Goal: Task Accomplishment & Management: Use online tool/utility

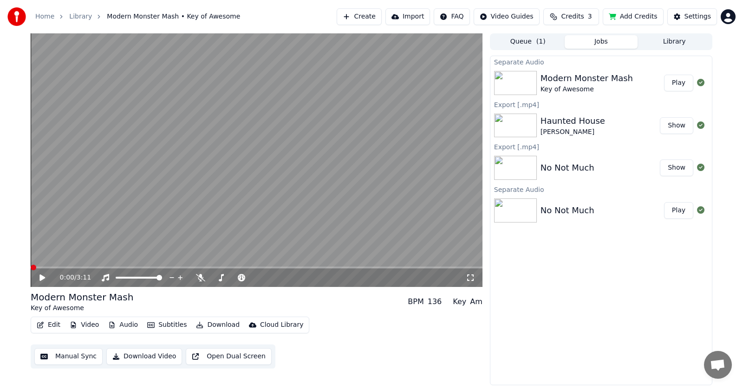
click at [31, 265] on span at bounding box center [34, 268] width 6 height 6
click at [118, 324] on button "Audio" at bounding box center [122, 325] width 37 height 13
click at [42, 276] on icon at bounding box center [42, 278] width 6 height 6
click at [45, 276] on icon at bounding box center [49, 277] width 22 height 7
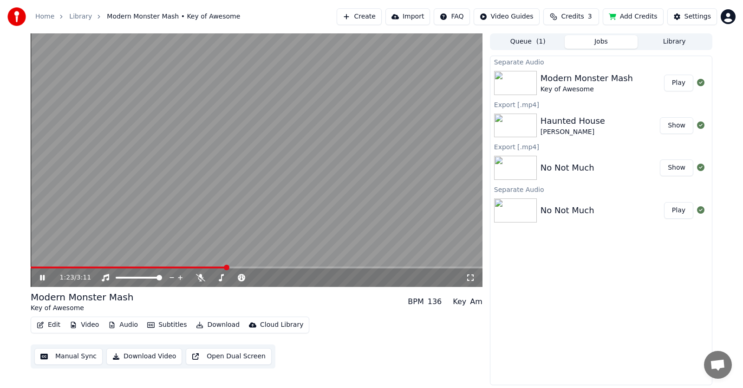
click at [44, 276] on icon at bounding box center [42, 278] width 5 height 6
click at [44, 276] on icon at bounding box center [49, 277] width 22 height 7
click at [39, 278] on icon at bounding box center [49, 277] width 22 height 7
click at [44, 277] on icon at bounding box center [49, 277] width 22 height 7
click at [42, 278] on icon at bounding box center [49, 277] width 22 height 7
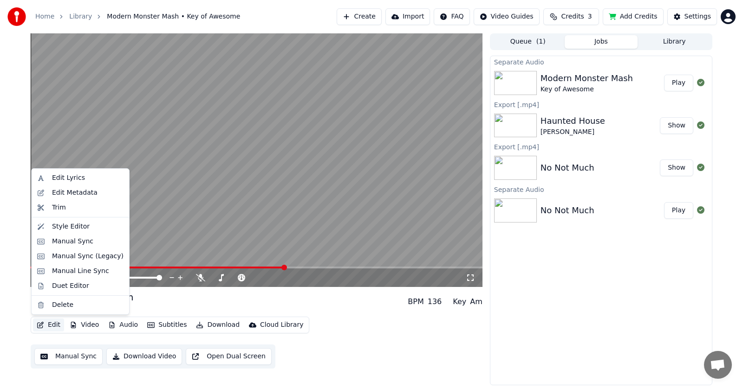
click at [52, 323] on button "Edit" at bounding box center [48, 325] width 31 height 13
click at [74, 255] on div "Manual Sync (Legacy)" at bounding box center [87, 256] width 71 height 9
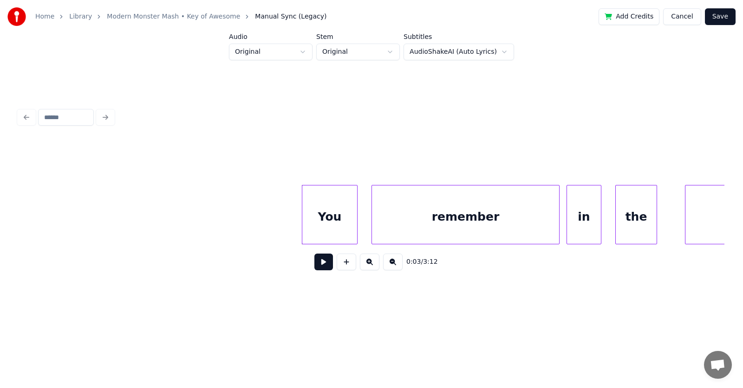
scroll to position [0, 945]
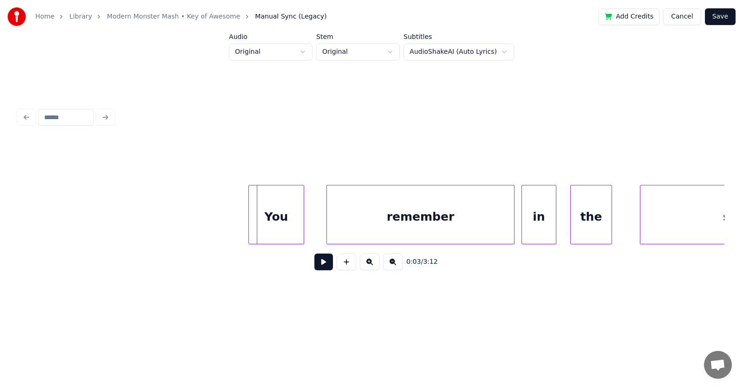
click at [260, 221] on div "You" at bounding box center [276, 217] width 55 height 63
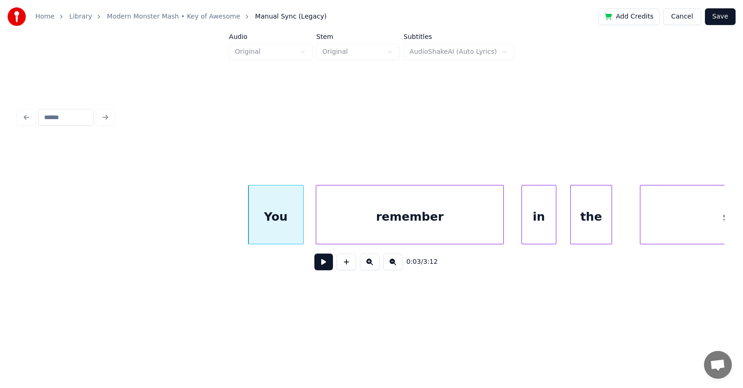
click at [326, 227] on div "remember" at bounding box center [409, 217] width 187 height 63
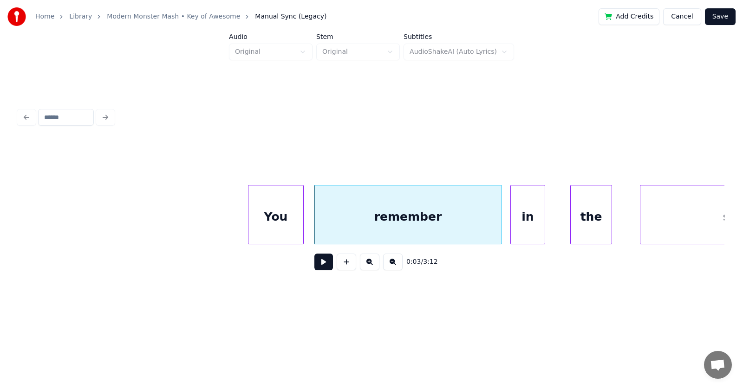
click at [525, 233] on div "in" at bounding box center [528, 217] width 34 height 63
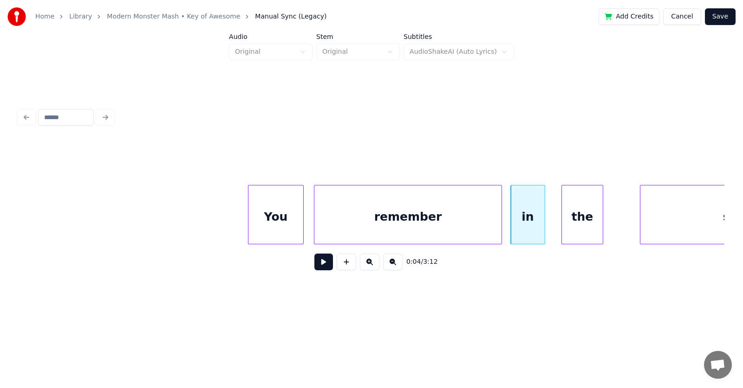
click at [588, 230] on div "the" at bounding box center [582, 217] width 41 height 63
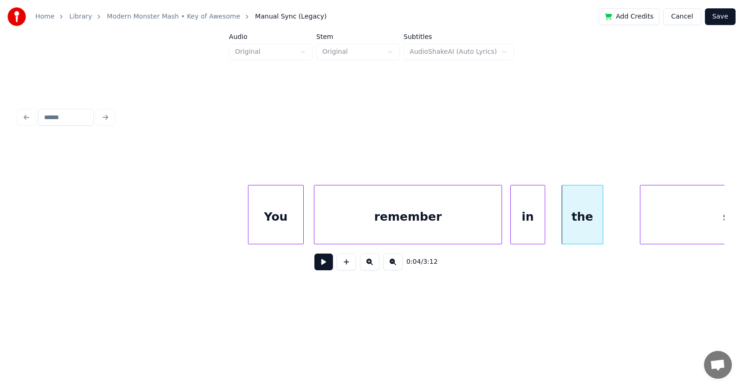
scroll to position [0, 1068]
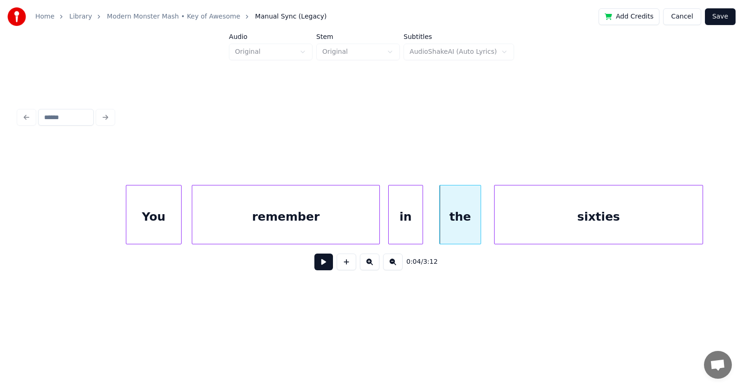
click at [628, 230] on div "sixties" at bounding box center [598, 217] width 208 height 63
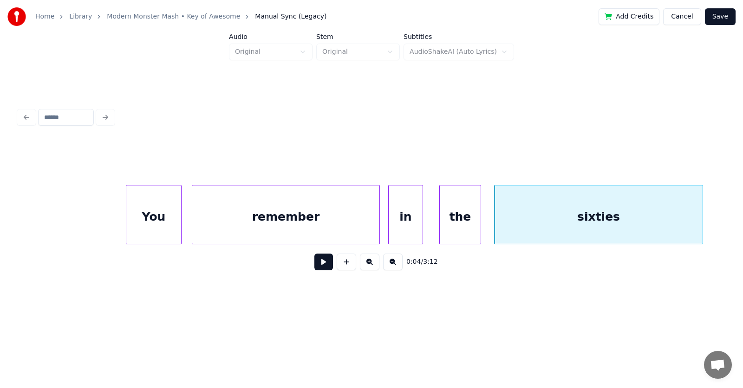
click at [171, 215] on div "You" at bounding box center [153, 217] width 55 height 63
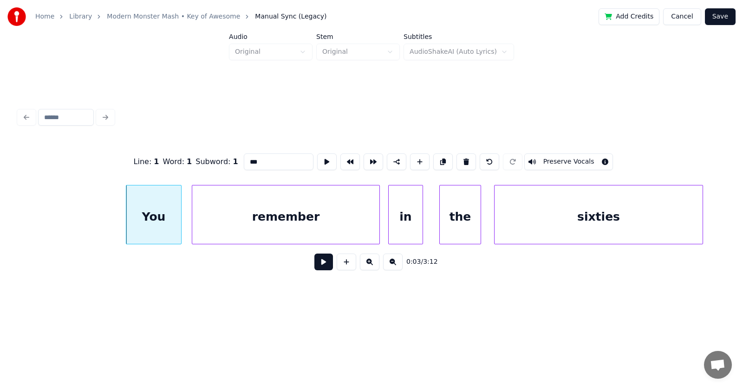
click at [314, 262] on button at bounding box center [323, 262] width 19 height 17
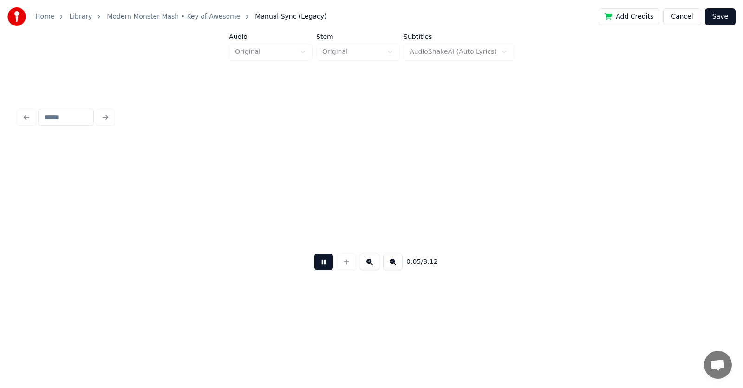
scroll to position [0, 1774]
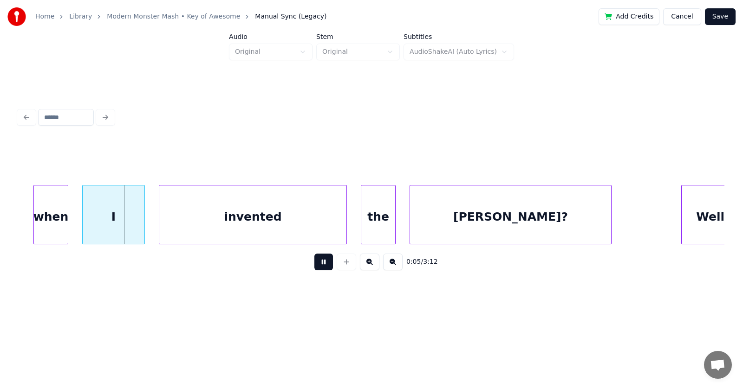
click at [314, 262] on button at bounding box center [323, 262] width 19 height 17
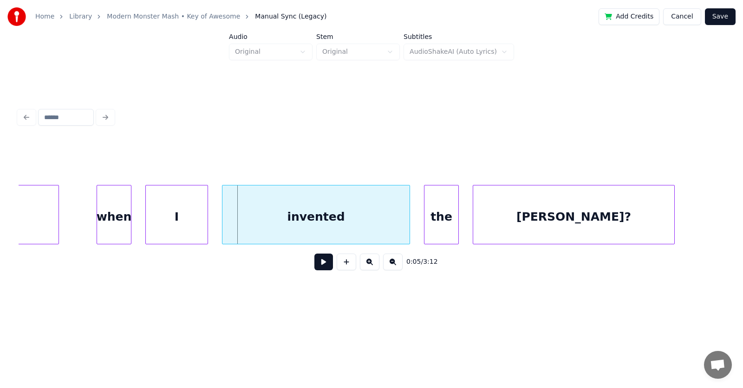
scroll to position [0, 1621]
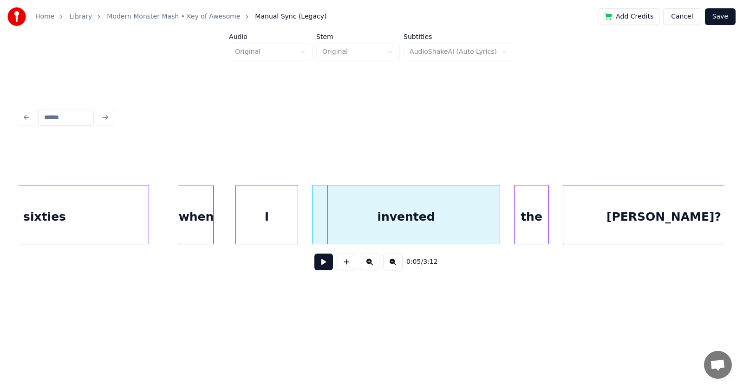
click at [186, 223] on div "when" at bounding box center [196, 217] width 34 height 63
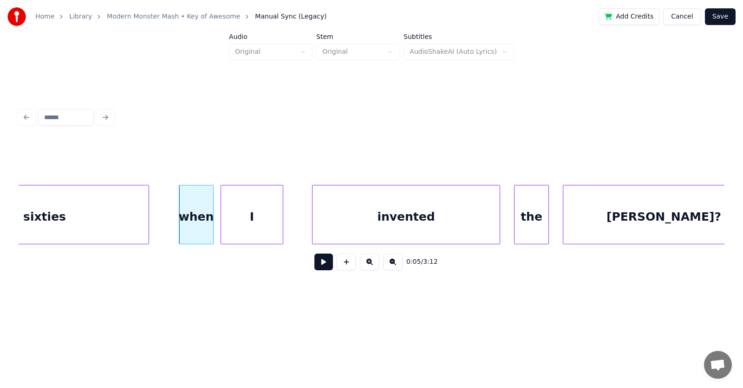
click at [250, 227] on div "I" at bounding box center [252, 217] width 62 height 63
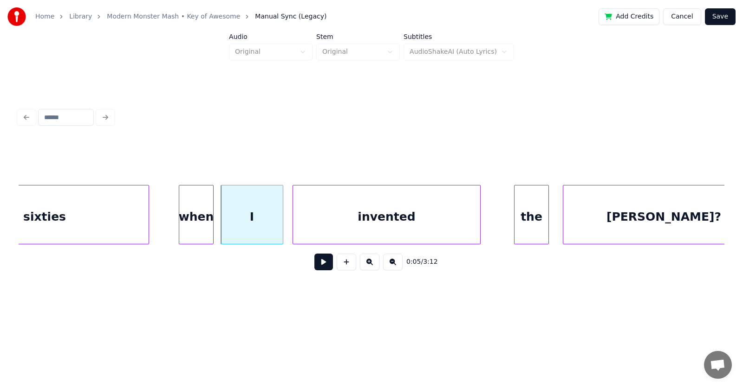
click at [332, 233] on div "invented" at bounding box center [386, 217] width 187 height 63
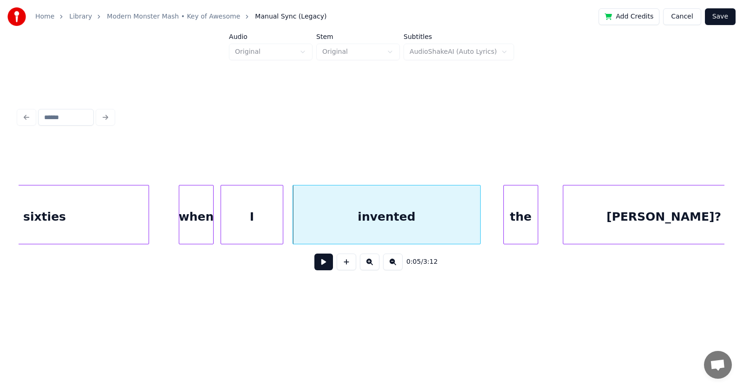
click at [518, 225] on div "the" at bounding box center [521, 217] width 34 height 63
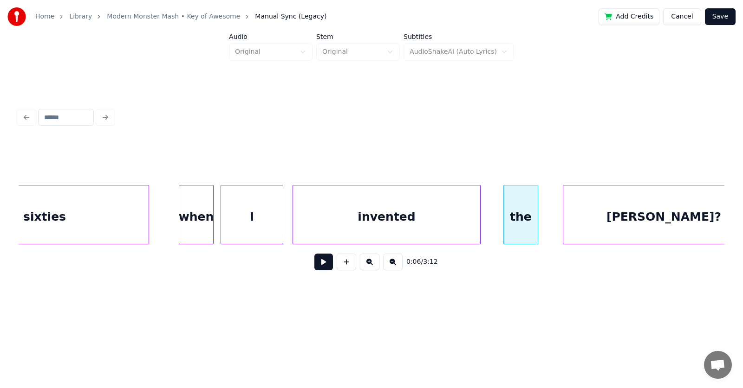
scroll to position [0, 1659]
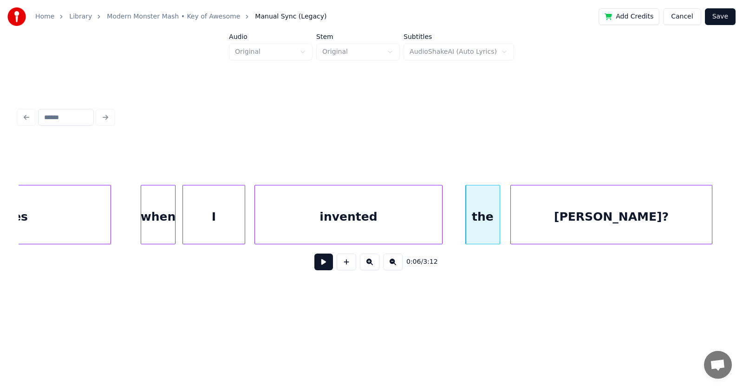
click at [578, 226] on div "[PERSON_NAME]?" at bounding box center [611, 217] width 201 height 63
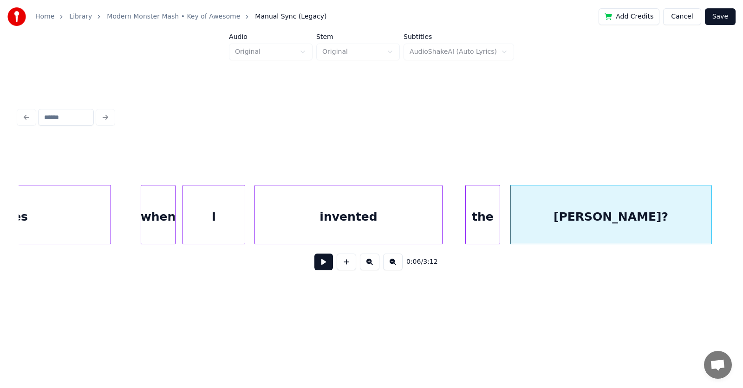
click at [582, 225] on div "[PERSON_NAME]?" at bounding box center [610, 217] width 201 height 63
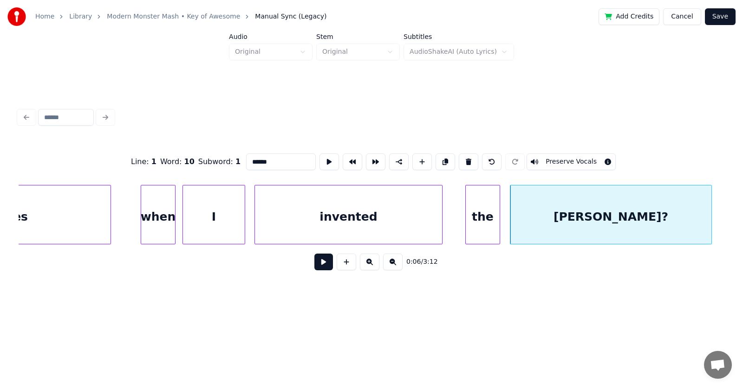
click at [314, 265] on button at bounding box center [323, 262] width 19 height 17
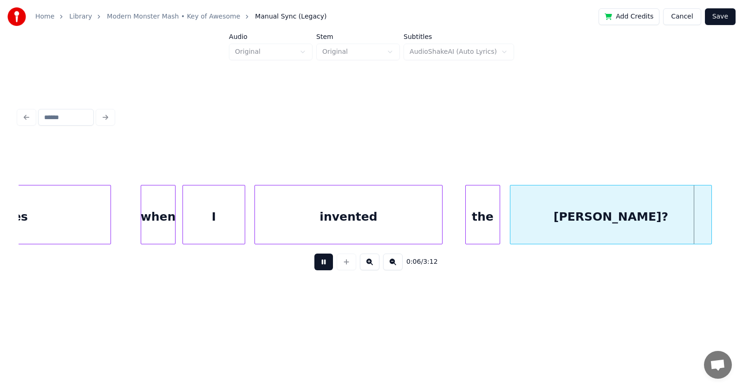
scroll to position [0, 2366]
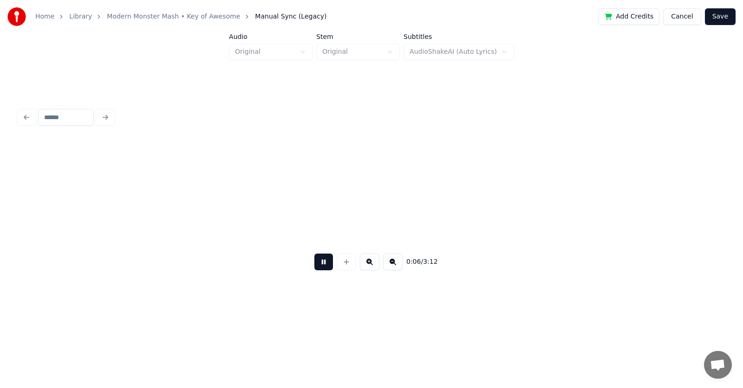
click at [314, 265] on button at bounding box center [323, 262] width 19 height 17
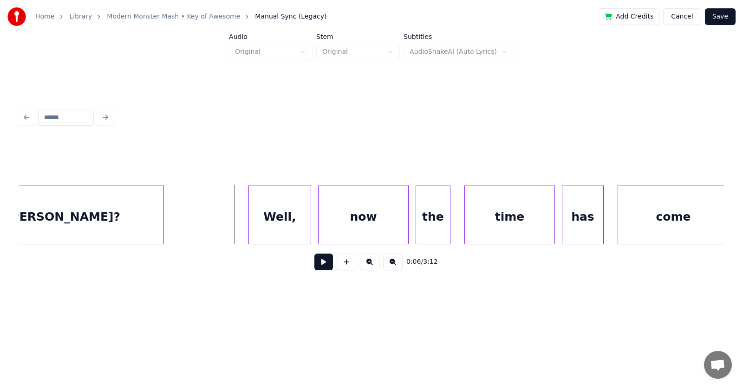
click at [78, 222] on div "[PERSON_NAME]?" at bounding box center [62, 217] width 201 height 63
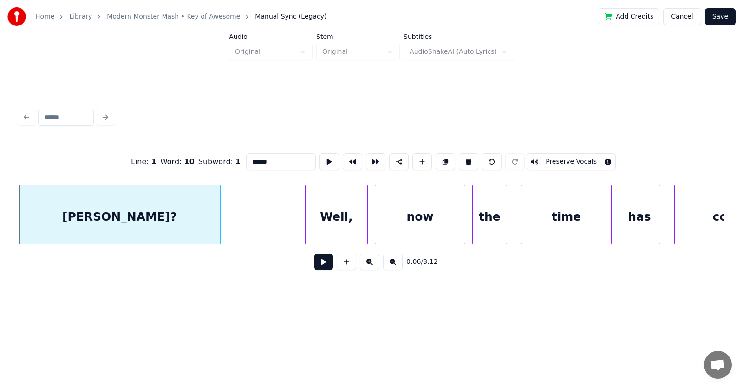
click at [246, 158] on input "******" at bounding box center [281, 162] width 70 height 17
click at [314, 215] on div "Well," at bounding box center [331, 217] width 62 height 63
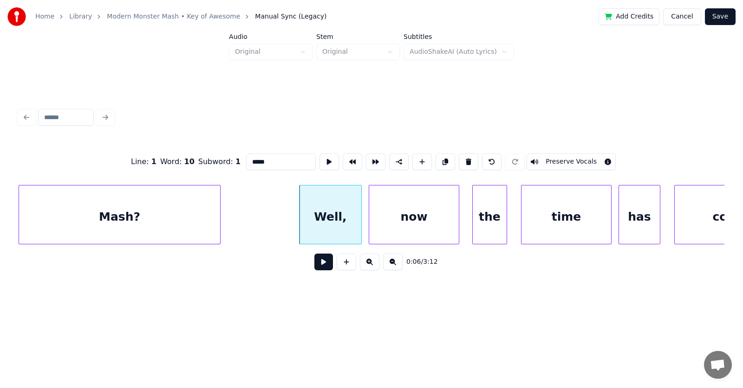
click at [401, 222] on div "now" at bounding box center [414, 217] width 90 height 63
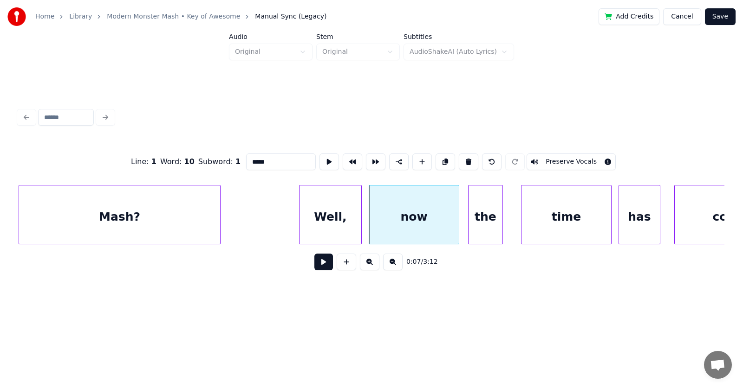
click at [476, 222] on div "the" at bounding box center [485, 217] width 34 height 63
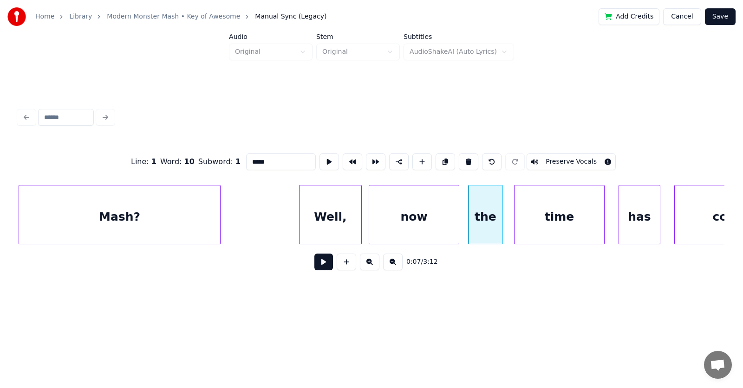
click at [539, 215] on div "time" at bounding box center [559, 217] width 90 height 63
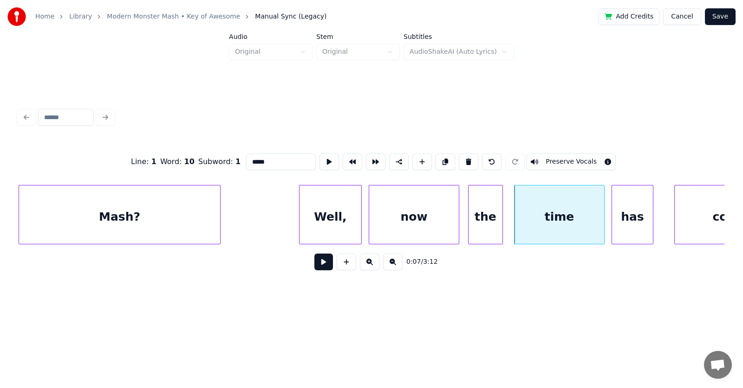
click at [616, 229] on div "has" at bounding box center [632, 217] width 41 height 63
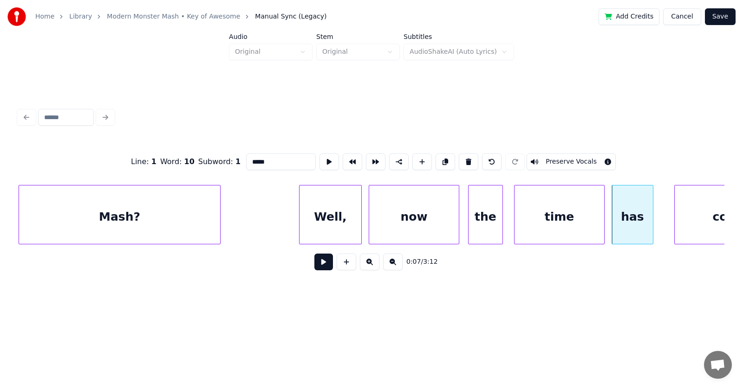
scroll to position [0, 2209]
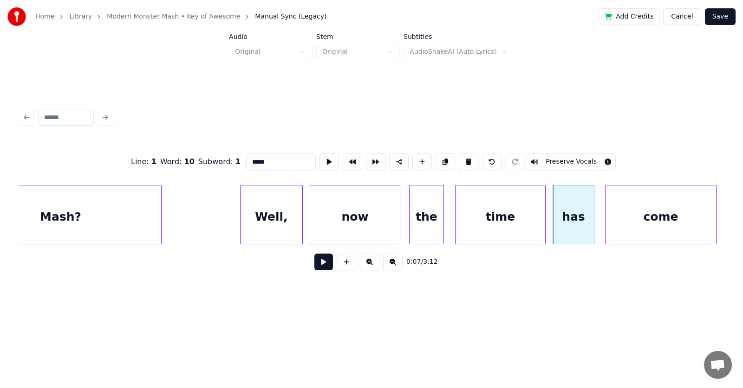
click at [689, 220] on div "come" at bounding box center [660, 217] width 110 height 63
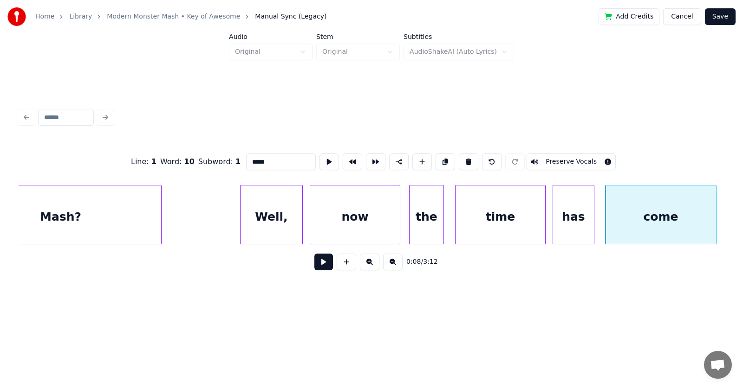
type input "*****"
click at [324, 263] on button at bounding box center [323, 262] width 19 height 17
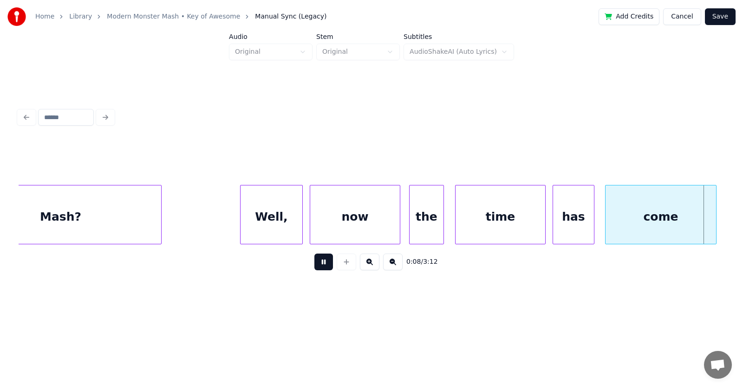
scroll to position [0, 2916]
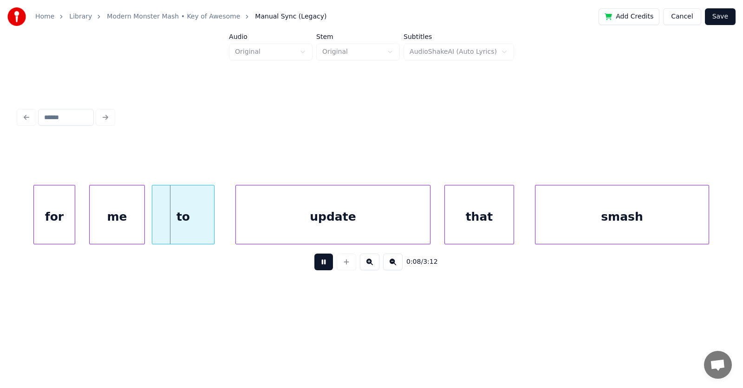
click at [324, 262] on button at bounding box center [323, 262] width 19 height 17
click at [58, 226] on div "for" at bounding box center [50, 217] width 41 height 63
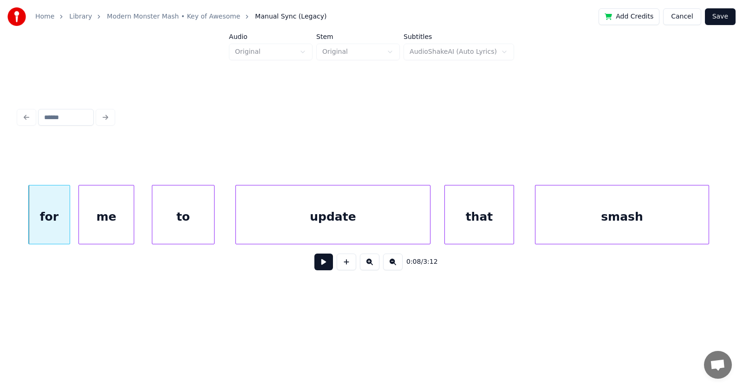
click at [104, 222] on div "me" at bounding box center [106, 217] width 55 height 63
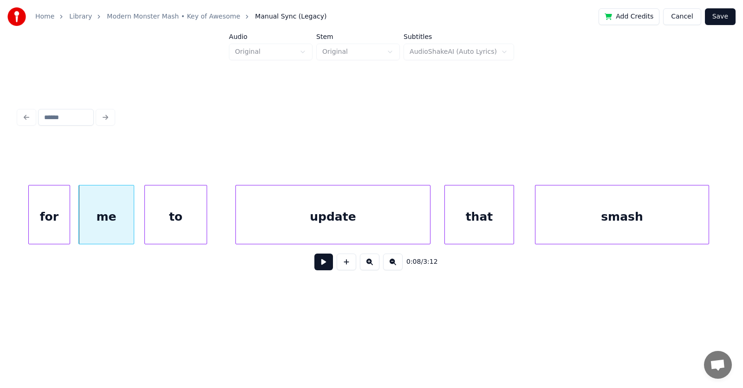
click at [165, 222] on div "to" at bounding box center [176, 217] width 62 height 63
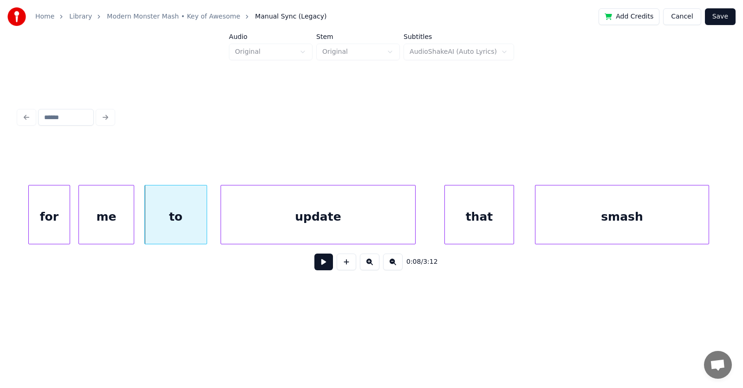
click at [252, 223] on div "update" at bounding box center [318, 217] width 194 height 63
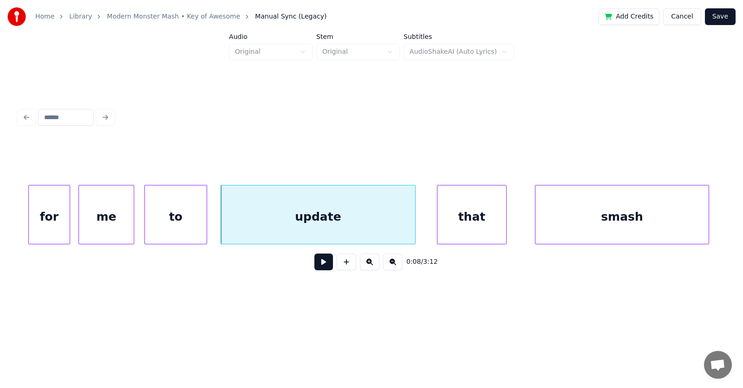
click at [467, 226] on div "that" at bounding box center [471, 217] width 69 height 63
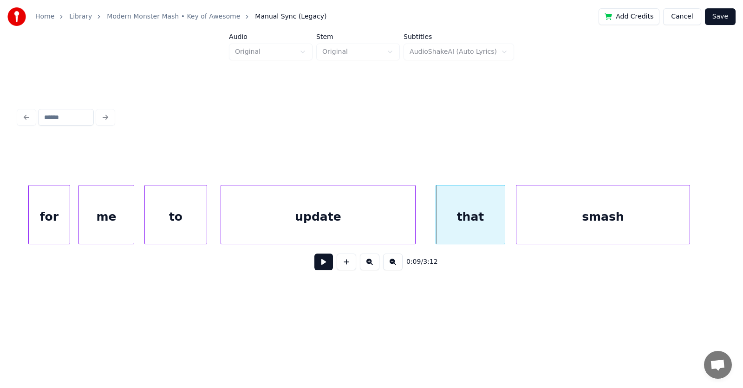
click at [557, 232] on div "smash" at bounding box center [602, 217] width 173 height 63
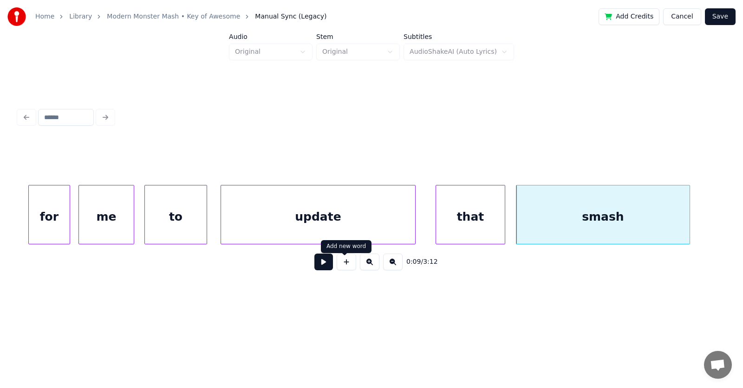
click at [322, 267] on button at bounding box center [323, 262] width 19 height 17
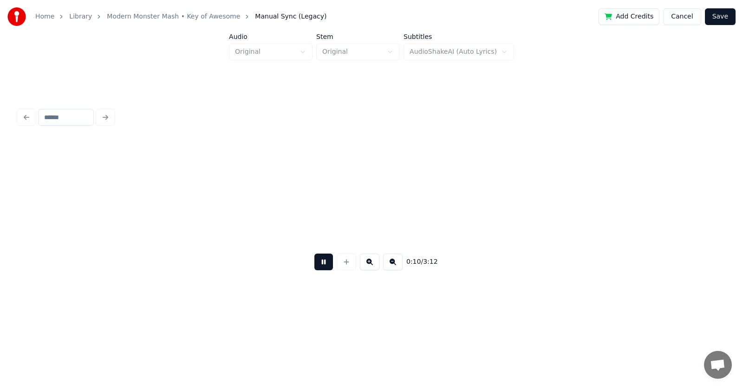
scroll to position [0, 3625]
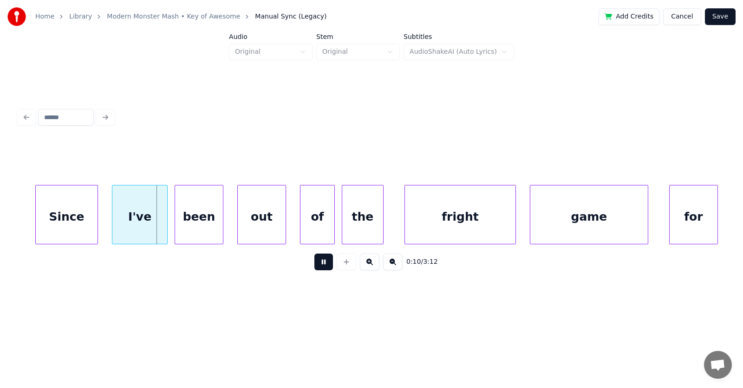
click at [322, 267] on button at bounding box center [323, 262] width 19 height 17
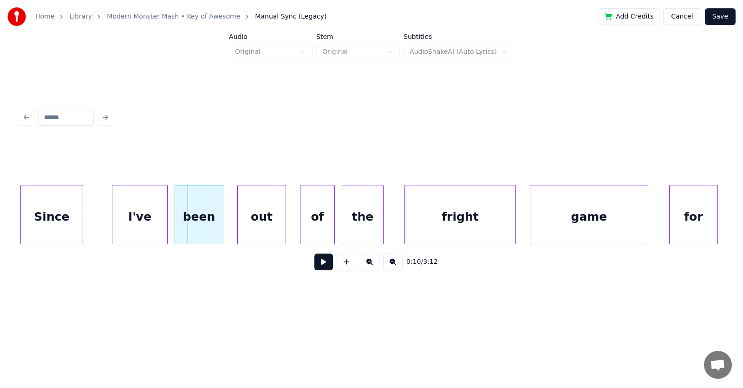
click at [64, 220] on div "Since" at bounding box center [52, 217] width 62 height 63
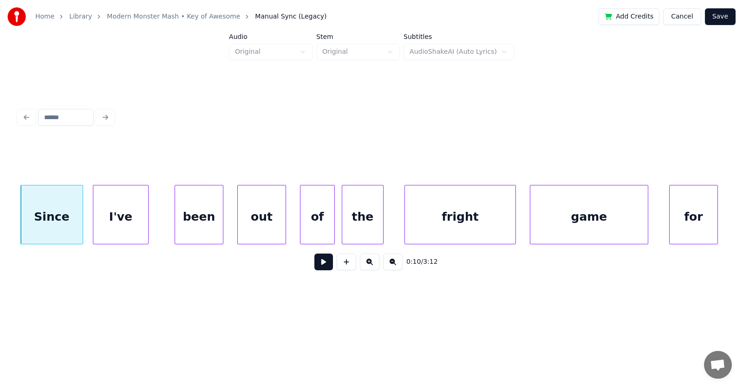
click at [118, 227] on div "I've" at bounding box center [120, 217] width 55 height 63
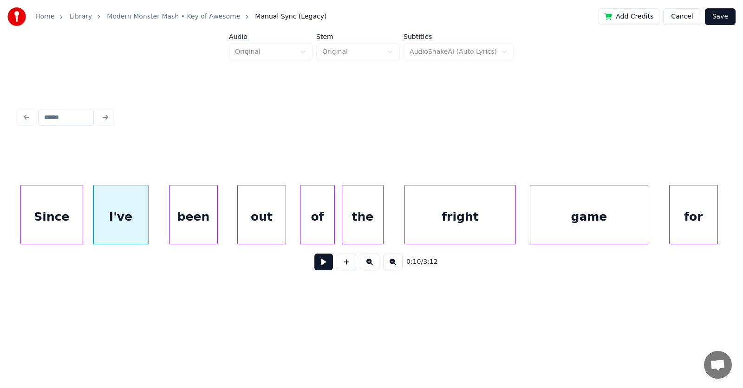
click at [185, 233] on div "been" at bounding box center [193, 217] width 48 height 63
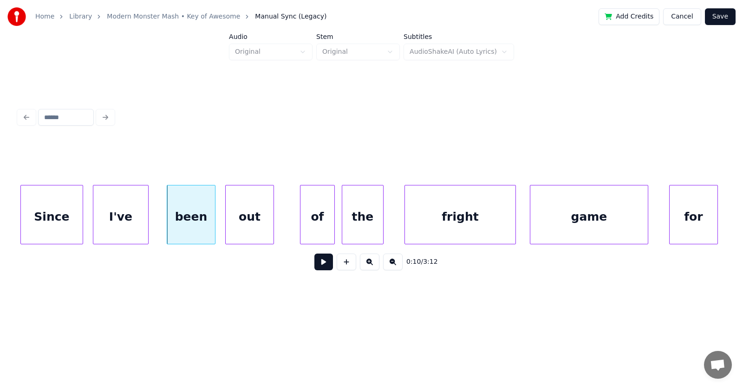
click at [240, 234] on div "out" at bounding box center [250, 217] width 48 height 63
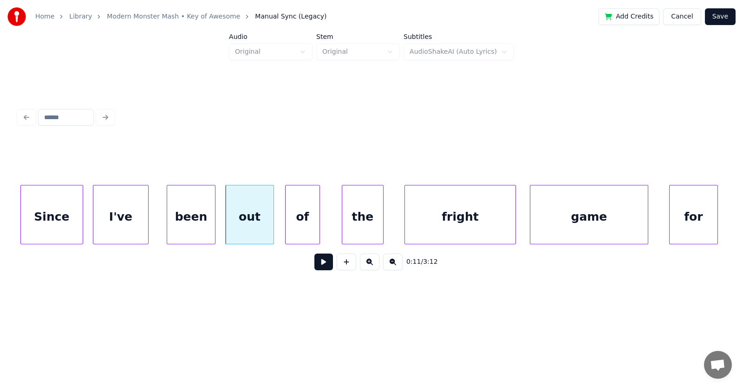
click at [311, 232] on div "of" at bounding box center [302, 217] width 34 height 63
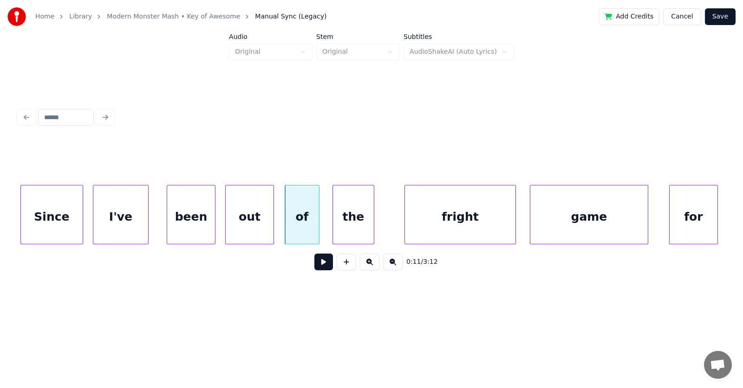
click at [350, 231] on div "the" at bounding box center [353, 217] width 41 height 63
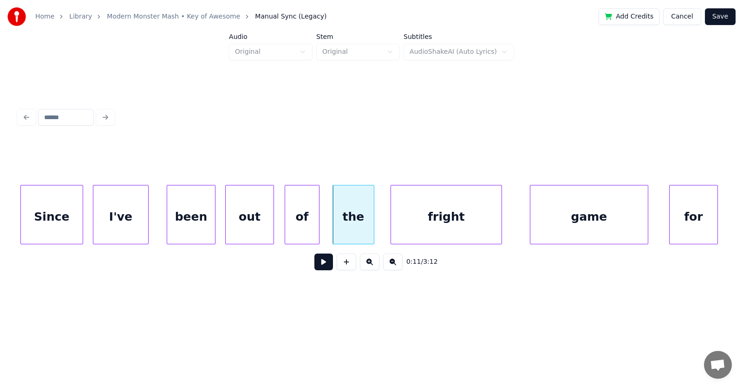
click at [417, 228] on div "fright" at bounding box center [446, 217] width 110 height 63
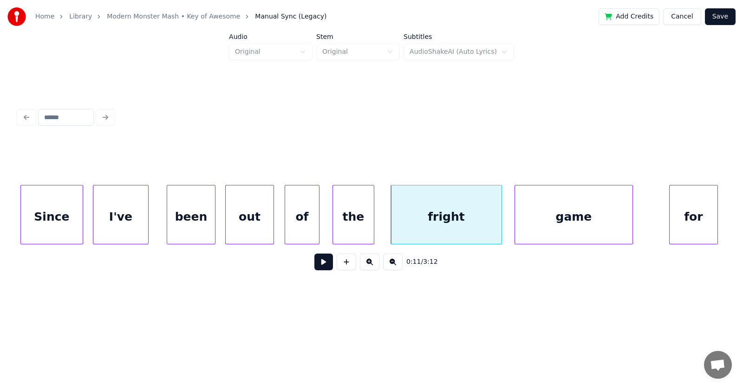
click at [570, 231] on div "game" at bounding box center [573, 217] width 117 height 63
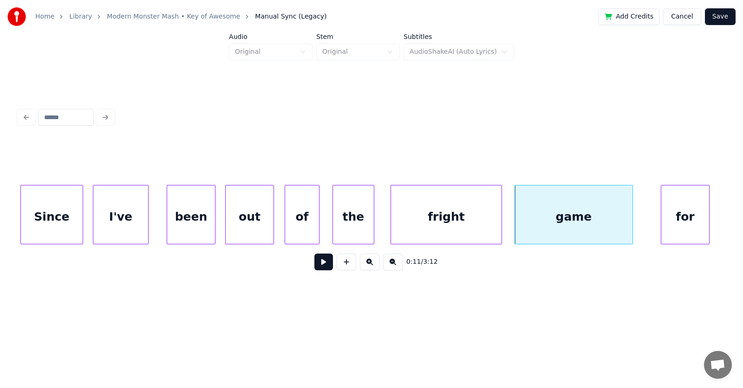
click at [672, 225] on div "for" at bounding box center [685, 217] width 48 height 63
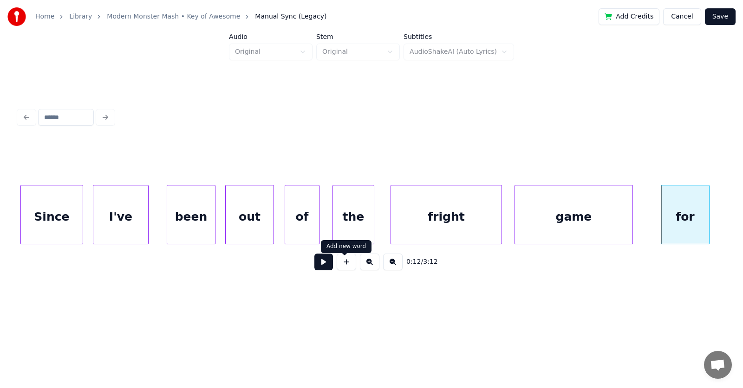
click at [317, 265] on button at bounding box center [323, 262] width 19 height 17
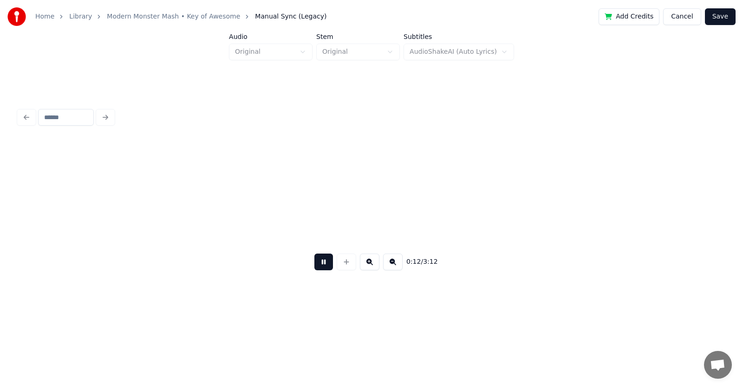
scroll to position [0, 4337]
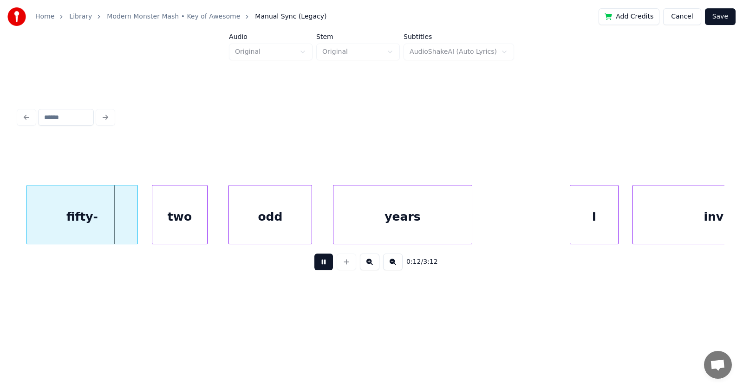
click at [317, 265] on button at bounding box center [323, 262] width 19 height 17
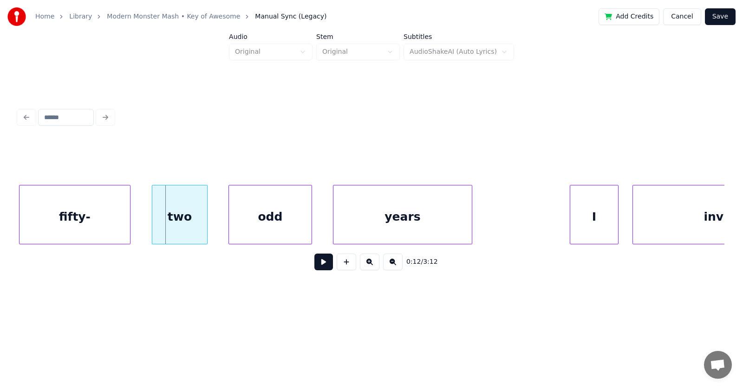
scroll to position [0, 4335]
click at [67, 222] on div "fifty-" at bounding box center [74, 217] width 110 height 63
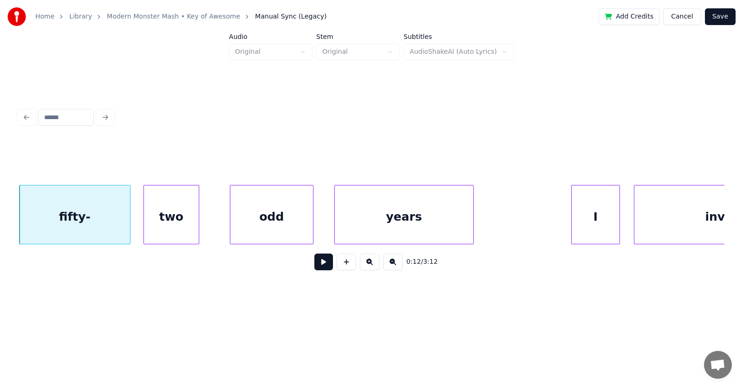
click at [161, 227] on div "two" at bounding box center [171, 217] width 55 height 63
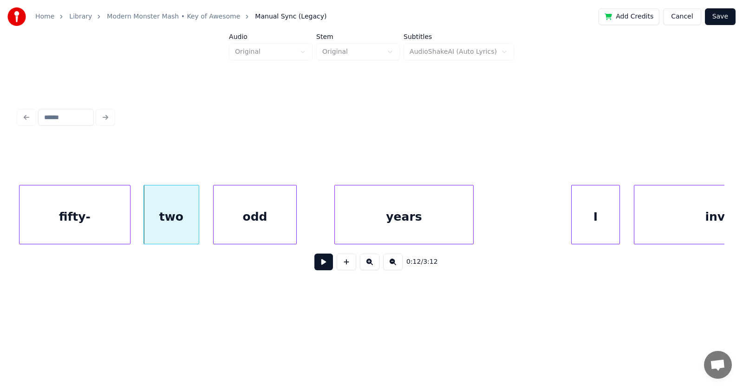
click at [237, 224] on div "odd" at bounding box center [255, 217] width 83 height 63
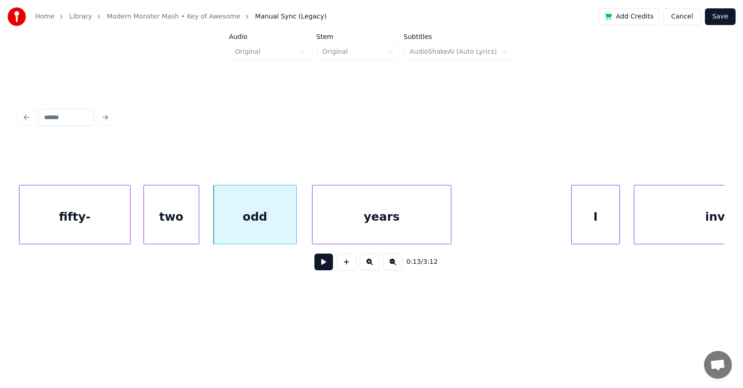
click at [321, 220] on div "years" at bounding box center [381, 217] width 138 height 63
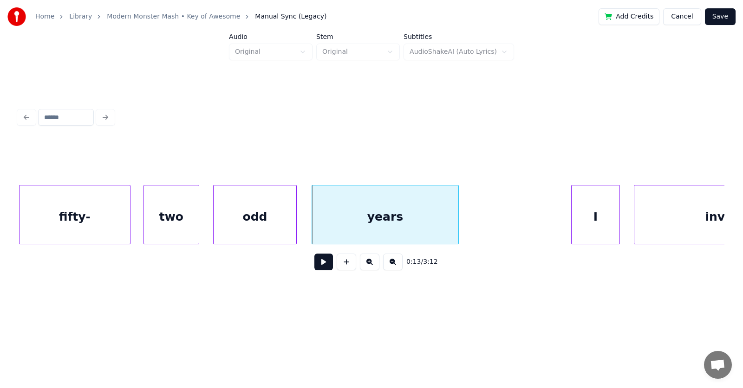
click at [458, 216] on div at bounding box center [456, 215] width 3 height 58
click at [69, 211] on div "fifty-" at bounding box center [74, 217] width 110 height 63
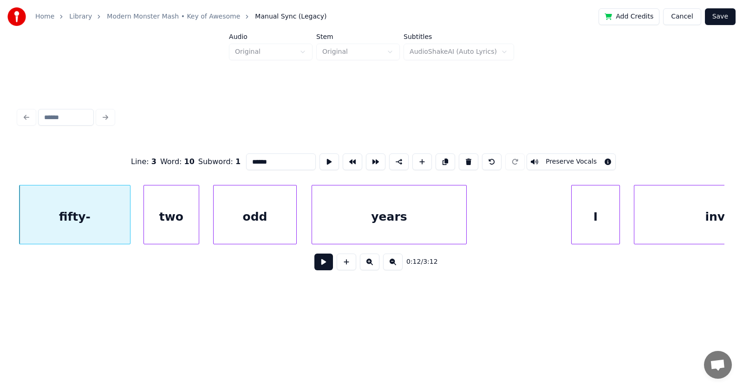
click at [314, 264] on button at bounding box center [323, 262] width 19 height 17
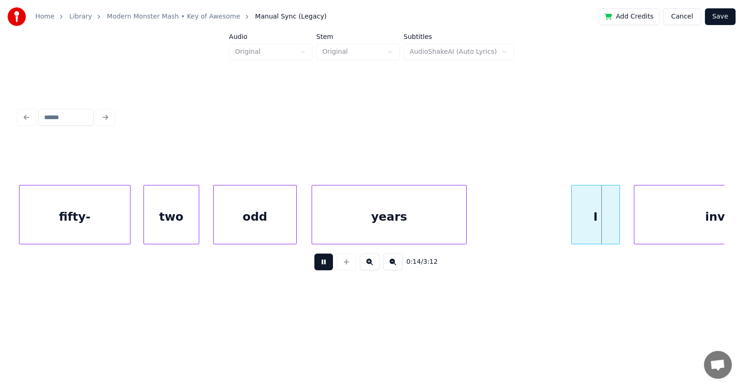
click at [314, 264] on button at bounding box center [323, 262] width 19 height 17
click at [579, 216] on div "I" at bounding box center [589, 217] width 48 height 63
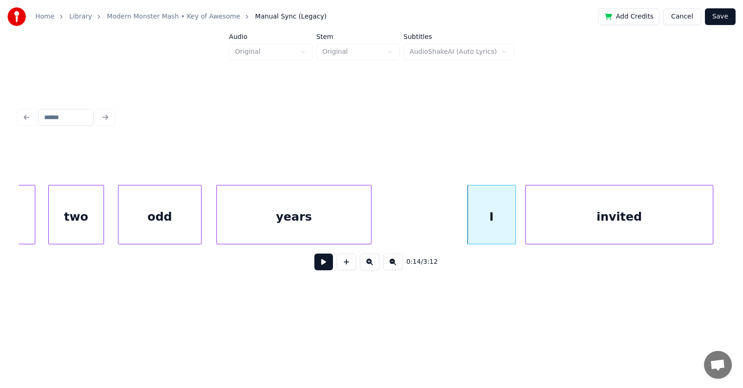
click at [633, 222] on div "invited" at bounding box center [618, 217] width 187 height 63
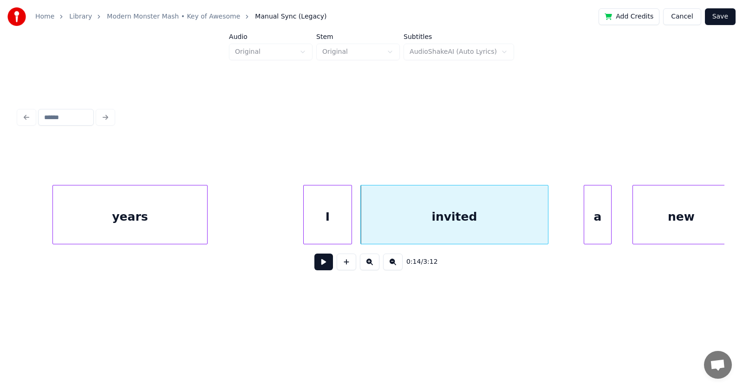
scroll to position [0, 4639]
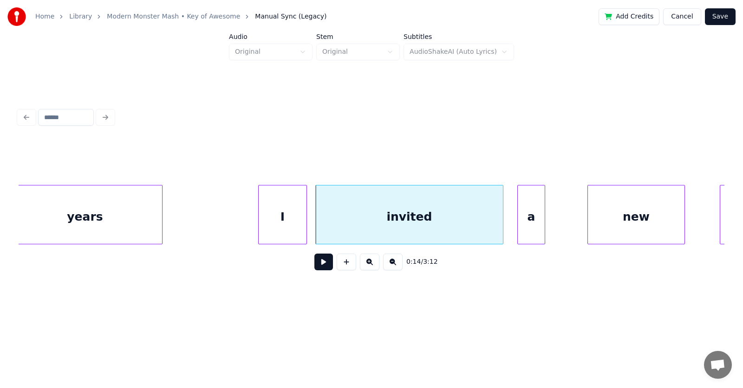
click at [524, 222] on div "a" at bounding box center [531, 217] width 27 height 63
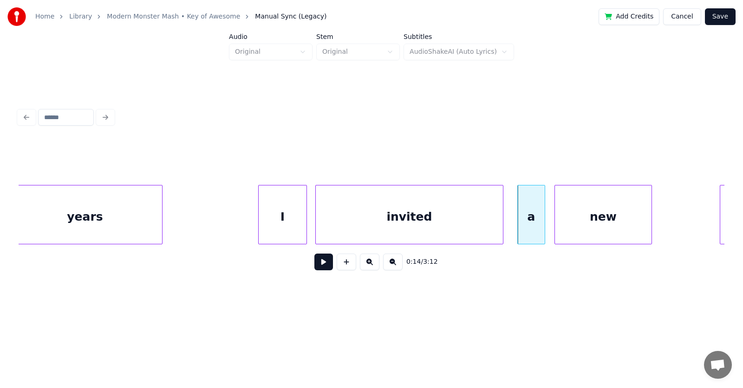
click at [586, 231] on div "new" at bounding box center [603, 217] width 97 height 63
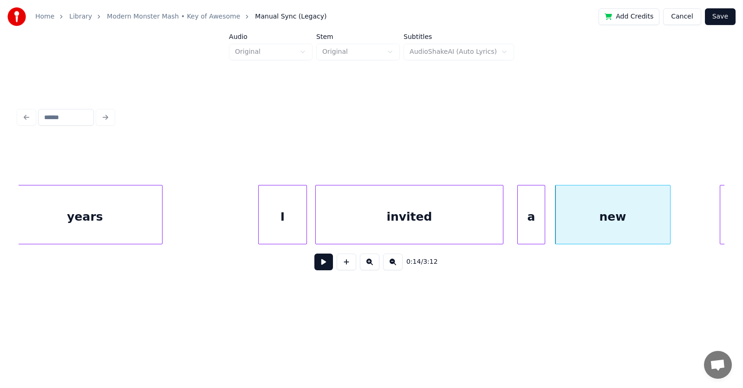
click at [667, 220] on div at bounding box center [668, 215] width 3 height 58
click at [398, 227] on div "invited" at bounding box center [409, 217] width 187 height 63
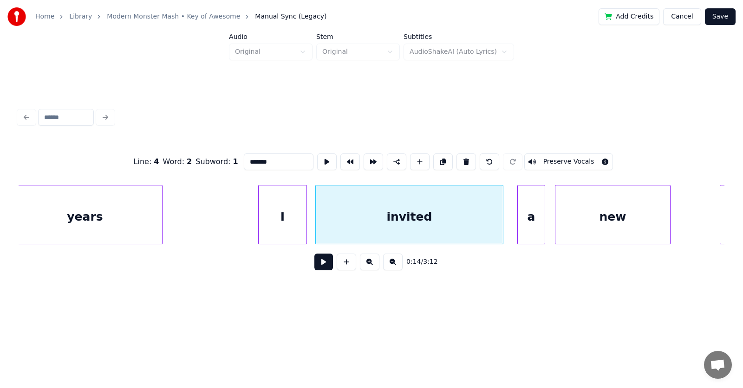
click at [317, 266] on button at bounding box center [323, 262] width 19 height 17
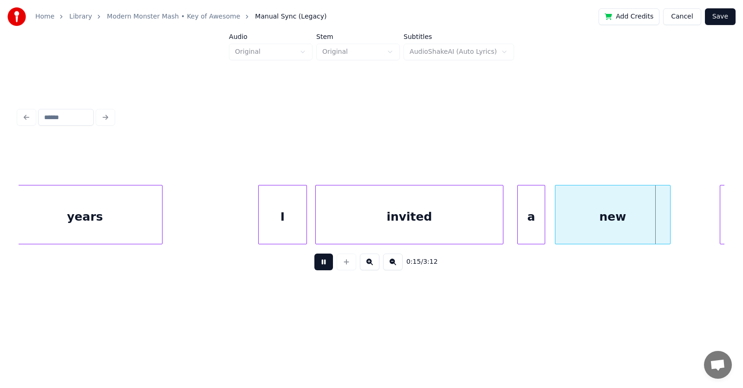
click at [317, 266] on button at bounding box center [323, 262] width 19 height 17
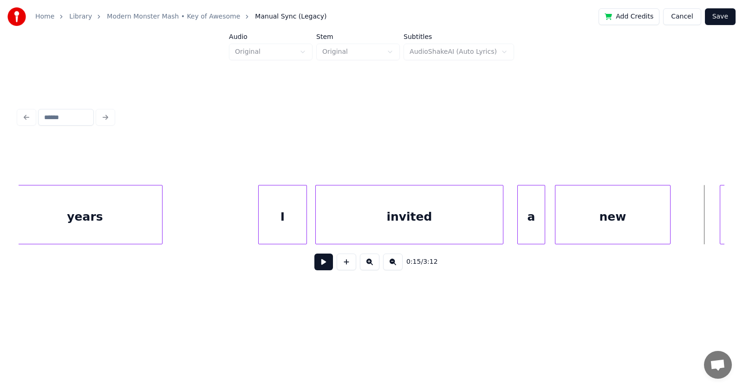
click at [288, 221] on div "I" at bounding box center [283, 217] width 48 height 63
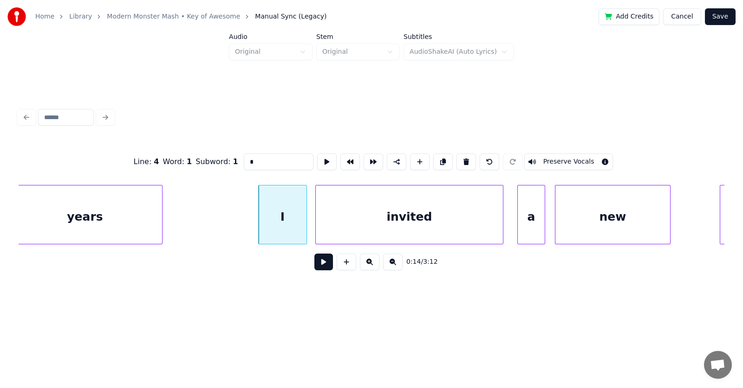
click at [314, 266] on button at bounding box center [323, 262] width 19 height 17
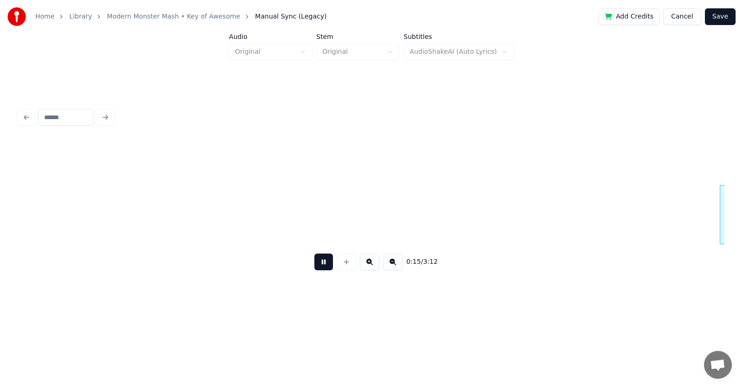
scroll to position [0, 5345]
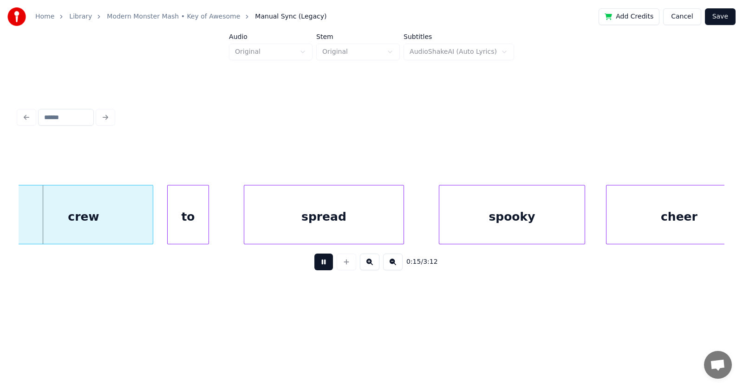
click at [314, 266] on button at bounding box center [323, 262] width 19 height 17
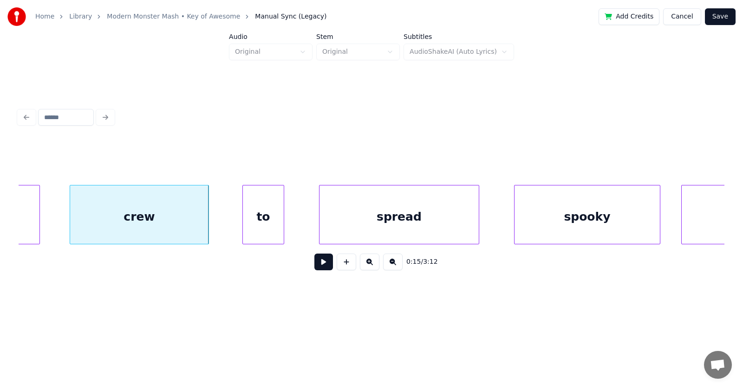
click at [122, 226] on div "crew" at bounding box center [139, 217] width 138 height 63
click at [250, 219] on div "to" at bounding box center [255, 217] width 41 height 63
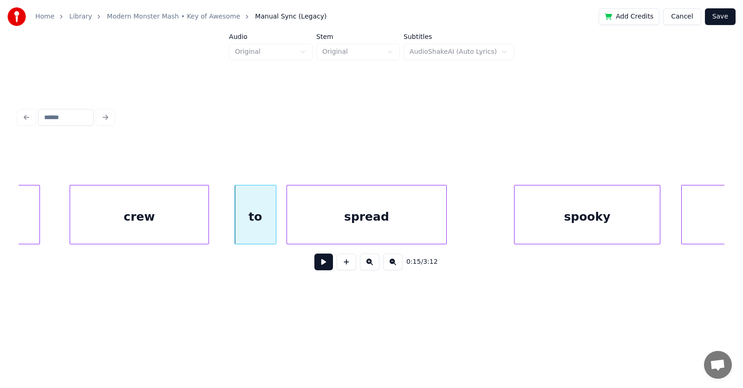
click at [313, 222] on div "spread" at bounding box center [366, 217] width 159 height 63
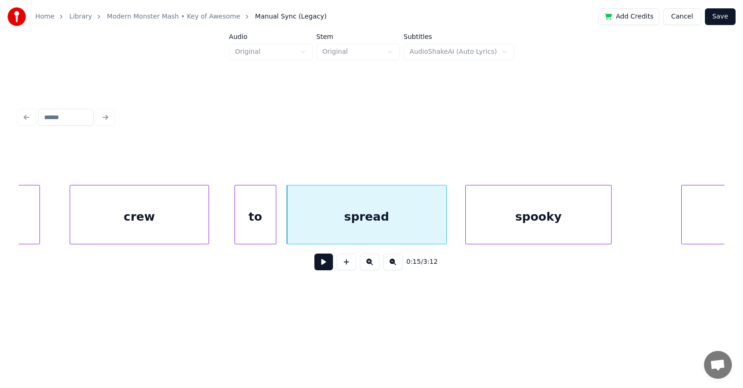
click at [485, 225] on div "spooky" at bounding box center [538, 217] width 145 height 63
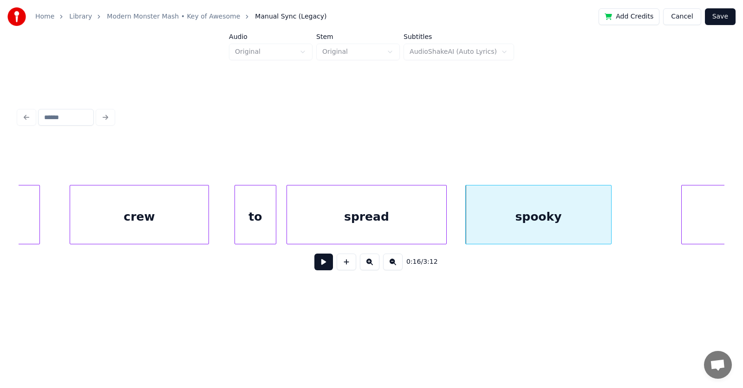
click at [360, 213] on div "spread" at bounding box center [366, 217] width 159 height 63
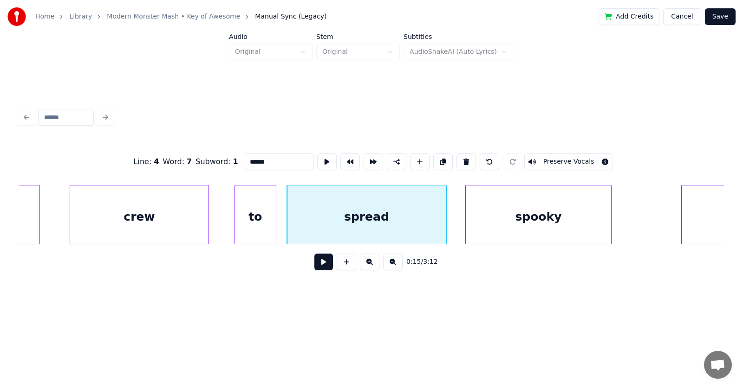
click at [314, 263] on button at bounding box center [323, 262] width 19 height 17
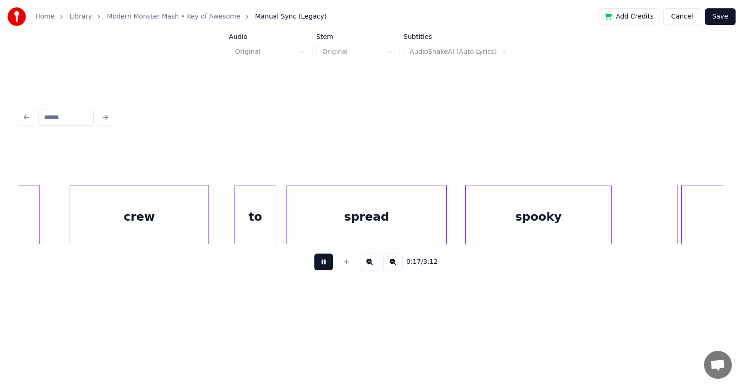
click at [314, 263] on button at bounding box center [323, 262] width 19 height 17
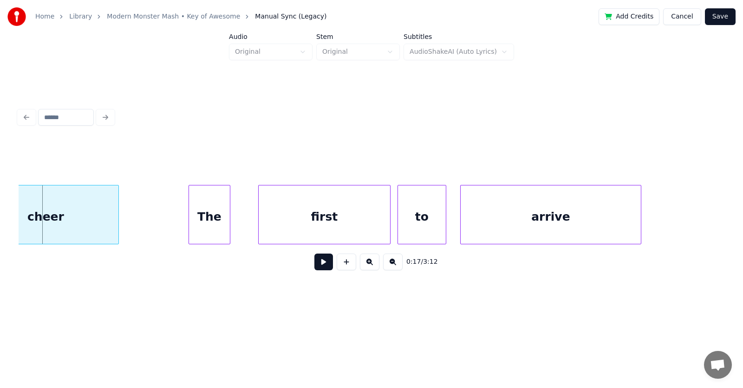
scroll to position [0, 5810]
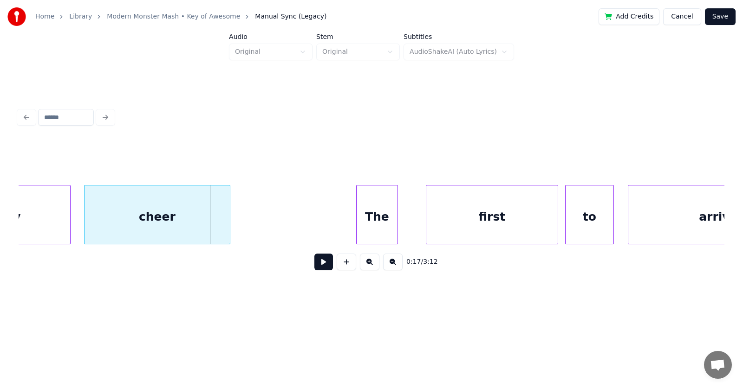
click at [159, 227] on div "cheer" at bounding box center [156, 217] width 145 height 63
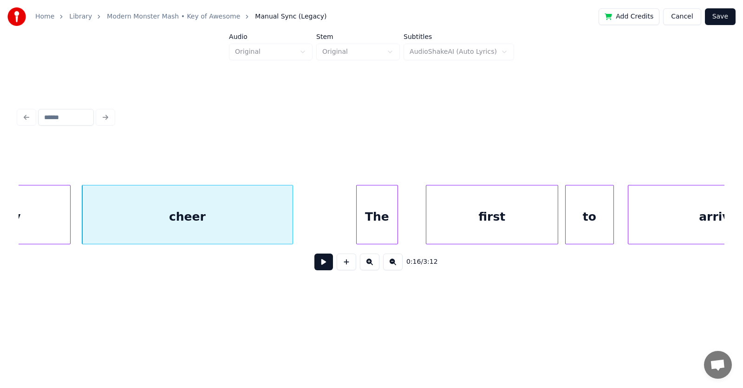
click at [291, 214] on div at bounding box center [291, 215] width 3 height 58
click at [224, 216] on div "cheer" at bounding box center [187, 217] width 210 height 63
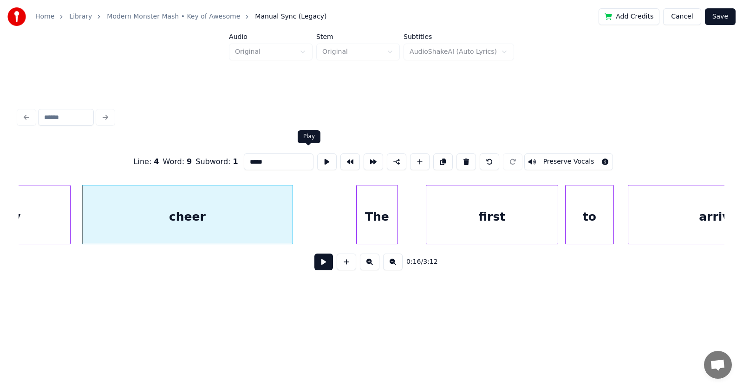
click at [317, 161] on button at bounding box center [326, 162] width 19 height 17
click at [110, 224] on div at bounding box center [111, 215] width 3 height 58
click at [98, 220] on div at bounding box center [97, 215] width 3 height 58
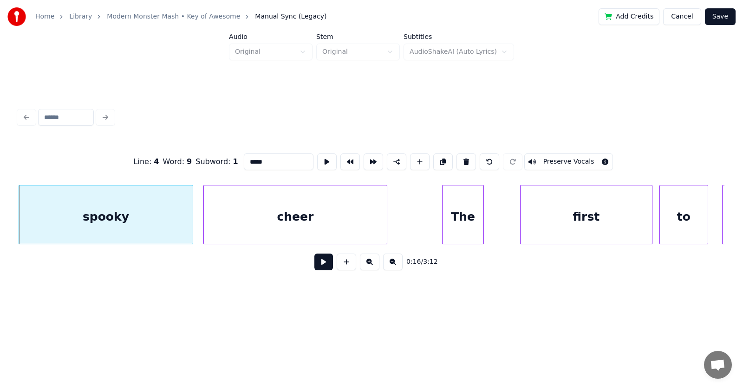
click at [453, 227] on div "The" at bounding box center [462, 217] width 41 height 63
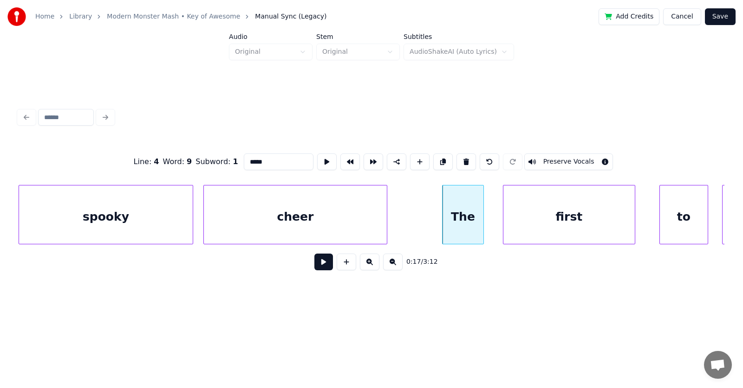
click at [562, 228] on div "first" at bounding box center [568, 217] width 131 height 63
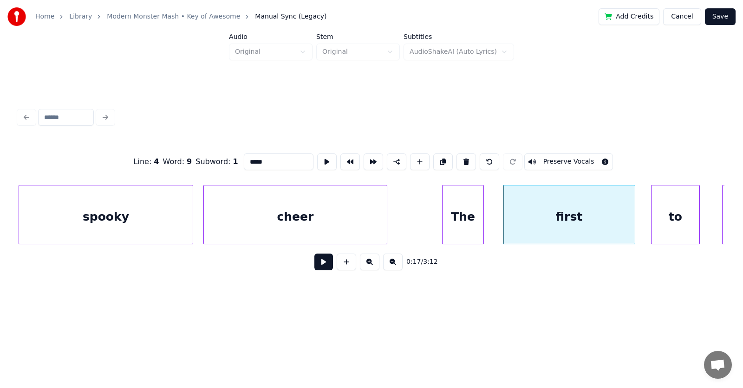
click at [684, 221] on div "to" at bounding box center [675, 217] width 48 height 63
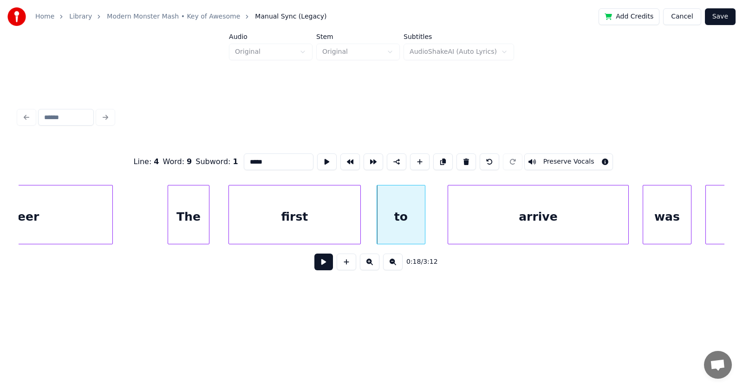
scroll to position [0, 6035]
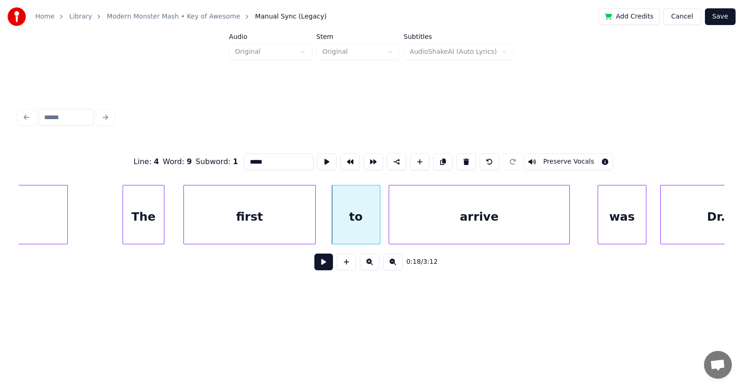
click at [448, 222] on div "arrive" at bounding box center [479, 217] width 180 height 63
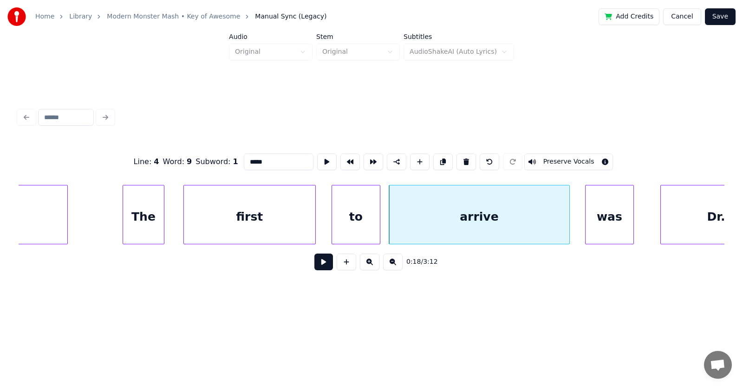
click at [609, 220] on div "was" at bounding box center [609, 217] width 48 height 63
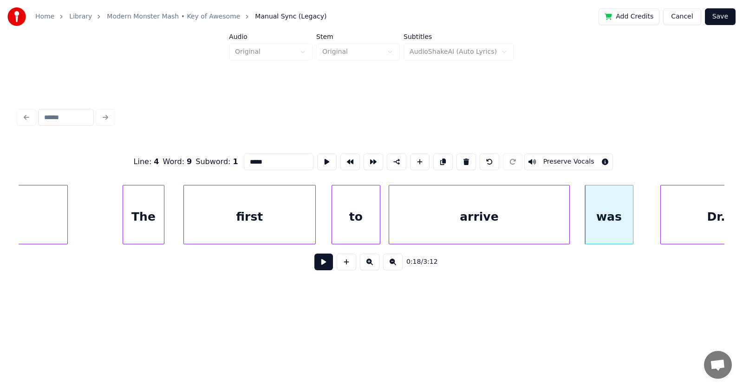
scroll to position [0, 6080]
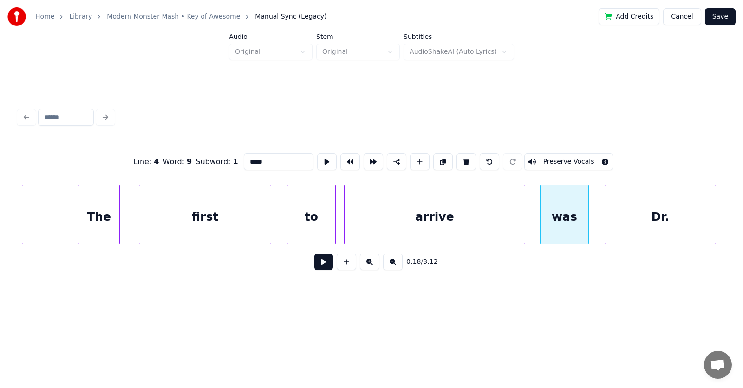
click at [663, 214] on div "Dr." at bounding box center [660, 217] width 110 height 63
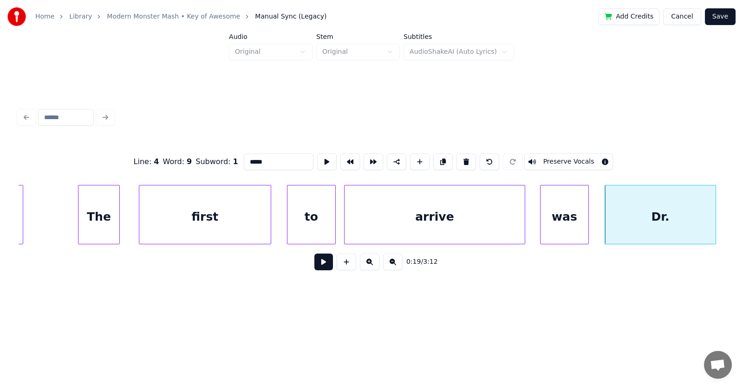
click at [95, 215] on div "The" at bounding box center [98, 217] width 41 height 63
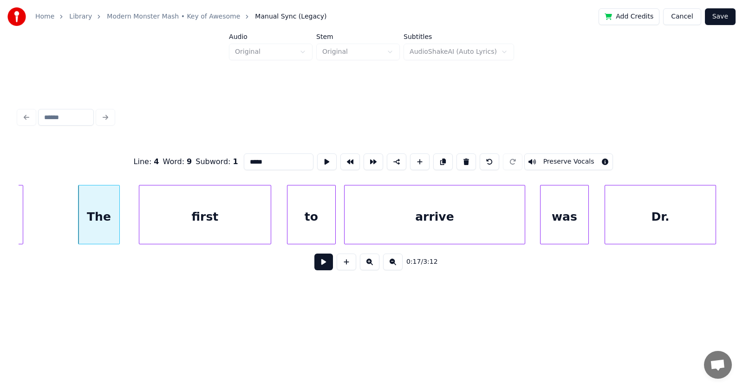
type input "***"
click at [314, 266] on button at bounding box center [323, 262] width 19 height 17
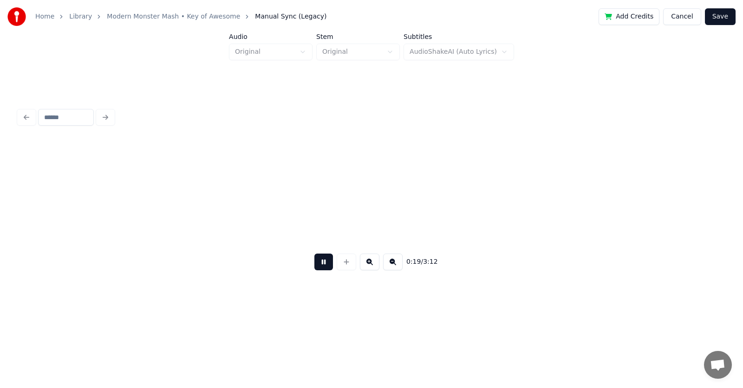
scroll to position [0, 6787]
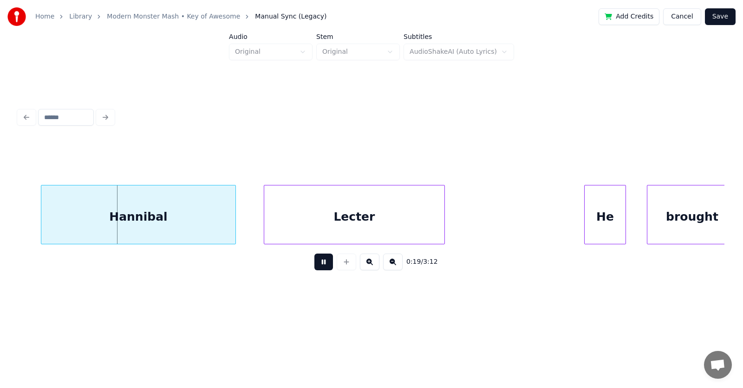
click at [314, 266] on button at bounding box center [323, 262] width 19 height 17
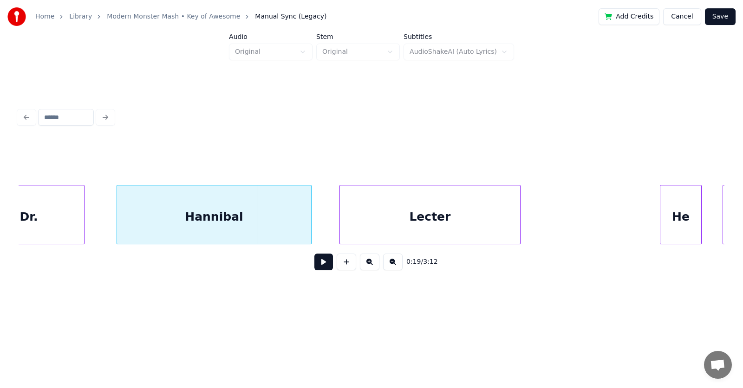
scroll to position [0, 6531]
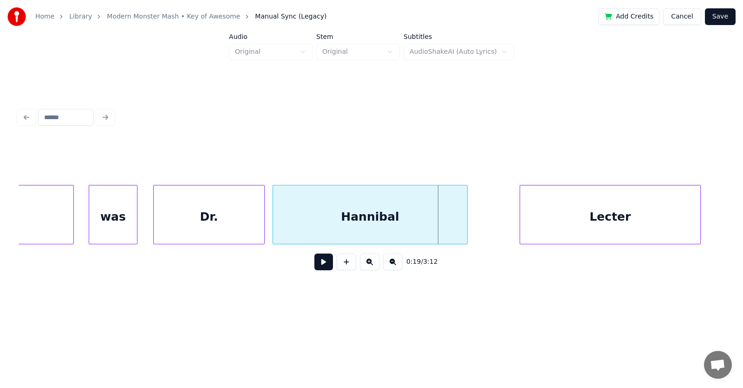
click at [355, 227] on div "Hannibal" at bounding box center [370, 217] width 194 height 63
click at [527, 220] on div "Lecter" at bounding box center [573, 217] width 180 height 63
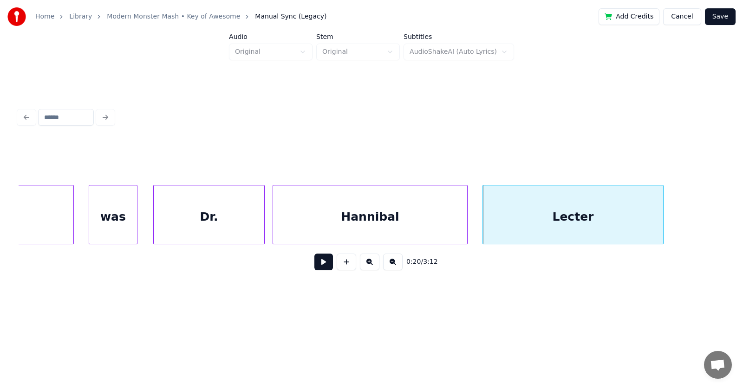
click at [661, 214] on div at bounding box center [661, 215] width 3 height 58
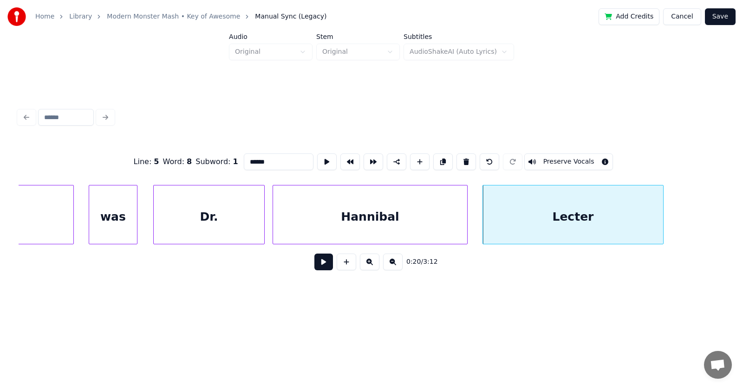
click at [362, 217] on div "Hannibal" at bounding box center [370, 217] width 194 height 63
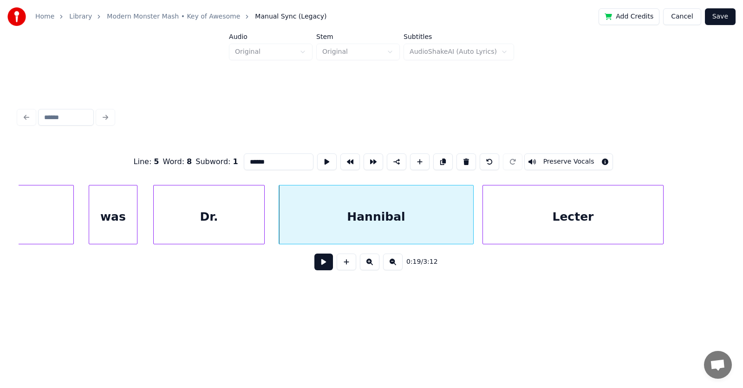
click at [315, 267] on button at bounding box center [323, 262] width 19 height 17
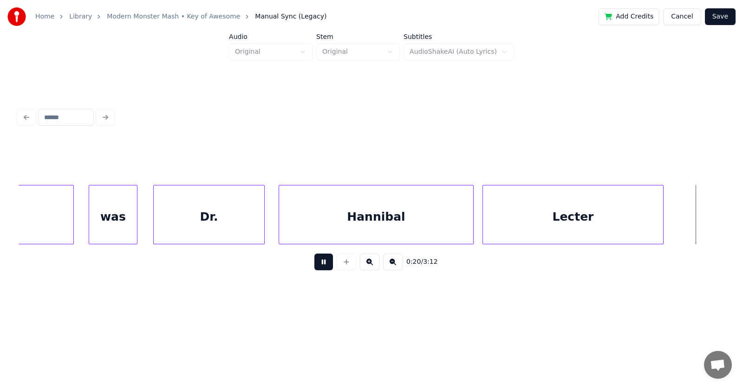
scroll to position [0, 7242]
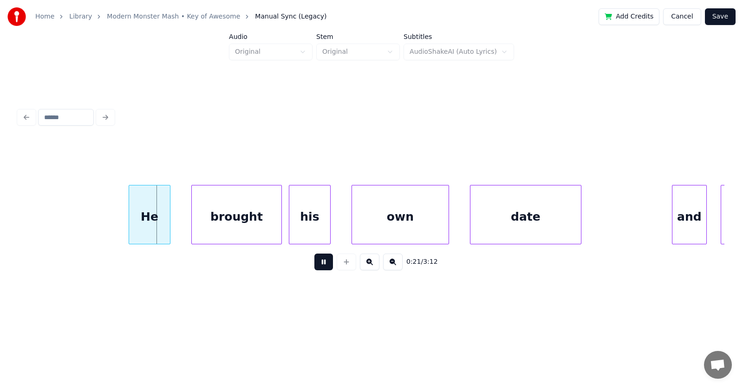
click at [315, 267] on button at bounding box center [323, 262] width 19 height 17
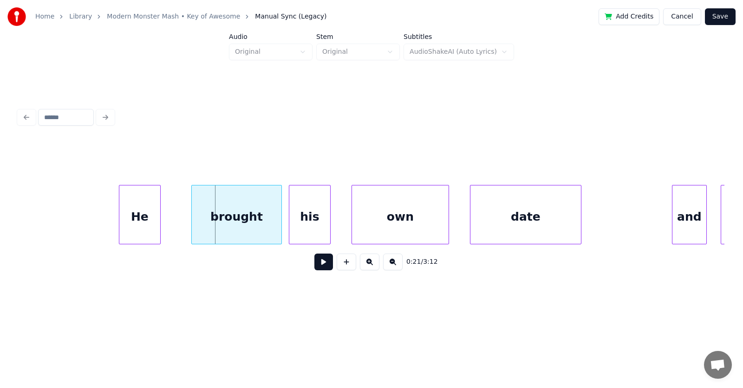
click at [149, 218] on div "He" at bounding box center [139, 217] width 41 height 63
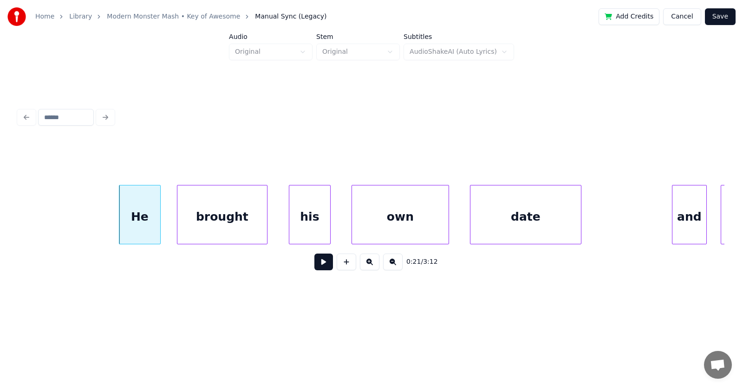
click at [214, 222] on div "brought" at bounding box center [222, 217] width 90 height 63
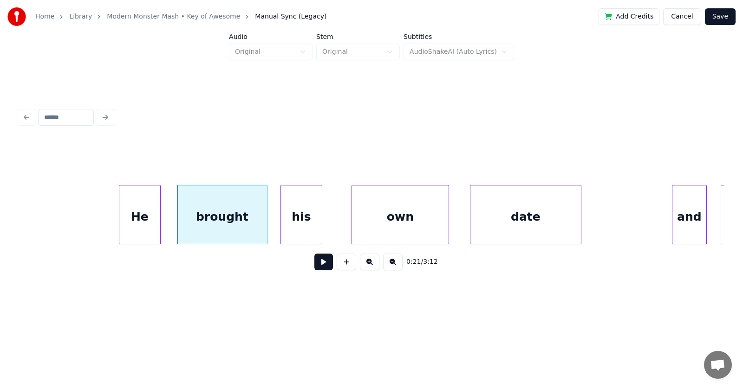
click at [305, 225] on div "his" at bounding box center [301, 217] width 41 height 63
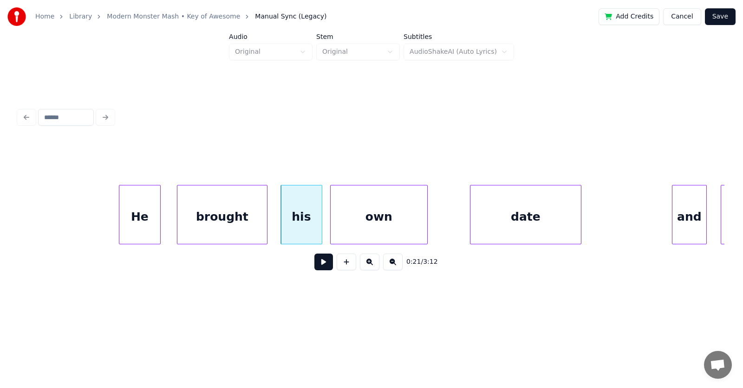
click at [361, 231] on div "own" at bounding box center [378, 217] width 97 height 63
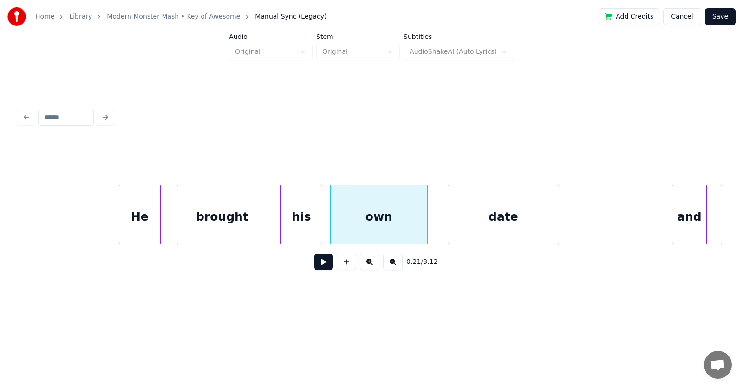
click at [472, 231] on div "date" at bounding box center [503, 217] width 110 height 63
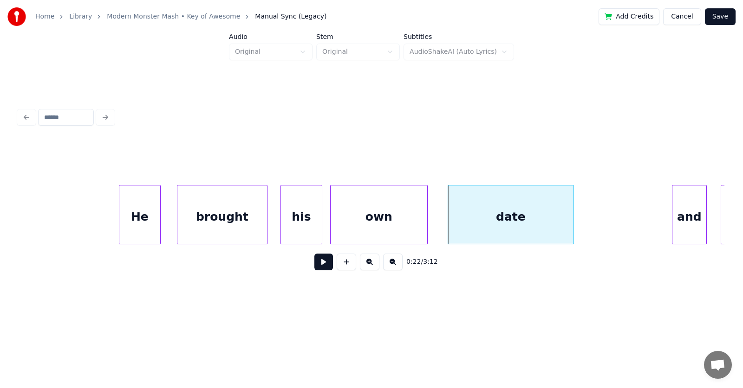
click at [572, 216] on div at bounding box center [571, 215] width 3 height 58
click at [672, 219] on div "and" at bounding box center [676, 217] width 34 height 63
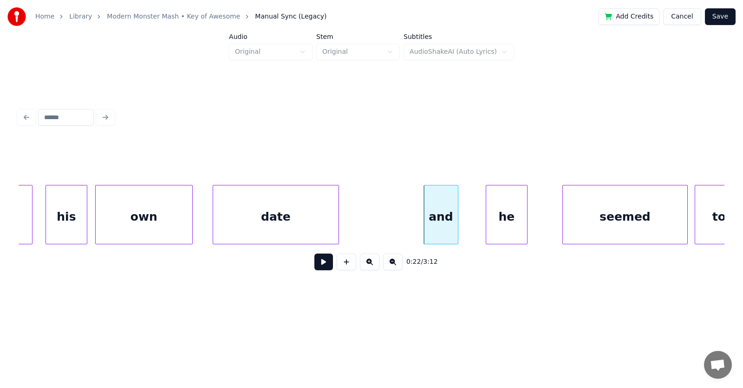
scroll to position [0, 7522]
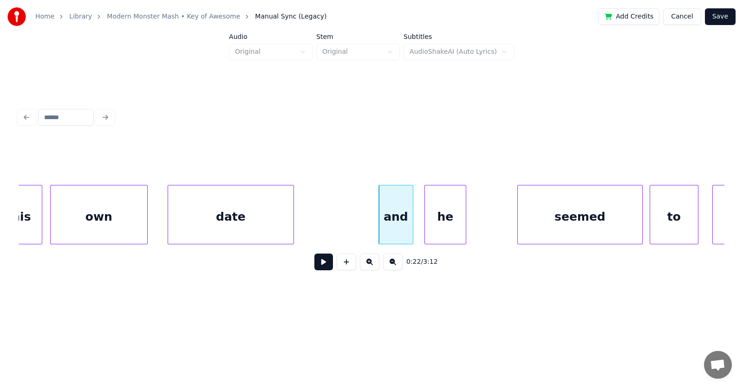
click at [448, 223] on div "he" at bounding box center [445, 217] width 41 height 63
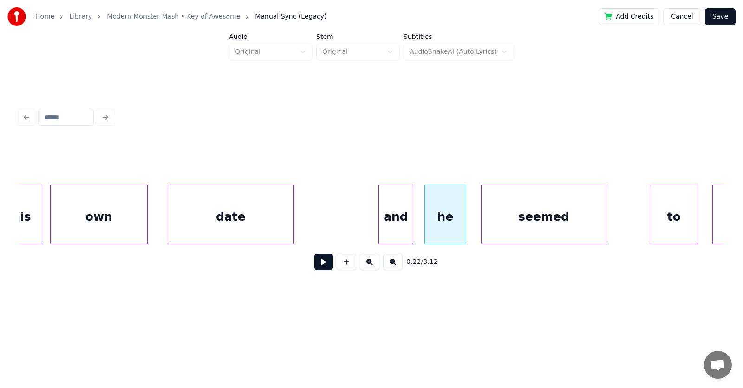
click at [515, 228] on div "seemed" at bounding box center [543, 217] width 124 height 63
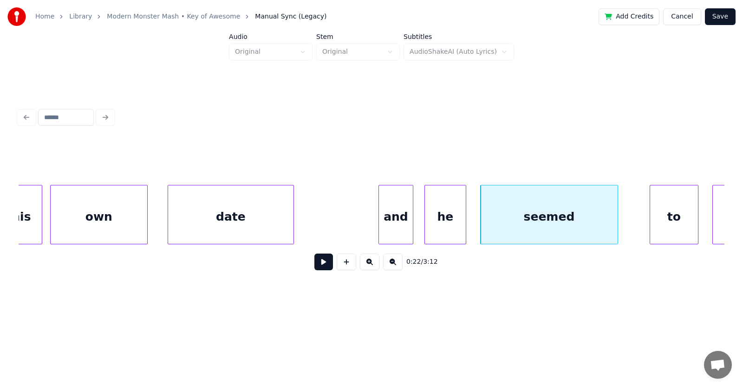
click at [617, 216] on div at bounding box center [616, 215] width 3 height 58
click at [665, 218] on div "to" at bounding box center [661, 217] width 48 height 63
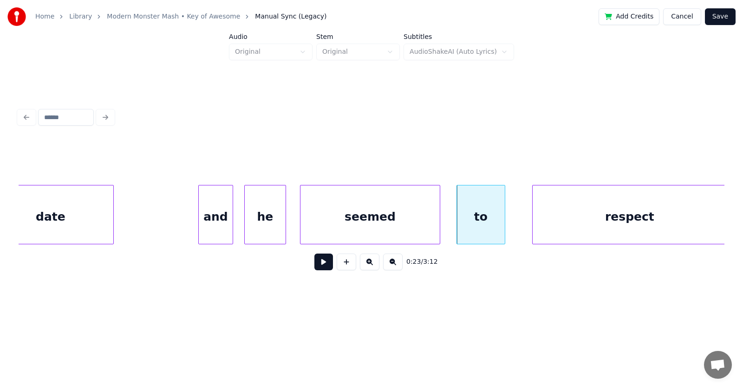
scroll to position [0, 7747]
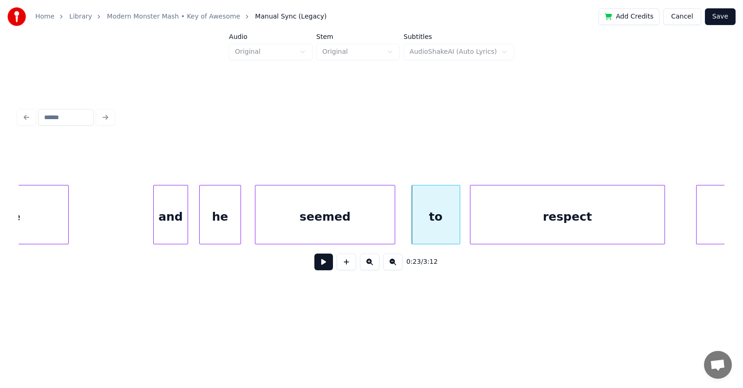
click at [518, 227] on div "respect" at bounding box center [567, 217] width 194 height 63
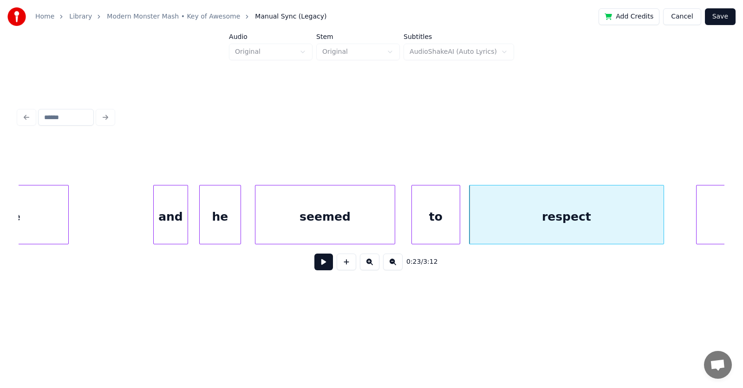
click at [323, 262] on button at bounding box center [323, 262] width 19 height 17
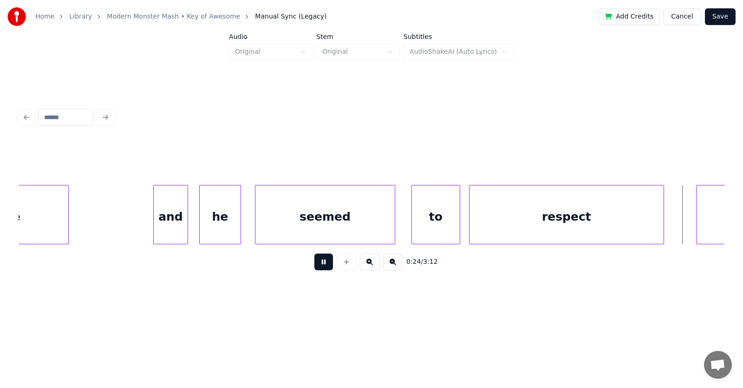
click at [323, 262] on button at bounding box center [323, 262] width 19 height 17
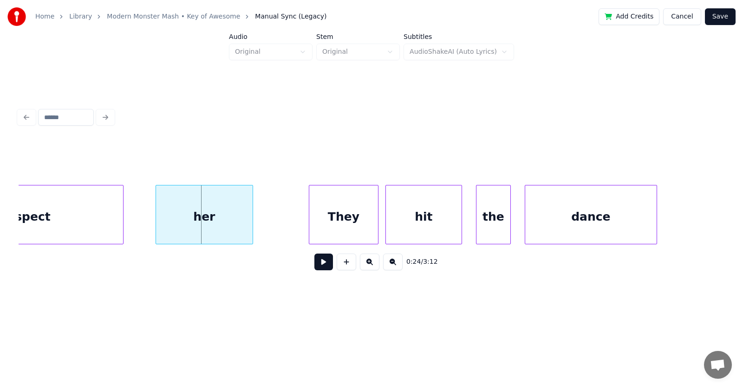
scroll to position [0, 8197]
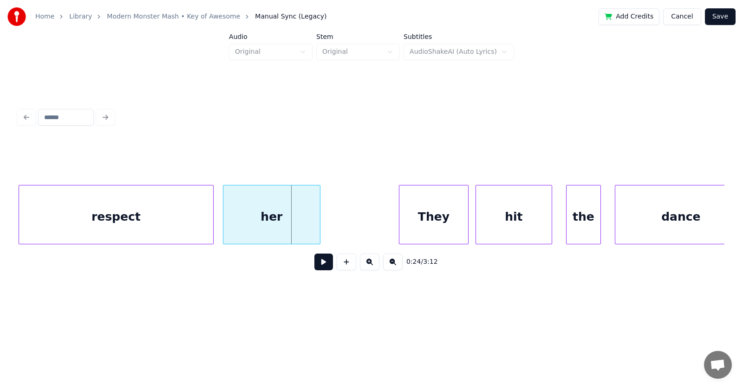
click at [272, 224] on div "her" at bounding box center [271, 217] width 97 height 63
click at [413, 232] on div "They" at bounding box center [418, 217] width 69 height 63
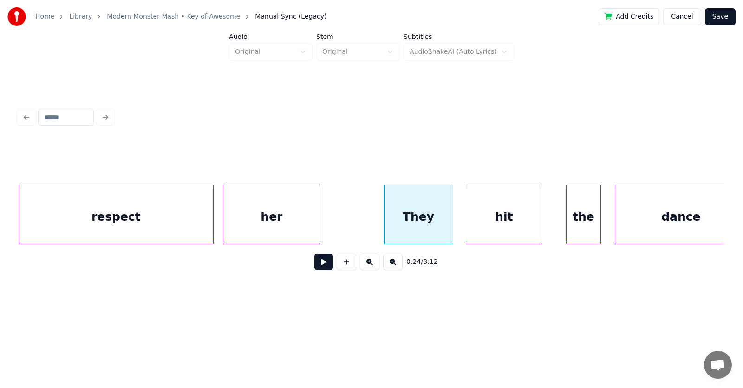
click at [487, 229] on div "hit" at bounding box center [504, 217] width 76 height 63
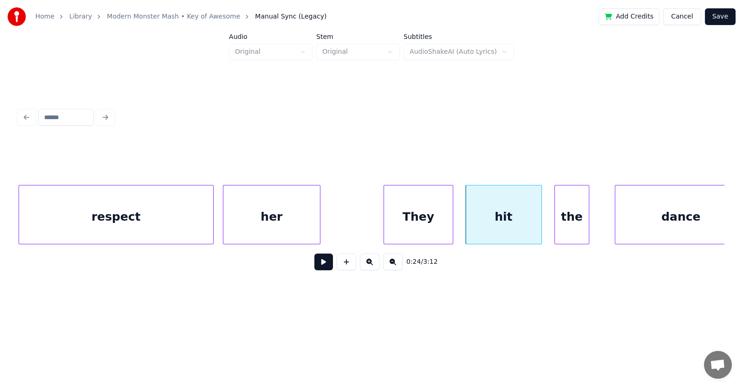
click at [577, 223] on div "the" at bounding box center [572, 217] width 34 height 63
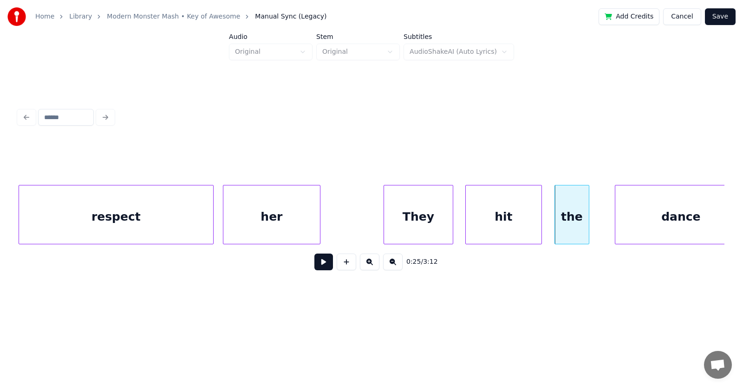
scroll to position [0, 8218]
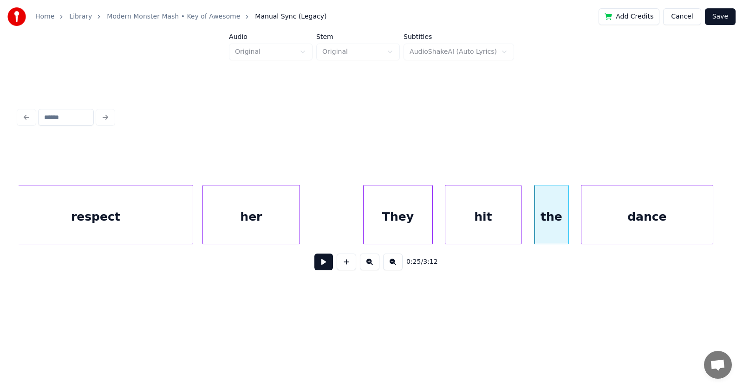
click at [627, 223] on div "dance" at bounding box center [646, 217] width 131 height 63
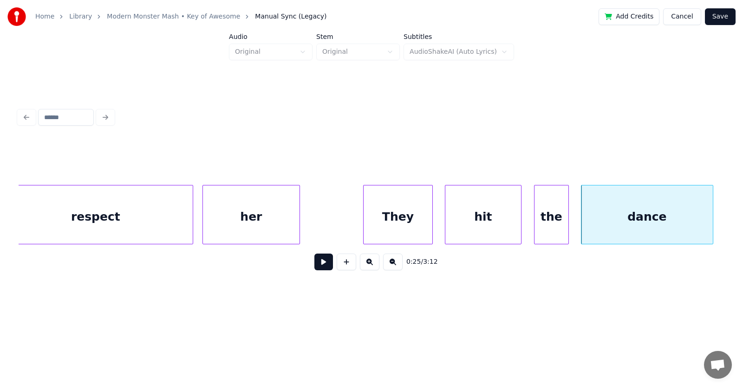
click at [413, 218] on div "They" at bounding box center [397, 217] width 69 height 63
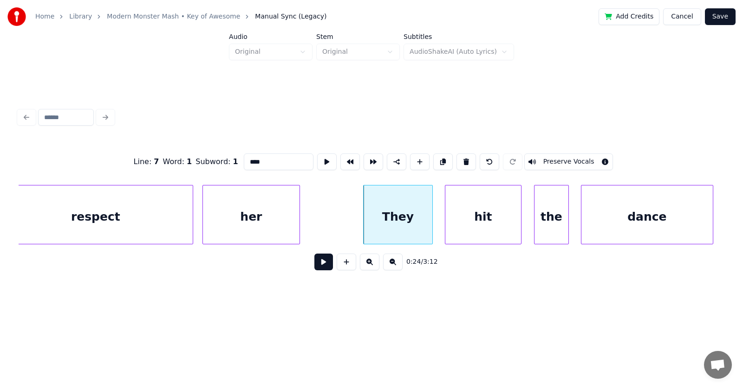
click at [314, 269] on button at bounding box center [323, 262] width 19 height 17
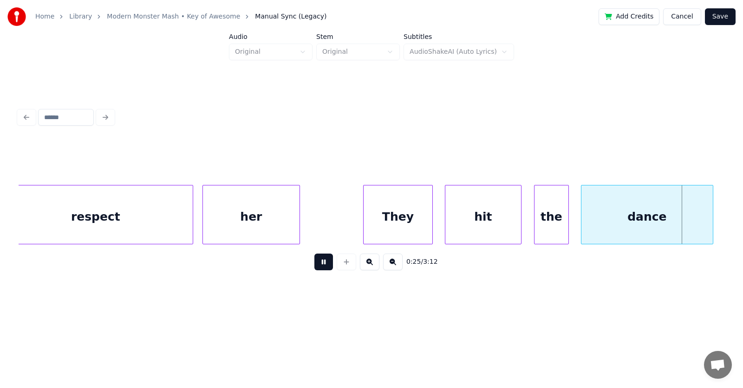
scroll to position [0, 8930]
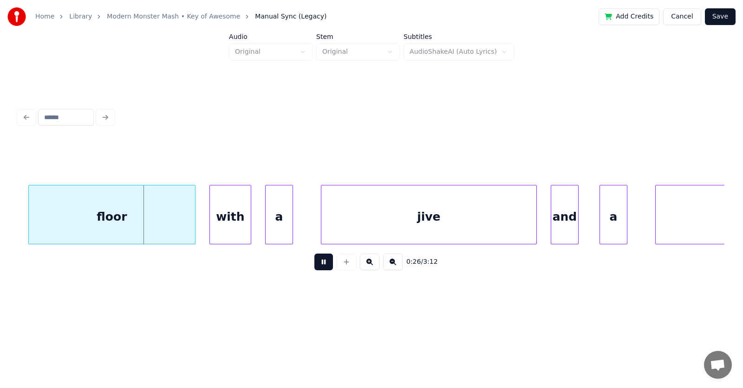
click at [314, 269] on button at bounding box center [323, 262] width 19 height 17
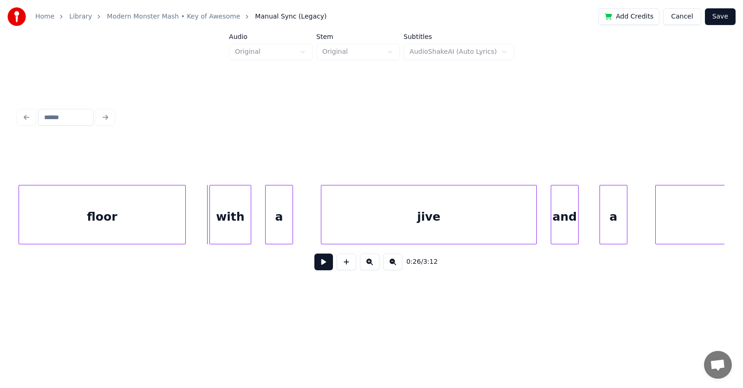
scroll to position [0, 8929]
click at [136, 228] on div "floor" at bounding box center [102, 217] width 166 height 63
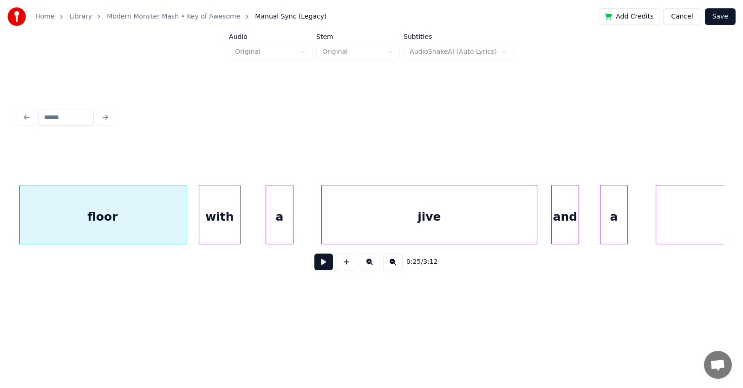
click at [227, 230] on div "with" at bounding box center [219, 217] width 41 height 63
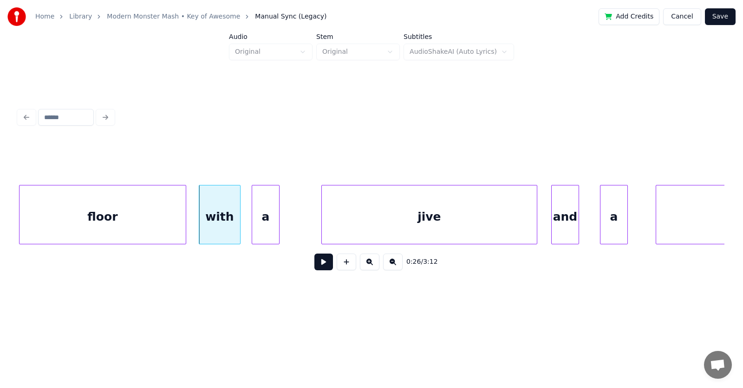
click at [270, 228] on div "a" at bounding box center [265, 217] width 27 height 63
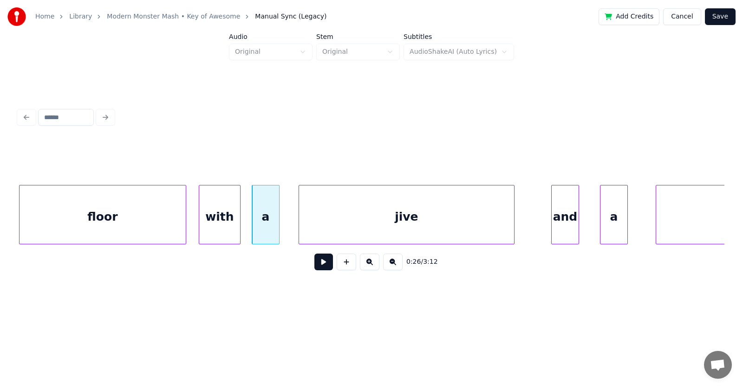
click at [337, 231] on div "jive" at bounding box center [406, 217] width 215 height 63
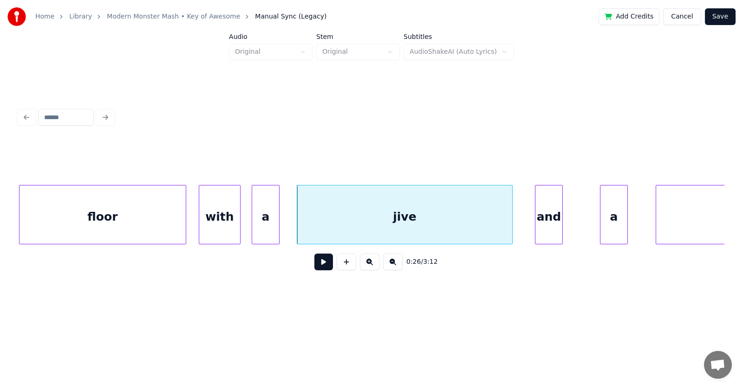
click at [544, 219] on div "and" at bounding box center [548, 217] width 27 height 63
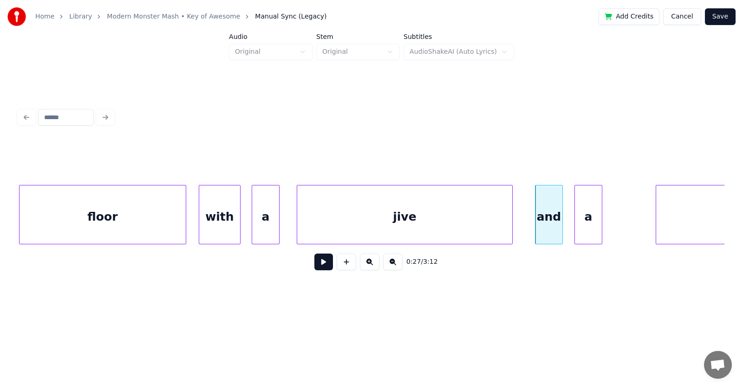
click at [590, 222] on div "a" at bounding box center [588, 217] width 27 height 63
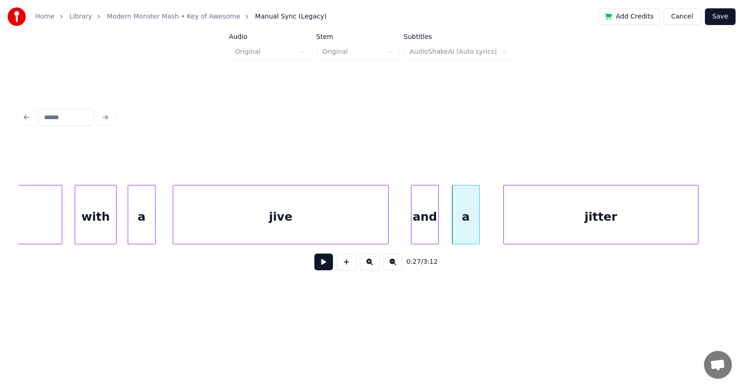
click at [654, 214] on div "jitter" at bounding box center [601, 217] width 194 height 63
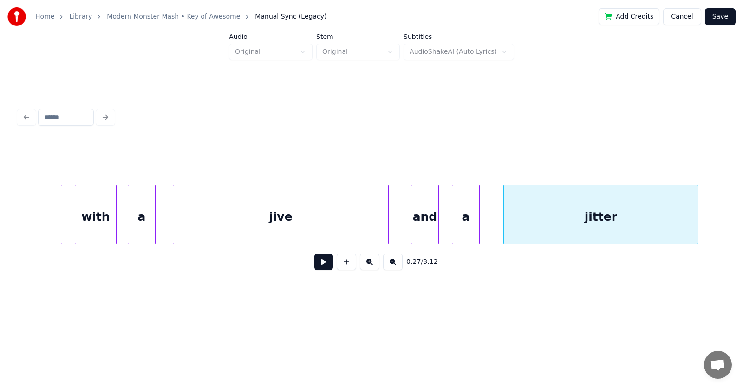
click at [264, 225] on div "jive" at bounding box center [280, 217] width 215 height 63
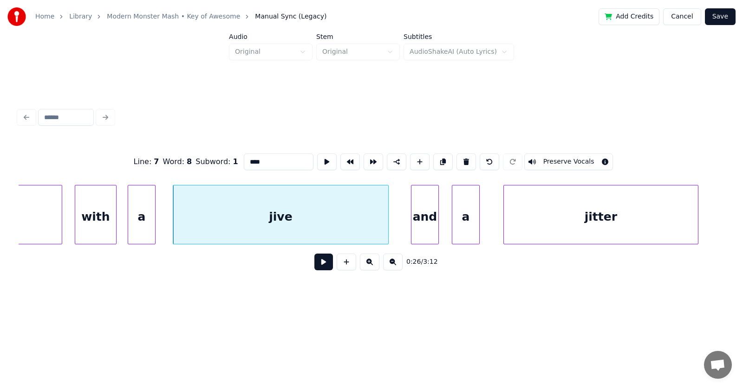
click at [315, 266] on button at bounding box center [323, 262] width 19 height 17
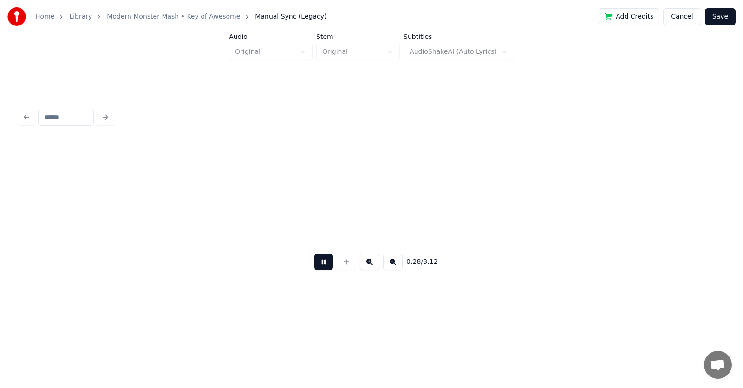
click at [315, 266] on button at bounding box center [323, 262] width 19 height 17
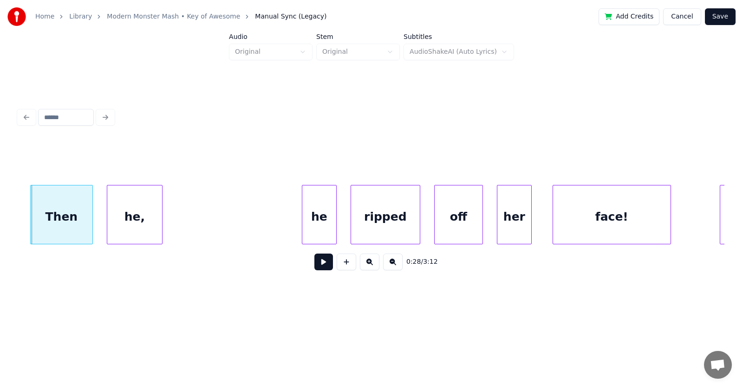
scroll to position [0, 9504]
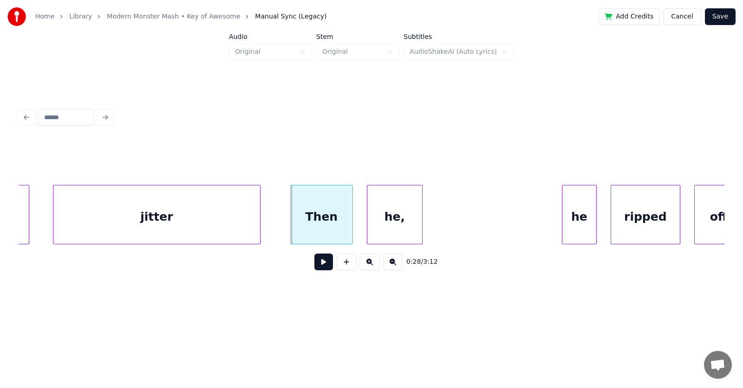
click at [259, 220] on div at bounding box center [258, 215] width 3 height 58
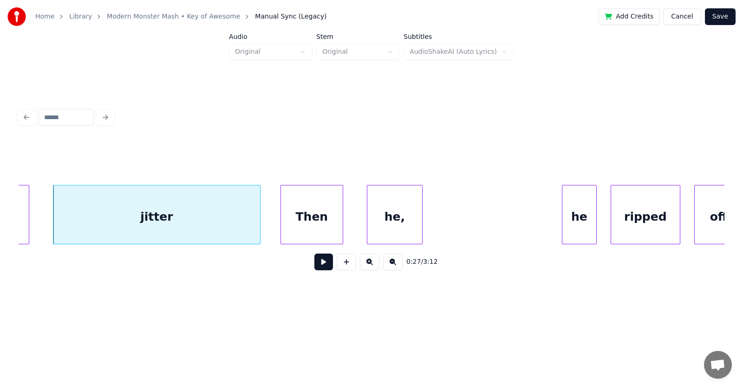
click at [308, 220] on div "Then" at bounding box center [312, 217] width 62 height 63
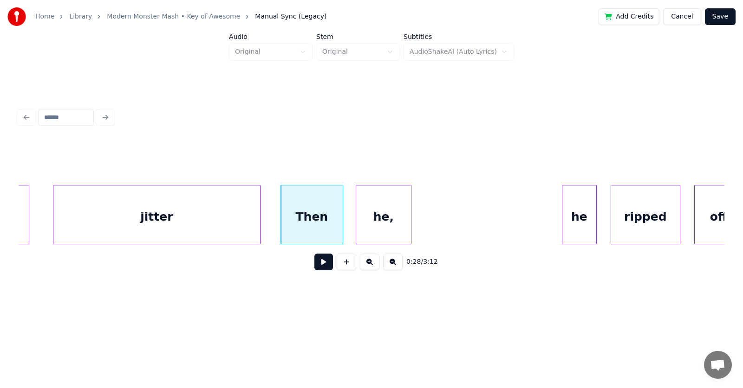
click at [388, 226] on div "he," at bounding box center [383, 217] width 55 height 63
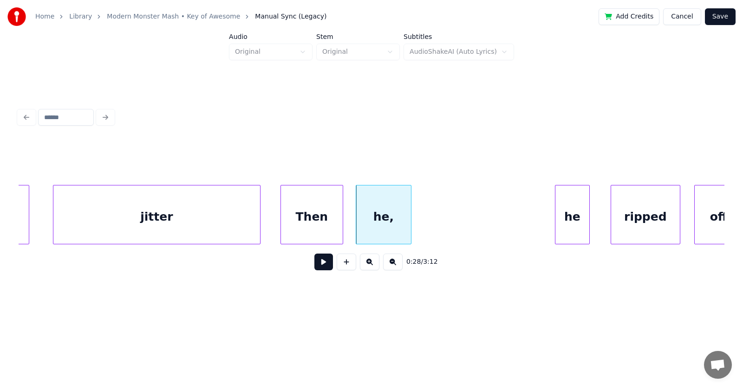
click at [568, 216] on div "he" at bounding box center [572, 217] width 34 height 63
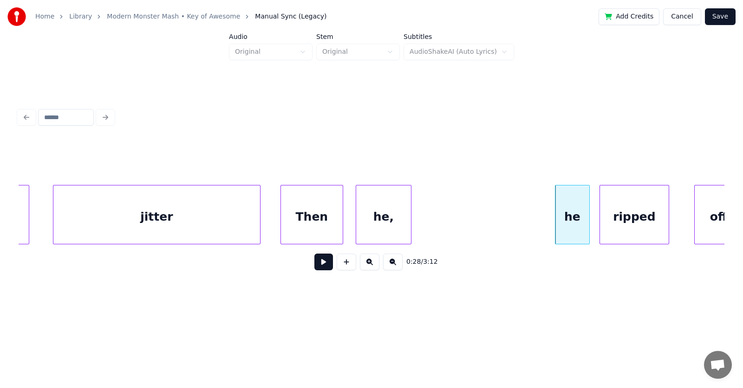
click at [618, 221] on div "ripped" at bounding box center [634, 217] width 69 height 63
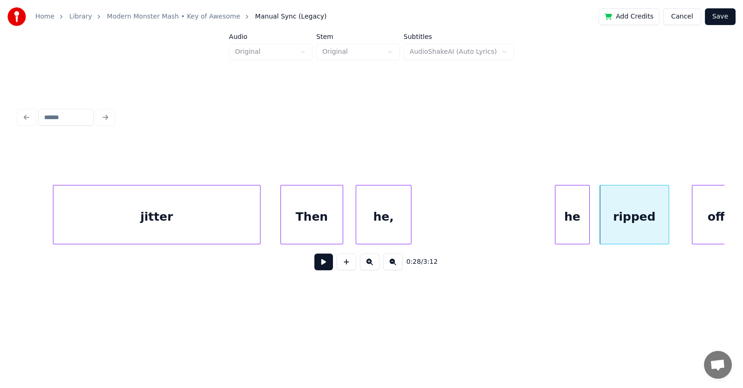
scroll to position [0, 9520]
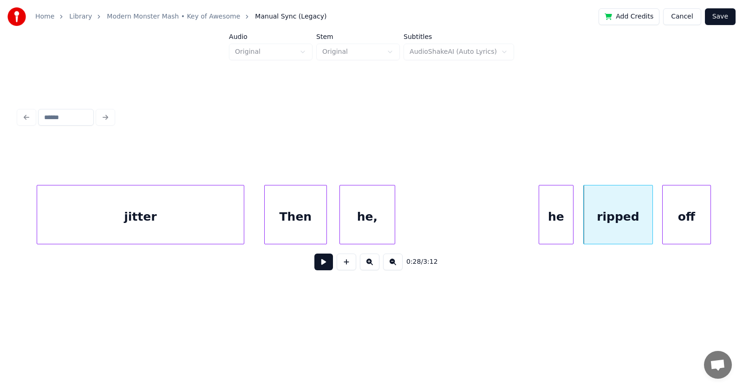
click at [686, 213] on div "off" at bounding box center [686, 217] width 48 height 63
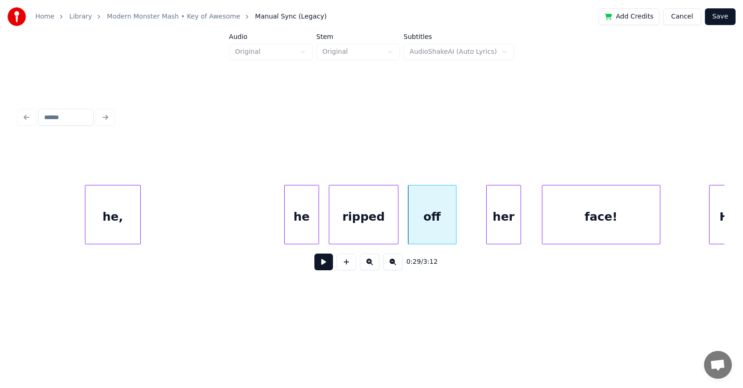
scroll to position [0, 9864]
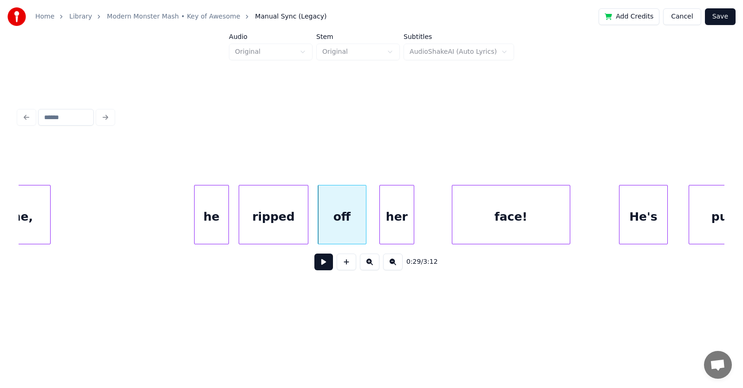
click at [394, 229] on div "her" at bounding box center [397, 217] width 34 height 63
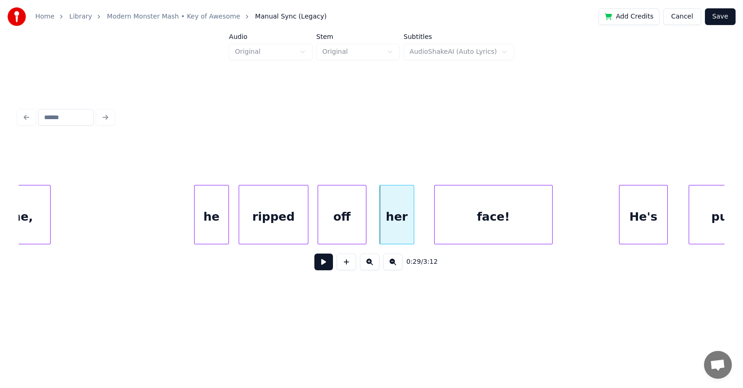
click at [453, 233] on div "face!" at bounding box center [492, 217] width 117 height 63
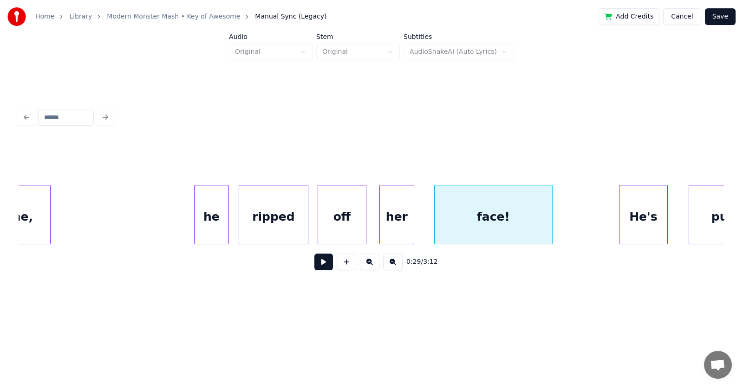
click at [315, 267] on button at bounding box center [323, 262] width 19 height 17
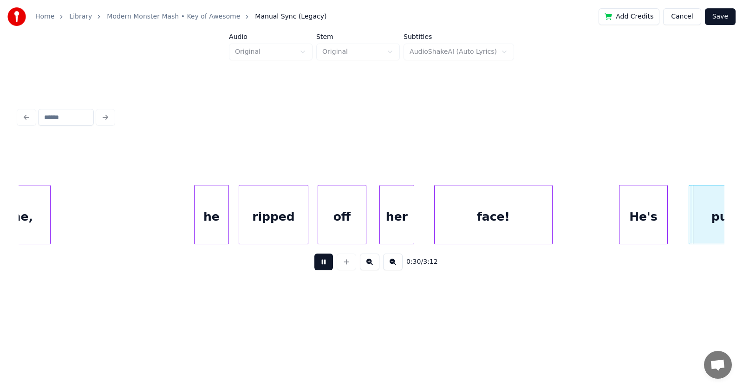
scroll to position [0, 10570]
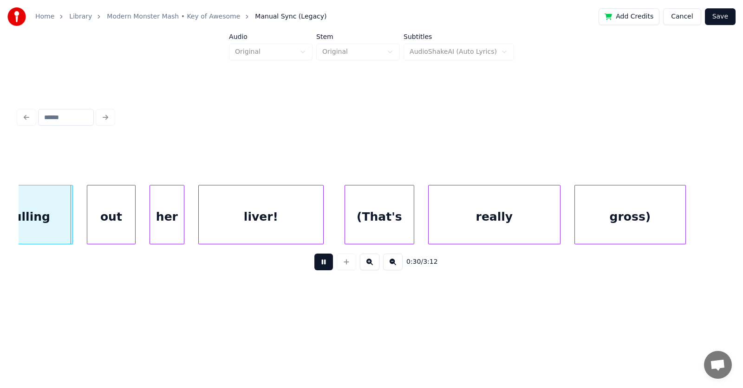
click at [315, 267] on button at bounding box center [323, 262] width 19 height 17
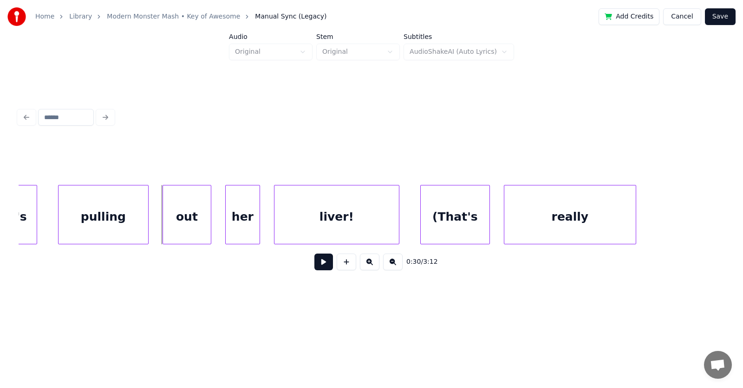
scroll to position [0, 10314]
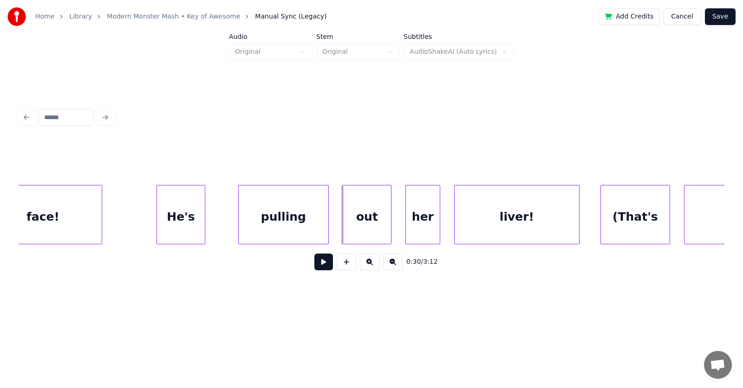
click at [183, 222] on div "He's" at bounding box center [181, 217] width 48 height 63
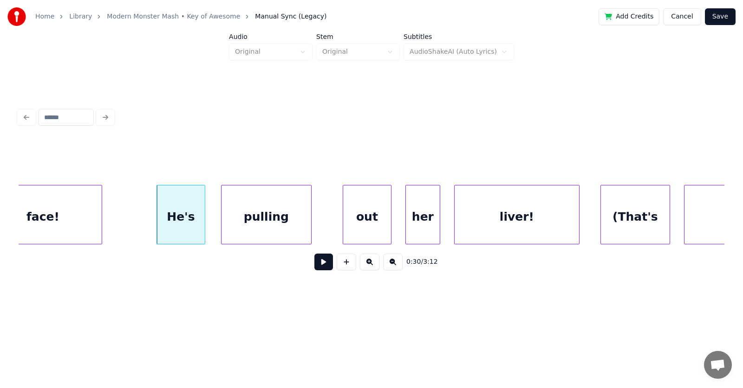
click at [245, 225] on div "pulling" at bounding box center [266, 217] width 90 height 63
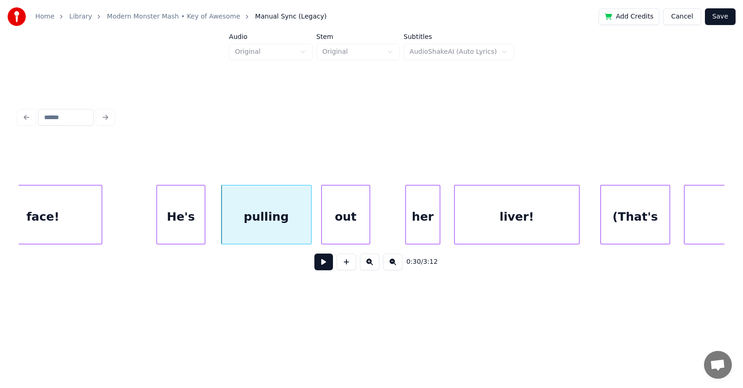
click at [337, 228] on div "out" at bounding box center [346, 217] width 48 height 63
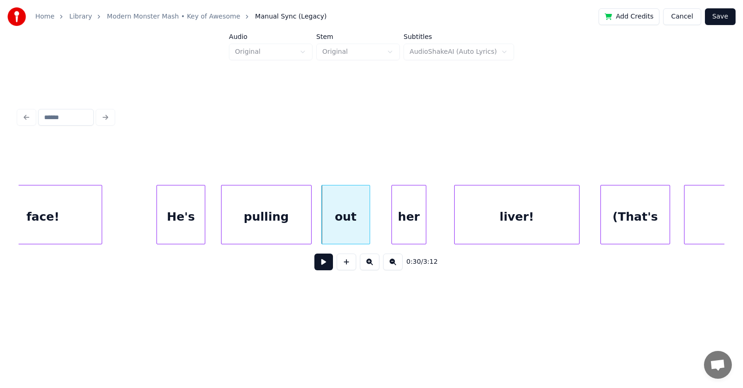
click at [411, 226] on div "her" at bounding box center [409, 217] width 34 height 63
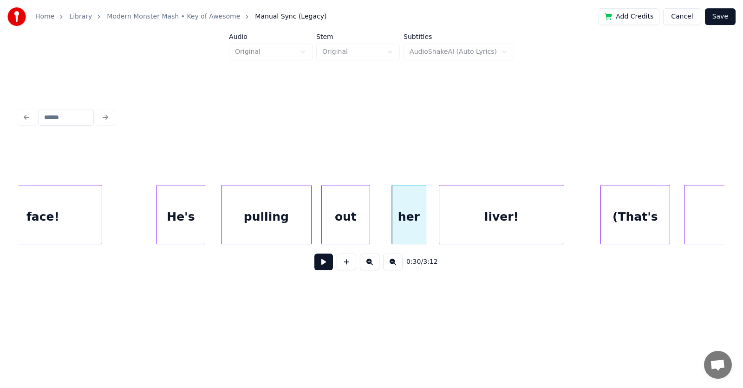
click at [464, 223] on div "liver!" at bounding box center [501, 217] width 124 height 63
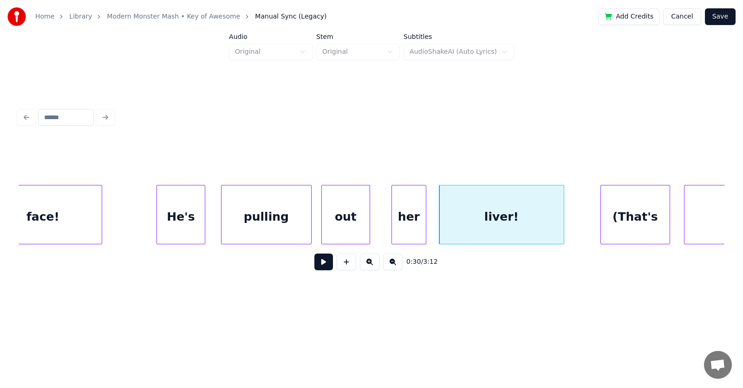
click at [316, 265] on button at bounding box center [323, 262] width 19 height 17
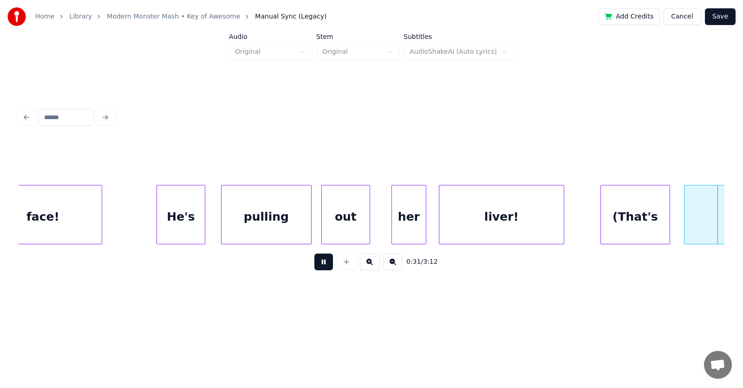
scroll to position [0, 11026]
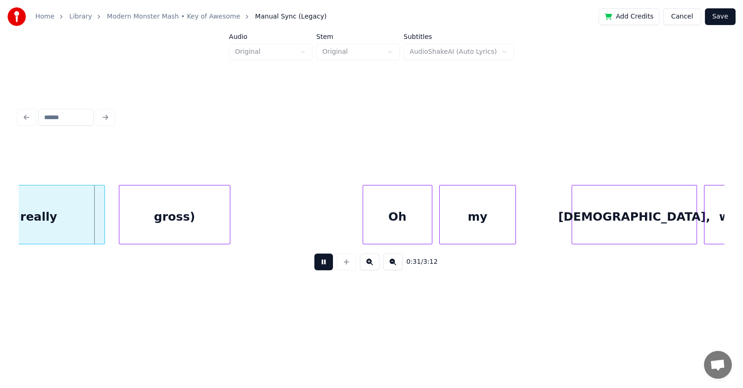
click at [316, 265] on button at bounding box center [323, 262] width 19 height 17
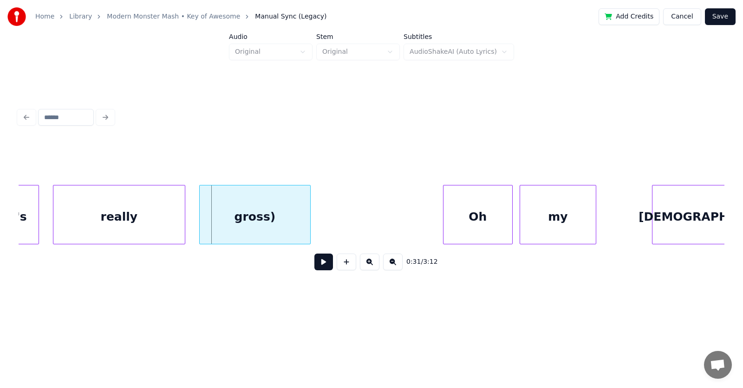
scroll to position [0, 10855]
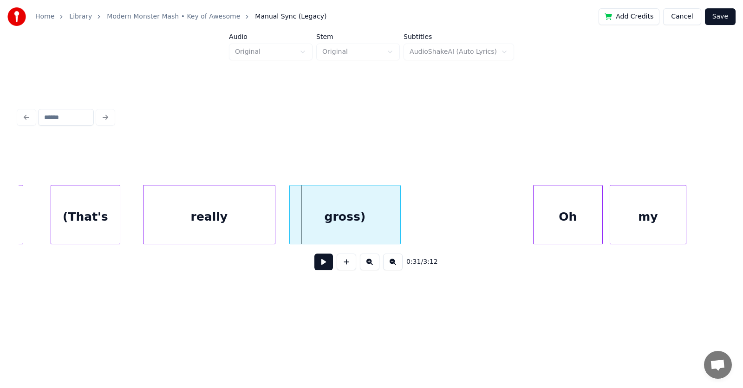
click at [99, 215] on div "(That's" at bounding box center [85, 217] width 69 height 63
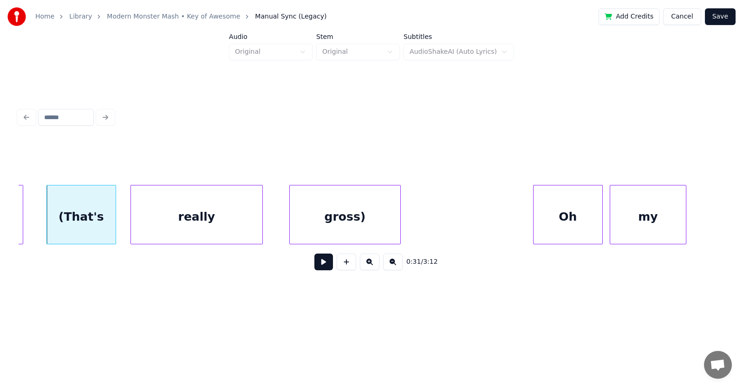
click at [189, 222] on div "really" at bounding box center [196, 217] width 131 height 63
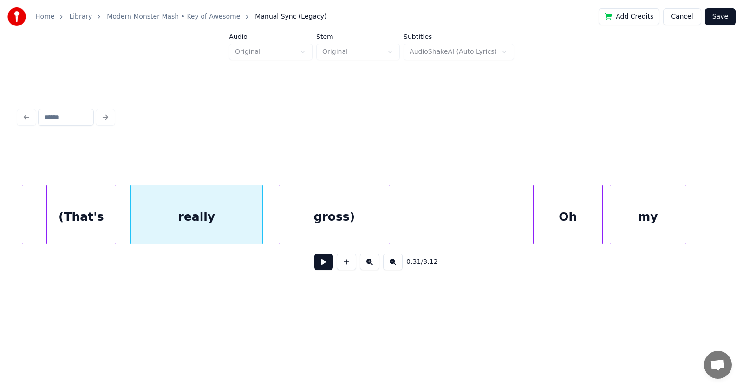
click at [313, 232] on div "gross)" at bounding box center [334, 217] width 110 height 63
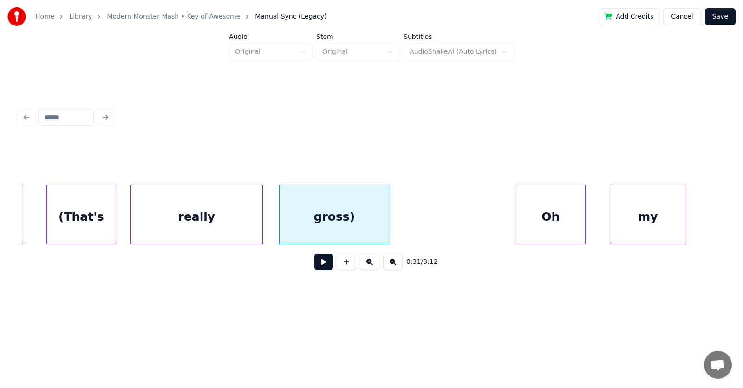
click at [552, 233] on div "Oh" at bounding box center [550, 217] width 69 height 63
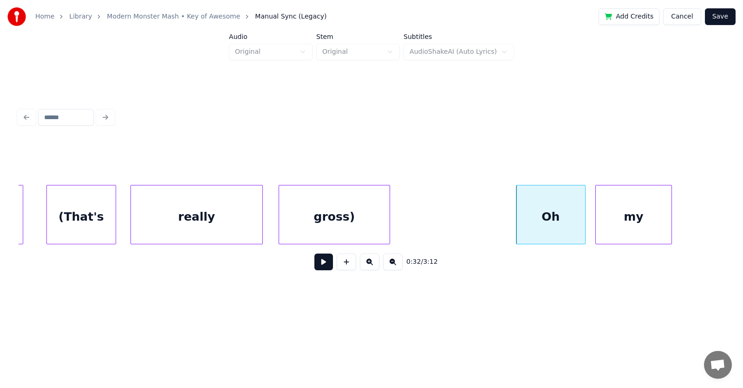
click at [607, 225] on div "my" at bounding box center [634, 217] width 76 height 63
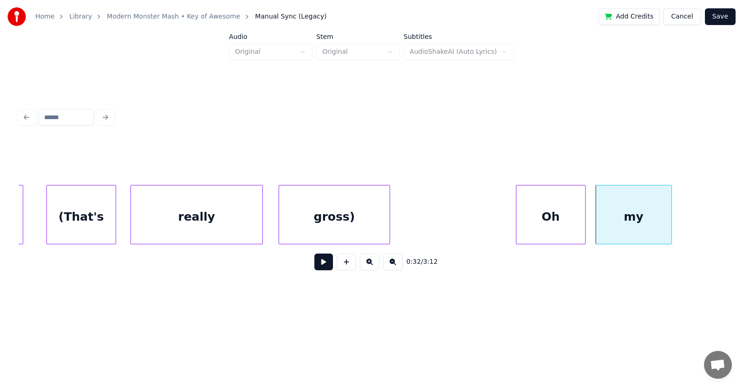
click at [343, 225] on div "gross)" at bounding box center [334, 217] width 110 height 63
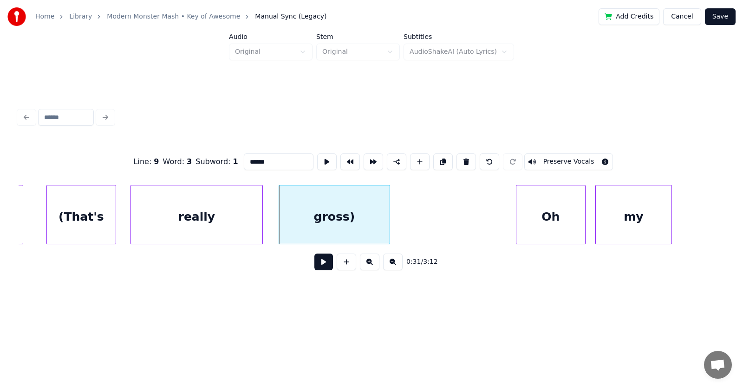
click at [324, 267] on button at bounding box center [323, 262] width 19 height 17
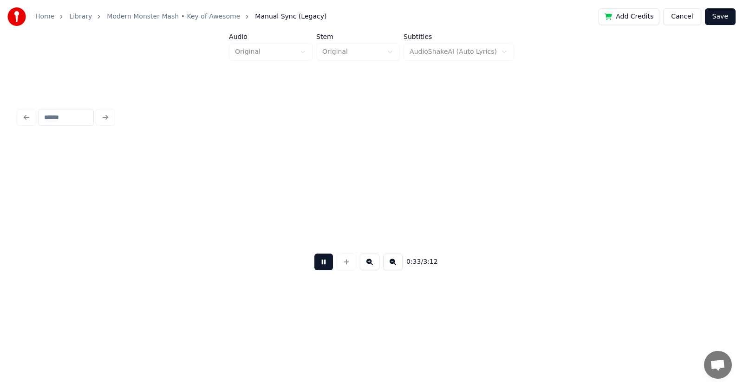
scroll to position [0, 11567]
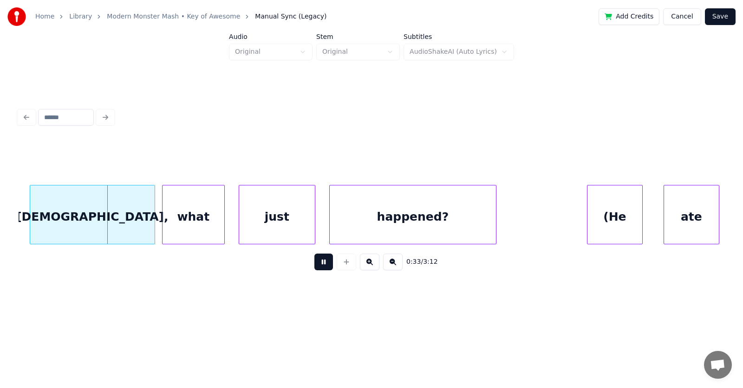
click at [324, 267] on button at bounding box center [323, 262] width 19 height 17
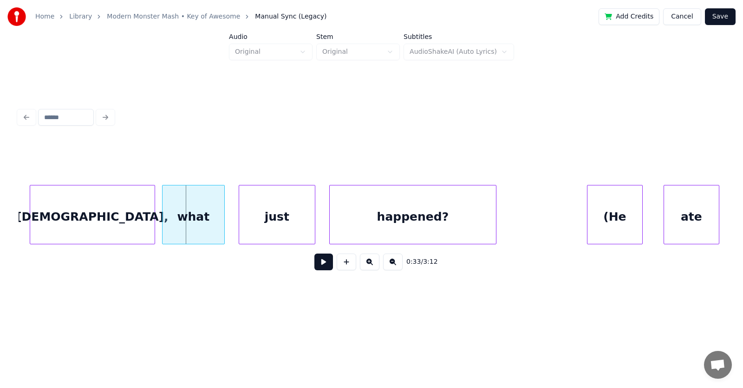
scroll to position [0, 11396]
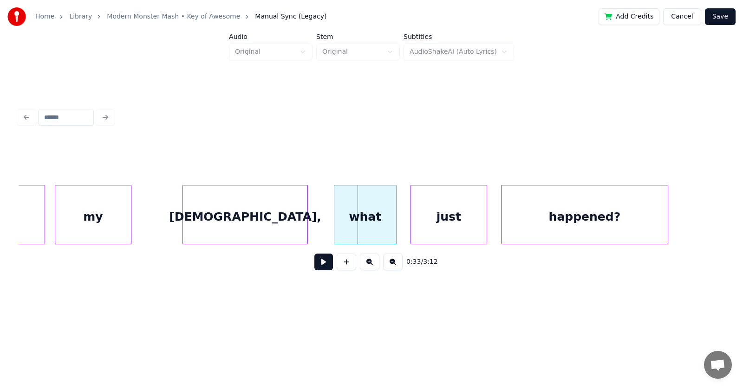
click at [222, 220] on div "[DEMOGRAPHIC_DATA]," at bounding box center [245, 217] width 124 height 63
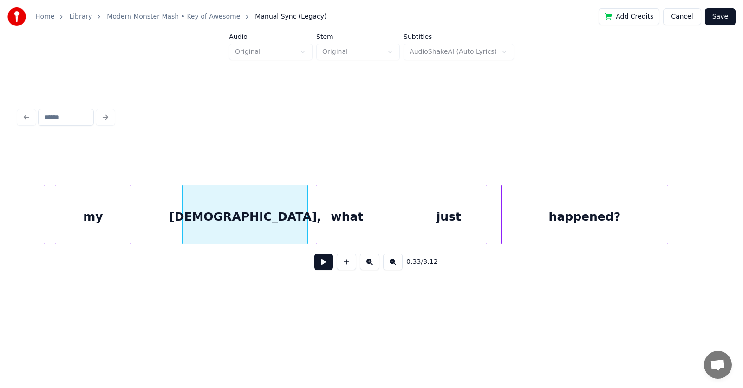
click at [333, 223] on div "what" at bounding box center [347, 217] width 62 height 63
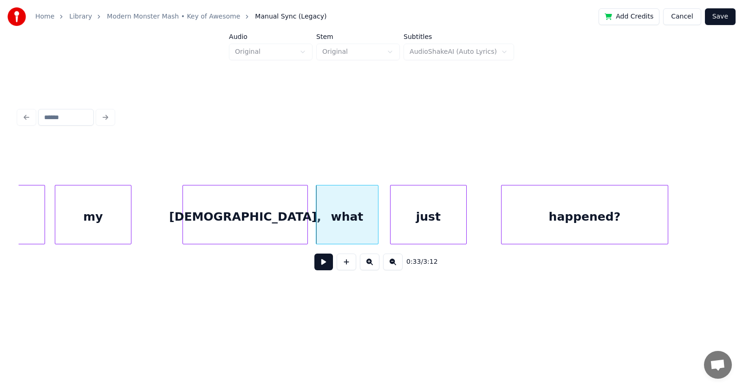
click at [408, 226] on div "just" at bounding box center [428, 217] width 76 height 63
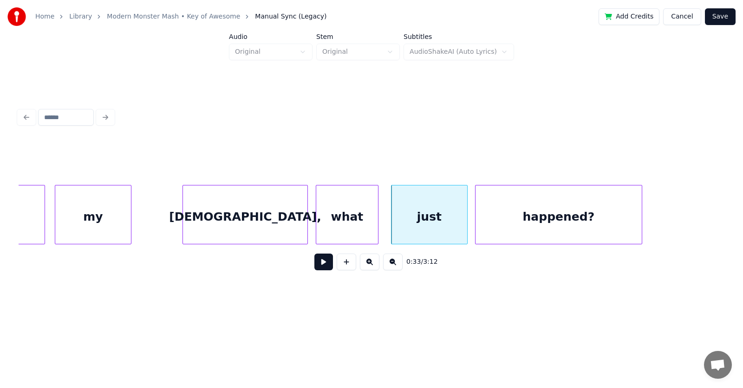
click at [486, 223] on div "happened?" at bounding box center [558, 217] width 166 height 63
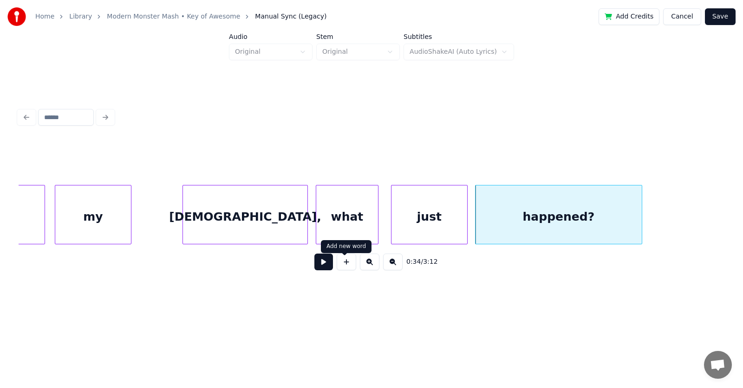
click at [322, 265] on button at bounding box center [323, 262] width 19 height 17
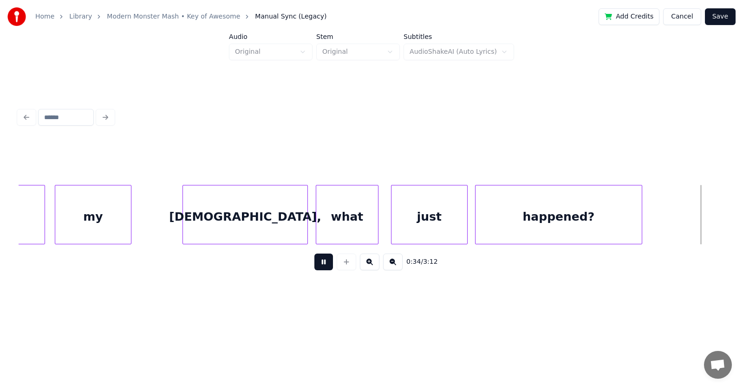
scroll to position [0, 12110]
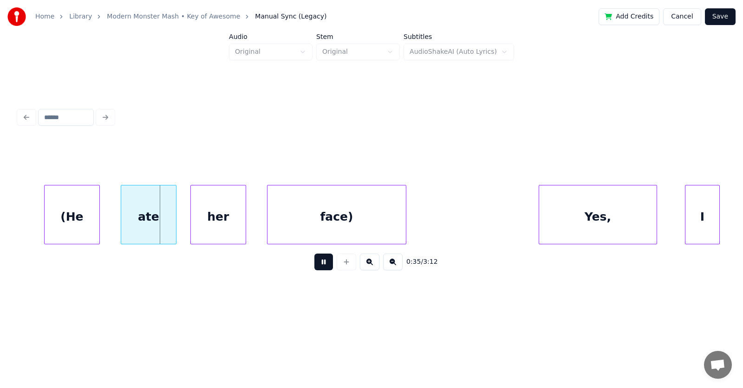
click at [322, 265] on button at bounding box center [323, 262] width 19 height 17
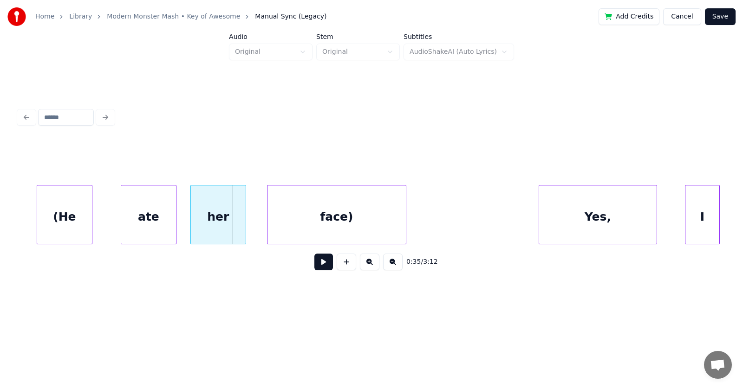
click at [62, 222] on div "(He" at bounding box center [64, 217] width 55 height 63
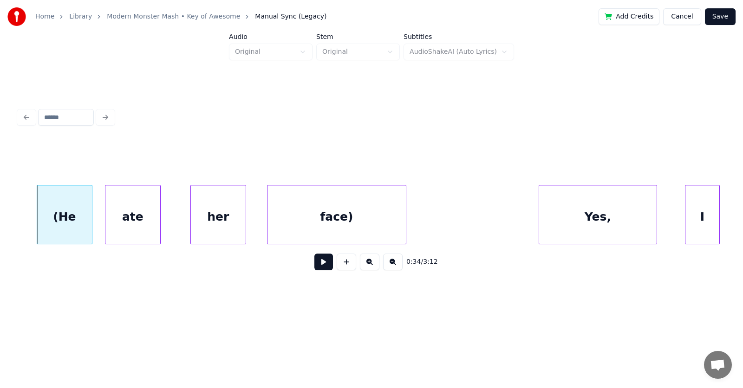
click at [117, 227] on div "ate" at bounding box center [132, 217] width 55 height 63
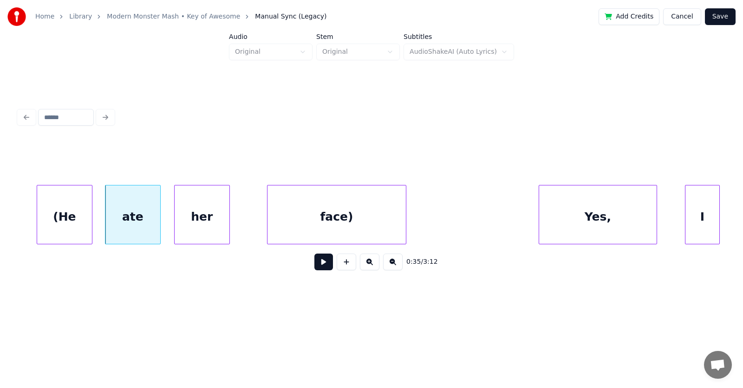
click at [189, 227] on div "her" at bounding box center [202, 217] width 55 height 63
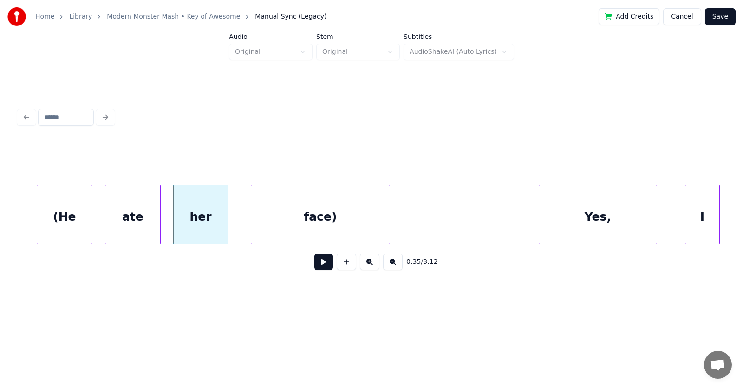
click at [284, 223] on div "face)" at bounding box center [320, 217] width 138 height 63
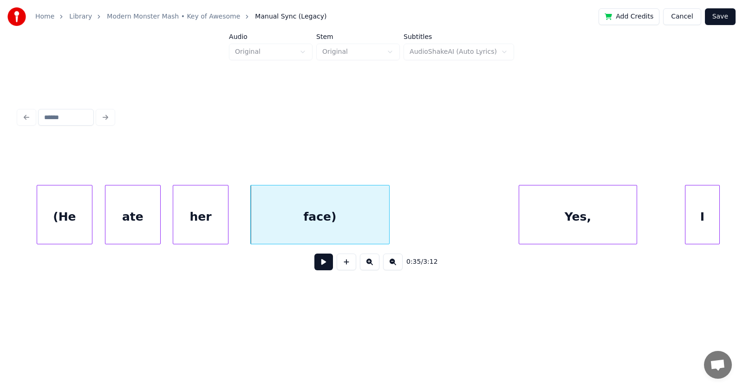
click at [564, 230] on div "Yes," at bounding box center [577, 217] width 117 height 63
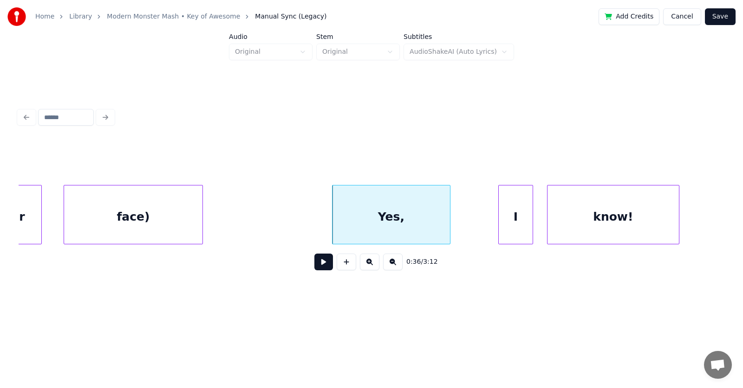
scroll to position [0, 12341]
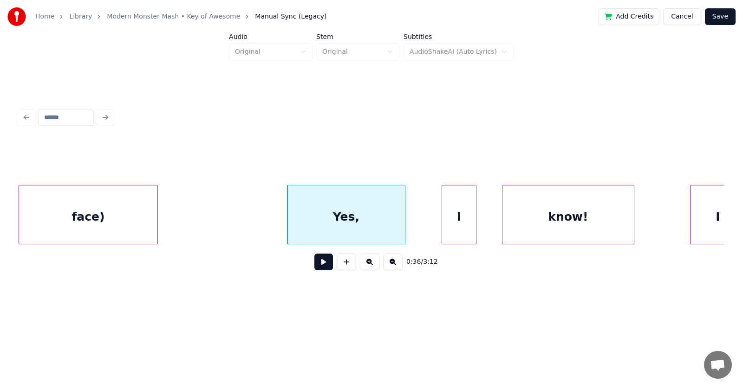
click at [453, 222] on div "I" at bounding box center [459, 217] width 34 height 63
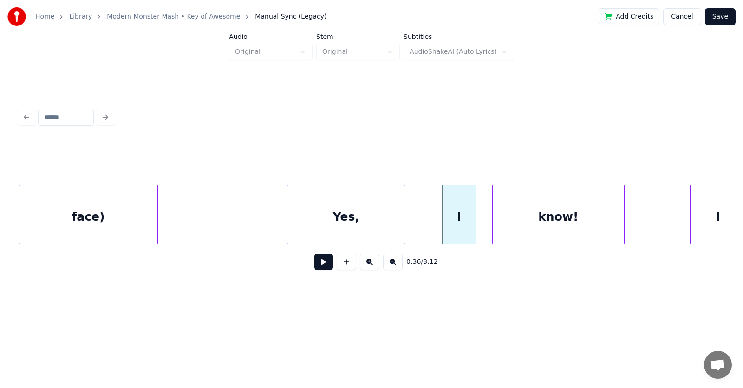
click at [518, 220] on div "know!" at bounding box center [557, 217] width 131 height 63
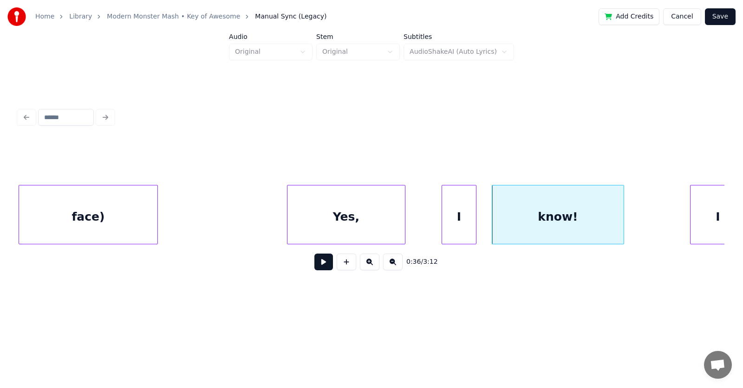
click at [348, 217] on div "Yes," at bounding box center [345, 217] width 117 height 63
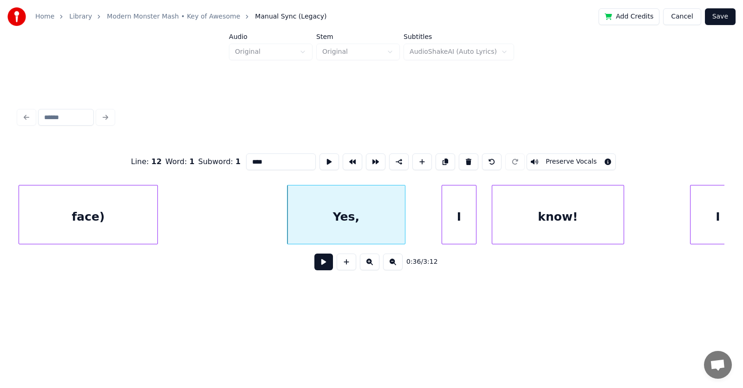
click at [321, 265] on button at bounding box center [323, 262] width 19 height 17
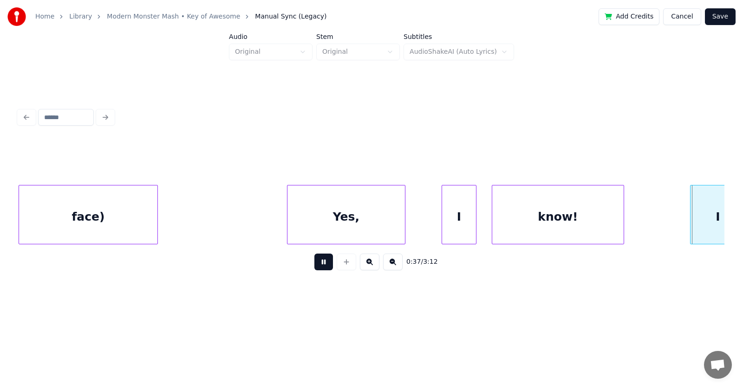
click at [321, 265] on button at bounding box center [323, 262] width 19 height 17
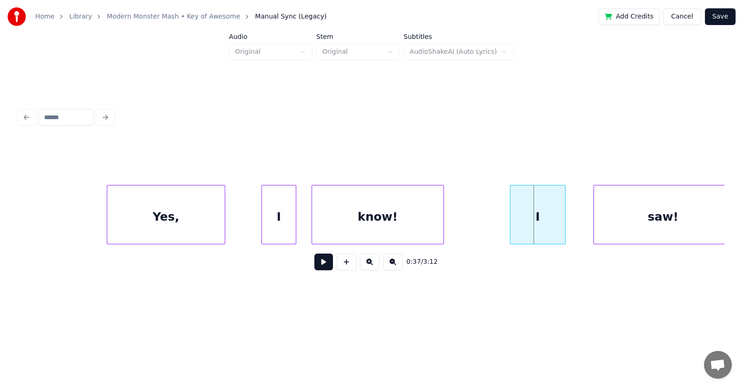
scroll to position [0, 12567]
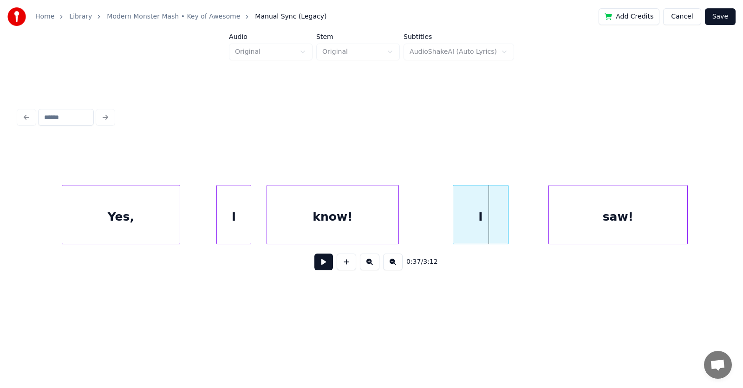
click at [466, 221] on div "I" at bounding box center [480, 217] width 55 height 63
click at [538, 226] on div "saw!" at bounding box center [590, 217] width 138 height 63
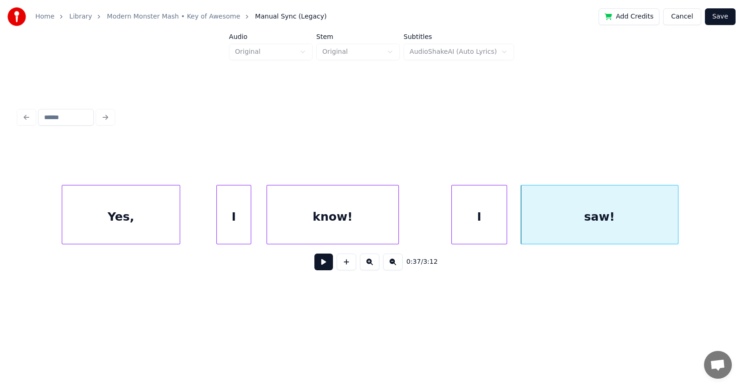
click at [677, 213] on div at bounding box center [676, 215] width 3 height 58
click at [256, 224] on div at bounding box center [257, 215] width 3 height 58
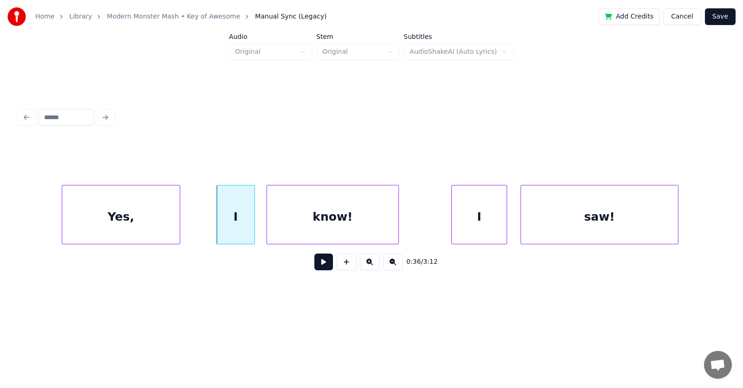
click at [253, 224] on div at bounding box center [253, 215] width 3 height 58
click at [314, 263] on button at bounding box center [323, 262] width 19 height 17
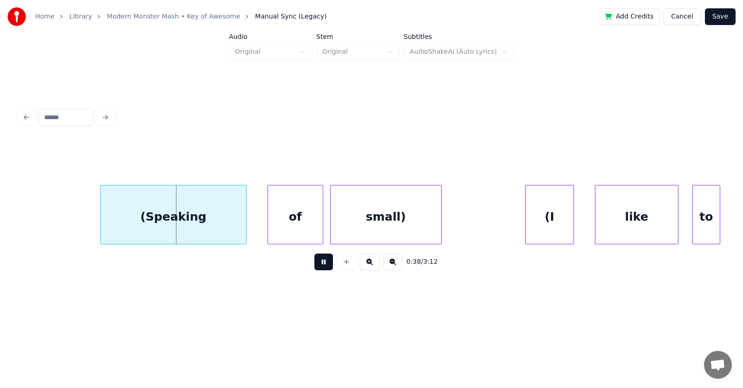
click at [314, 263] on button at bounding box center [323, 262] width 19 height 17
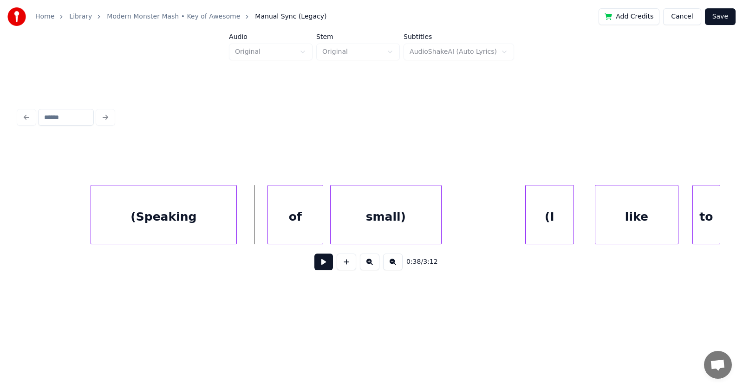
click at [167, 211] on div "(Speaking" at bounding box center [163, 217] width 145 height 63
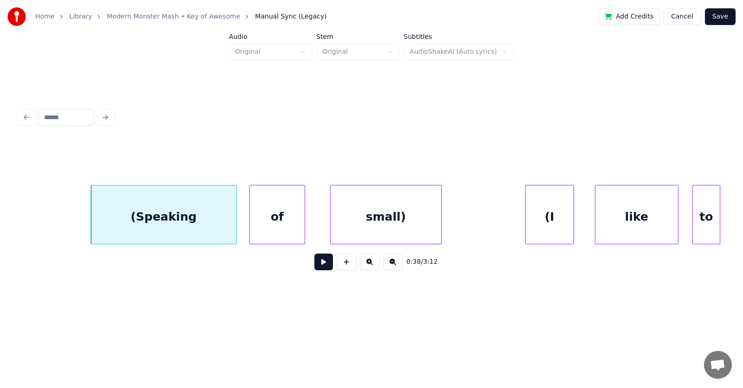
click at [261, 220] on div "of" at bounding box center [277, 217] width 55 height 63
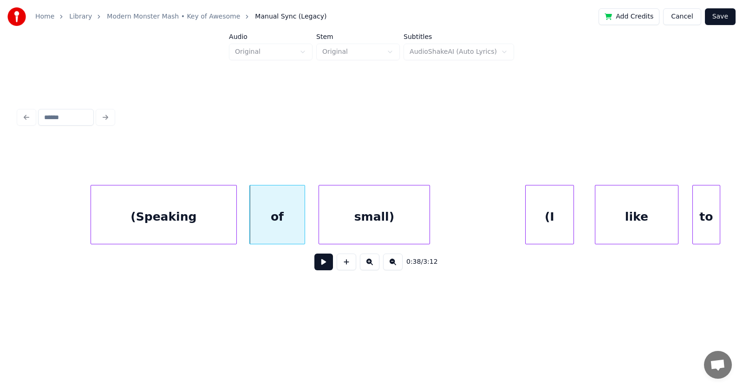
click at [363, 223] on div "small)" at bounding box center [374, 217] width 110 height 63
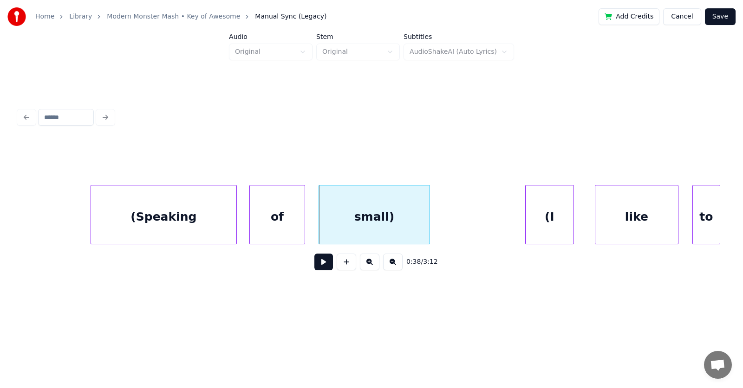
click at [367, 218] on div "small)" at bounding box center [374, 217] width 110 height 63
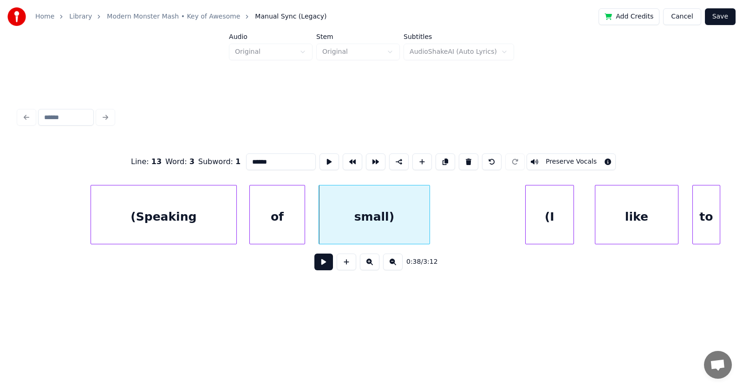
drag, startPoint x: 246, startPoint y: 158, endPoint x: 234, endPoint y: 160, distance: 12.1
click at [246, 160] on input "******" at bounding box center [281, 162] width 70 height 17
type input "****"
click at [317, 264] on button at bounding box center [323, 262] width 19 height 17
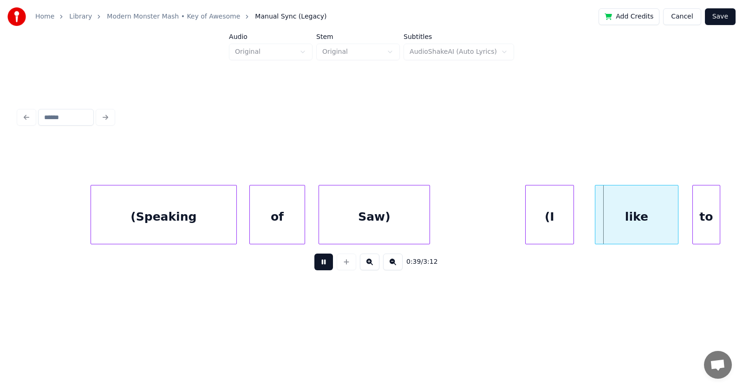
click at [317, 264] on button at bounding box center [323, 262] width 19 height 17
click at [531, 215] on div "(I" at bounding box center [538, 217] width 48 height 63
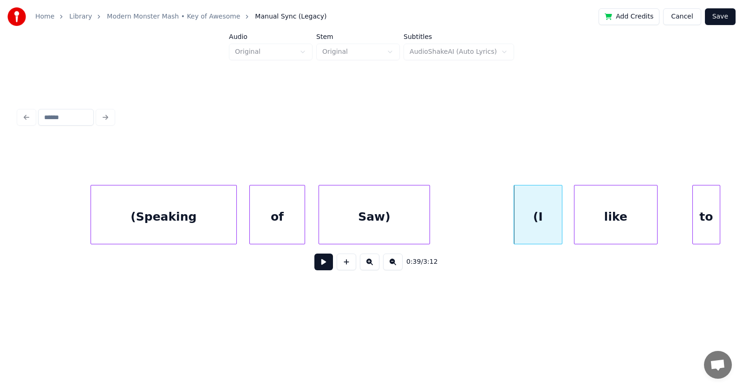
click at [597, 221] on div "like" at bounding box center [615, 217] width 83 height 63
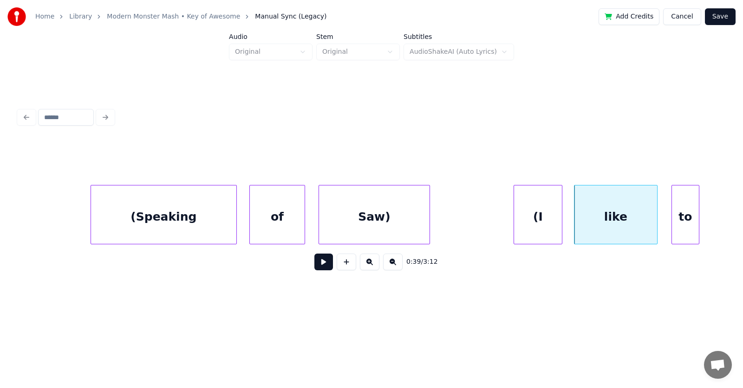
click at [682, 224] on div "to" at bounding box center [685, 217] width 27 height 63
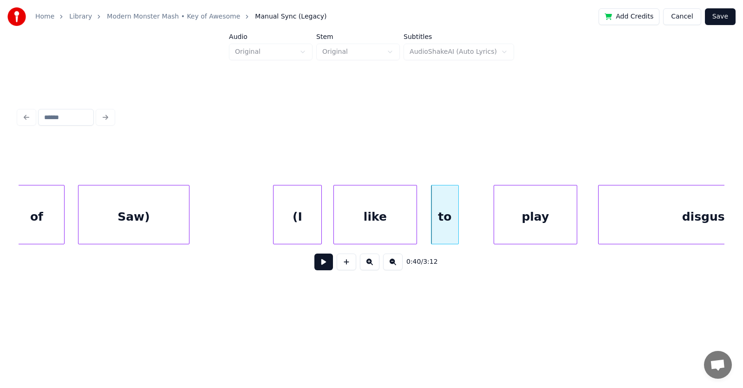
scroll to position [0, 13558]
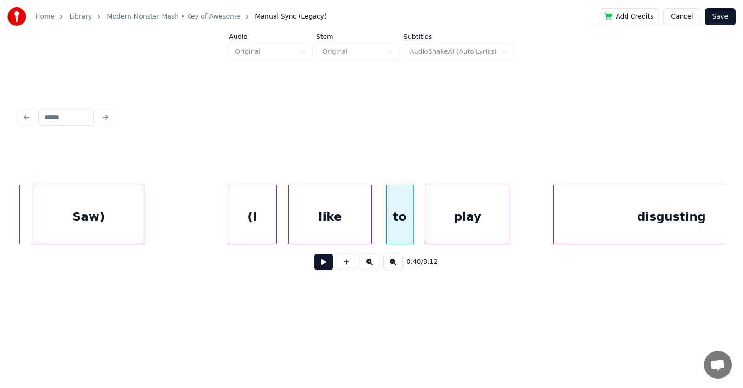
click at [462, 232] on div "play" at bounding box center [467, 217] width 83 height 63
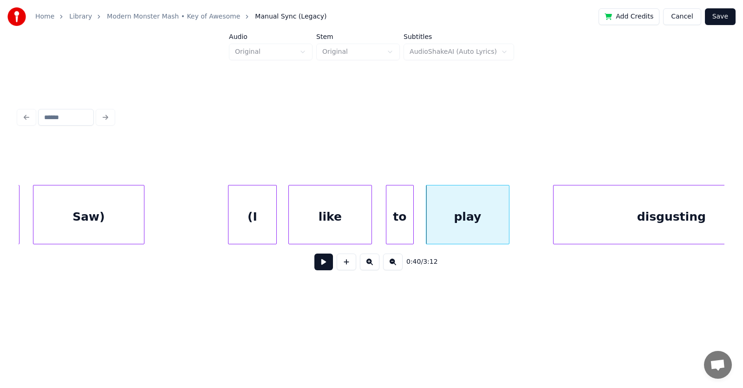
scroll to position [0, 13619]
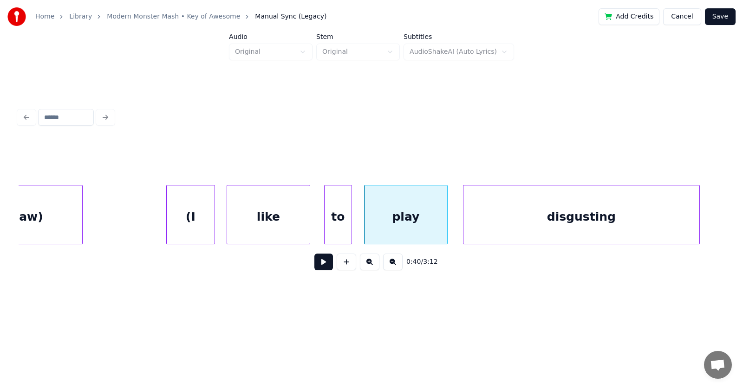
click at [580, 227] on div "disgusting" at bounding box center [581, 217] width 236 height 63
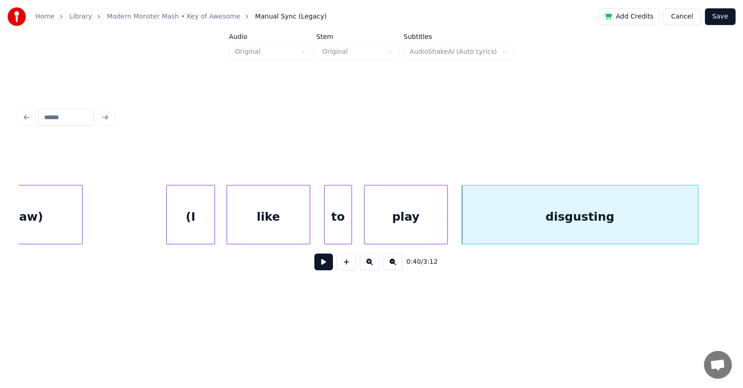
click at [319, 263] on button at bounding box center [323, 262] width 19 height 17
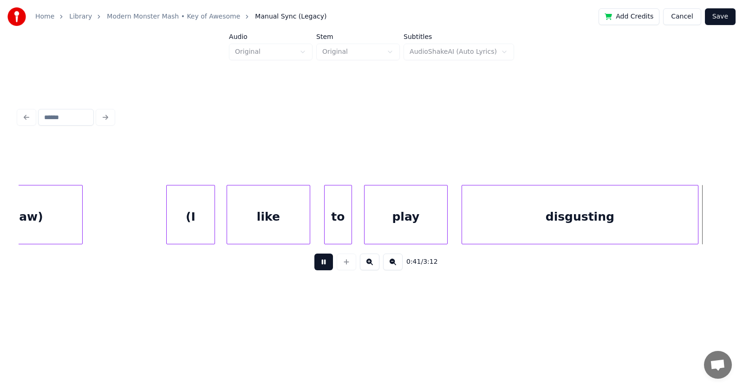
scroll to position [0, 14328]
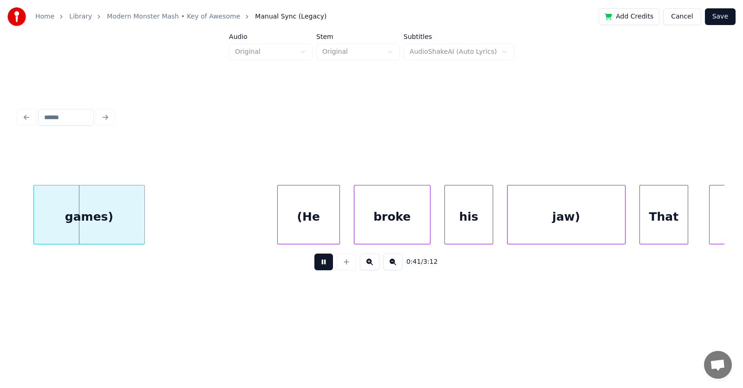
click at [319, 263] on button at bounding box center [323, 262] width 19 height 17
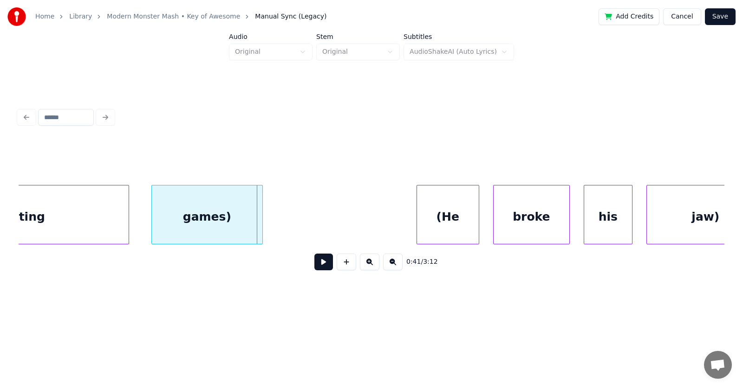
click at [203, 227] on div "games)" at bounding box center [207, 217] width 110 height 63
click at [145, 218] on div at bounding box center [146, 215] width 3 height 58
click at [429, 231] on div "(He" at bounding box center [437, 217] width 62 height 63
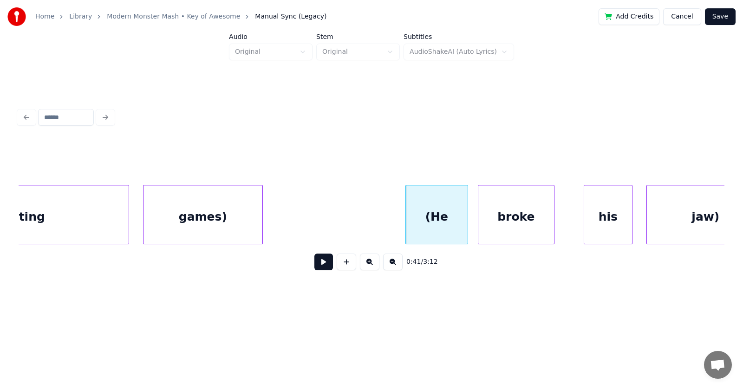
click at [504, 224] on div "broke" at bounding box center [516, 217] width 76 height 63
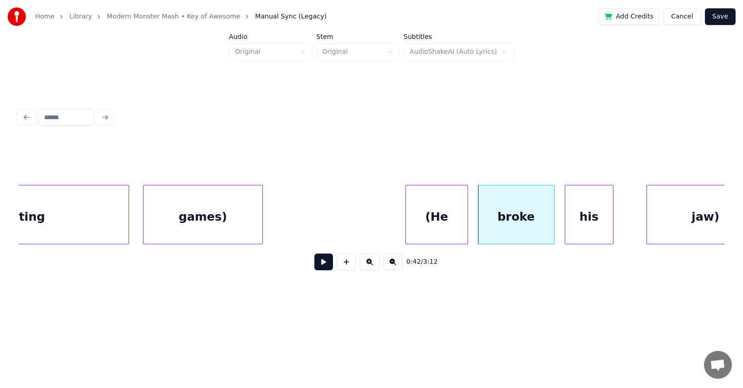
click at [579, 226] on div "his" at bounding box center [589, 217] width 48 height 63
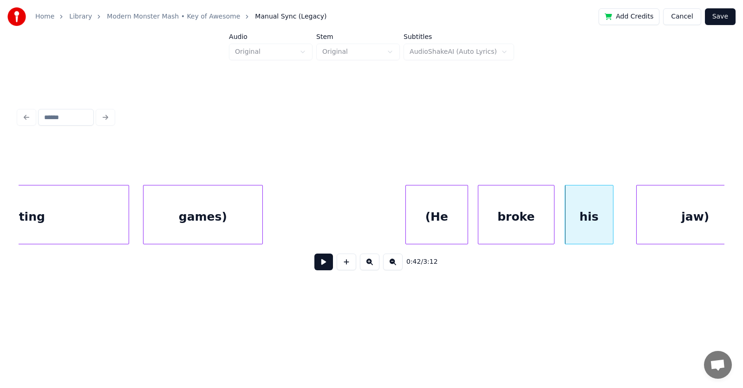
scroll to position [0, 14225]
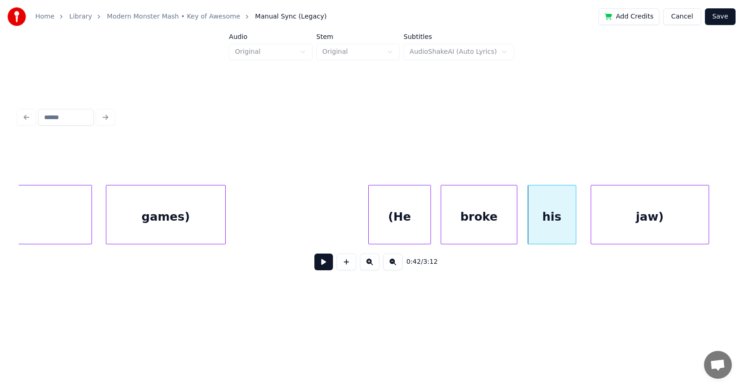
click at [657, 221] on div "jaw)" at bounding box center [649, 217] width 117 height 63
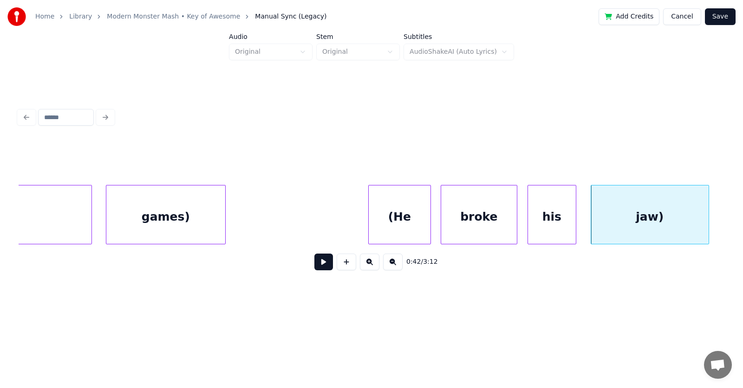
click at [322, 263] on button at bounding box center [323, 262] width 19 height 17
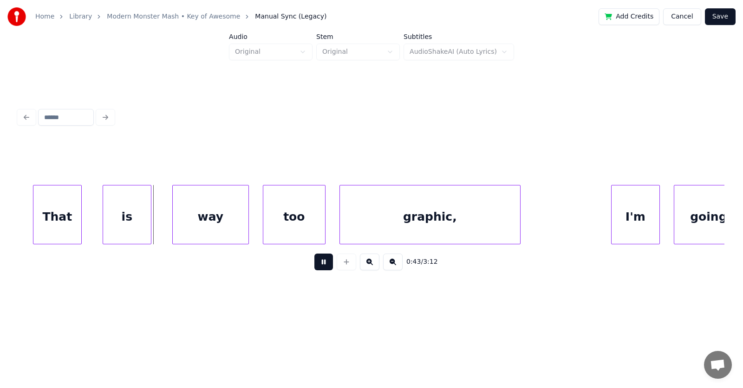
click at [322, 263] on button at bounding box center [323, 262] width 19 height 17
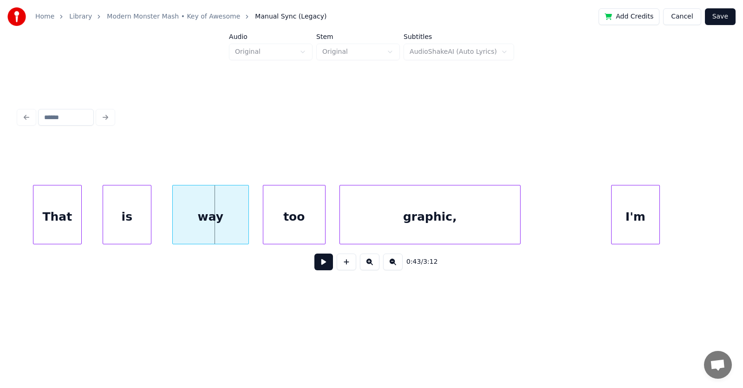
scroll to position [0, 14774]
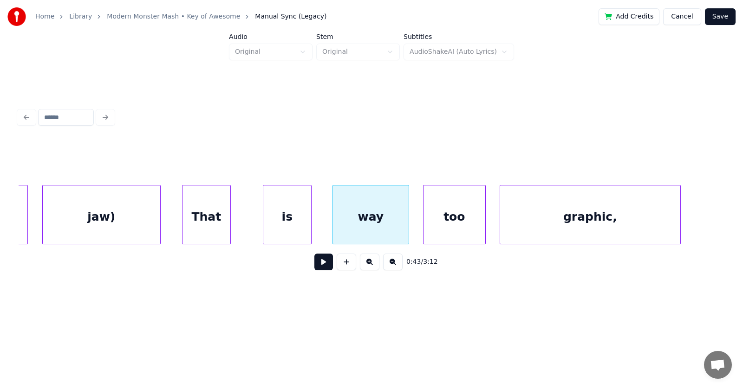
click at [206, 223] on div "That" at bounding box center [206, 217] width 48 height 63
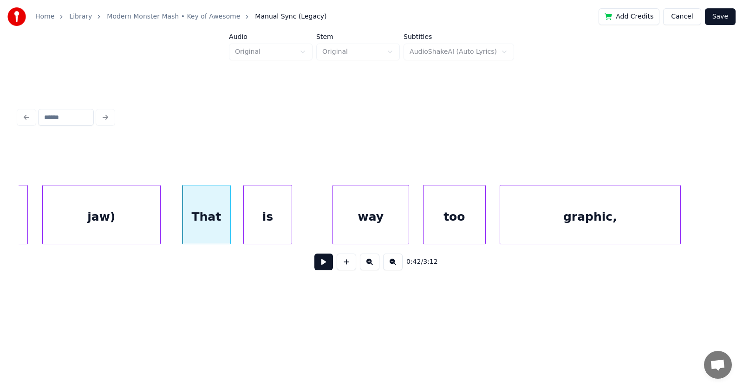
click at [271, 225] on div "is" at bounding box center [268, 217] width 48 height 63
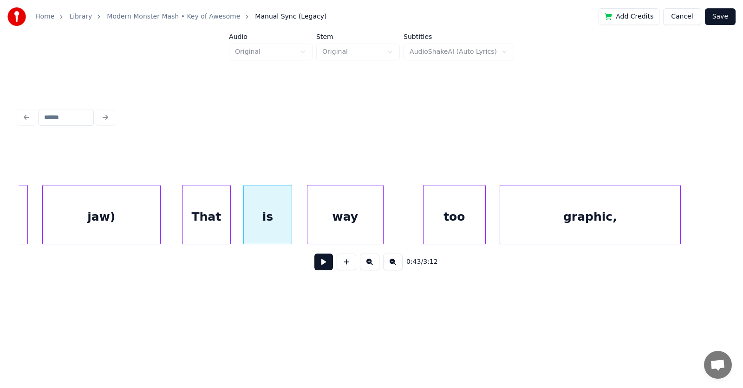
click at [330, 226] on div "way" at bounding box center [345, 217] width 76 height 63
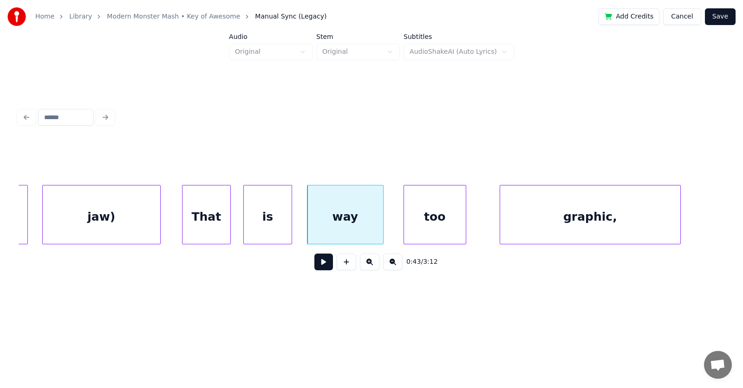
click at [435, 226] on div "too" at bounding box center [435, 217] width 62 height 63
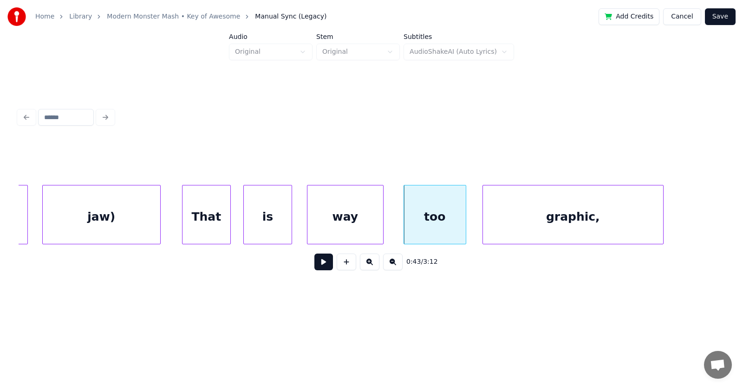
click at [528, 225] on div "graphic," at bounding box center [573, 217] width 180 height 63
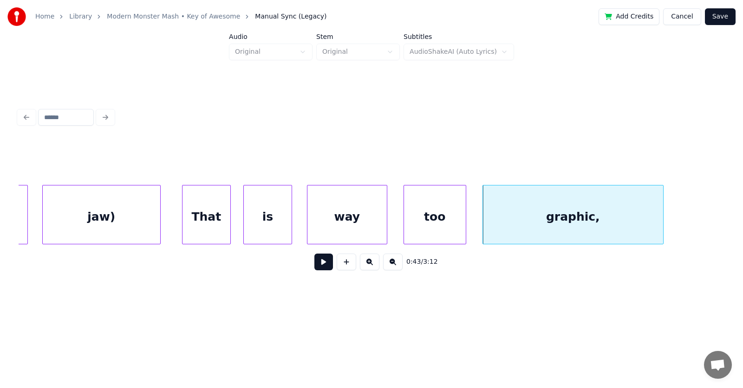
click at [384, 220] on div at bounding box center [385, 215] width 3 height 58
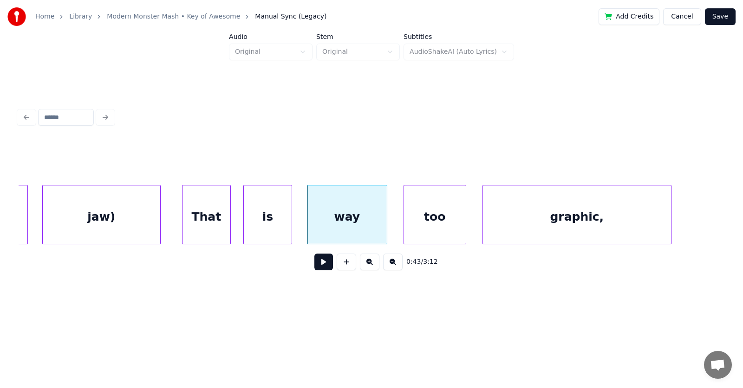
click at [671, 218] on div at bounding box center [669, 215] width 3 height 58
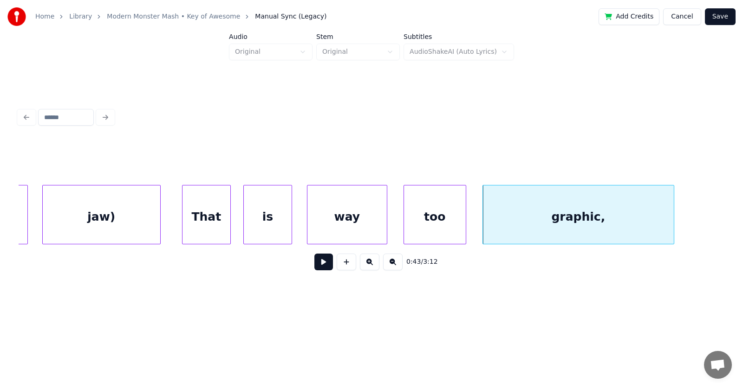
click at [326, 268] on button at bounding box center [323, 262] width 19 height 17
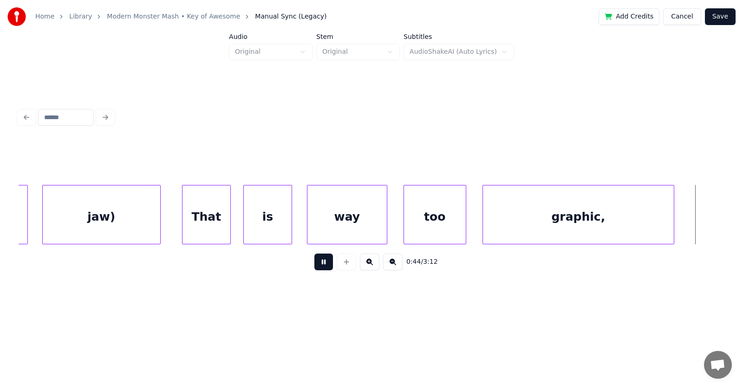
scroll to position [0, 15479]
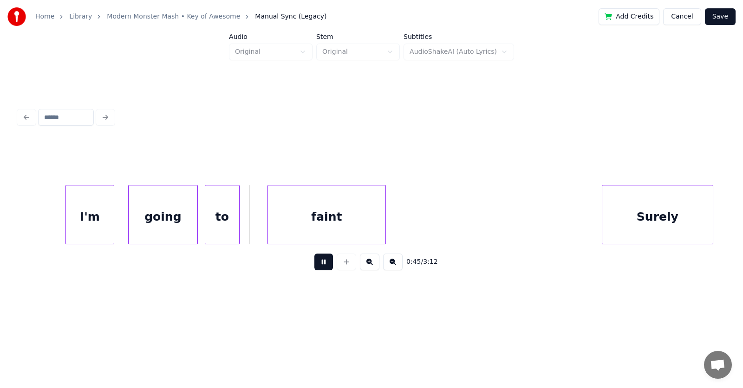
click at [326, 268] on button at bounding box center [323, 262] width 19 height 17
click at [77, 224] on div "I'm" at bounding box center [77, 217] width 48 height 63
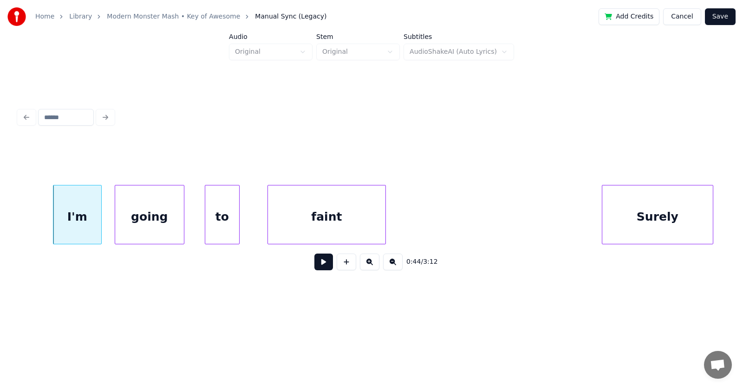
click at [136, 227] on div "going" at bounding box center [149, 217] width 69 height 63
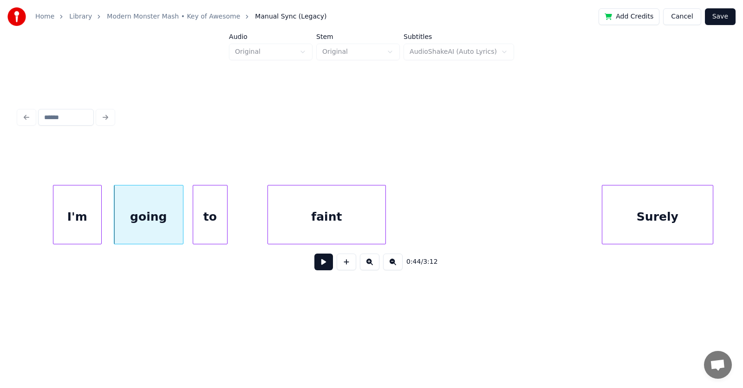
click at [211, 228] on div "to" at bounding box center [210, 217] width 34 height 63
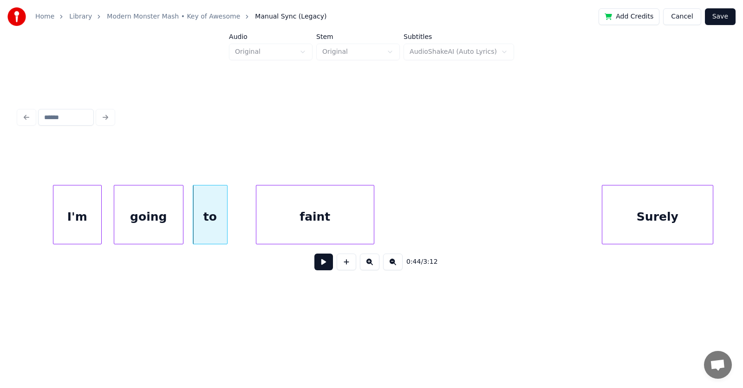
click at [306, 224] on div "faint" at bounding box center [314, 217] width 117 height 63
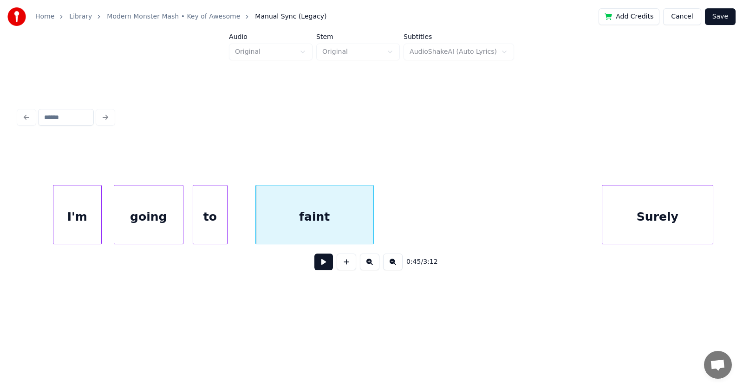
click at [324, 263] on button at bounding box center [323, 262] width 19 height 17
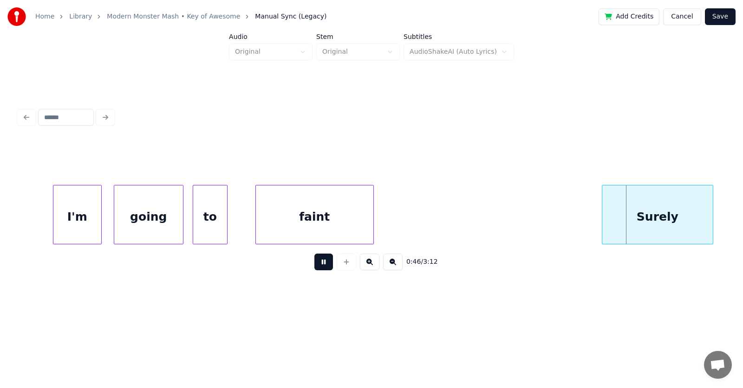
click at [324, 263] on button at bounding box center [323, 262] width 19 height 17
click at [584, 216] on div at bounding box center [585, 215] width 3 height 58
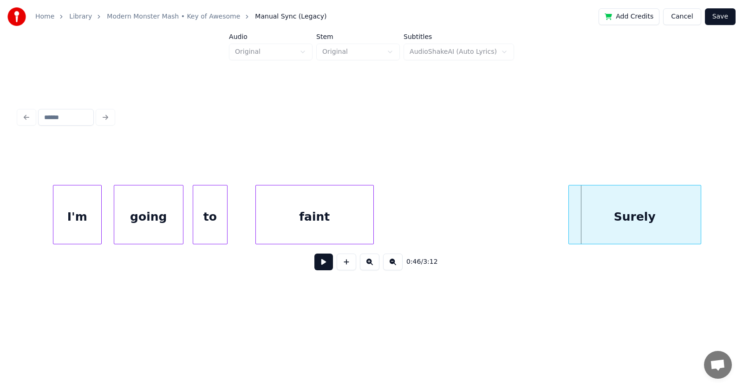
click at [626, 213] on div "Surely" at bounding box center [635, 217] width 132 height 63
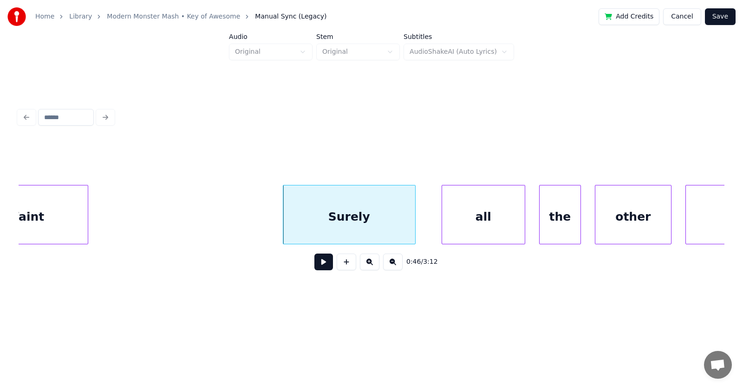
scroll to position [0, 15810]
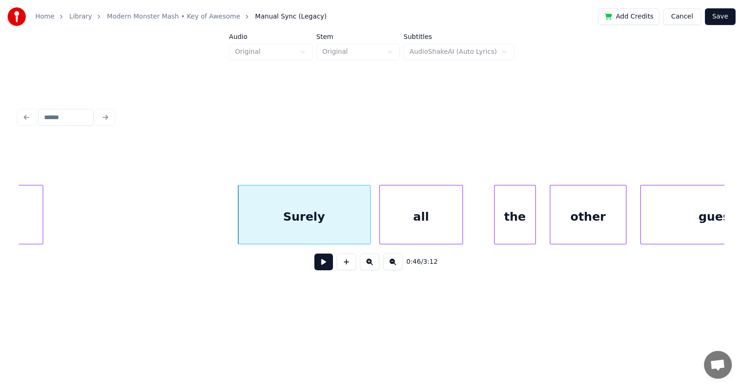
click at [409, 227] on div "all" at bounding box center [421, 217] width 83 height 63
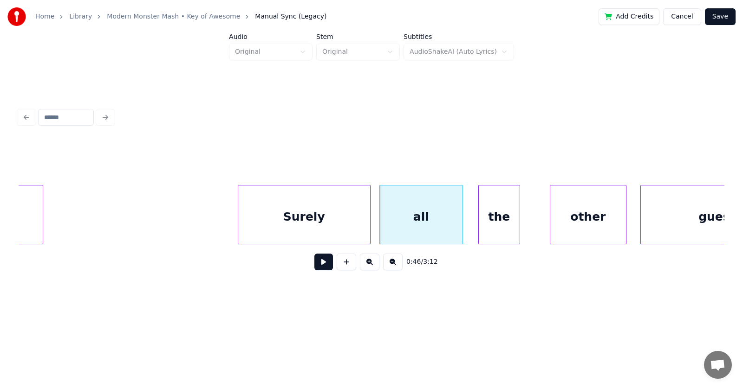
click at [496, 223] on div "the" at bounding box center [499, 217] width 41 height 63
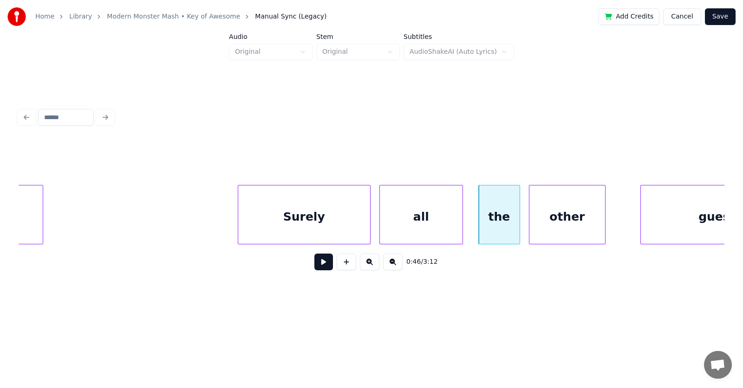
click at [564, 229] on div "other" at bounding box center [567, 217] width 76 height 63
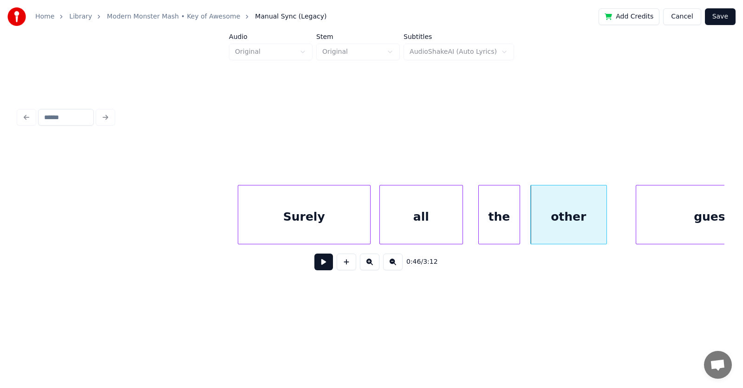
scroll to position [0, 15883]
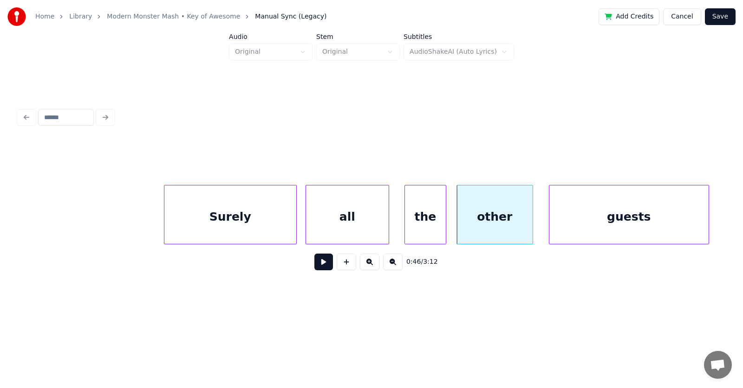
click at [642, 218] on div "guests" at bounding box center [628, 217] width 159 height 63
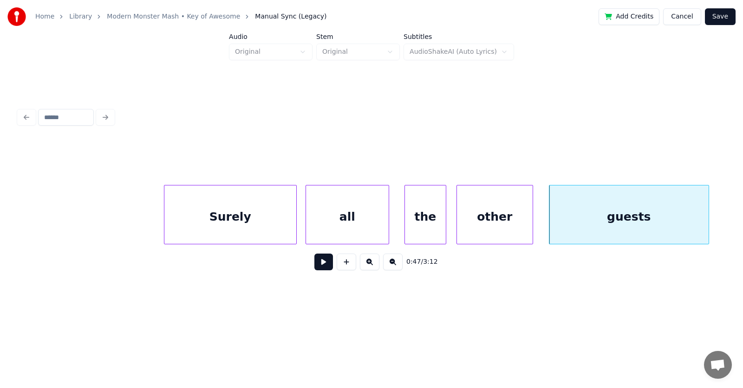
click at [317, 265] on button at bounding box center [323, 262] width 19 height 17
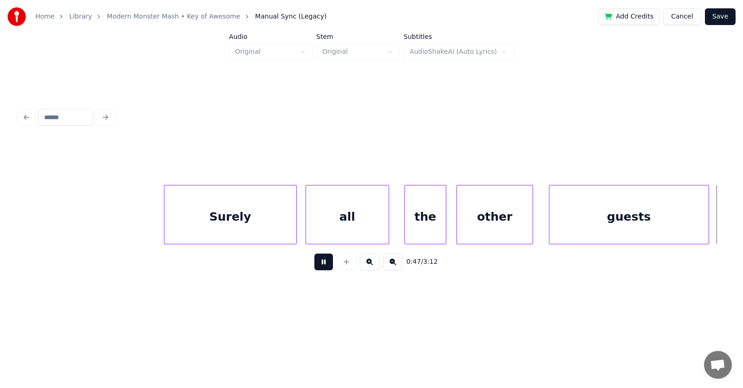
scroll to position [0, 16595]
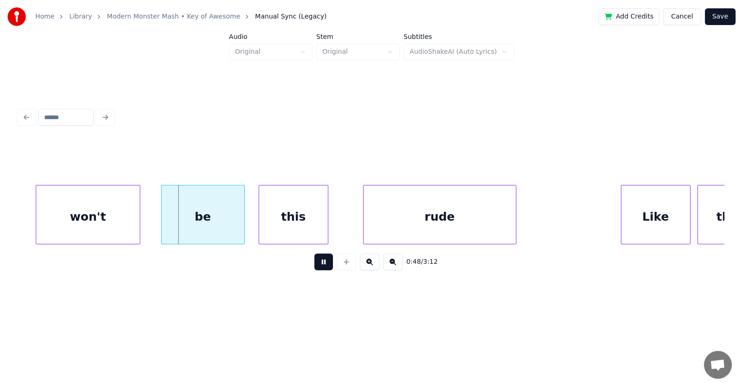
click at [317, 265] on button at bounding box center [323, 262] width 19 height 17
click at [81, 224] on div "won't" at bounding box center [71, 217] width 104 height 63
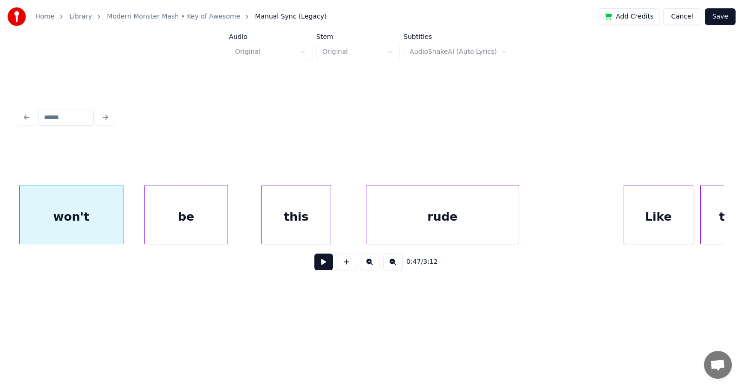
click at [186, 228] on div "be" at bounding box center [186, 217] width 83 height 63
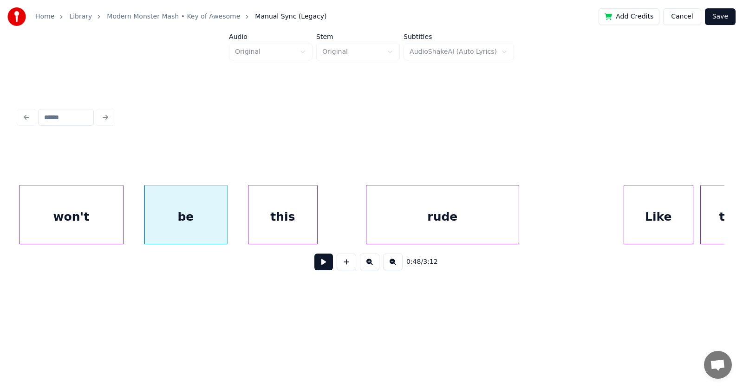
click at [289, 228] on div "this" at bounding box center [282, 217] width 69 height 63
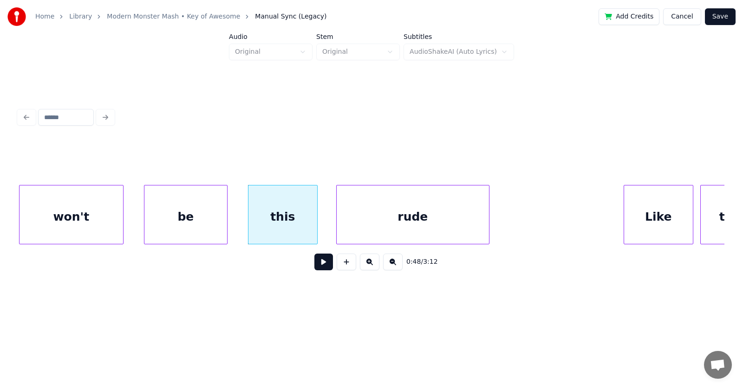
click at [369, 228] on div "rude" at bounding box center [413, 217] width 152 height 63
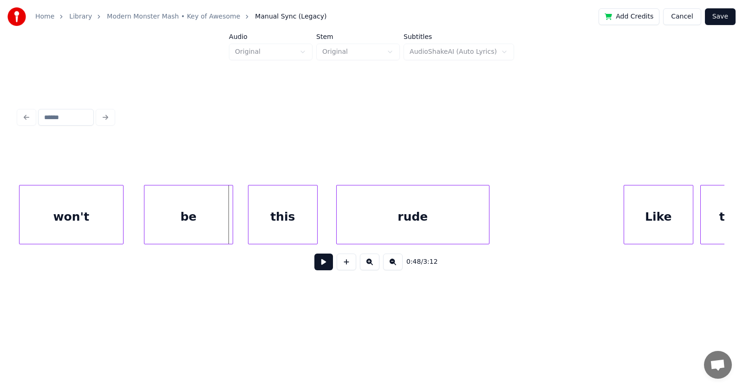
click at [231, 222] on div at bounding box center [231, 215] width 3 height 58
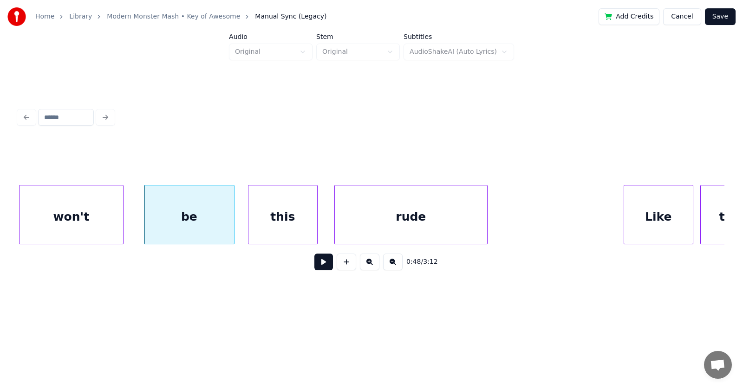
click at [483, 219] on div "rude" at bounding box center [411, 217] width 152 height 63
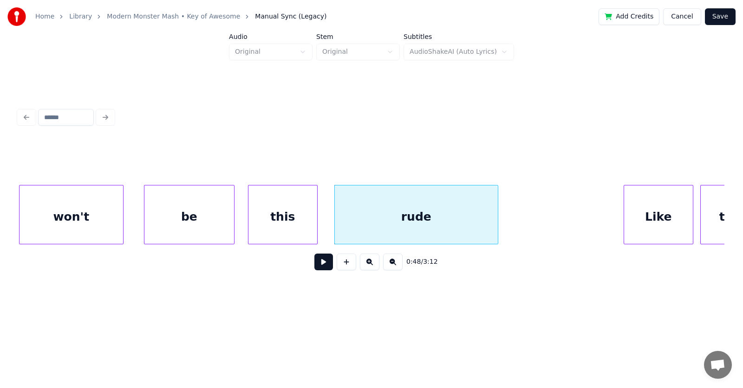
click at [498, 218] on div at bounding box center [496, 215] width 3 height 58
click at [474, 220] on div "rude" at bounding box center [421, 217] width 173 height 63
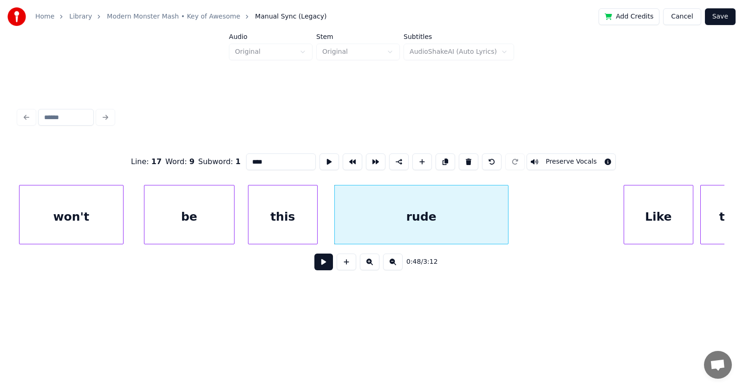
click at [314, 261] on button at bounding box center [323, 262] width 19 height 17
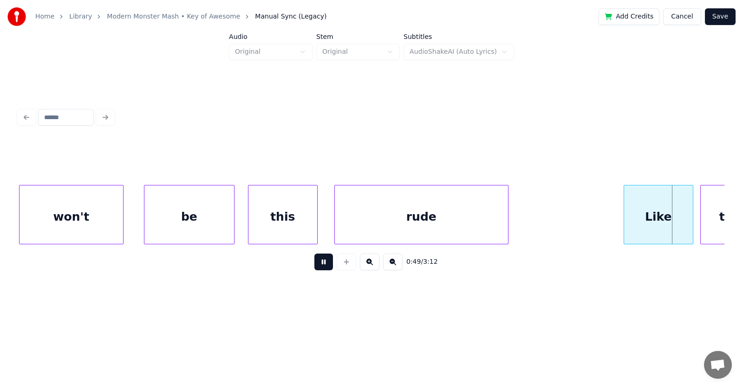
click at [314, 261] on button at bounding box center [323, 262] width 19 height 17
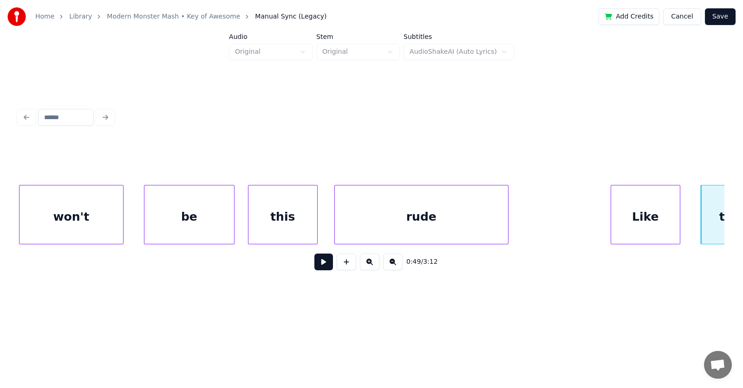
click at [636, 210] on div "Like" at bounding box center [645, 217] width 69 height 63
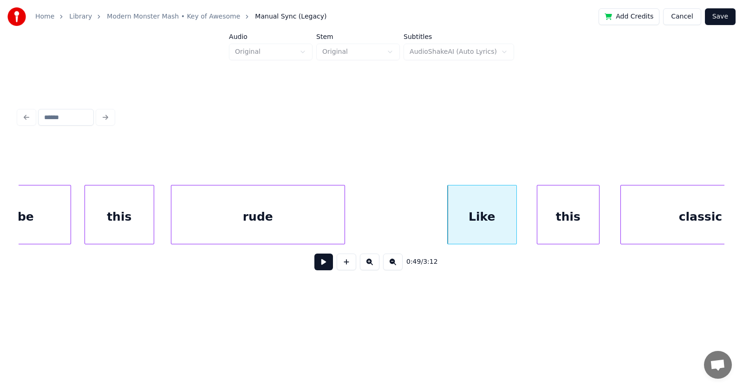
scroll to position [0, 16801]
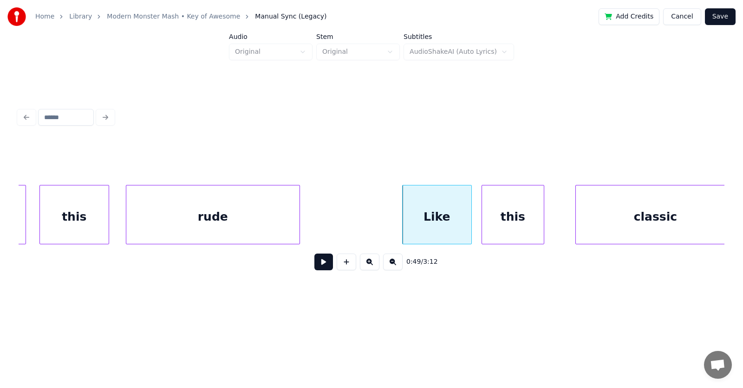
click at [502, 222] on div "this" at bounding box center [513, 217] width 62 height 63
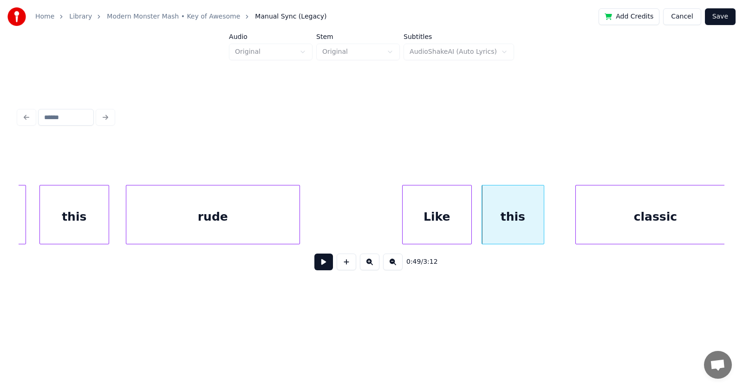
scroll to position [0, 16809]
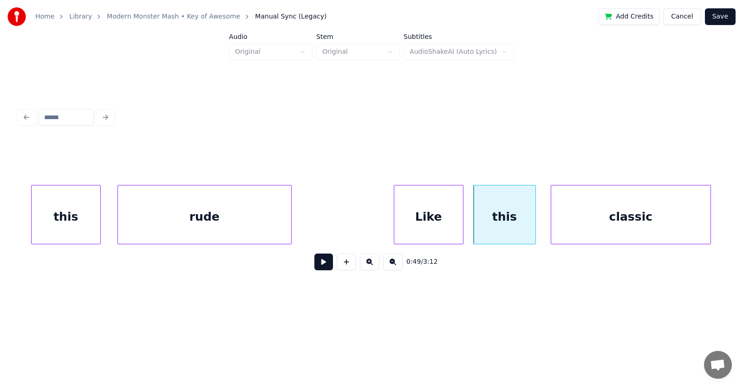
click at [572, 222] on div "classic" at bounding box center [630, 217] width 159 height 63
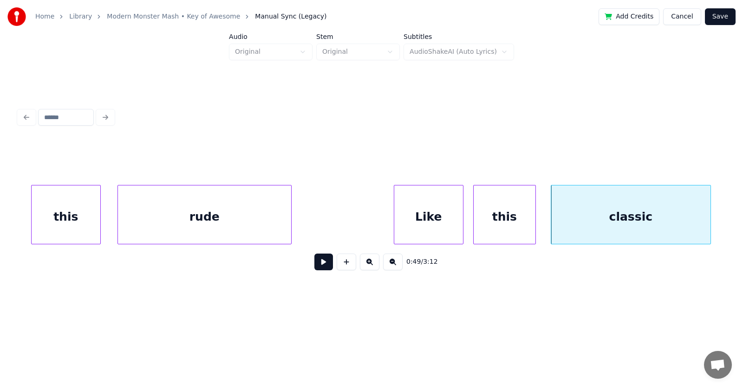
click at [320, 265] on button at bounding box center [323, 262] width 19 height 17
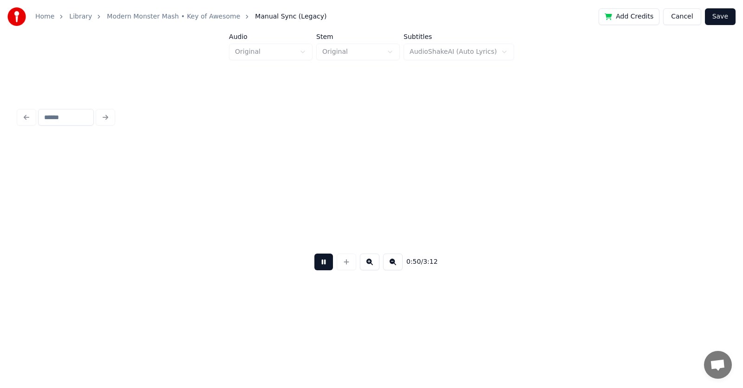
scroll to position [0, 17515]
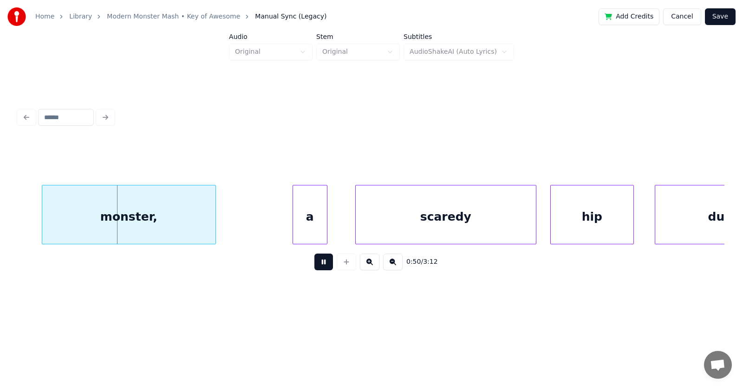
click at [320, 265] on button at bounding box center [323, 262] width 19 height 17
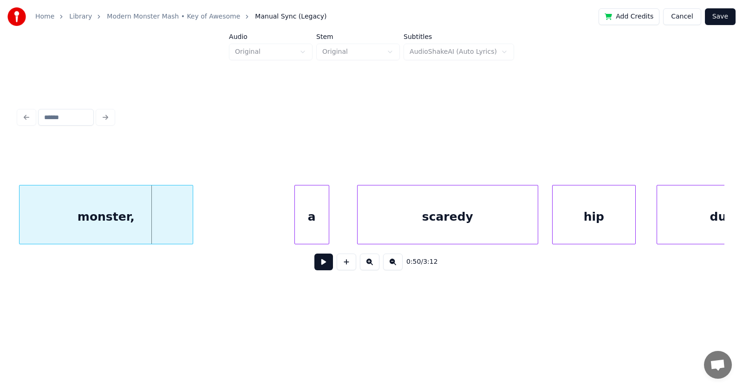
scroll to position [0, 17513]
click at [123, 220] on div "monster," at bounding box center [106, 217] width 173 height 63
click at [205, 218] on div at bounding box center [203, 215] width 3 height 58
click at [296, 221] on div "a" at bounding box center [299, 217] width 34 height 63
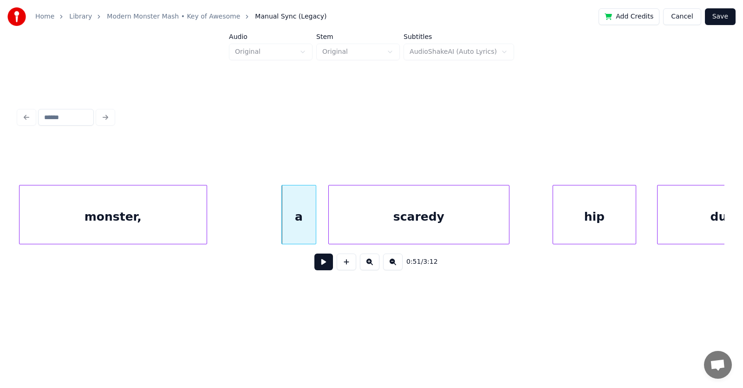
click at [381, 226] on div "scaredy" at bounding box center [419, 217] width 180 height 63
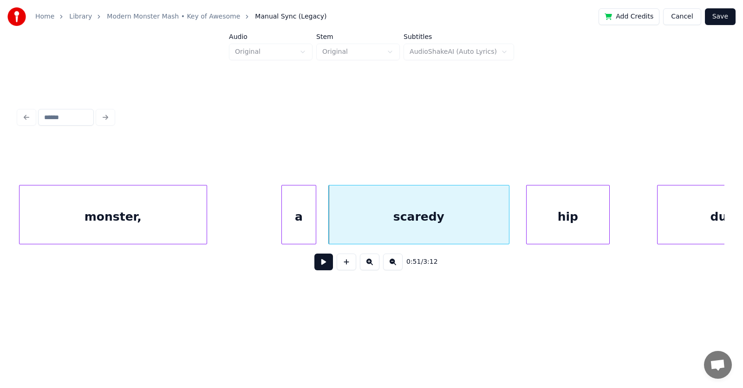
click at [581, 227] on div "hip" at bounding box center [567, 217] width 83 height 63
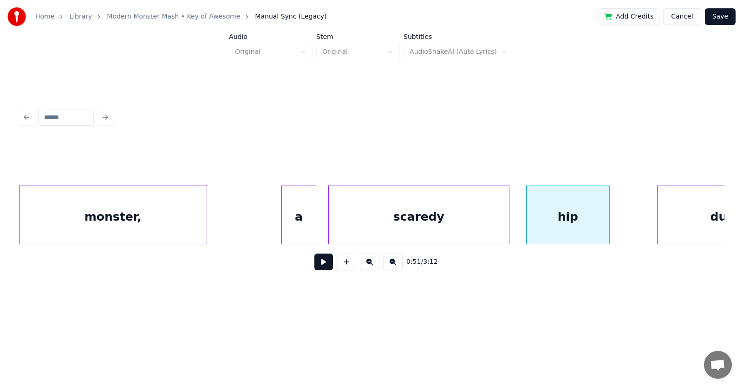
click at [288, 219] on div "a" at bounding box center [299, 217] width 34 height 63
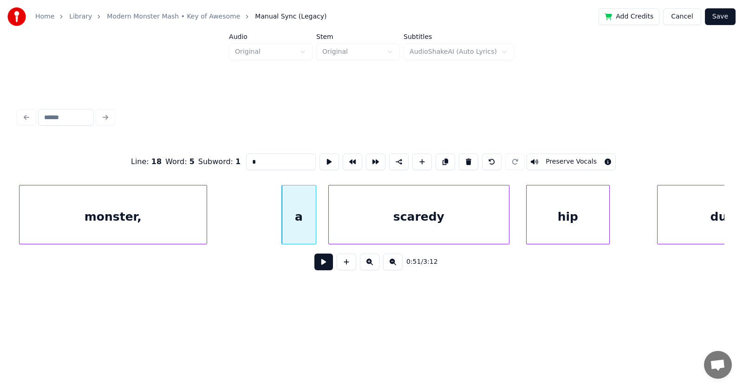
click at [317, 261] on button at bounding box center [323, 262] width 19 height 17
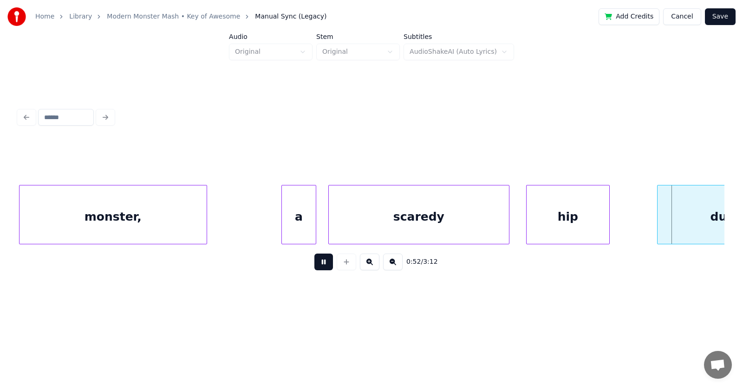
click at [317, 261] on button at bounding box center [323, 262] width 19 height 17
click at [362, 220] on div "scaredy" at bounding box center [419, 217] width 180 height 63
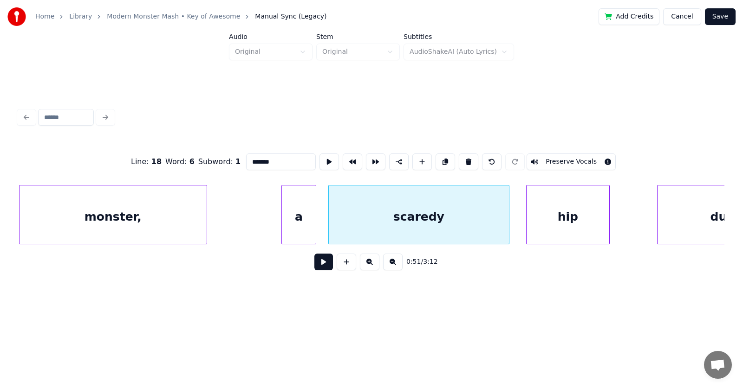
click at [318, 264] on button at bounding box center [323, 262] width 19 height 17
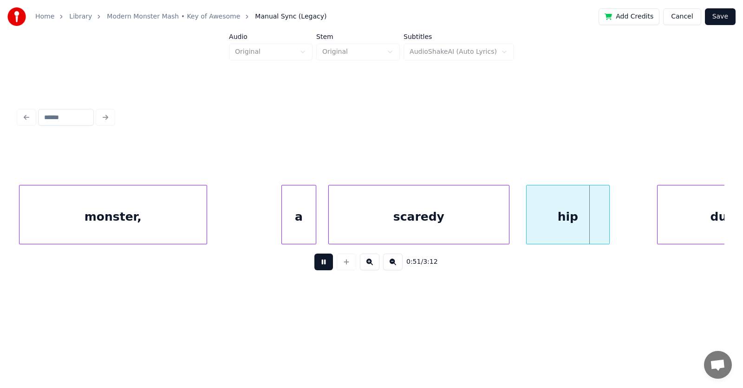
click at [318, 264] on button at bounding box center [323, 262] width 19 height 17
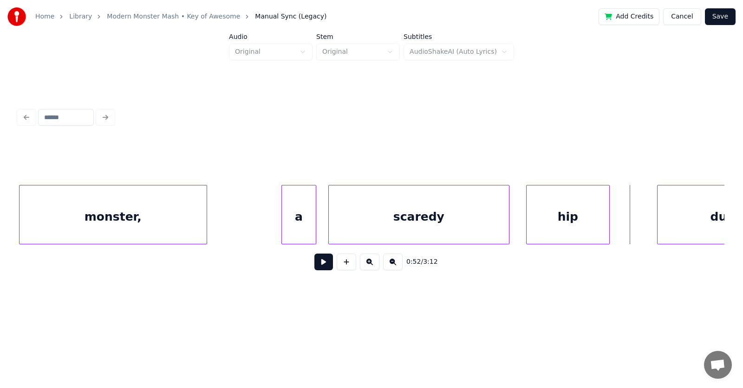
scroll to position [0, 17580]
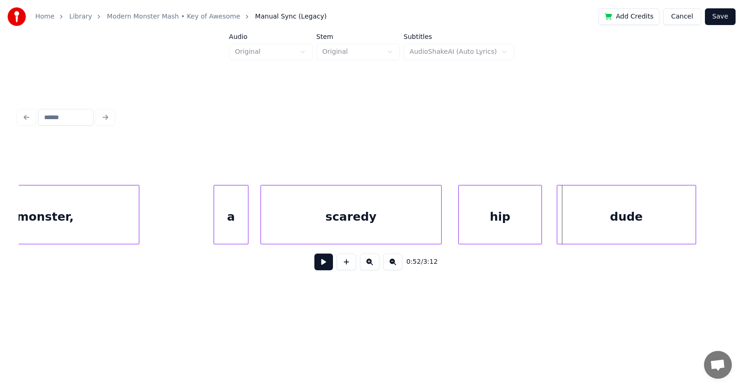
click at [636, 222] on div "dude" at bounding box center [626, 217] width 138 height 63
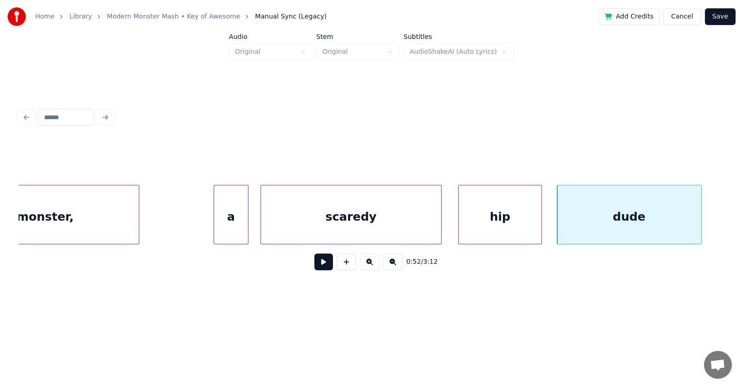
click at [700, 214] on div at bounding box center [699, 215] width 3 height 58
click at [314, 263] on button at bounding box center [323, 262] width 19 height 17
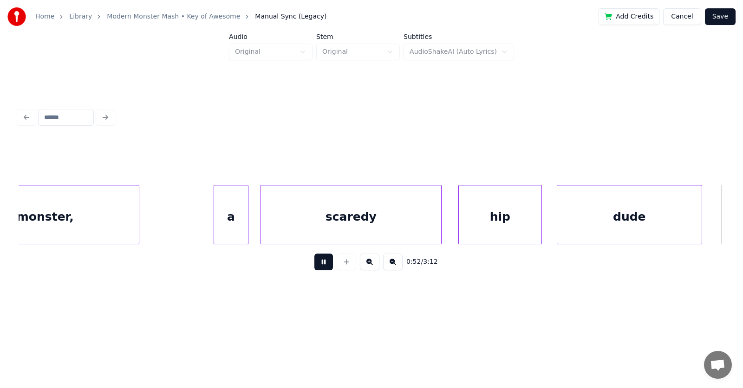
scroll to position [0, 18289]
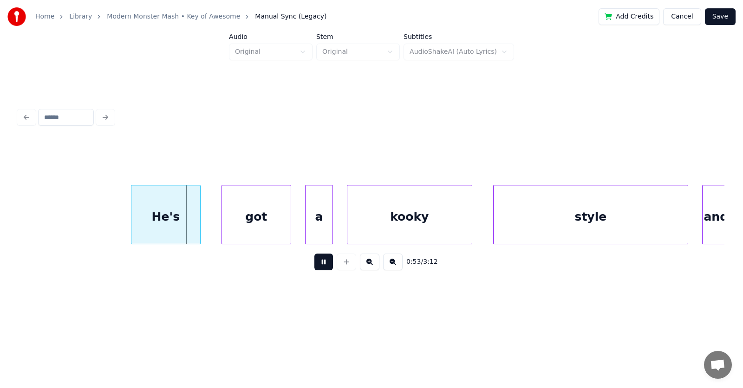
click at [314, 263] on button at bounding box center [323, 262] width 19 height 17
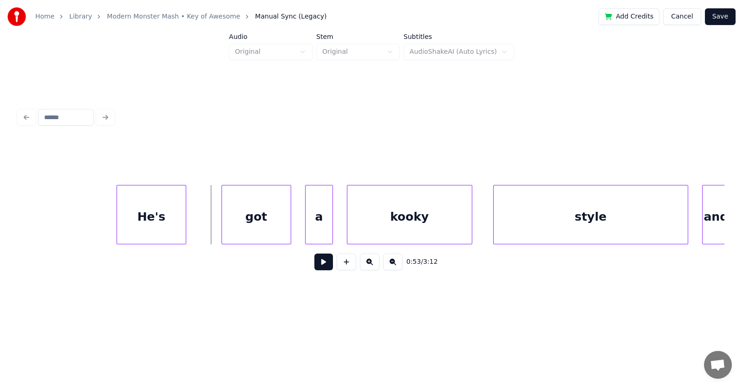
click at [151, 219] on div "He's" at bounding box center [151, 217] width 69 height 63
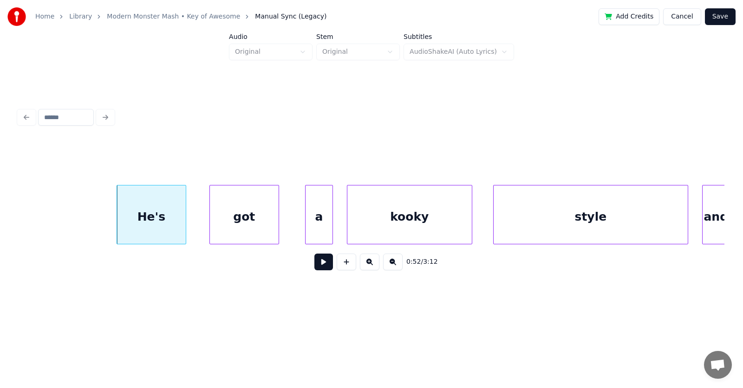
click at [227, 223] on div "got" at bounding box center [244, 217] width 69 height 63
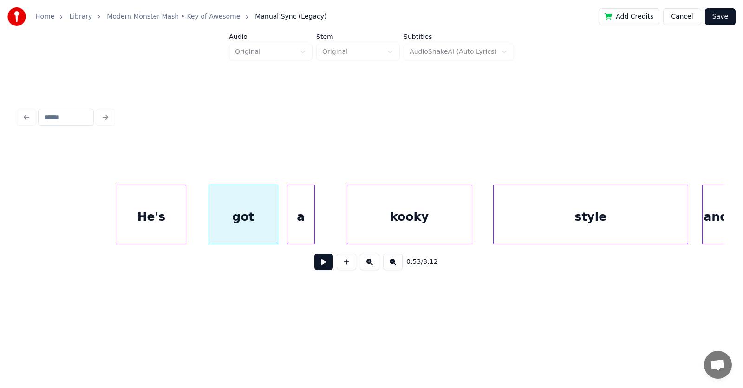
click at [305, 228] on div "a" at bounding box center [300, 217] width 27 height 63
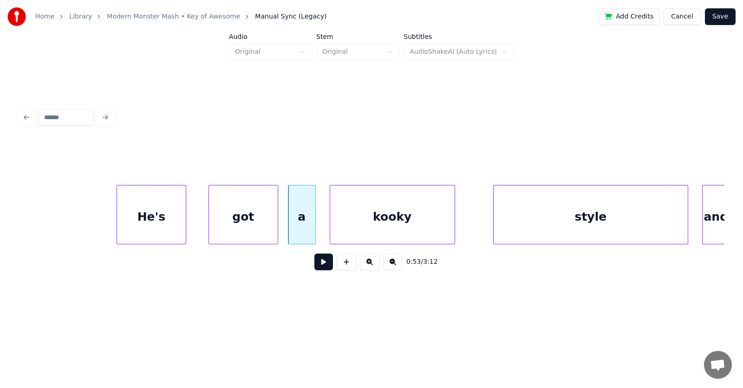
click at [375, 230] on div "kooky" at bounding box center [392, 217] width 124 height 63
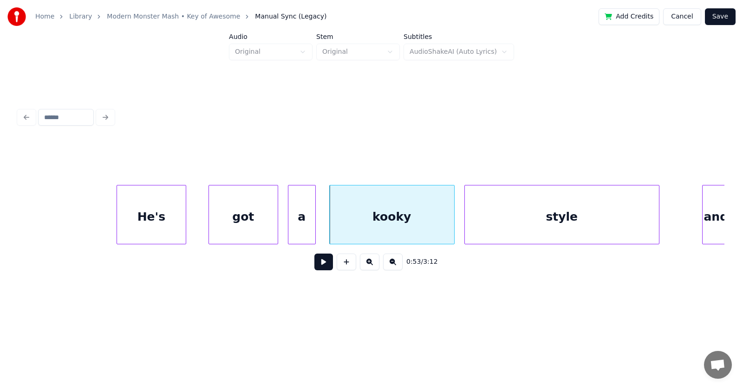
click at [499, 230] on div "style" at bounding box center [562, 217] width 194 height 63
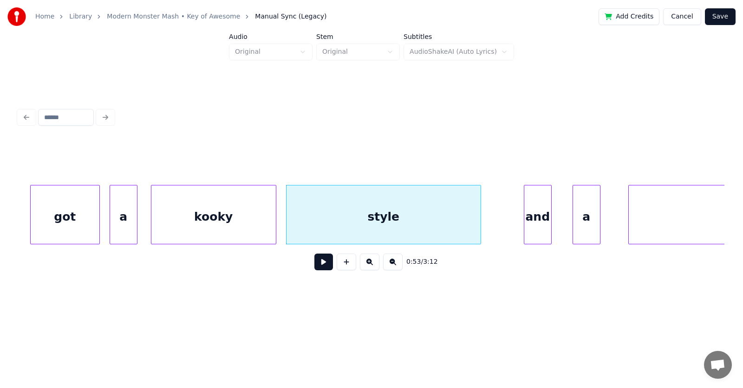
scroll to position [0, 18512]
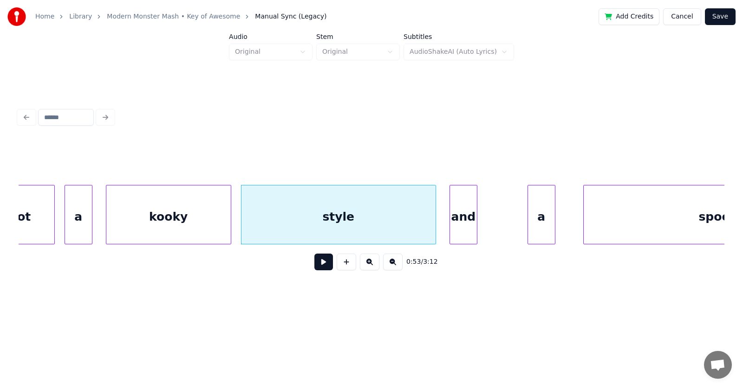
click at [461, 223] on div "and" at bounding box center [463, 217] width 27 height 63
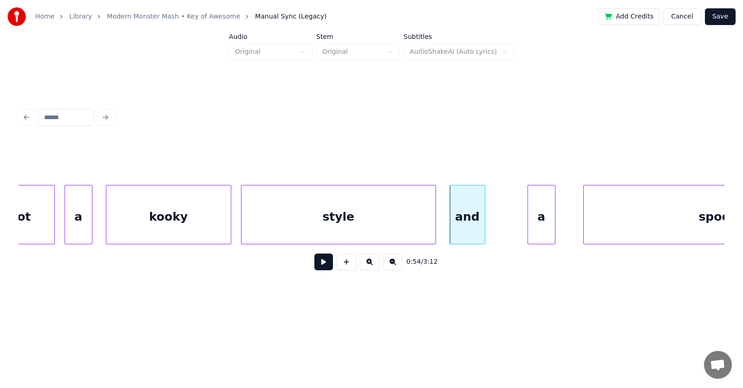
click at [484, 222] on div at bounding box center [483, 215] width 3 height 58
click at [526, 226] on div "a" at bounding box center [521, 217] width 27 height 63
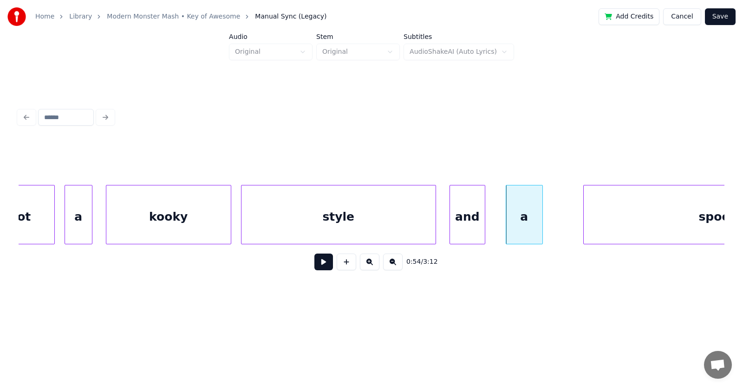
click at [540, 224] on div at bounding box center [540, 215] width 3 height 58
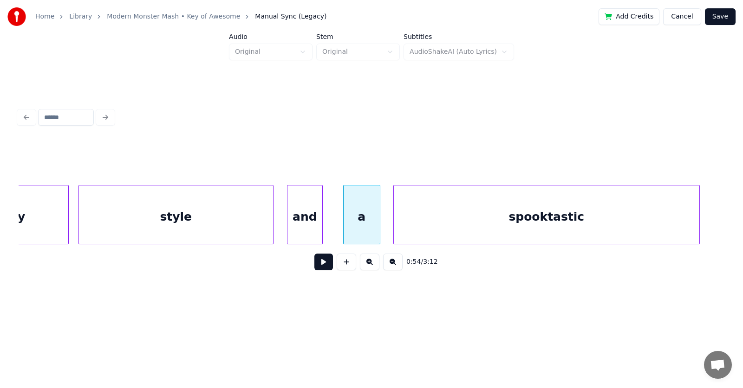
click at [578, 230] on div "spooktastic" at bounding box center [546, 217] width 305 height 63
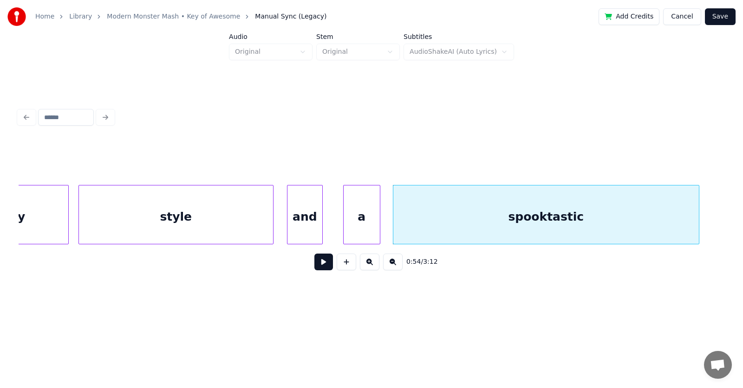
click at [324, 264] on button at bounding box center [323, 262] width 19 height 17
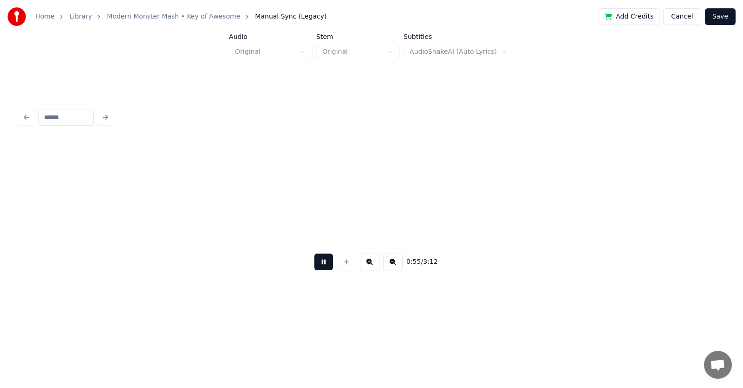
scroll to position [0, 19383]
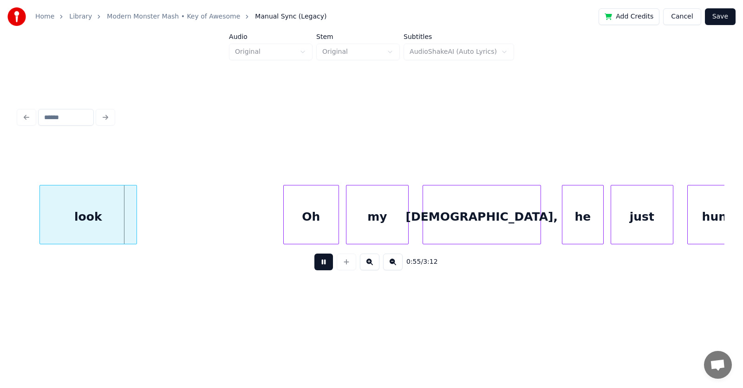
click at [324, 264] on button at bounding box center [323, 262] width 19 height 17
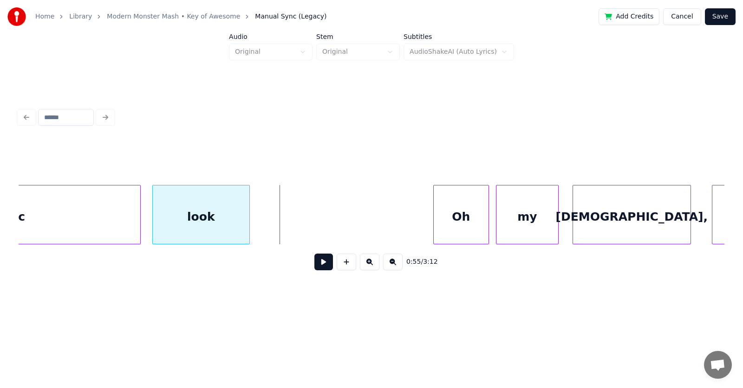
click at [201, 220] on div "look" at bounding box center [201, 217] width 97 height 63
click at [278, 220] on div at bounding box center [277, 215] width 3 height 58
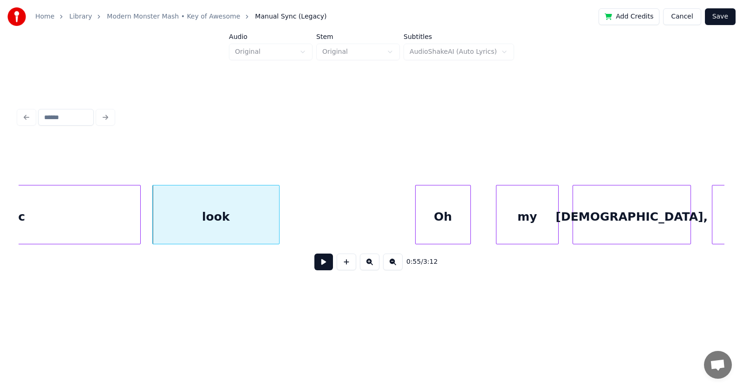
click at [435, 226] on div "Oh" at bounding box center [442, 217] width 55 height 63
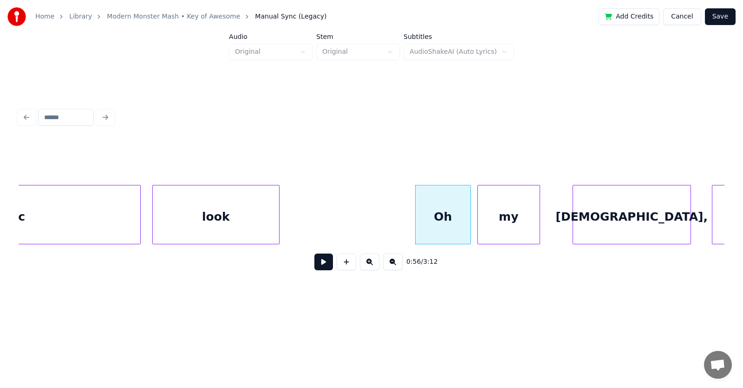
click at [516, 224] on div "my" at bounding box center [509, 217] width 62 height 63
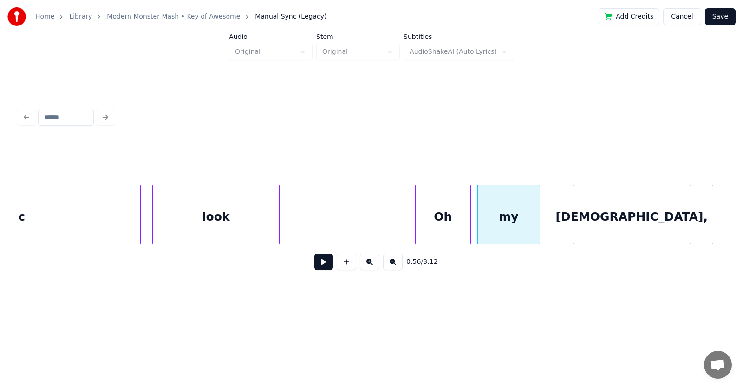
click at [516, 224] on div "my" at bounding box center [509, 217] width 62 height 63
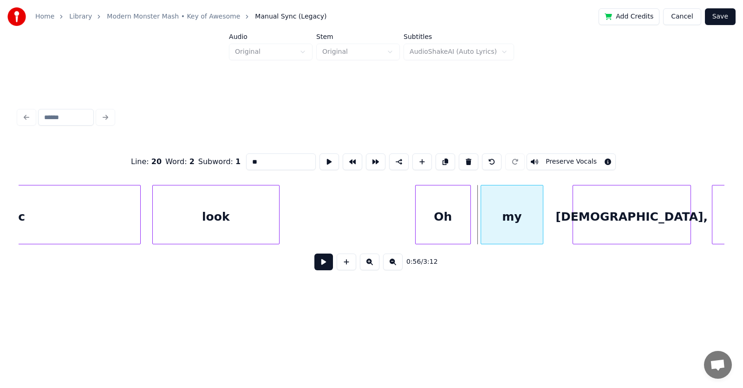
click at [512, 225] on div "my" at bounding box center [512, 217] width 62 height 63
click at [591, 231] on div "[DEMOGRAPHIC_DATA]," at bounding box center [613, 217] width 117 height 63
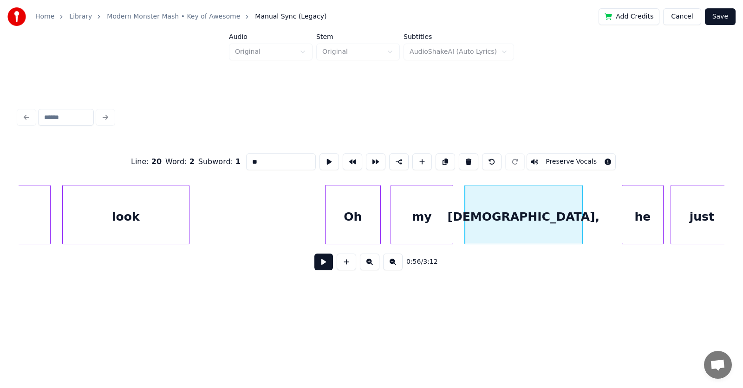
scroll to position [0, 19729]
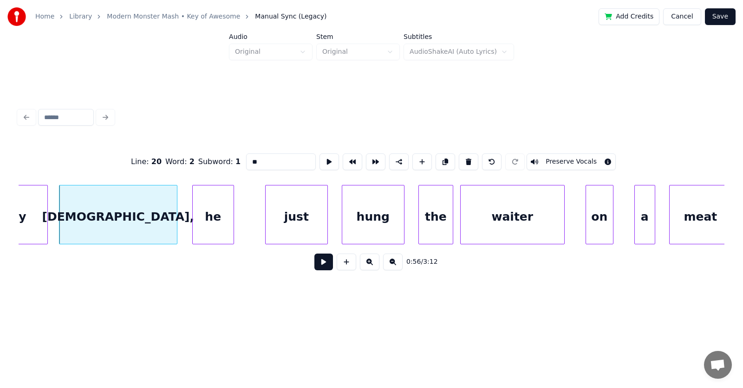
click at [220, 219] on div "he" at bounding box center [213, 217] width 41 height 63
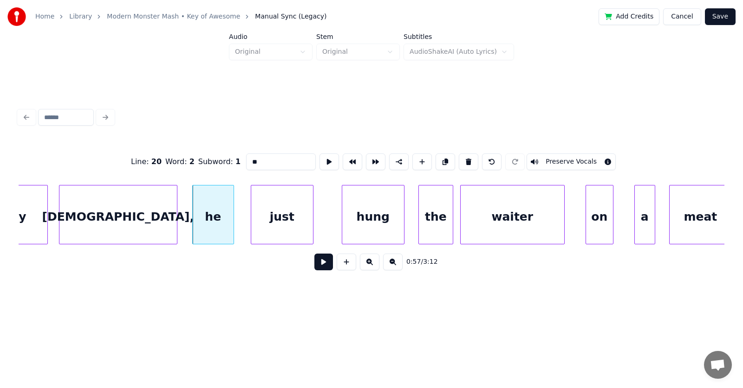
click at [272, 225] on div "just" at bounding box center [282, 217] width 62 height 63
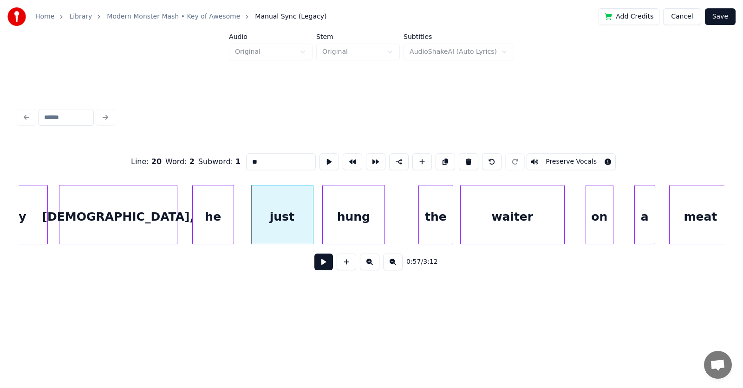
click at [344, 230] on div "hung" at bounding box center [354, 217] width 62 height 63
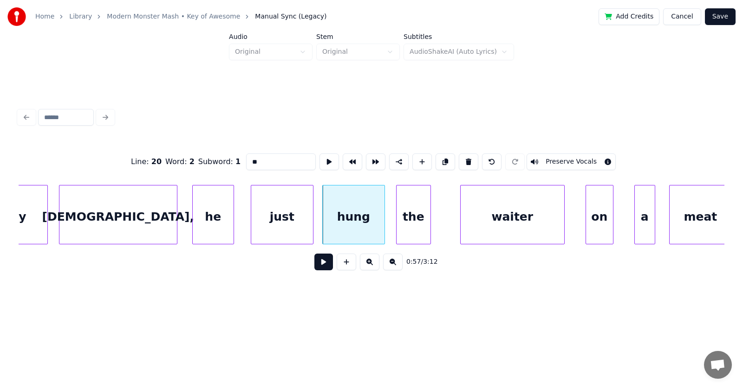
click at [408, 233] on div "the" at bounding box center [413, 217] width 34 height 63
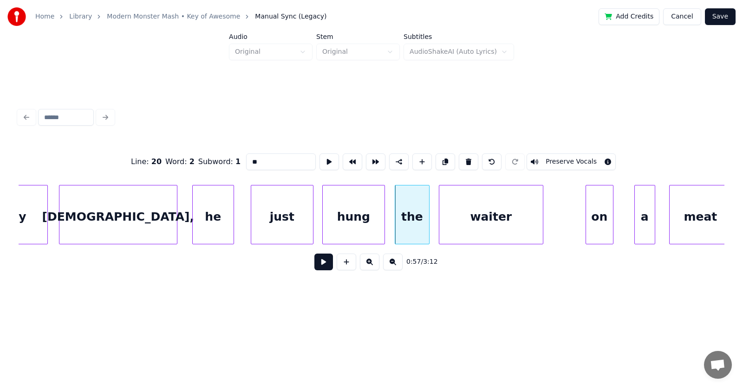
click at [461, 231] on div "waiter" at bounding box center [491, 217] width 104 height 63
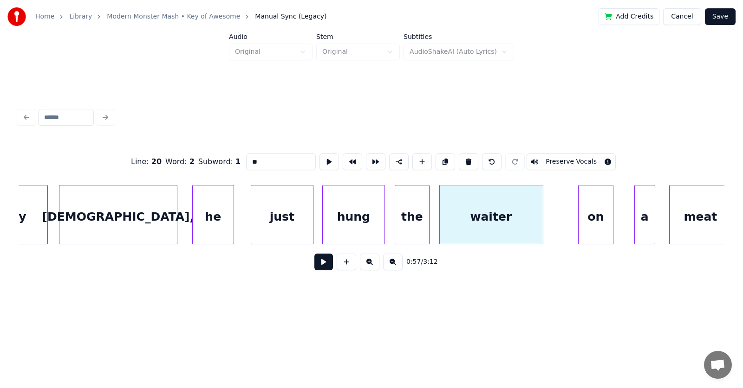
click at [579, 222] on div at bounding box center [579, 215] width 3 height 58
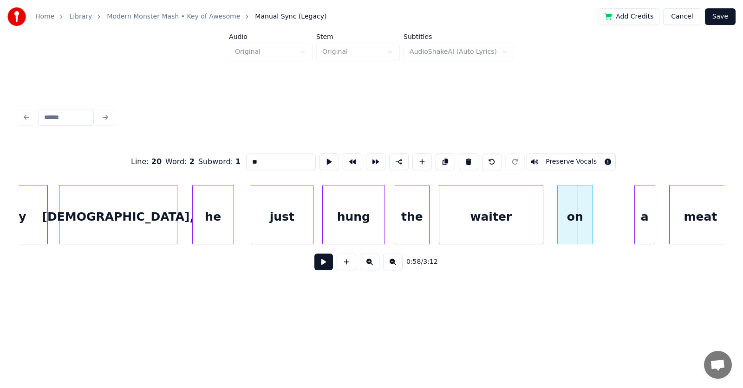
click at [570, 224] on div "on" at bounding box center [574, 217] width 35 height 63
click at [623, 224] on div at bounding box center [624, 215] width 3 height 58
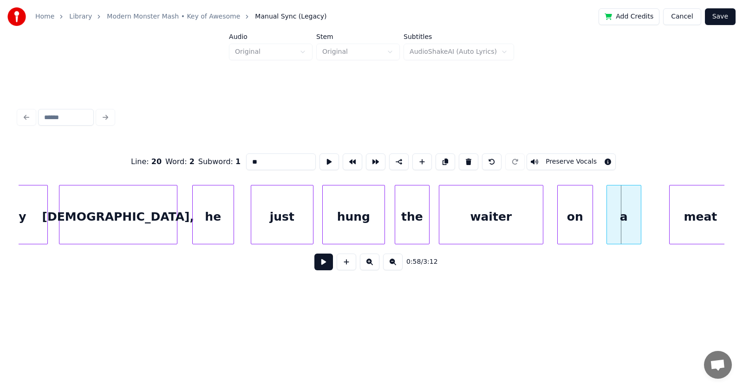
click at [622, 222] on div "a" at bounding box center [624, 217] width 34 height 63
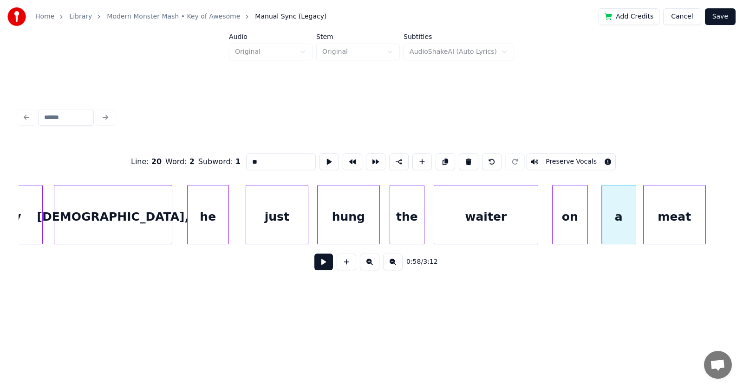
click at [656, 218] on div "meat" at bounding box center [674, 217] width 62 height 63
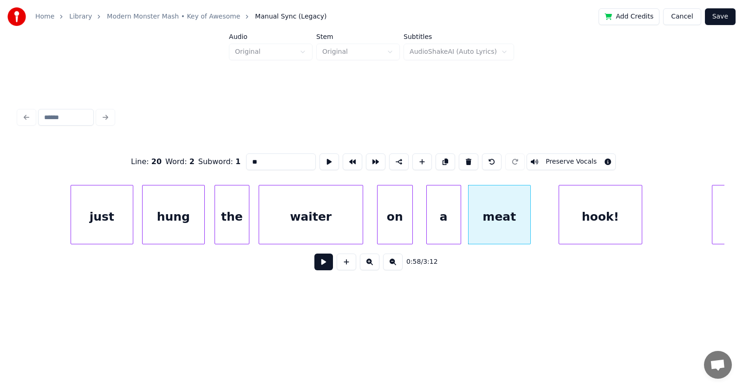
scroll to position [0, 19954]
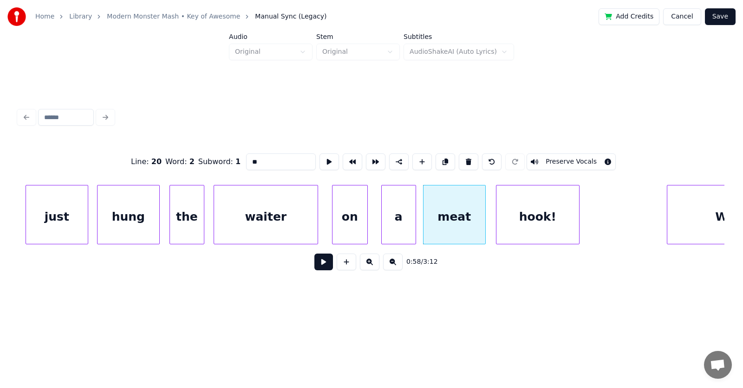
click at [519, 219] on div "hook!" at bounding box center [537, 217] width 83 height 63
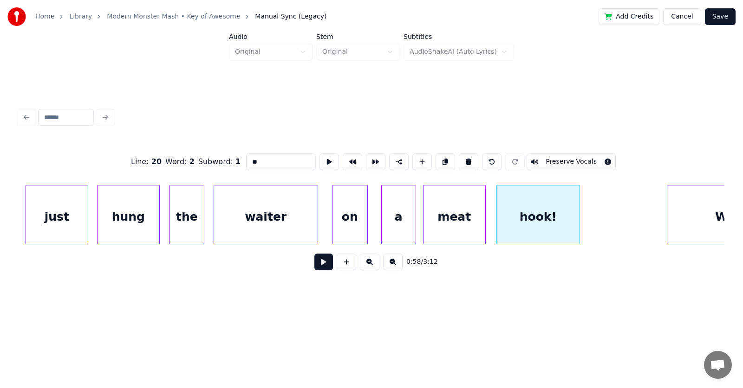
click at [319, 267] on button at bounding box center [323, 262] width 19 height 17
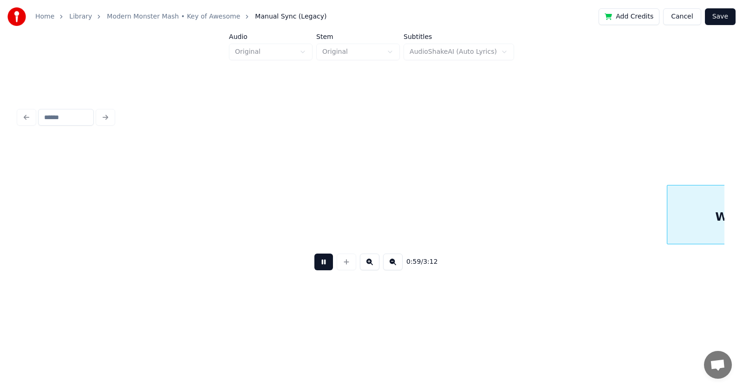
scroll to position [0, 20662]
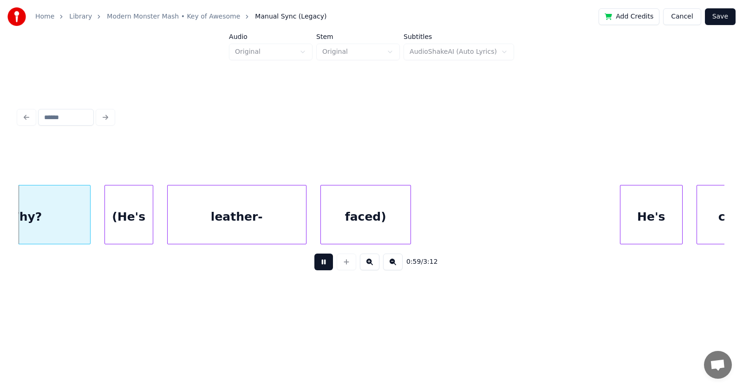
click at [319, 267] on button at bounding box center [323, 262] width 19 height 17
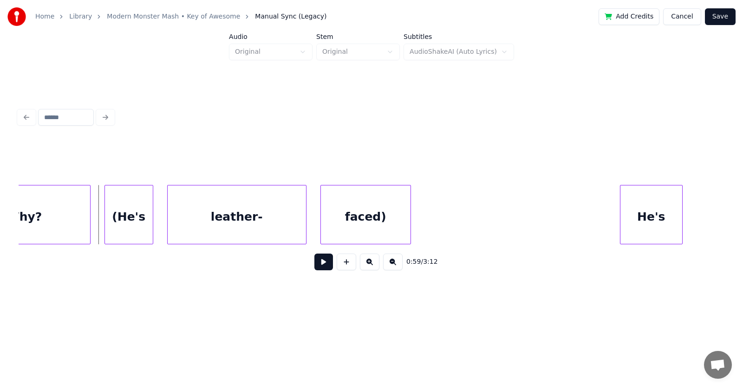
scroll to position [0, 20224]
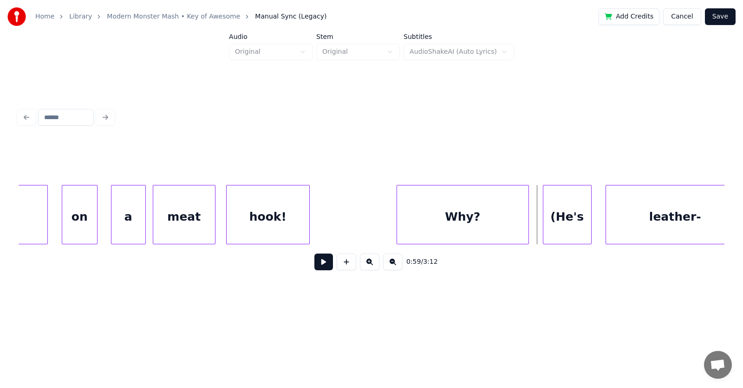
click at [316, 265] on button at bounding box center [323, 262] width 19 height 17
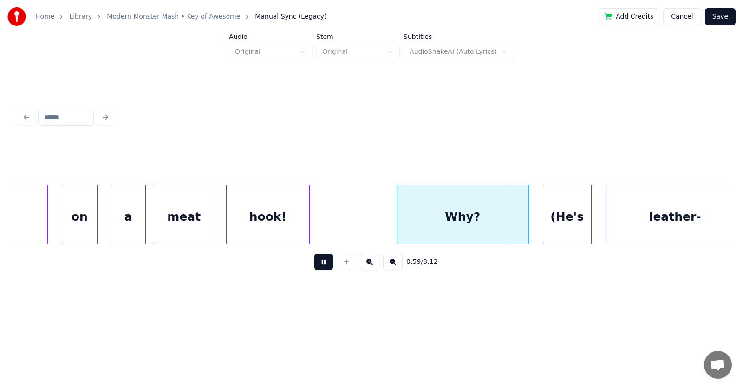
click at [316, 265] on button at bounding box center [323, 262] width 19 height 17
click at [442, 210] on div "Why?" at bounding box center [447, 217] width 131 height 63
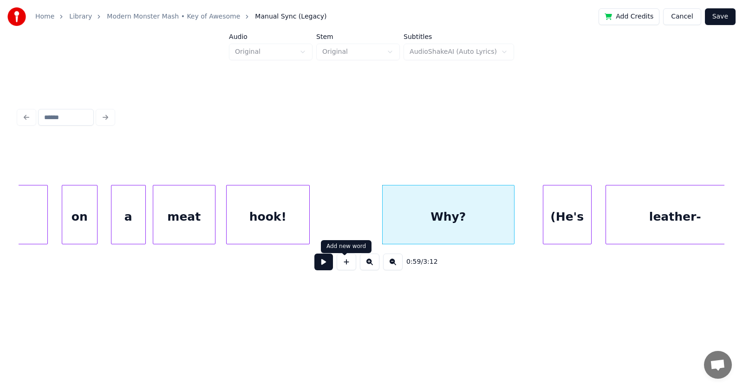
click at [325, 262] on button at bounding box center [323, 262] width 19 height 17
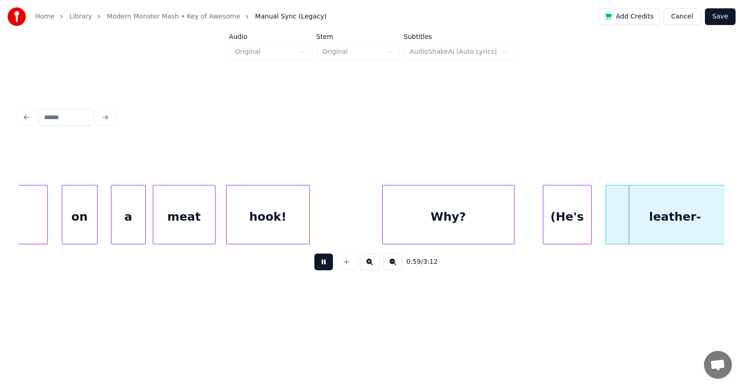
click at [325, 262] on button at bounding box center [323, 262] width 19 height 17
click at [569, 222] on div "(He's" at bounding box center [562, 217] width 48 height 63
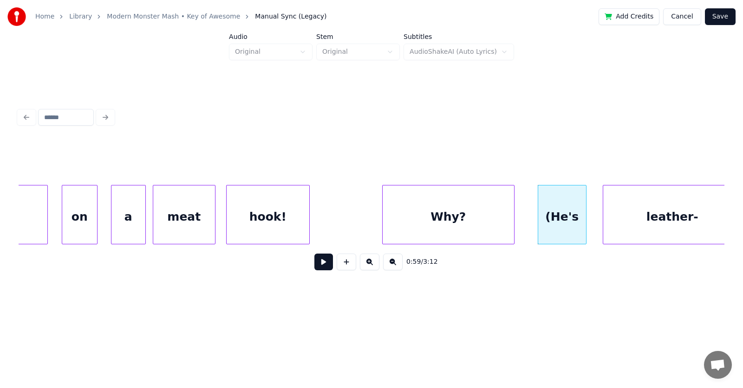
scroll to position [0, 20242]
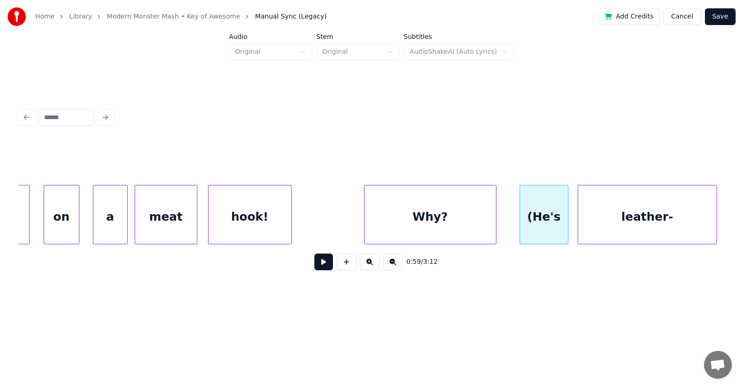
click at [625, 222] on div "leather-" at bounding box center [647, 217] width 138 height 63
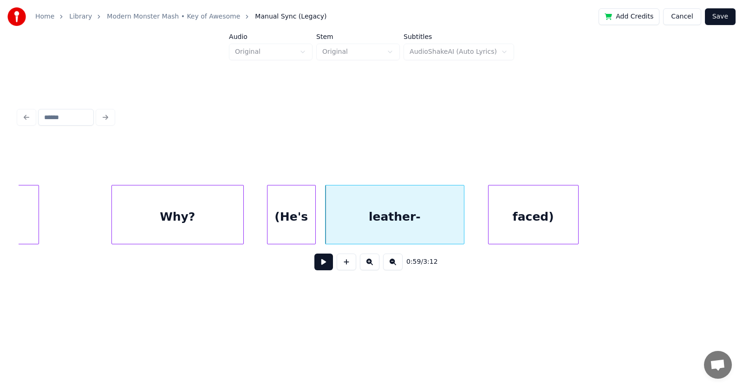
scroll to position [0, 20539]
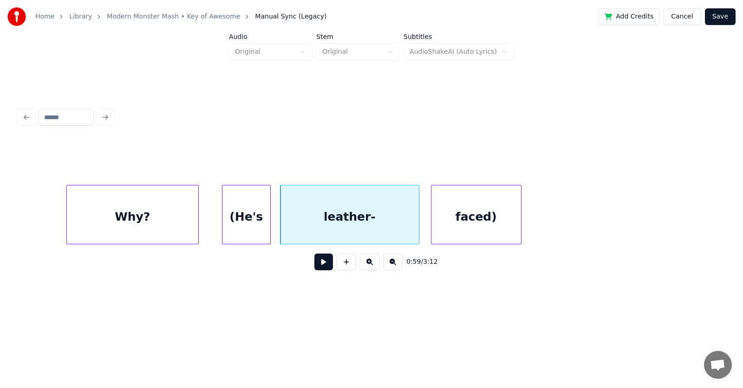
click at [465, 226] on div "faced)" at bounding box center [476, 217] width 90 height 63
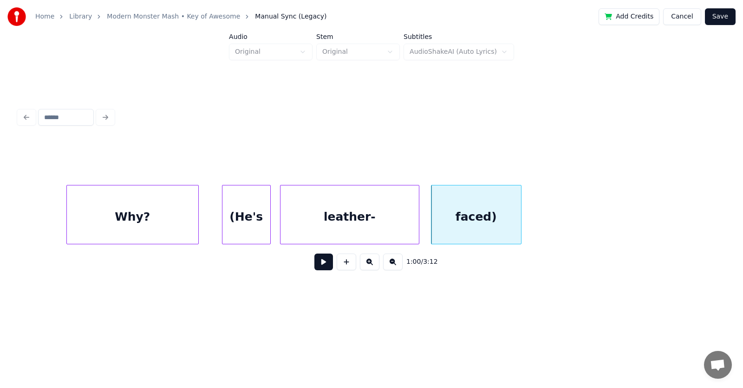
click at [471, 220] on div "faced)" at bounding box center [476, 217] width 90 height 63
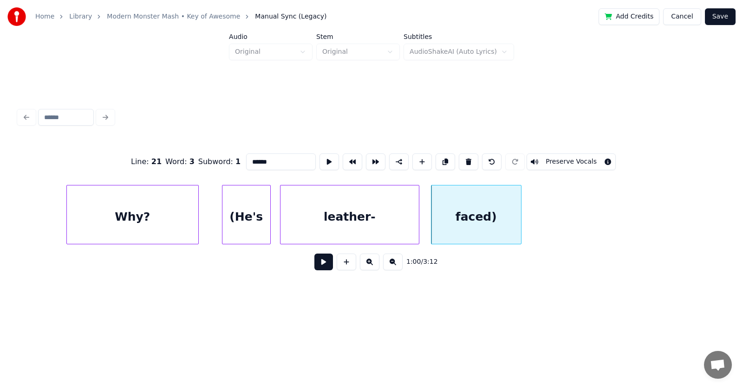
click at [246, 159] on input "******" at bounding box center [281, 162] width 70 height 17
type input "*****"
click at [321, 268] on button at bounding box center [323, 262] width 19 height 17
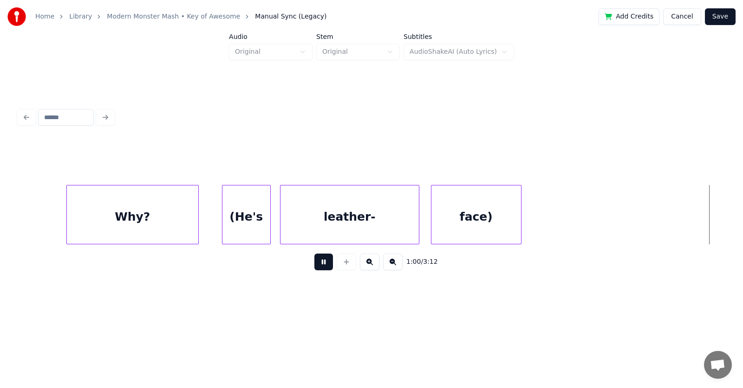
scroll to position [0, 21245]
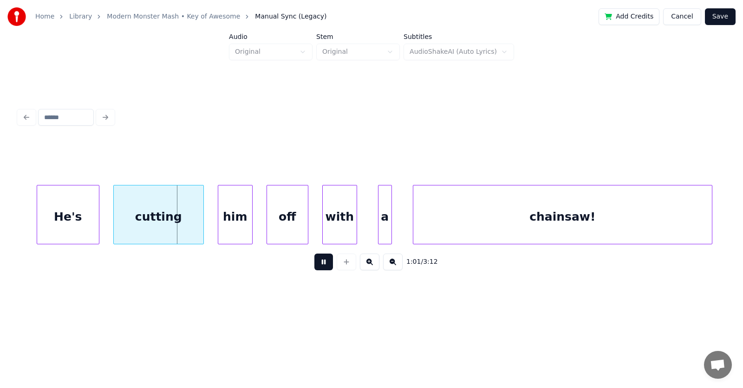
click at [321, 268] on button at bounding box center [323, 262] width 19 height 17
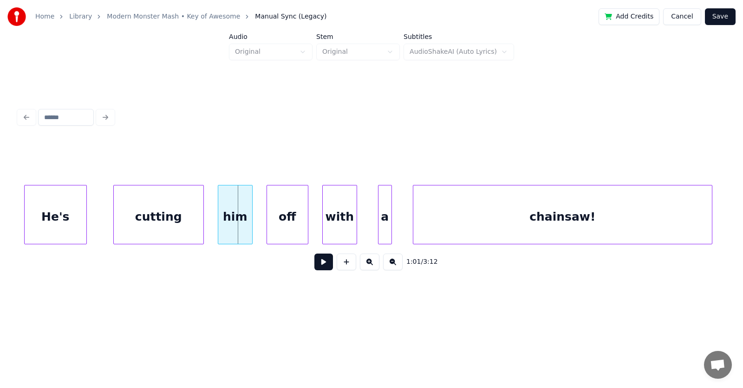
click at [48, 214] on div "He's" at bounding box center [56, 217] width 62 height 63
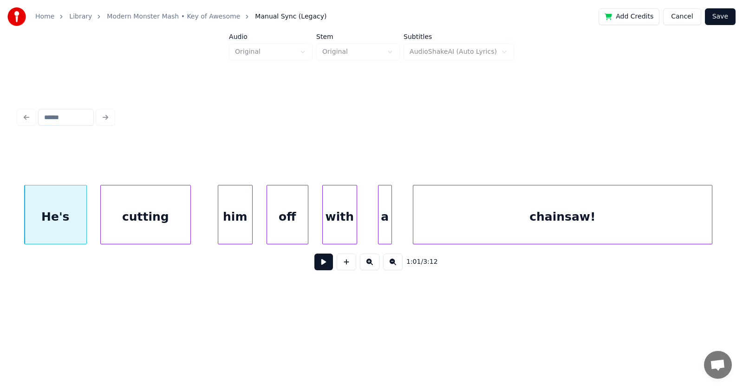
click at [134, 223] on div "cutting" at bounding box center [146, 217] width 90 height 63
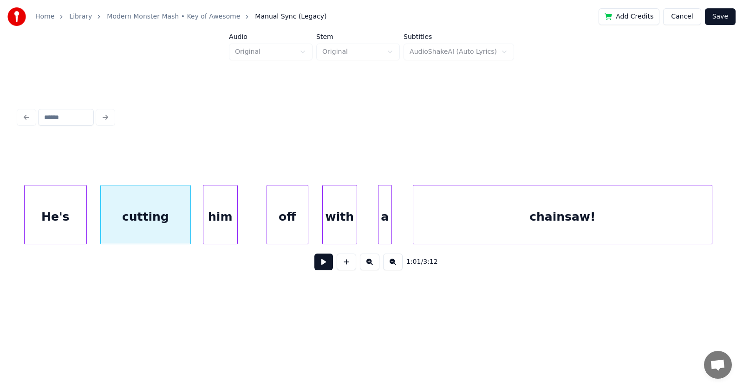
click at [214, 223] on div "him" at bounding box center [220, 217] width 34 height 63
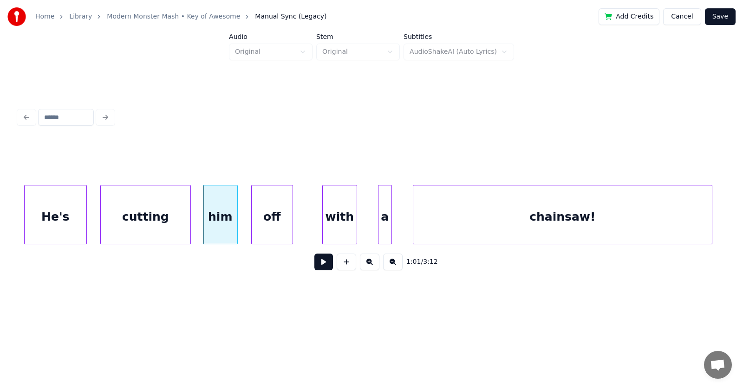
click at [256, 218] on div "off" at bounding box center [272, 217] width 41 height 63
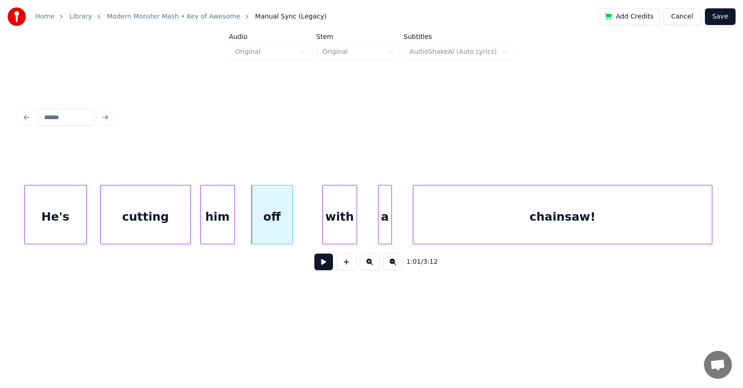
click at [223, 216] on div "him" at bounding box center [218, 217] width 34 height 63
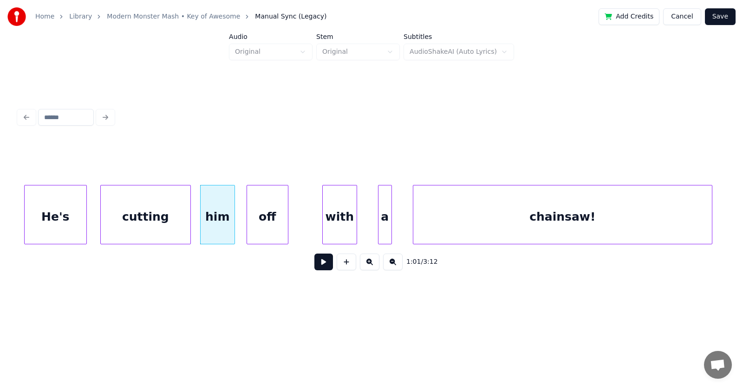
click at [265, 216] on div "off" at bounding box center [267, 217] width 41 height 63
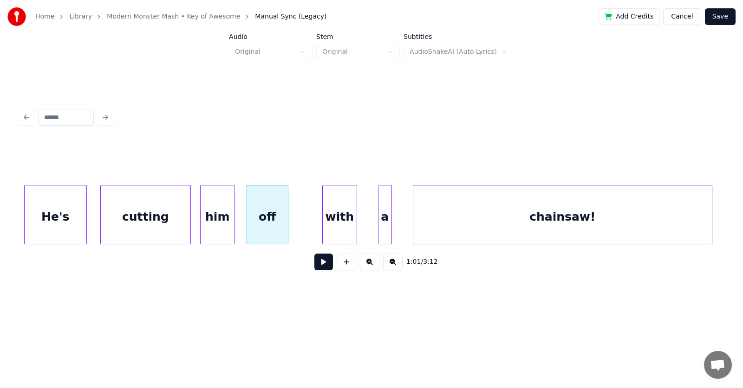
click at [265, 216] on div "off" at bounding box center [267, 217] width 41 height 63
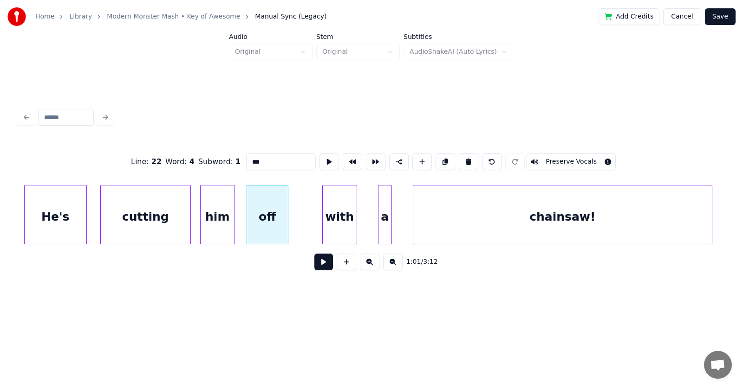
drag, startPoint x: 240, startPoint y: 161, endPoint x: 229, endPoint y: 161, distance: 10.7
click at [246, 161] on input "***" at bounding box center [281, 162] width 70 height 17
click at [323, 216] on div "with" at bounding box center [323, 217] width 34 height 63
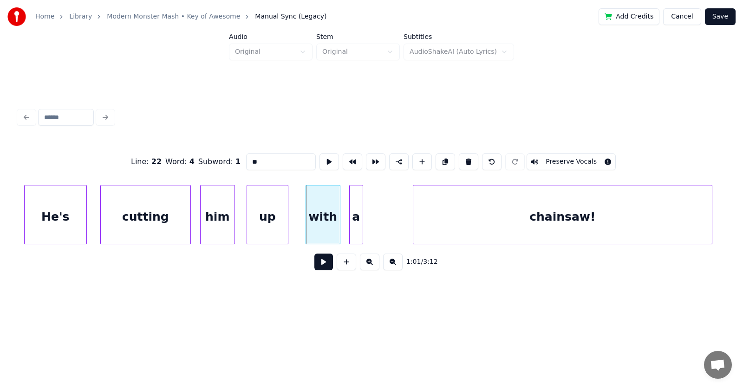
click at [353, 226] on div "a" at bounding box center [356, 217] width 13 height 63
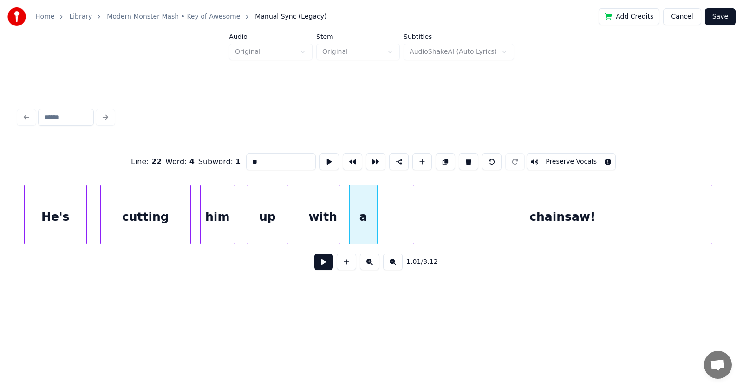
click at [376, 225] on div at bounding box center [375, 215] width 3 height 58
click at [422, 228] on div "chainsaw!" at bounding box center [537, 217] width 298 height 63
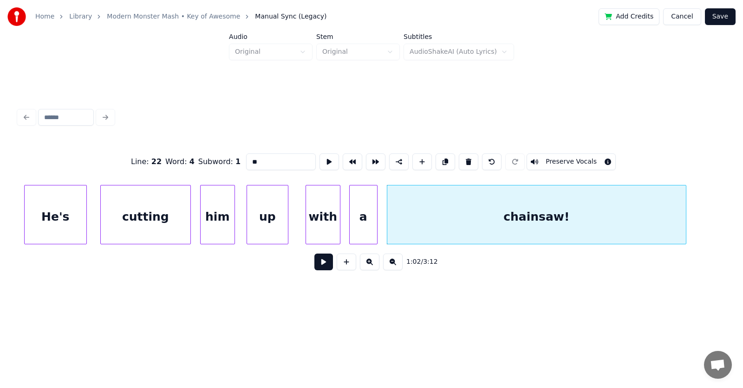
type input "**"
click at [321, 265] on button at bounding box center [323, 262] width 19 height 17
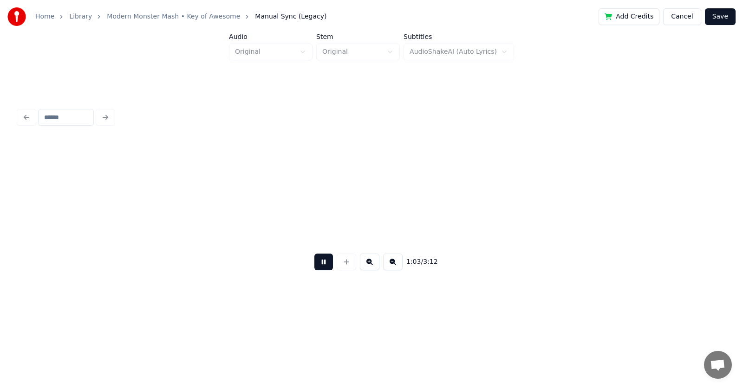
scroll to position [0, 21951]
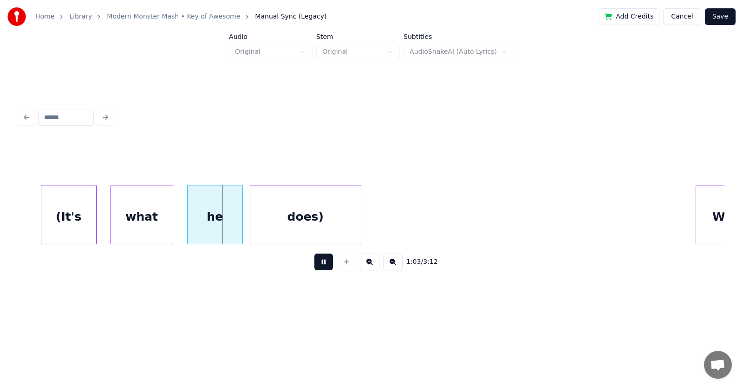
click at [321, 265] on button at bounding box center [323, 262] width 19 height 17
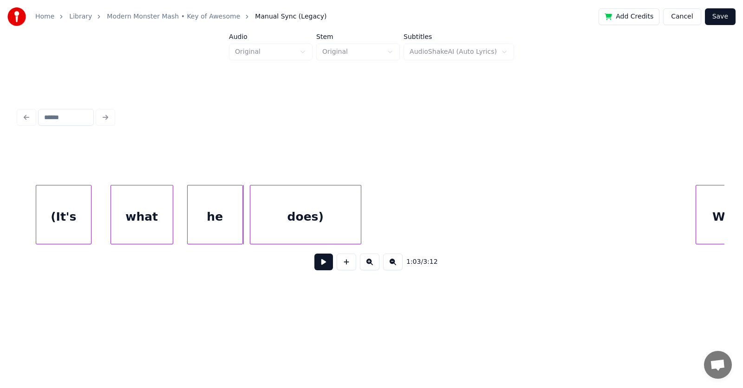
click at [74, 228] on div "(It's" at bounding box center [63, 217] width 55 height 63
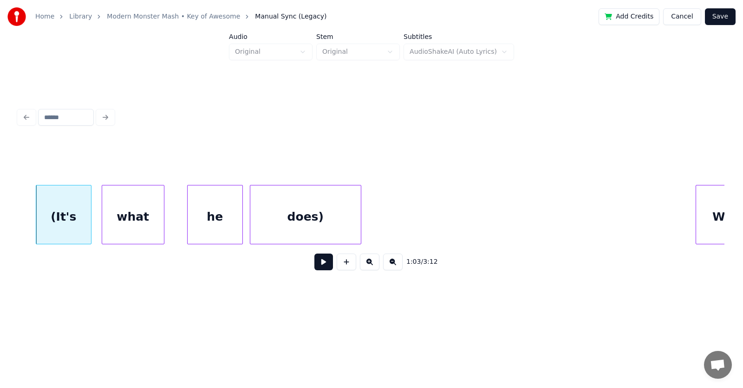
click at [117, 231] on div "what" at bounding box center [133, 217] width 62 height 63
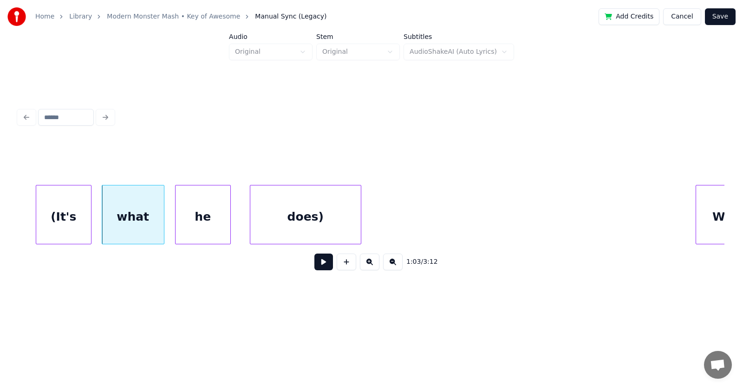
click at [204, 232] on div "he" at bounding box center [202, 217] width 55 height 63
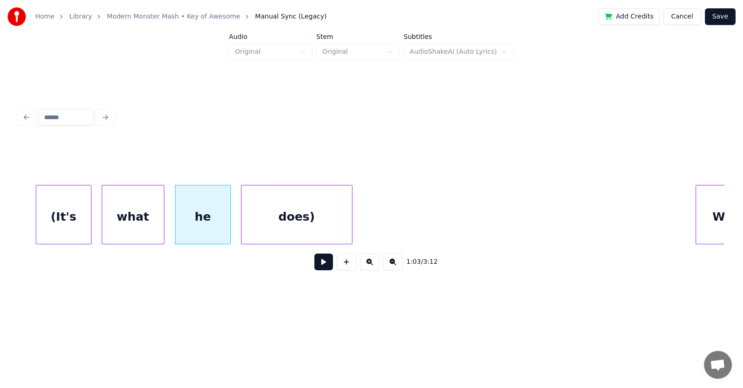
click at [275, 227] on div "does)" at bounding box center [296, 217] width 110 height 63
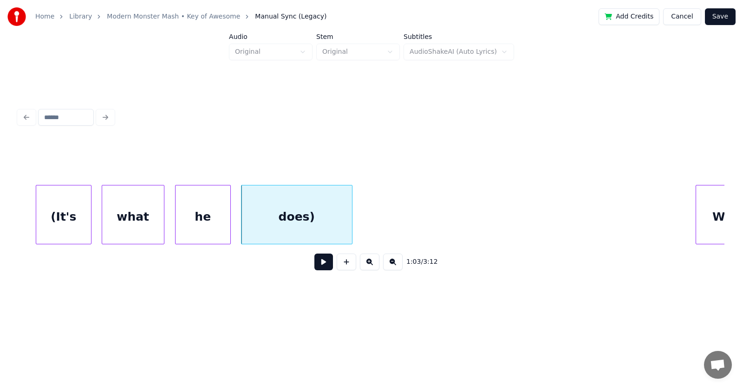
click at [314, 265] on button at bounding box center [323, 262] width 19 height 17
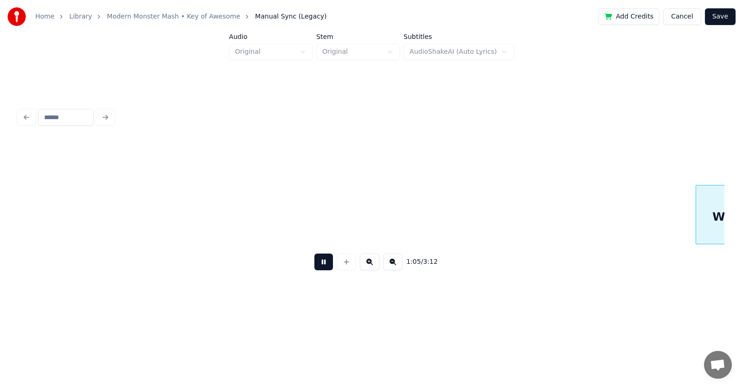
scroll to position [0, 22657]
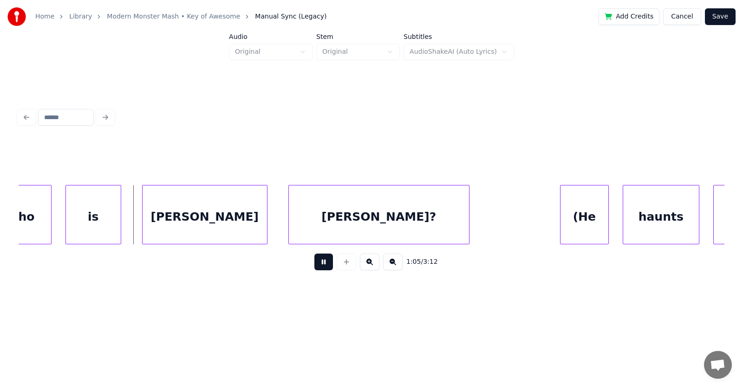
click at [314, 265] on button at bounding box center [323, 262] width 19 height 17
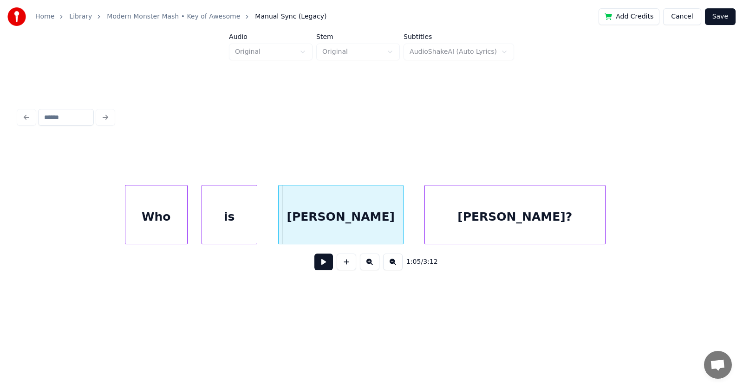
scroll to position [0, 22431]
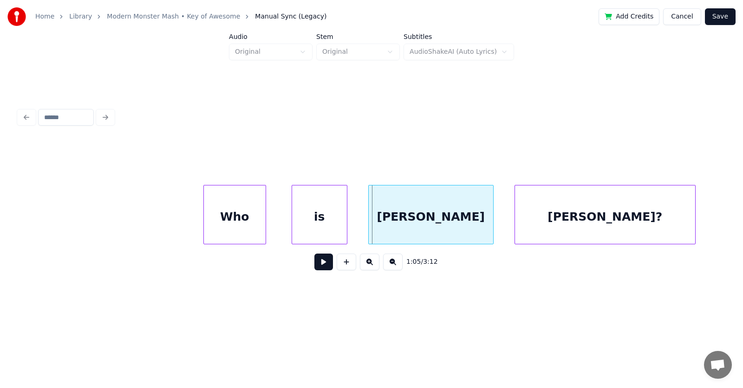
click at [226, 225] on div "Who" at bounding box center [235, 217] width 62 height 63
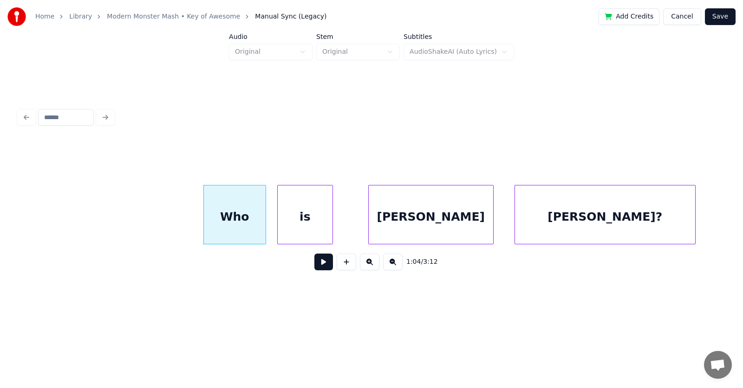
click at [309, 229] on div "is" at bounding box center [305, 217] width 55 height 63
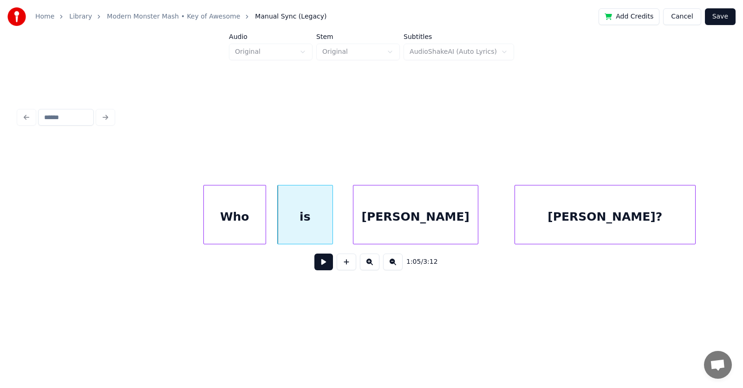
click at [400, 229] on div "[PERSON_NAME]" at bounding box center [415, 217] width 124 height 63
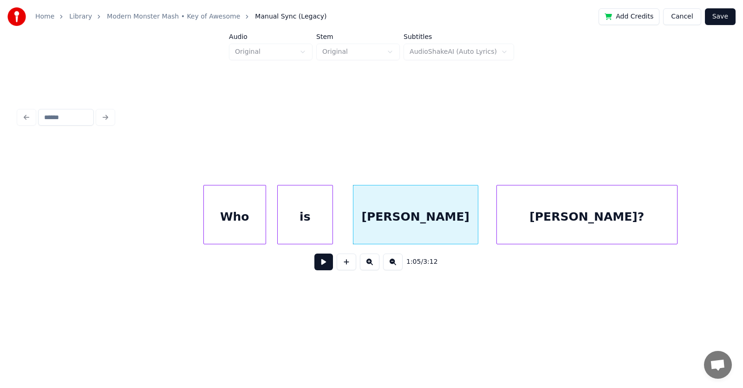
click at [531, 233] on div "[PERSON_NAME]?" at bounding box center [587, 217] width 180 height 63
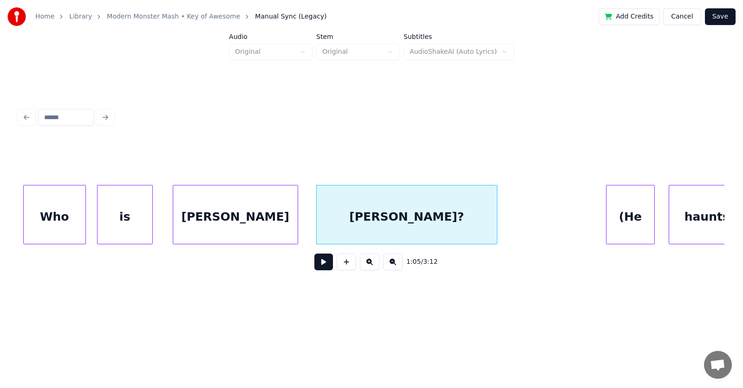
scroll to position [0, 22656]
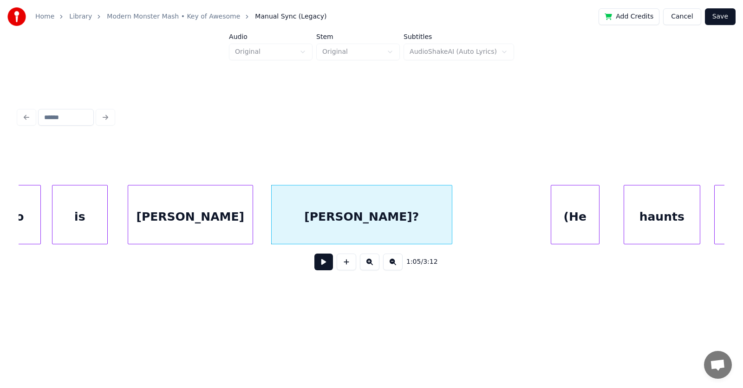
click at [571, 224] on div "(He" at bounding box center [575, 217] width 48 height 63
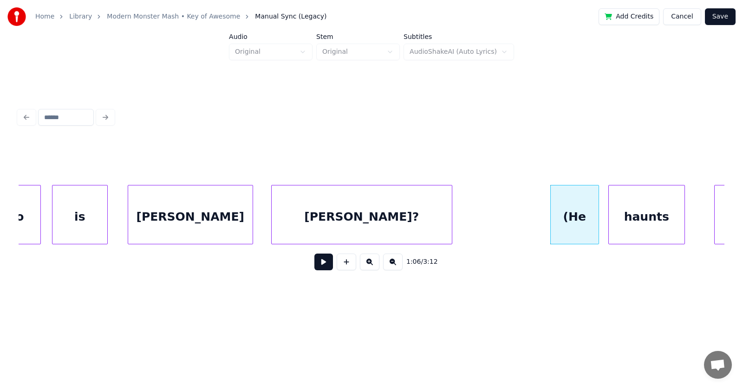
click at [630, 223] on div "haunts" at bounding box center [647, 217] width 76 height 63
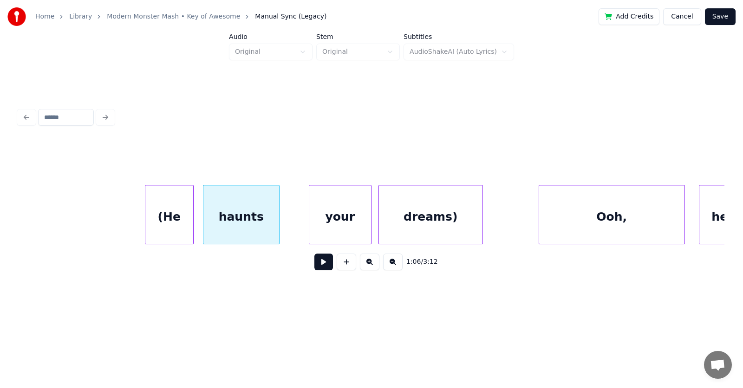
scroll to position [0, 23242]
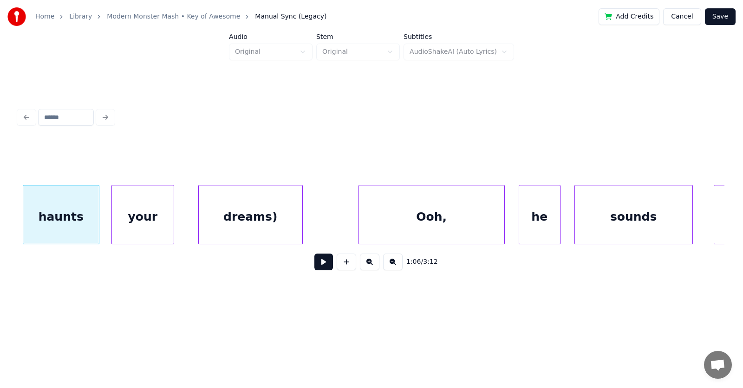
click at [152, 222] on div "your" at bounding box center [143, 217] width 62 height 63
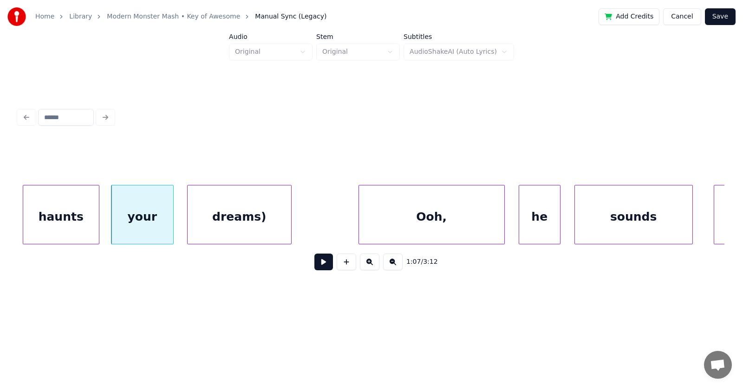
click at [227, 225] on div "dreams)" at bounding box center [240, 217] width 104 height 63
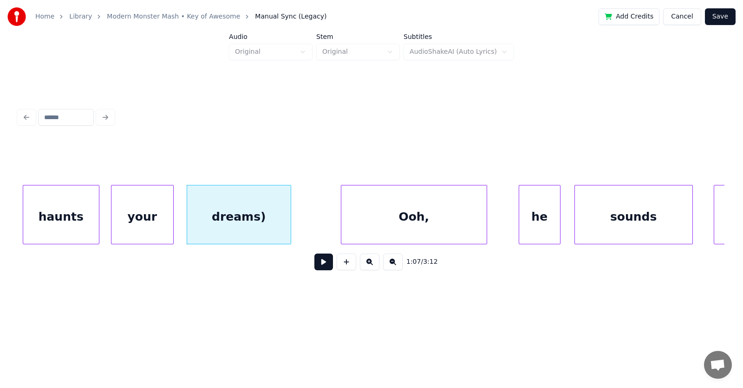
click at [386, 227] on div "Ooh," at bounding box center [413, 217] width 145 height 63
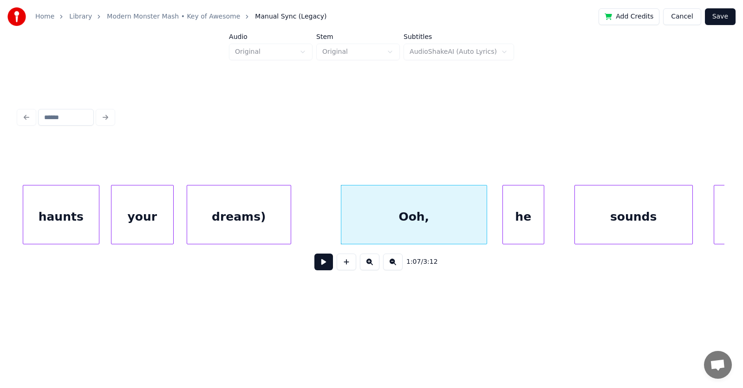
click at [518, 227] on div "he" at bounding box center [523, 217] width 41 height 63
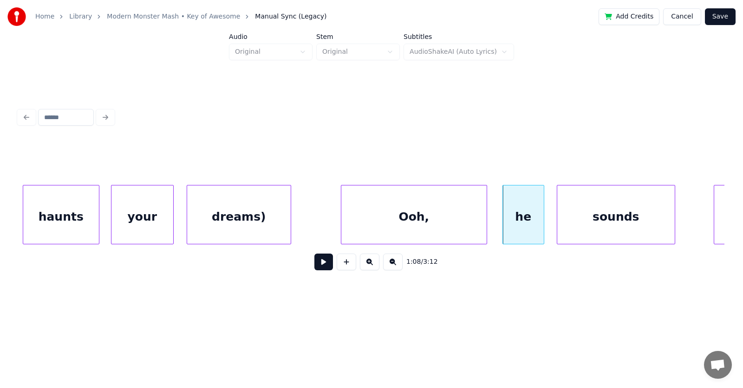
click at [600, 226] on div "sounds" at bounding box center [615, 217] width 117 height 63
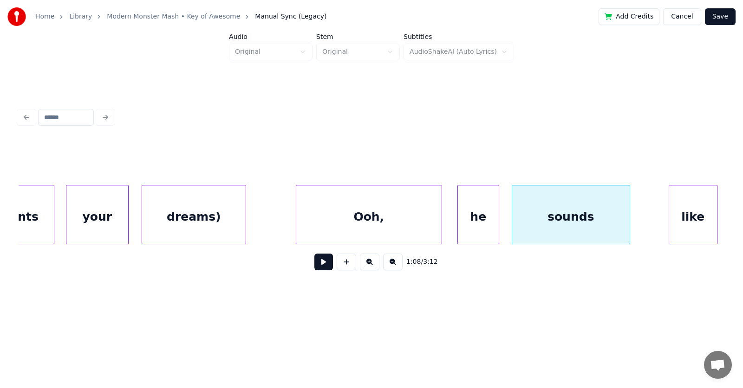
scroll to position [0, 23422]
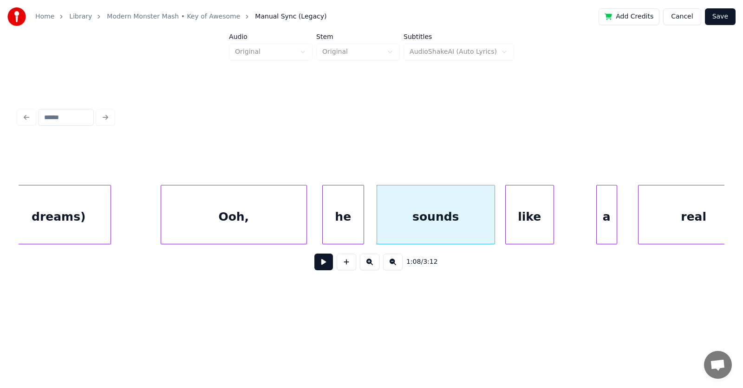
click at [510, 229] on div "like" at bounding box center [529, 217] width 48 height 63
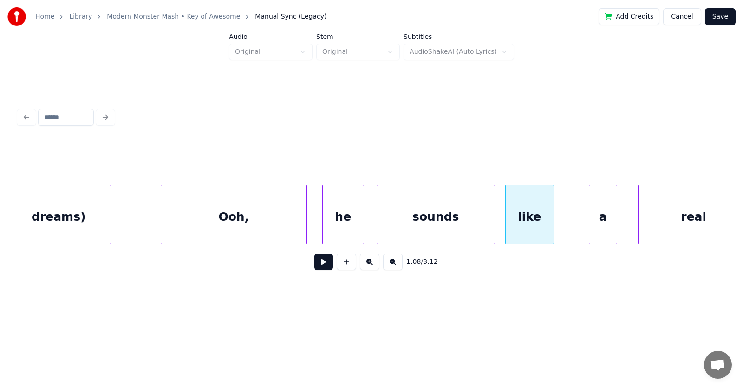
click at [589, 223] on div at bounding box center [590, 215] width 3 height 58
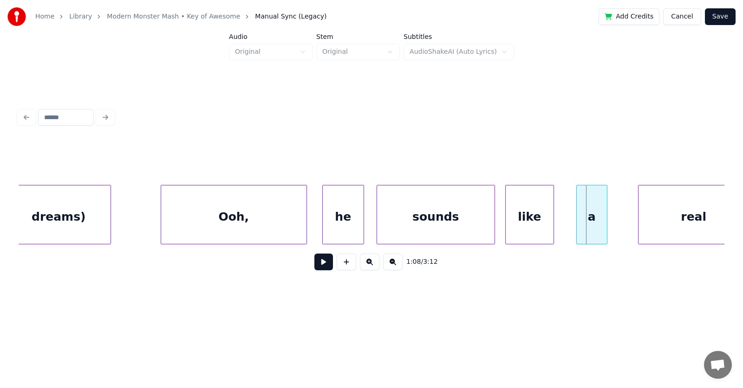
click at [586, 220] on div "a" at bounding box center [591, 217] width 30 height 63
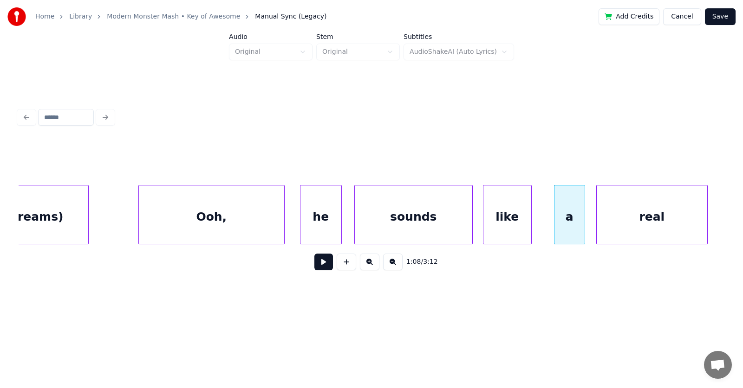
click at [638, 225] on div "real" at bounding box center [651, 217] width 110 height 63
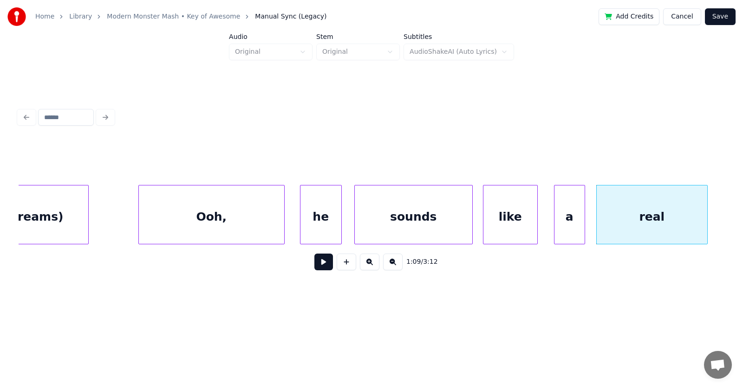
click at [537, 226] on div at bounding box center [535, 215] width 3 height 58
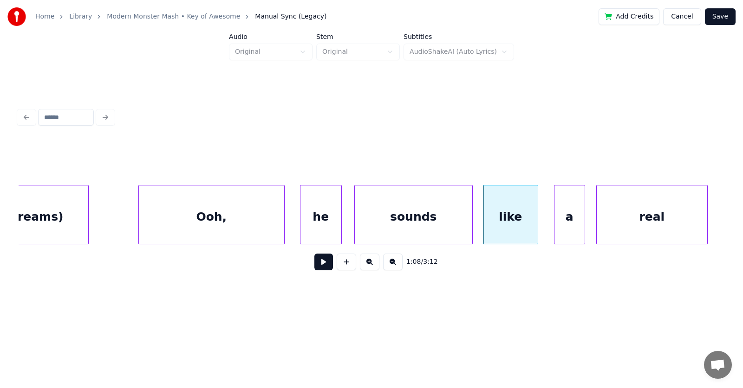
click at [322, 266] on button at bounding box center [323, 262] width 19 height 17
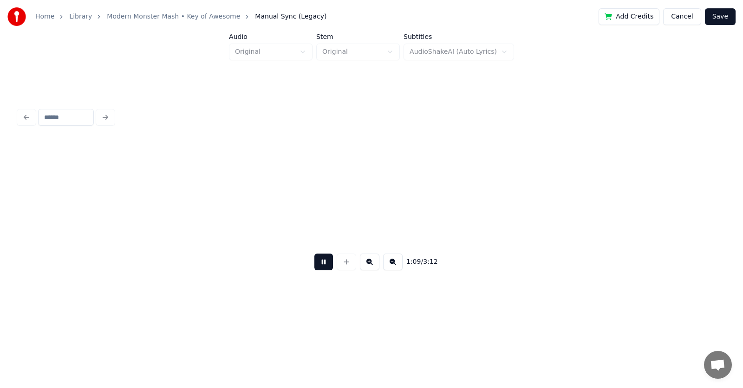
scroll to position [0, 24152]
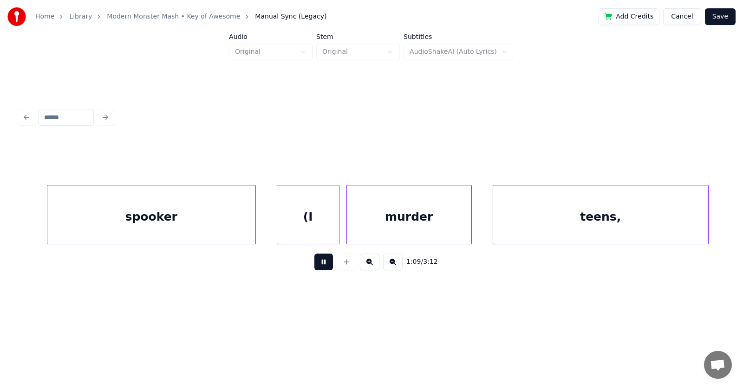
click at [322, 266] on button at bounding box center [323, 262] width 19 height 17
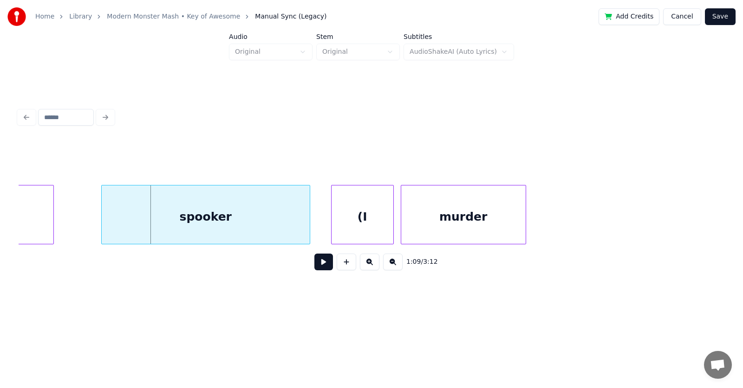
scroll to position [0, 23918]
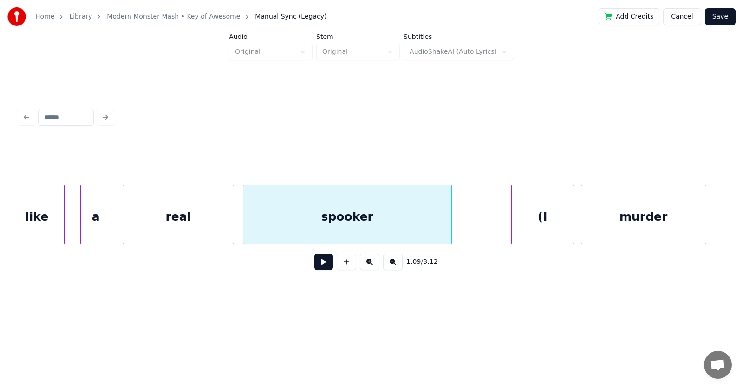
click at [340, 236] on div "spooker" at bounding box center [347, 217] width 208 height 63
click at [320, 265] on button at bounding box center [323, 262] width 19 height 17
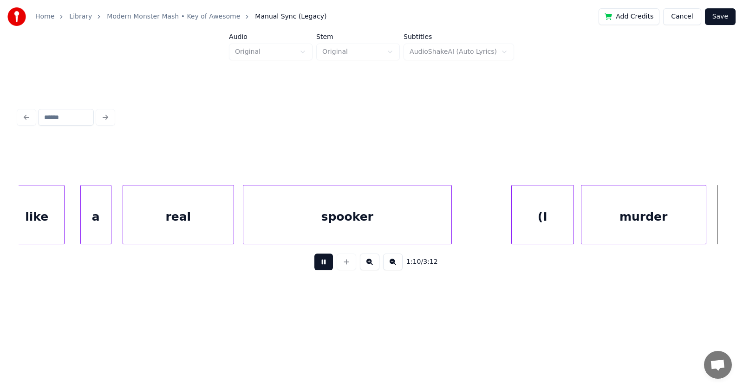
scroll to position [0, 24623]
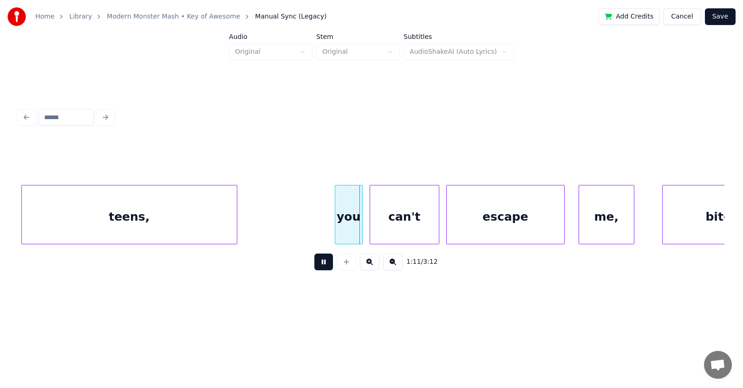
click at [320, 265] on button at bounding box center [323, 262] width 19 height 17
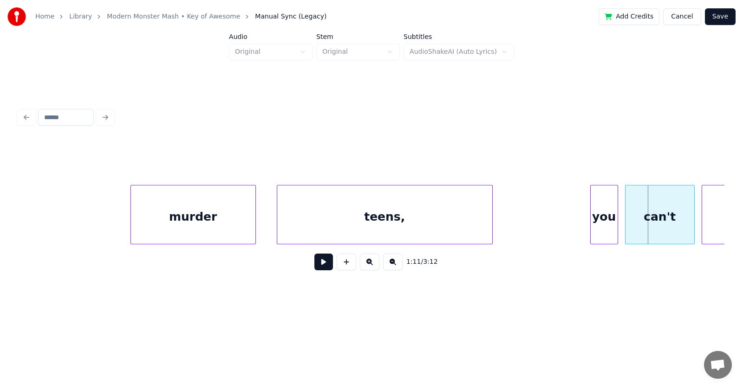
scroll to position [0, 24278]
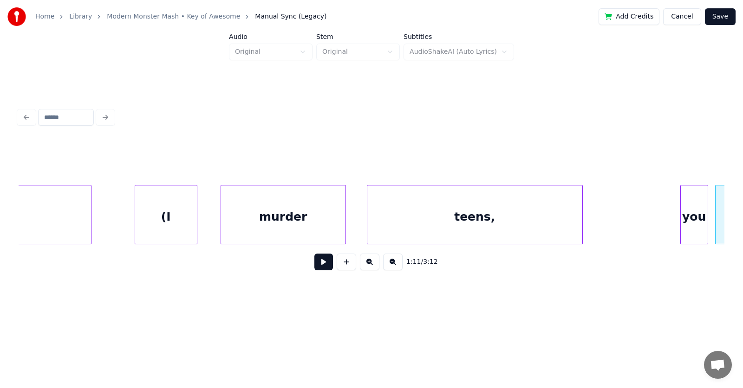
click at [155, 212] on div "(I" at bounding box center [166, 217] width 62 height 63
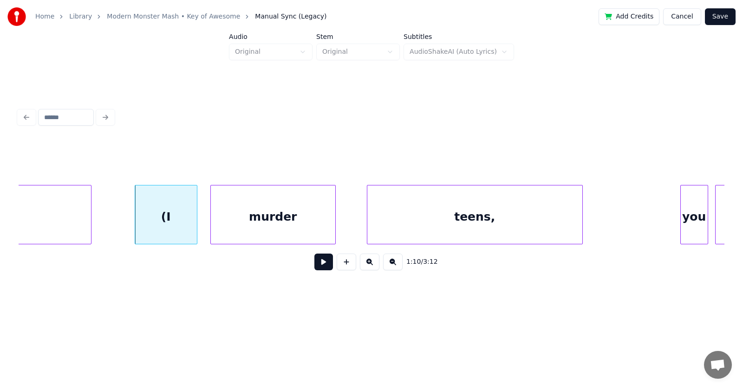
click at [270, 219] on div "murder" at bounding box center [273, 217] width 124 height 63
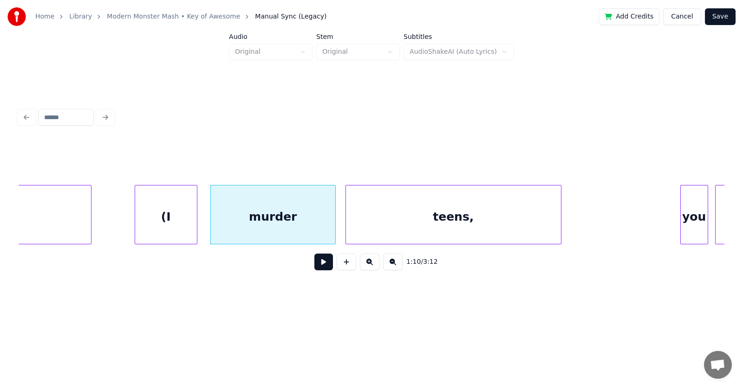
click at [391, 224] on div "teens," at bounding box center [453, 217] width 215 height 63
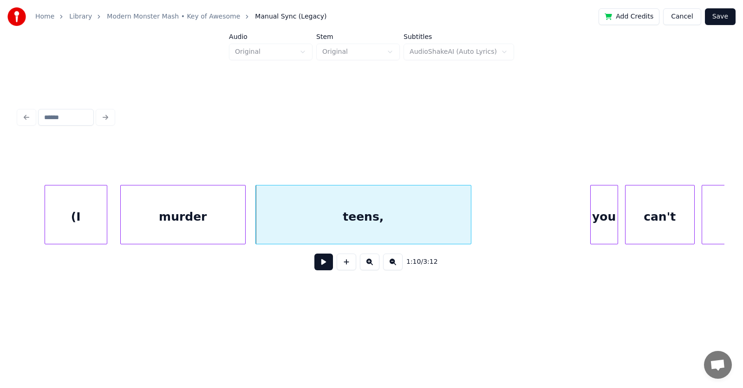
scroll to position [0, 24413]
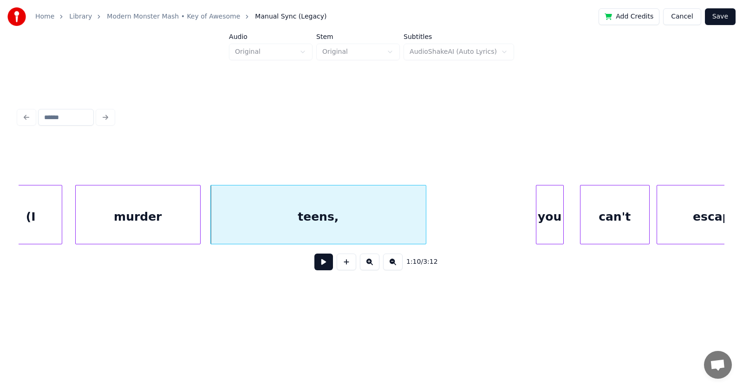
click at [549, 230] on div "you" at bounding box center [549, 217] width 27 height 63
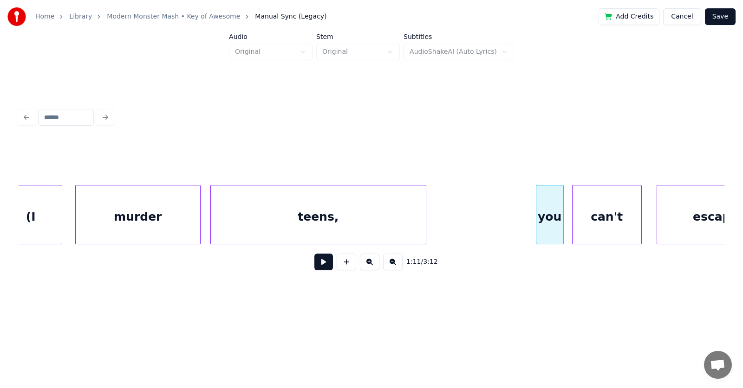
click at [595, 231] on div "can't" at bounding box center [606, 217] width 69 height 63
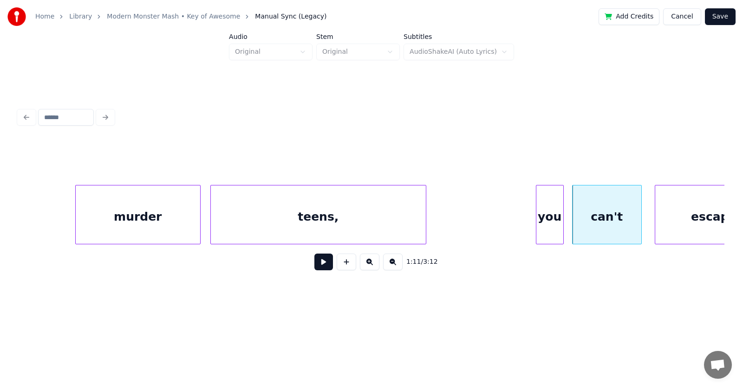
scroll to position [0, 24461]
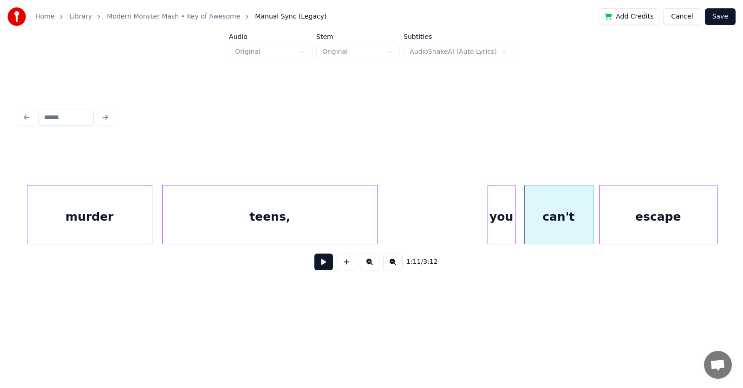
click at [693, 229] on div "escape" at bounding box center [657, 217] width 117 height 63
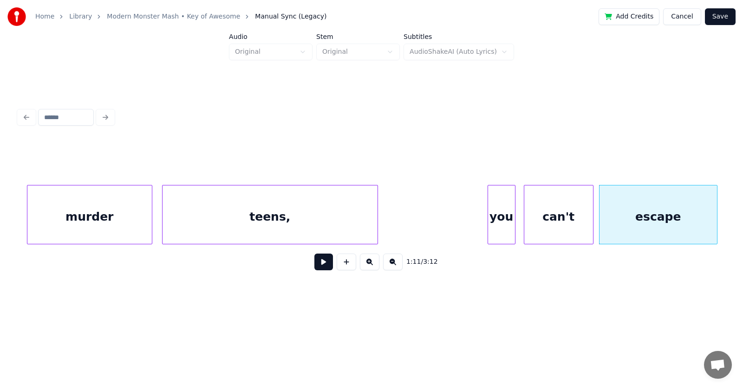
click at [320, 268] on button at bounding box center [323, 262] width 19 height 17
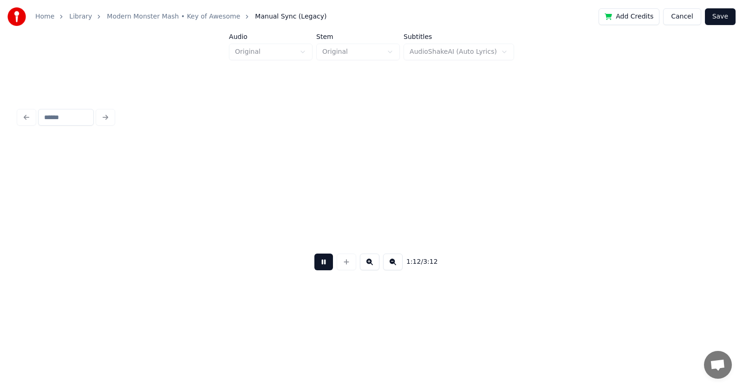
scroll to position [0, 25173]
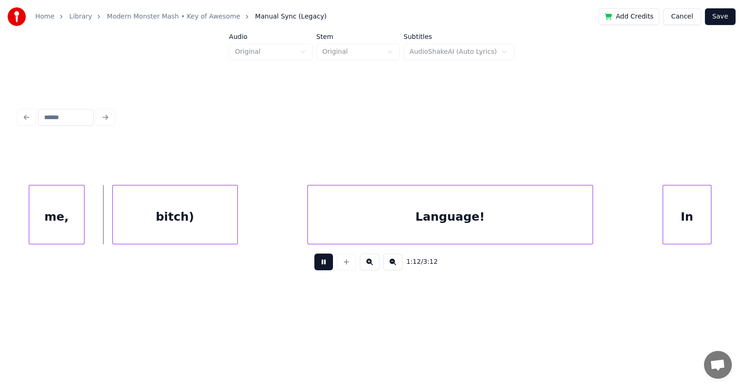
click at [320, 268] on button at bounding box center [323, 262] width 19 height 17
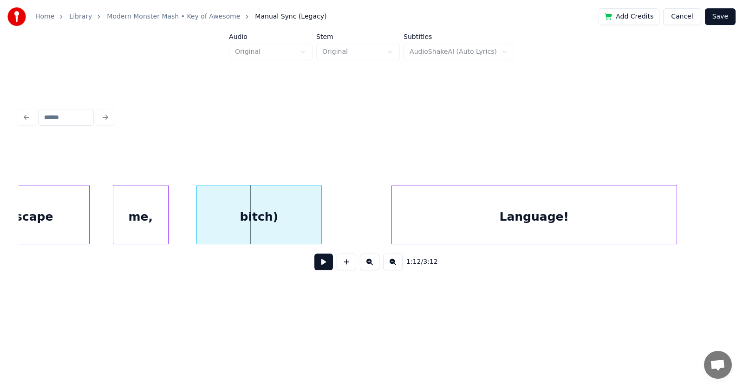
scroll to position [0, 24909]
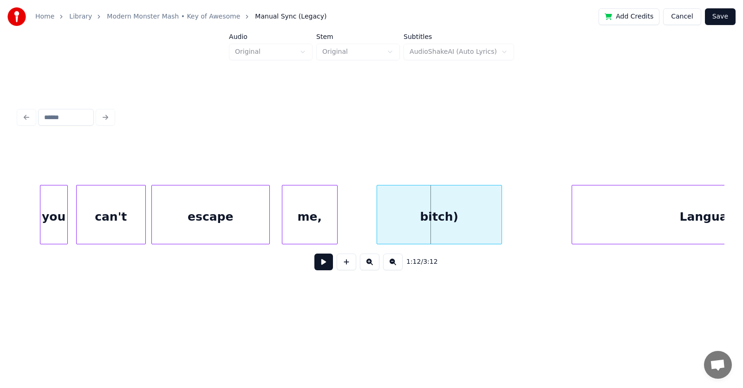
click at [309, 224] on div "me," at bounding box center [309, 217] width 55 height 63
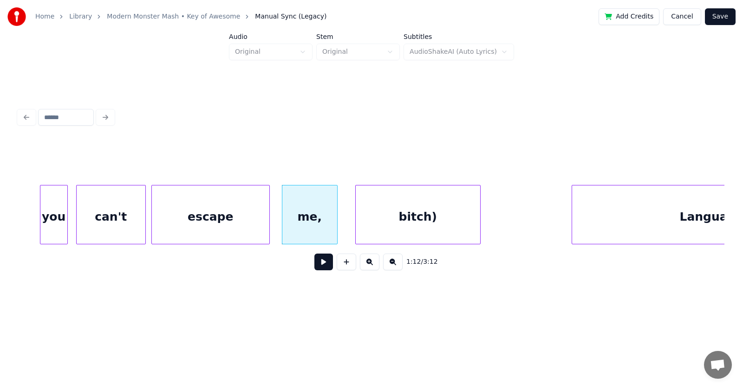
click at [409, 222] on div "bitch)" at bounding box center [418, 217] width 124 height 63
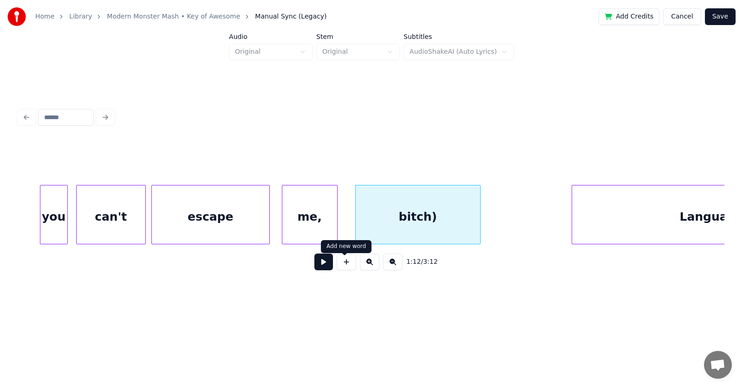
click at [321, 266] on button at bounding box center [323, 262] width 19 height 17
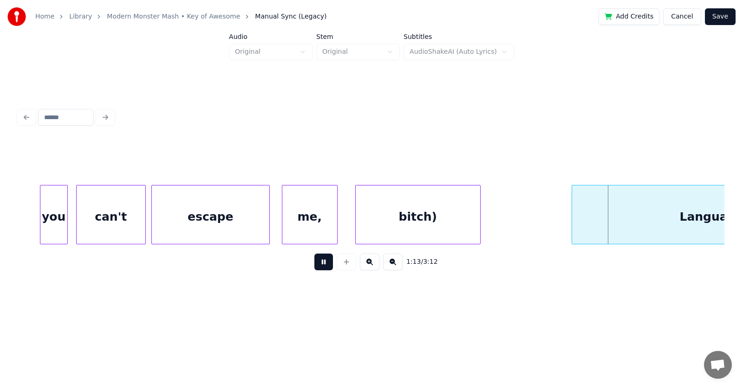
click at [321, 266] on button at bounding box center [323, 262] width 19 height 17
click at [542, 219] on div at bounding box center [542, 215] width 3 height 58
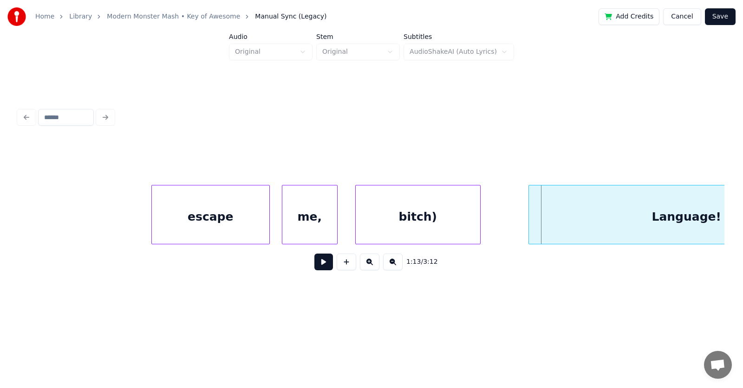
scroll to position [0, 25036]
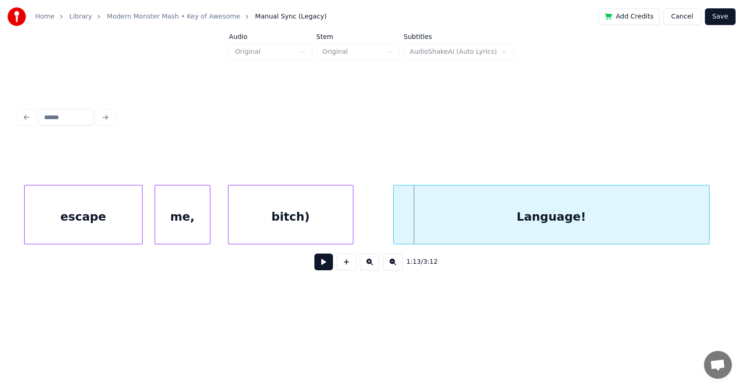
click at [552, 219] on div "Language!" at bounding box center [551, 217] width 315 height 63
click at [322, 266] on button at bounding box center [323, 262] width 19 height 17
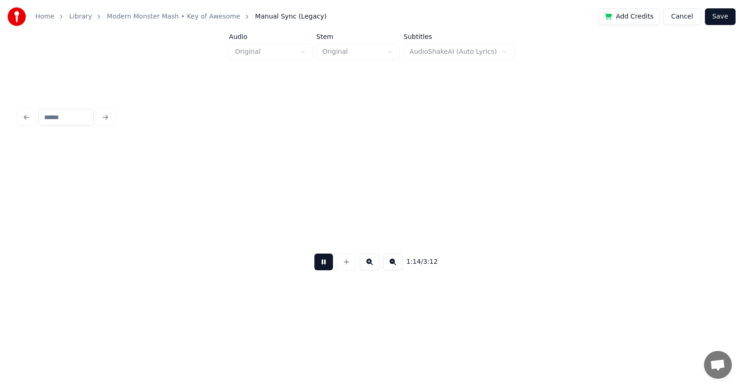
scroll to position [0, 25747]
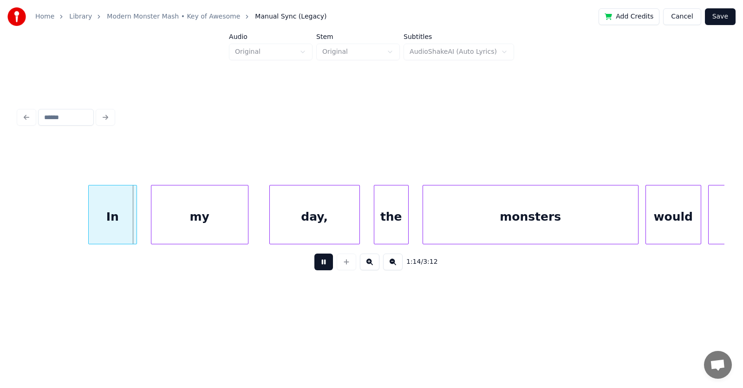
click at [322, 266] on button at bounding box center [323, 262] width 19 height 17
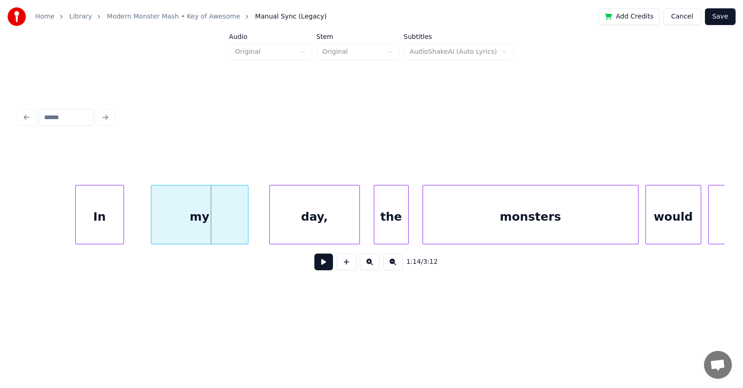
click at [97, 225] on div "In" at bounding box center [100, 217] width 48 height 63
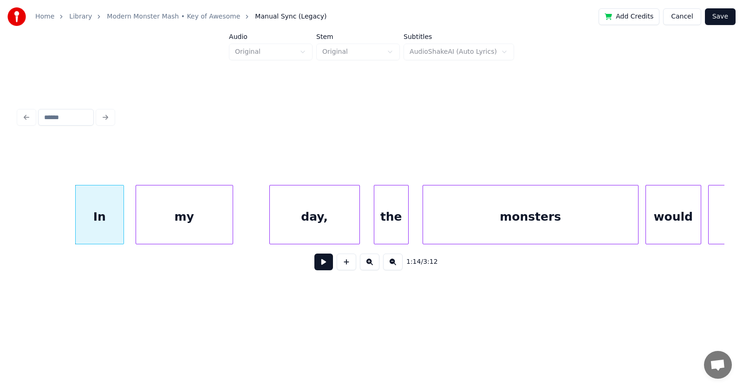
click at [181, 227] on div "my" at bounding box center [184, 217] width 97 height 63
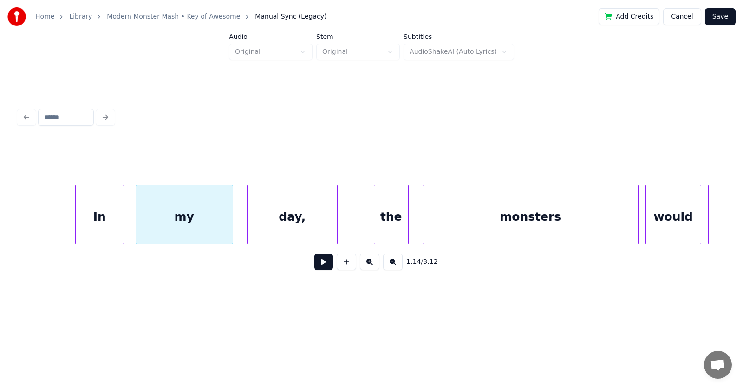
click at [290, 226] on div "day," at bounding box center [292, 217] width 90 height 63
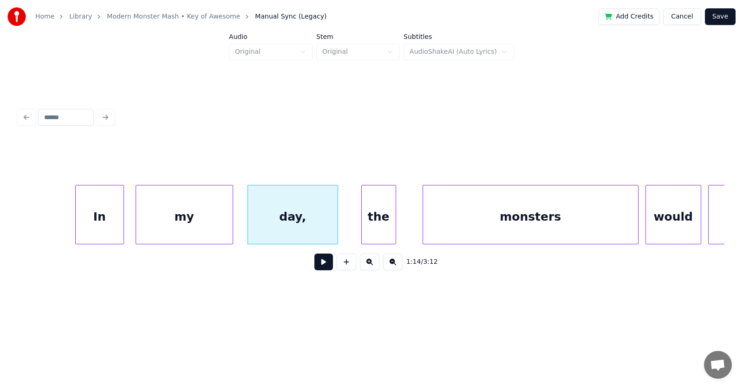
click at [375, 225] on div "the" at bounding box center [379, 217] width 34 height 63
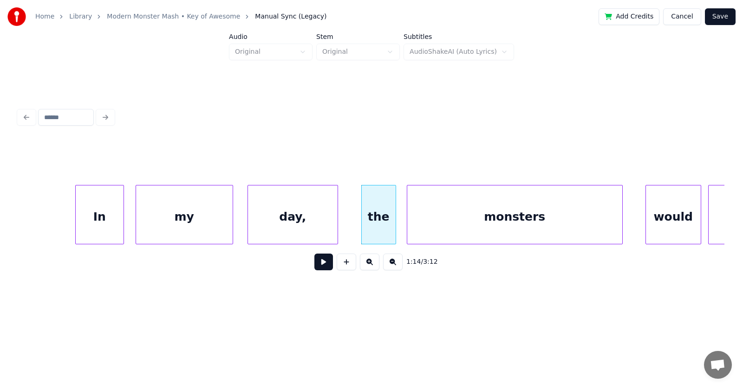
click at [463, 221] on div "monsters" at bounding box center [514, 217] width 215 height 63
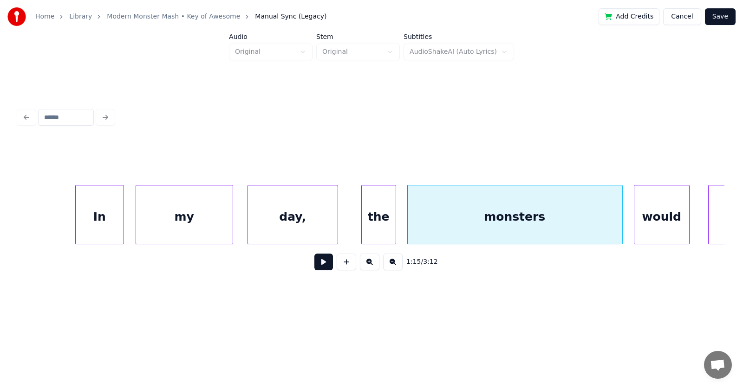
click at [655, 220] on div "would" at bounding box center [661, 217] width 55 height 63
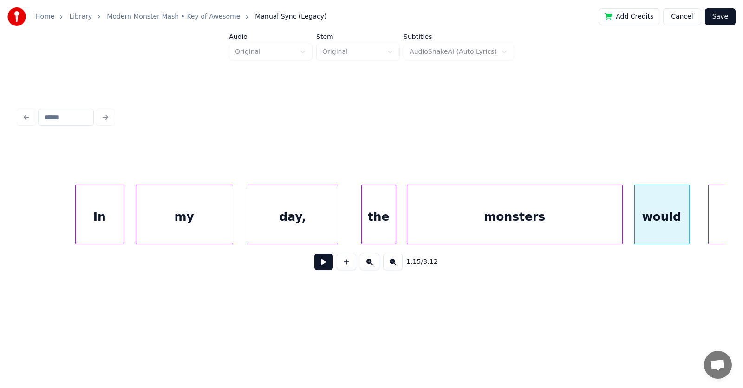
scroll to position [0, 26035]
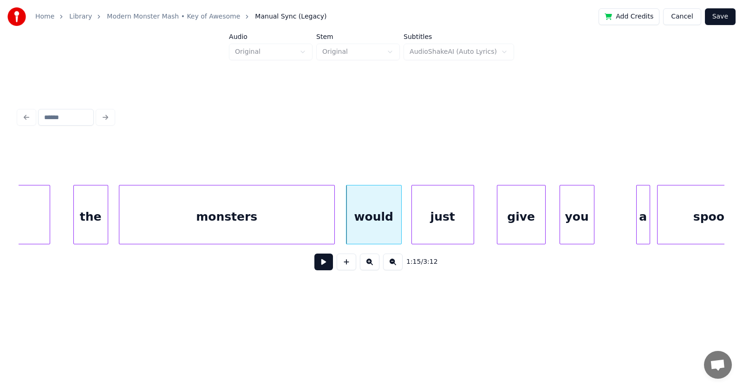
click at [430, 230] on div "just" at bounding box center [443, 217] width 62 height 63
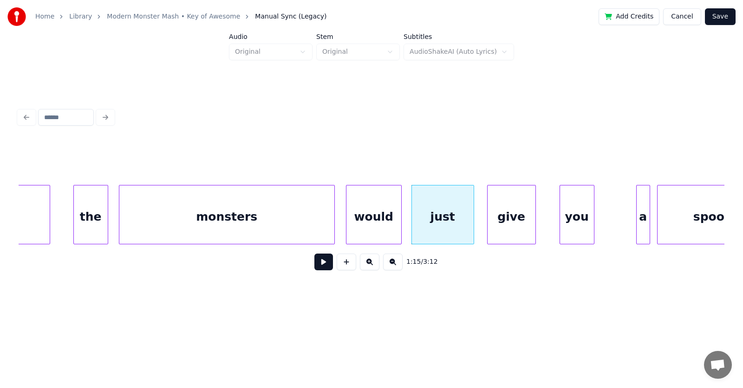
click at [495, 225] on div "give" at bounding box center [511, 217] width 48 height 63
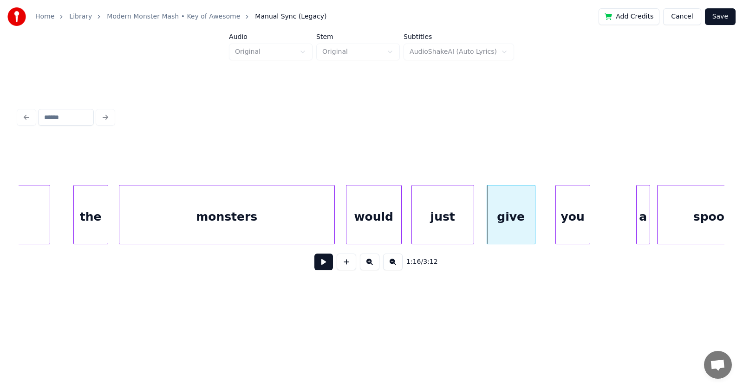
click at [570, 223] on div "you" at bounding box center [573, 217] width 34 height 63
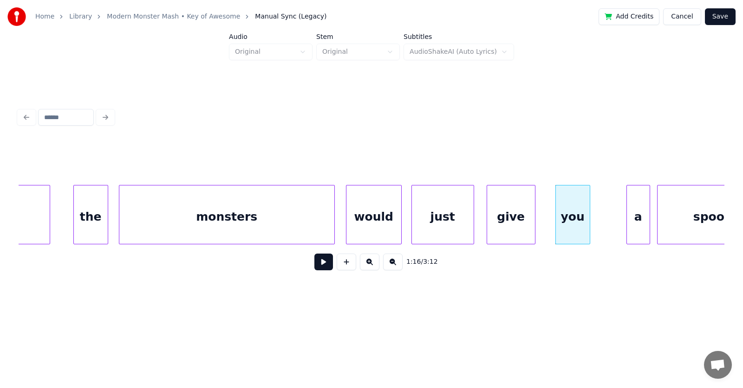
click at [627, 227] on div at bounding box center [628, 215] width 3 height 58
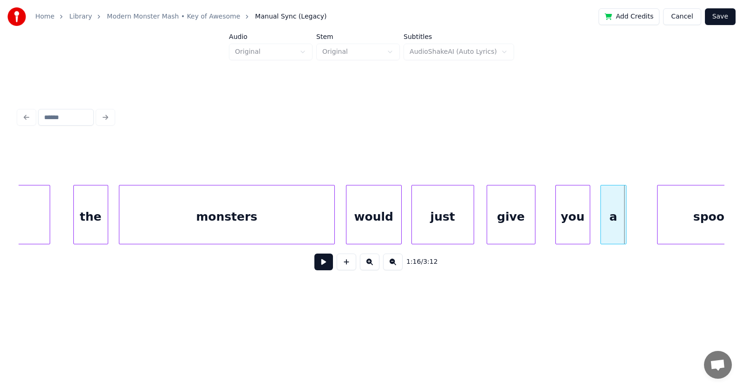
click at [616, 228] on div "a" at bounding box center [613, 217] width 25 height 63
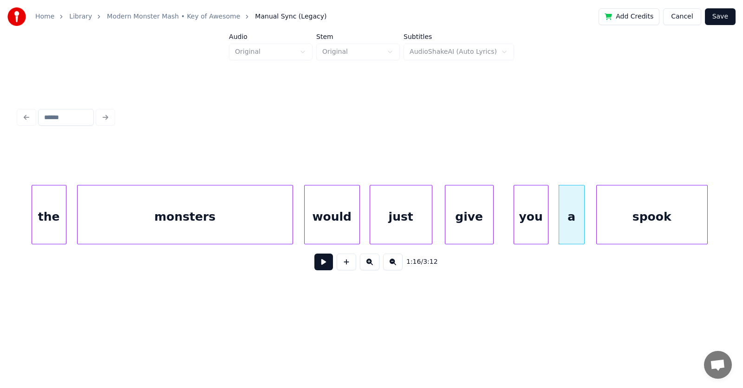
click at [682, 223] on div "spook" at bounding box center [651, 217] width 110 height 63
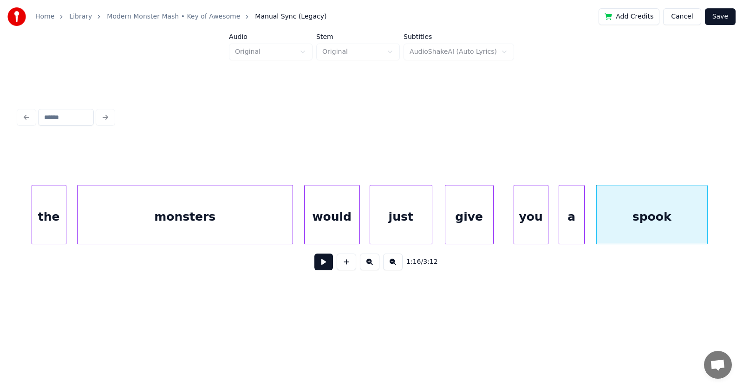
click at [318, 268] on button at bounding box center [323, 262] width 19 height 17
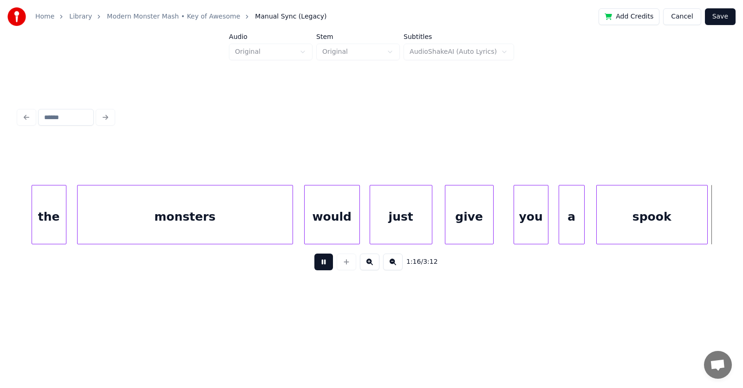
scroll to position [0, 26785]
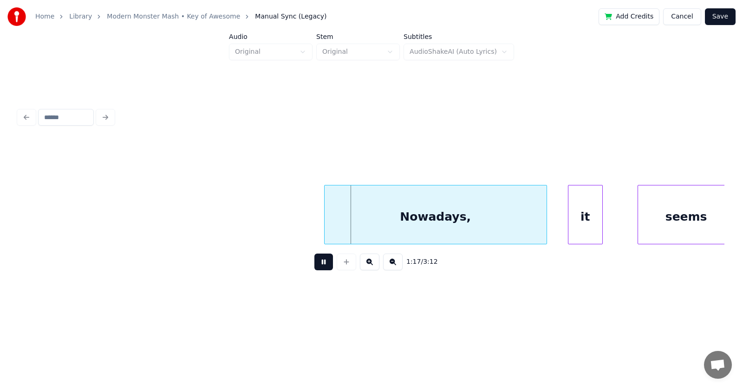
click at [318, 268] on button at bounding box center [323, 262] width 19 height 17
click at [371, 231] on div "Nowadays," at bounding box center [422, 217] width 222 height 63
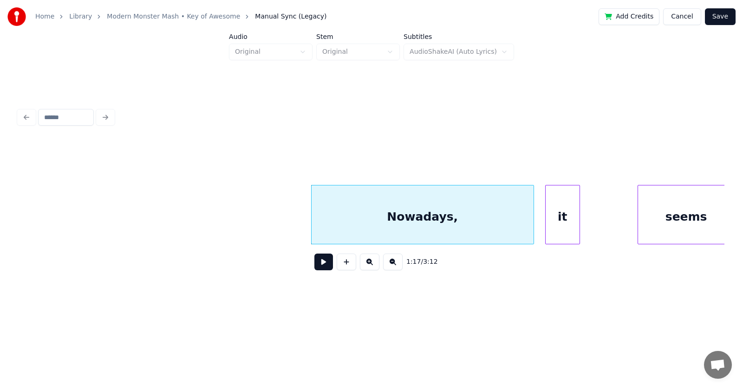
click at [556, 230] on div "it" at bounding box center [562, 217] width 34 height 63
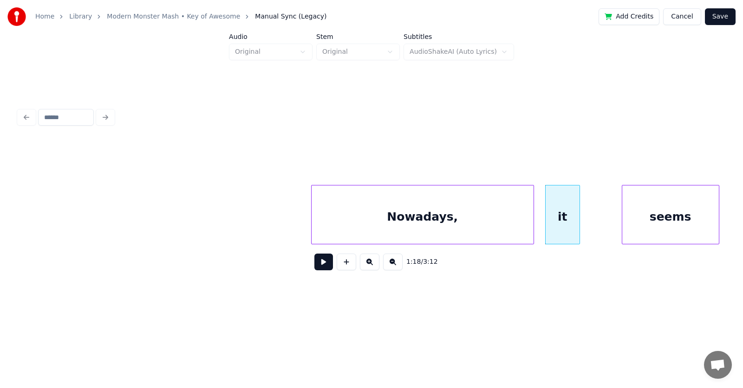
scroll to position [0, 26792]
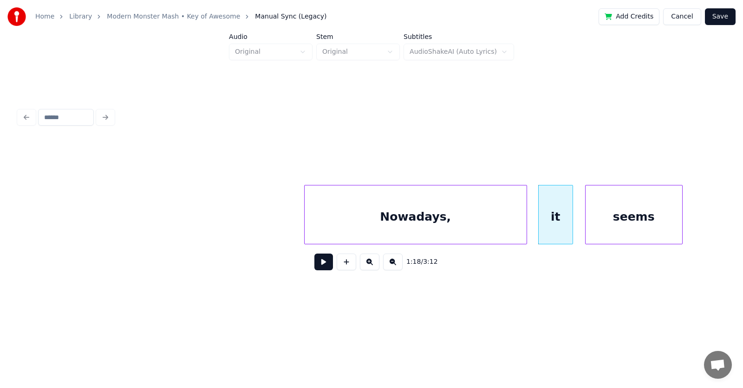
click at [620, 230] on div "seems" at bounding box center [633, 217] width 97 height 63
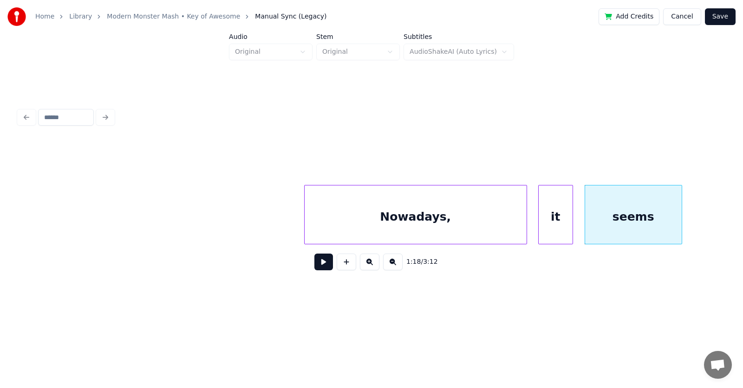
click at [314, 265] on button at bounding box center [323, 262] width 19 height 17
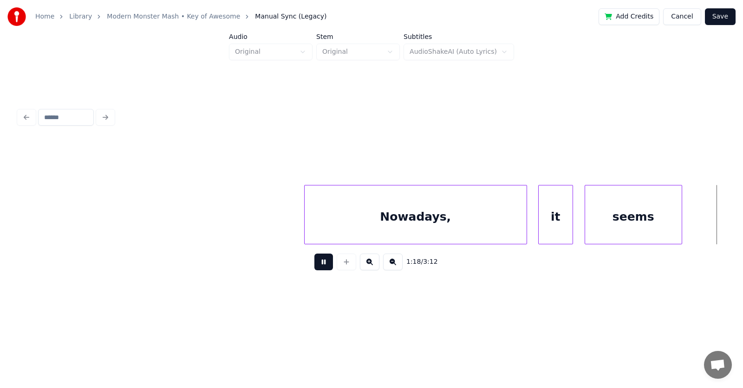
scroll to position [0, 27498]
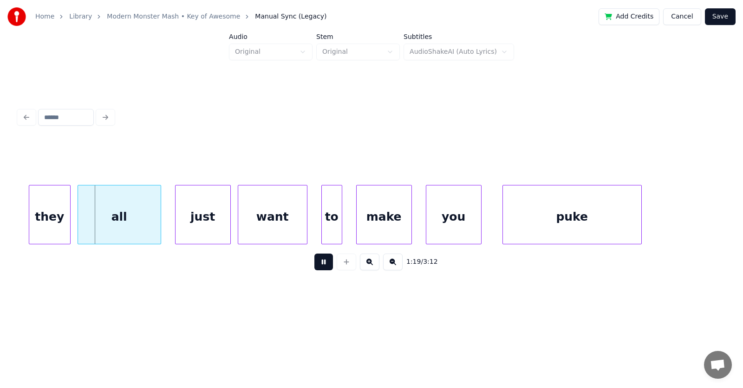
click at [314, 265] on button at bounding box center [323, 262] width 19 height 17
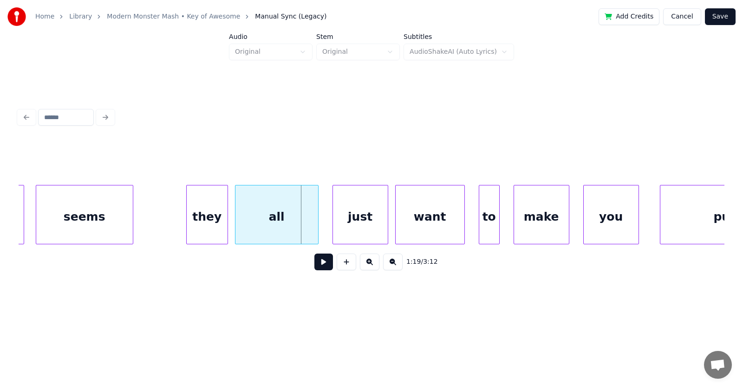
scroll to position [0, 27251]
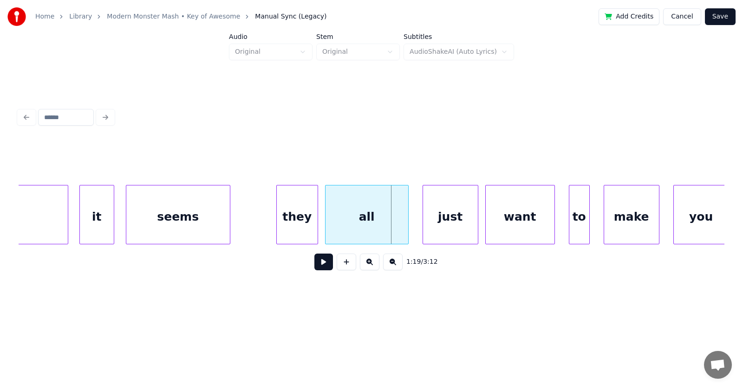
click at [230, 223] on div at bounding box center [228, 215] width 3 height 58
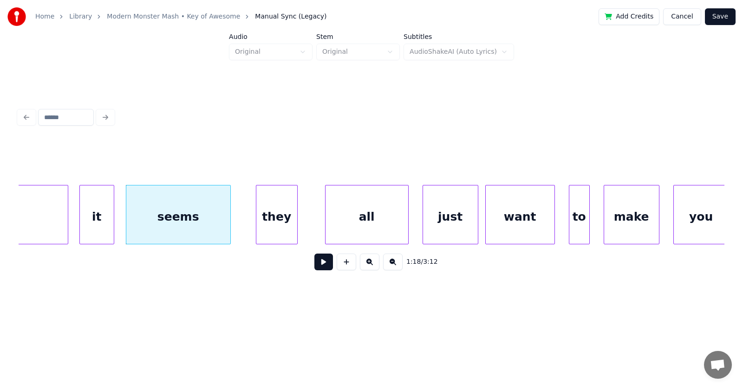
click at [280, 228] on div "they" at bounding box center [276, 217] width 41 height 63
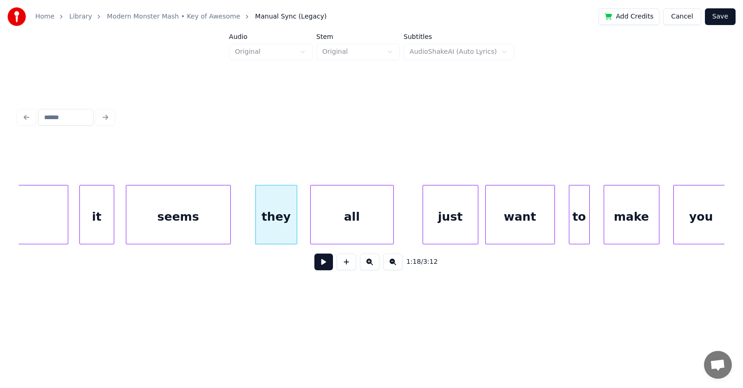
click at [332, 228] on div "all" at bounding box center [352, 217] width 83 height 63
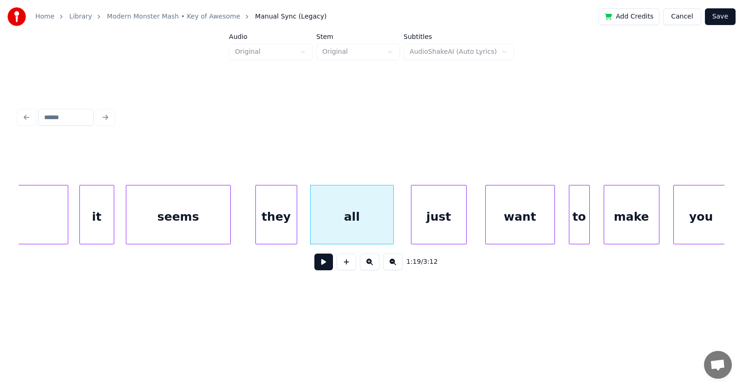
click at [427, 225] on div "just" at bounding box center [438, 217] width 55 height 63
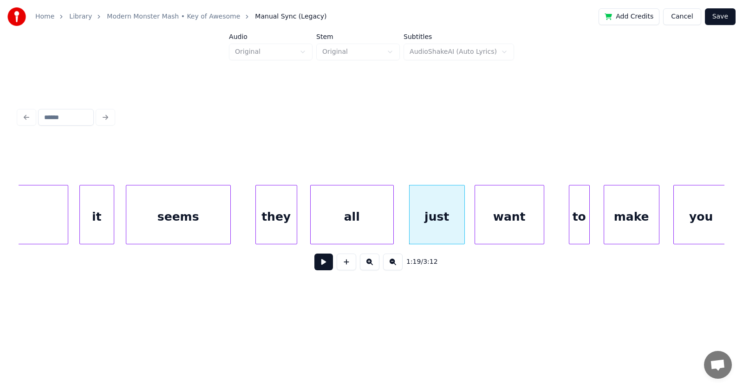
click at [494, 225] on div "want" at bounding box center [509, 217] width 69 height 63
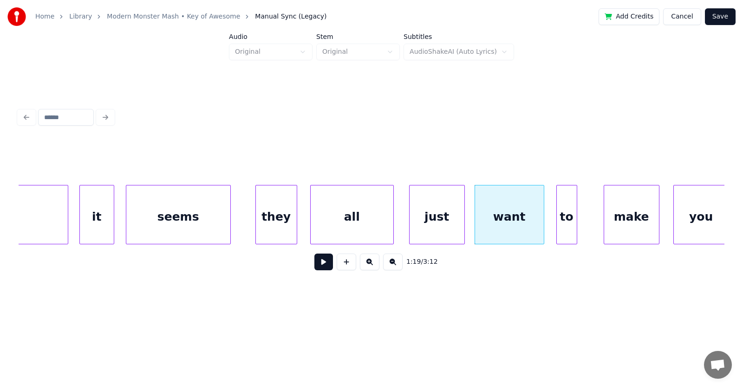
click at [565, 226] on div "to" at bounding box center [567, 217] width 20 height 63
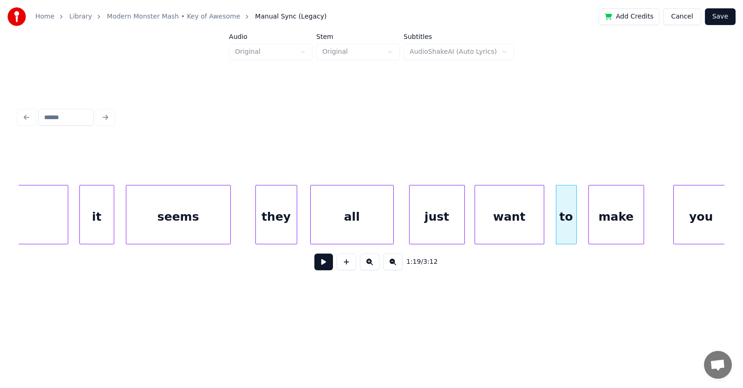
click at [610, 228] on div "make" at bounding box center [616, 217] width 55 height 63
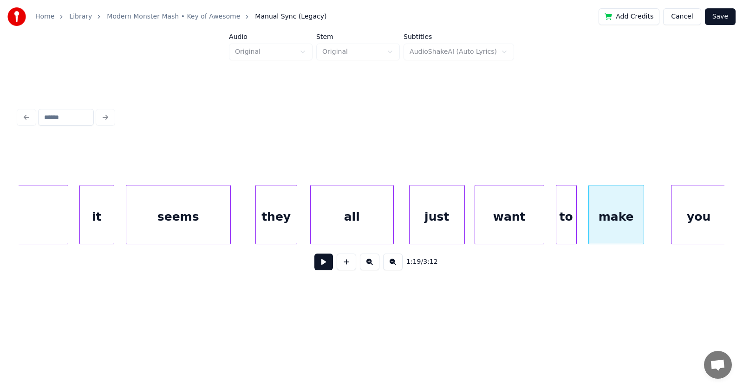
scroll to position [0, 27253]
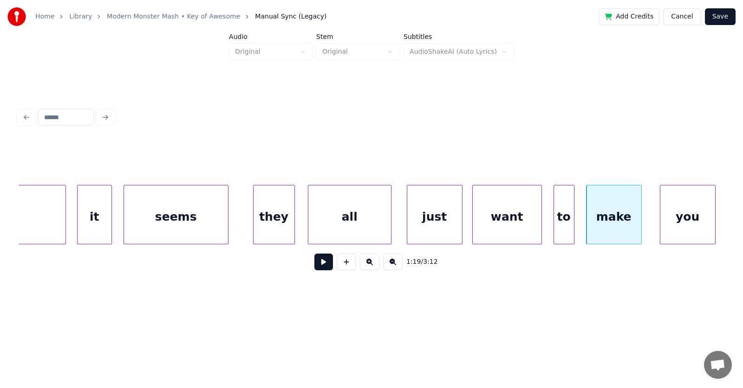
click at [674, 223] on div "you" at bounding box center [687, 217] width 55 height 63
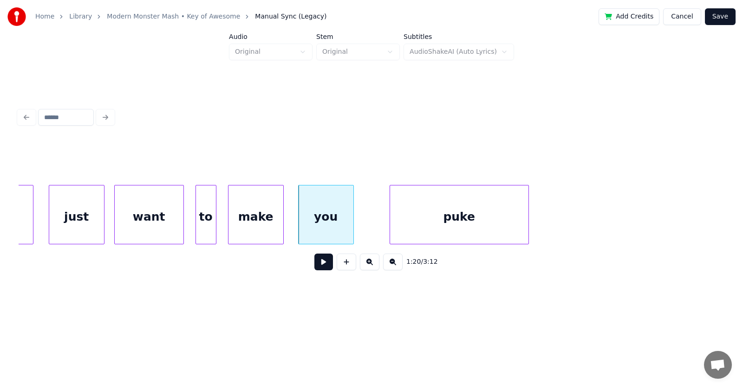
scroll to position [0, 27656]
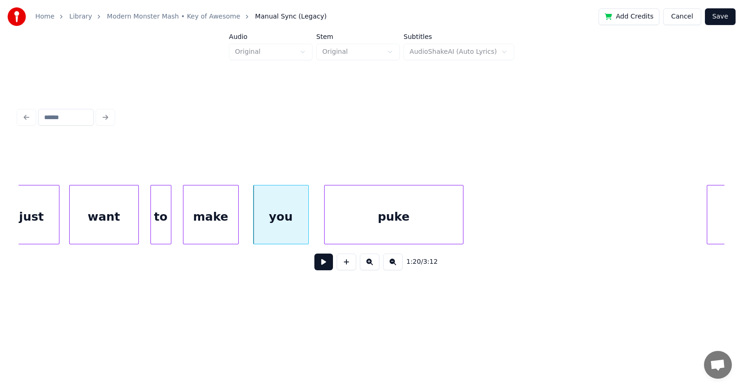
click at [391, 230] on div "puke" at bounding box center [393, 217] width 138 height 63
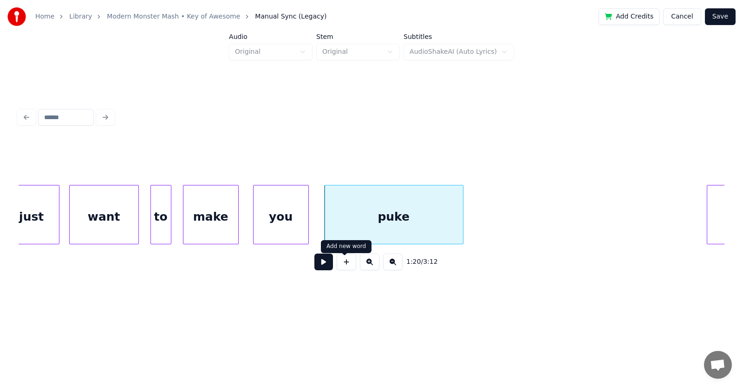
click at [321, 267] on button at bounding box center [323, 262] width 19 height 17
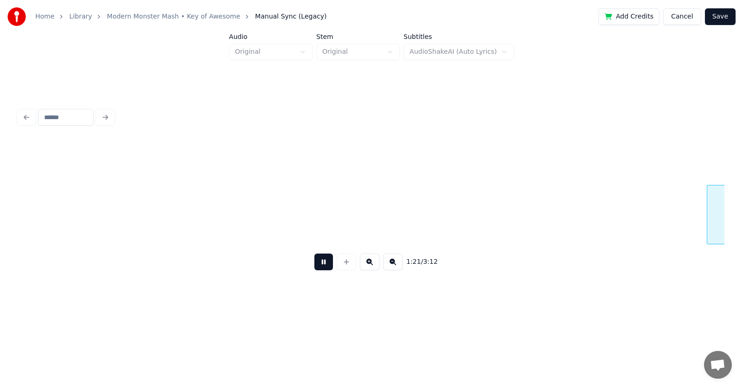
scroll to position [0, 28367]
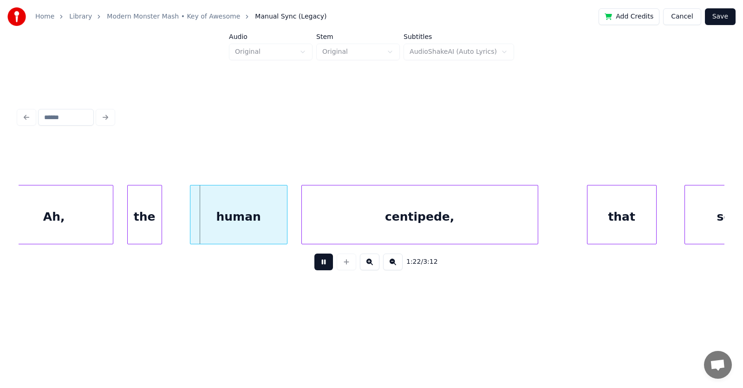
click at [326, 263] on button at bounding box center [323, 262] width 19 height 17
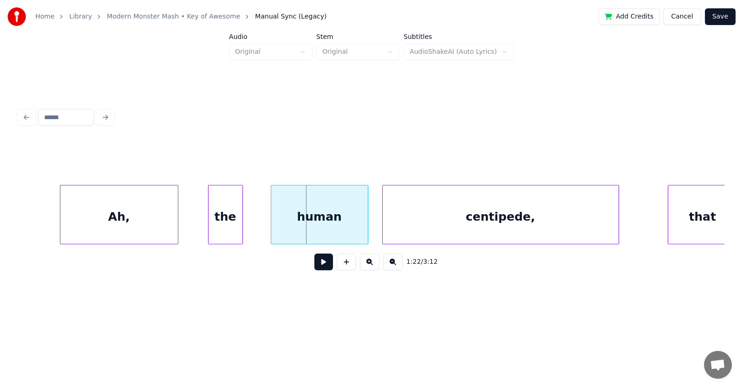
click at [163, 227] on div "Ah," at bounding box center [118, 217] width 117 height 63
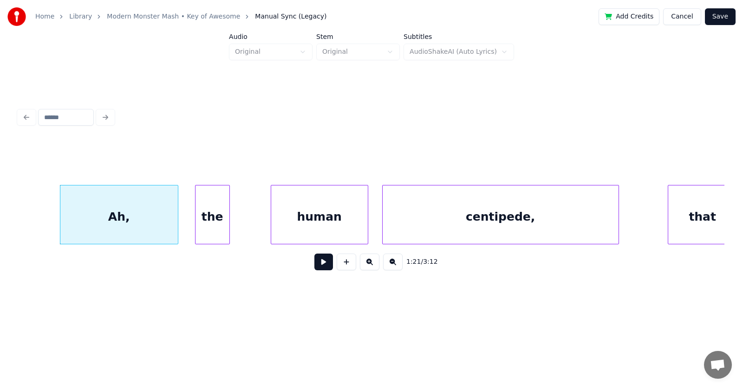
click at [208, 223] on div "the" at bounding box center [212, 217] width 34 height 63
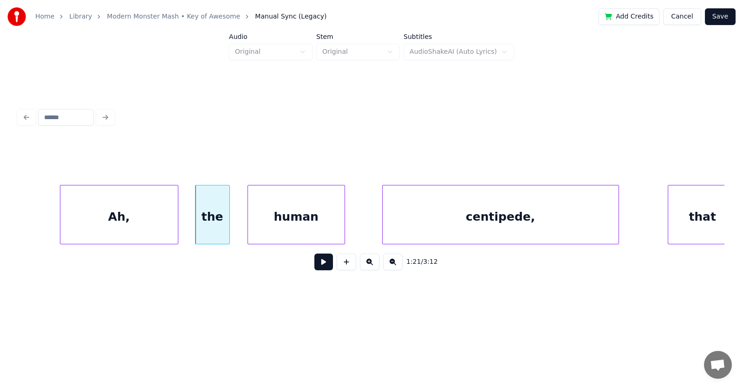
click at [282, 226] on div "human" at bounding box center [296, 217] width 97 height 63
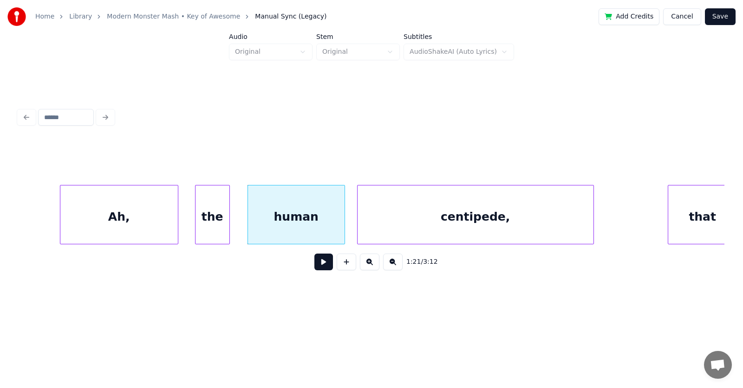
click at [421, 231] on div "centipede," at bounding box center [475, 217] width 236 height 63
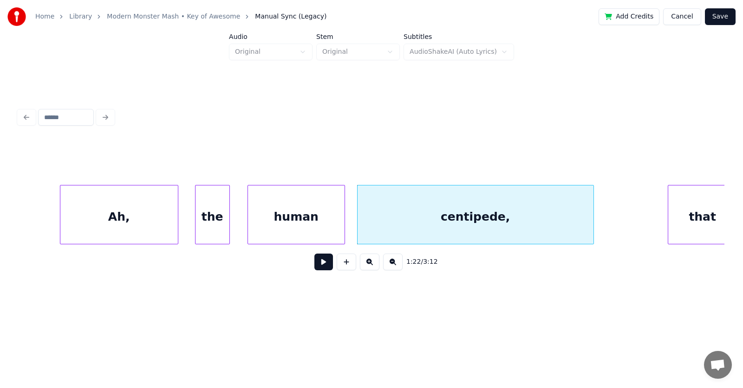
click at [318, 261] on button at bounding box center [323, 262] width 19 height 17
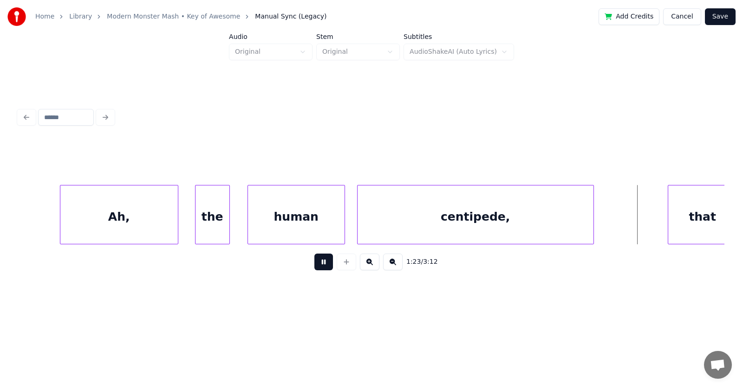
click at [318, 261] on button at bounding box center [323, 262] width 19 height 17
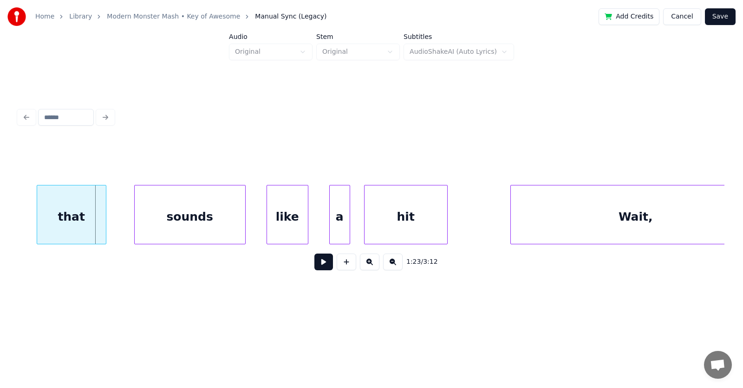
scroll to position [0, 28827]
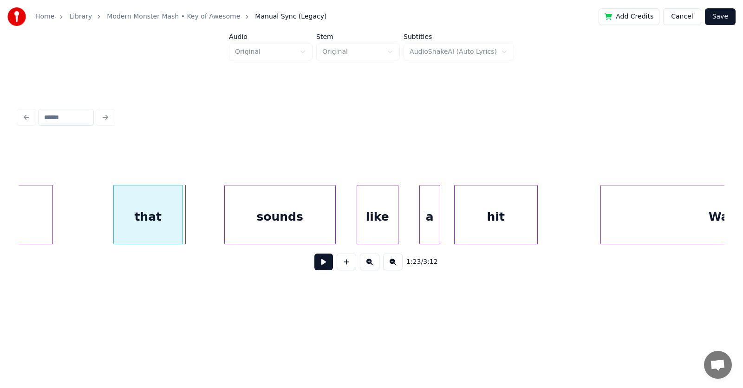
click at [164, 224] on div "that" at bounding box center [148, 217] width 69 height 63
click at [253, 229] on div "sounds" at bounding box center [249, 217] width 110 height 63
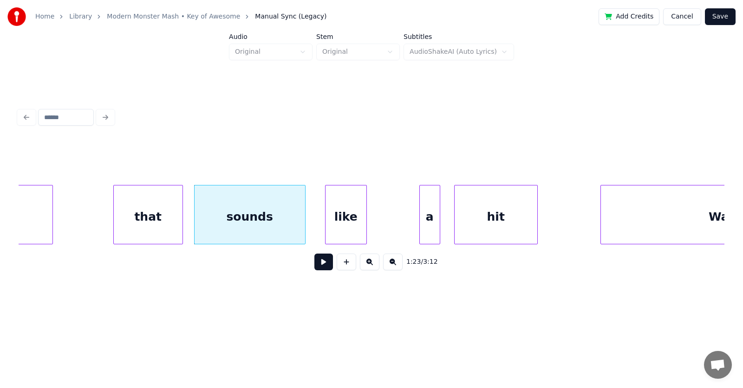
click at [334, 230] on div "like" at bounding box center [345, 217] width 41 height 63
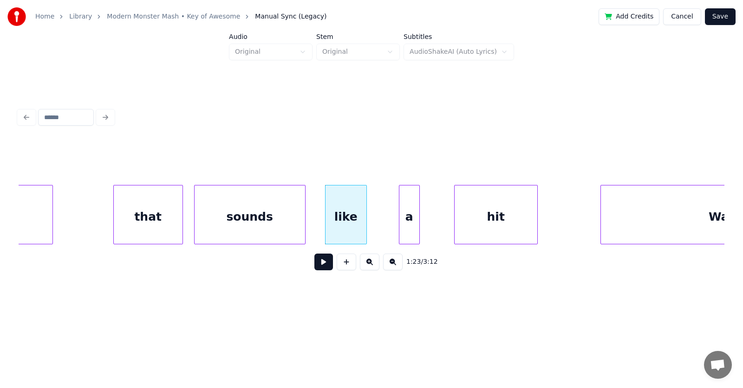
click at [402, 231] on div "a" at bounding box center [409, 217] width 20 height 63
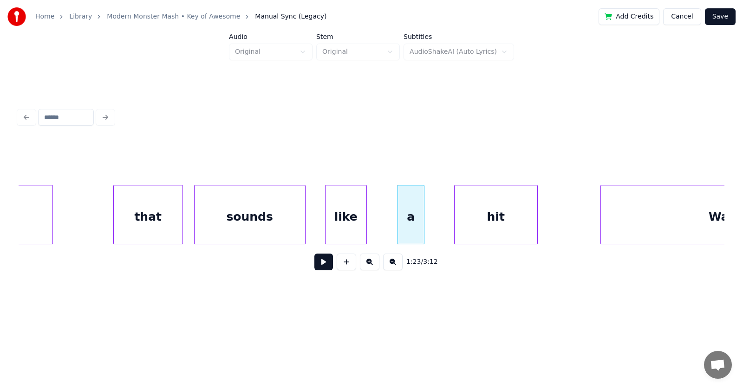
click at [422, 227] on div at bounding box center [422, 215] width 3 height 58
click at [376, 225] on div at bounding box center [376, 215] width 3 height 58
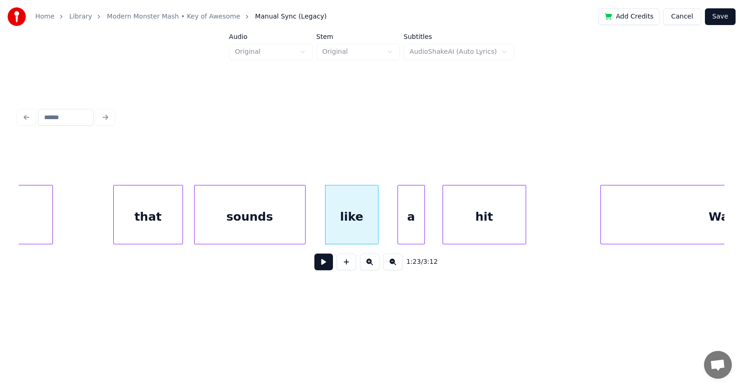
click at [470, 225] on div "hit" at bounding box center [484, 217] width 83 height 63
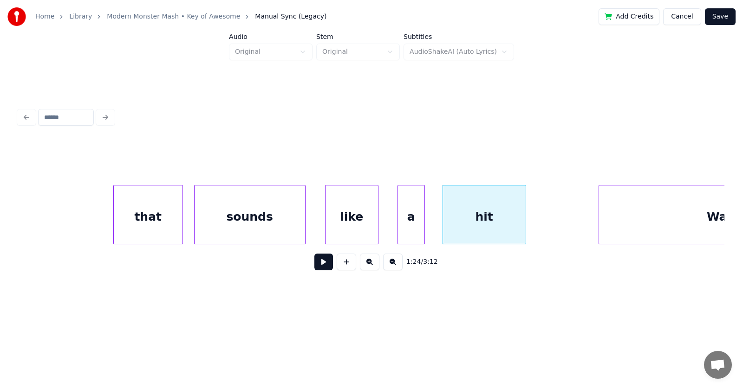
scroll to position [0, 28952]
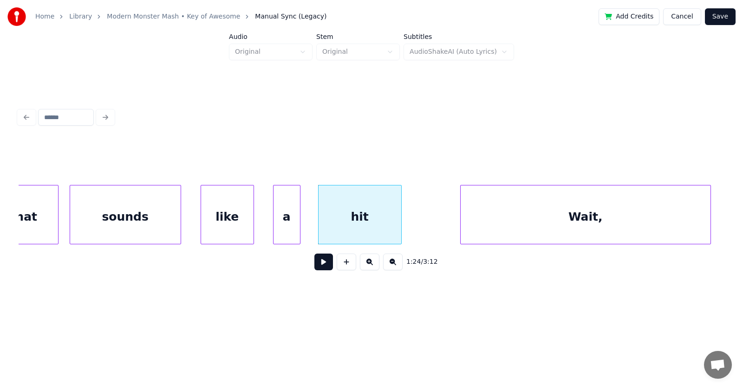
click at [638, 215] on div "Wait," at bounding box center [585, 217] width 250 height 63
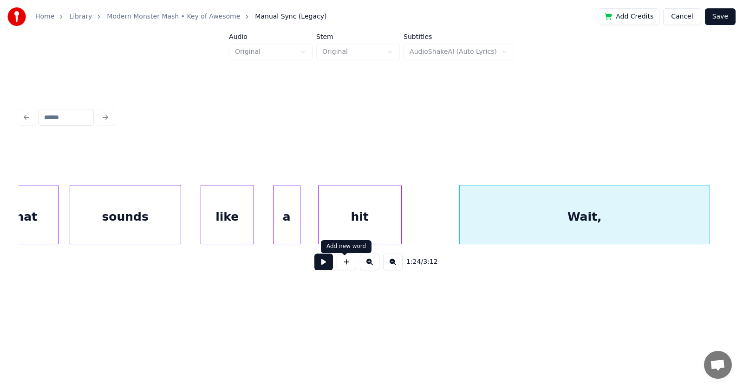
click at [314, 265] on button at bounding box center [323, 262] width 19 height 17
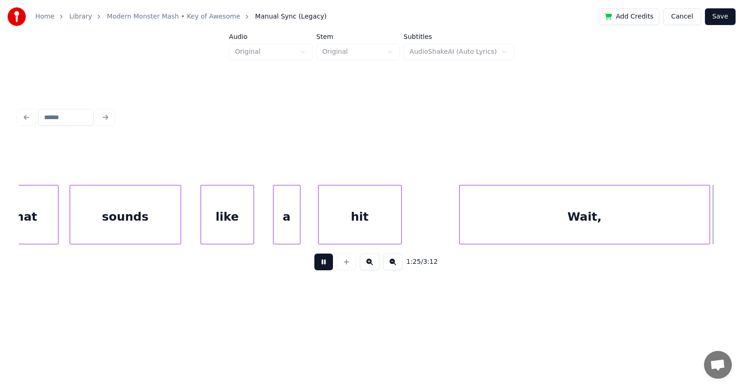
scroll to position [0, 29662]
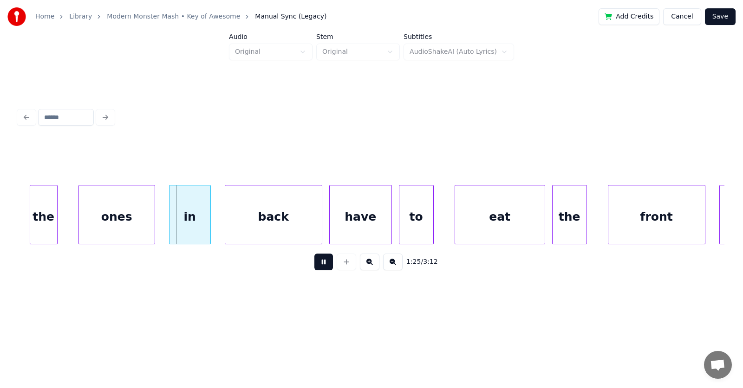
click at [314, 265] on button at bounding box center [323, 262] width 19 height 17
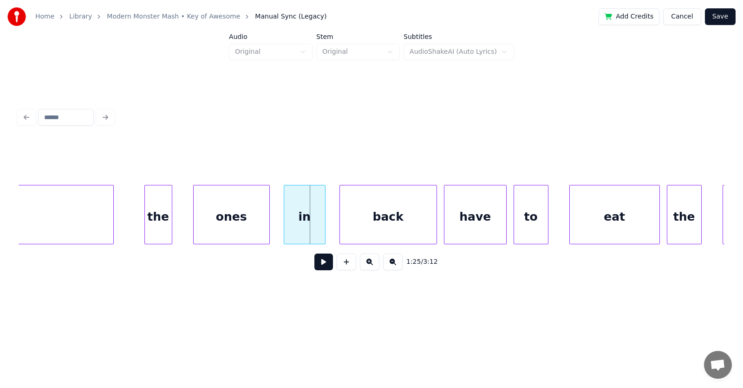
scroll to position [0, 29323]
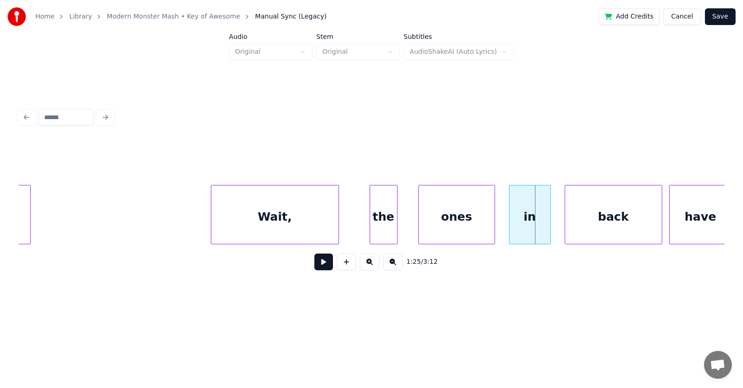
click at [211, 222] on div at bounding box center [212, 215] width 3 height 58
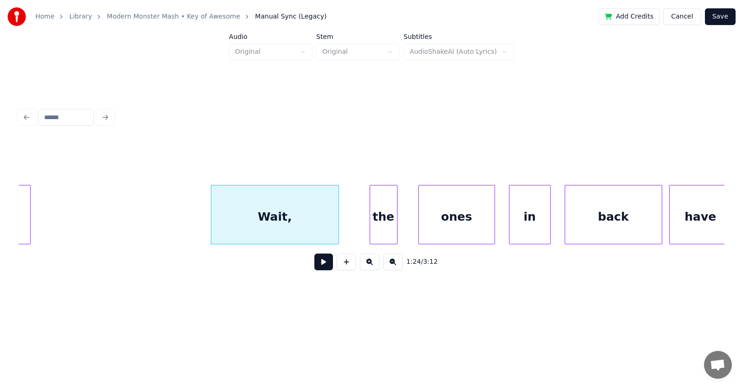
click at [257, 215] on div "Wait," at bounding box center [274, 217] width 127 height 63
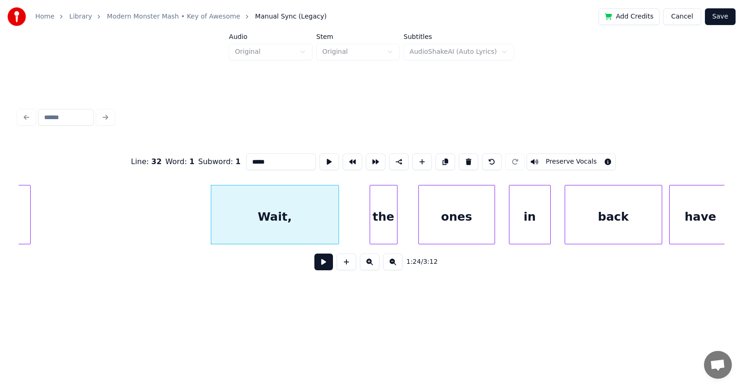
click at [317, 267] on button at bounding box center [323, 262] width 19 height 17
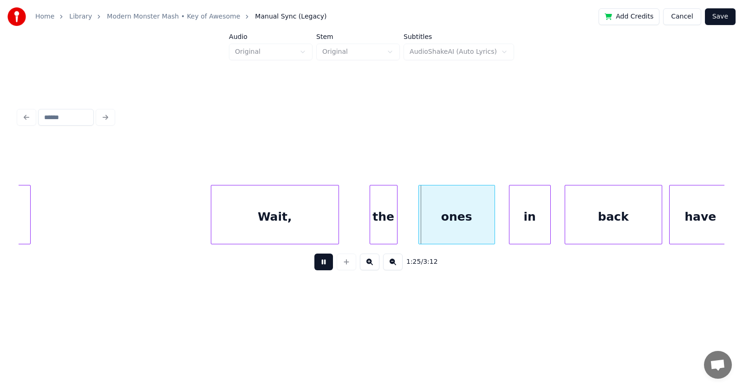
click at [317, 267] on button at bounding box center [323, 262] width 19 height 17
click at [297, 233] on div "Wait," at bounding box center [269, 217] width 127 height 63
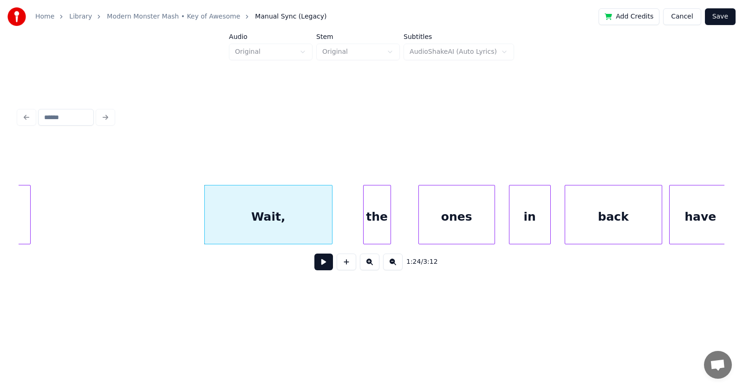
click at [374, 229] on div "the" at bounding box center [376, 217] width 27 height 63
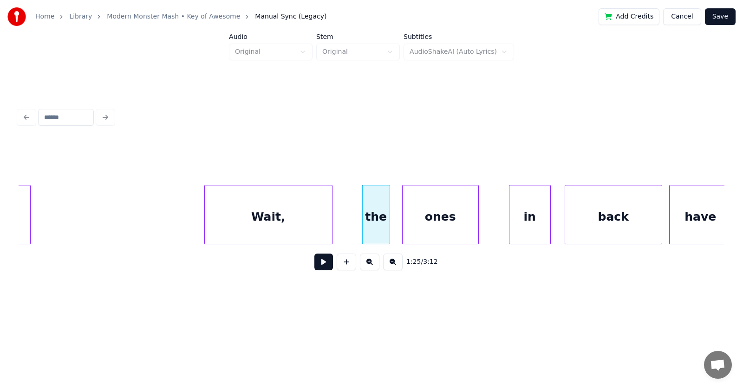
click at [434, 232] on div "ones" at bounding box center [440, 217] width 76 height 63
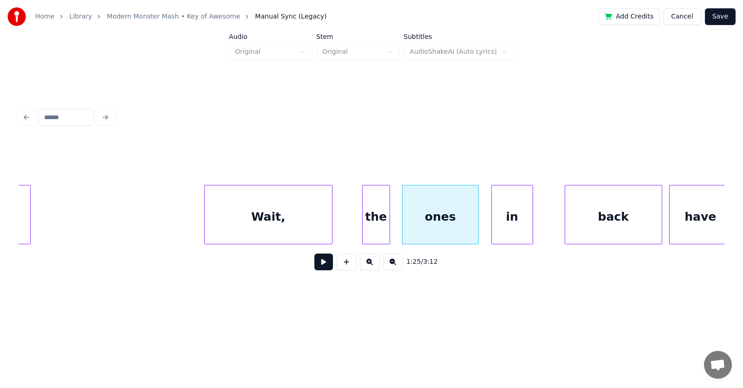
click at [515, 237] on div "in" at bounding box center [512, 217] width 41 height 63
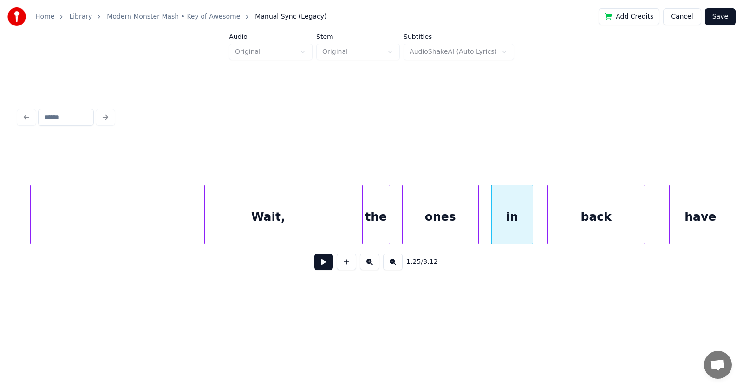
click at [564, 229] on div "back" at bounding box center [596, 217] width 97 height 63
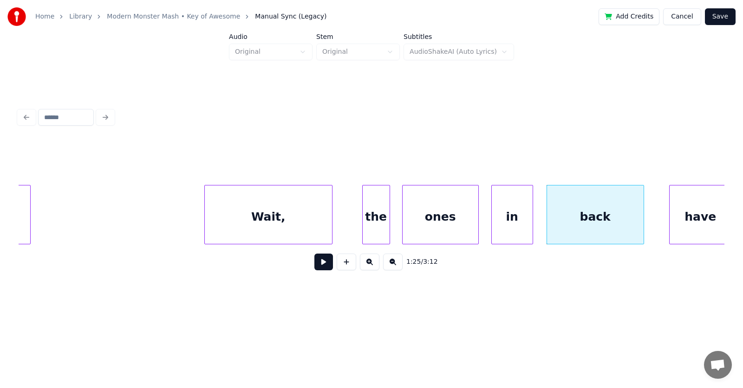
scroll to position [0, 29328]
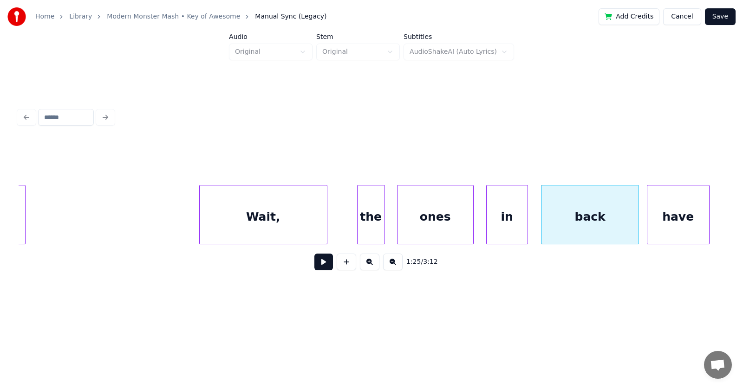
click at [669, 220] on div "have" at bounding box center [678, 217] width 62 height 63
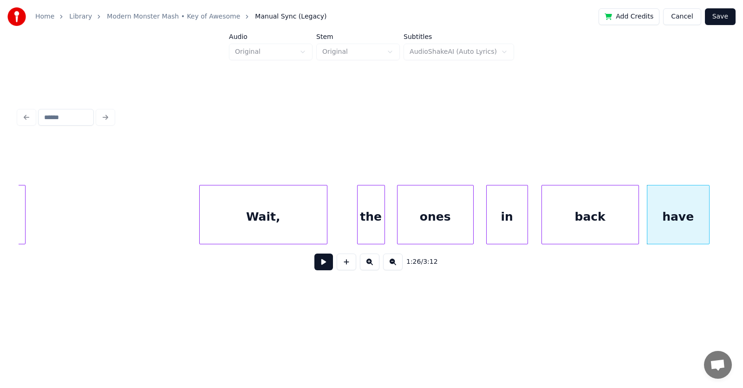
scroll to position [0, 29548]
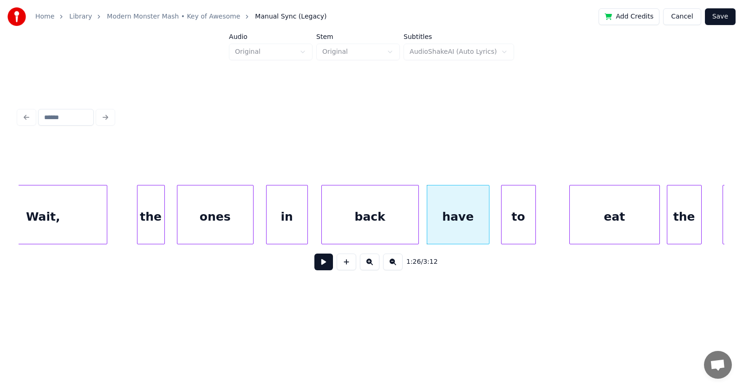
click at [520, 227] on div "to" at bounding box center [518, 217] width 34 height 63
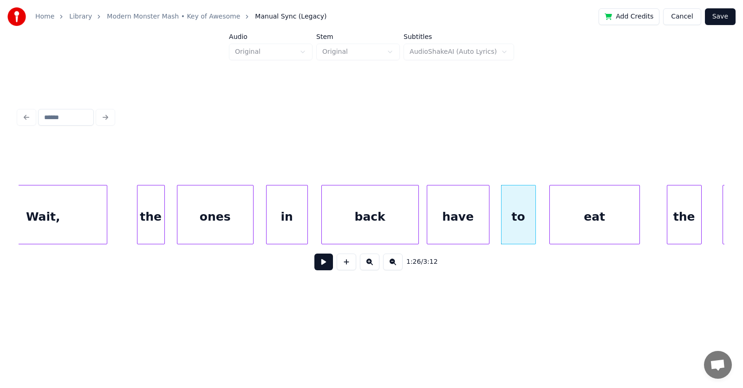
click at [581, 229] on div "eat" at bounding box center [595, 217] width 90 height 63
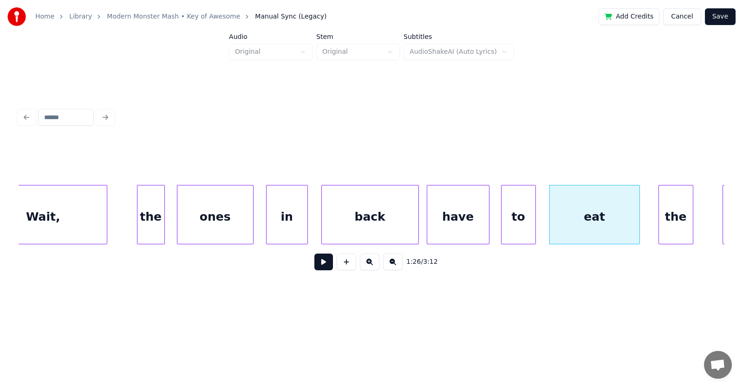
click at [673, 220] on div "the" at bounding box center [676, 217] width 34 height 63
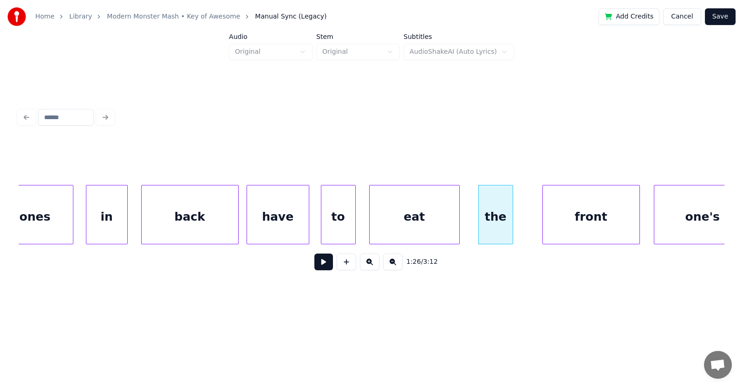
scroll to position [0, 29818]
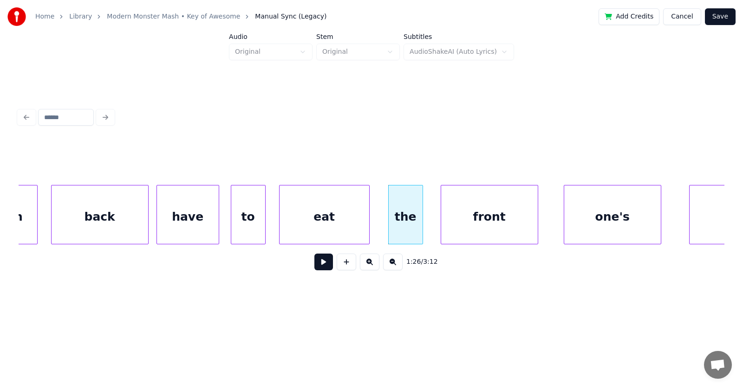
click at [473, 226] on div "front" at bounding box center [489, 217] width 97 height 63
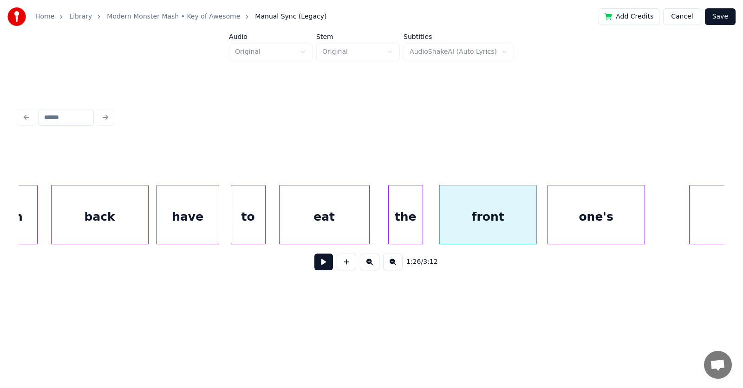
click at [576, 218] on div "one's" at bounding box center [596, 217] width 97 height 63
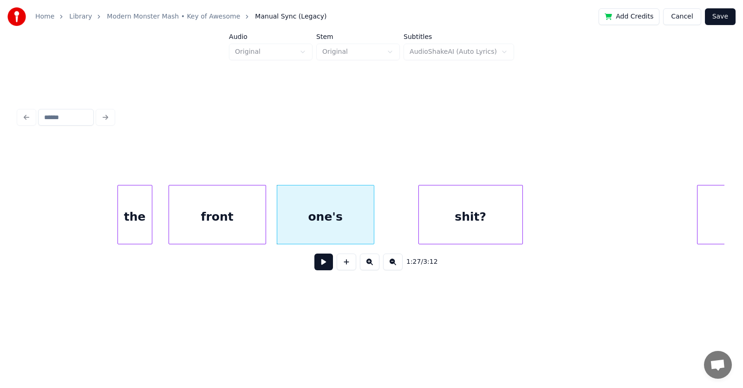
scroll to position [0, 30179]
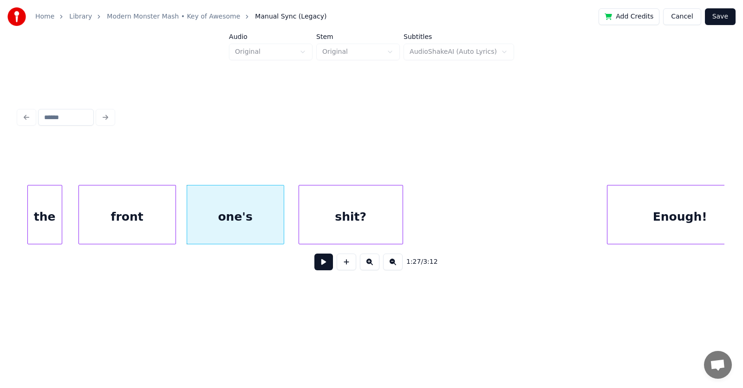
click at [342, 229] on div "shit?" at bounding box center [351, 217] width 104 height 63
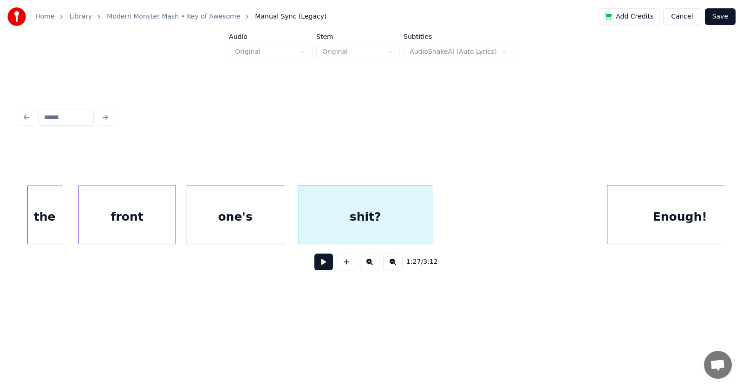
click at [431, 217] on div at bounding box center [430, 215] width 3 height 58
click at [404, 219] on div "shit?" at bounding box center [366, 217] width 134 height 63
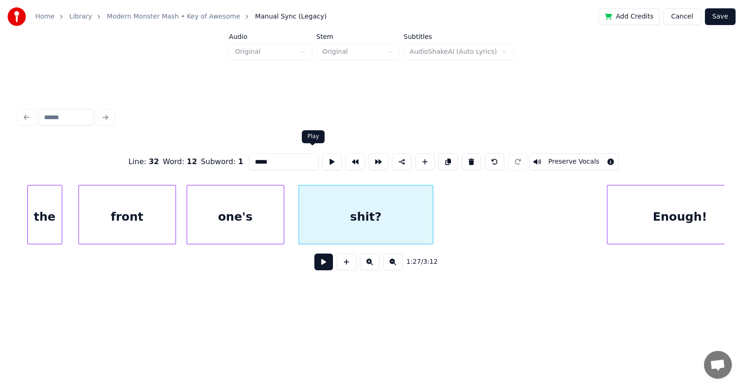
click at [322, 155] on button at bounding box center [331, 162] width 19 height 17
click at [321, 263] on button at bounding box center [323, 262] width 19 height 17
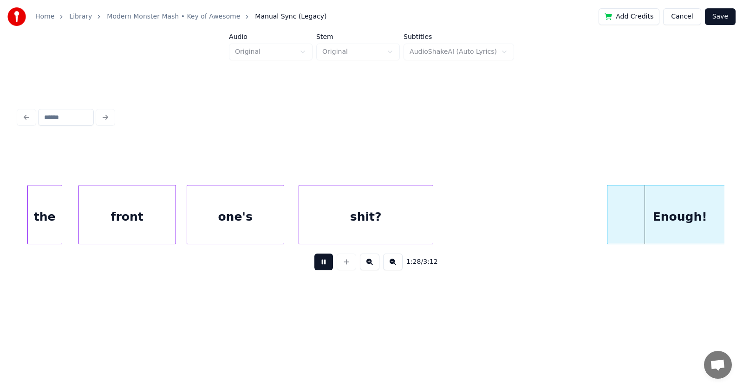
click at [321, 263] on button at bounding box center [323, 262] width 19 height 17
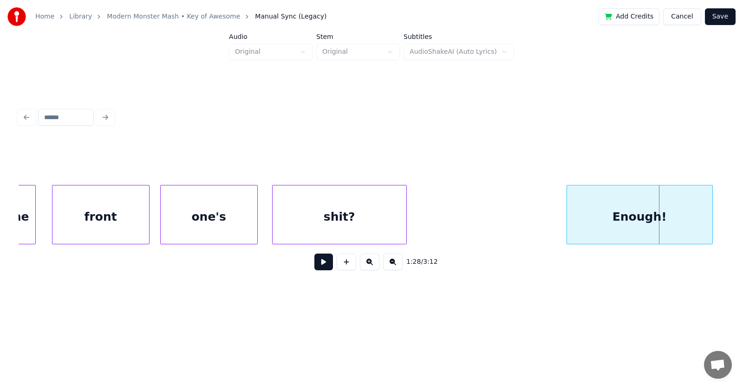
click at [625, 217] on div "Enough!" at bounding box center [639, 217] width 145 height 63
click at [319, 266] on button at bounding box center [323, 262] width 19 height 17
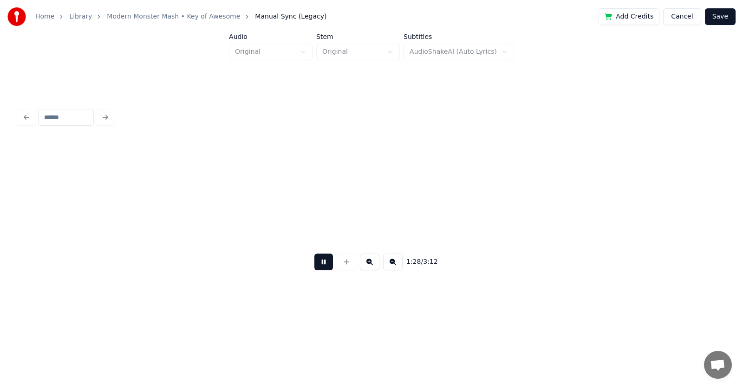
scroll to position [0, 30917]
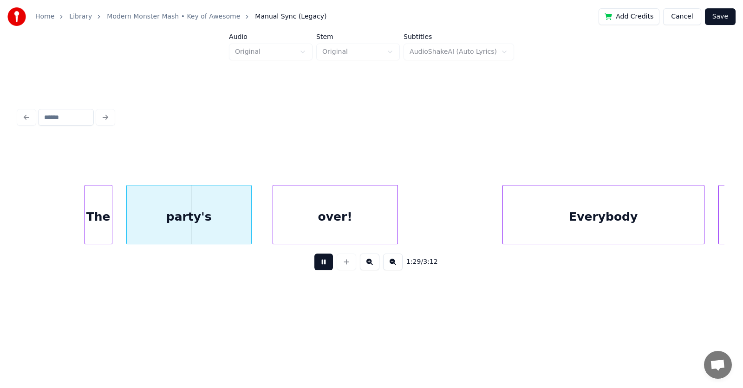
click at [319, 266] on button at bounding box center [323, 262] width 19 height 17
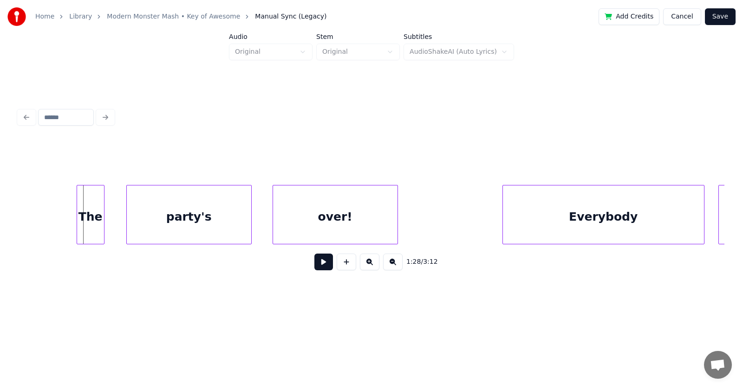
click at [86, 227] on div "The" at bounding box center [90, 217] width 27 height 63
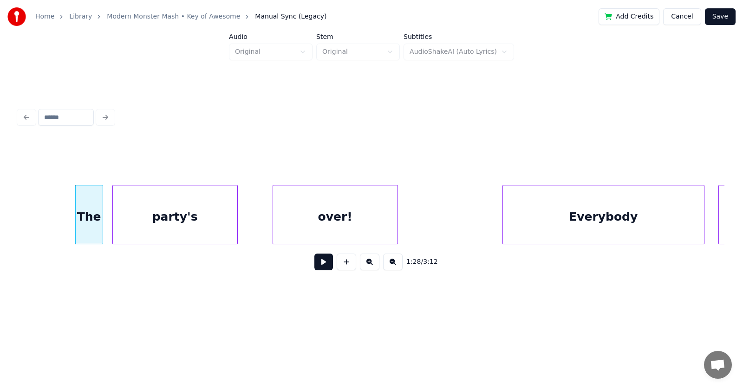
click at [179, 226] on div "party's" at bounding box center [175, 217] width 124 height 63
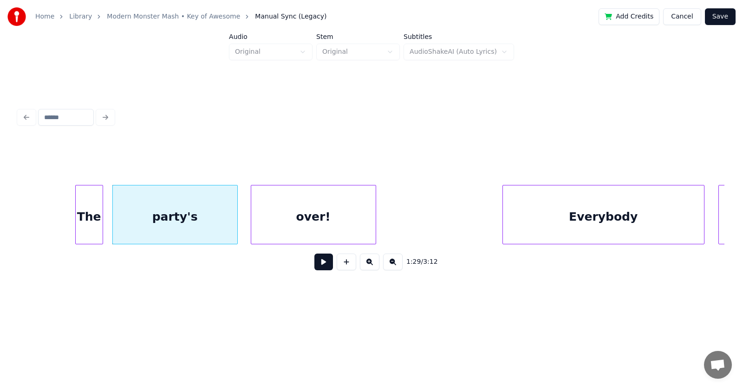
click at [287, 220] on div "over!" at bounding box center [313, 217] width 124 height 63
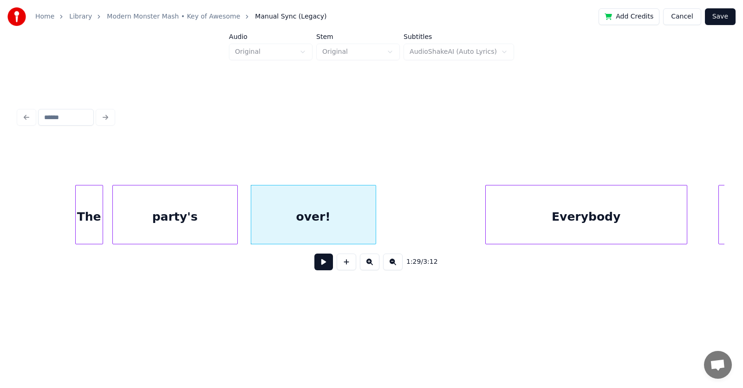
click at [509, 228] on div "Everybody" at bounding box center [586, 217] width 201 height 63
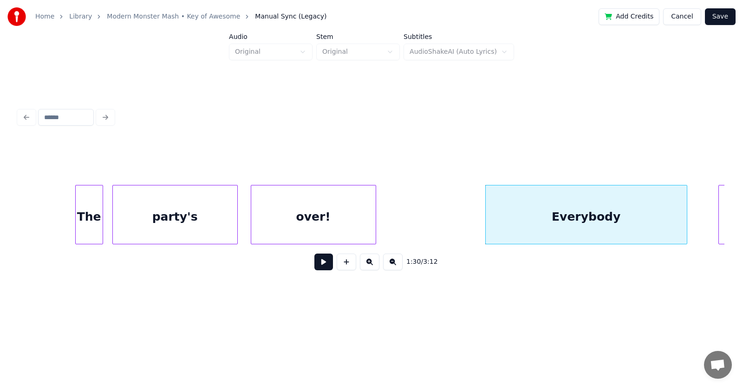
click at [321, 232] on div "over!" at bounding box center [313, 217] width 124 height 63
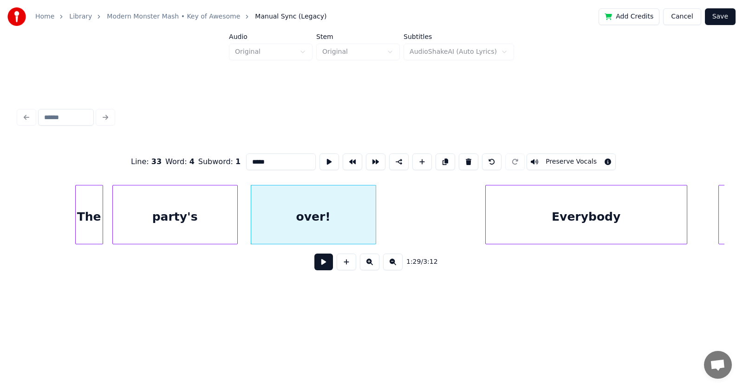
click at [317, 271] on button at bounding box center [323, 262] width 19 height 17
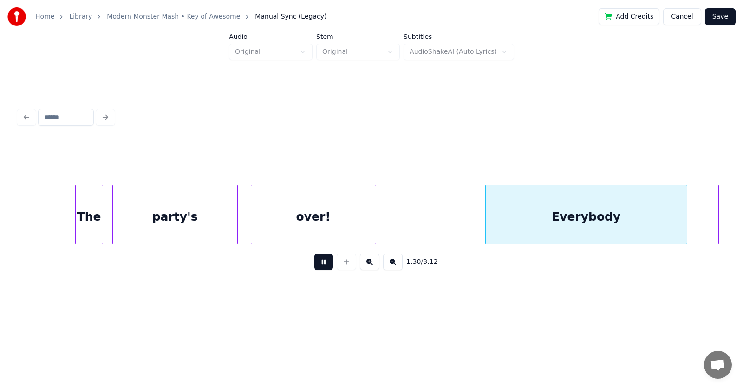
click at [317, 271] on button at bounding box center [323, 262] width 19 height 17
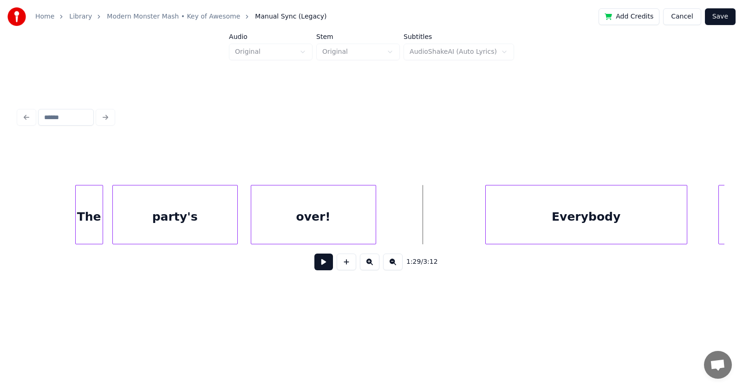
click at [323, 269] on button at bounding box center [323, 262] width 19 height 17
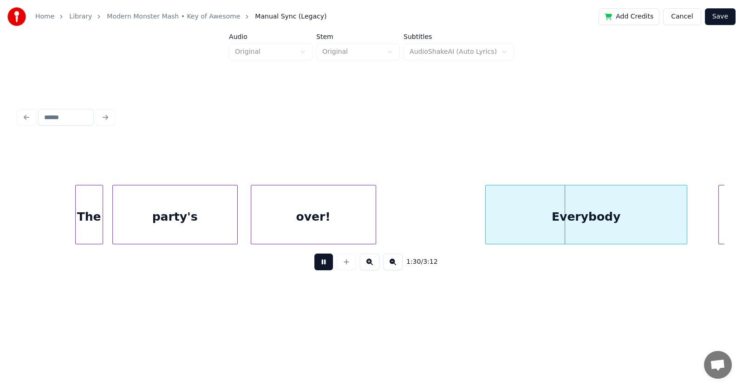
click at [323, 269] on button at bounding box center [323, 262] width 19 height 17
click at [465, 227] on div at bounding box center [466, 215] width 3 height 58
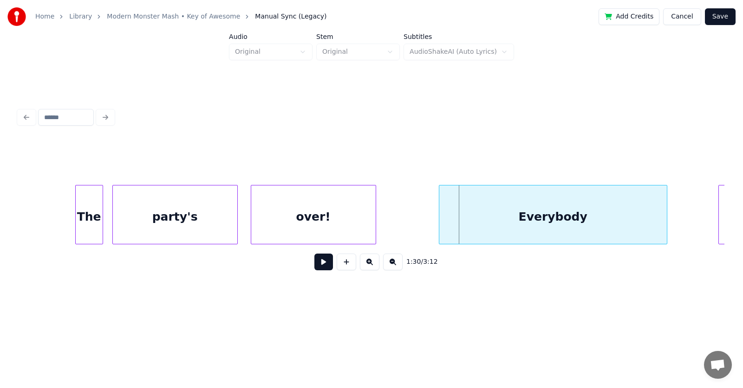
click at [509, 227] on div "Everybody" at bounding box center [552, 217] width 227 height 63
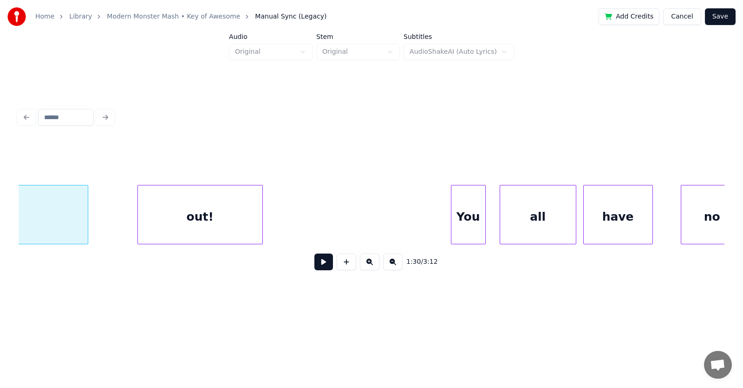
scroll to position [0, 31534]
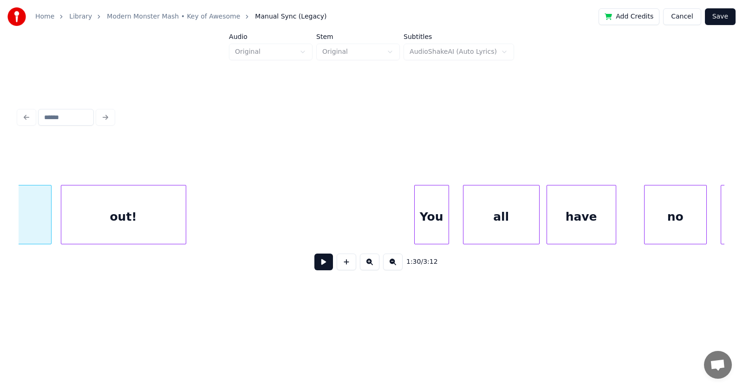
click at [171, 226] on div "out!" at bounding box center [123, 217] width 124 height 63
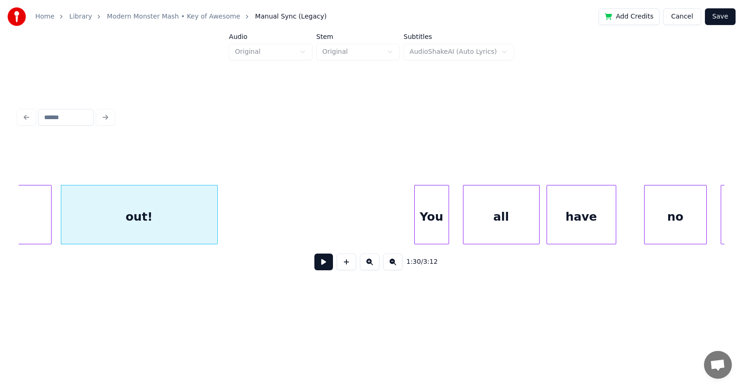
click at [215, 220] on div at bounding box center [215, 215] width 3 height 58
click at [201, 216] on div "out!" at bounding box center [139, 217] width 156 height 63
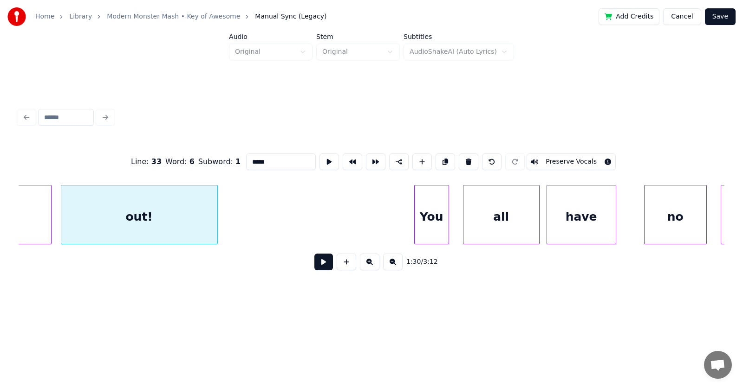
type input "****"
click at [319, 158] on button at bounding box center [328, 162] width 19 height 17
click at [424, 221] on div "You" at bounding box center [418, 217] width 34 height 63
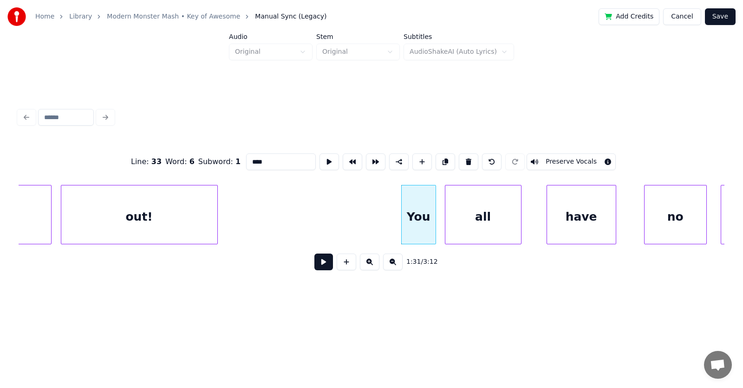
click at [473, 224] on div "all" at bounding box center [483, 217] width 76 height 63
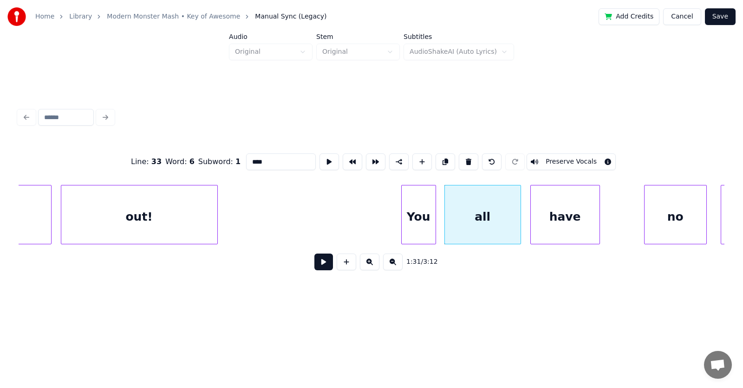
click at [566, 228] on div "have" at bounding box center [565, 217] width 69 height 63
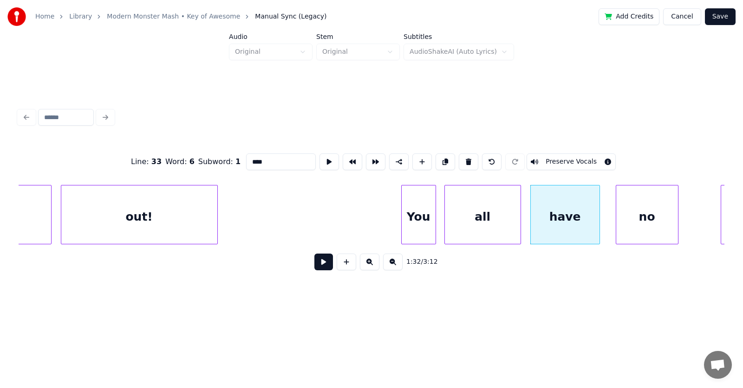
click at [636, 230] on div "no" at bounding box center [647, 217] width 62 height 63
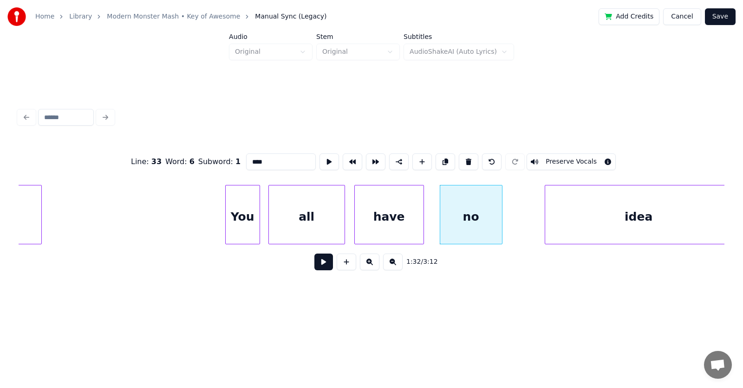
scroll to position [0, 31755]
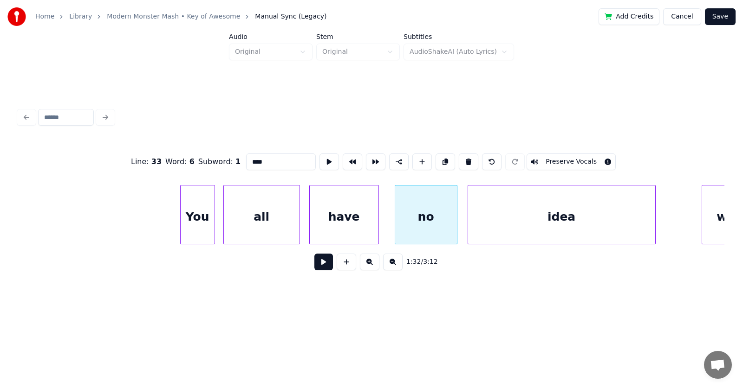
click at [523, 233] on div "idea" at bounding box center [561, 217] width 187 height 63
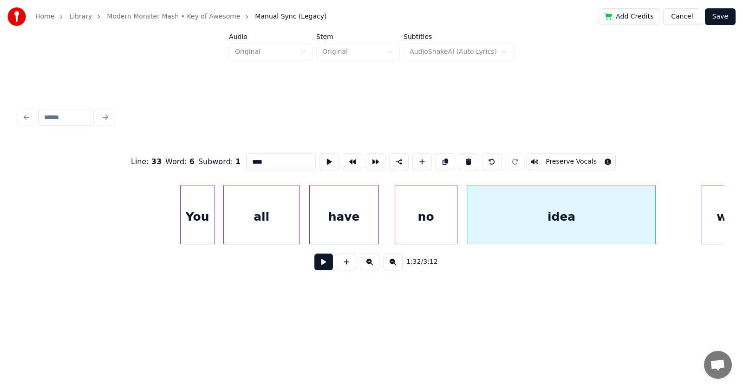
scroll to position [0, 31980]
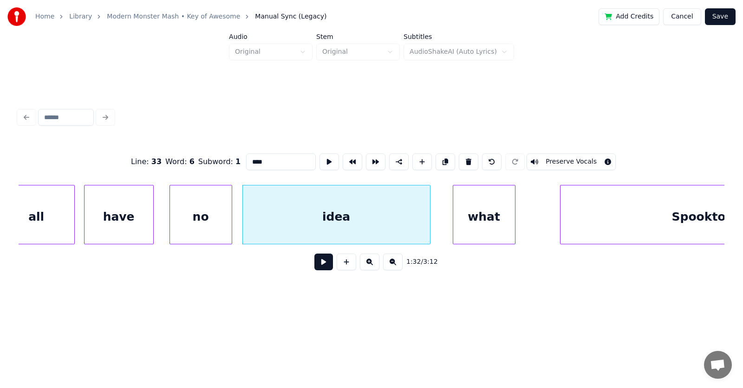
click at [496, 227] on div "what" at bounding box center [484, 217] width 62 height 63
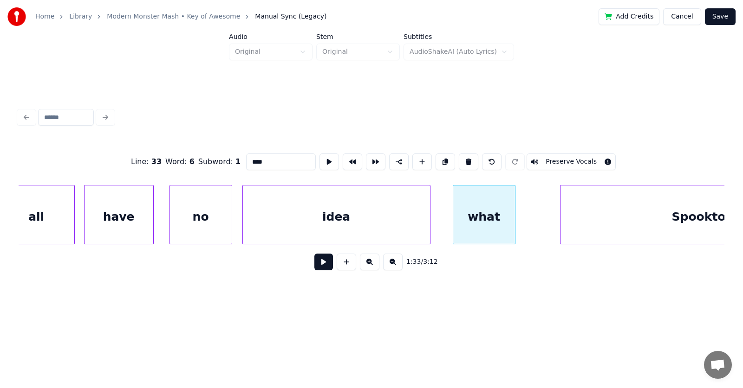
scroll to position [0, 32111]
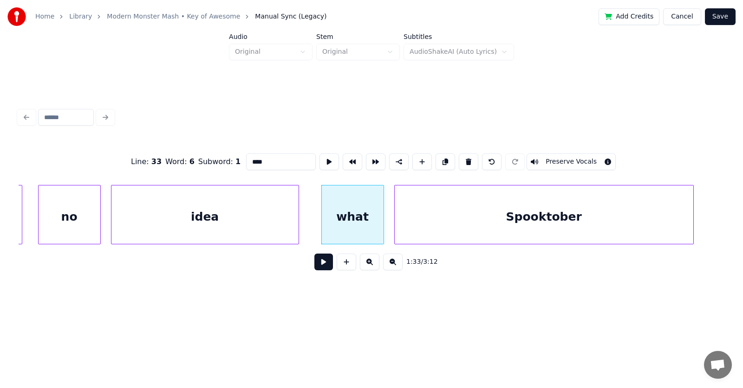
click at [564, 230] on div "Spooktober" at bounding box center [544, 217] width 298 height 63
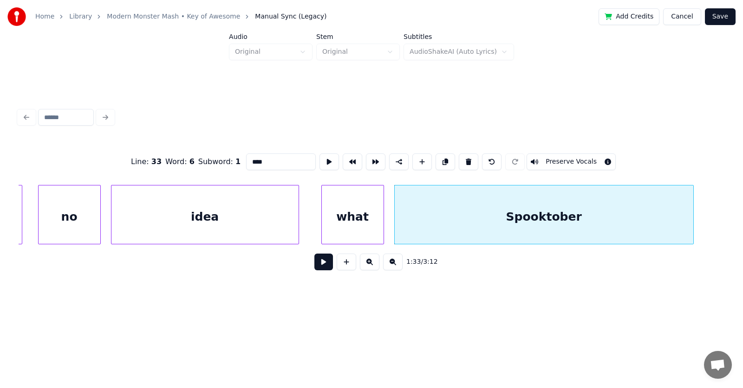
click at [323, 264] on button at bounding box center [323, 262] width 19 height 17
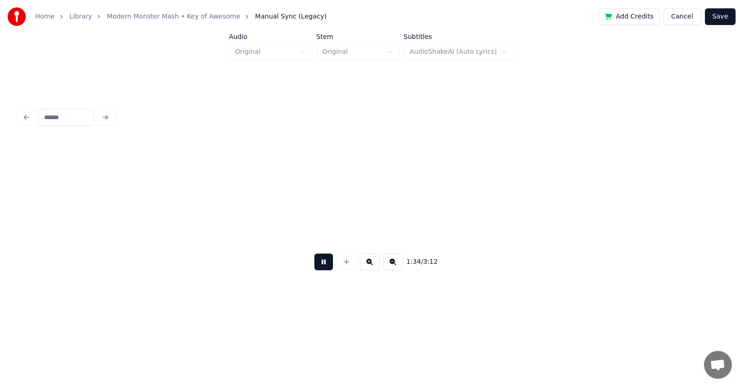
scroll to position [0, 32823]
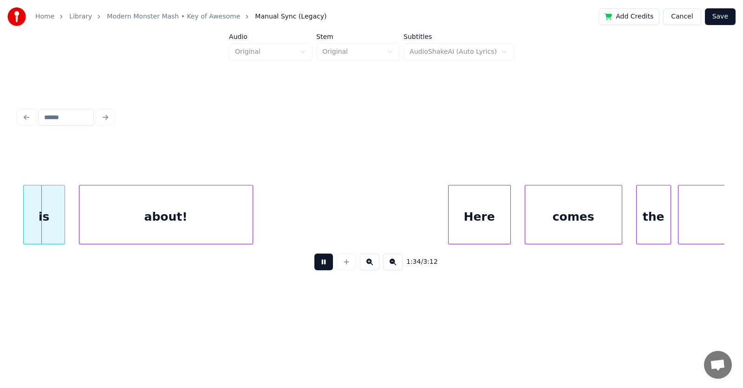
click at [323, 264] on button at bounding box center [323, 262] width 19 height 17
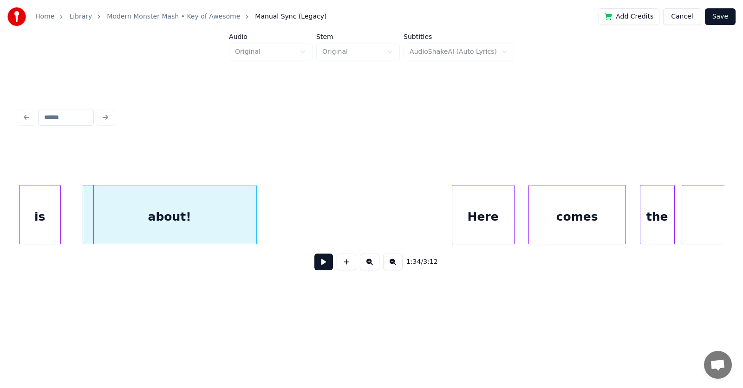
scroll to position [0, 32819]
click at [29, 226] on div "is" at bounding box center [39, 217] width 41 height 63
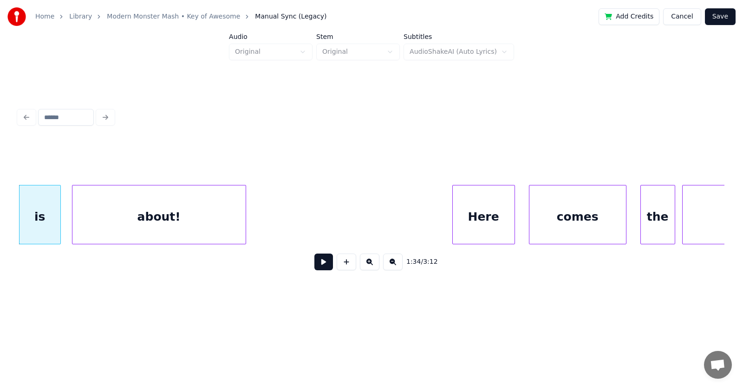
click at [125, 227] on div "about!" at bounding box center [158, 217] width 173 height 63
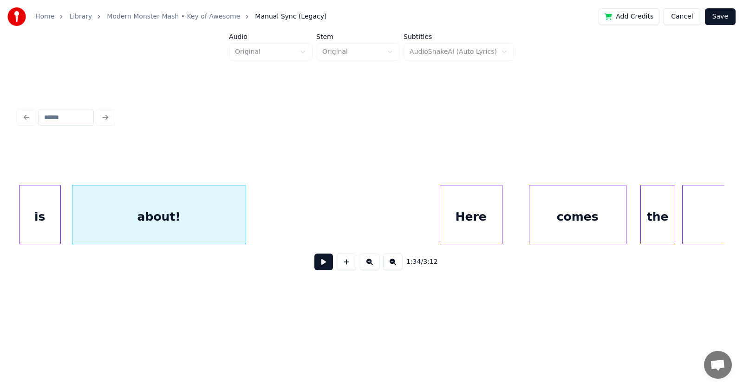
click at [455, 219] on div "Here" at bounding box center [471, 217] width 62 height 63
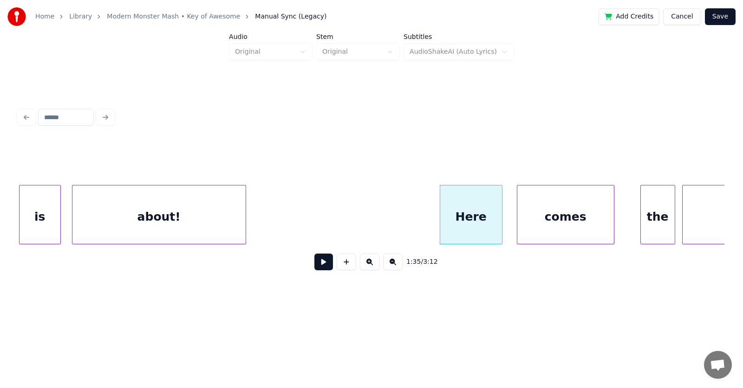
click at [563, 216] on div "comes" at bounding box center [565, 217] width 97 height 63
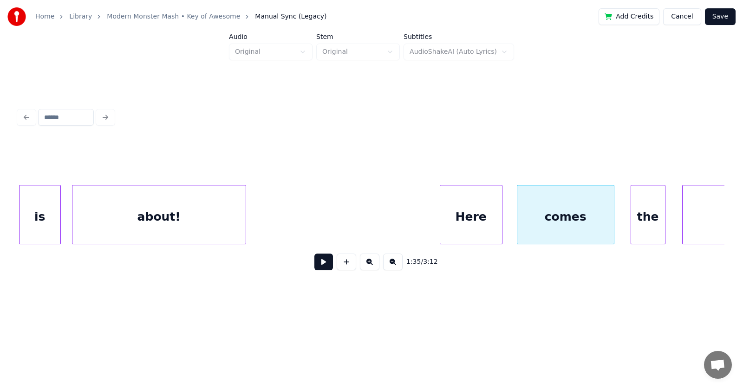
click at [640, 218] on div "the" at bounding box center [648, 217] width 34 height 63
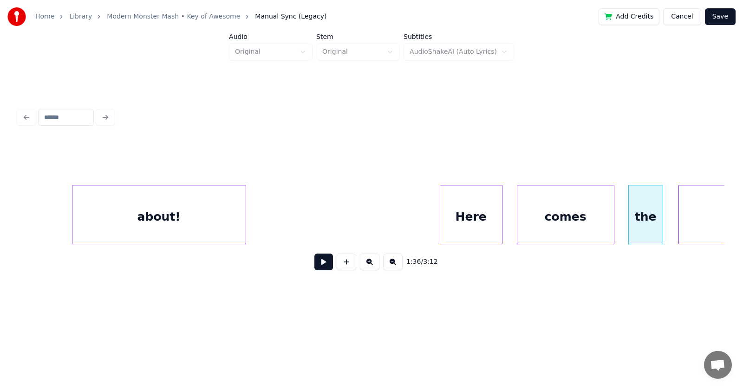
scroll to position [0, 33010]
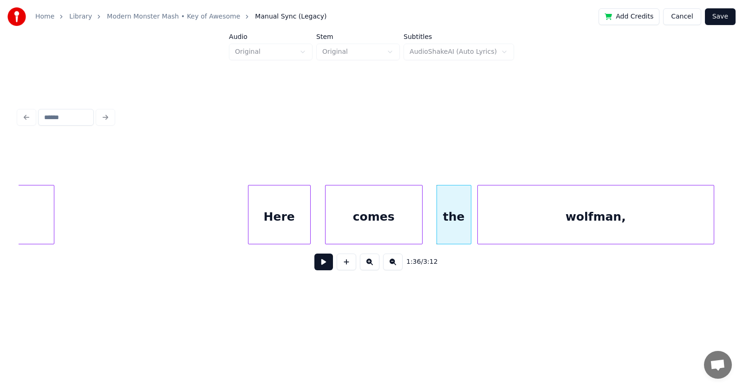
click at [683, 215] on div "wolfman," at bounding box center [596, 217] width 236 height 63
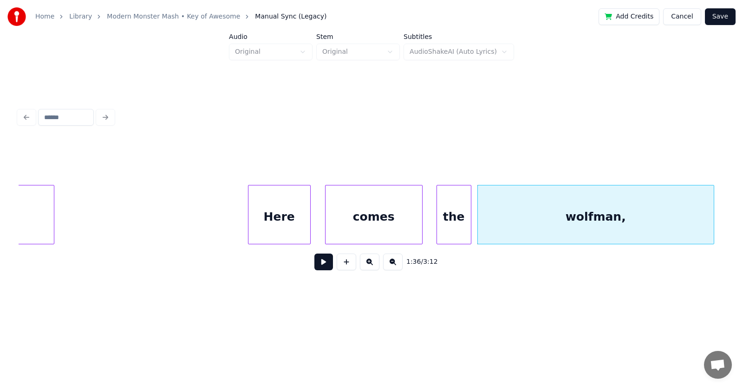
click at [324, 263] on button at bounding box center [323, 262] width 19 height 17
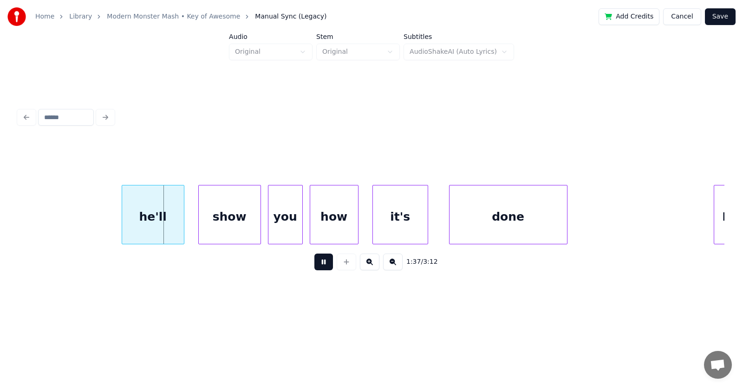
click at [324, 263] on button at bounding box center [323, 262] width 19 height 17
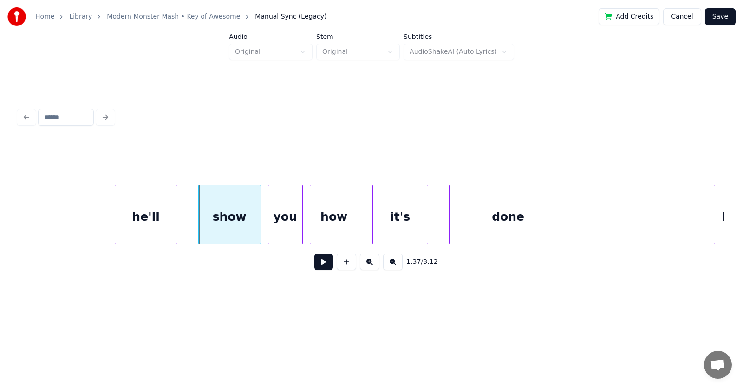
click at [141, 220] on div "he'll" at bounding box center [146, 217] width 62 height 63
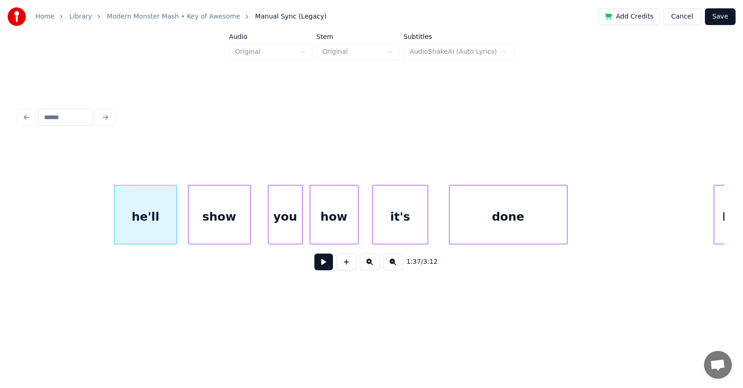
click at [206, 223] on div "show" at bounding box center [219, 217] width 62 height 63
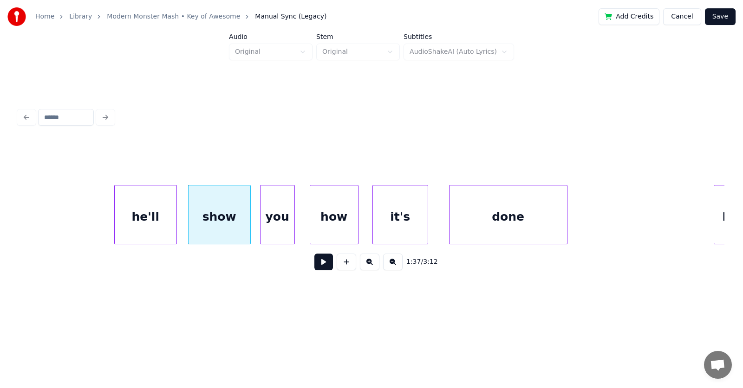
click at [281, 225] on div "you" at bounding box center [277, 217] width 34 height 63
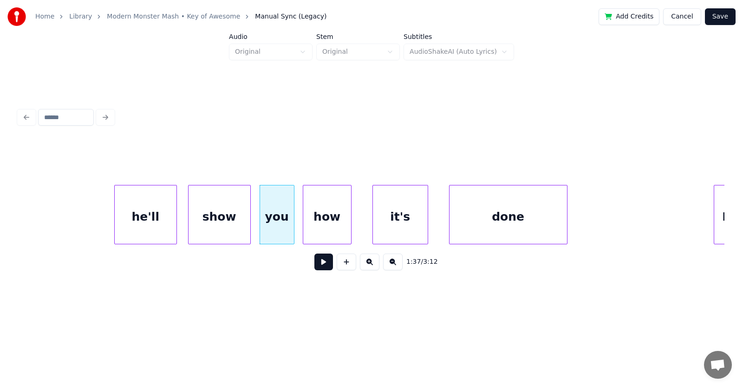
click at [318, 224] on div "how" at bounding box center [327, 217] width 48 height 63
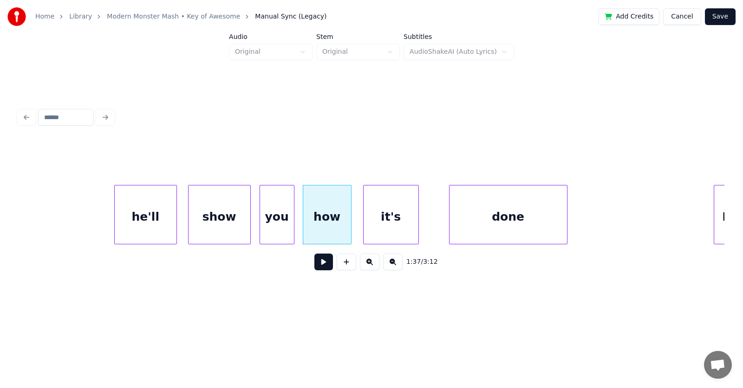
click at [396, 227] on div "it's" at bounding box center [390, 217] width 55 height 63
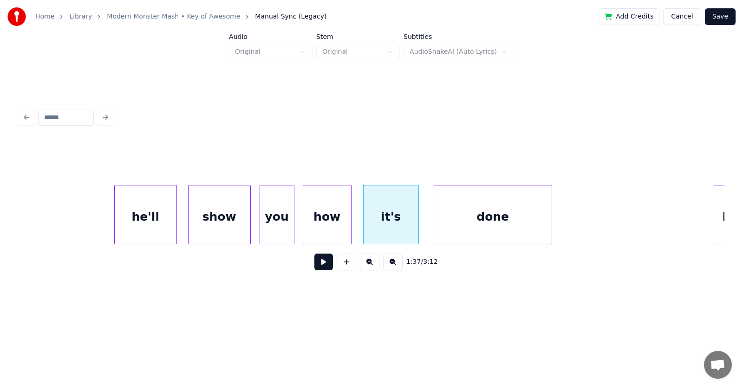
click at [466, 222] on div "done" at bounding box center [492, 217] width 117 height 63
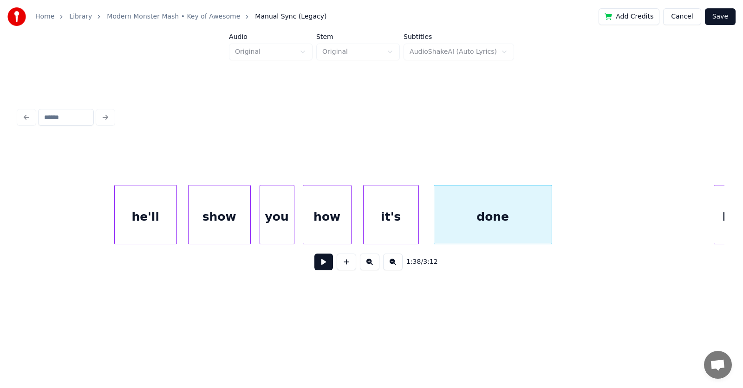
click at [322, 265] on button at bounding box center [323, 262] width 19 height 17
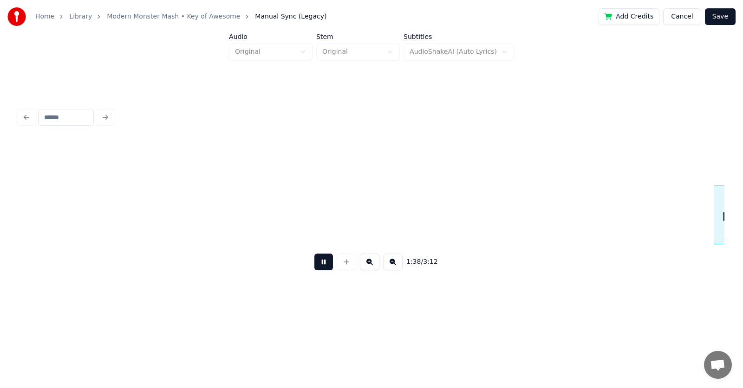
scroll to position [0, 34431]
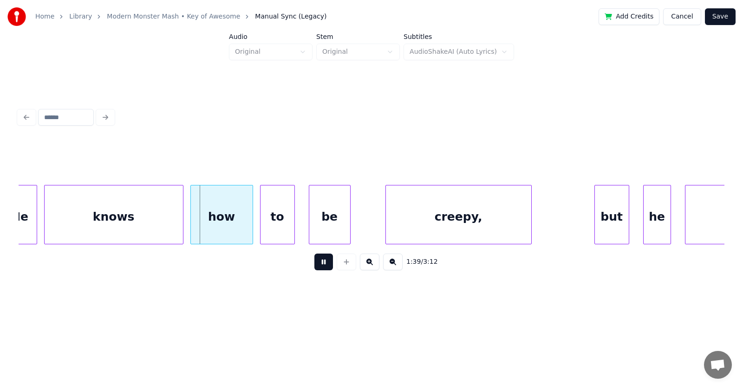
click at [322, 265] on button at bounding box center [323, 262] width 19 height 17
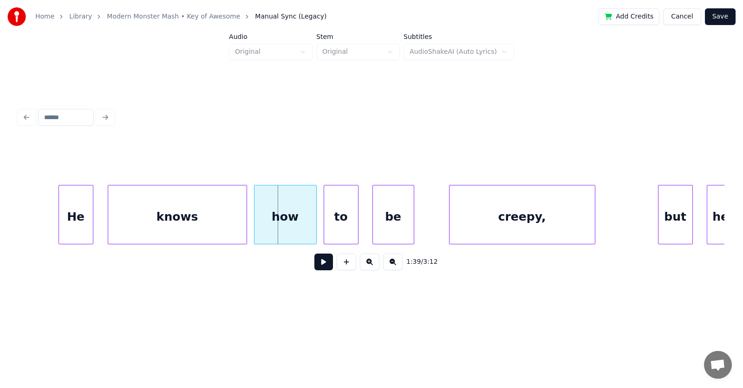
click at [81, 227] on div "He" at bounding box center [76, 217] width 34 height 63
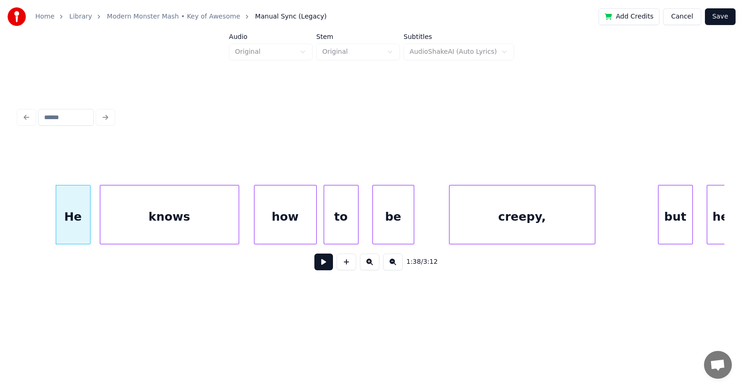
click at [141, 228] on div "knows" at bounding box center [169, 217] width 138 height 63
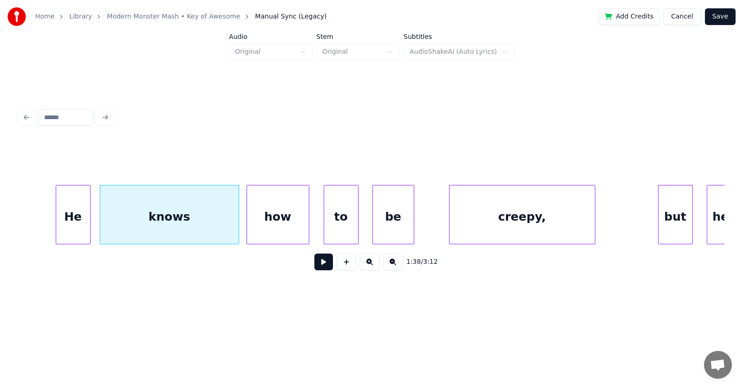
click at [272, 227] on div "how" at bounding box center [278, 217] width 62 height 63
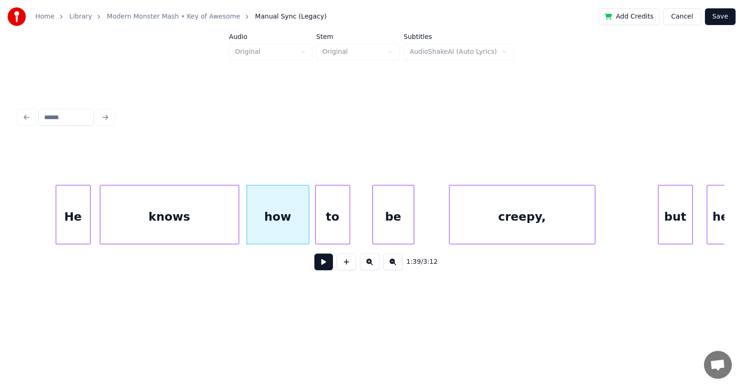
click at [343, 227] on div "to" at bounding box center [333, 217] width 34 height 63
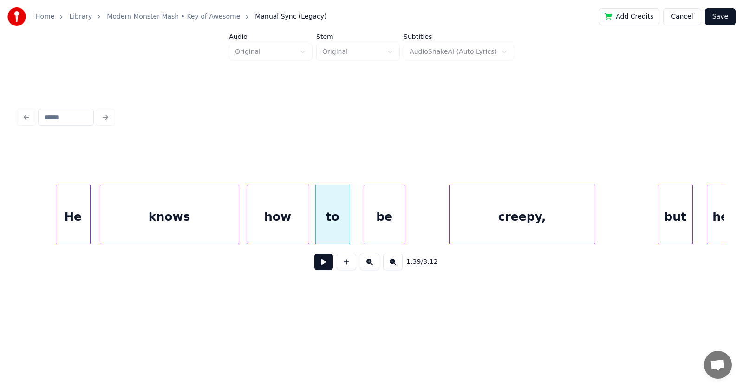
click at [381, 228] on div "be" at bounding box center [384, 217] width 41 height 63
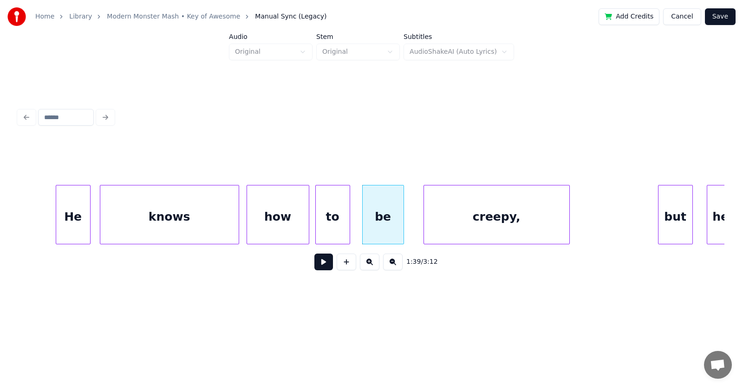
click at [466, 227] on div "creepy," at bounding box center [496, 217] width 145 height 63
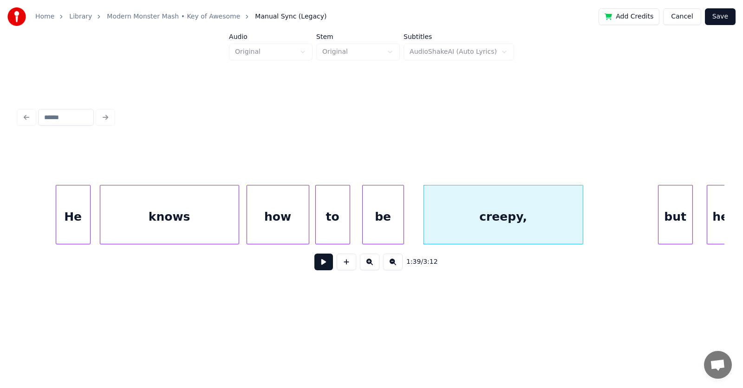
click at [582, 215] on div at bounding box center [581, 215] width 3 height 58
click at [660, 217] on div "but" at bounding box center [667, 217] width 34 height 63
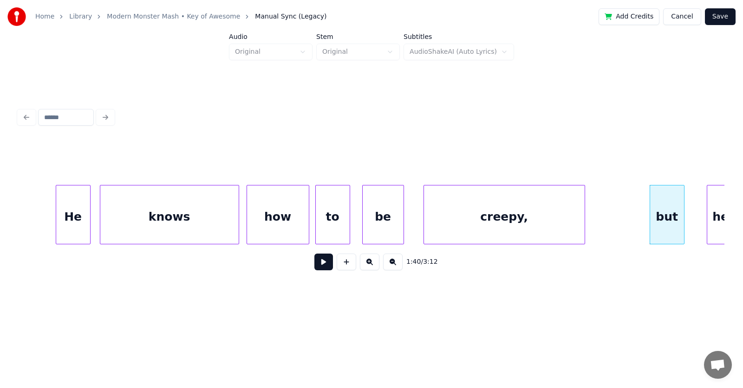
scroll to position [0, 34638]
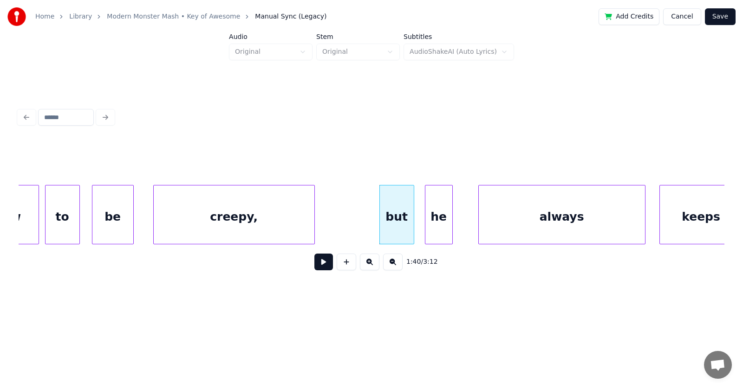
click at [435, 222] on div "he" at bounding box center [438, 217] width 27 height 63
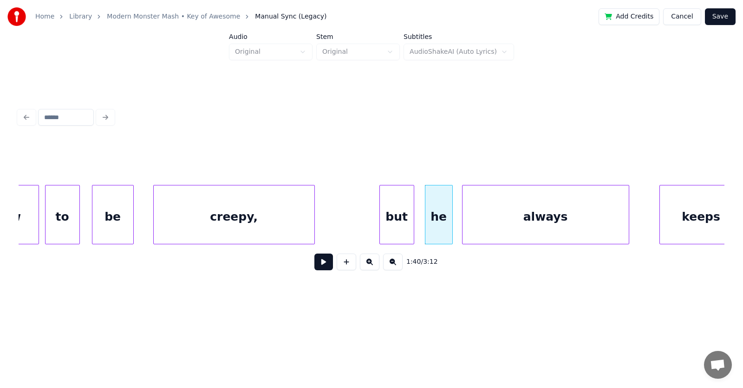
click at [484, 221] on div "always" at bounding box center [545, 217] width 166 height 63
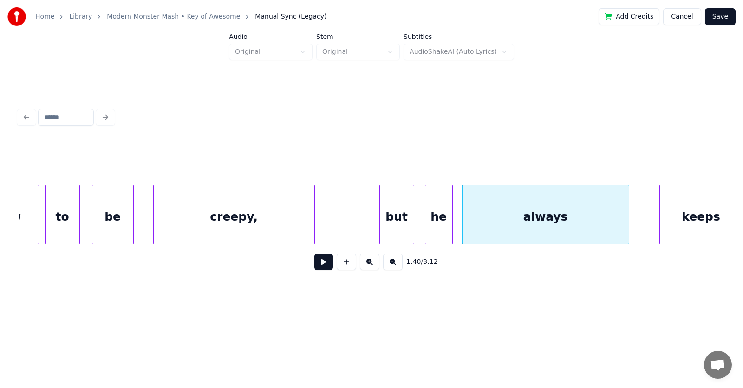
scroll to position [0, 34654]
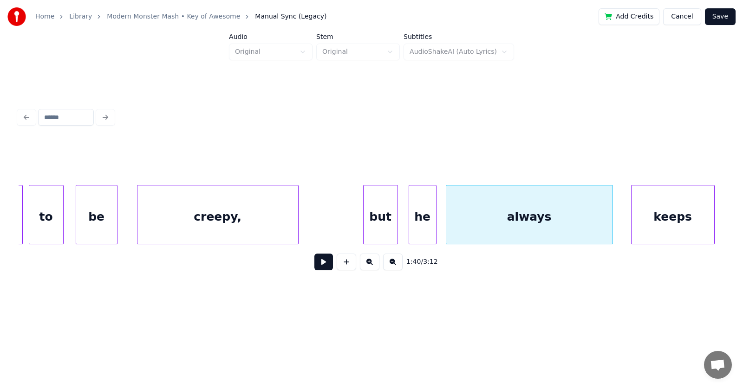
click at [671, 215] on div "keeps" at bounding box center [672, 217] width 83 height 63
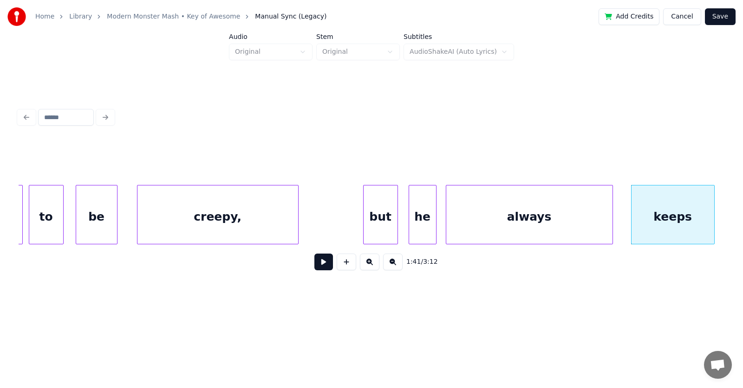
click at [317, 266] on button at bounding box center [323, 262] width 19 height 17
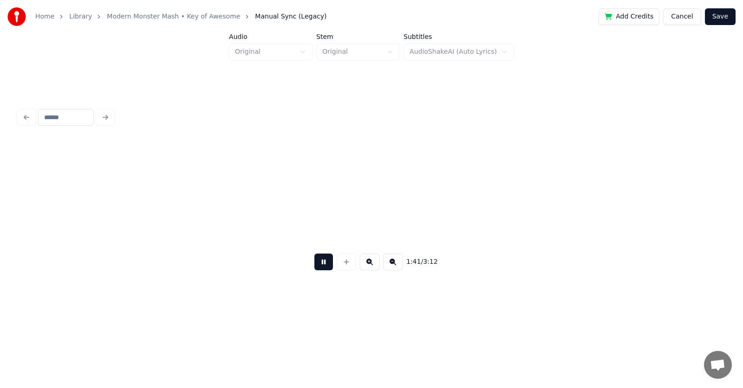
scroll to position [0, 35361]
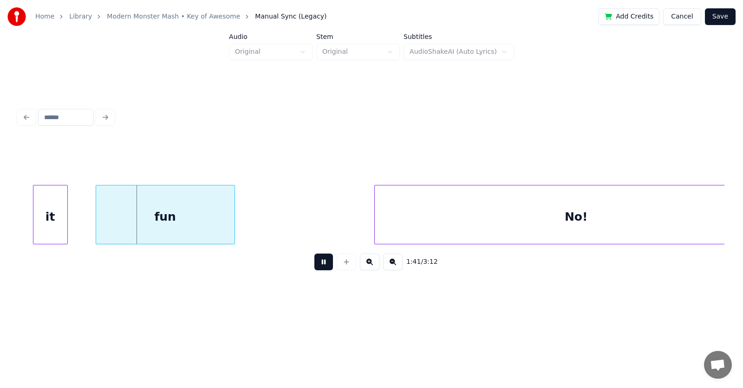
click at [317, 266] on button at bounding box center [323, 262] width 19 height 17
click at [46, 220] on div "it" at bounding box center [38, 217] width 34 height 63
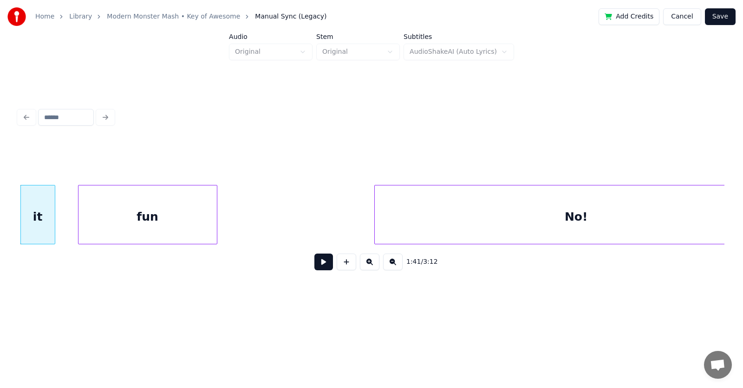
click at [112, 224] on div "fun" at bounding box center [147, 217] width 138 height 63
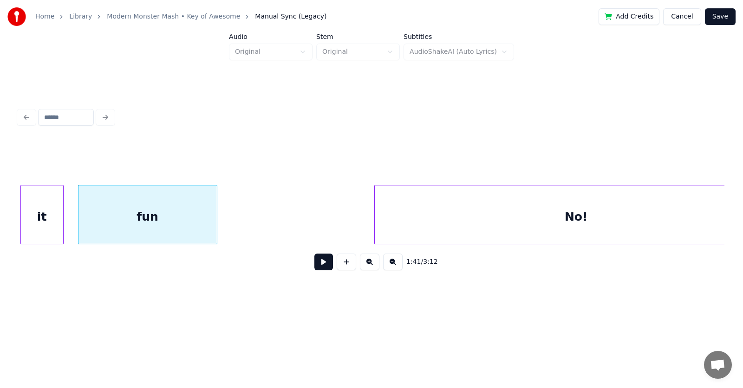
click at [62, 224] on div at bounding box center [61, 215] width 3 height 58
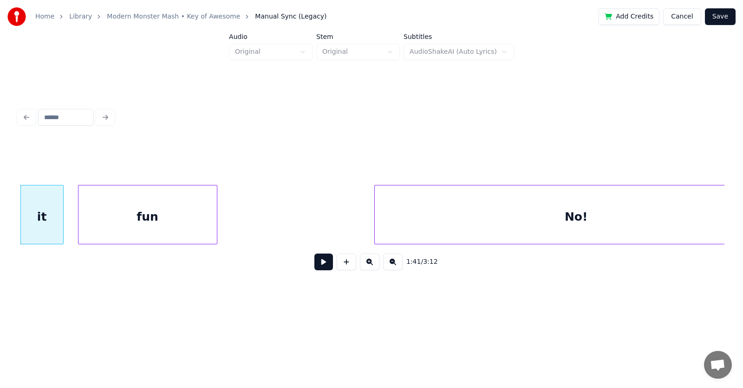
scroll to position [0, 35413]
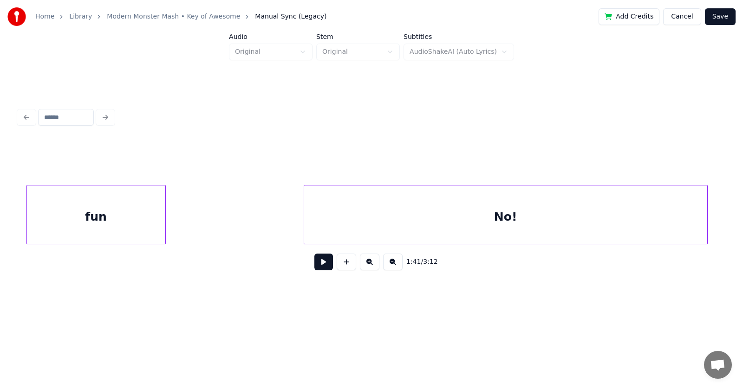
click at [455, 227] on div "No!" at bounding box center [505, 217] width 403 height 63
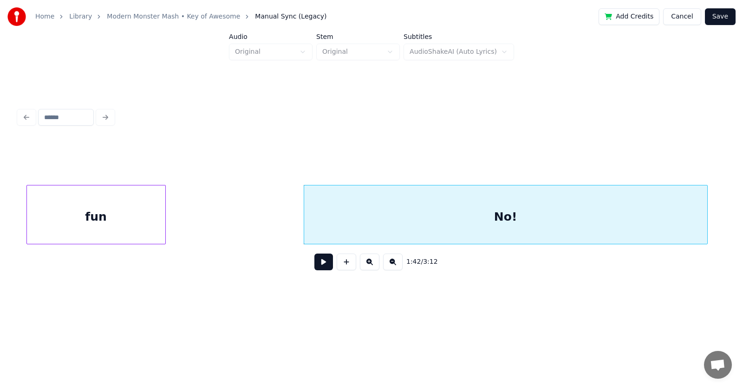
click at [131, 220] on div "fun" at bounding box center [96, 217] width 138 height 63
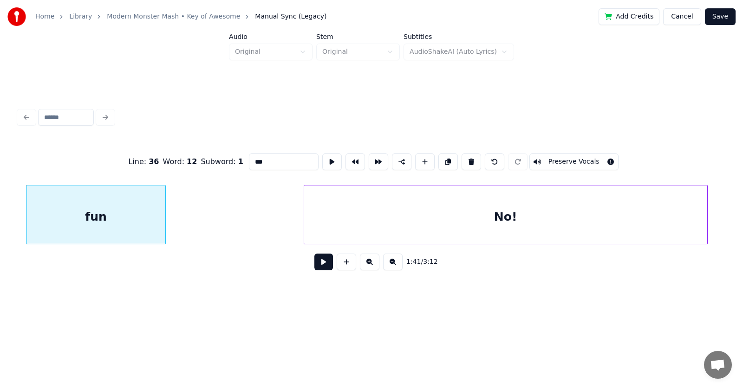
click at [322, 266] on button at bounding box center [323, 262] width 19 height 17
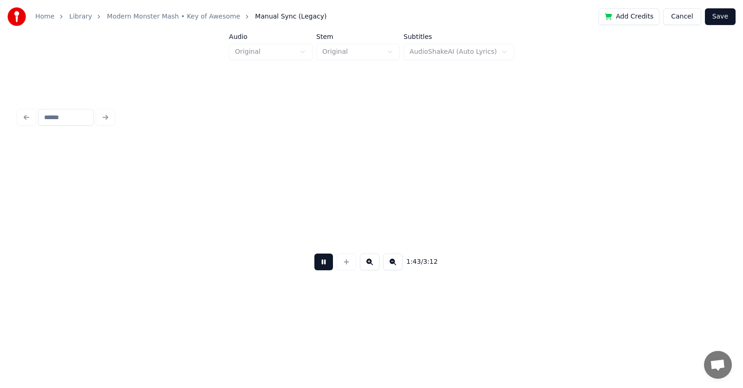
scroll to position [0, 36120]
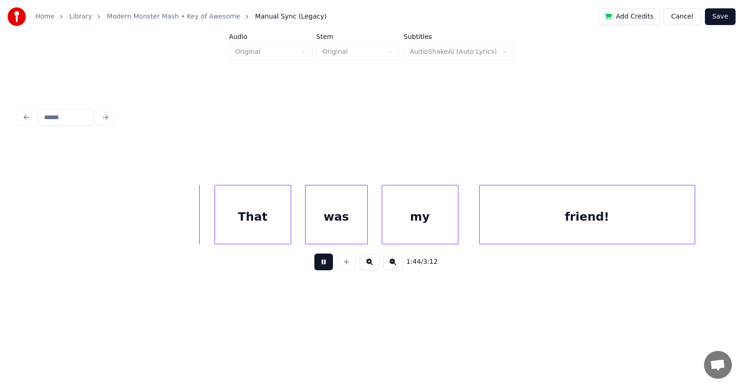
click at [322, 266] on button at bounding box center [323, 262] width 19 height 17
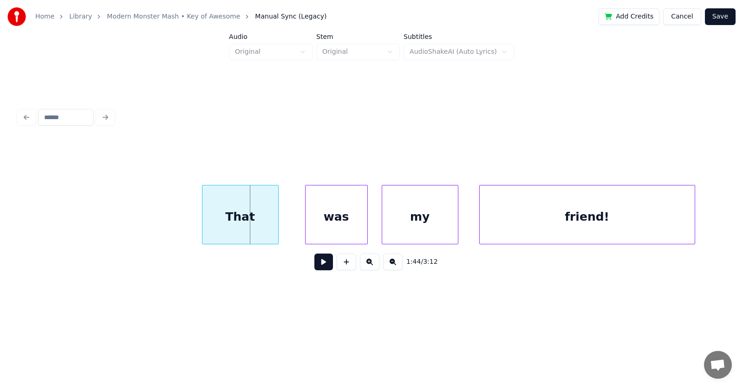
click at [252, 224] on div "That" at bounding box center [240, 217] width 76 height 63
click at [316, 224] on div "was" at bounding box center [318, 217] width 62 height 63
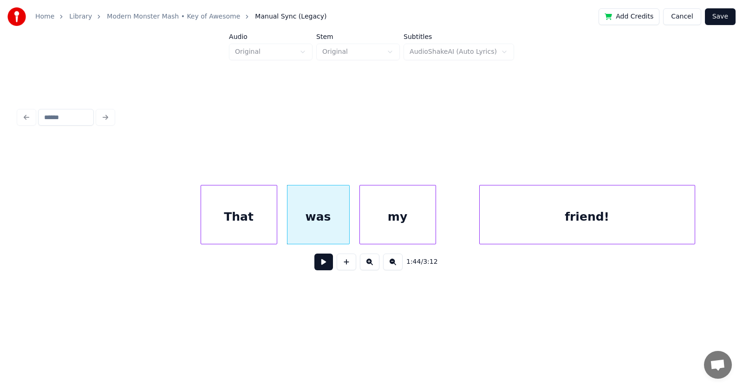
click at [389, 226] on div "my" at bounding box center [398, 217] width 76 height 63
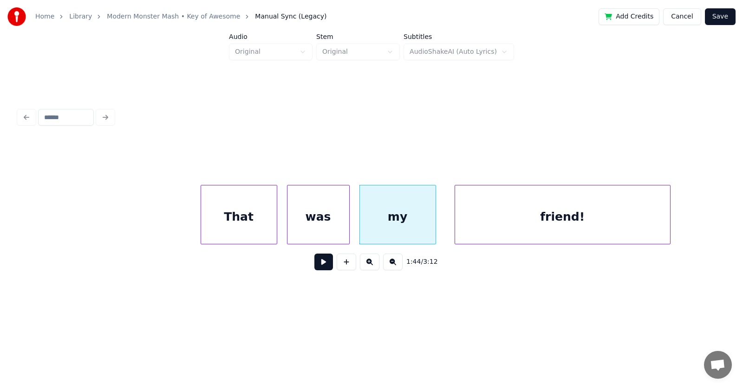
click at [499, 224] on div "friend!" at bounding box center [562, 217] width 215 height 63
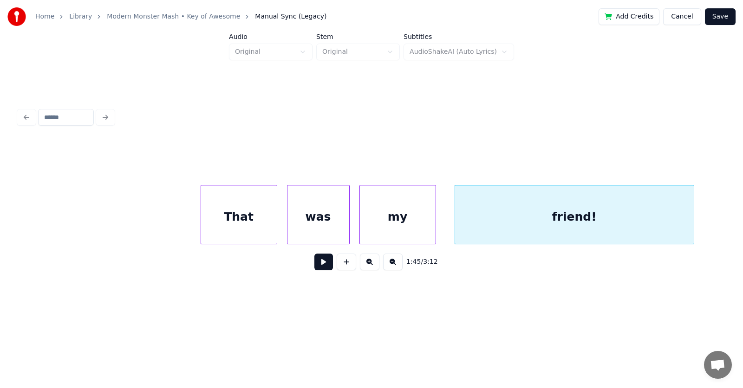
click at [692, 218] on div at bounding box center [692, 215] width 3 height 58
click at [321, 269] on button at bounding box center [323, 262] width 19 height 17
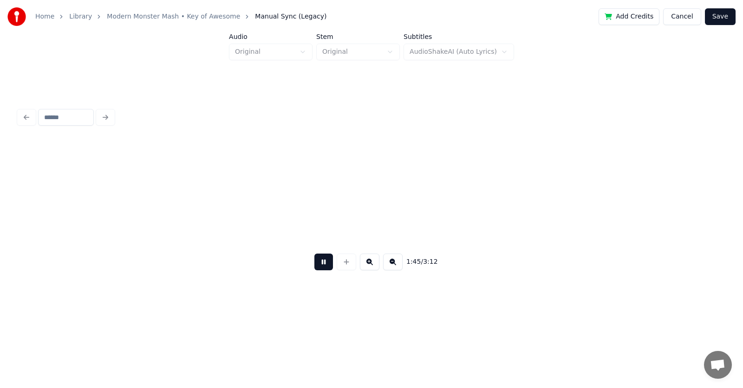
scroll to position [0, 36830]
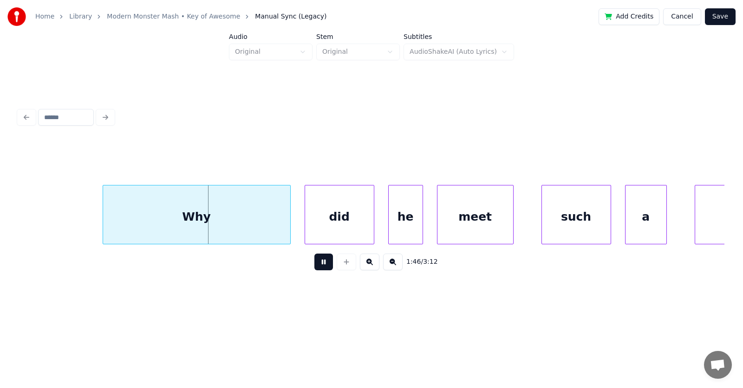
click at [321, 269] on button at bounding box center [323, 262] width 19 height 17
click at [217, 224] on div "Why" at bounding box center [182, 217] width 187 height 63
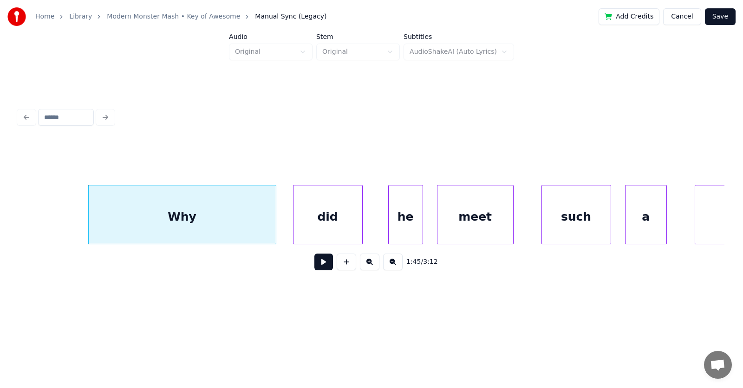
click at [325, 218] on div "did" at bounding box center [327, 217] width 69 height 63
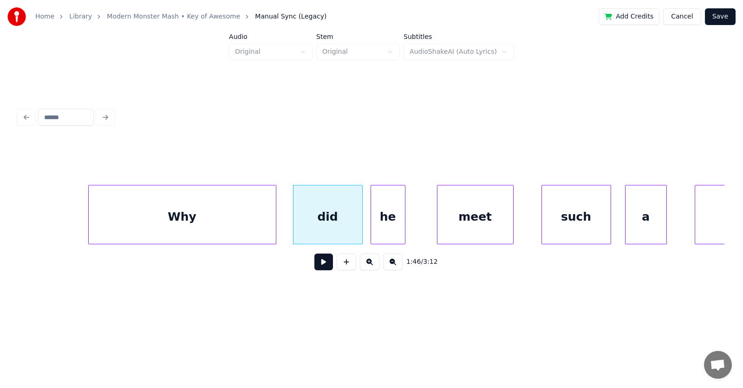
click at [381, 225] on div "he" at bounding box center [388, 217] width 34 height 63
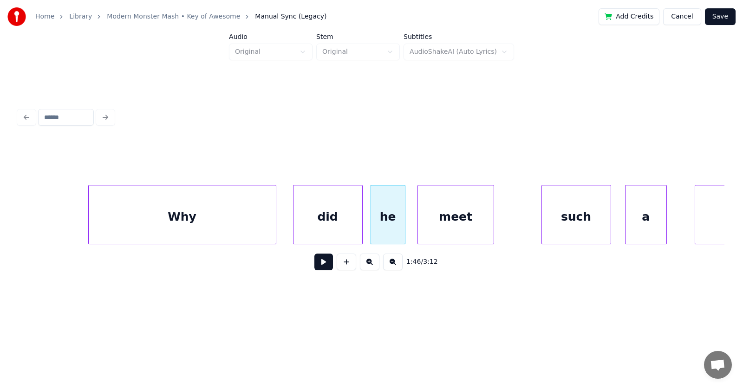
click at [442, 227] on div "meet" at bounding box center [456, 217] width 76 height 63
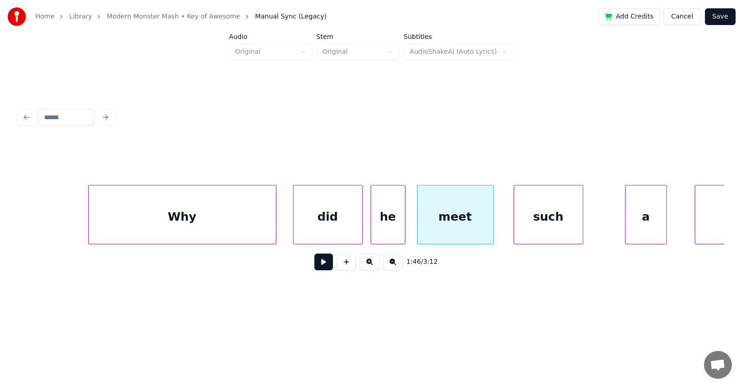
click at [553, 225] on div "such" at bounding box center [548, 217] width 69 height 63
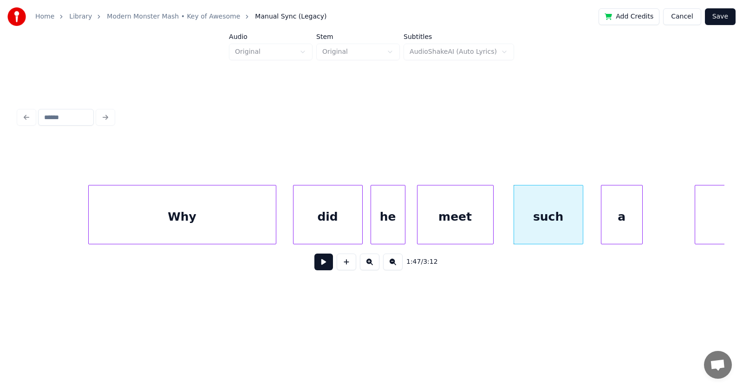
click at [609, 225] on div "a" at bounding box center [621, 217] width 41 height 63
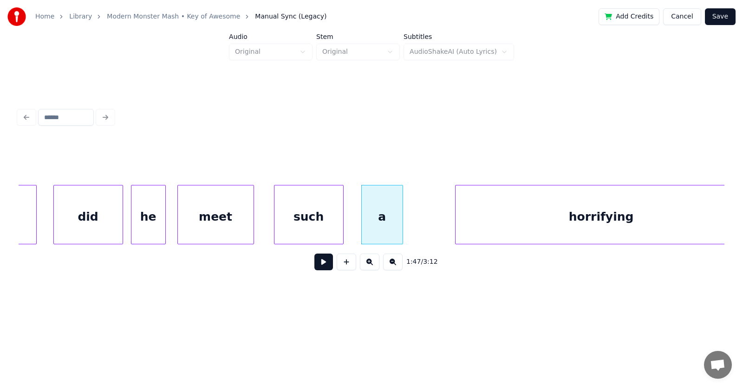
scroll to position [0, 37115]
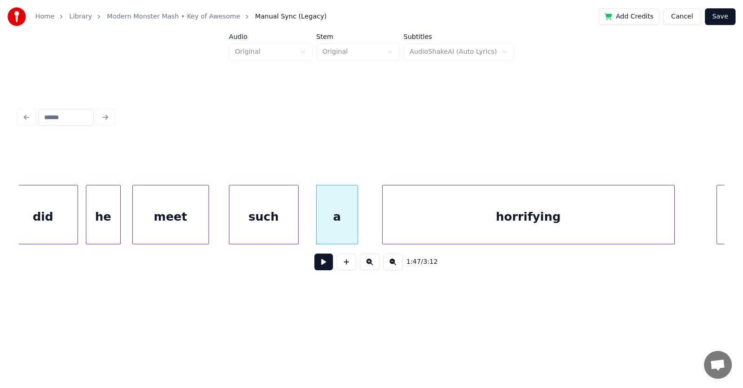
click at [439, 232] on div "horrifying" at bounding box center [527, 217] width 291 height 63
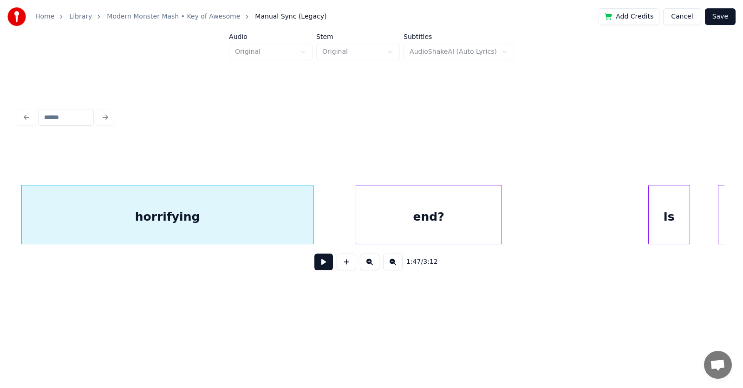
scroll to position [0, 37566]
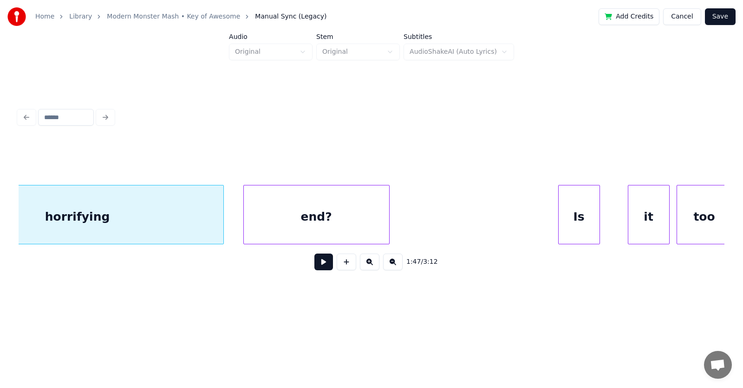
click at [362, 224] on div "end?" at bounding box center [316, 217] width 145 height 63
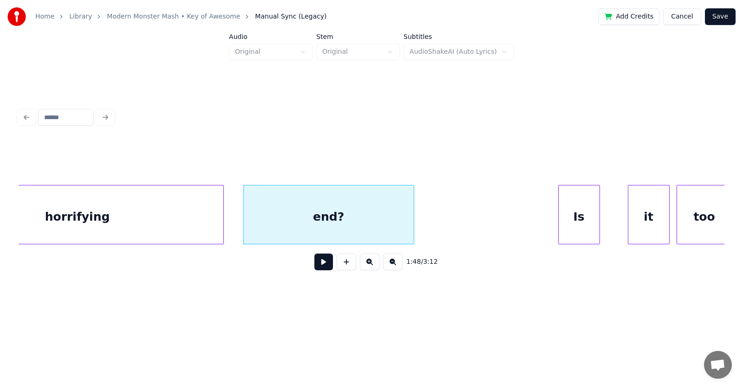
click at [414, 214] on div at bounding box center [412, 215] width 3 height 58
click at [318, 265] on button at bounding box center [323, 262] width 19 height 17
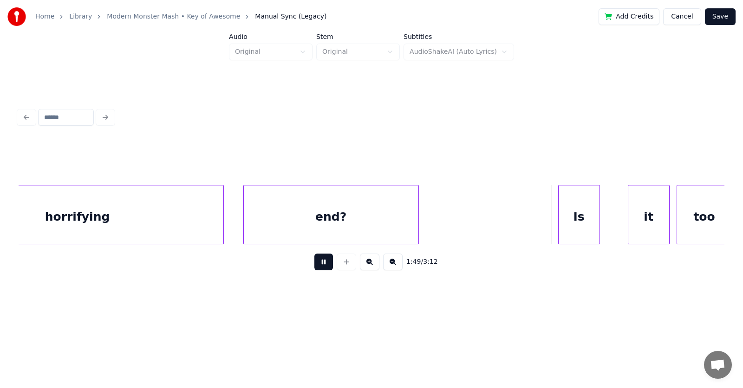
click at [318, 265] on button at bounding box center [323, 262] width 19 height 17
click at [554, 229] on div "Is" at bounding box center [568, 217] width 41 height 63
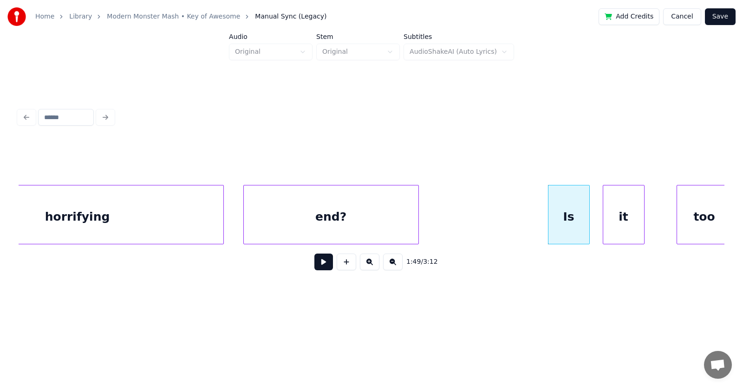
click at [623, 227] on div "it" at bounding box center [623, 217] width 41 height 63
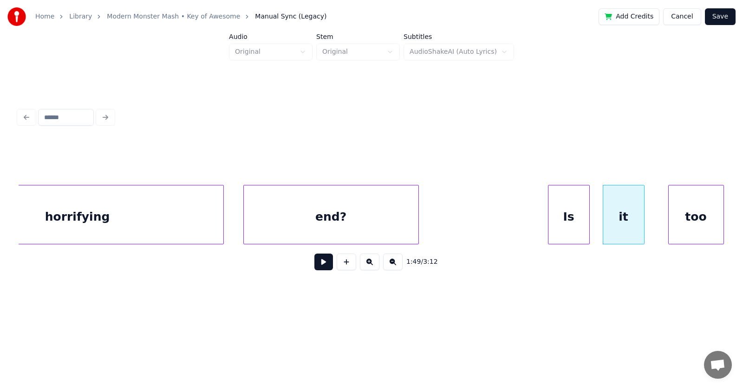
scroll to position [0, 37571]
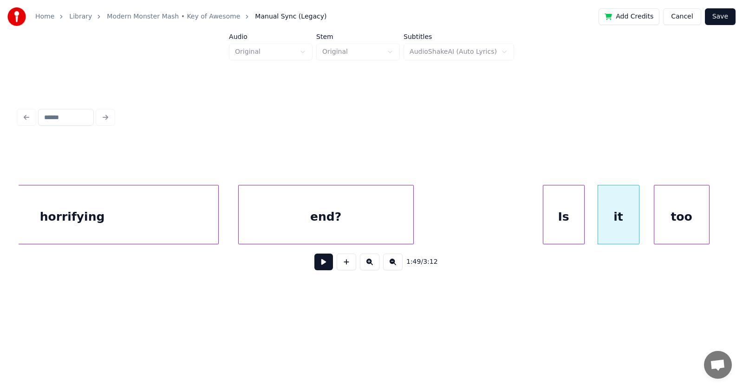
click at [686, 224] on div "too" at bounding box center [681, 217] width 55 height 63
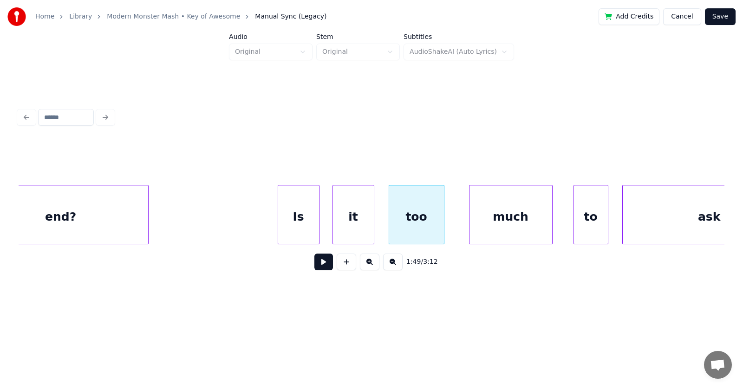
scroll to position [0, 37881]
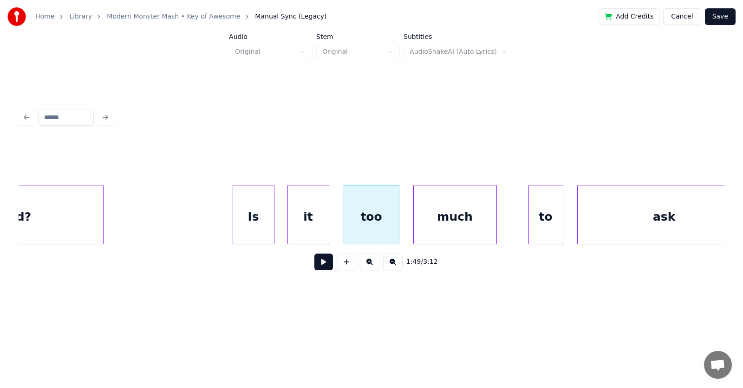
click at [440, 227] on div "much" at bounding box center [455, 217] width 83 height 63
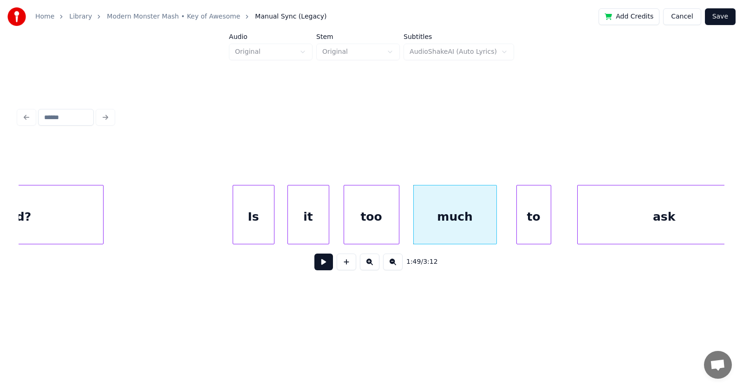
click at [535, 220] on div "to" at bounding box center [534, 217] width 34 height 63
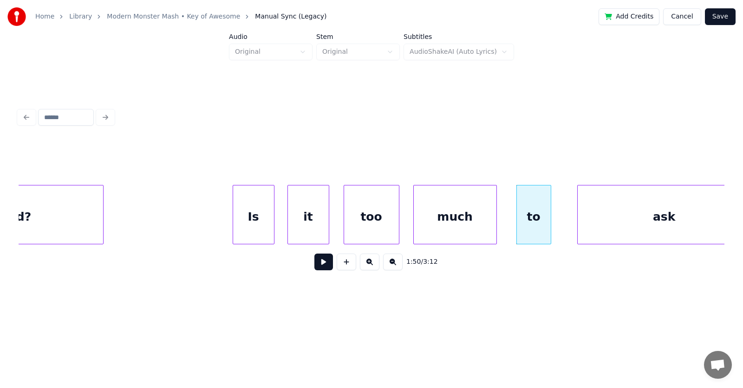
scroll to position [0, 37905]
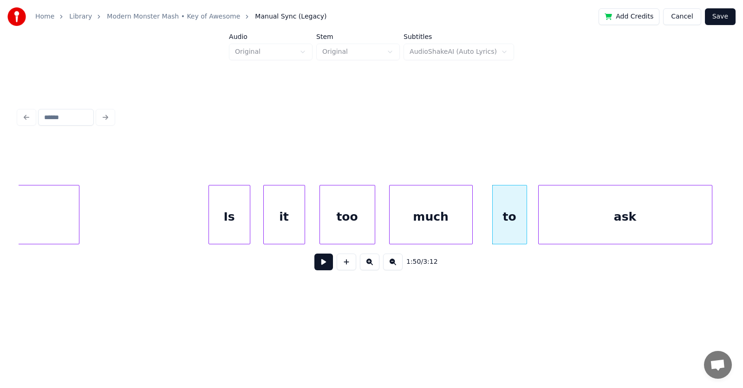
click at [574, 220] on div "ask" at bounding box center [624, 217] width 173 height 63
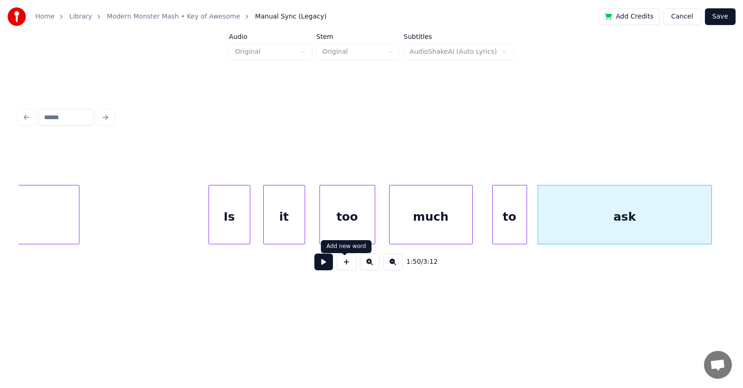
click at [319, 267] on button at bounding box center [323, 262] width 19 height 17
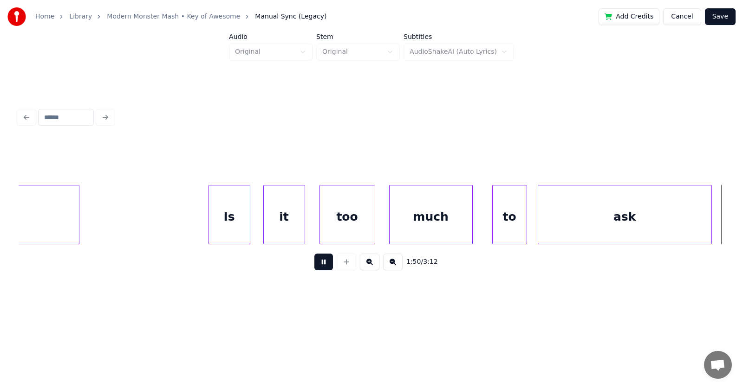
scroll to position [0, 38613]
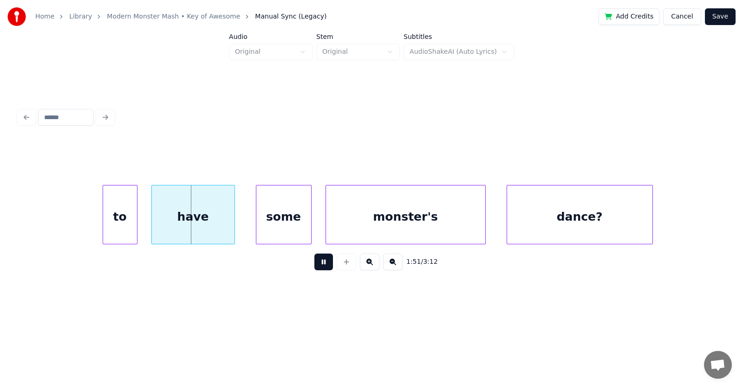
click at [319, 267] on button at bounding box center [323, 262] width 19 height 17
click at [105, 229] on div "to" at bounding box center [114, 217] width 34 height 63
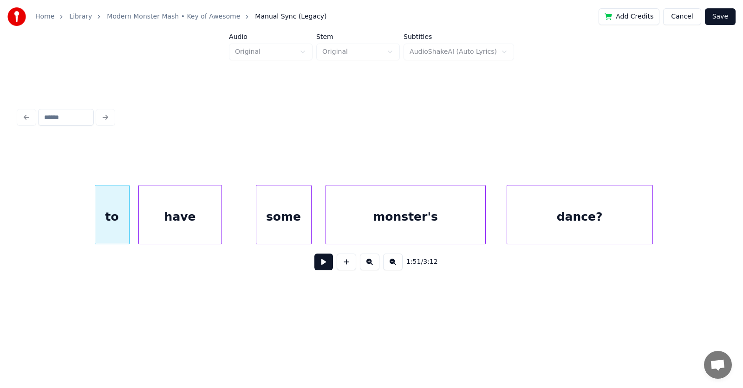
click at [168, 227] on div "have" at bounding box center [180, 217] width 83 height 63
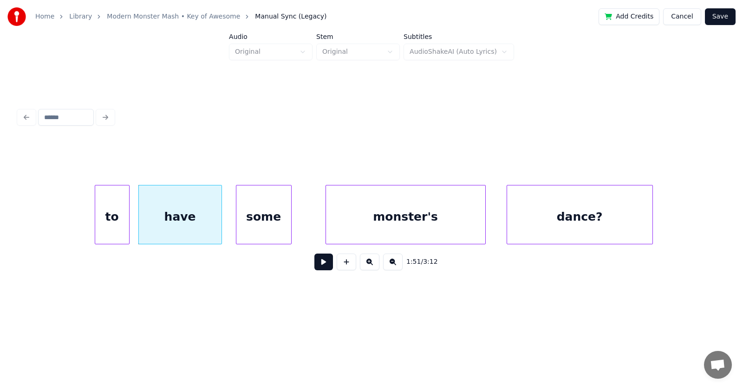
click at [263, 228] on div "some" at bounding box center [263, 217] width 55 height 63
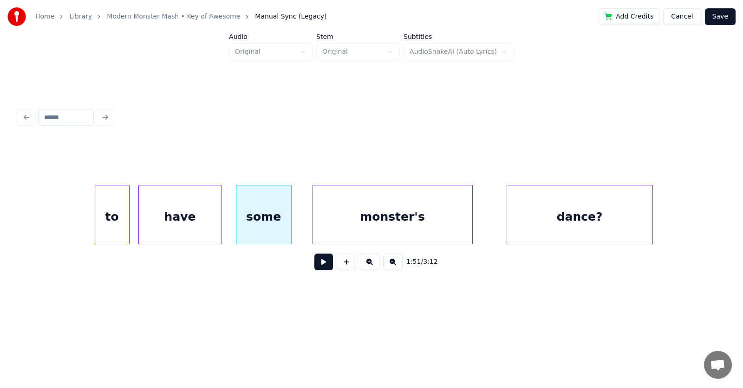
click at [368, 223] on div "monster's" at bounding box center [392, 217] width 159 height 63
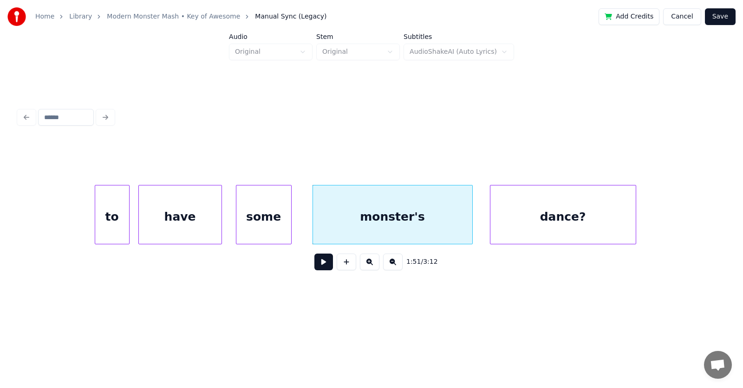
click at [522, 221] on div "dance?" at bounding box center [562, 217] width 145 height 63
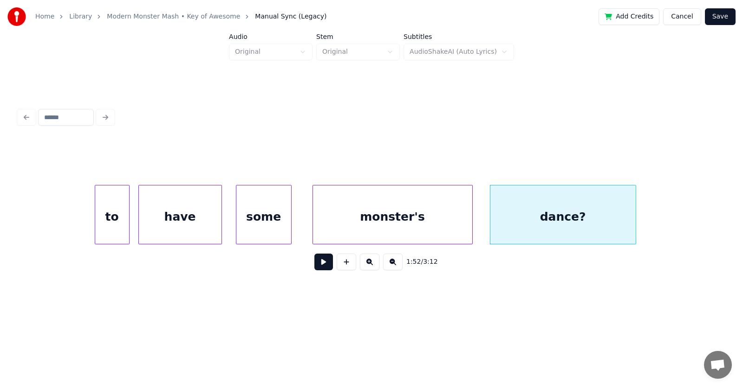
click at [319, 261] on button at bounding box center [323, 262] width 19 height 17
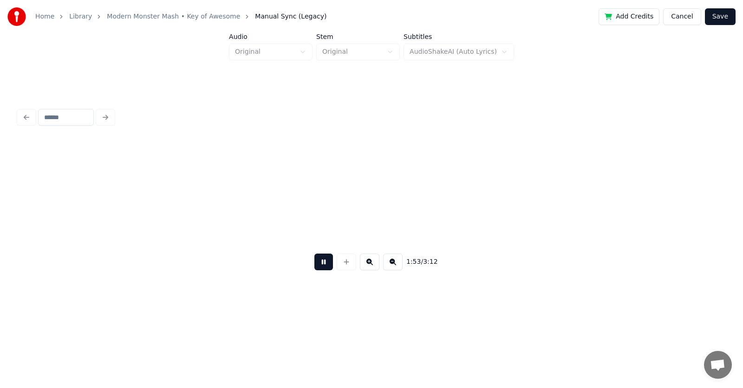
scroll to position [0, 39320]
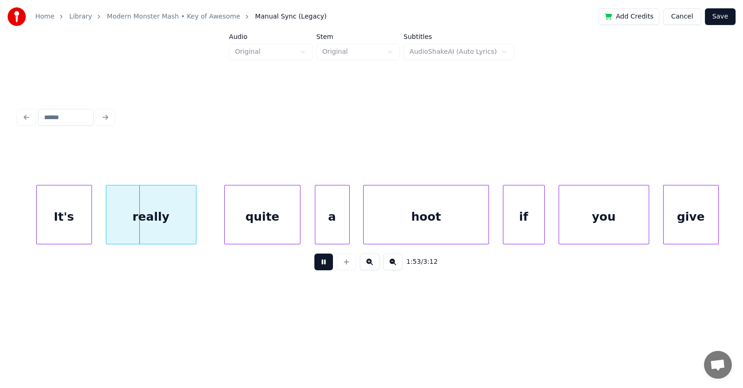
click at [319, 261] on button at bounding box center [323, 262] width 19 height 17
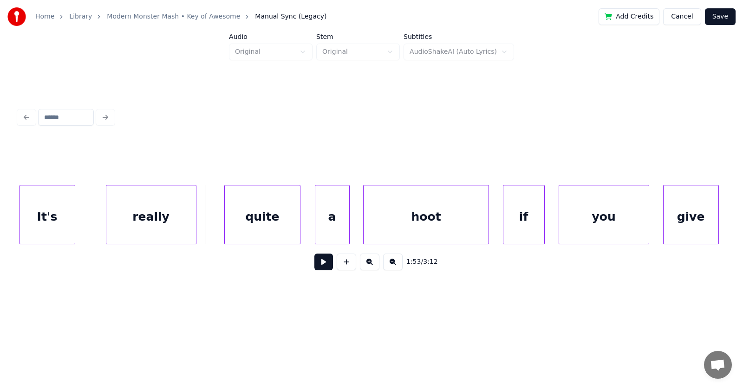
click at [55, 227] on div "It's" at bounding box center [47, 217] width 55 height 63
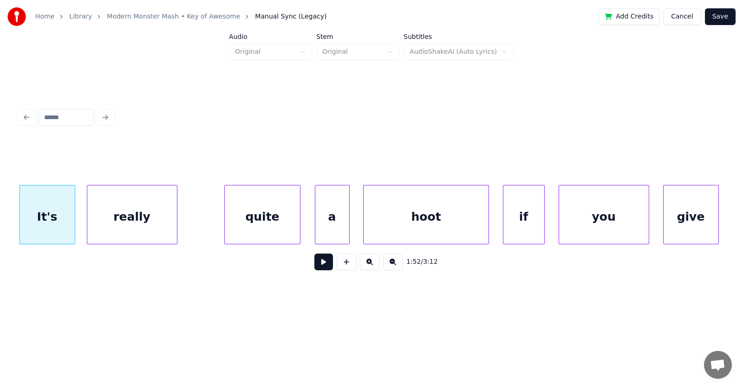
click at [117, 228] on div "really" at bounding box center [132, 217] width 90 height 63
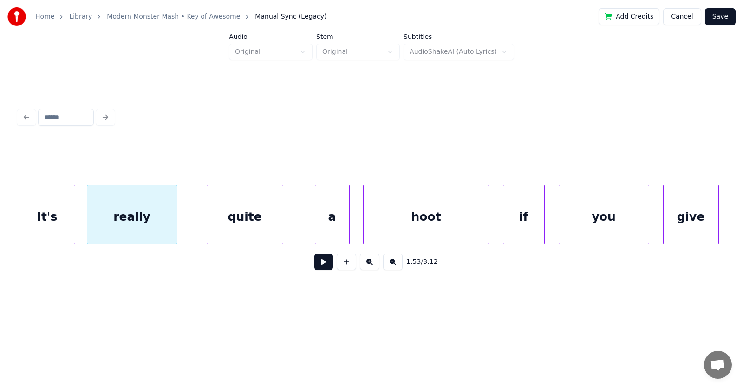
click at [233, 227] on div "quite" at bounding box center [245, 217] width 76 height 63
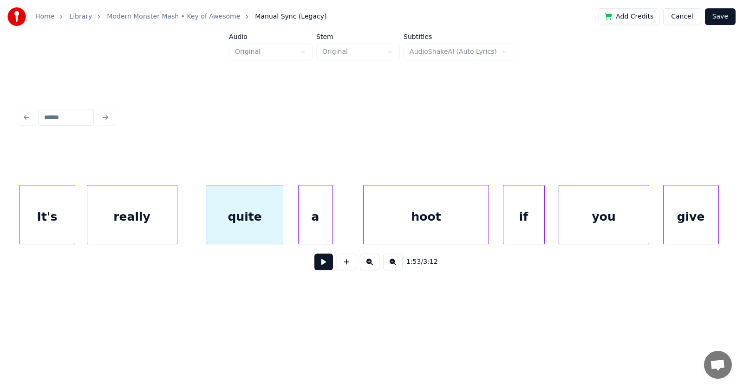
click at [310, 229] on div "a" at bounding box center [315, 217] width 34 height 63
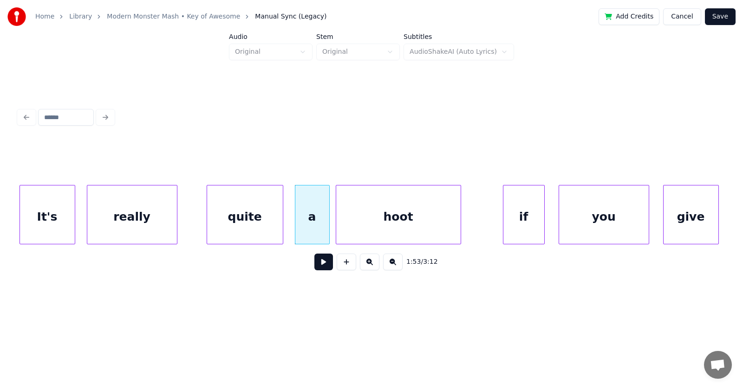
click at [381, 224] on div "hoot" at bounding box center [398, 217] width 124 height 63
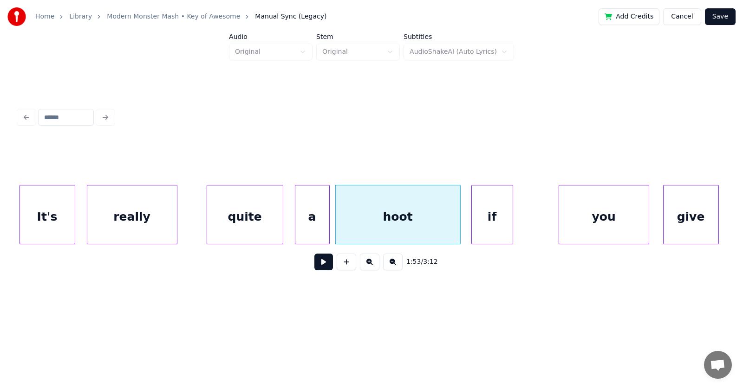
click at [496, 229] on div "if" at bounding box center [492, 217] width 41 height 63
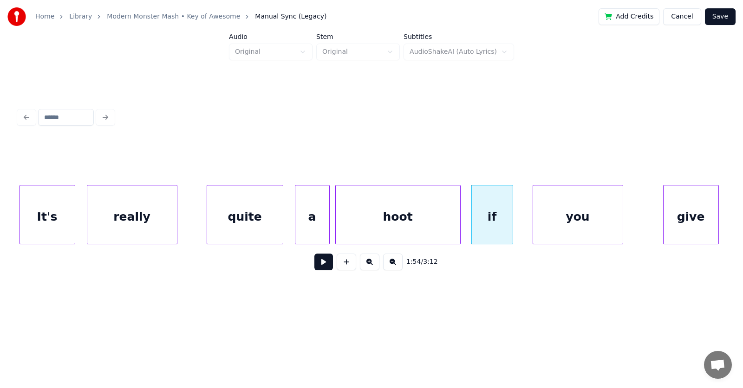
click at [560, 226] on div "you" at bounding box center [578, 217] width 90 height 63
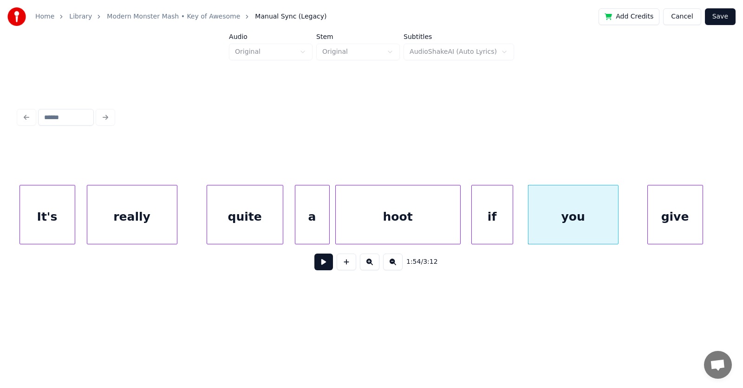
click at [667, 216] on div "give" at bounding box center [674, 217] width 55 height 63
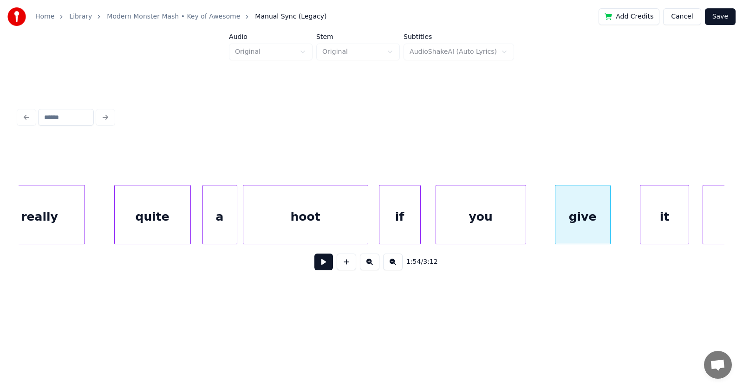
scroll to position [0, 39548]
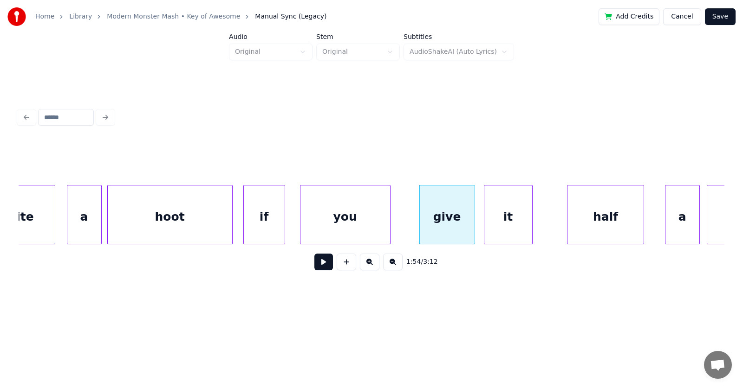
click at [508, 224] on div "it" at bounding box center [508, 217] width 48 height 63
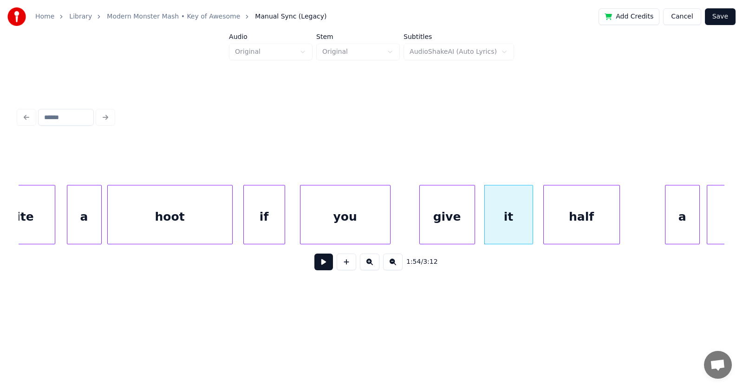
click at [564, 230] on div "half" at bounding box center [582, 217] width 76 height 63
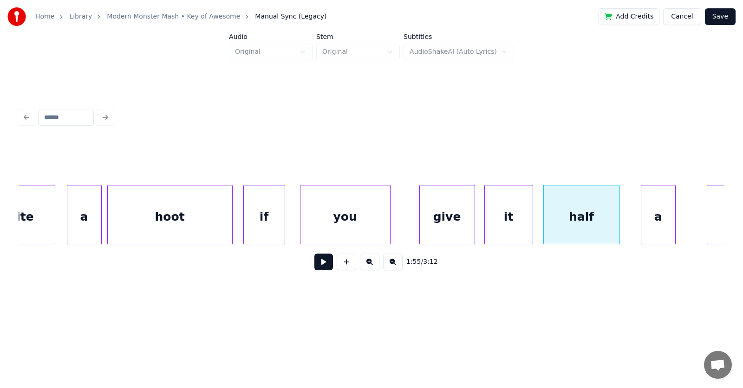
click at [647, 220] on div "a" at bounding box center [658, 217] width 34 height 63
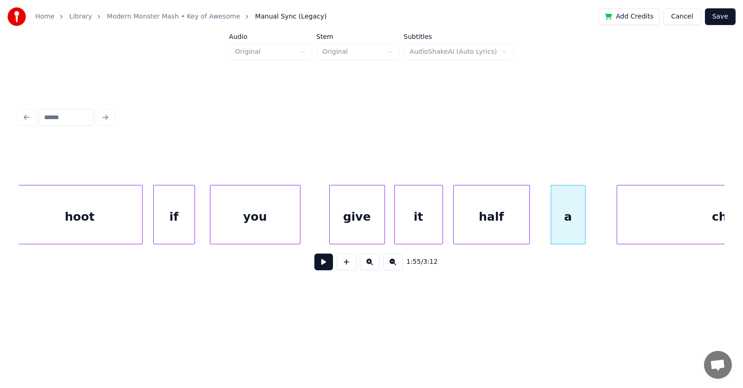
scroll to position [0, 39863]
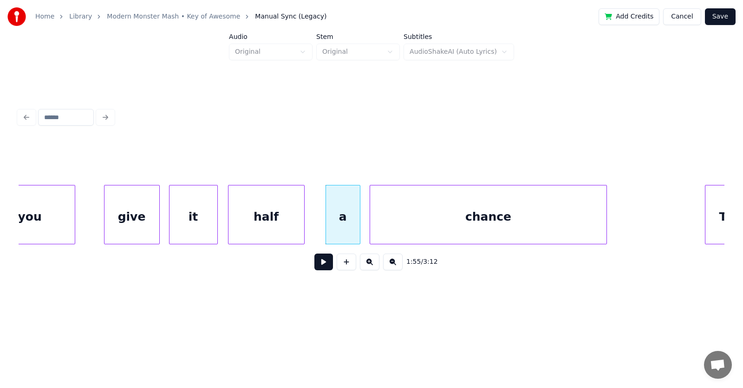
click at [451, 227] on div "chance" at bounding box center [488, 217] width 236 height 63
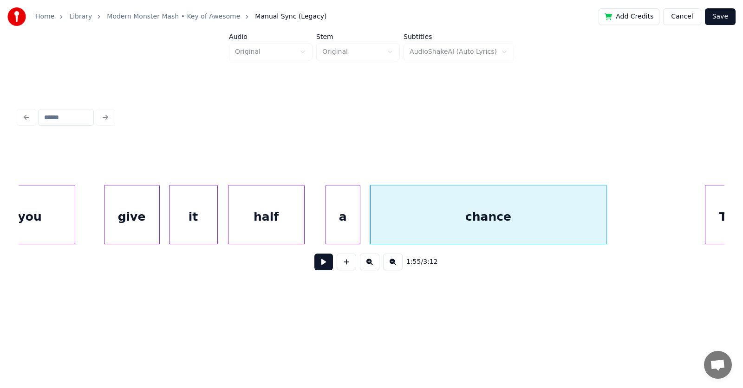
click at [315, 264] on button at bounding box center [323, 262] width 19 height 17
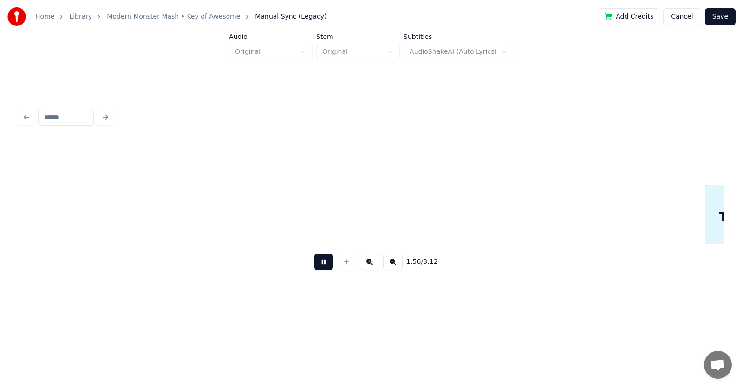
scroll to position [0, 40568]
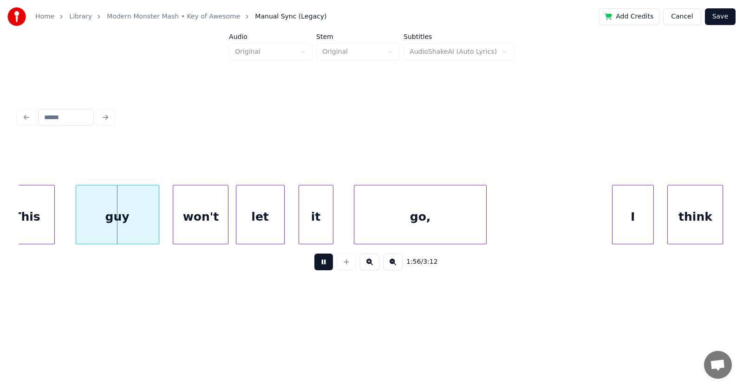
click at [315, 264] on button at bounding box center [323, 262] width 19 height 17
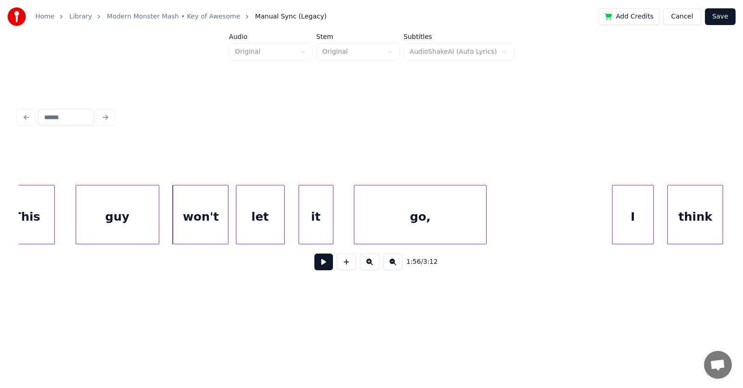
scroll to position [0, 40493]
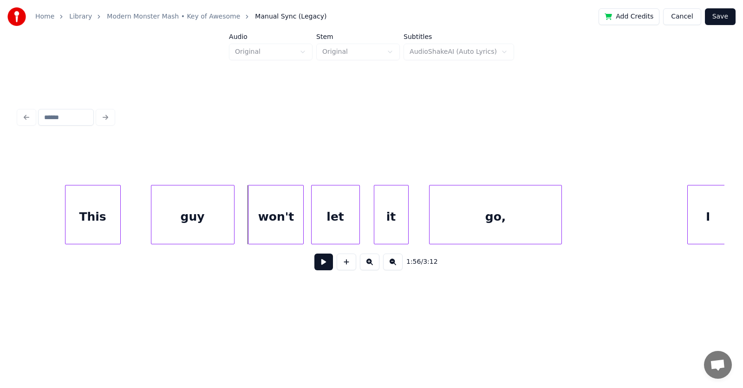
click at [97, 219] on div "This" at bounding box center [92, 217] width 55 height 63
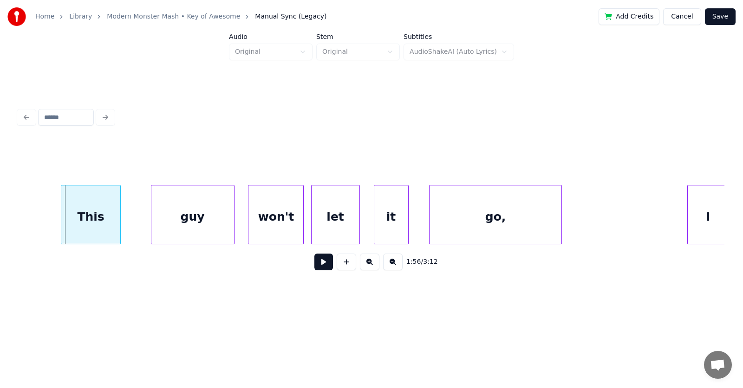
click at [62, 218] on div at bounding box center [62, 215] width 3 height 58
click at [177, 223] on div "guy" at bounding box center [176, 217] width 83 height 63
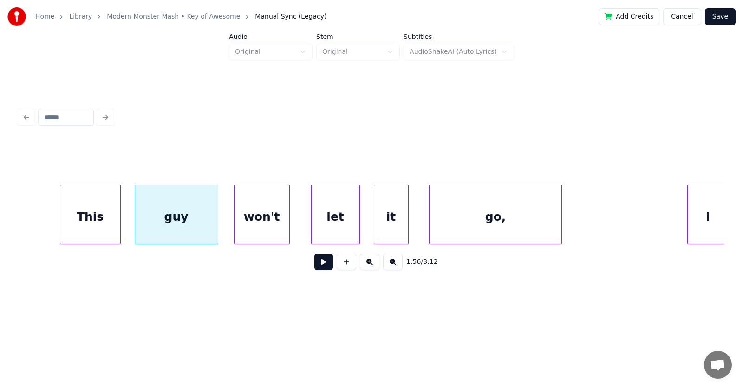
click at [268, 227] on div "won't" at bounding box center [261, 217] width 55 height 63
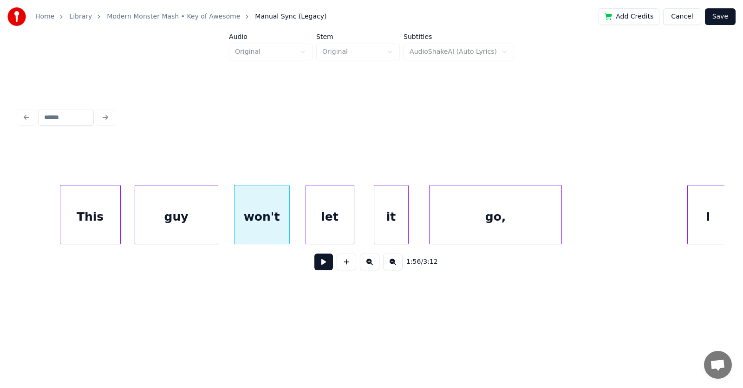
click at [337, 225] on div "let" at bounding box center [330, 217] width 48 height 63
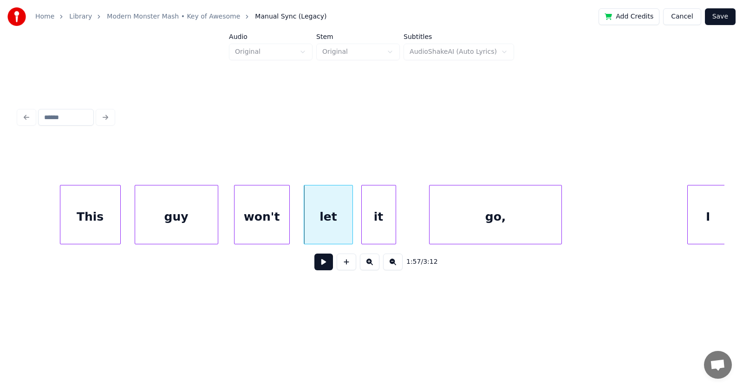
click at [384, 225] on div "it" at bounding box center [379, 217] width 34 height 63
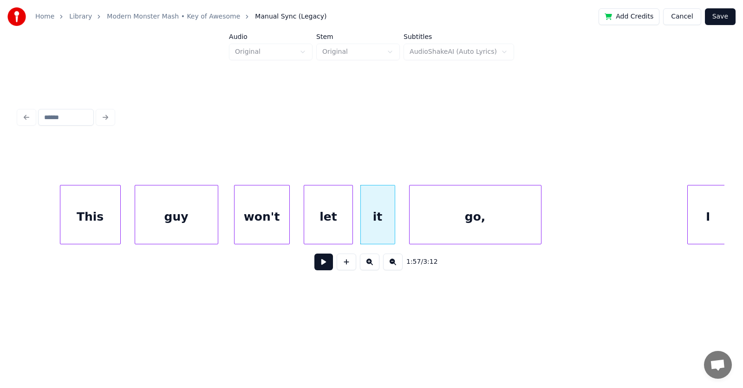
click at [447, 227] on div "go," at bounding box center [474, 217] width 131 height 63
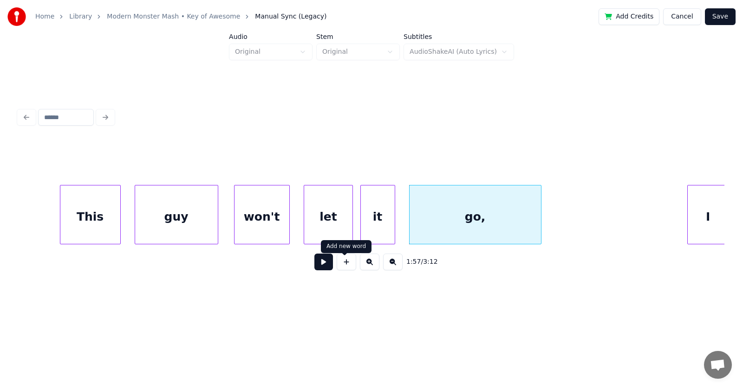
click at [317, 264] on button at bounding box center [323, 262] width 19 height 17
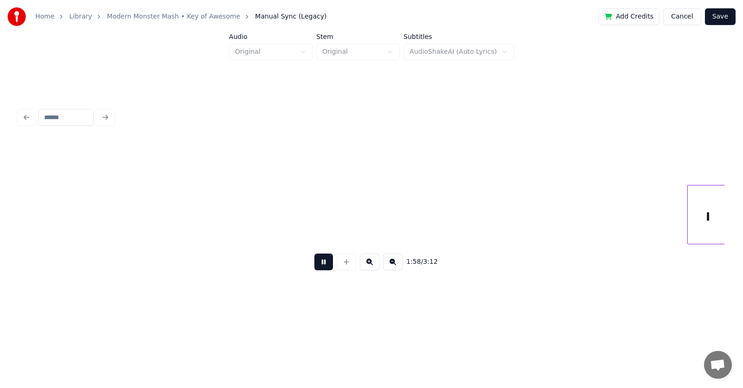
scroll to position [0, 41199]
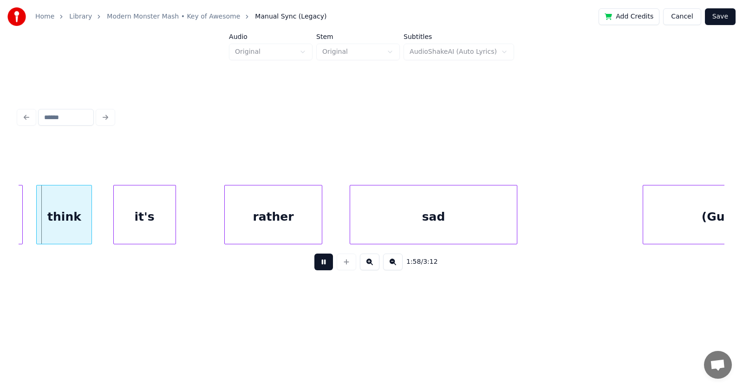
click at [317, 264] on button at bounding box center [323, 262] width 19 height 17
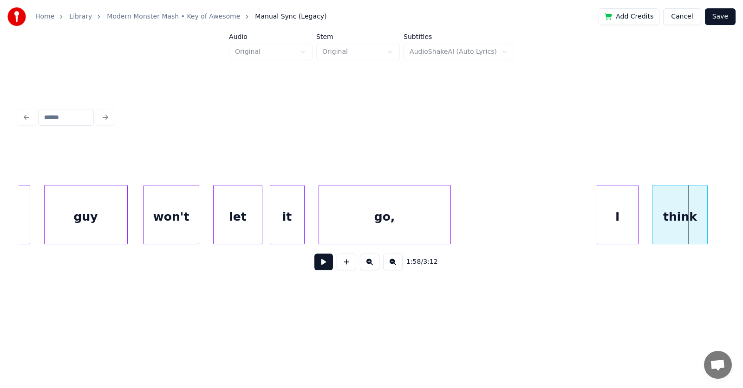
scroll to position [0, 40493]
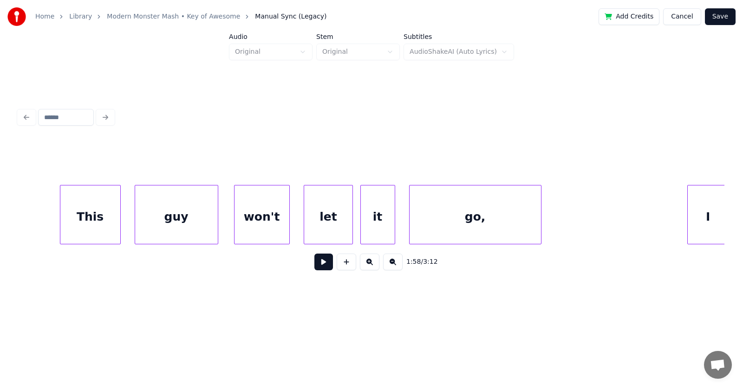
click at [110, 214] on div "This" at bounding box center [90, 217] width 60 height 63
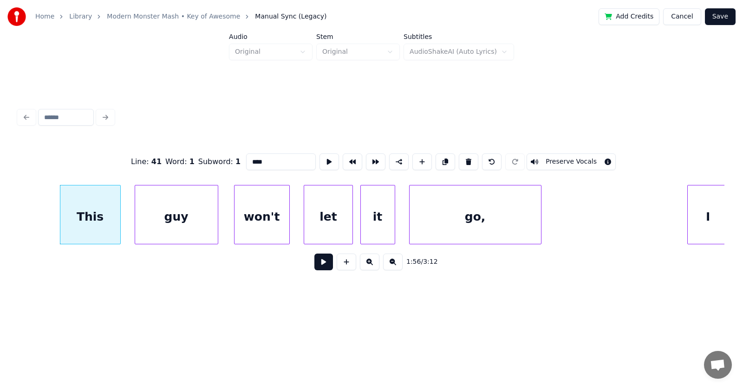
click at [246, 158] on input "****" at bounding box center [281, 162] width 70 height 17
click at [688, 211] on div "I" at bounding box center [692, 217] width 41 height 63
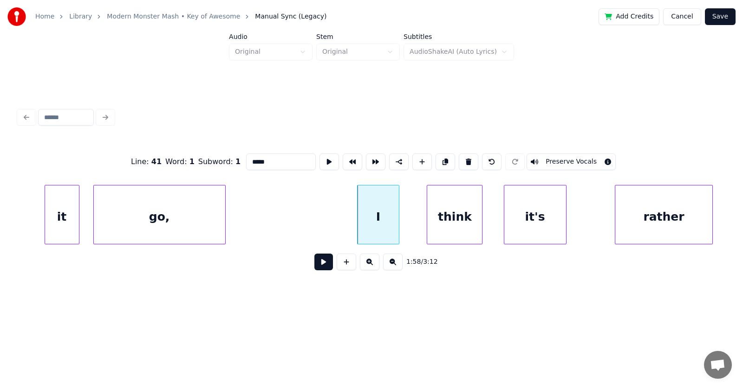
scroll to position [0, 40854]
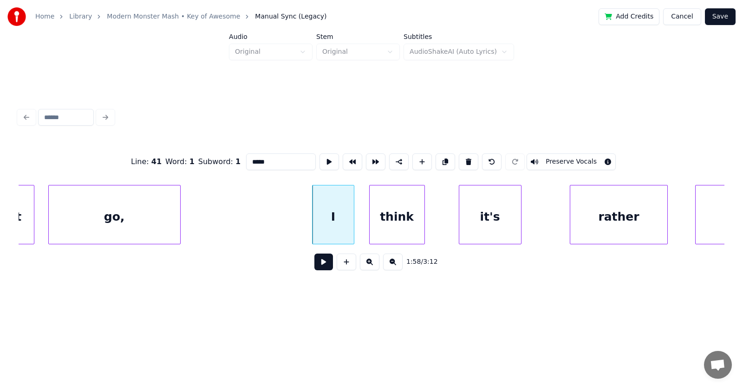
click at [404, 227] on div "think" at bounding box center [396, 217] width 55 height 63
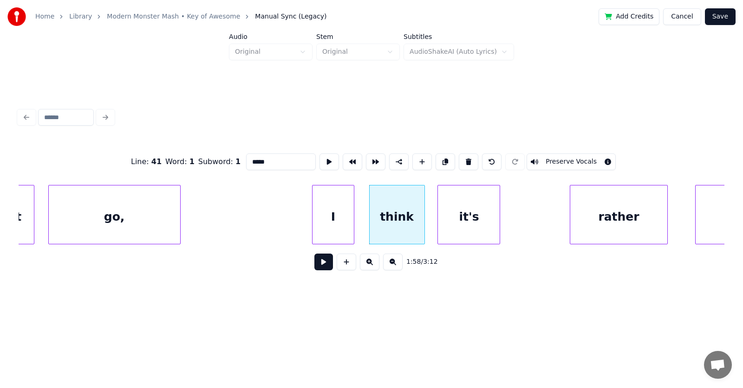
click at [455, 227] on div "it's" at bounding box center [469, 217] width 62 height 63
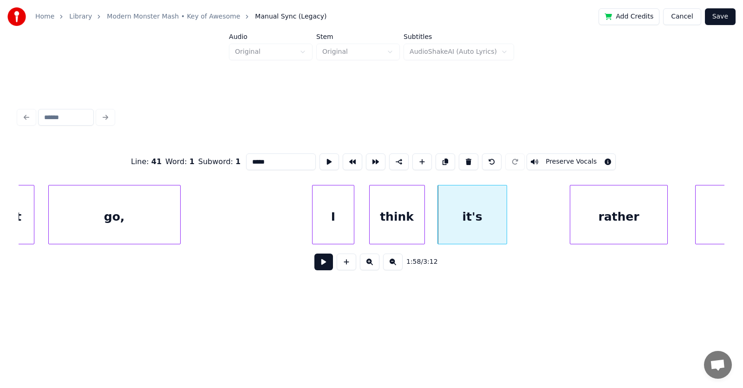
click at [506, 219] on div at bounding box center [505, 215] width 3 height 58
click at [582, 227] on div "rather" at bounding box center [598, 217] width 97 height 63
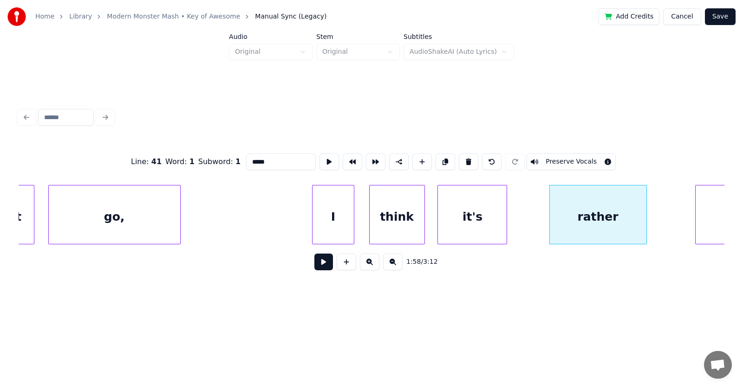
click at [338, 217] on div "I" at bounding box center [332, 217] width 41 height 63
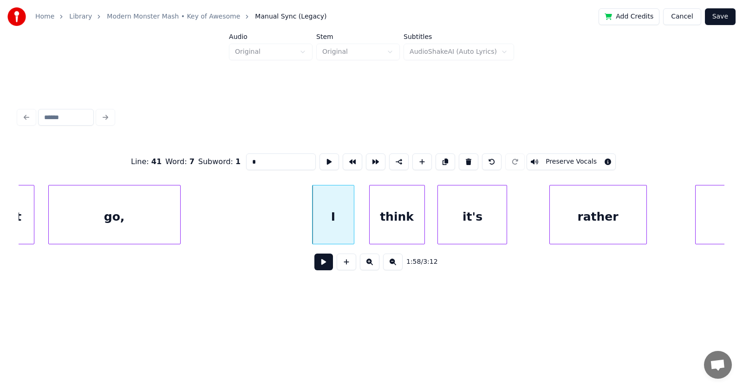
click at [246, 159] on input "*" at bounding box center [281, 162] width 70 height 17
click at [576, 214] on div "rather" at bounding box center [598, 217] width 97 height 63
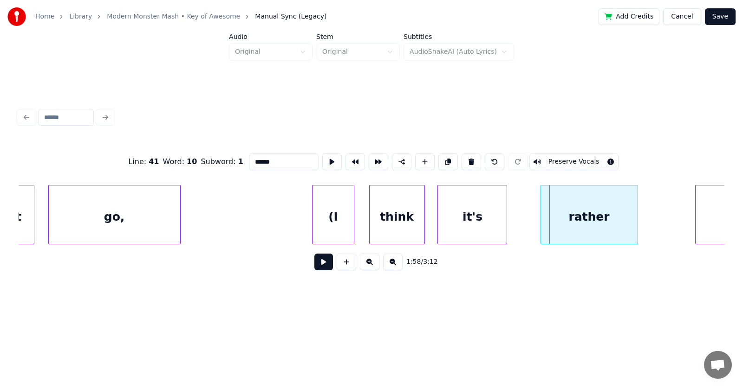
click at [583, 218] on div "rather" at bounding box center [589, 217] width 97 height 63
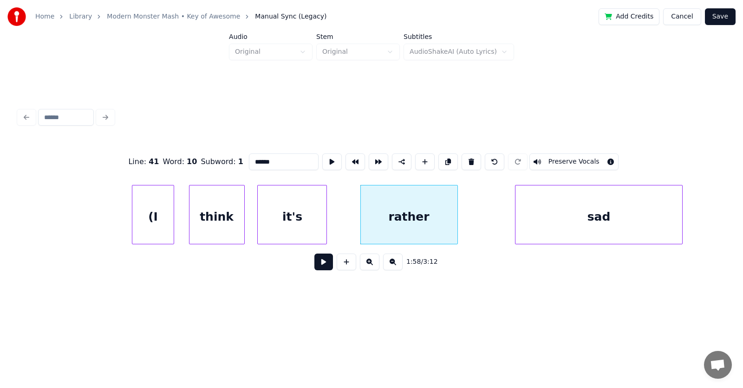
scroll to position [0, 41079]
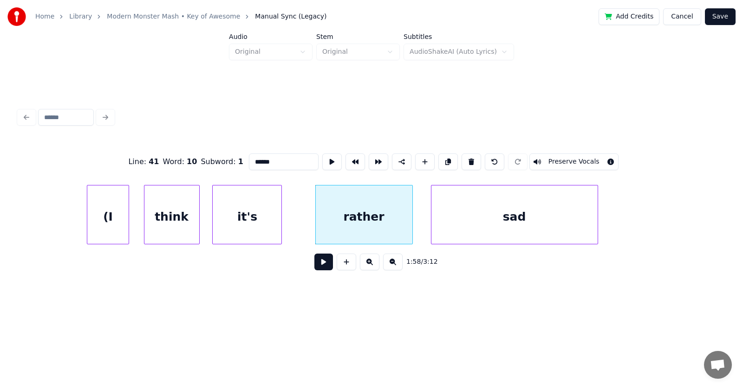
click at [473, 238] on div "sad" at bounding box center [514, 217] width 166 height 63
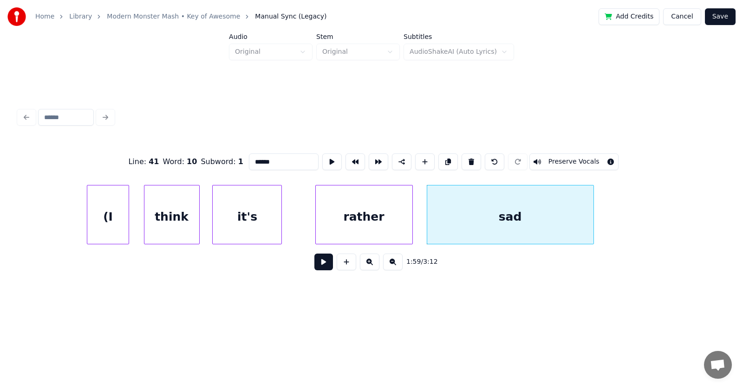
click at [538, 223] on div "sad" at bounding box center [510, 217] width 166 height 63
type input "***"
click at [323, 265] on button at bounding box center [323, 262] width 19 height 17
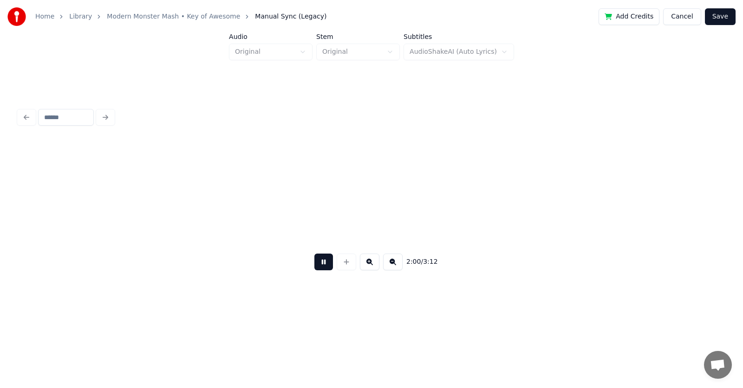
scroll to position [0, 41790]
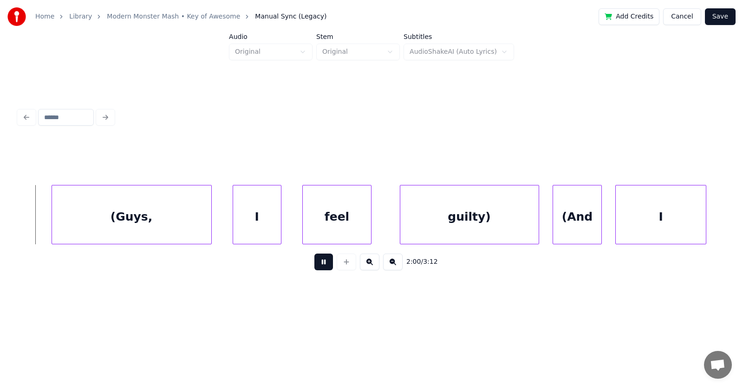
click at [323, 265] on button at bounding box center [323, 262] width 19 height 17
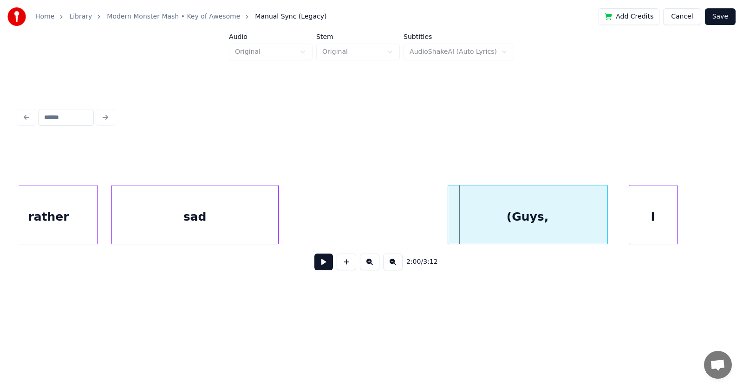
scroll to position [0, 41304]
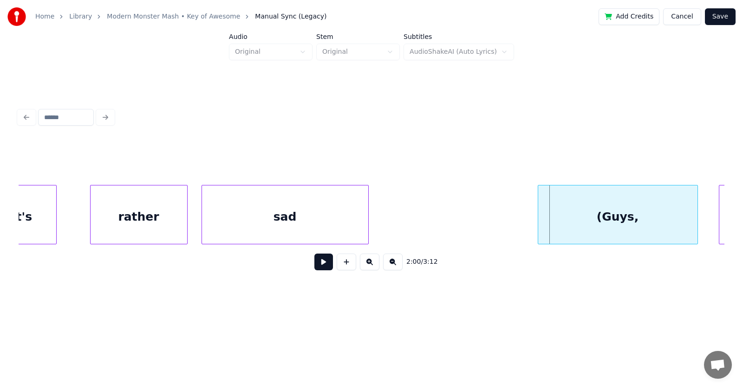
click at [320, 226] on div "sad" at bounding box center [285, 217] width 166 height 63
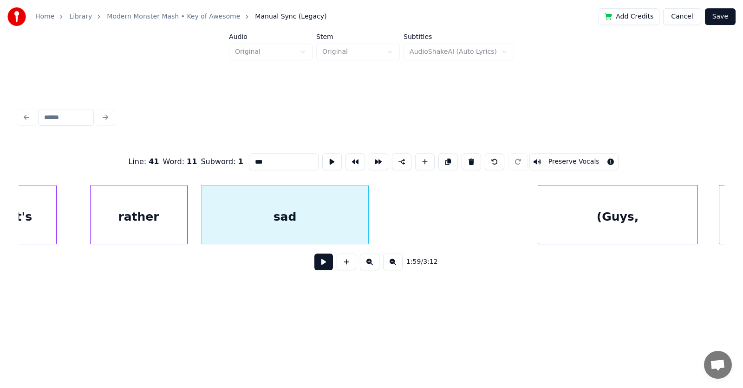
click at [253, 160] on input "***" at bounding box center [284, 162] width 70 height 17
click at [589, 225] on div "(Guys," at bounding box center [608, 217] width 159 height 63
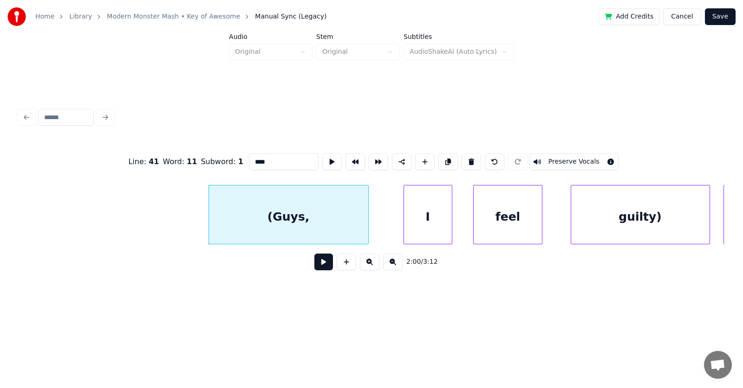
scroll to position [0, 41665]
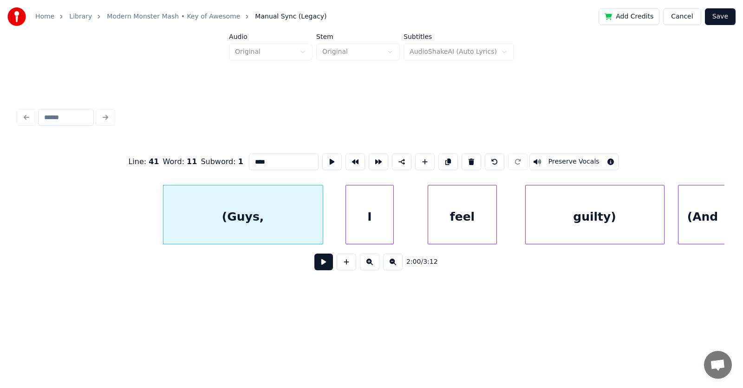
click at [382, 226] on div "I" at bounding box center [370, 217] width 48 height 63
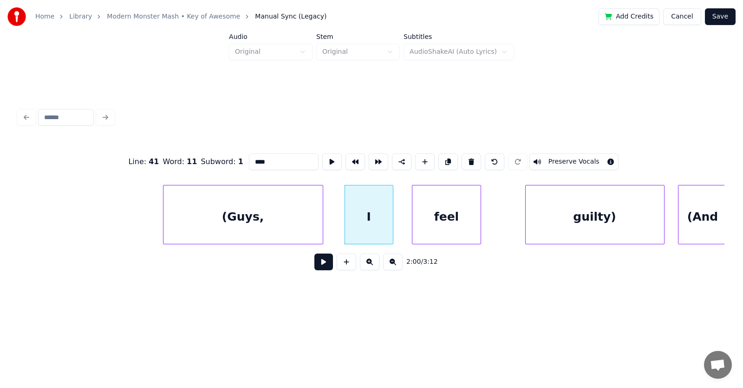
click at [441, 223] on div "feel" at bounding box center [446, 217] width 69 height 63
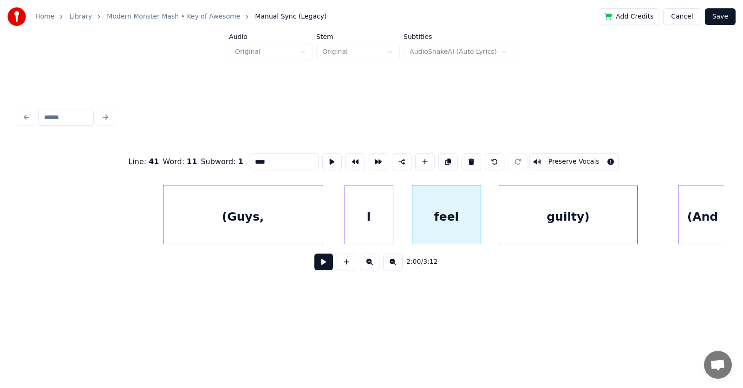
click at [560, 236] on div "guilty)" at bounding box center [568, 217] width 138 height 63
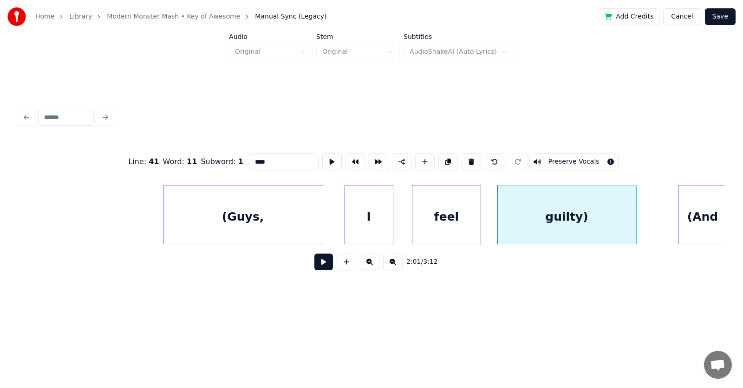
click at [276, 210] on div "(Guys," at bounding box center [242, 217] width 159 height 63
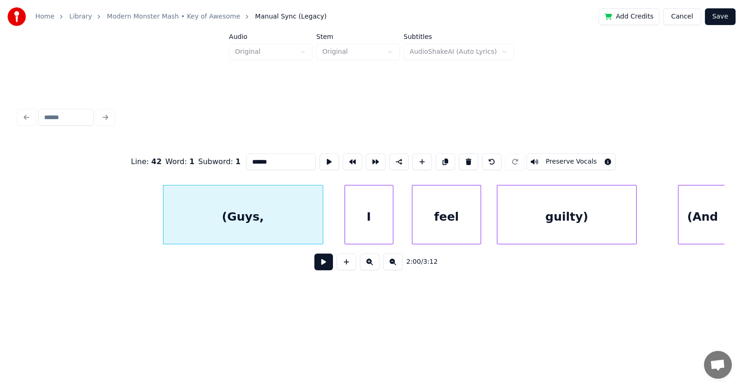
type input "******"
click at [319, 266] on button at bounding box center [323, 262] width 19 height 17
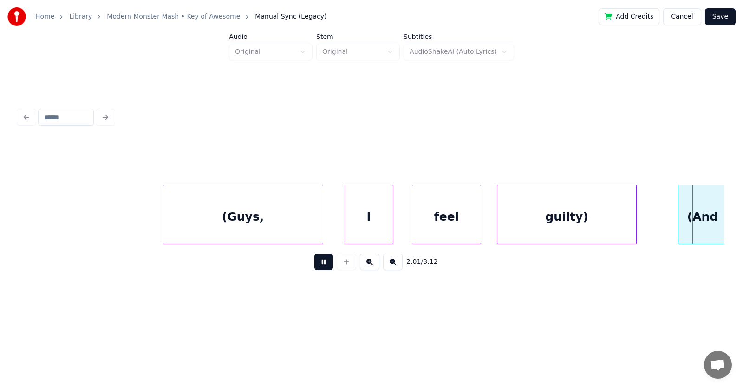
scroll to position [0, 42374]
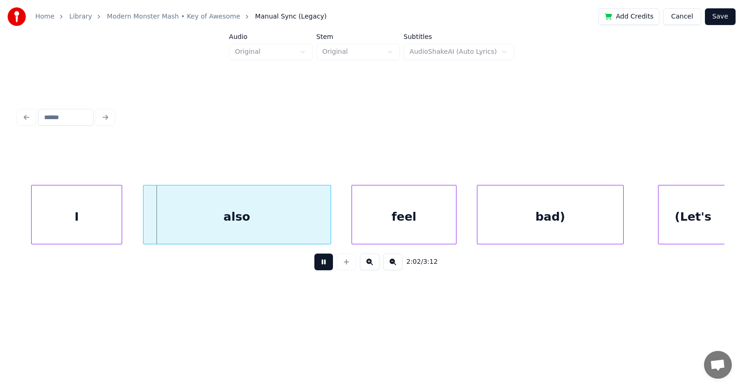
click at [319, 266] on button at bounding box center [323, 262] width 19 height 17
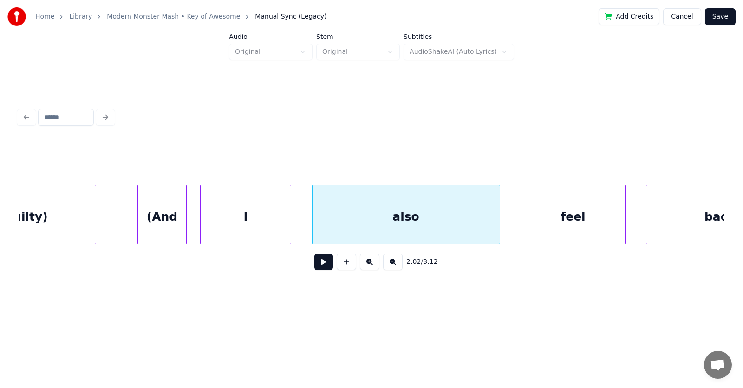
scroll to position [0, 42115]
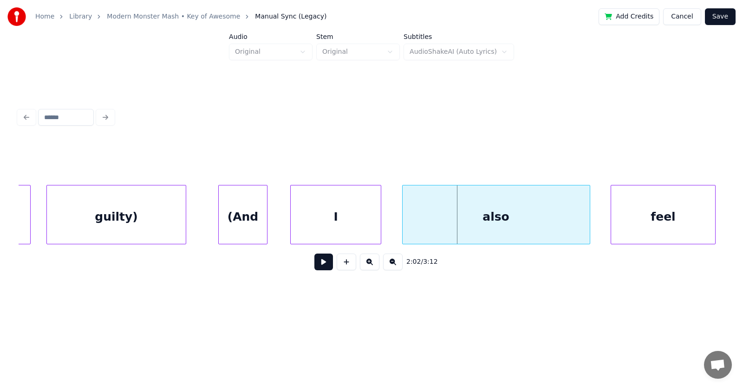
click at [254, 222] on div "(And" at bounding box center [243, 217] width 48 height 63
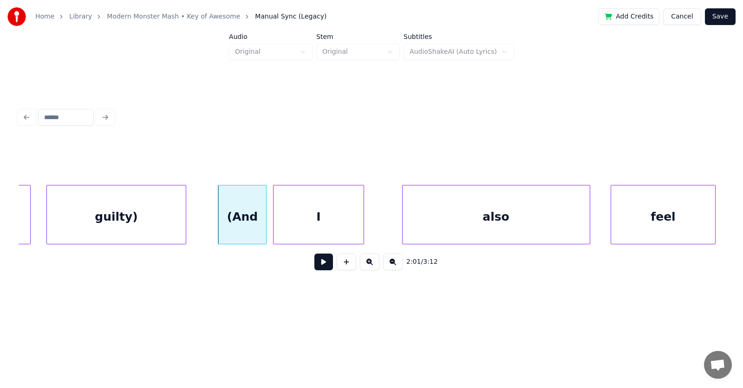
click at [320, 223] on div "I" at bounding box center [318, 217] width 90 height 63
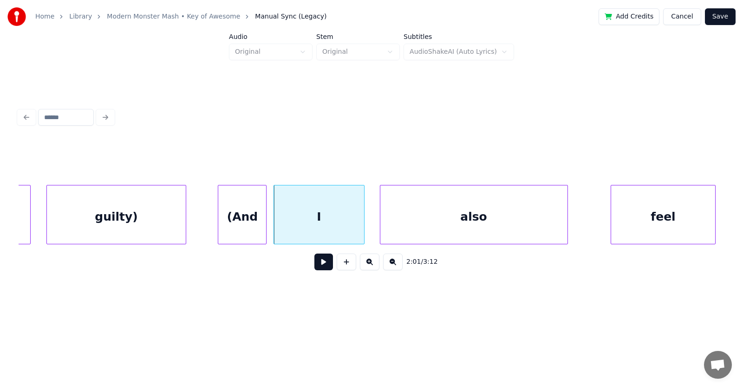
click at [427, 229] on div "also" at bounding box center [473, 217] width 187 height 63
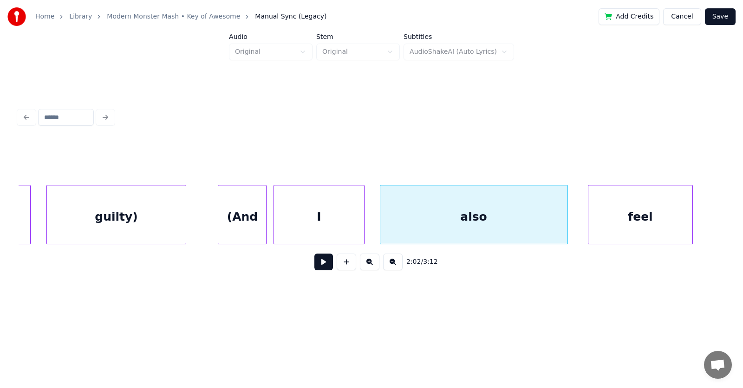
click at [606, 222] on div "feel" at bounding box center [640, 217] width 104 height 63
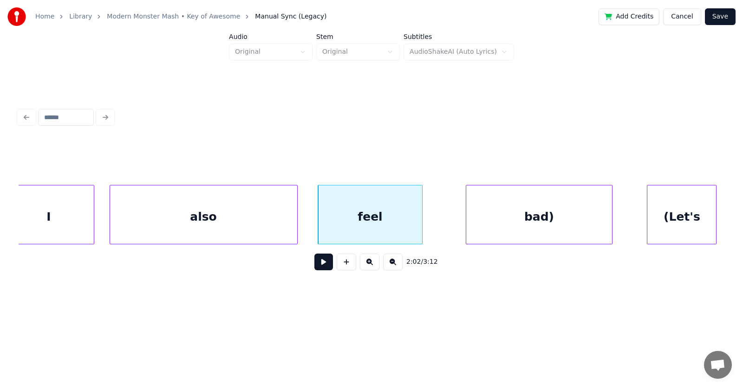
scroll to position [0, 42430]
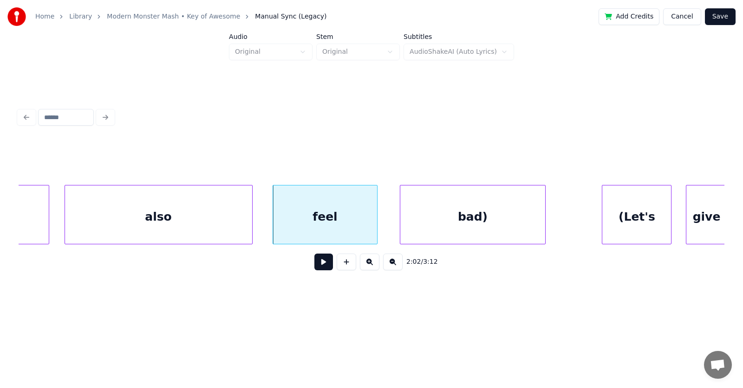
click at [474, 225] on div "bad)" at bounding box center [472, 217] width 145 height 63
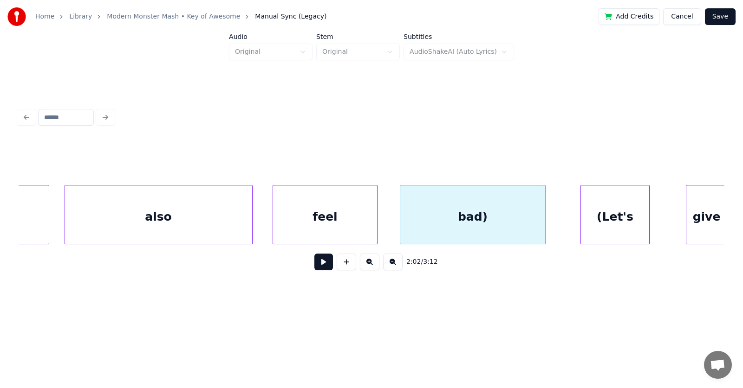
click at [606, 220] on div "(Let's" at bounding box center [615, 217] width 69 height 63
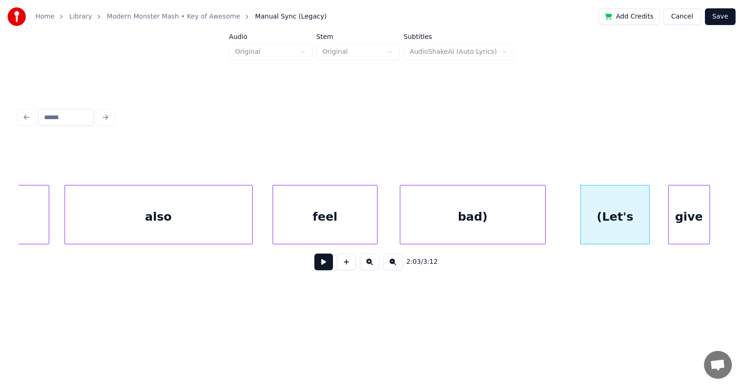
click at [684, 222] on div "give" at bounding box center [688, 217] width 41 height 63
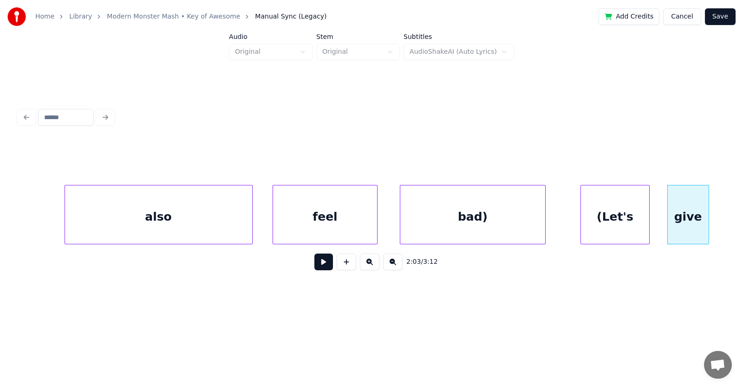
scroll to position [0, 42746]
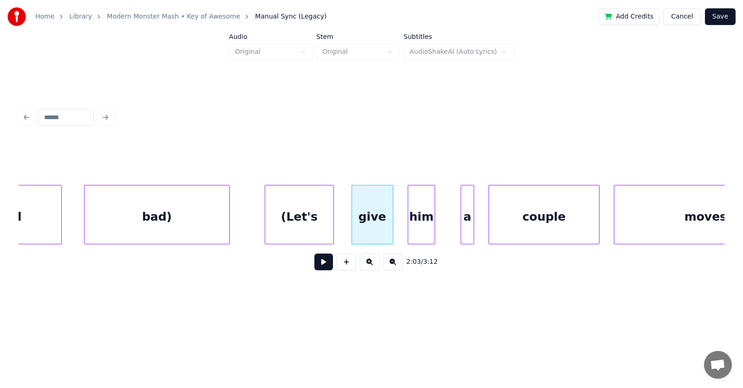
click at [425, 222] on div "him" at bounding box center [421, 217] width 27 height 63
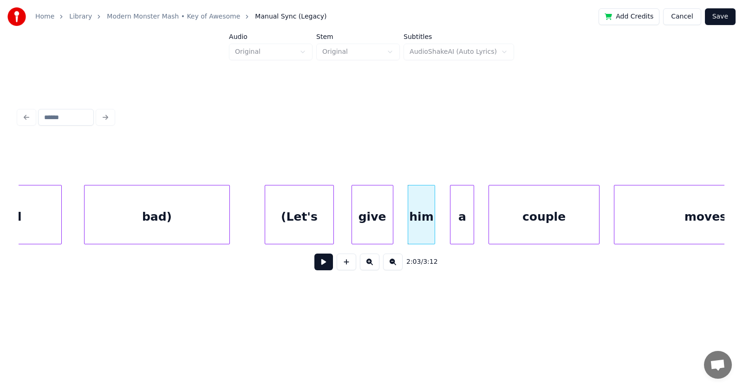
click at [450, 228] on div at bounding box center [451, 215] width 3 height 58
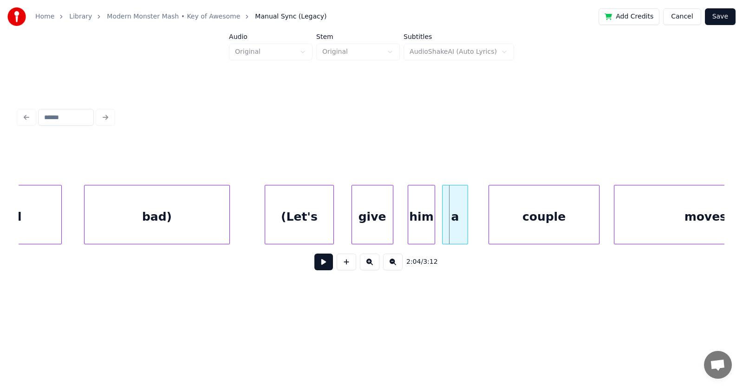
click at [454, 227] on div "a" at bounding box center [454, 217] width 25 height 63
click at [504, 225] on div "couple" at bounding box center [533, 217] width 110 height 63
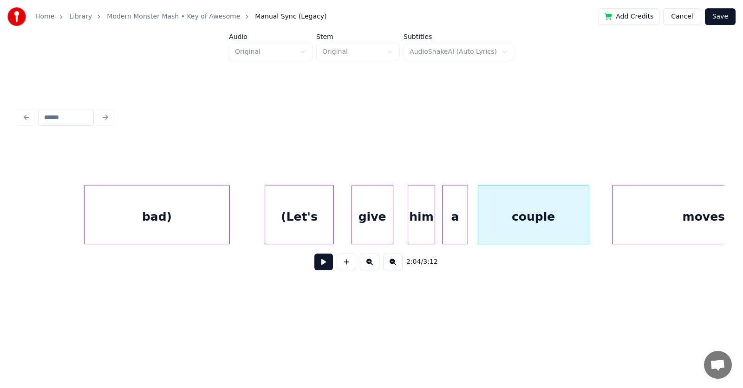
scroll to position [0, 42821]
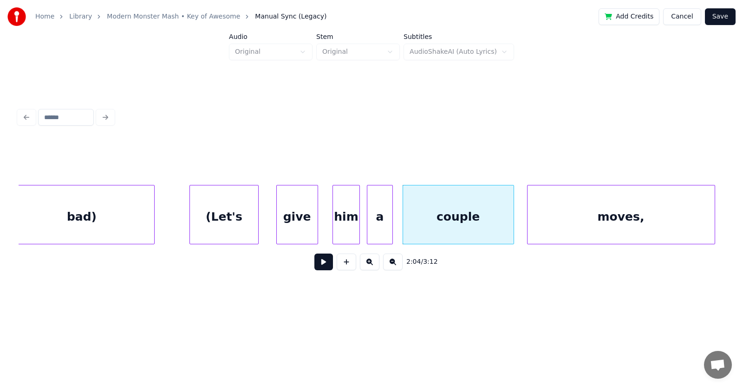
click at [666, 221] on div "moves," at bounding box center [620, 217] width 187 height 63
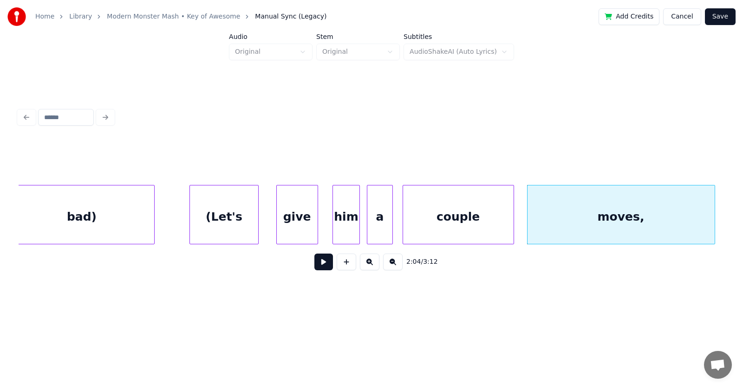
click at [235, 221] on div "(Let's" at bounding box center [224, 217] width 69 height 63
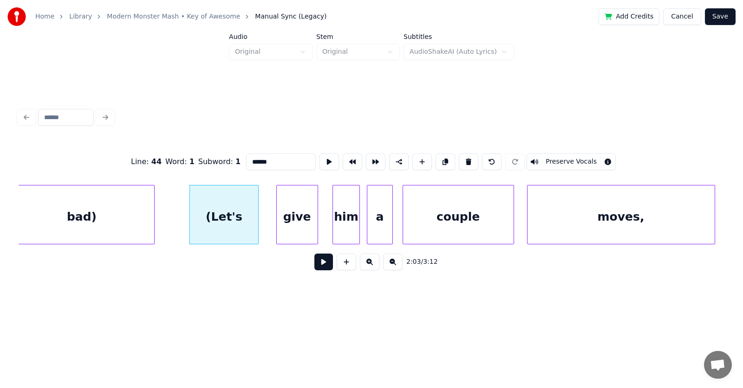
click at [314, 263] on button at bounding box center [323, 262] width 19 height 17
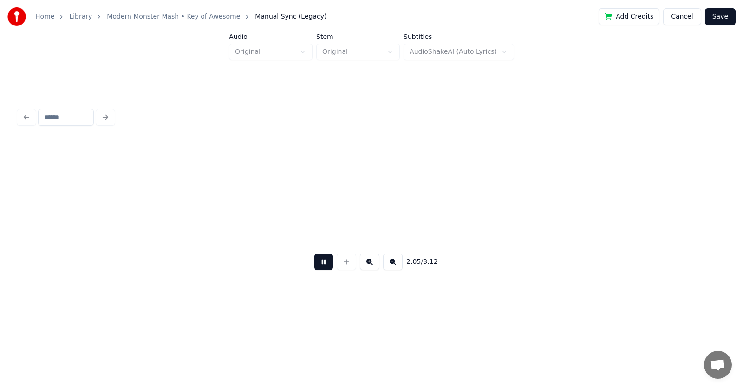
scroll to position [0, 43529]
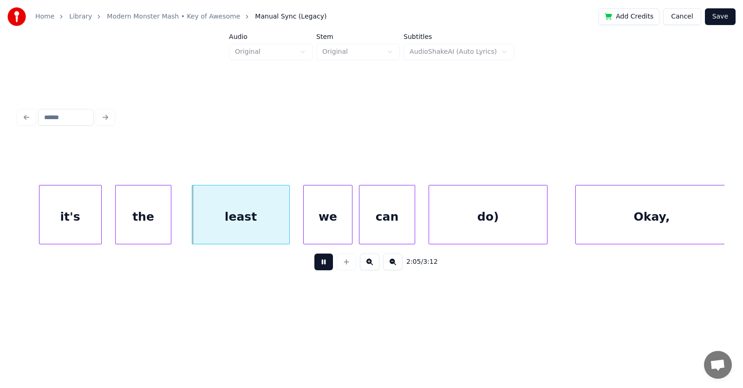
click at [314, 263] on button at bounding box center [323, 262] width 19 height 17
click at [59, 224] on div "it's" at bounding box center [59, 217] width 62 height 63
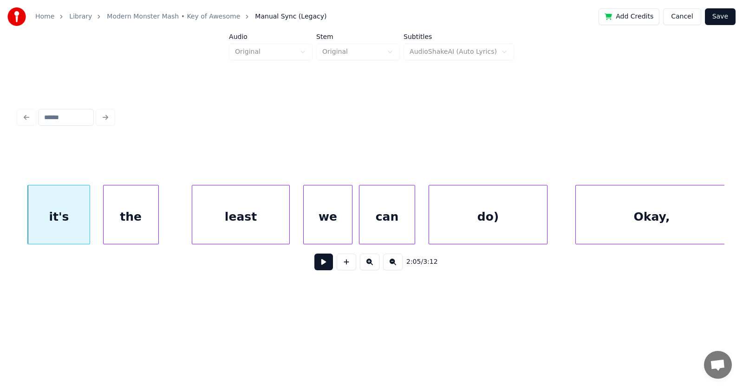
click at [131, 226] on div "the" at bounding box center [131, 217] width 55 height 63
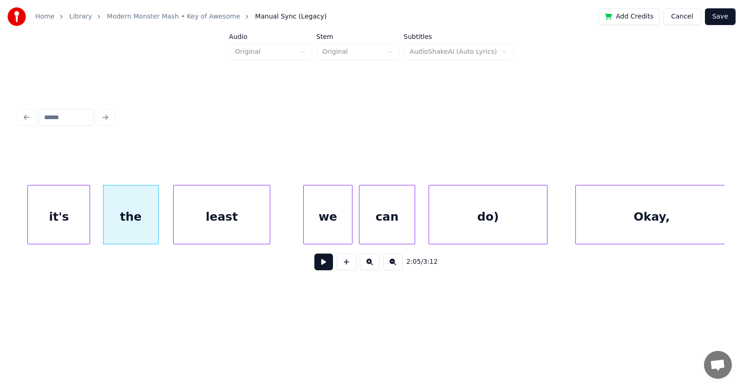
click at [208, 227] on div "least" at bounding box center [222, 217] width 97 height 63
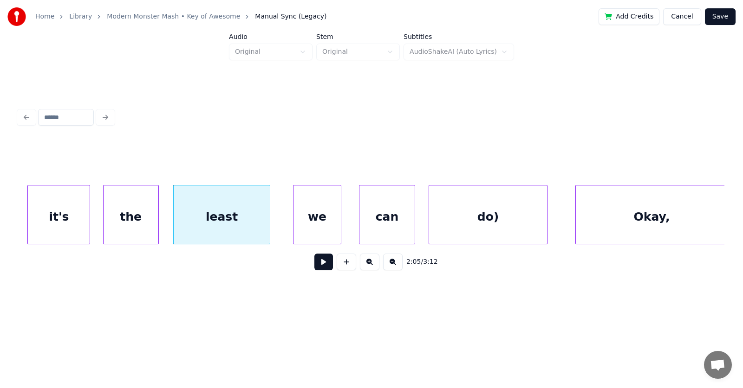
click at [308, 223] on div "we" at bounding box center [317, 217] width 48 height 63
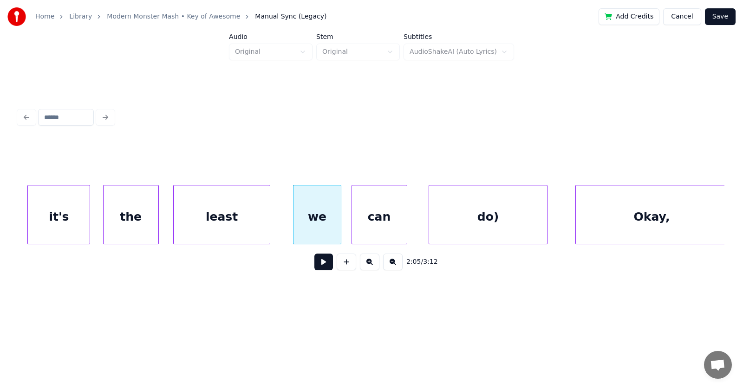
click at [365, 220] on div "can" at bounding box center [379, 217] width 55 height 63
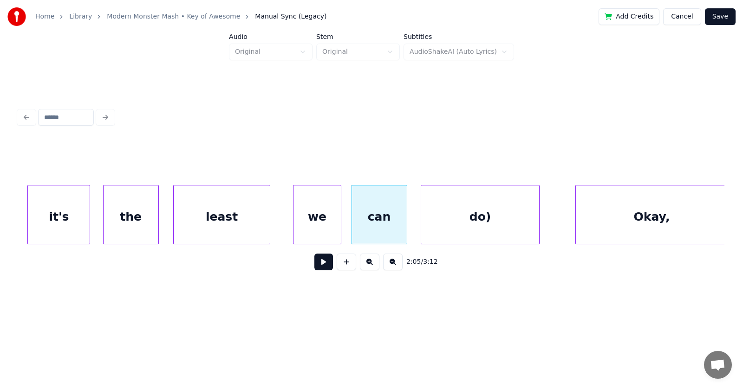
click at [456, 220] on div "do)" at bounding box center [479, 217] width 117 height 63
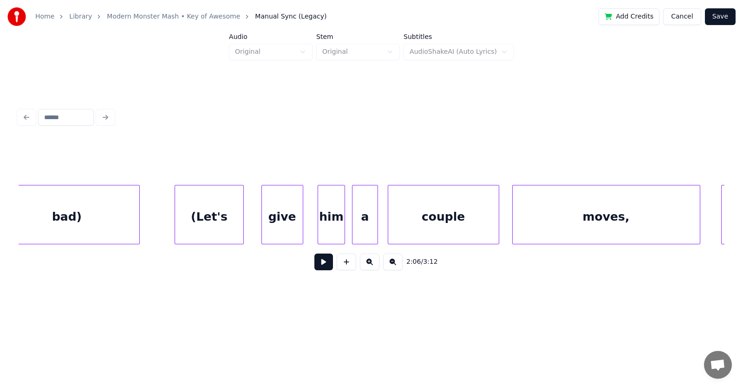
scroll to position [0, 42881]
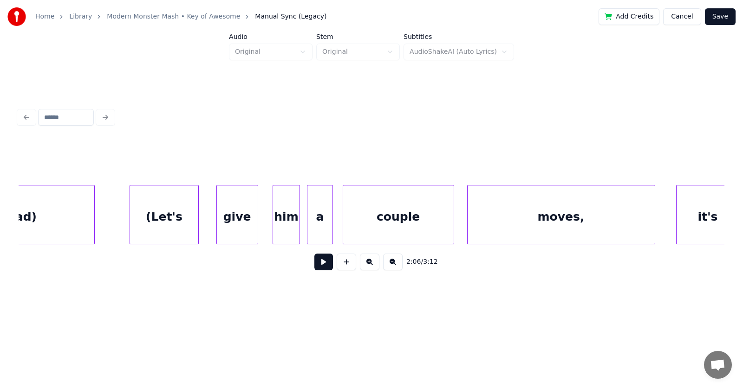
click at [532, 223] on div "moves," at bounding box center [560, 217] width 187 height 63
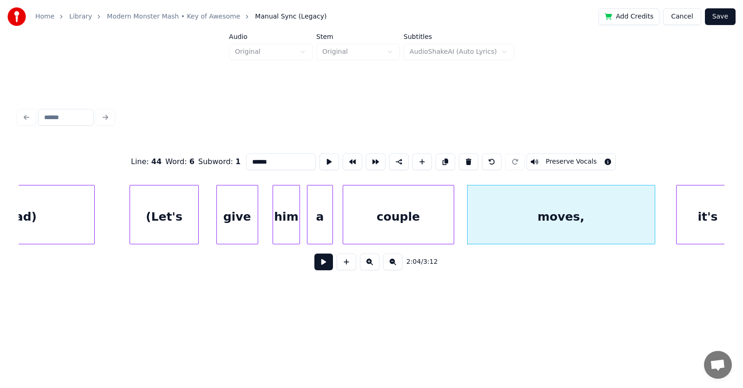
click at [264, 161] on input "******" at bounding box center [281, 162] width 70 height 17
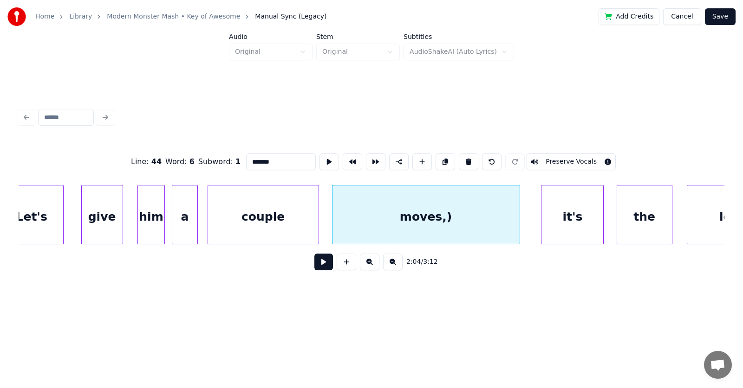
click at [251, 161] on input "*******" at bounding box center [281, 162] width 70 height 17
click at [250, 160] on input "*******" at bounding box center [281, 162] width 70 height 17
click at [251, 158] on input "*******" at bounding box center [281, 162] width 70 height 17
click at [252, 158] on input "*******" at bounding box center [281, 162] width 70 height 17
click at [551, 215] on div "it's" at bounding box center [572, 217] width 62 height 63
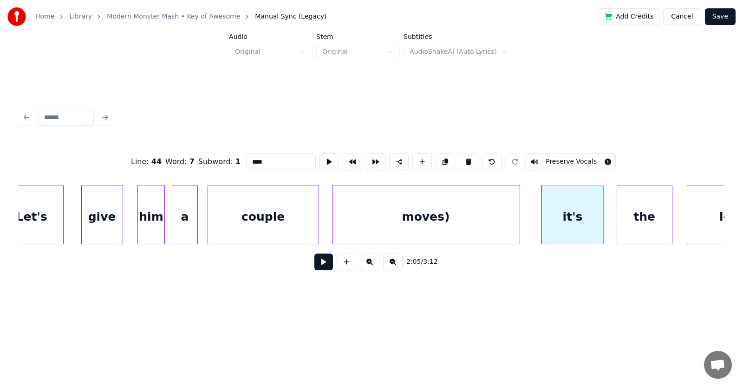
click at [246, 157] on input "****" at bounding box center [281, 162] width 70 height 17
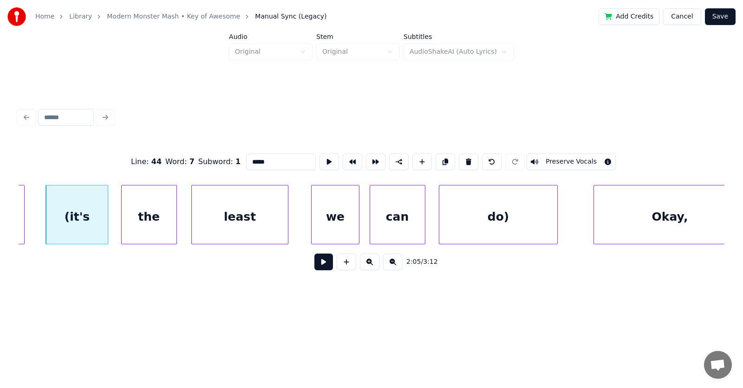
scroll to position [0, 43736]
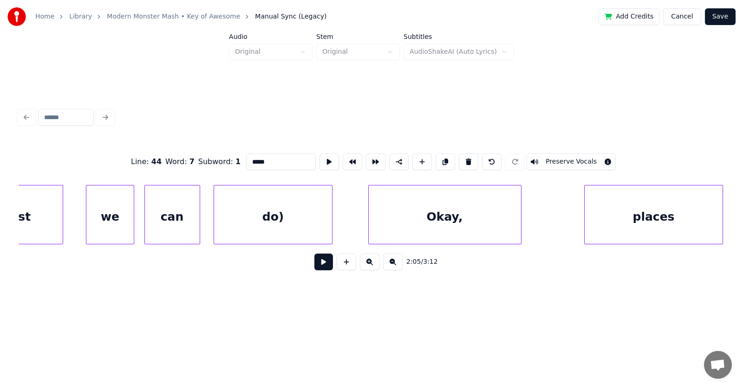
click at [309, 225] on div "do)" at bounding box center [272, 217] width 117 height 63
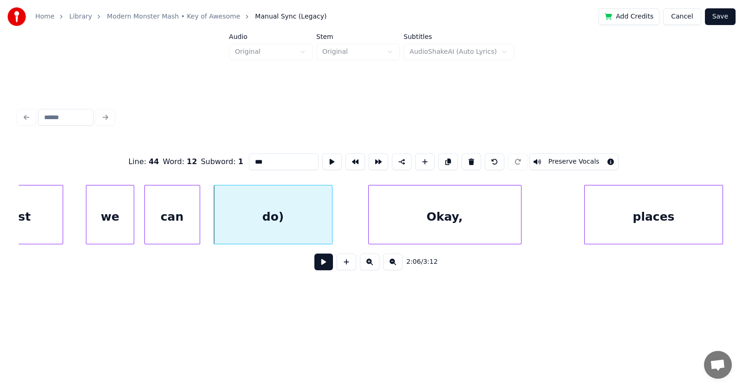
click at [250, 159] on input "***" at bounding box center [284, 162] width 70 height 17
click at [444, 222] on div "Okay," at bounding box center [433, 217] width 152 height 63
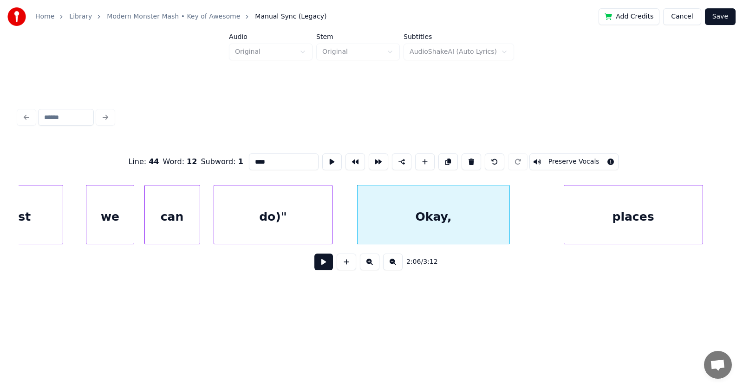
click at [595, 225] on div "places" at bounding box center [633, 217] width 138 height 63
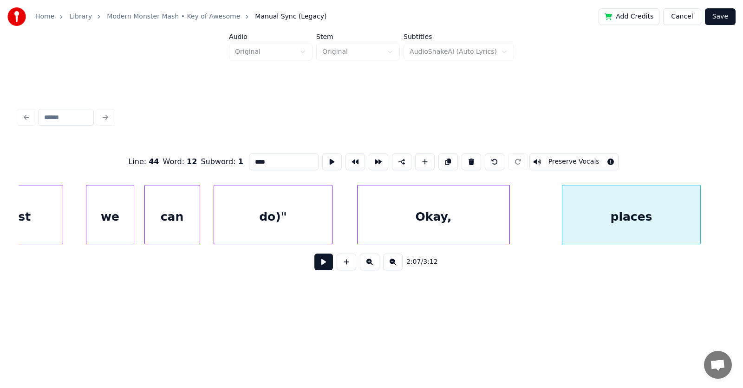
click at [427, 222] on div "Okay," at bounding box center [433, 217] width 152 height 63
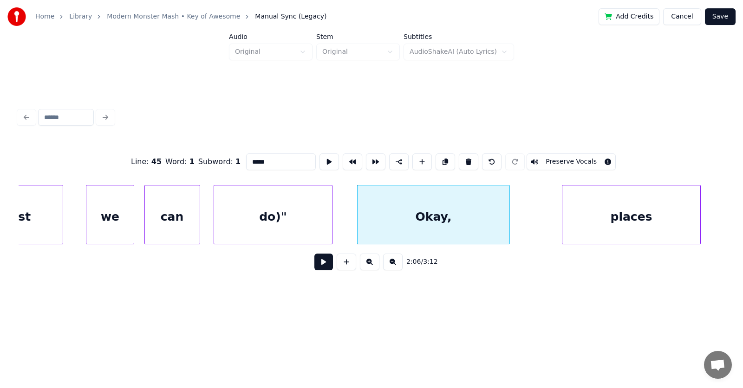
click at [246, 157] on input "*****" at bounding box center [281, 162] width 70 height 17
click at [290, 214] on div "do)"" at bounding box center [272, 217] width 117 height 63
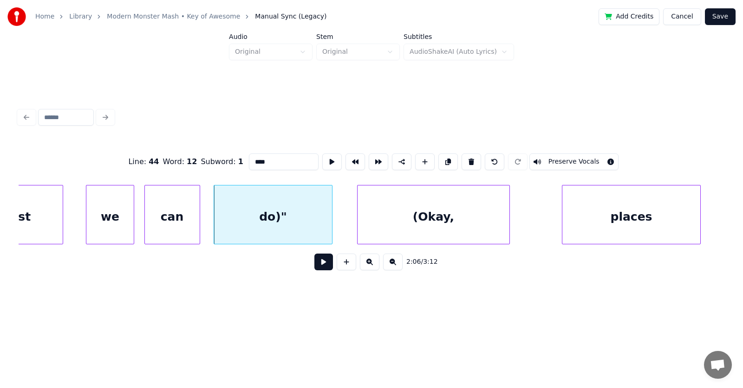
click at [250, 158] on input "****" at bounding box center [284, 162] width 70 height 17
click at [603, 224] on div "places" at bounding box center [627, 217] width 138 height 63
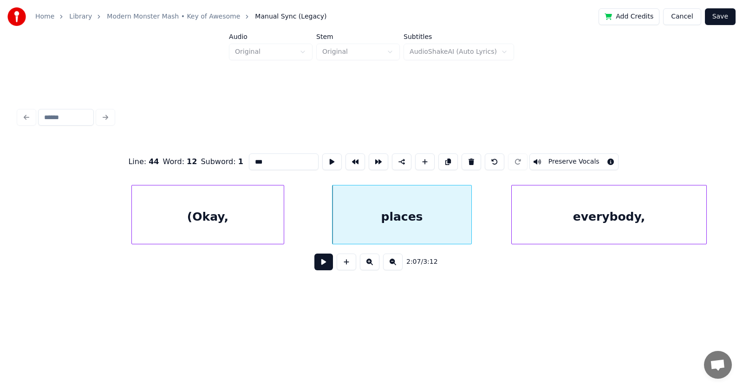
scroll to position [0, 44052]
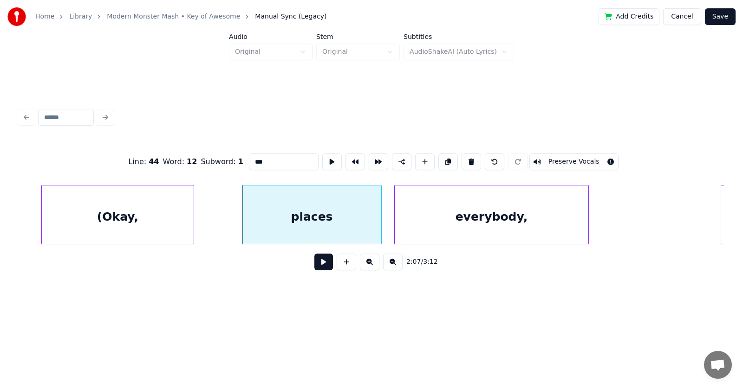
click at [465, 230] on div "everybody," at bounding box center [492, 217] width 194 height 63
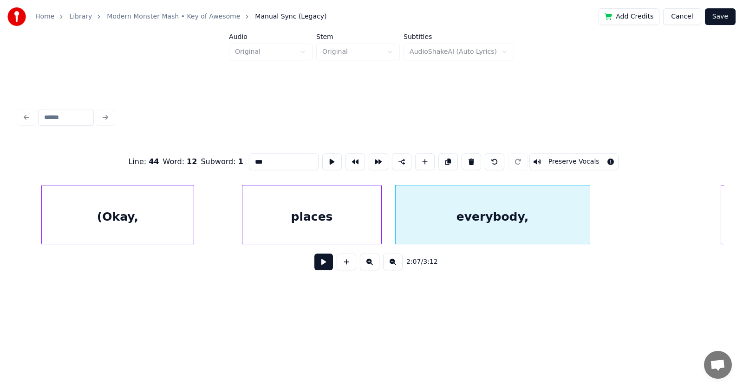
click at [495, 222] on div "everybody," at bounding box center [492, 217] width 194 height 63
click at [279, 158] on input "**********" at bounding box center [281, 162] width 70 height 17
type input "**********"
click at [321, 262] on button at bounding box center [323, 262] width 19 height 17
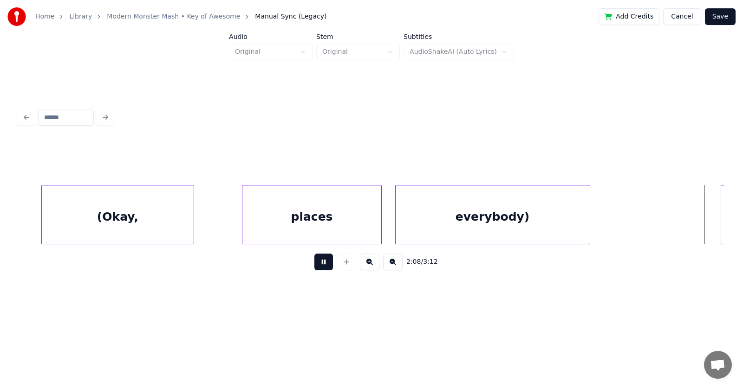
scroll to position [0, 44760]
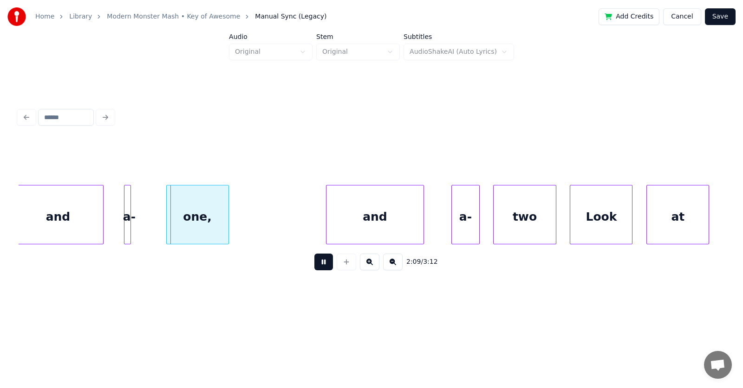
click at [321, 262] on button at bounding box center [323, 262] width 19 height 17
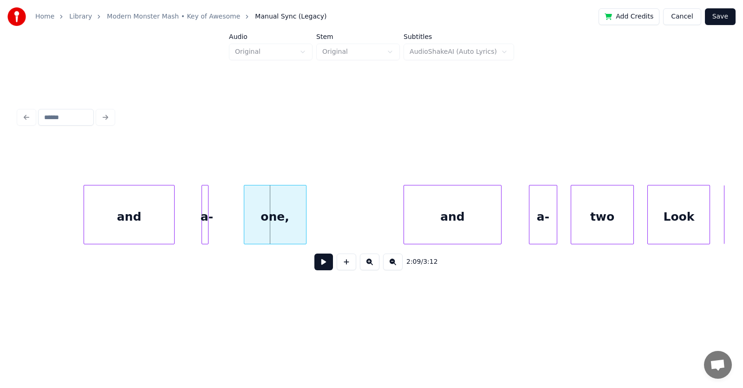
click at [143, 217] on div "and" at bounding box center [129, 217] width 90 height 63
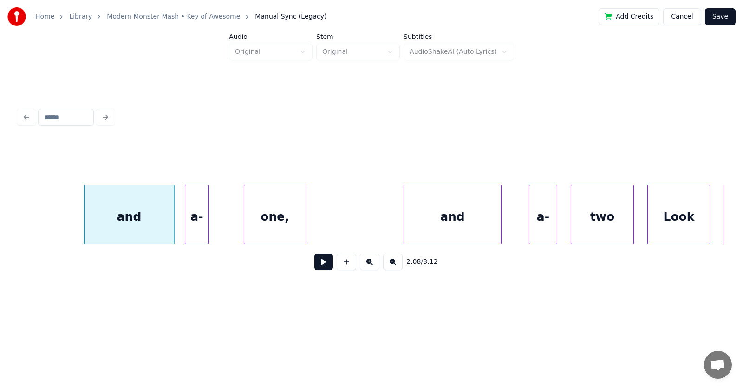
click at [187, 222] on div at bounding box center [186, 215] width 3 height 58
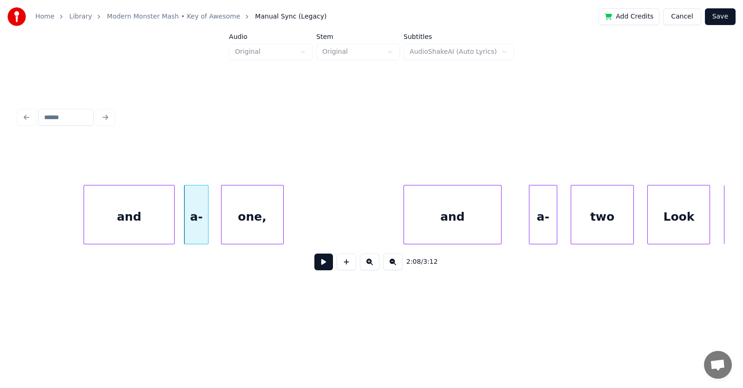
click at [252, 235] on div "one," at bounding box center [252, 217] width 62 height 63
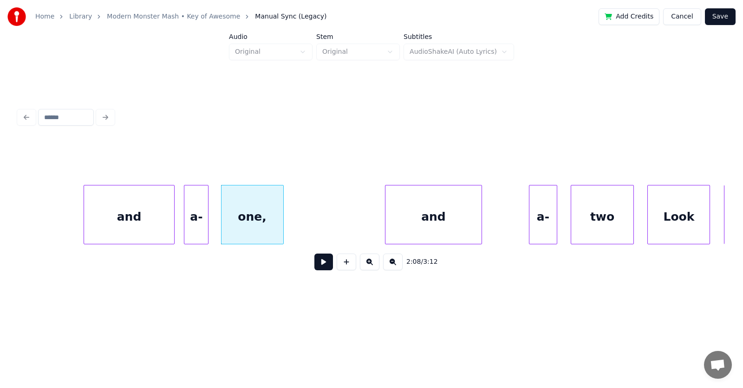
click at [433, 232] on div "and" at bounding box center [433, 217] width 97 height 63
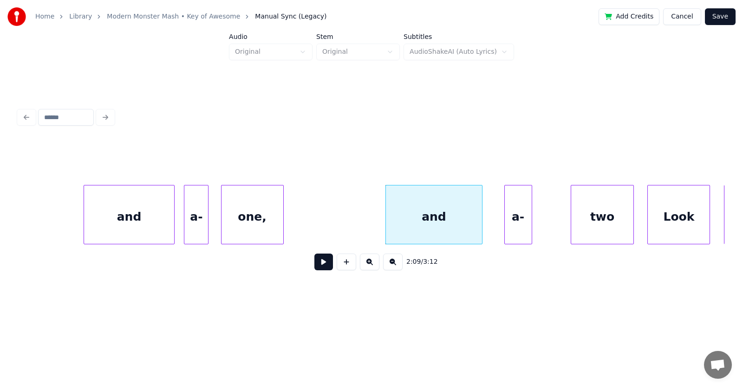
click at [516, 230] on div "a-" at bounding box center [518, 217] width 27 height 63
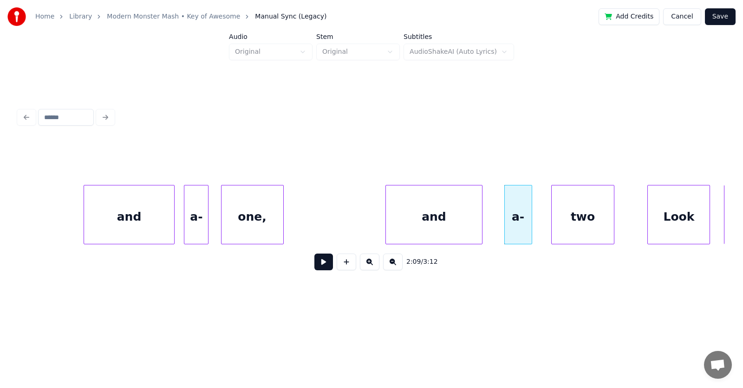
click at [572, 229] on div "two" at bounding box center [582, 217] width 62 height 63
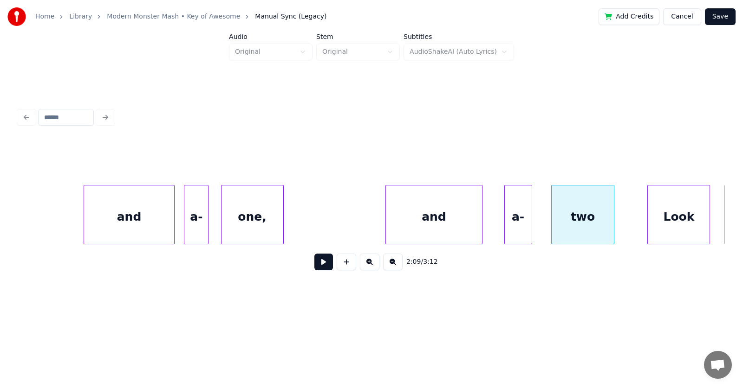
click at [441, 216] on div "and" at bounding box center [434, 217] width 97 height 63
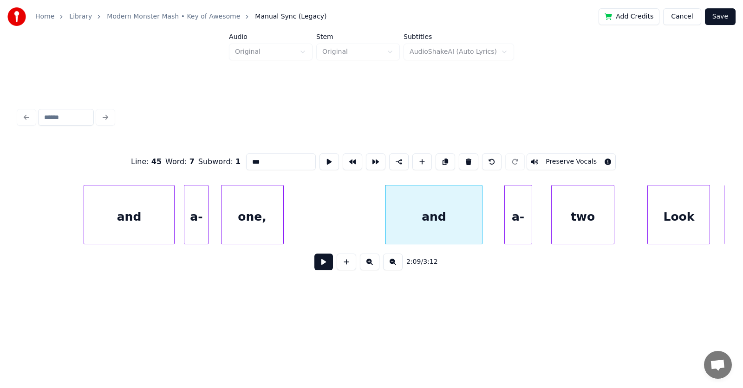
click at [318, 265] on button at bounding box center [323, 262] width 19 height 17
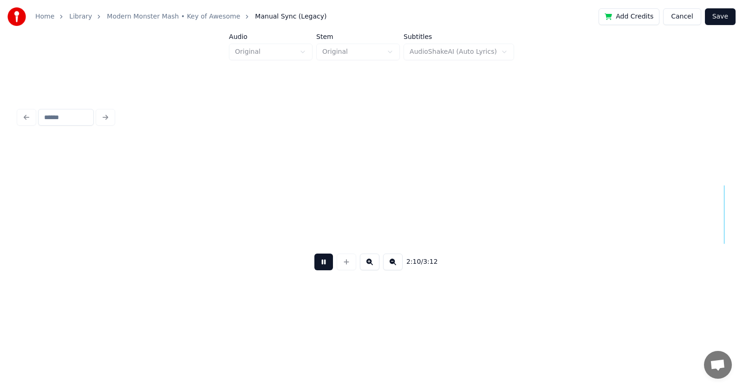
scroll to position [0, 45389]
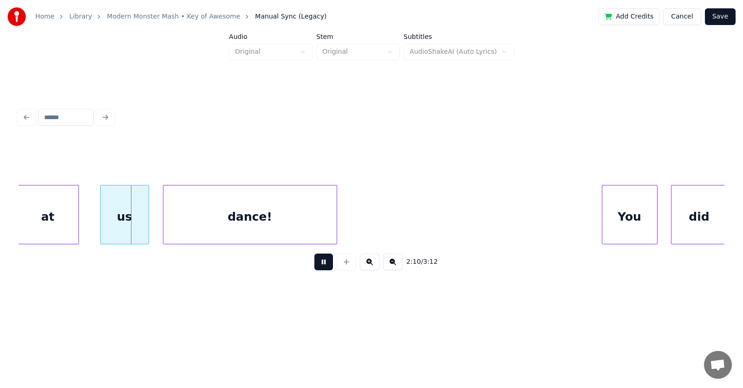
click at [318, 265] on button at bounding box center [323, 262] width 19 height 17
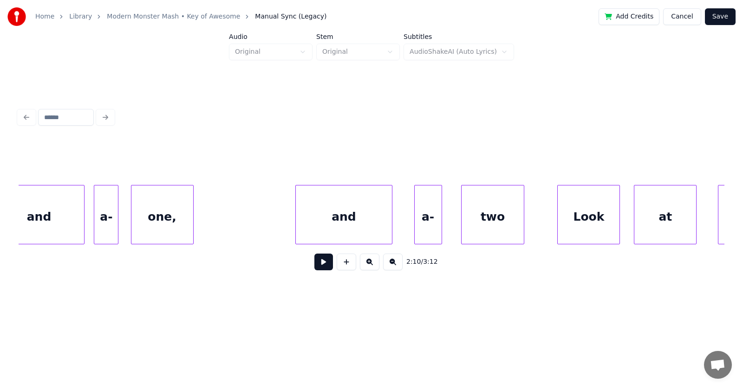
scroll to position [0, 44412]
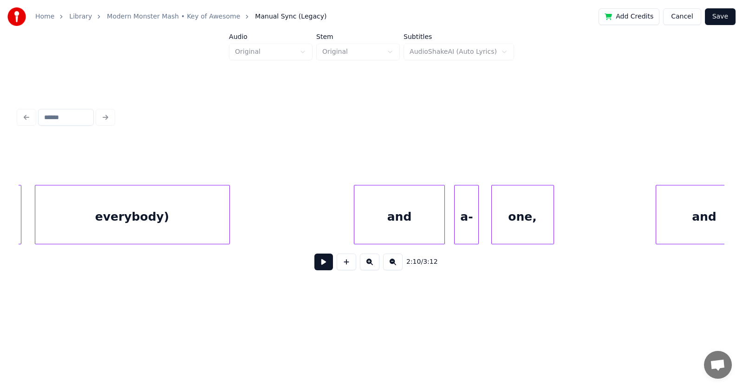
click at [396, 220] on div "and" at bounding box center [399, 217] width 90 height 63
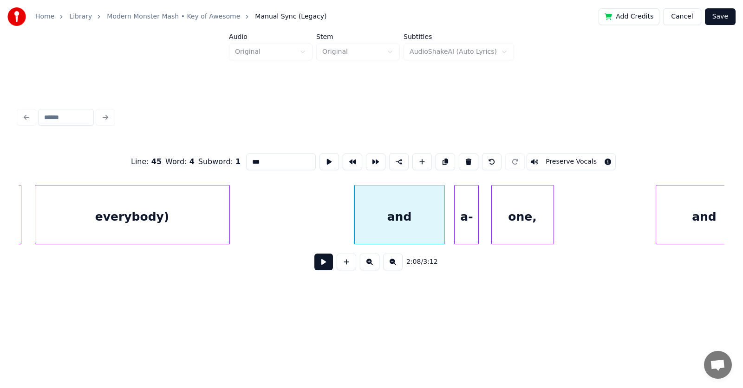
click at [246, 157] on input "***" at bounding box center [281, 162] width 70 height 17
click at [516, 220] on div "one," at bounding box center [523, 217] width 62 height 63
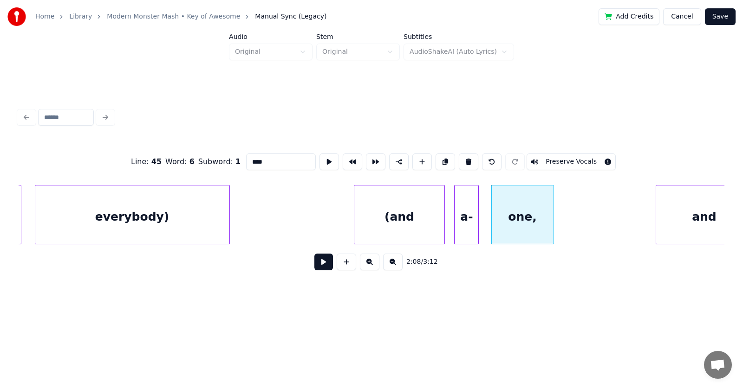
click at [252, 158] on input "****" at bounding box center [281, 162] width 70 height 17
click at [676, 217] on div "and" at bounding box center [704, 217] width 97 height 63
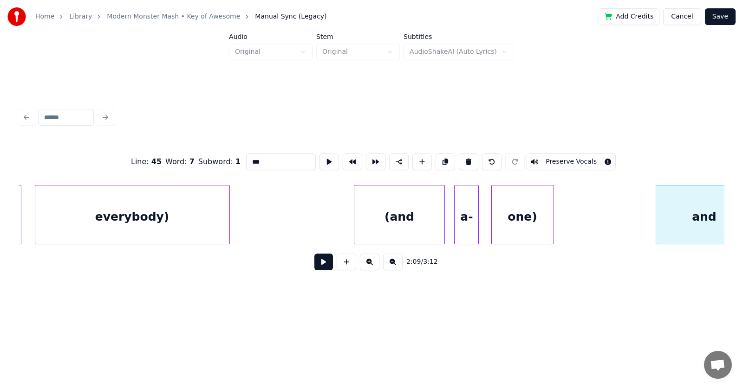
click at [246, 158] on input "***" at bounding box center [281, 162] width 70 height 17
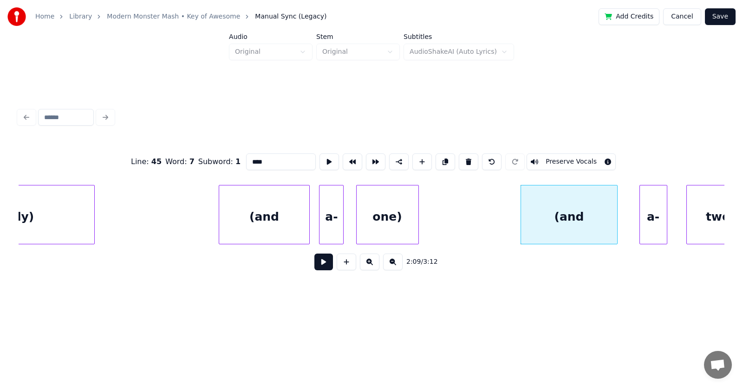
scroll to position [0, 44682]
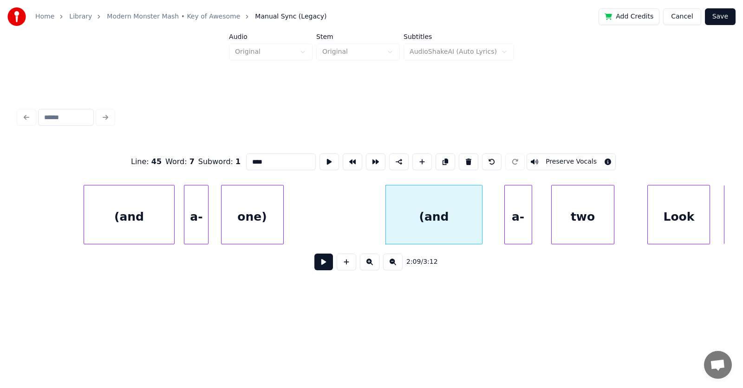
click at [595, 219] on div "two" at bounding box center [582, 217] width 62 height 63
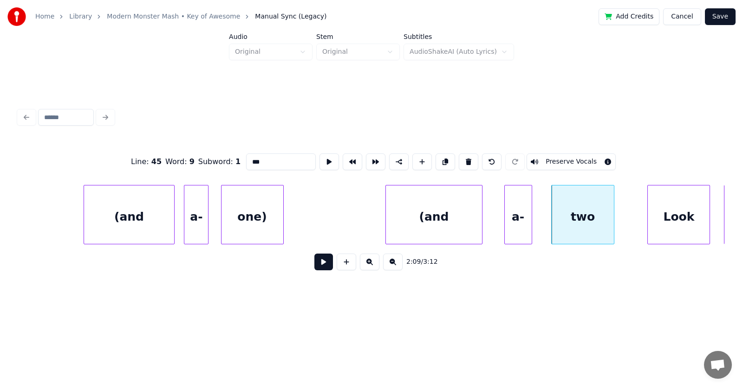
click at [258, 160] on input "***" at bounding box center [281, 162] width 70 height 17
click at [659, 219] on div "Look" at bounding box center [662, 217] width 62 height 63
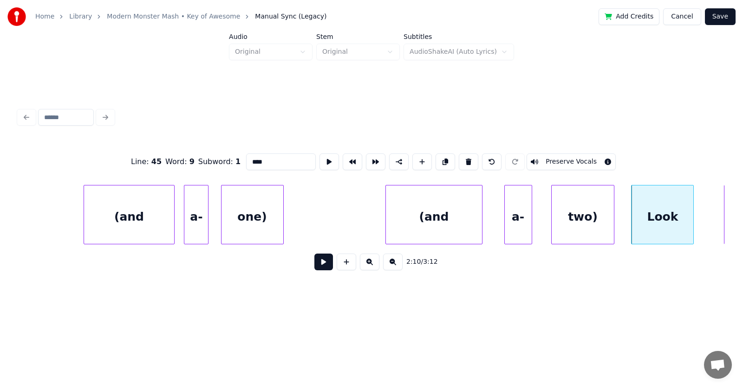
click at [660, 219] on div "Look" at bounding box center [662, 217] width 62 height 63
click at [246, 160] on input "****" at bounding box center [281, 162] width 70 height 17
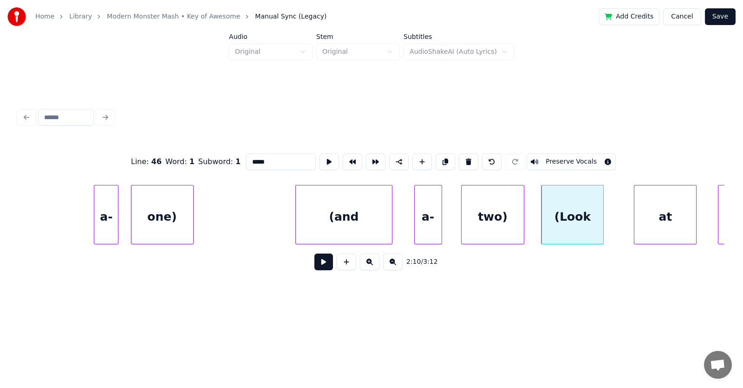
scroll to position [0, 44863]
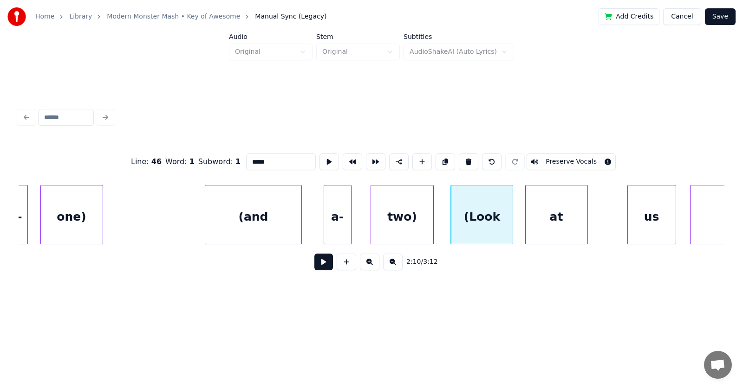
click at [547, 227] on div "at" at bounding box center [556, 217] width 62 height 63
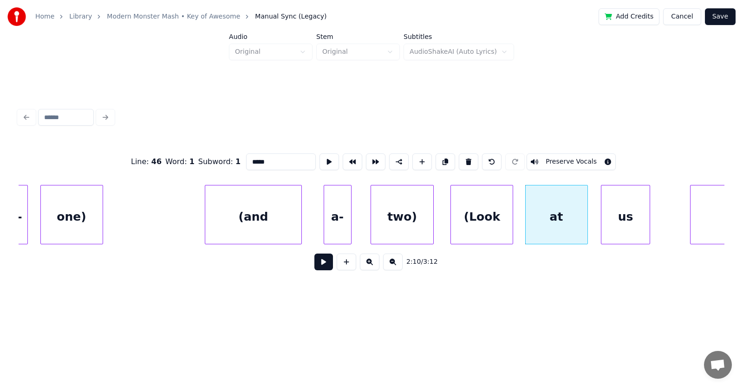
click at [620, 229] on div "us" at bounding box center [625, 217] width 48 height 63
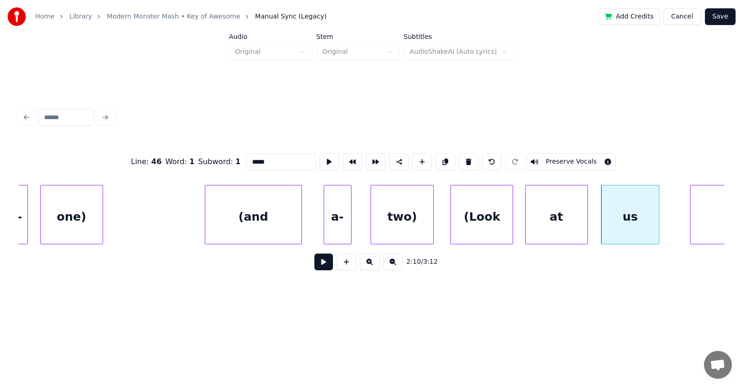
click at [659, 226] on div at bounding box center [657, 215] width 3 height 58
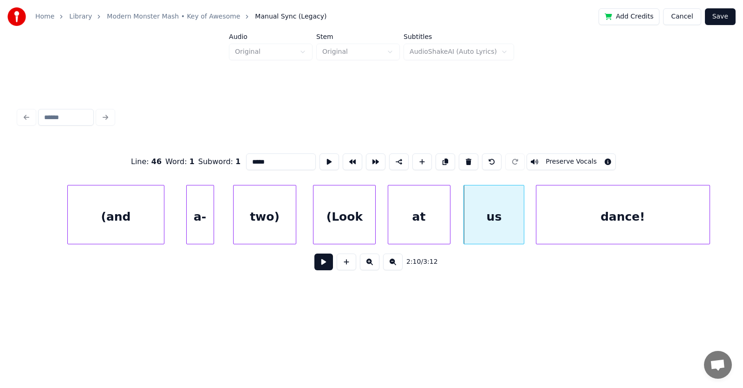
click at [687, 225] on div "dance!" at bounding box center [622, 217] width 173 height 63
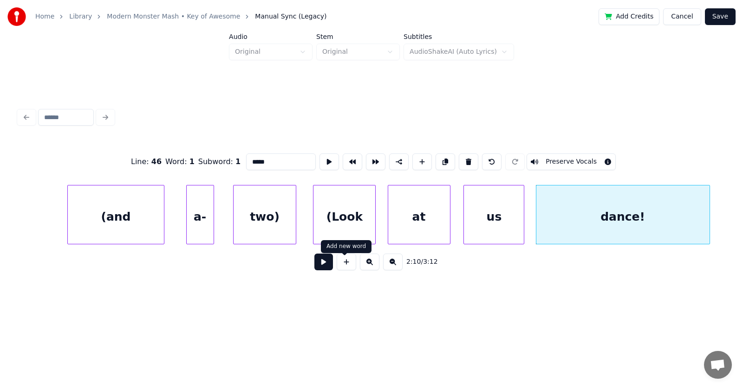
type input "*****"
click at [323, 265] on button at bounding box center [323, 262] width 19 height 17
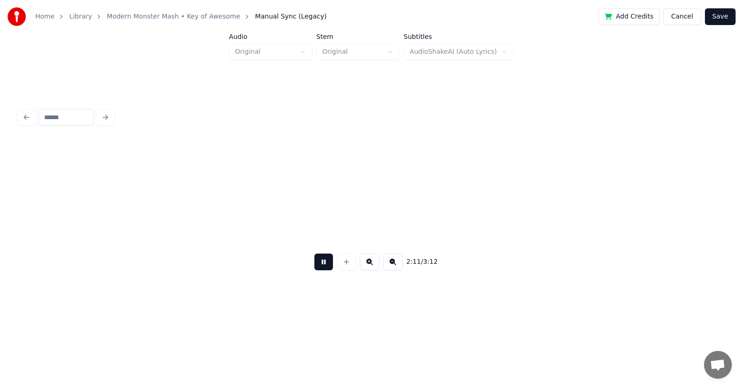
scroll to position [0, 45707]
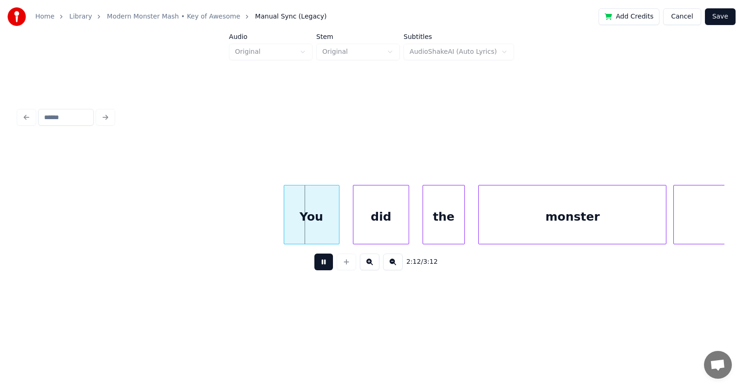
click at [323, 265] on button at bounding box center [323, 262] width 19 height 17
click at [307, 225] on div "You" at bounding box center [304, 217] width 55 height 63
click at [369, 229] on div "did" at bounding box center [369, 217] width 55 height 63
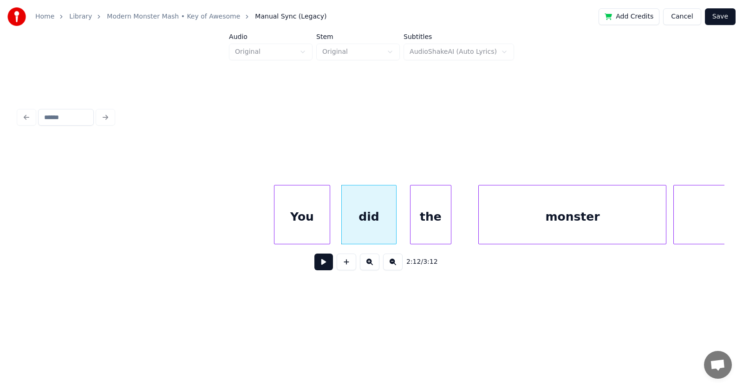
click at [425, 230] on div "the" at bounding box center [430, 217] width 41 height 63
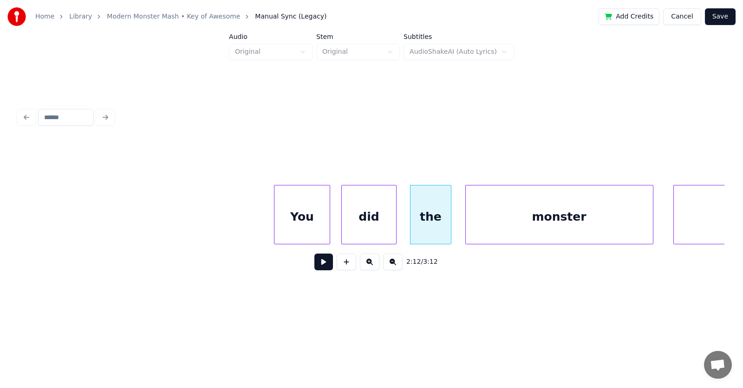
click at [497, 228] on div "monster" at bounding box center [559, 217] width 187 height 63
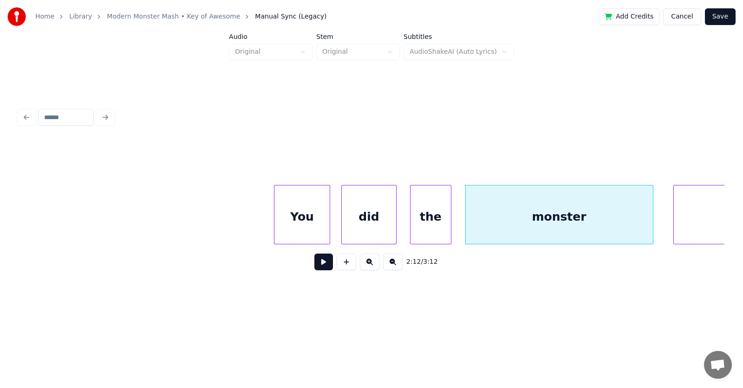
scroll to position [0, 45815]
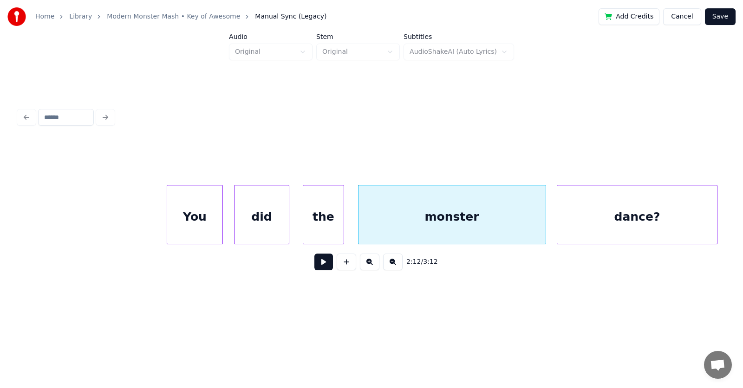
click at [683, 218] on div "dance?" at bounding box center [636, 217] width 159 height 63
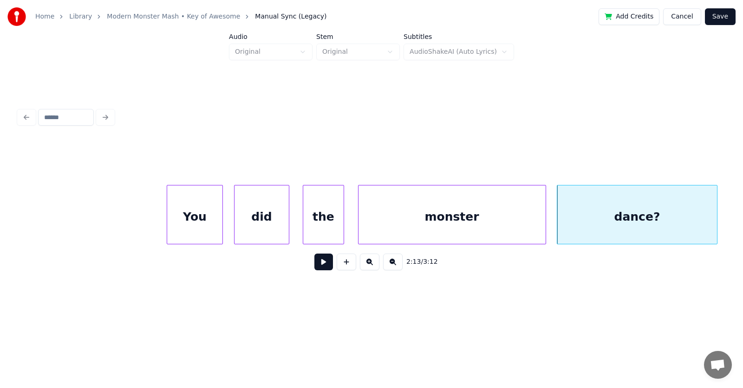
click at [196, 222] on div "You" at bounding box center [194, 217] width 55 height 63
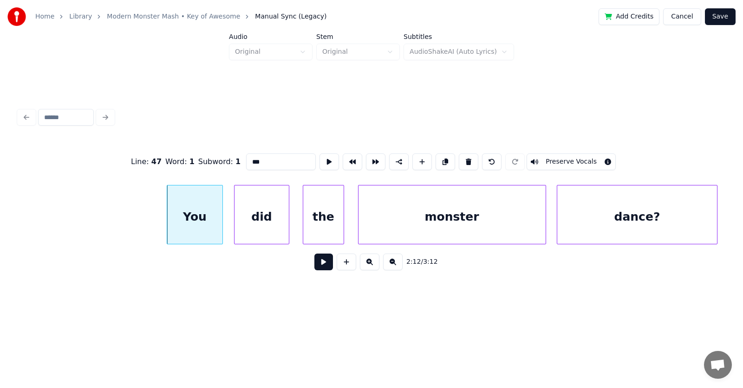
click at [314, 265] on button at bounding box center [323, 262] width 19 height 17
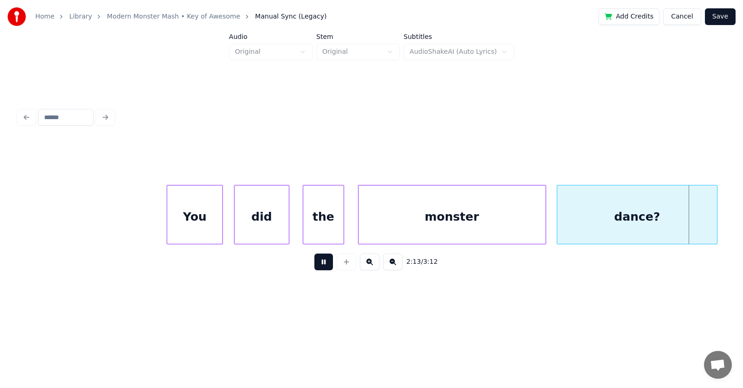
scroll to position [0, 46521]
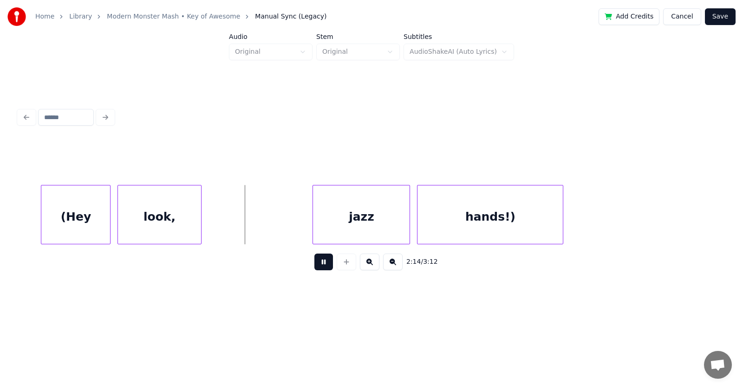
click at [314, 265] on button at bounding box center [323, 262] width 19 height 17
click at [86, 224] on div "(Hey" at bounding box center [71, 217] width 69 height 63
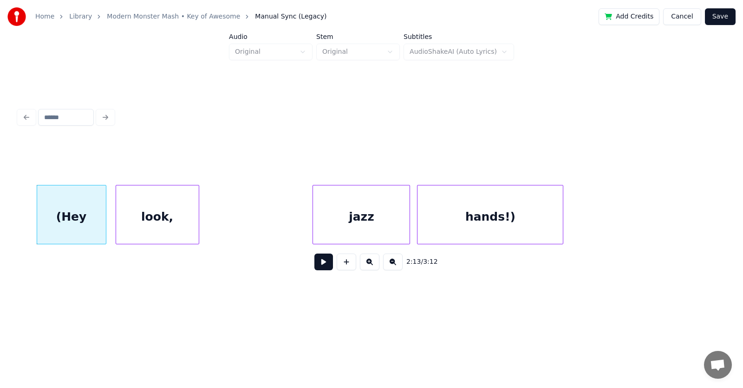
click at [181, 223] on div "look," at bounding box center [157, 217] width 83 height 63
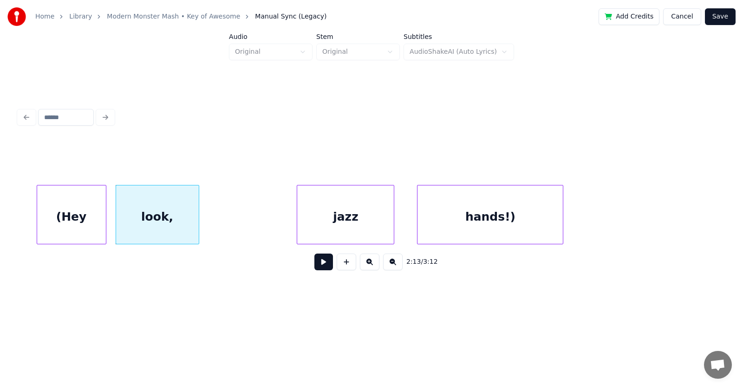
click at [334, 222] on div "jazz" at bounding box center [345, 217] width 97 height 63
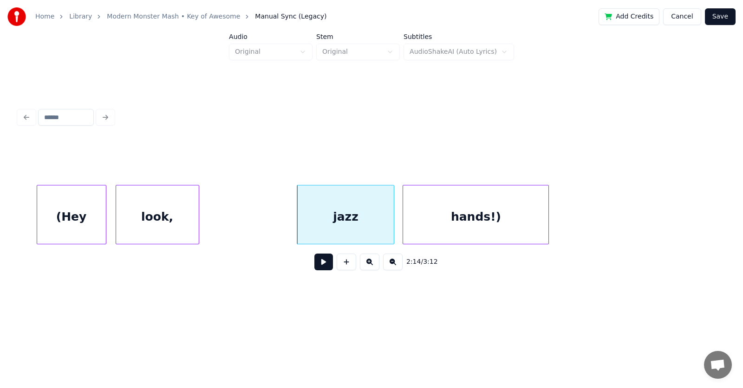
click at [445, 227] on div "hands!)" at bounding box center [475, 217] width 145 height 63
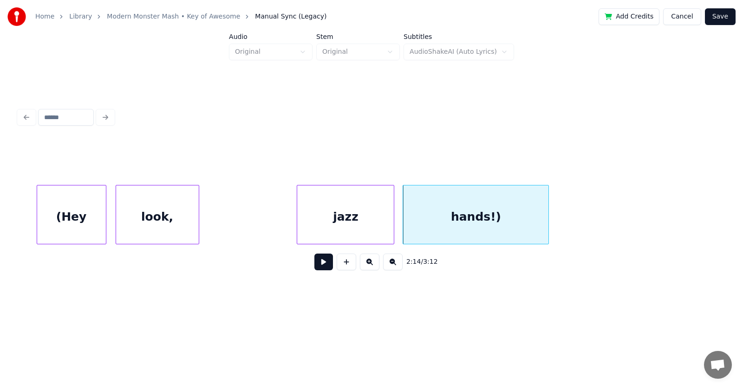
click at [314, 265] on button at bounding box center [323, 262] width 19 height 17
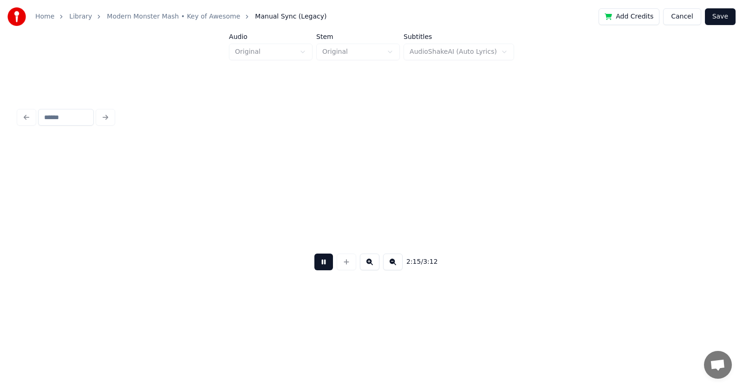
scroll to position [0, 47228]
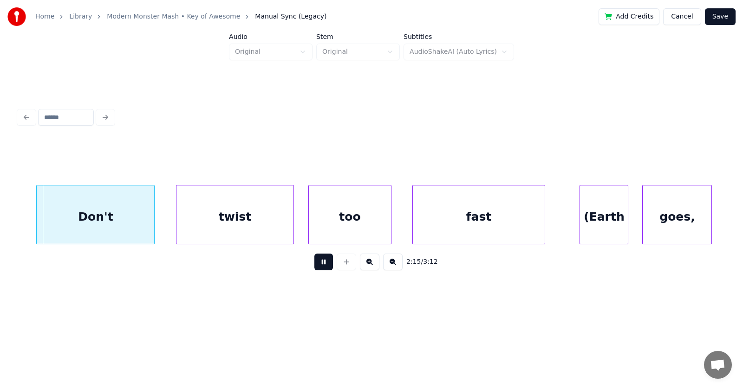
click at [314, 265] on button at bounding box center [323, 262] width 19 height 17
click at [97, 223] on div "Don't" at bounding box center [86, 217] width 117 height 63
click at [221, 222] on div "twist" at bounding box center [221, 217] width 117 height 63
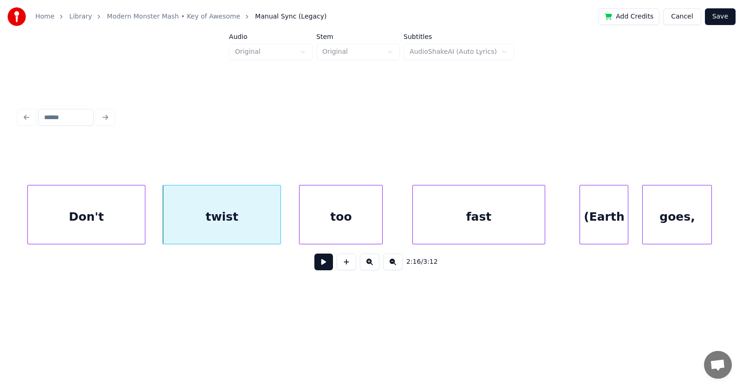
click at [335, 225] on div "too" at bounding box center [340, 217] width 83 height 63
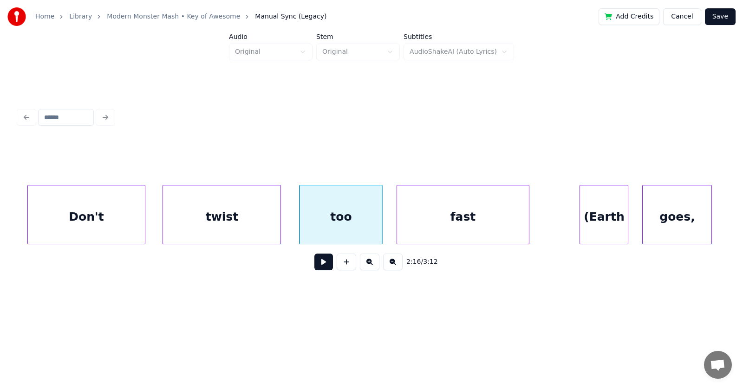
click at [446, 228] on div "fast" at bounding box center [462, 217] width 131 height 63
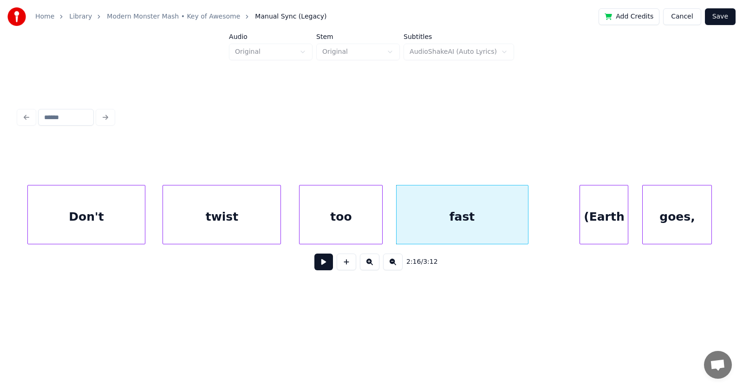
click at [314, 270] on button at bounding box center [323, 262] width 19 height 17
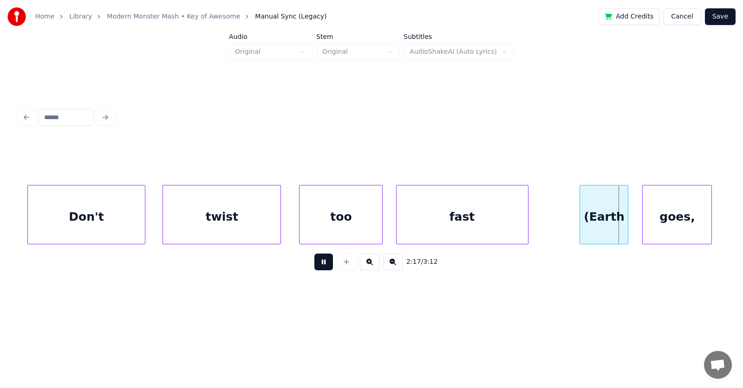
click at [314, 270] on button at bounding box center [323, 262] width 19 height 17
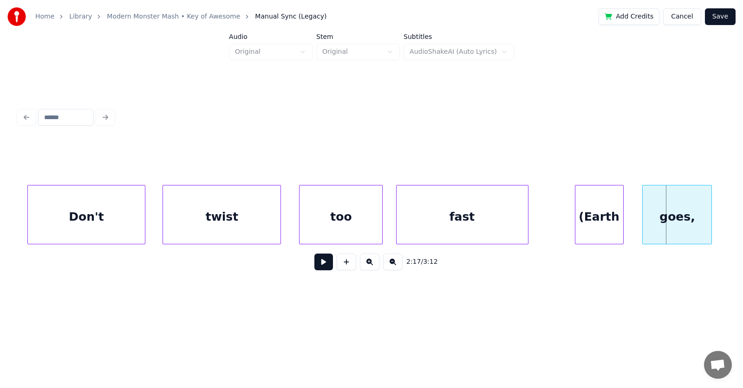
click at [602, 223] on div "(Earth" at bounding box center [599, 217] width 48 height 63
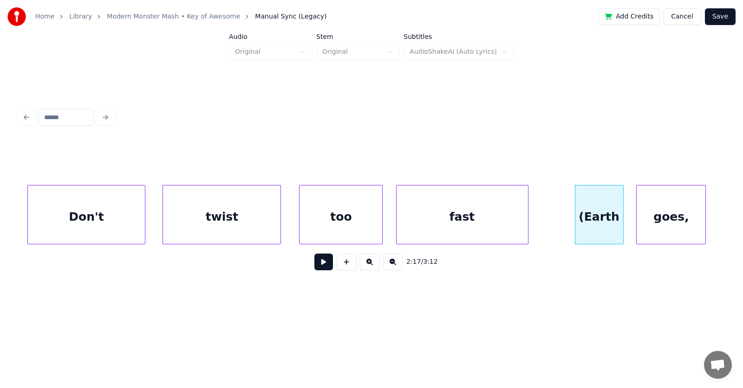
click at [689, 220] on div "goes," at bounding box center [670, 217] width 69 height 63
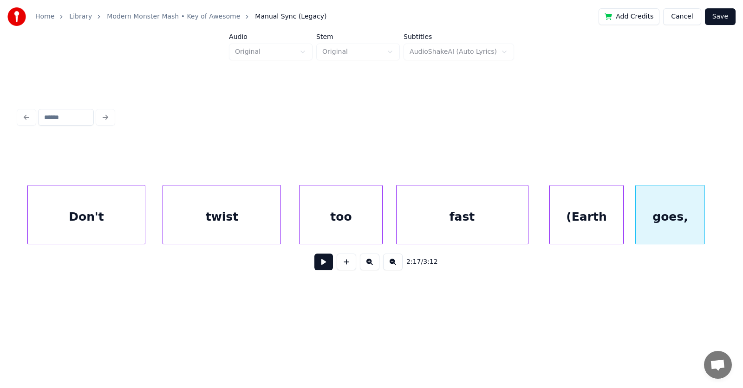
click at [550, 226] on div at bounding box center [551, 215] width 3 height 58
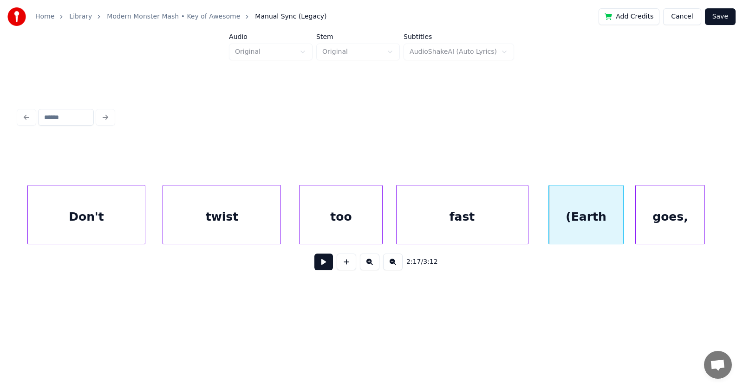
click at [462, 224] on div "fast" at bounding box center [461, 217] width 131 height 63
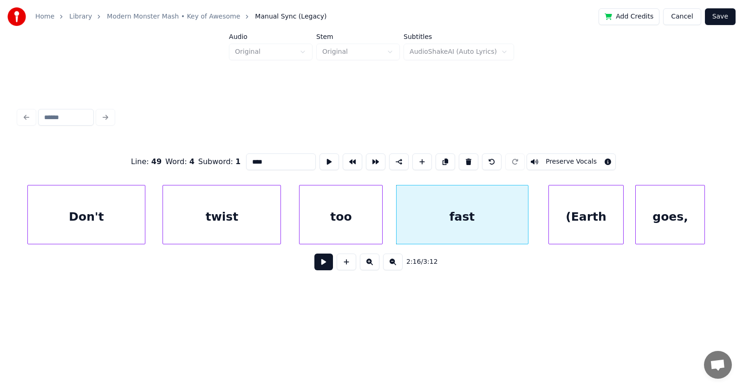
click at [324, 263] on button at bounding box center [323, 262] width 19 height 17
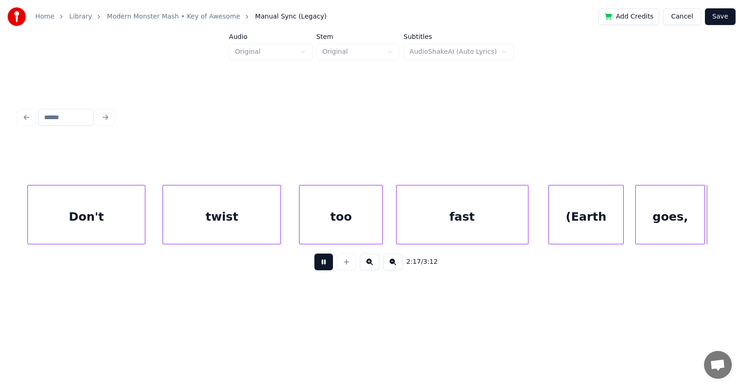
scroll to position [0, 47940]
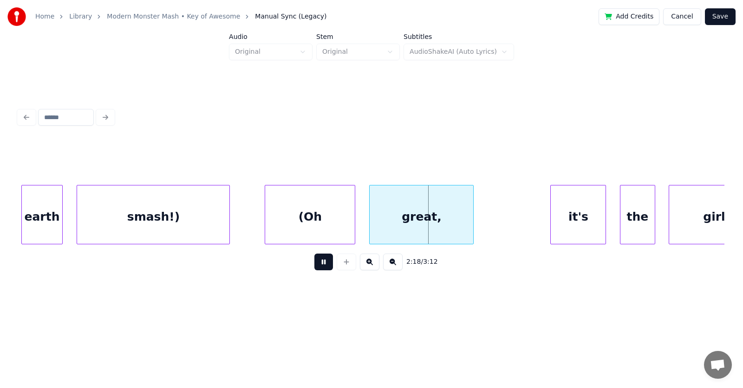
click at [324, 263] on button at bounding box center [323, 262] width 19 height 17
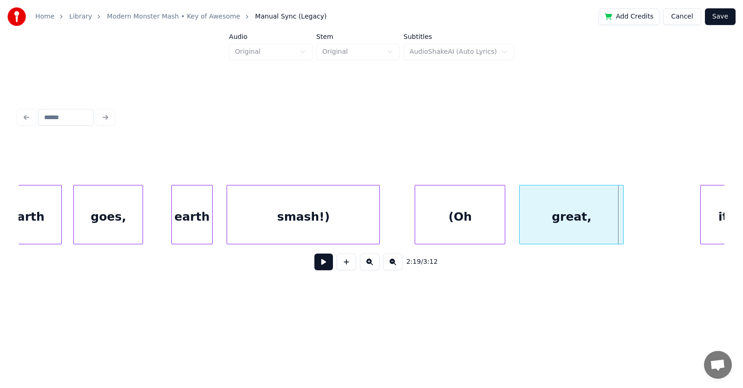
scroll to position [0, 47610]
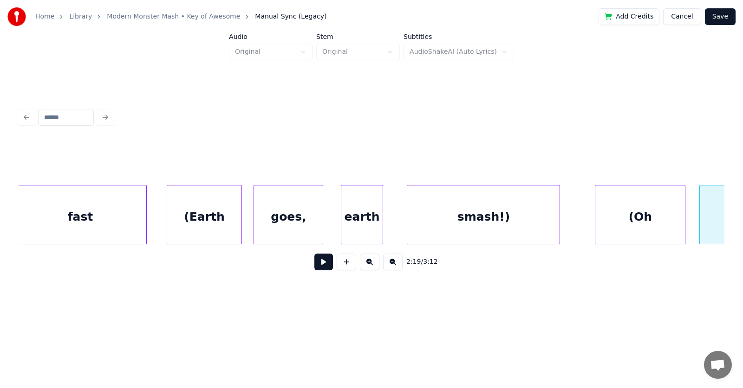
click at [371, 226] on div "earth" at bounding box center [361, 217] width 41 height 63
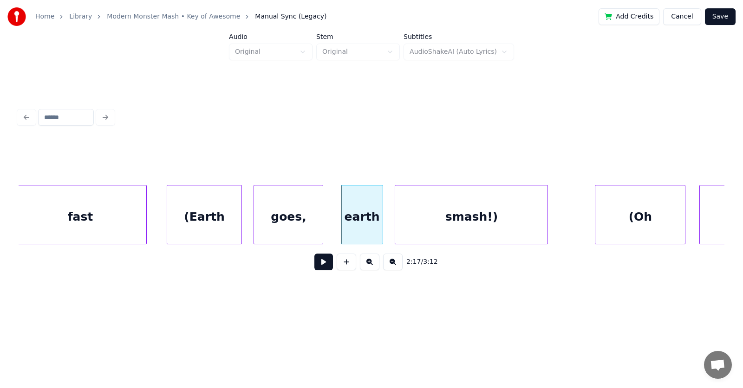
click at [434, 229] on div "smash!)" at bounding box center [471, 217] width 152 height 63
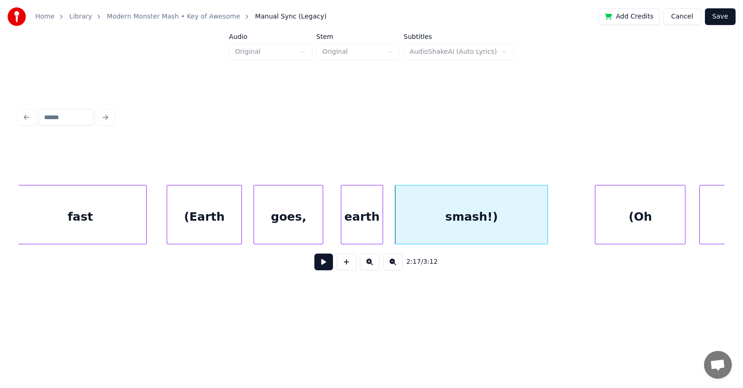
click at [204, 220] on div "(Earth" at bounding box center [204, 217] width 74 height 63
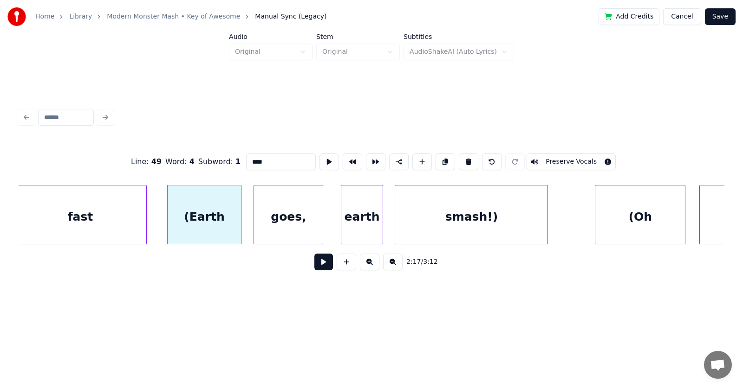
type input "******"
click at [320, 270] on button at bounding box center [323, 262] width 19 height 17
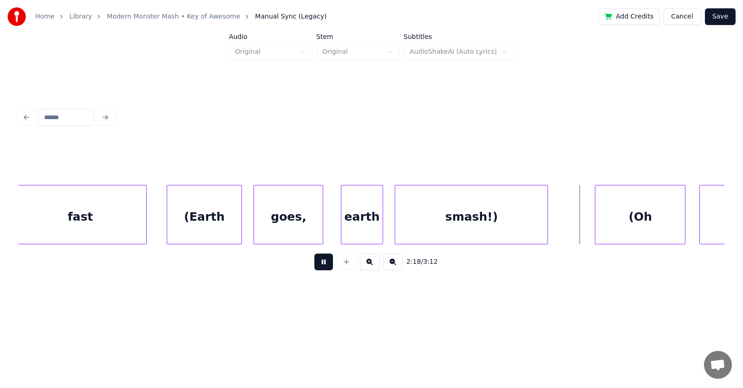
click at [320, 270] on button at bounding box center [323, 262] width 19 height 17
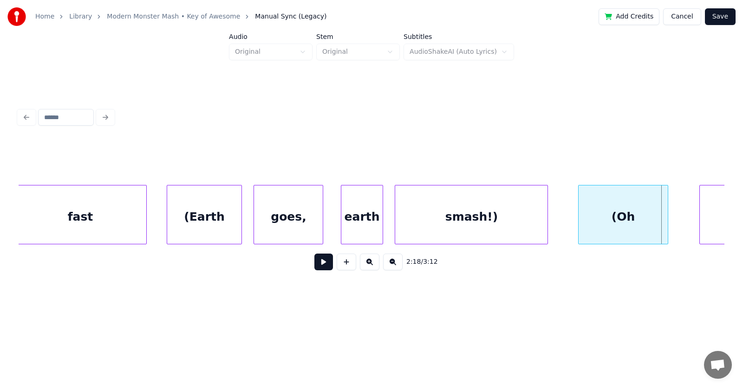
click at [608, 224] on div "(Oh" at bounding box center [623, 217] width 90 height 63
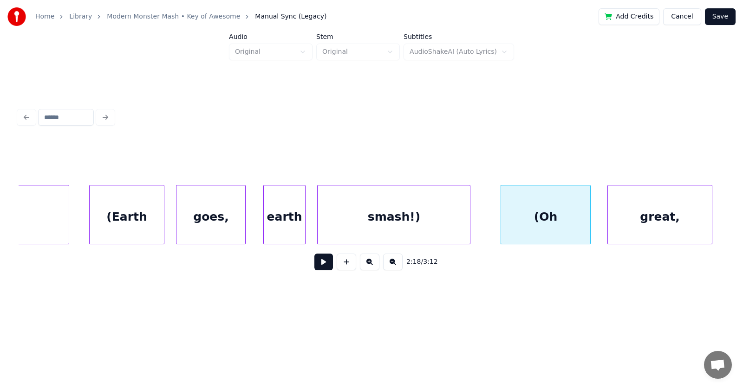
click at [694, 211] on div "great," at bounding box center [660, 217] width 104 height 63
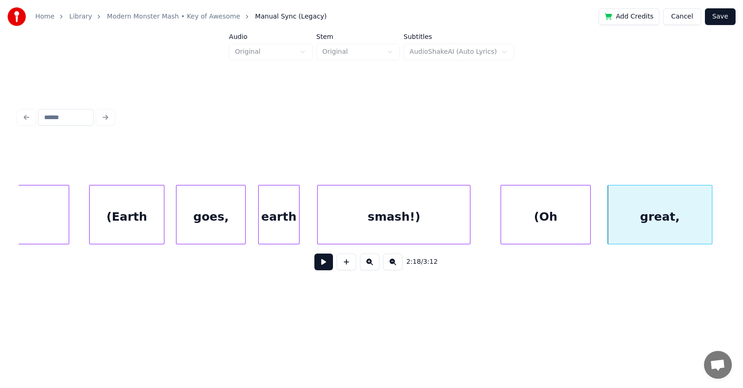
click at [287, 235] on div "earth" at bounding box center [279, 217] width 41 height 63
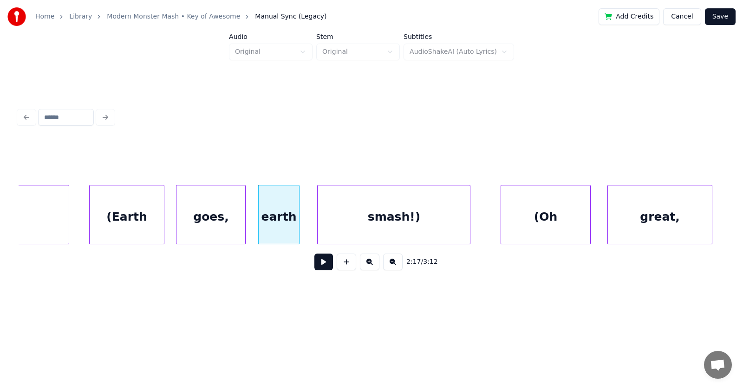
click at [144, 226] on div "(Earth" at bounding box center [127, 217] width 74 height 63
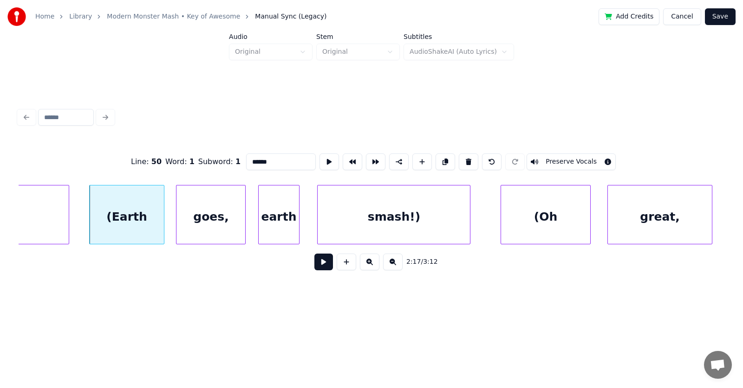
click at [314, 269] on button at bounding box center [323, 262] width 19 height 17
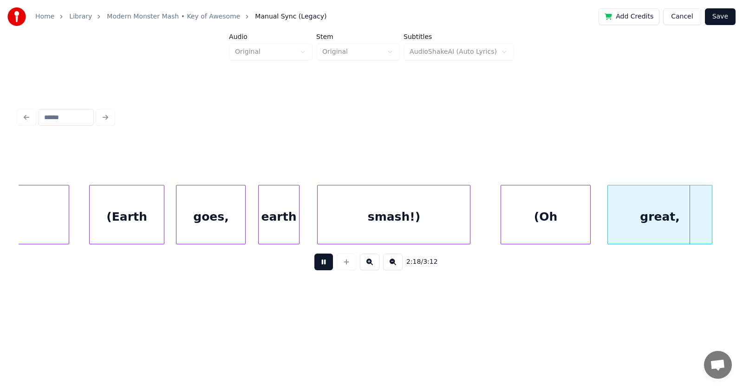
click at [314, 269] on button at bounding box center [323, 262] width 19 height 17
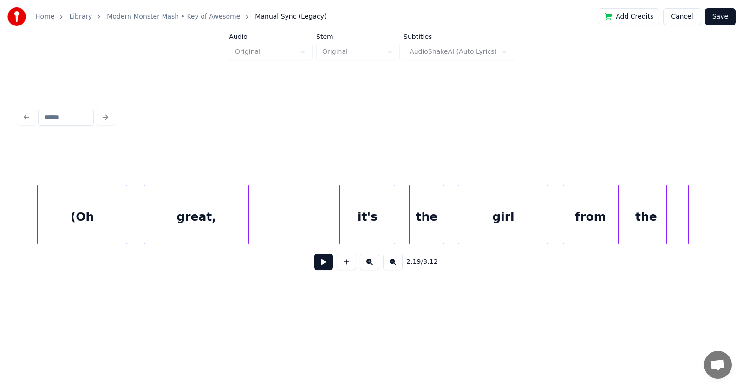
scroll to position [0, 47970]
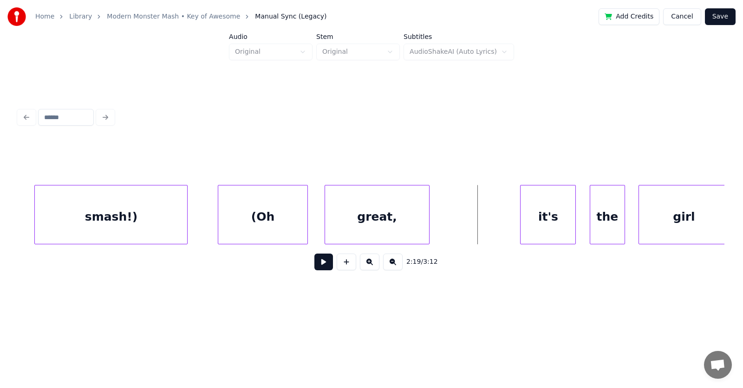
click at [401, 213] on div "great," at bounding box center [377, 217] width 104 height 63
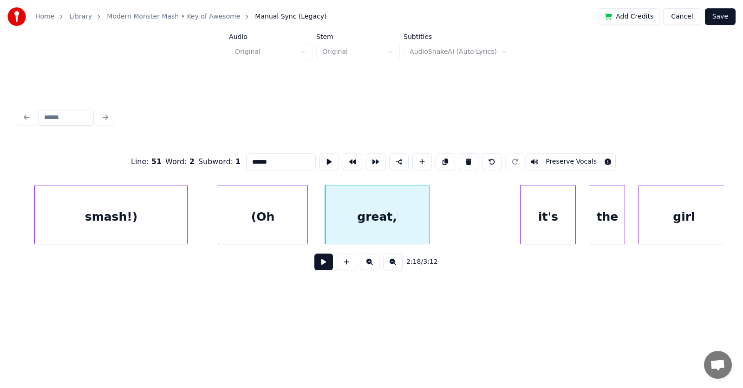
click at [246, 163] on input "******" at bounding box center [281, 162] width 70 height 17
click at [251, 162] on input "******" at bounding box center [281, 162] width 70 height 17
click at [531, 224] on div "it's" at bounding box center [537, 217] width 55 height 63
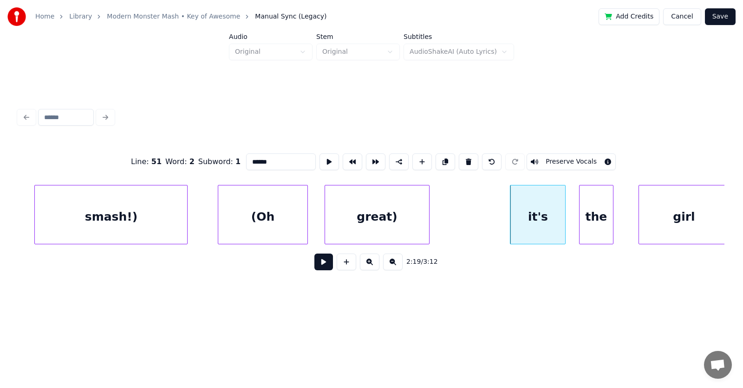
click at [590, 225] on div "the" at bounding box center [596, 217] width 34 height 63
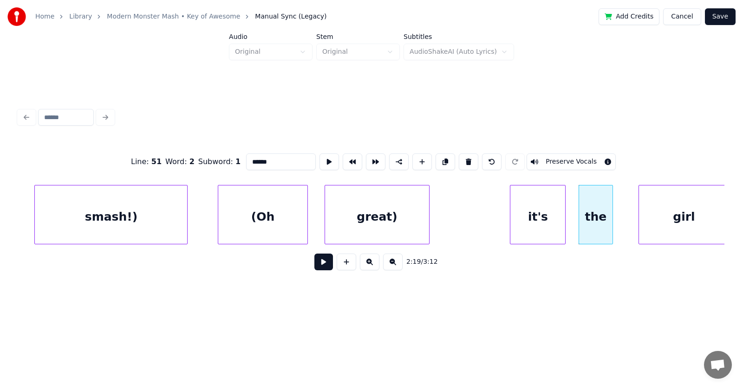
scroll to position [0, 47972]
click at [658, 216] on div "girl" at bounding box center [671, 217] width 90 height 63
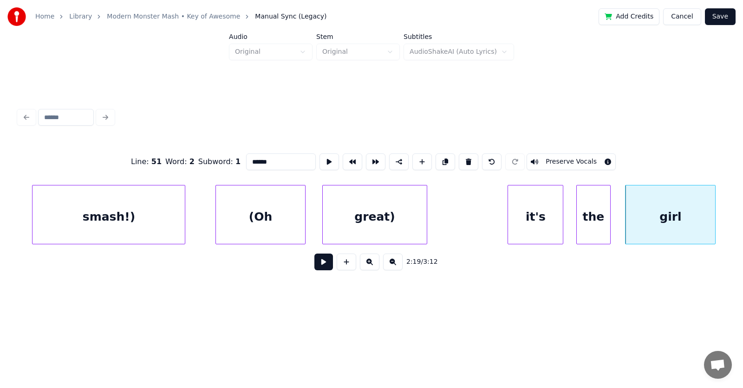
click at [538, 220] on div "it's" at bounding box center [535, 217] width 55 height 63
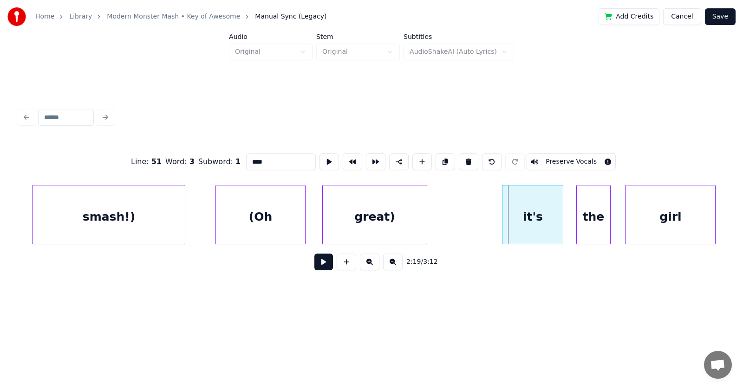
click at [502, 223] on div at bounding box center [503, 215] width 3 height 58
click at [522, 220] on div "it's" at bounding box center [531, 217] width 62 height 63
click at [246, 158] on input "****" at bounding box center [281, 162] width 70 height 17
click at [246, 160] on input "****" at bounding box center [281, 162] width 70 height 17
click at [246, 159] on input "****" at bounding box center [281, 162] width 70 height 17
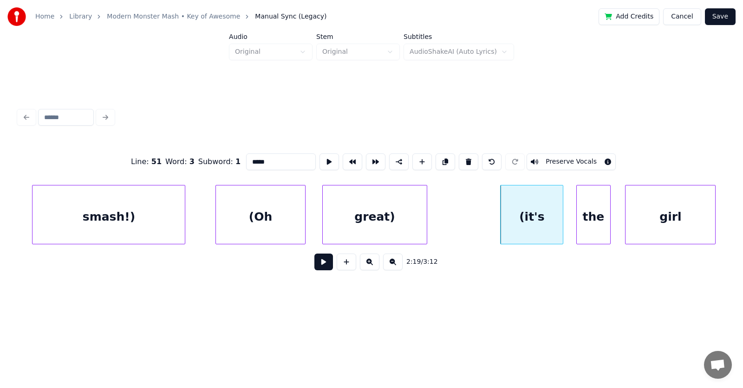
type input "*****"
click at [317, 268] on button at bounding box center [323, 262] width 19 height 17
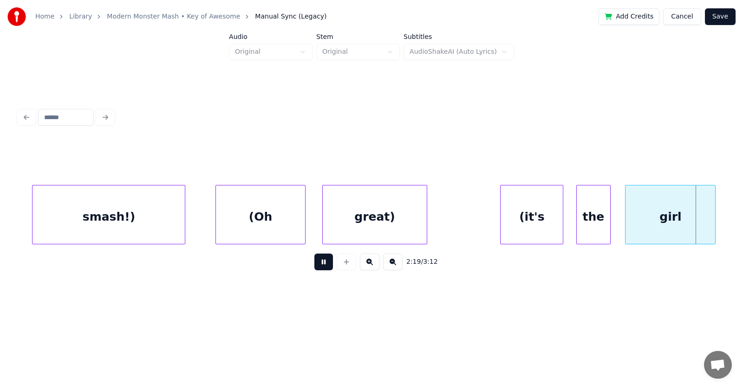
scroll to position [0, 48678]
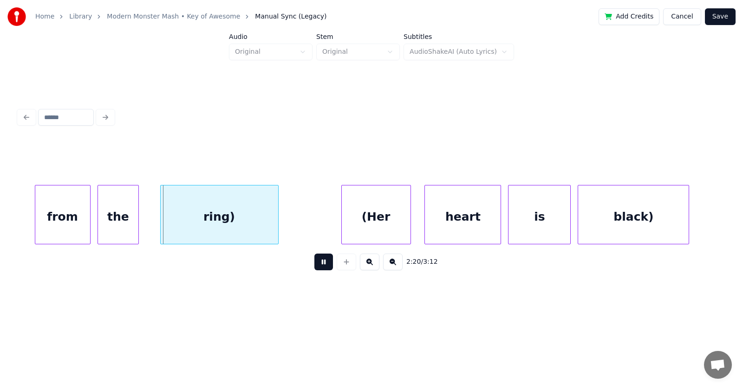
click at [317, 268] on button at bounding box center [323, 262] width 19 height 17
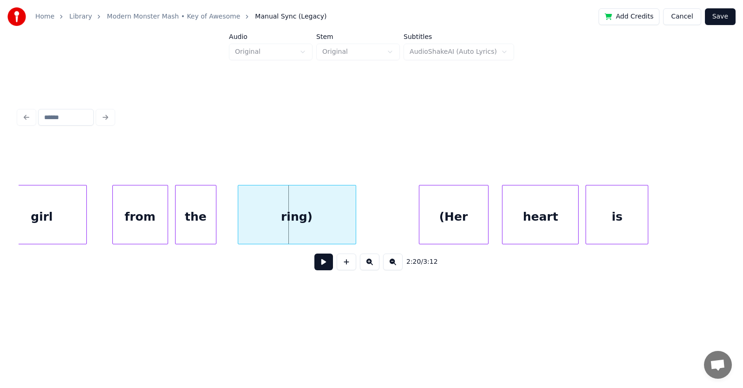
scroll to position [0, 48511]
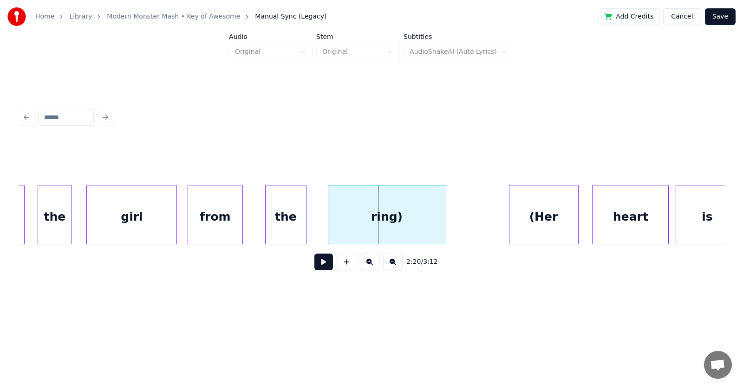
click at [214, 218] on div "from" at bounding box center [215, 217] width 55 height 63
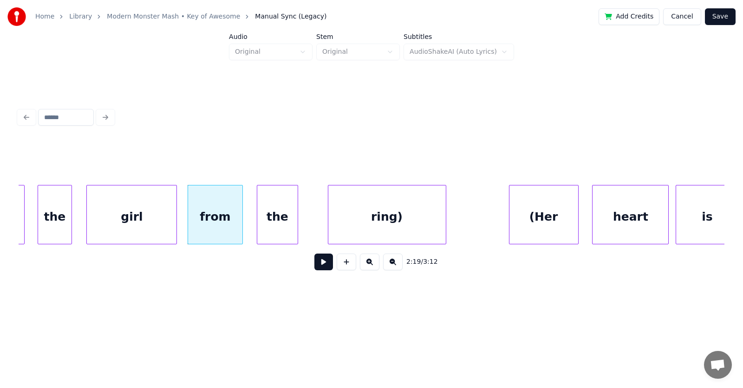
click at [284, 221] on div "the" at bounding box center [277, 217] width 41 height 63
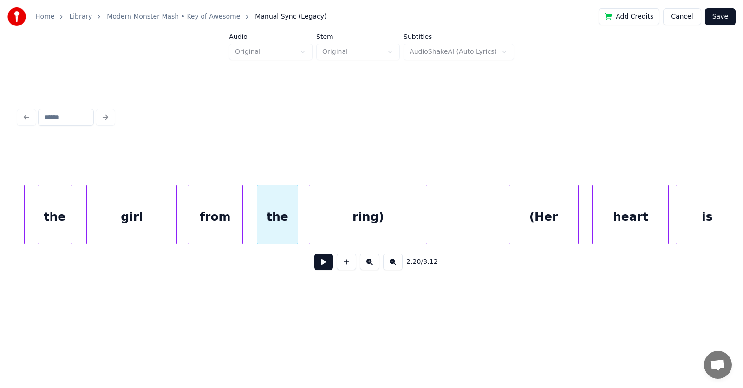
click at [351, 229] on div "ring)" at bounding box center [367, 217] width 117 height 63
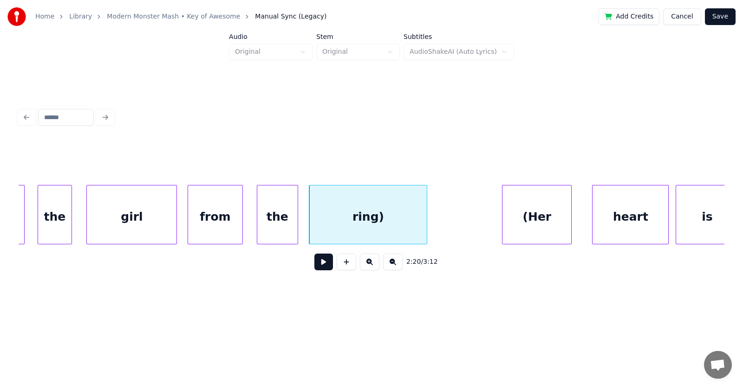
click at [531, 225] on div "(Her" at bounding box center [536, 217] width 69 height 63
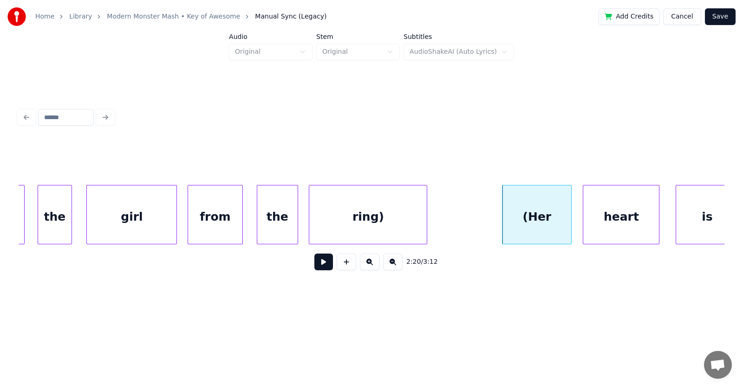
click at [605, 224] on div "heart" at bounding box center [621, 217] width 76 height 63
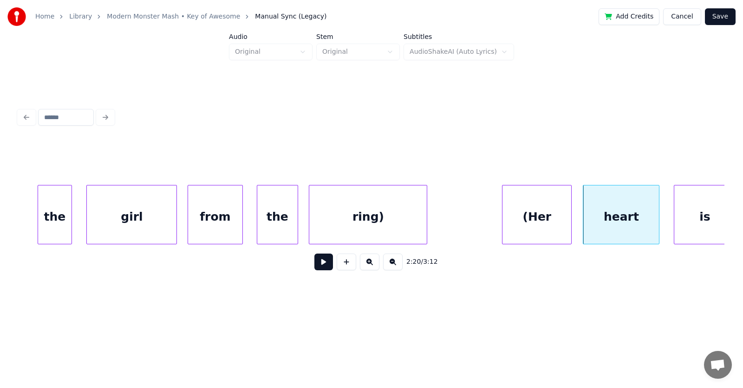
scroll to position [0, 48523]
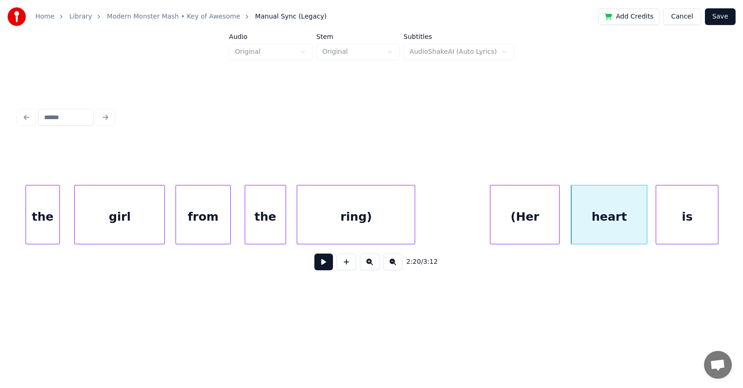
click at [685, 215] on div "is" at bounding box center [687, 217] width 62 height 63
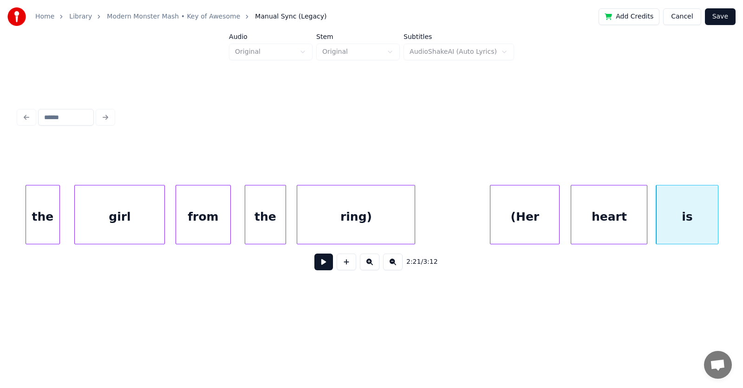
click at [531, 220] on div "(Her" at bounding box center [524, 217] width 69 height 63
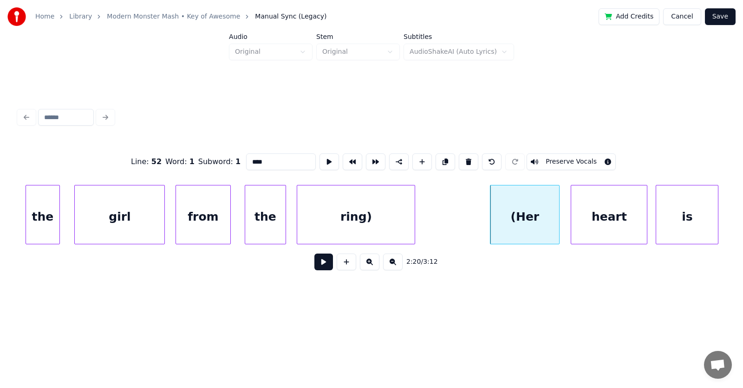
click at [314, 265] on button at bounding box center [323, 262] width 19 height 17
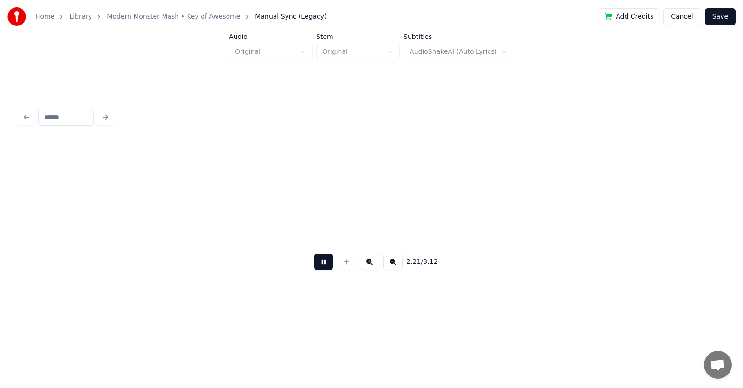
scroll to position [0, 49230]
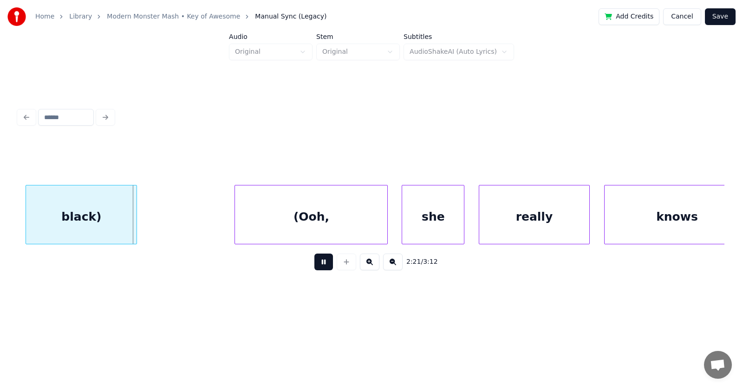
click at [314, 265] on button at bounding box center [323, 262] width 19 height 17
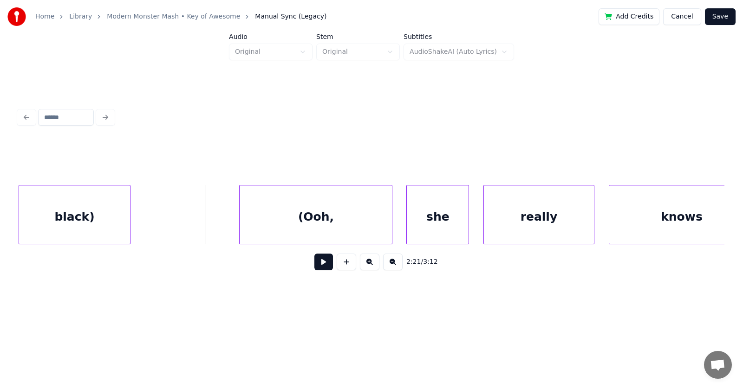
scroll to position [0, 49225]
click at [85, 220] on div "black)" at bounding box center [74, 217] width 110 height 63
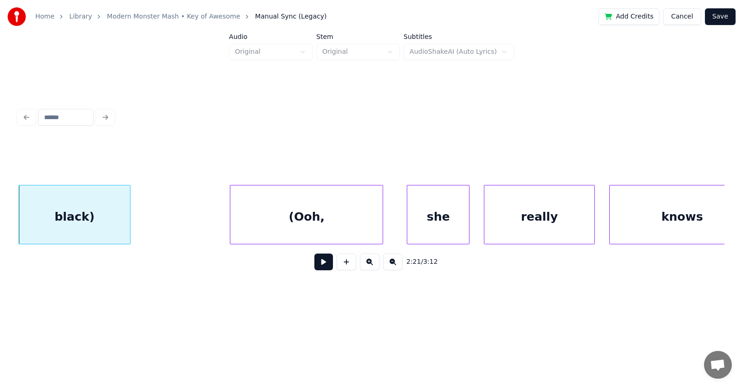
click at [281, 227] on div "(Ooh," at bounding box center [306, 217] width 152 height 63
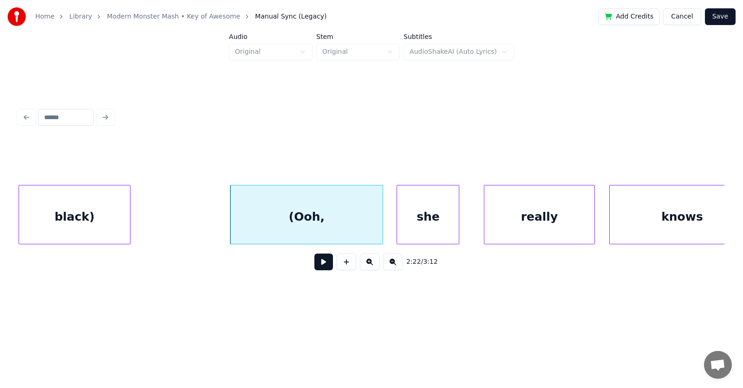
click at [421, 220] on div "she" at bounding box center [428, 217] width 62 height 63
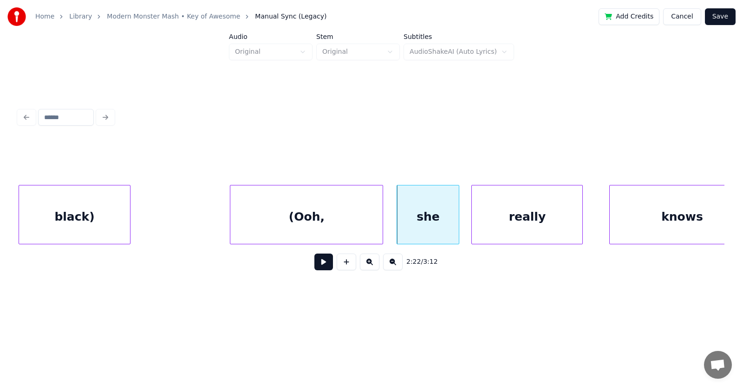
click at [509, 220] on div "really" at bounding box center [527, 217] width 110 height 63
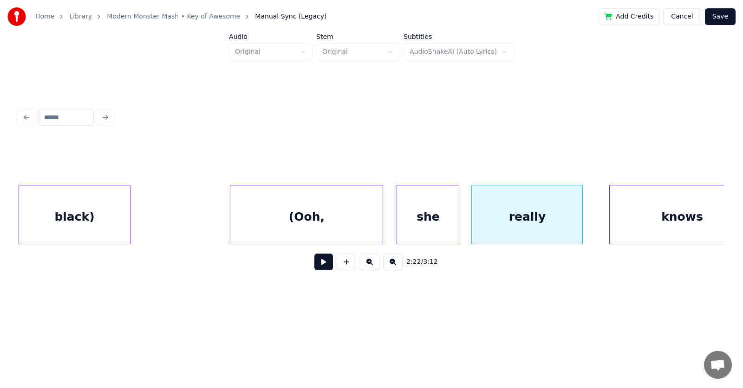
click at [310, 223] on div "(Ooh," at bounding box center [306, 217] width 152 height 63
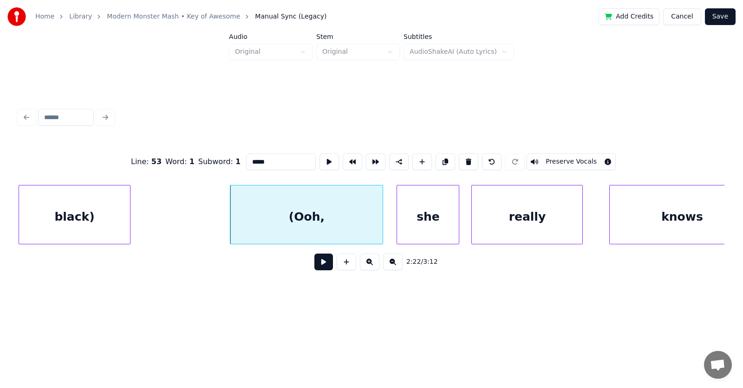
click at [316, 265] on button at bounding box center [323, 262] width 19 height 17
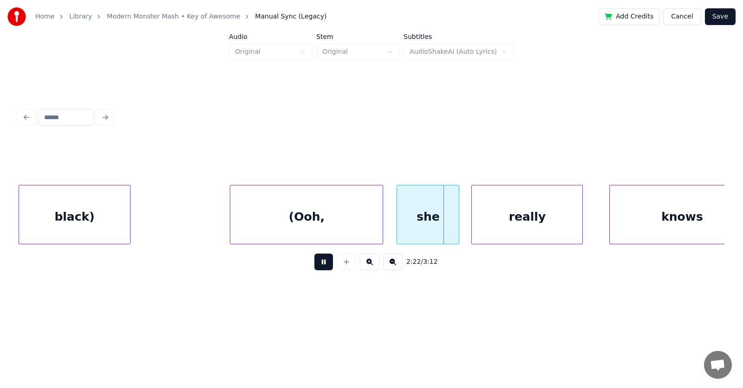
click at [316, 265] on button at bounding box center [323, 262] width 19 height 17
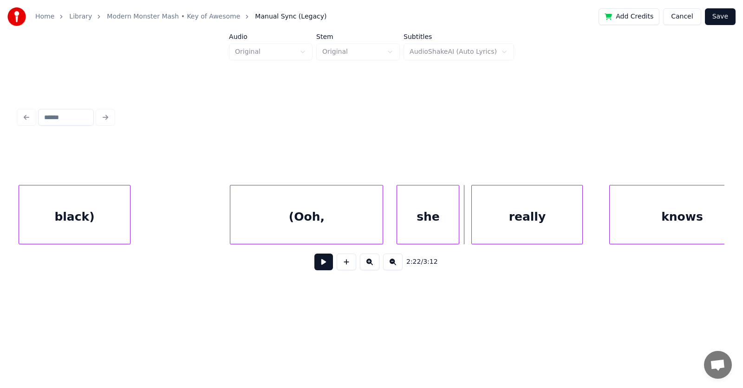
click at [290, 228] on div "(Ooh," at bounding box center [306, 217] width 152 height 63
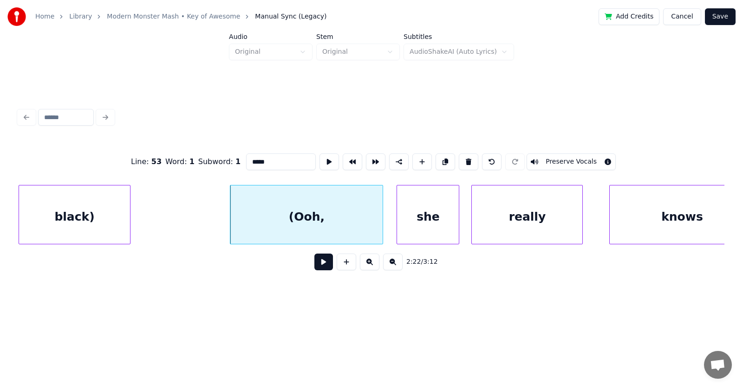
click at [246, 159] on input "*****" at bounding box center [281, 162] width 70 height 17
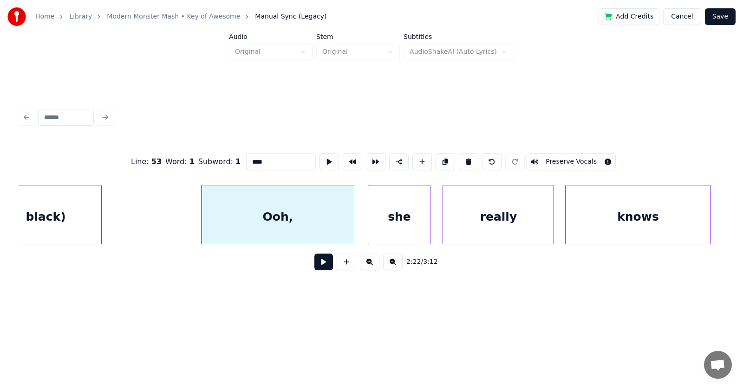
click at [611, 218] on div "knows" at bounding box center [637, 217] width 145 height 63
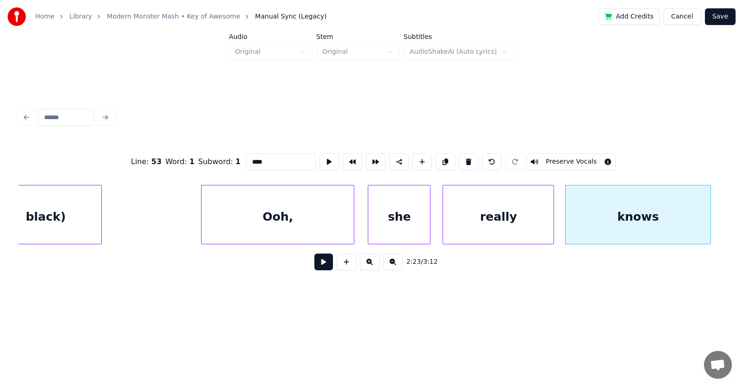
type input "****"
click at [318, 262] on button at bounding box center [323, 262] width 19 height 17
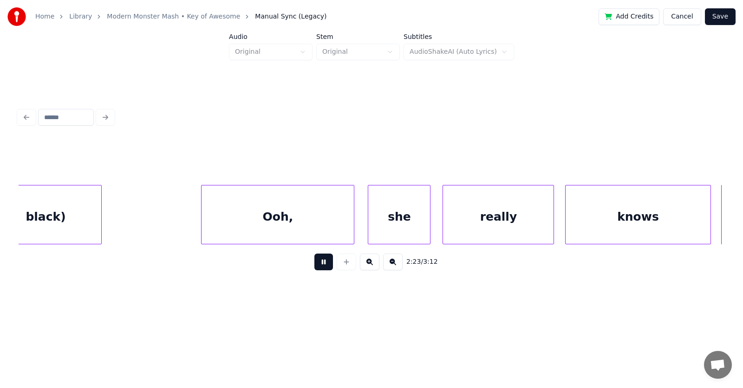
scroll to position [0, 49961]
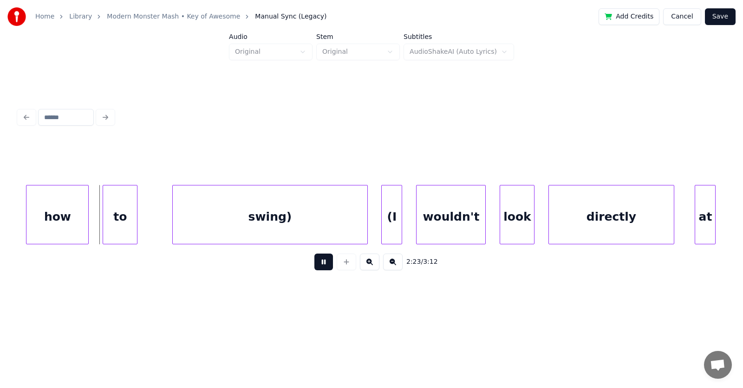
click at [318, 262] on button at bounding box center [323, 262] width 19 height 17
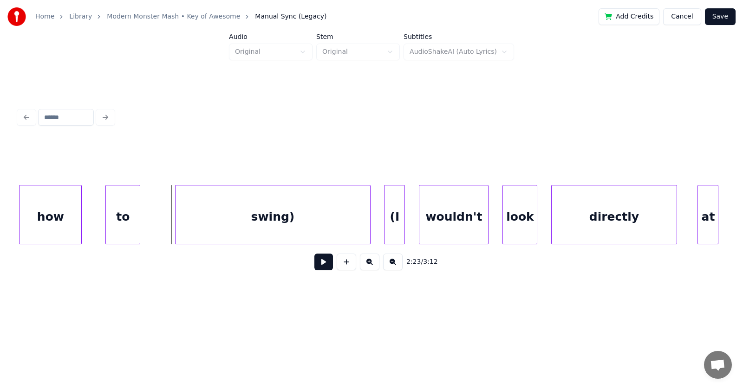
click at [51, 210] on div "how" at bounding box center [50, 217] width 62 height 63
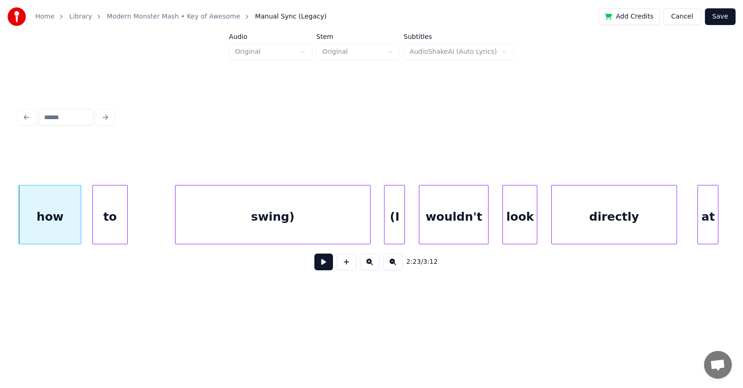
click at [107, 218] on div "to" at bounding box center [110, 217] width 34 height 63
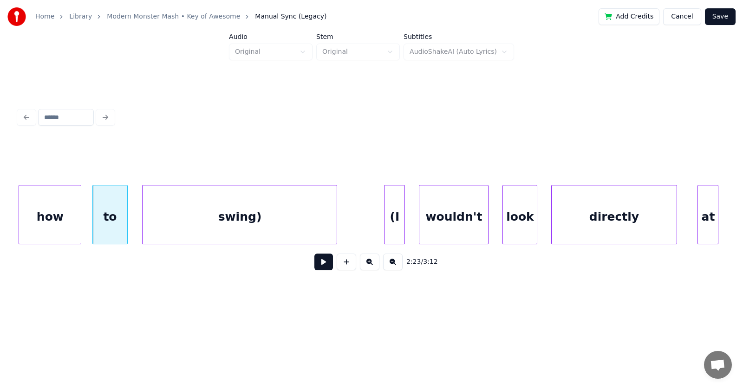
click at [169, 227] on div "swing)" at bounding box center [239, 217] width 194 height 63
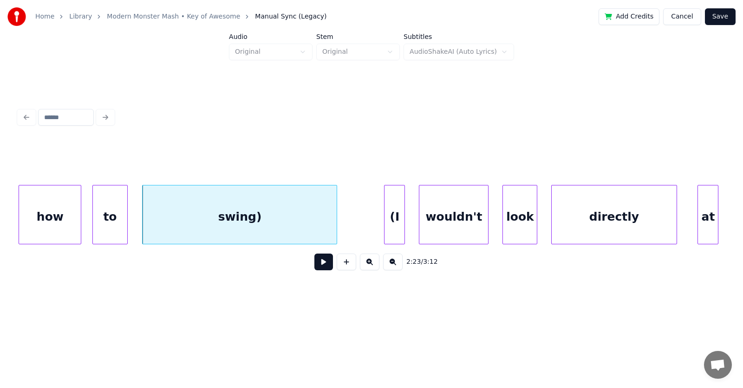
click at [298, 218] on div "swing)" at bounding box center [239, 217] width 194 height 63
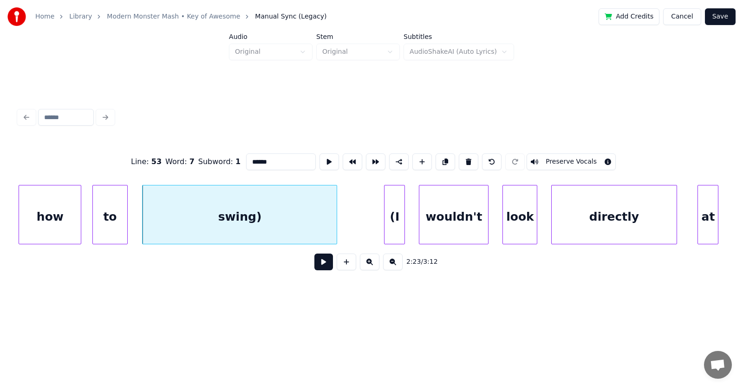
click at [254, 159] on input "******" at bounding box center [281, 162] width 70 height 17
click at [375, 224] on div at bounding box center [376, 215] width 3 height 58
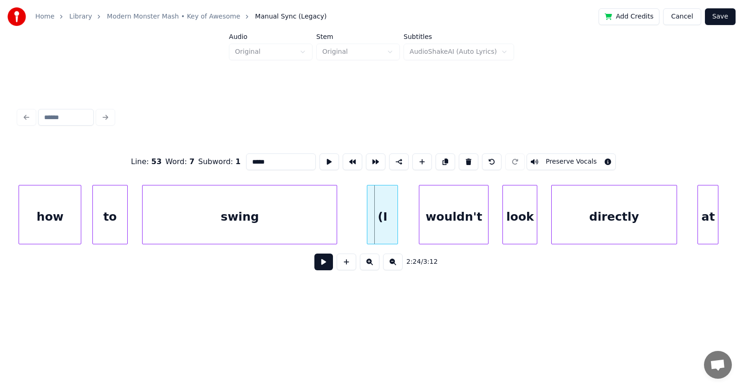
click at [375, 223] on div "(I" at bounding box center [382, 217] width 30 height 63
click at [435, 226] on div "wouldn't" at bounding box center [445, 217] width 69 height 63
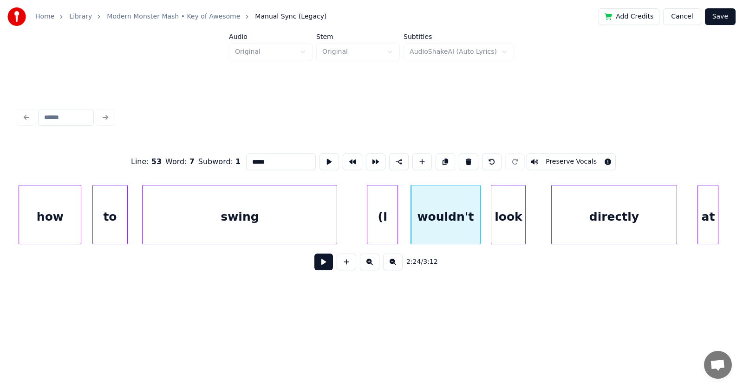
click at [505, 228] on div "look" at bounding box center [508, 217] width 34 height 63
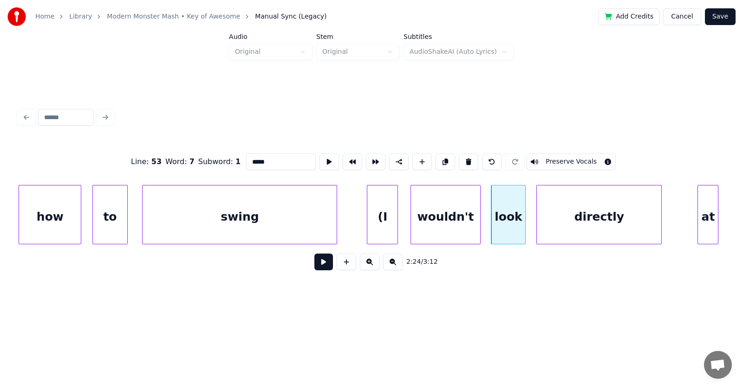
click at [575, 226] on div "directly" at bounding box center [599, 217] width 124 height 63
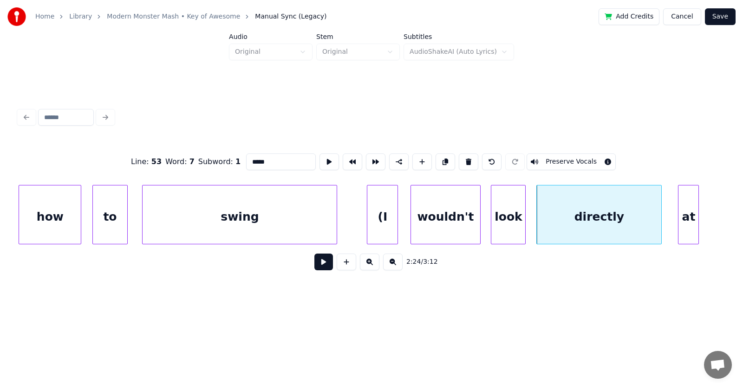
click at [689, 217] on div "at" at bounding box center [688, 217] width 20 height 63
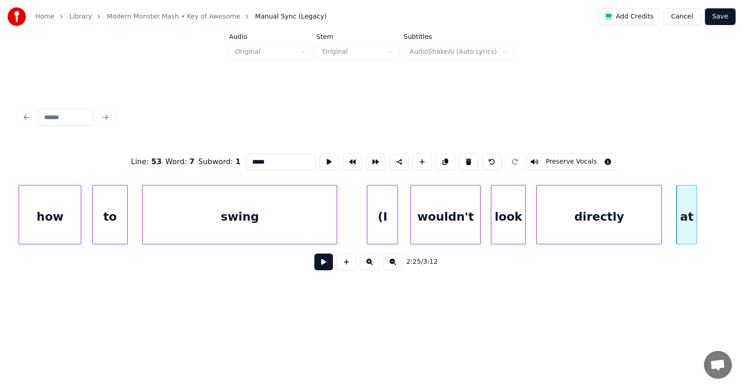
click at [697, 219] on div "at" at bounding box center [686, 214] width 21 height 59
click at [703, 217] on div at bounding box center [701, 215] width 3 height 58
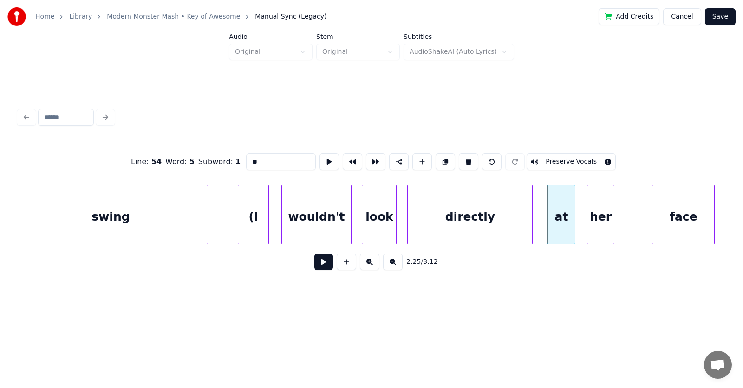
click at [599, 228] on div "her" at bounding box center [600, 217] width 27 height 63
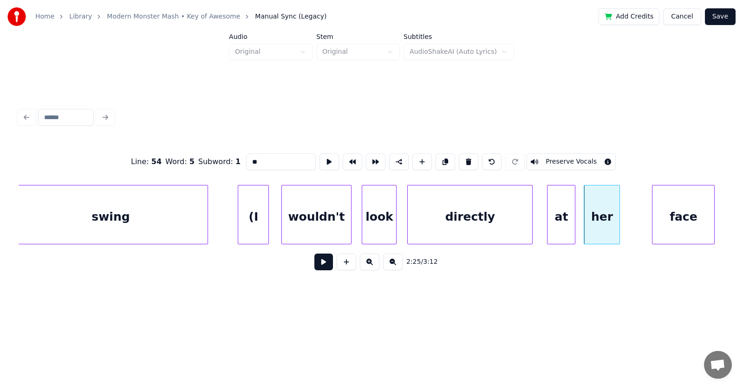
click at [619, 227] on div at bounding box center [617, 215] width 3 height 58
click at [679, 229] on div "face" at bounding box center [677, 217] width 62 height 63
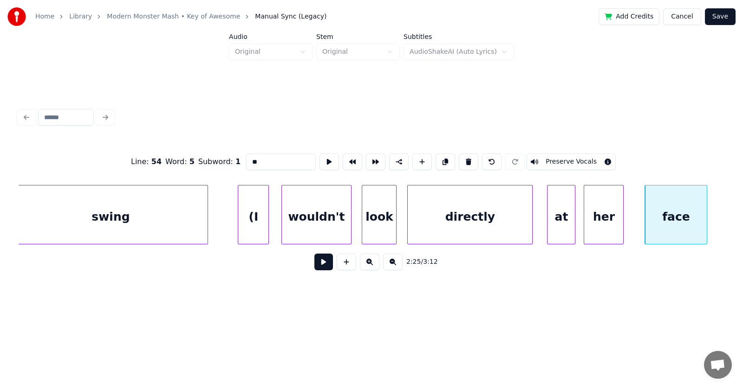
click at [677, 223] on div "face" at bounding box center [676, 217] width 62 height 63
click at [259, 158] on input "****" at bounding box center [281, 162] width 70 height 17
type input "*****"
click at [314, 265] on button at bounding box center [323, 262] width 19 height 17
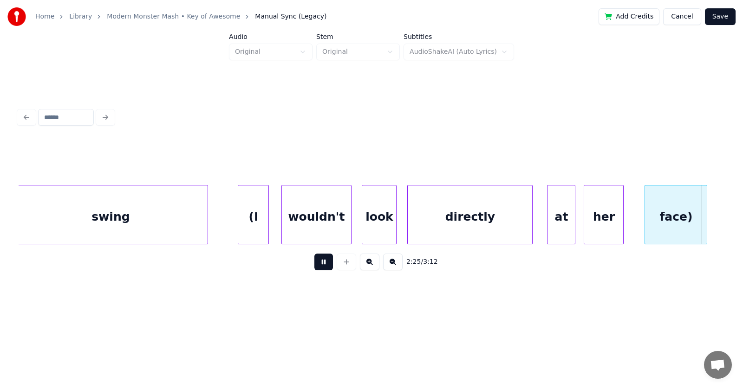
scroll to position [0, 50793]
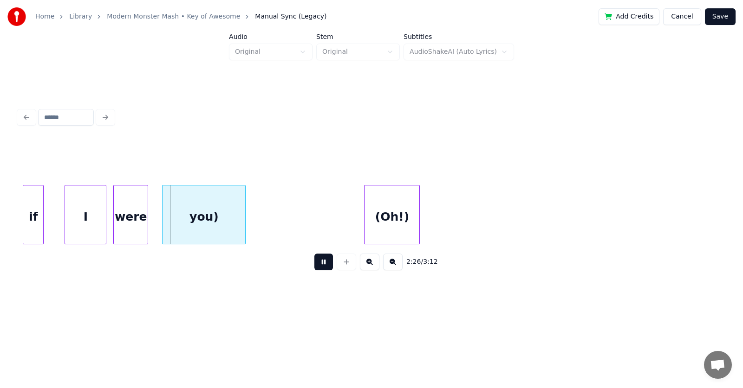
click at [314, 265] on button at bounding box center [323, 262] width 19 height 17
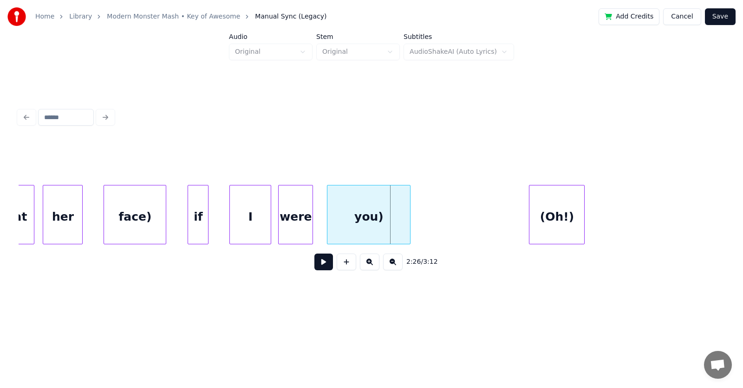
scroll to position [0, 50538]
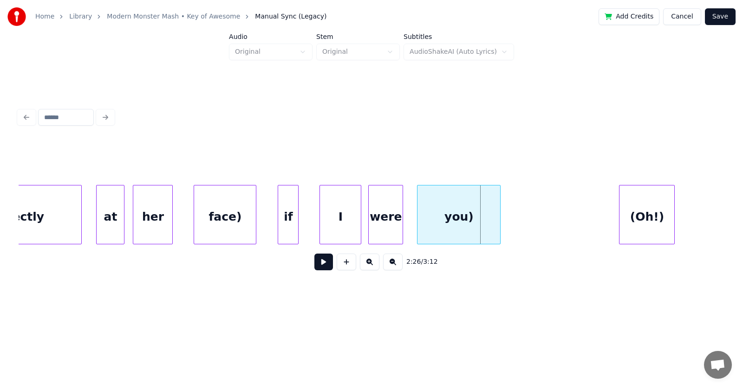
click at [243, 223] on div "face)" at bounding box center [225, 217] width 62 height 63
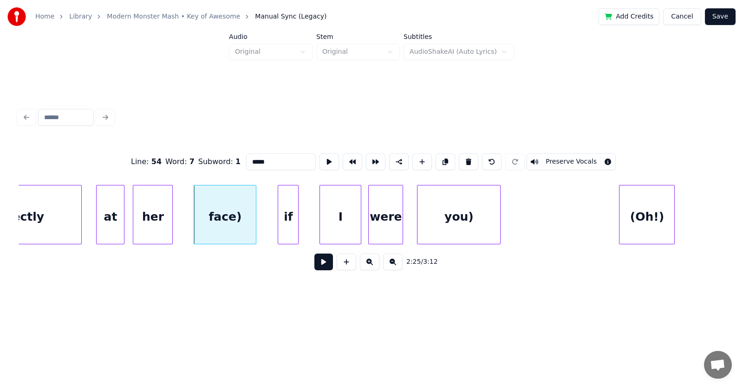
click at [257, 157] on input "*****" at bounding box center [281, 162] width 70 height 17
click at [275, 220] on div "if" at bounding box center [276, 217] width 20 height 63
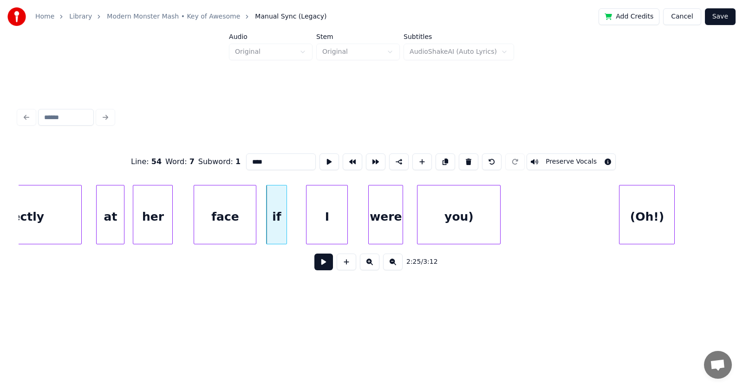
click at [317, 220] on div "I" at bounding box center [326, 217] width 41 height 63
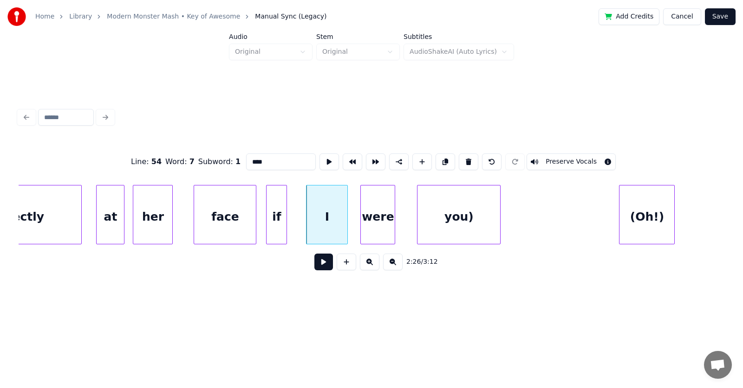
click at [374, 226] on div "were" at bounding box center [378, 217] width 34 height 63
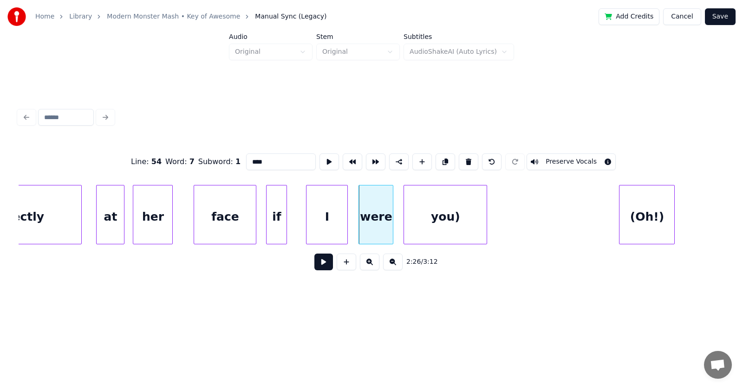
click at [435, 225] on div "you)" at bounding box center [445, 217] width 83 height 63
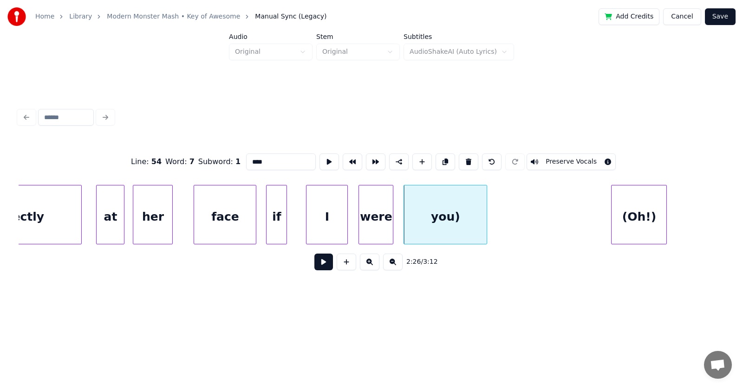
click at [636, 229] on div "(Oh!)" at bounding box center [638, 217] width 55 height 63
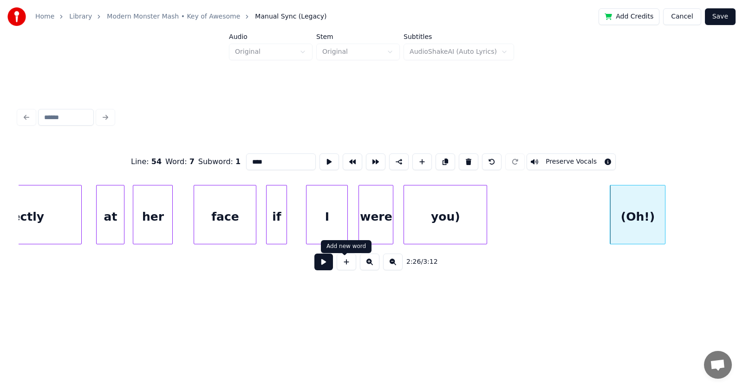
type input "****"
click at [324, 265] on button at bounding box center [323, 262] width 19 height 17
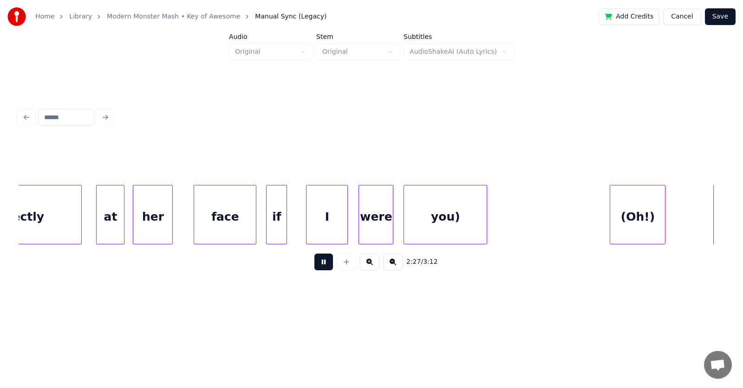
scroll to position [0, 51245]
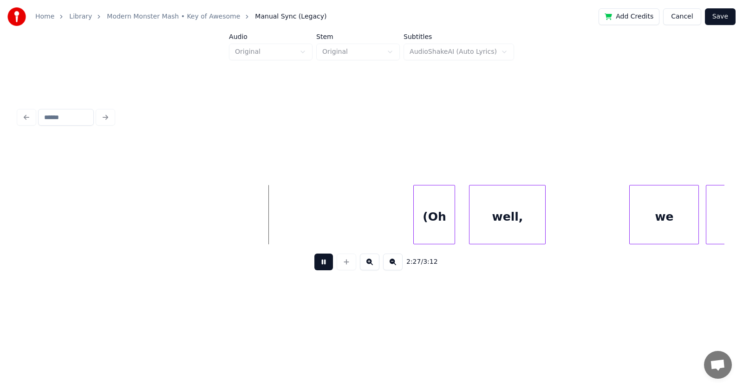
click at [324, 265] on button at bounding box center [323, 262] width 19 height 17
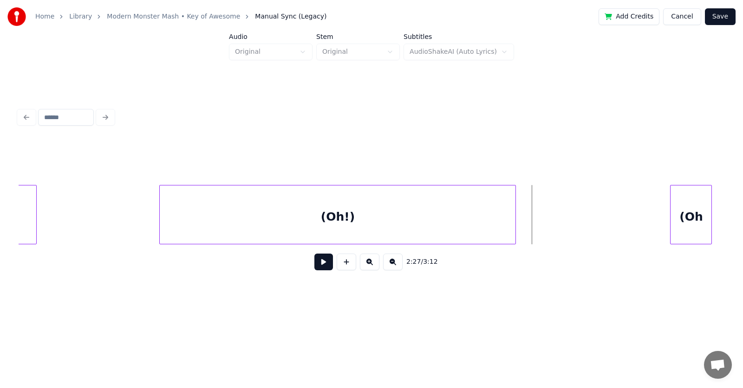
click at [513, 219] on div at bounding box center [513, 215] width 3 height 58
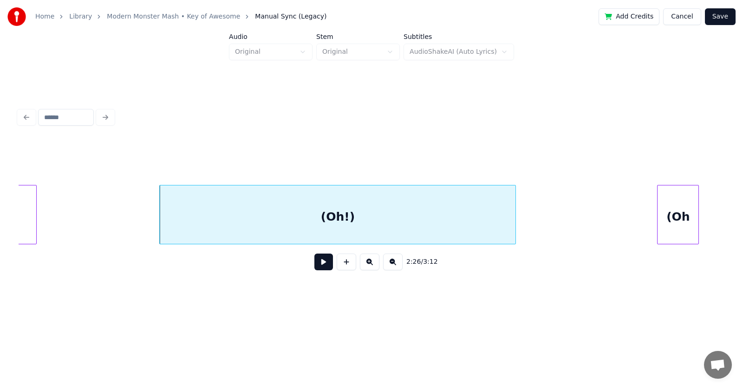
click at [674, 223] on div "(Oh" at bounding box center [677, 217] width 41 height 63
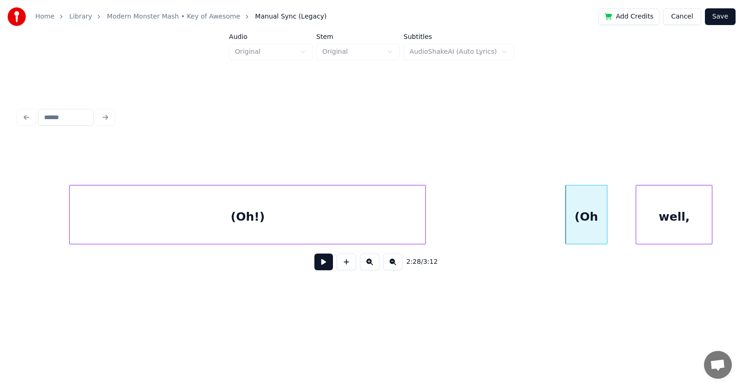
scroll to position [0, 51259]
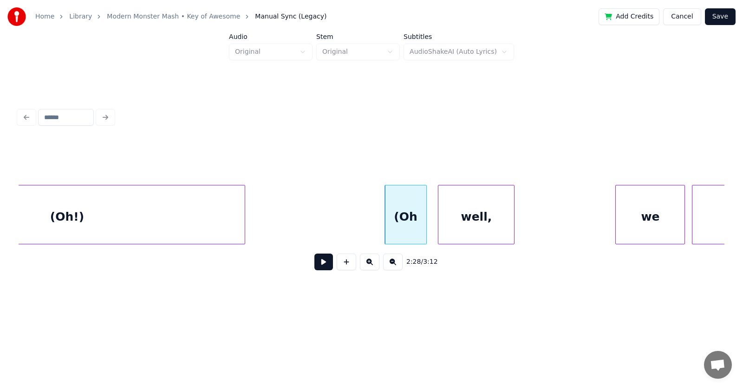
click at [479, 221] on div "well," at bounding box center [476, 217] width 76 height 63
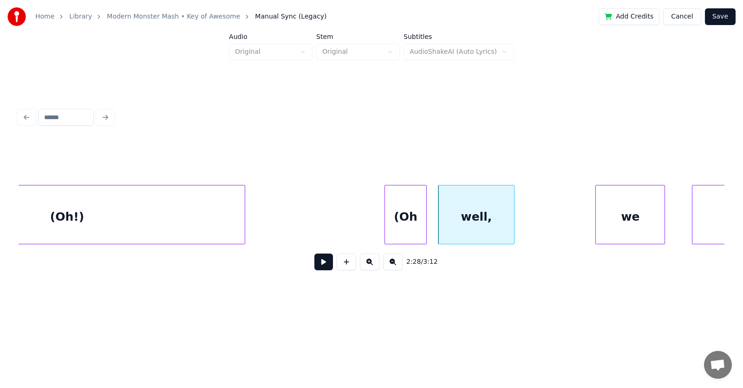
click at [627, 224] on div "we" at bounding box center [630, 217] width 69 height 63
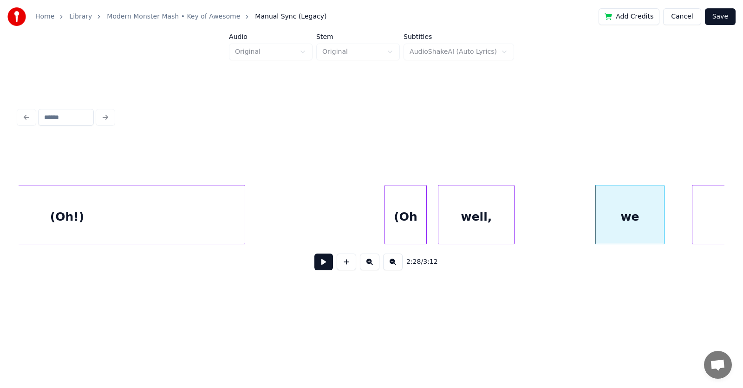
scroll to position [0, 51357]
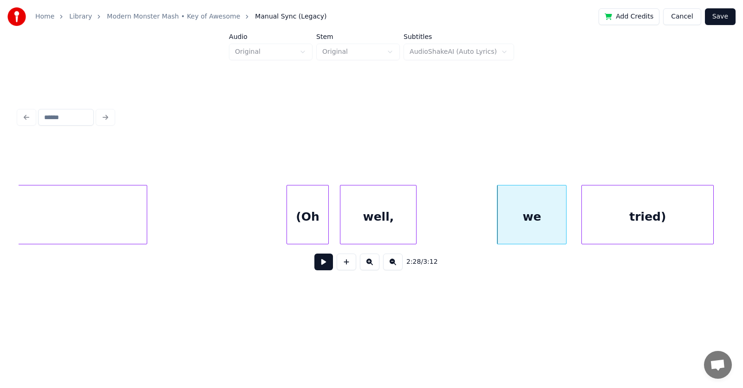
click at [698, 222] on div "tried)" at bounding box center [647, 217] width 131 height 63
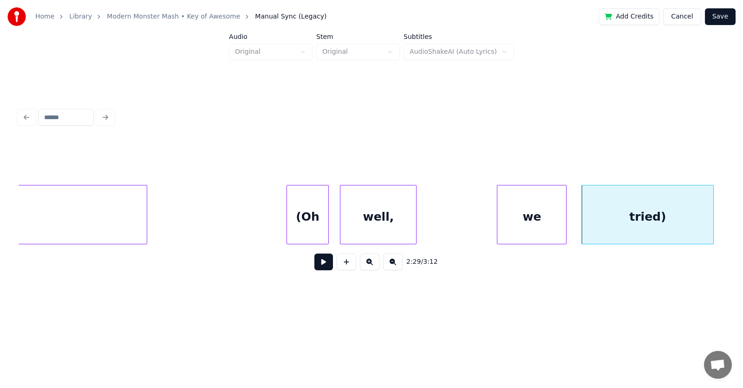
click
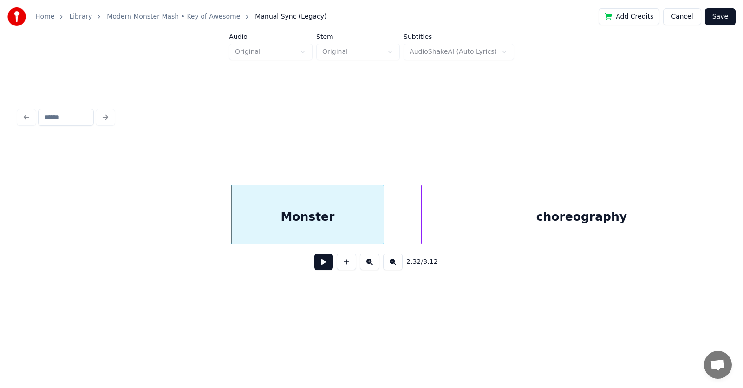
scroll to position [0, 52798]
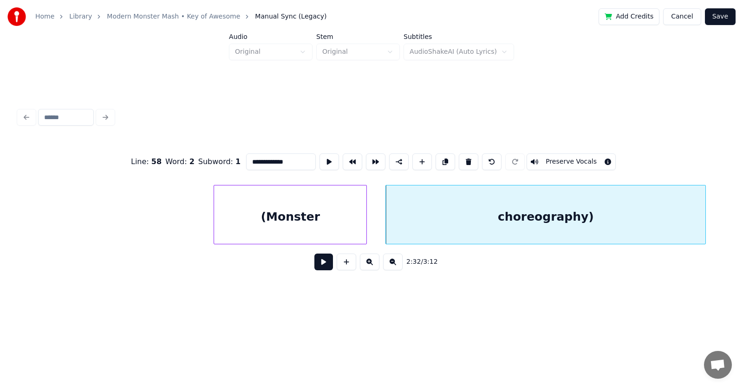
type input "**********"
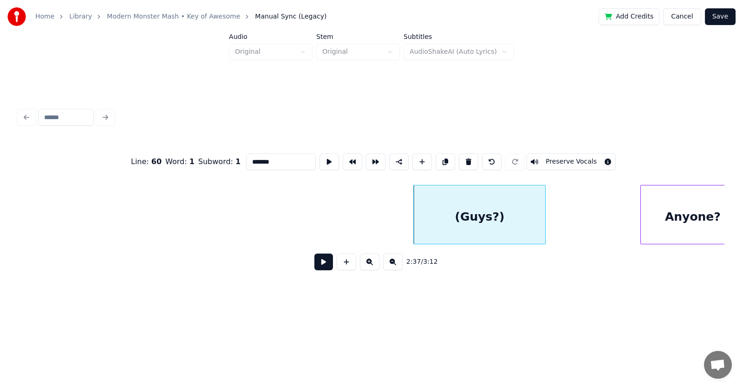
scroll to position [0, 54547]
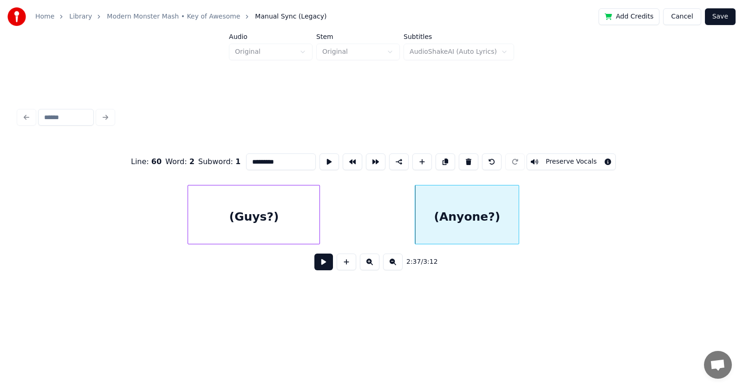
type input "*********"
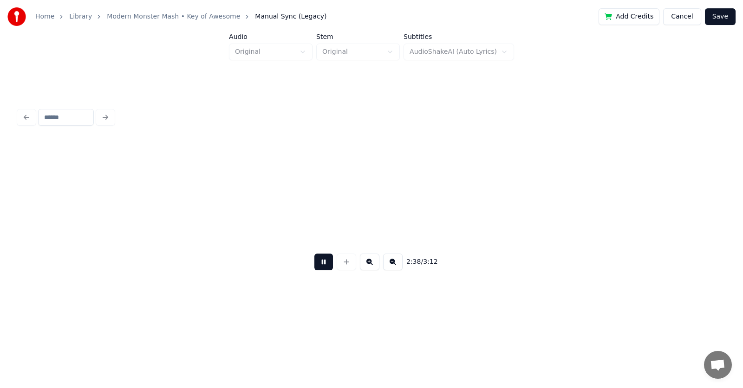
scroll to position [0, 55253]
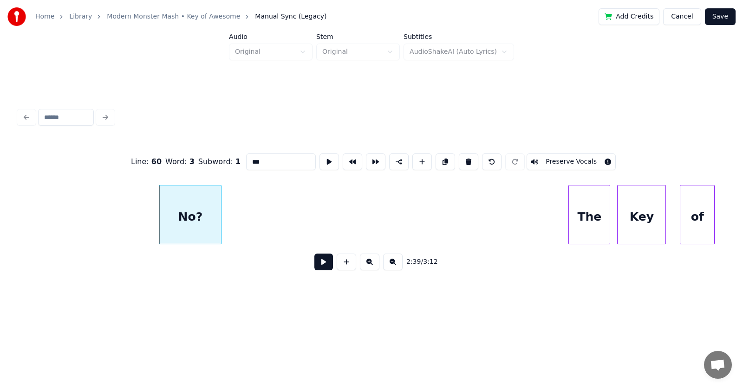
drag, startPoint x: 249, startPoint y: 158, endPoint x: 228, endPoint y: 159, distance: 20.9
type input "*****"
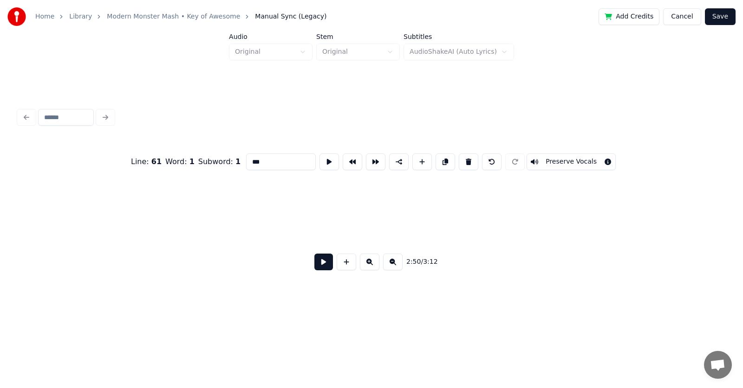
scroll to position [0, 59291]
type input "*****"
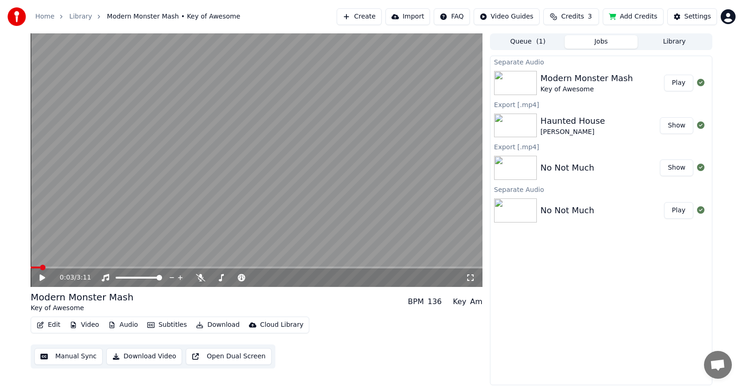
drag, startPoint x: 403, startPoint y: 362, endPoint x: 503, endPoint y: 353, distance: 100.2
click at [403, 362] on div "Edit Video Audio Subtitles Download Cloud Library Manual Sync Download Video Op…" at bounding box center [257, 343] width 452 height 52
click at [50, 325] on button "Edit" at bounding box center [48, 325] width 31 height 13
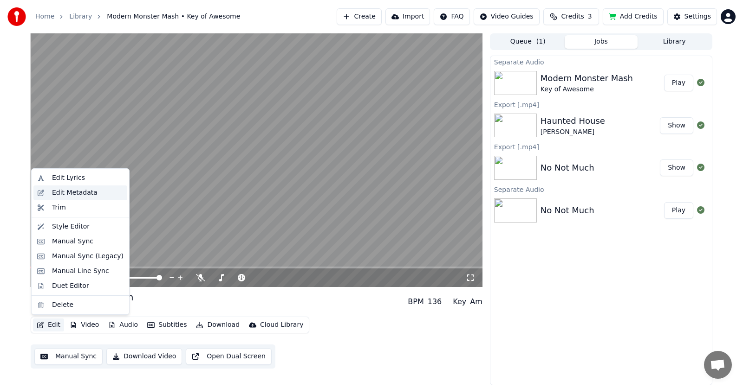
click at [59, 195] on div "Edit Metadata" at bounding box center [74, 192] width 45 height 9
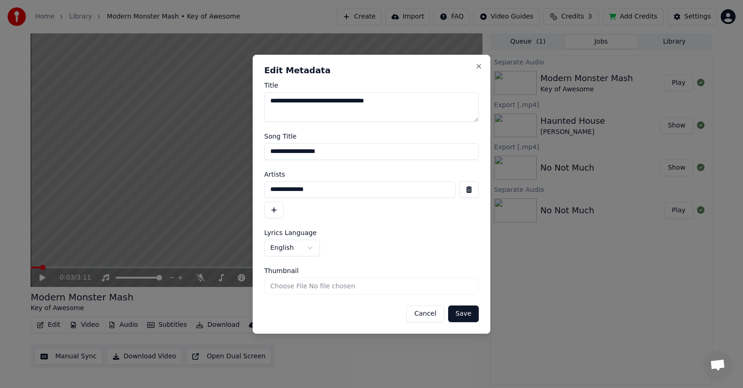
drag, startPoint x: 411, startPoint y: 102, endPoint x: 390, endPoint y: 103, distance: 20.9
click at [390, 103] on textarea "**********" at bounding box center [371, 107] width 214 height 30
click at [406, 101] on textarea "**********" at bounding box center [371, 107] width 214 height 30
drag, startPoint x: 272, startPoint y: 99, endPoint x: 417, endPoint y: 98, distance: 145.3
click at [417, 98] on textarea "**********" at bounding box center [371, 107] width 214 height 30
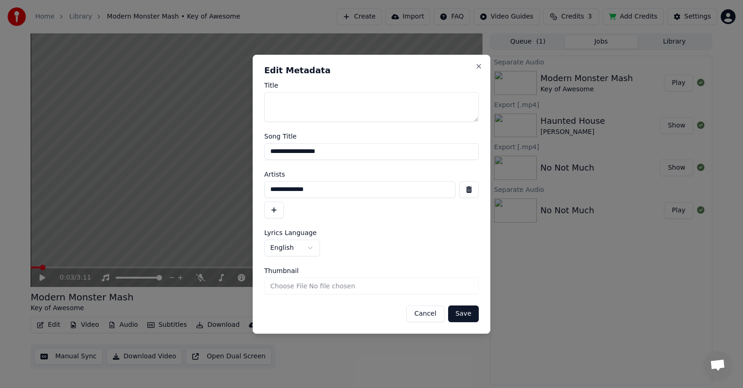
drag, startPoint x: 353, startPoint y: 150, endPoint x: 259, endPoint y: 153, distance: 94.3
click at [259, 153] on div "**********" at bounding box center [372, 194] width 238 height 279
drag, startPoint x: 336, startPoint y: 192, endPoint x: 260, endPoint y: 196, distance: 75.3
click at [262, 196] on div "**********" at bounding box center [372, 194] width 238 height 279
click at [271, 97] on textarea "Title" at bounding box center [371, 107] width 214 height 30
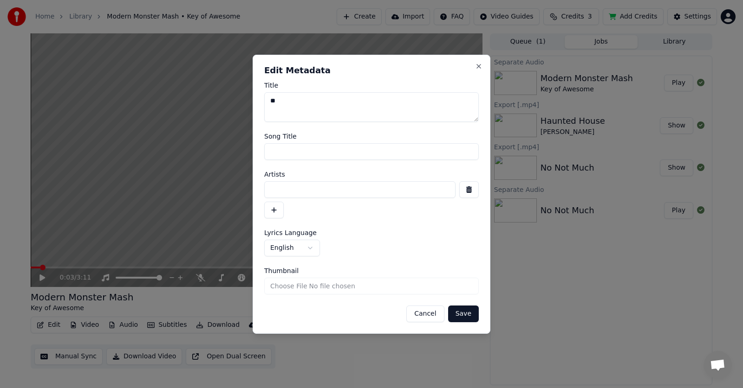
type textarea "**"
click at [468, 317] on button "Save" at bounding box center [463, 314] width 31 height 17
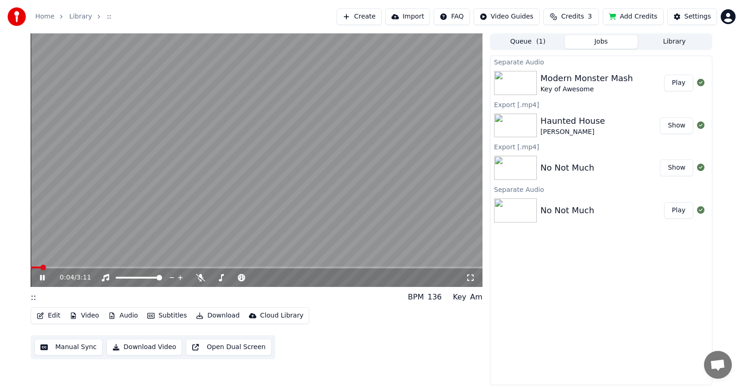
click at [42, 278] on icon at bounding box center [42, 278] width 5 height 6
click at [31, 267] on span at bounding box center [34, 268] width 6 height 6
click at [40, 281] on icon at bounding box center [42, 278] width 6 height 6
click at [40, 281] on icon at bounding box center [49, 277] width 22 height 7
click at [40, 281] on icon at bounding box center [42, 278] width 6 height 6
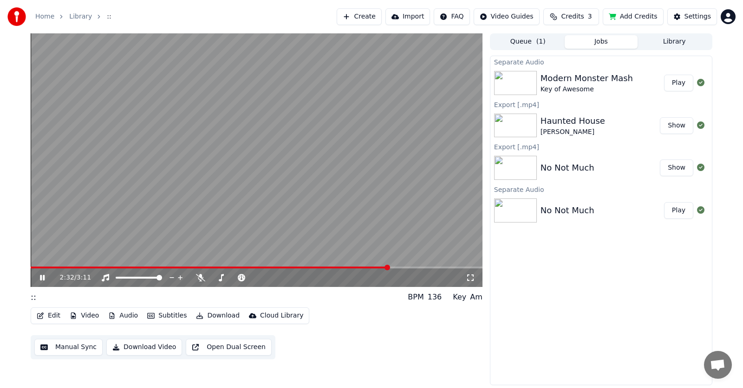
click at [42, 278] on icon at bounding box center [49, 277] width 22 height 7
click at [42, 278] on icon at bounding box center [42, 278] width 6 height 6
click at [42, 278] on icon at bounding box center [49, 277] width 22 height 7
click at [42, 277] on icon at bounding box center [42, 278] width 6 height 6
click at [42, 277] on icon at bounding box center [42, 278] width 5 height 6
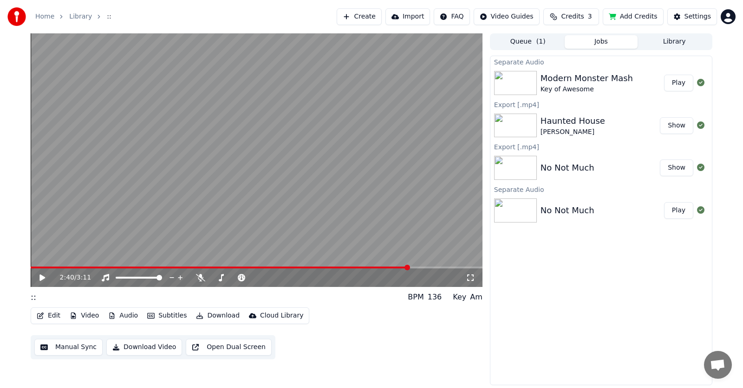
click at [44, 277] on icon at bounding box center [49, 277] width 22 height 7
click at [44, 277] on icon at bounding box center [42, 278] width 5 height 6
click at [260, 267] on span at bounding box center [261, 268] width 6 height 6
click at [40, 276] on icon at bounding box center [42, 278] width 6 height 6
click at [46, 277] on icon at bounding box center [49, 277] width 22 height 7
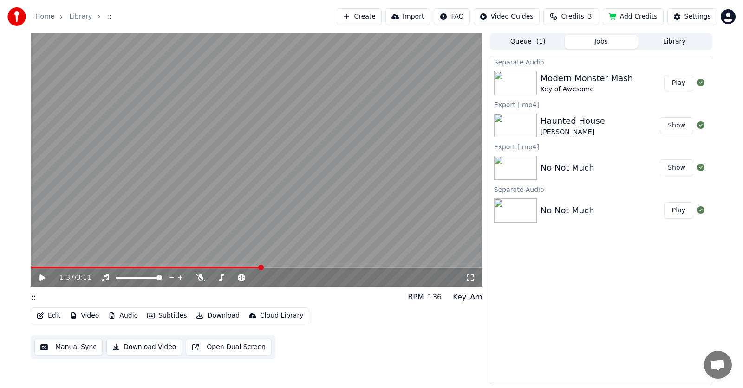
click at [46, 277] on icon at bounding box center [49, 277] width 22 height 7
click at [351, 267] on span at bounding box center [354, 268] width 6 height 6
click at [44, 277] on icon at bounding box center [42, 278] width 6 height 6
click at [39, 277] on icon at bounding box center [49, 277] width 22 height 7
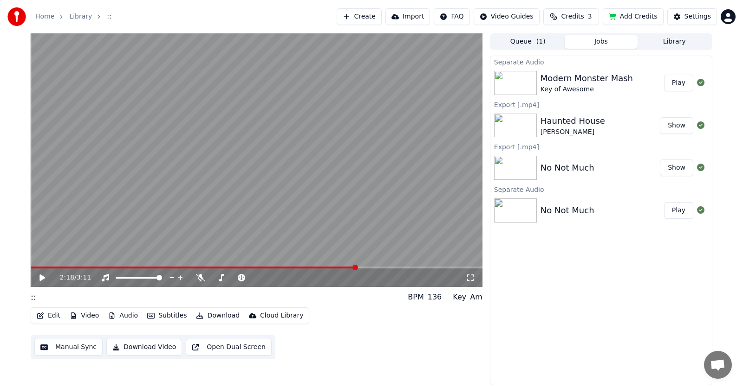
click at [52, 316] on button "Edit" at bounding box center [48, 316] width 31 height 13
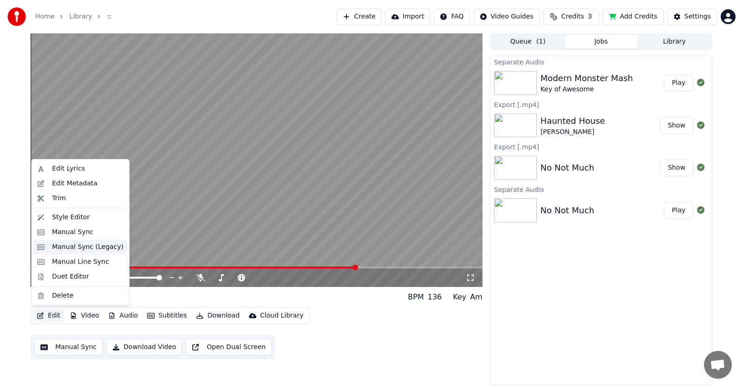
click at [68, 247] on div "Manual Sync (Legacy)" at bounding box center [87, 247] width 71 height 9
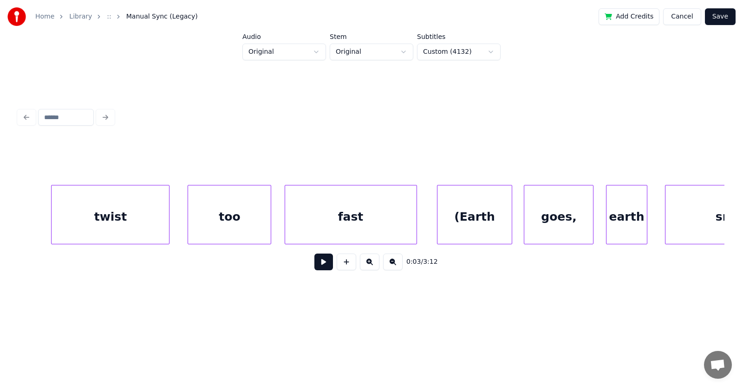
scroll to position [0, 47430]
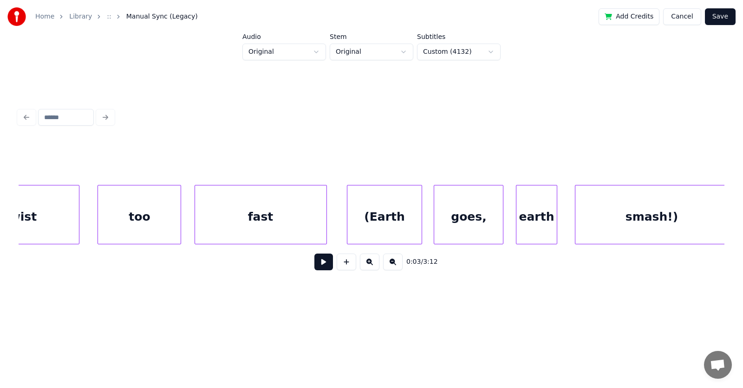
click at [398, 211] on div "(Earth" at bounding box center [384, 217] width 74 height 63
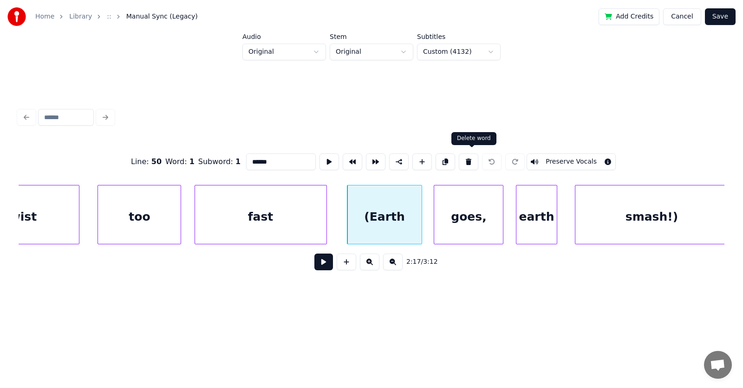
click at [473, 156] on button at bounding box center [468, 162] width 19 height 17
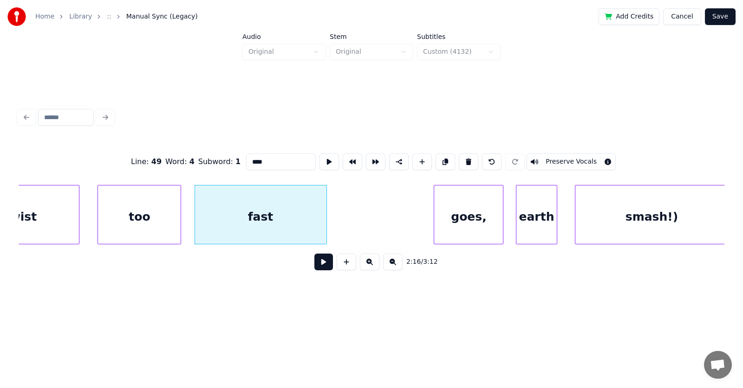
click at [468, 225] on div "goes," at bounding box center [468, 217] width 69 height 63
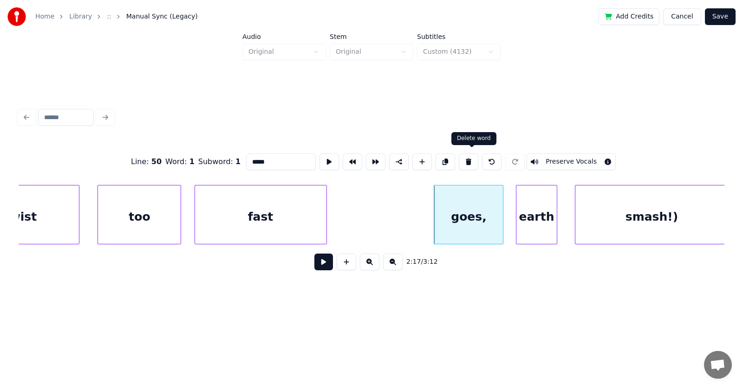
click at [467, 160] on button at bounding box center [468, 162] width 19 height 17
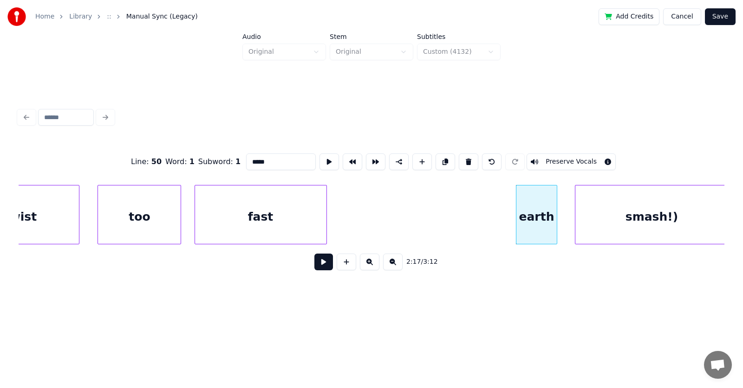
click at [523, 223] on div "earth" at bounding box center [536, 217] width 41 height 63
click at [472, 159] on button at bounding box center [468, 162] width 19 height 17
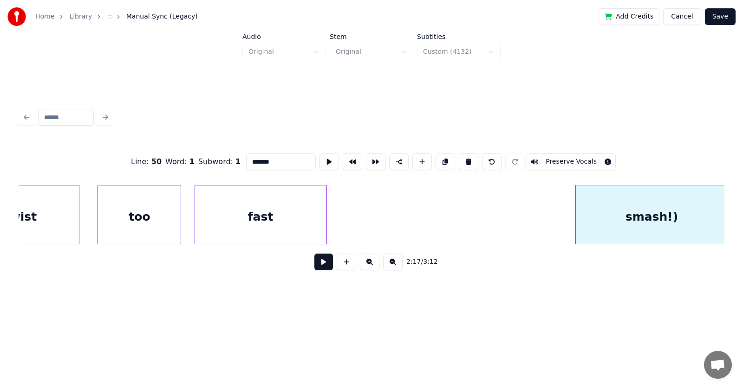
click at [597, 216] on div "smash!)" at bounding box center [651, 217] width 152 height 63
click at [473, 157] on button at bounding box center [468, 162] width 19 height 17
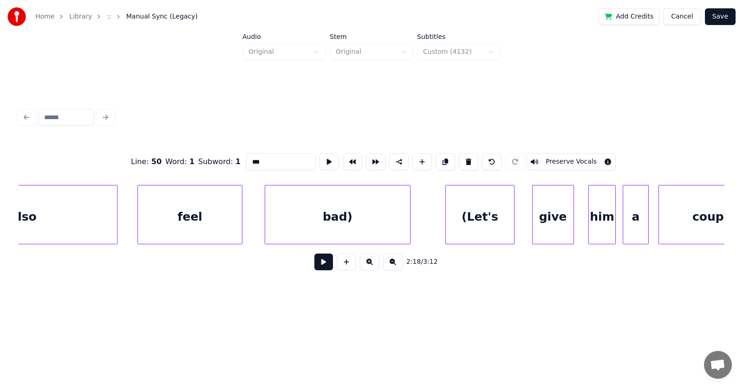
scroll to position [0, 42701]
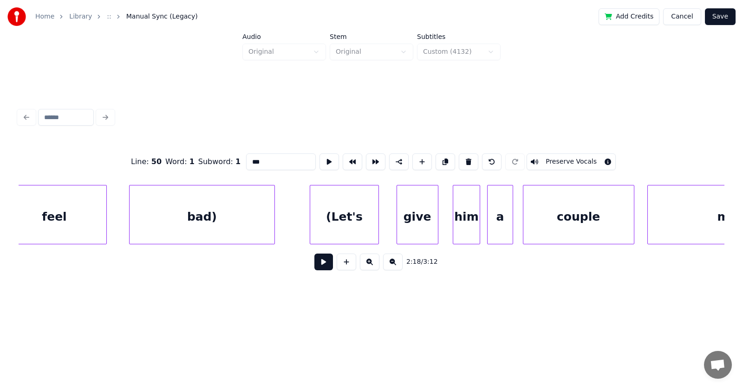
click at [347, 206] on div "(Let's" at bounding box center [344, 217] width 69 height 63
type input "******"
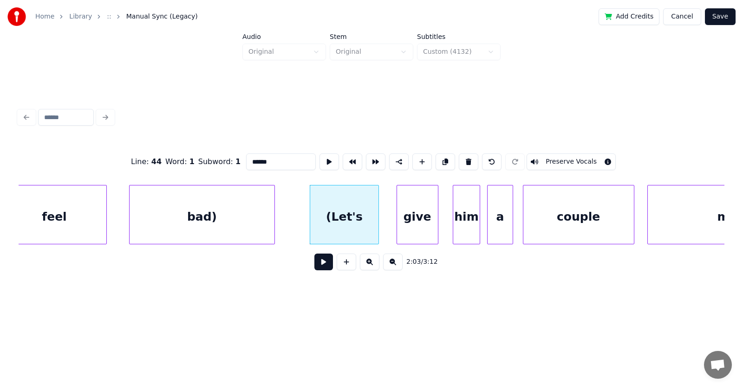
click at [323, 263] on button at bounding box center [323, 262] width 19 height 17
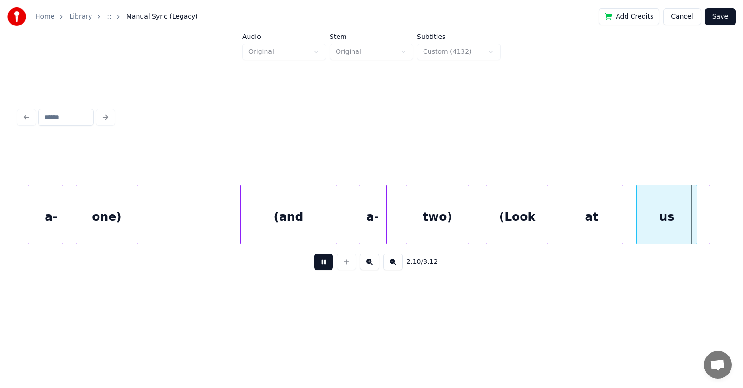
scroll to position [0, 45536]
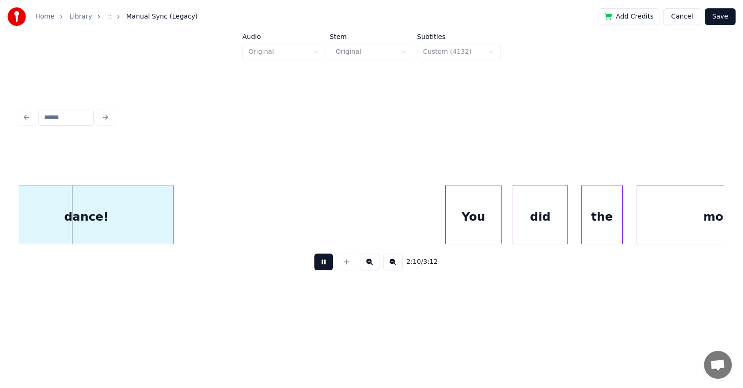
click at [323, 263] on button at bounding box center [323, 262] width 19 height 17
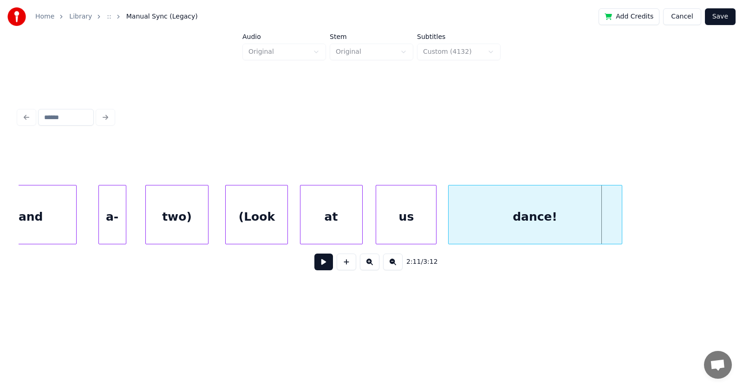
scroll to position [0, 44998]
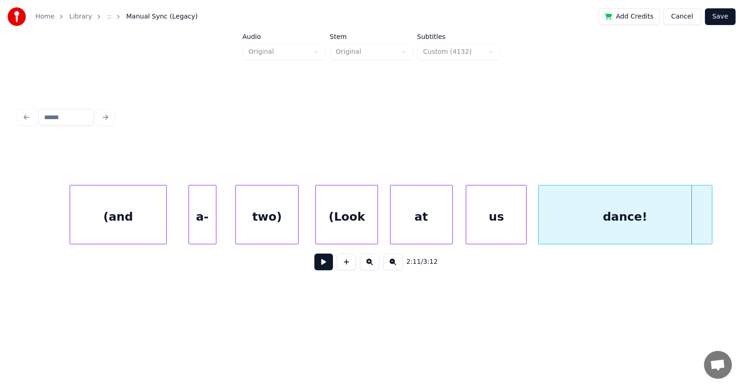
click at [358, 217] on div "(Look" at bounding box center [347, 217] width 62 height 63
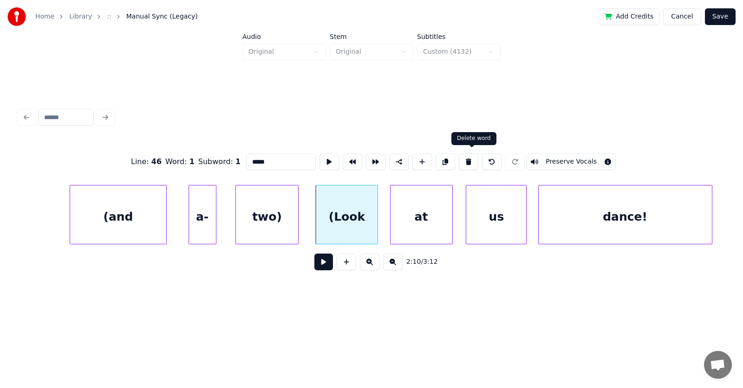
click at [471, 156] on button at bounding box center [468, 162] width 19 height 17
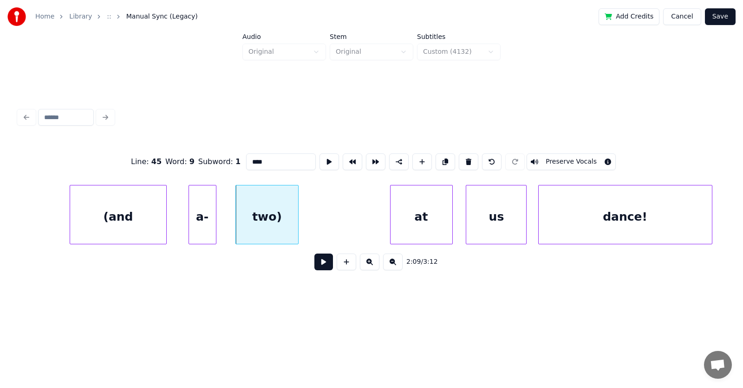
click at [433, 227] on div "at" at bounding box center [421, 217] width 62 height 63
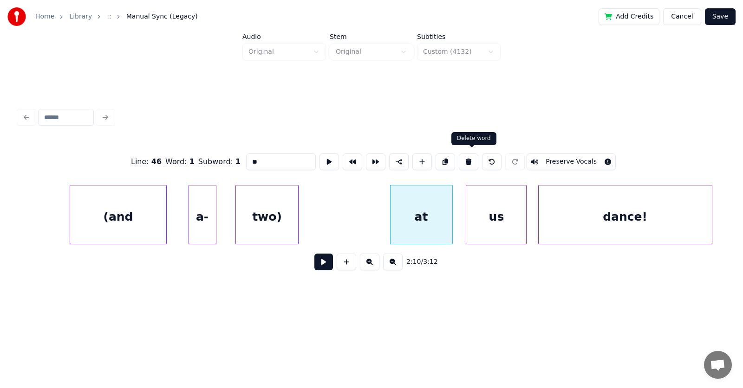
click at [470, 155] on button at bounding box center [468, 162] width 19 height 17
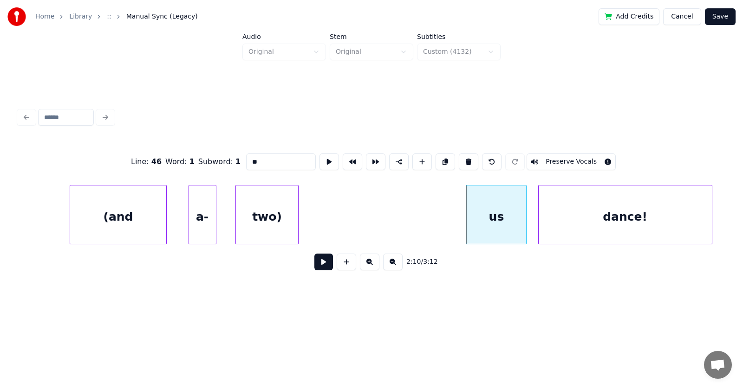
click at [485, 218] on div "us" at bounding box center [496, 217] width 60 height 63
click at [473, 159] on button at bounding box center [468, 162] width 19 height 17
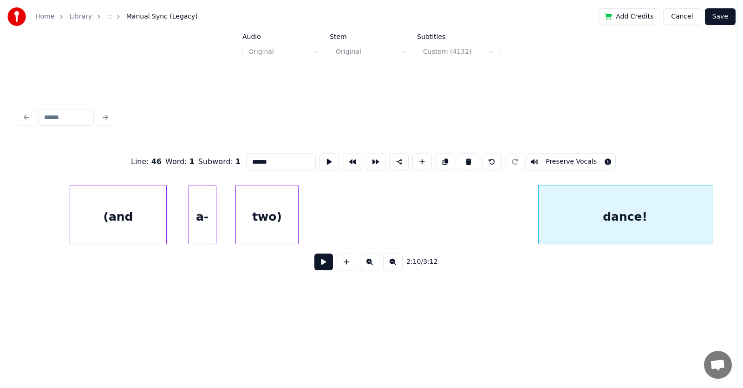
click at [563, 212] on div "dance!" at bounding box center [624, 217] width 173 height 63
click at [471, 157] on button at bounding box center [468, 162] width 19 height 17
type input "****"
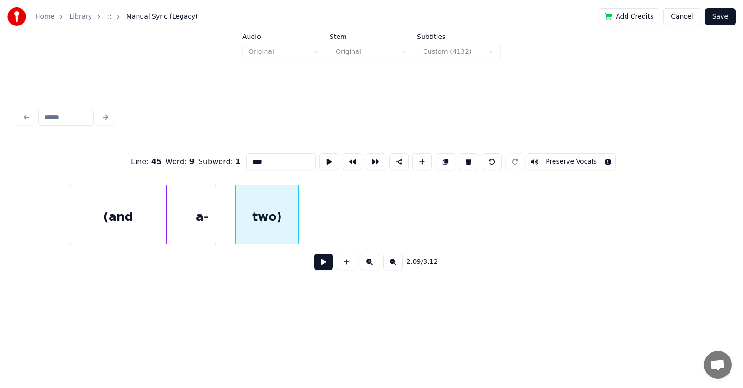
click at [315, 266] on button at bounding box center [323, 262] width 19 height 17
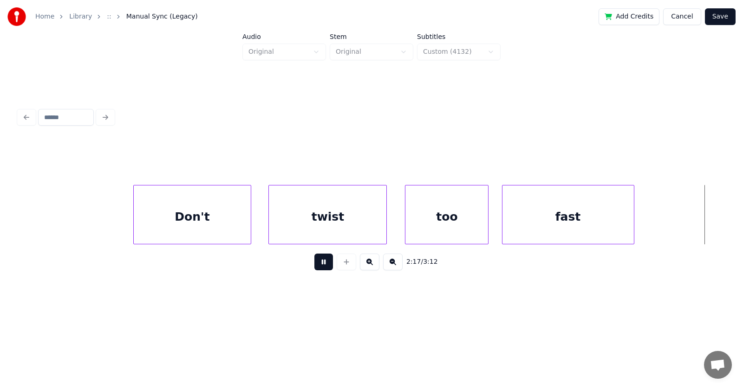
scroll to position [0, 47832]
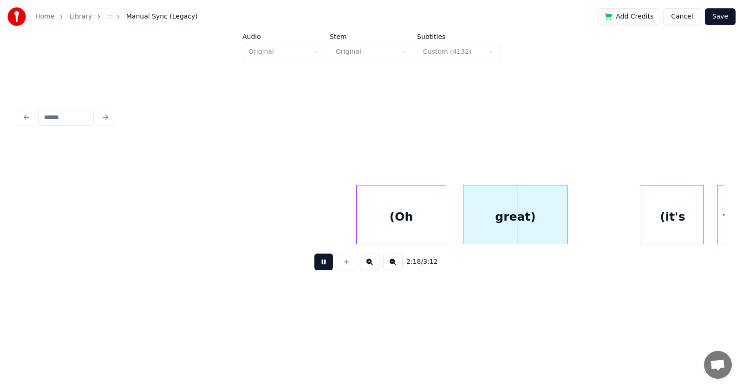
click at [315, 266] on button at bounding box center [323, 262] width 19 height 17
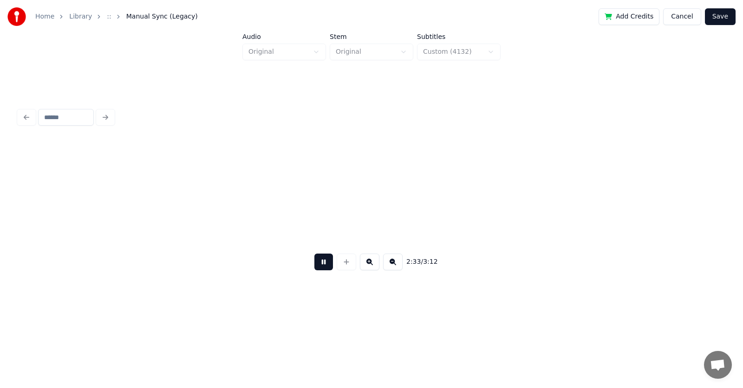
scroll to position [0, 53503]
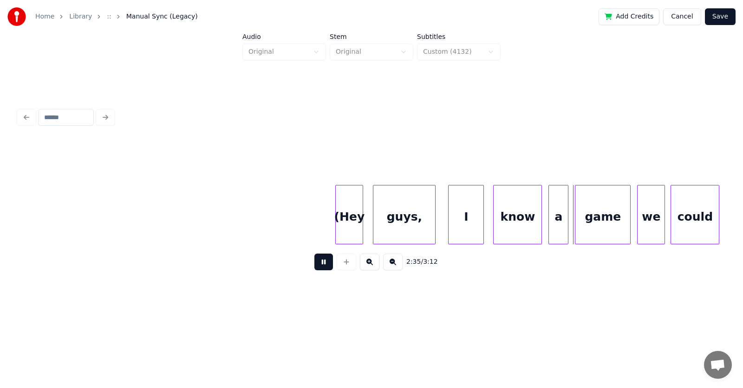
click at [318, 269] on button at bounding box center [323, 262] width 19 height 17
click at [724, 19] on button "Save" at bounding box center [720, 16] width 31 height 17
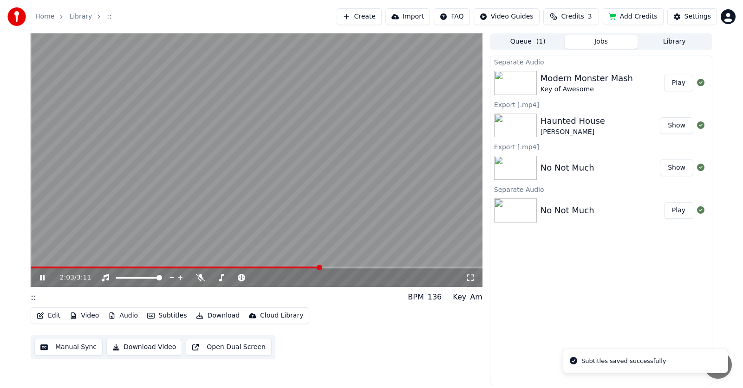
click at [319, 267] on span at bounding box center [320, 268] width 6 height 6
click at [45, 274] on icon at bounding box center [49, 277] width 22 height 7
click at [41, 278] on icon at bounding box center [42, 278] width 6 height 6
click at [41, 276] on icon at bounding box center [42, 278] width 5 height 6
click at [43, 275] on icon at bounding box center [49, 277] width 22 height 7
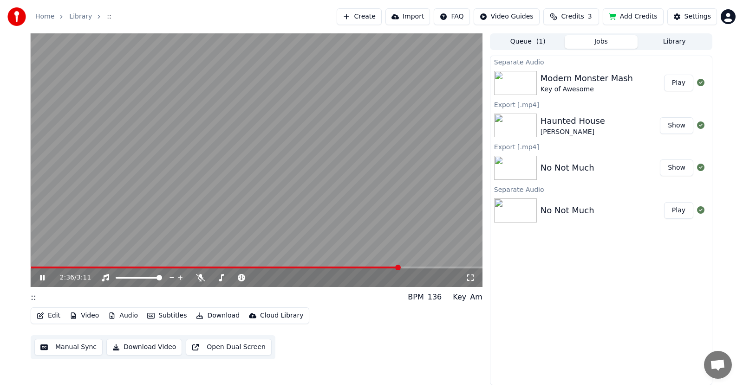
click at [43, 275] on icon at bounding box center [49, 277] width 22 height 7
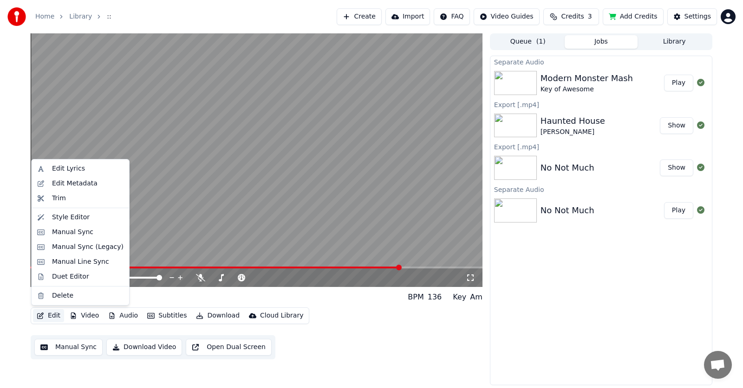
click at [52, 315] on button "Edit" at bounding box center [48, 316] width 31 height 13
click at [71, 248] on div "Manual Sync (Legacy)" at bounding box center [87, 247] width 71 height 9
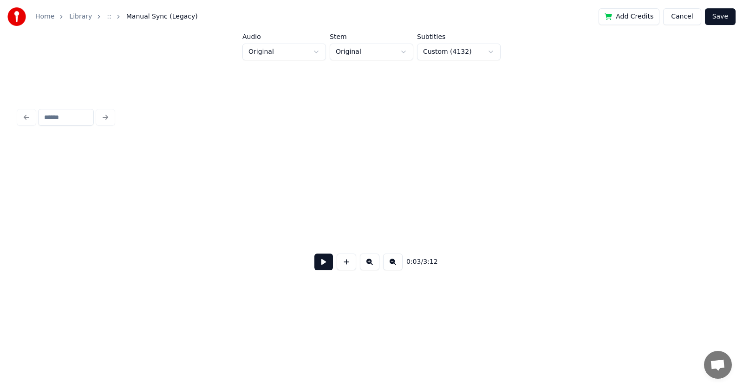
scroll to position [0, 1174]
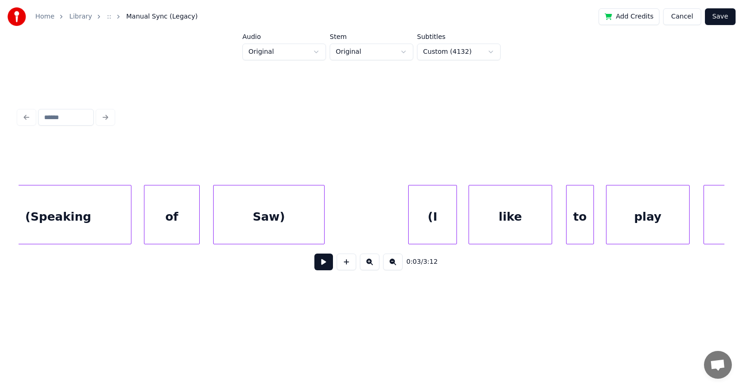
click at [81, 211] on div "(Speaking" at bounding box center [58, 217] width 145 height 63
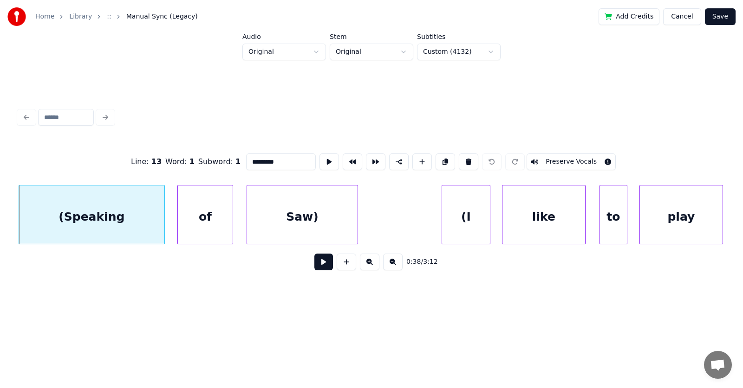
click at [315, 266] on button at bounding box center [323, 262] width 19 height 17
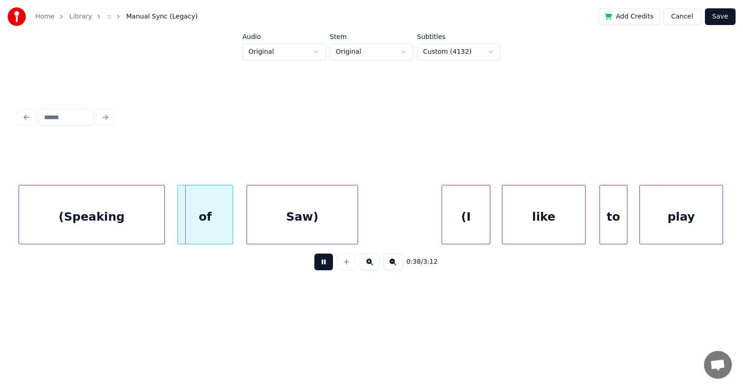
click at [315, 266] on button at bounding box center [323, 262] width 19 height 17
click at [117, 207] on div "(Speaking" at bounding box center [91, 217] width 145 height 63
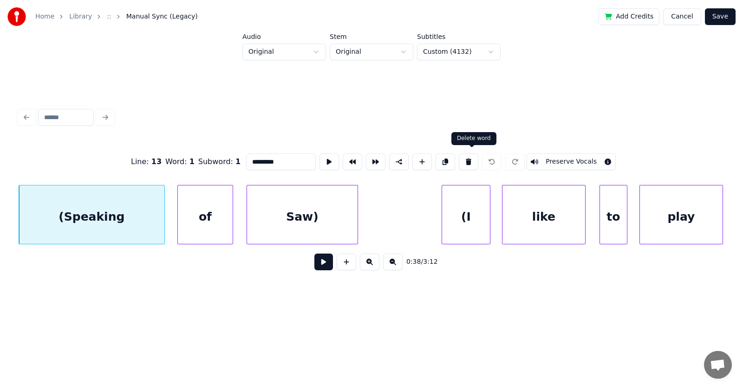
click at [470, 157] on button at bounding box center [468, 162] width 19 height 17
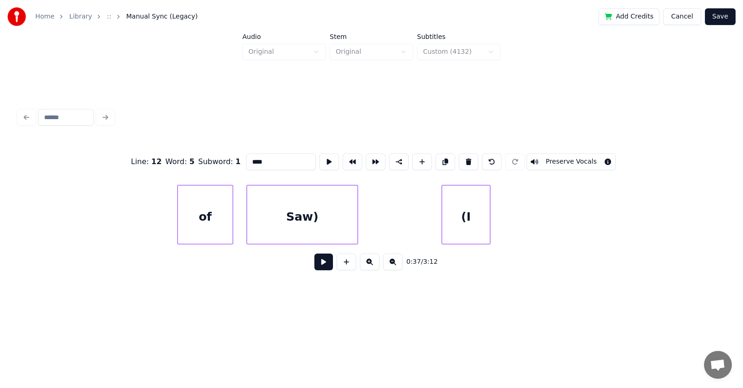
scroll to position [0, 13068]
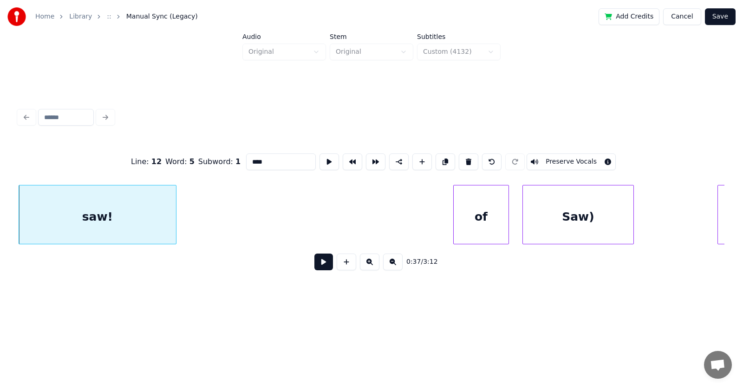
click at [480, 204] on div "of" at bounding box center [480, 217] width 55 height 63
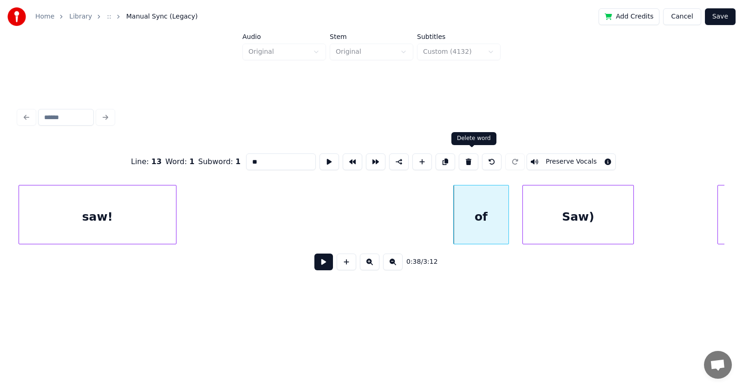
click at [473, 157] on button at bounding box center [468, 162] width 19 height 17
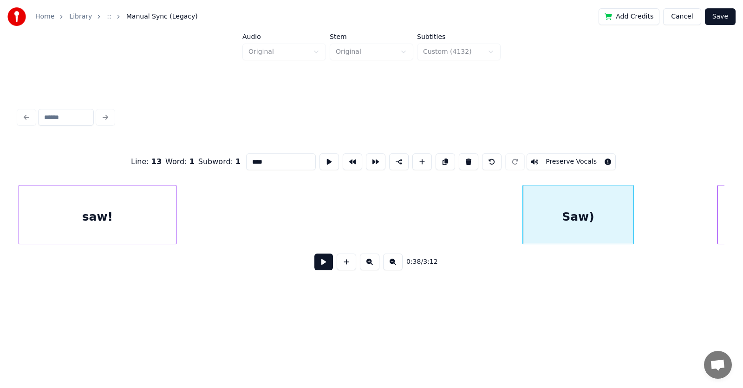
click at [473, 157] on button at bounding box center [468, 162] width 19 height 17
type input "**"
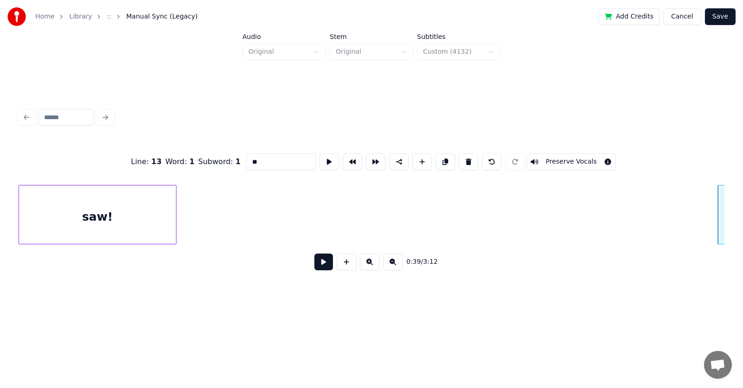
click at [314, 265] on button at bounding box center [323, 262] width 19 height 17
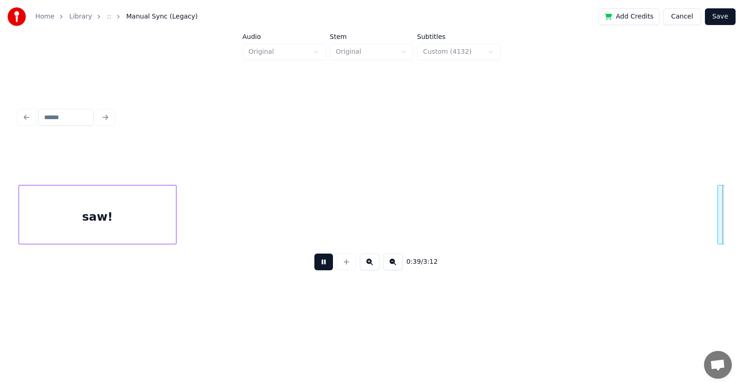
scroll to position [0, 13774]
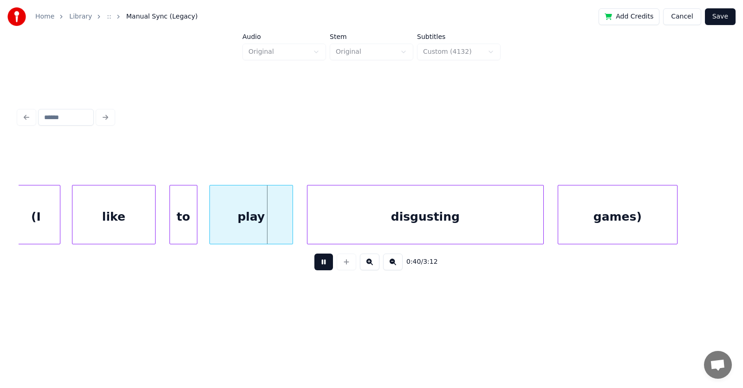
click at [314, 265] on button at bounding box center [323, 262] width 19 height 17
click at [37, 225] on div "(I" at bounding box center [36, 217] width 48 height 63
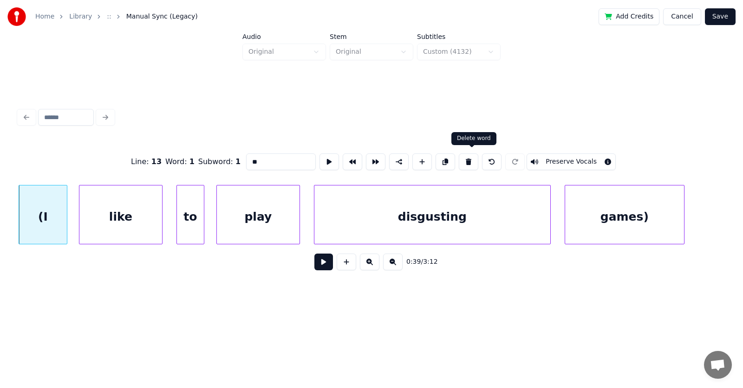
click at [473, 160] on button at bounding box center [468, 162] width 19 height 17
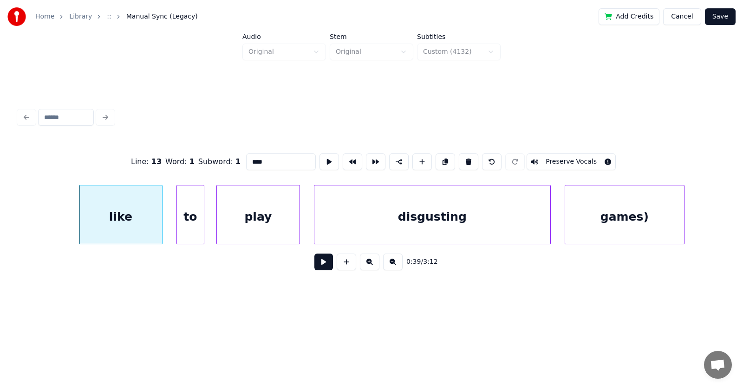
click at [473, 160] on button at bounding box center [468, 162] width 19 height 17
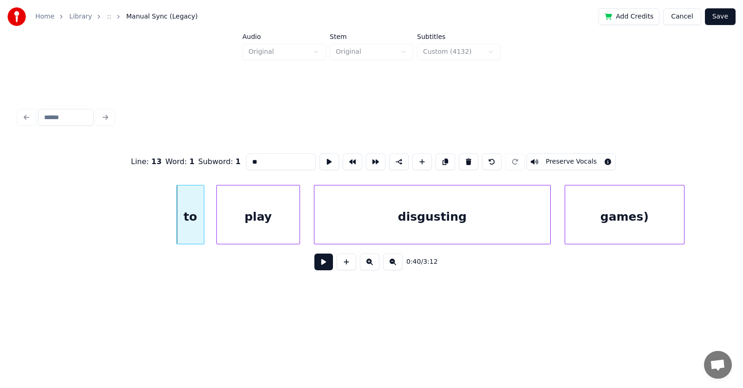
click at [473, 160] on button at bounding box center [468, 162] width 19 height 17
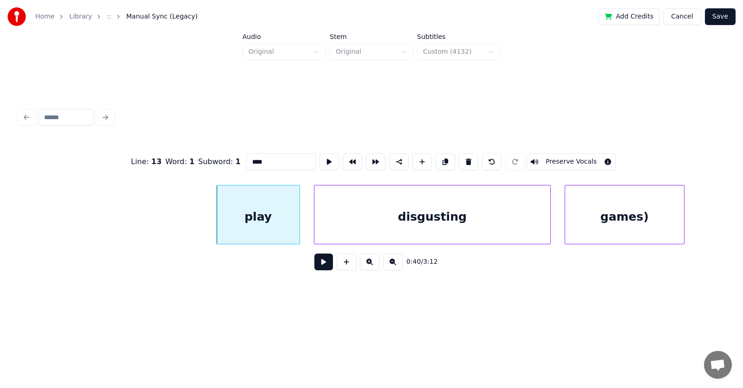
click at [473, 160] on button at bounding box center [468, 162] width 19 height 17
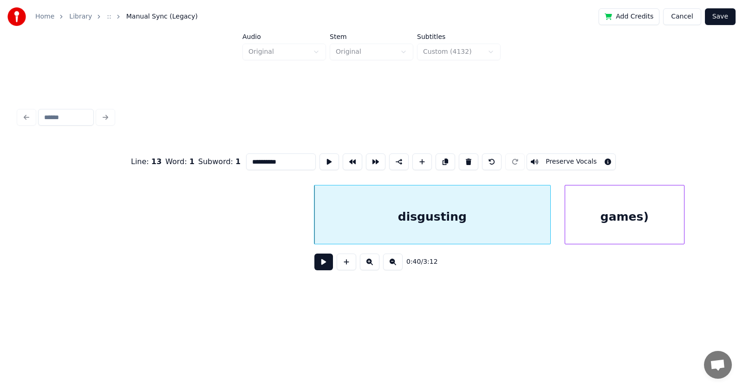
click at [473, 160] on button at bounding box center [468, 162] width 19 height 17
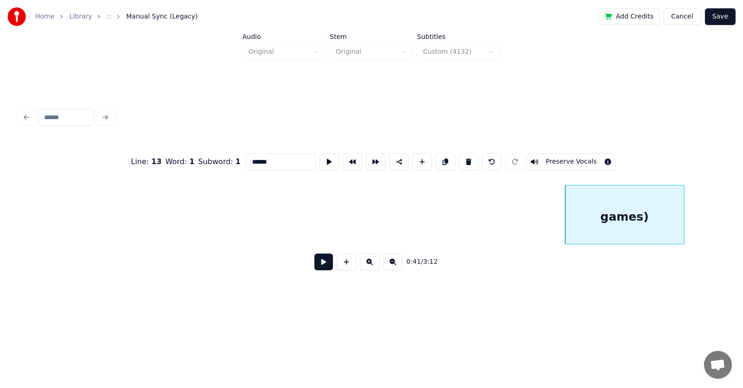
click at [473, 160] on button at bounding box center [468, 162] width 19 height 17
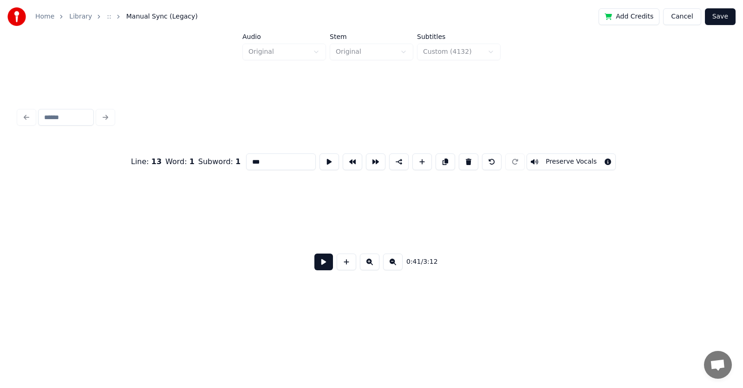
scroll to position [0, 14575]
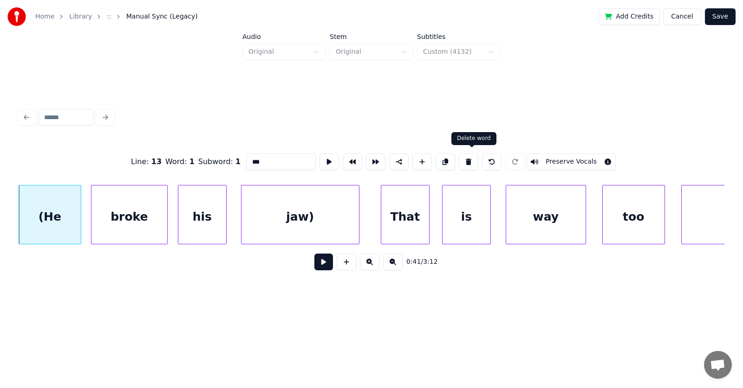
click at [467, 157] on button at bounding box center [468, 162] width 19 height 17
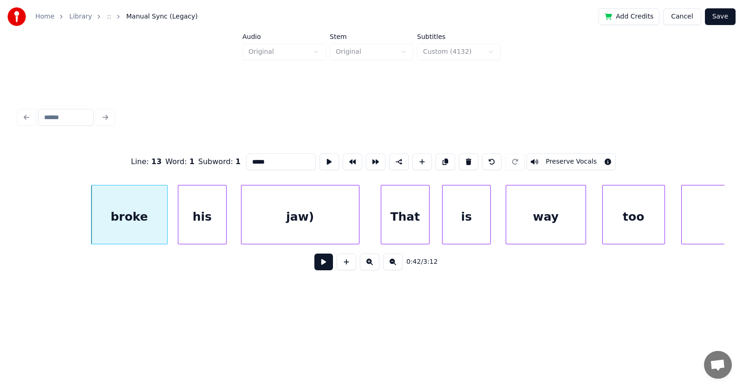
click at [467, 157] on button at bounding box center [468, 162] width 19 height 17
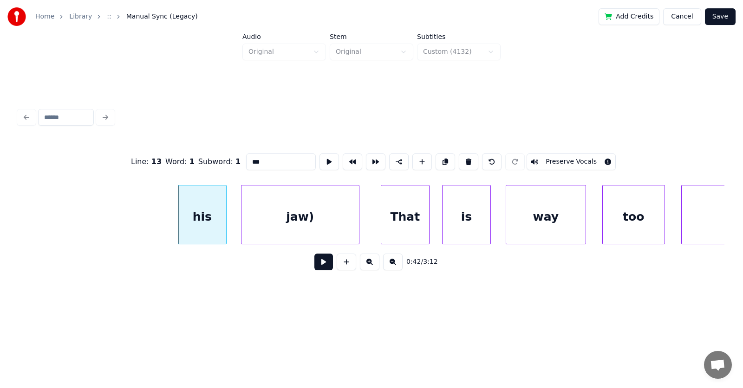
click at [467, 157] on button at bounding box center [468, 162] width 19 height 17
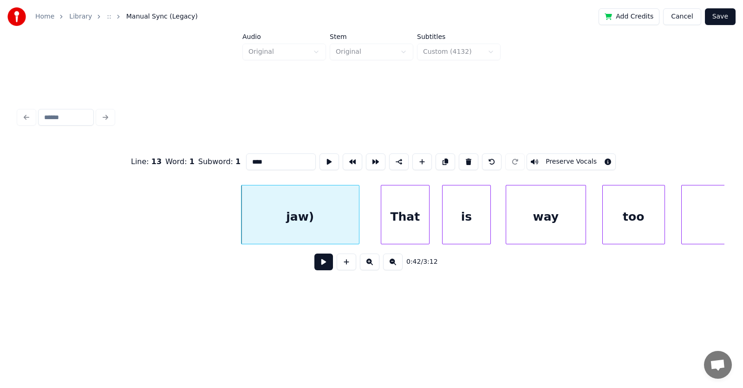
click at [467, 157] on button at bounding box center [468, 162] width 19 height 17
type input "****"
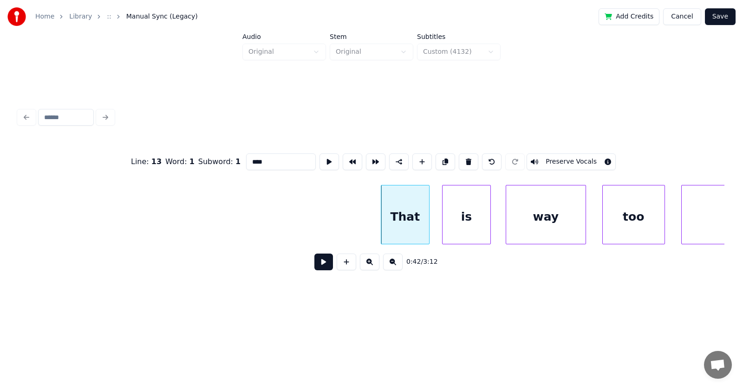
click at [320, 265] on button at bounding box center [323, 262] width 19 height 17
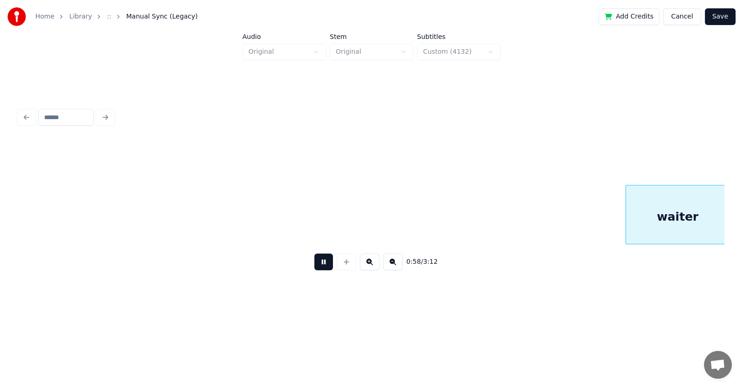
scroll to position [0, 20253]
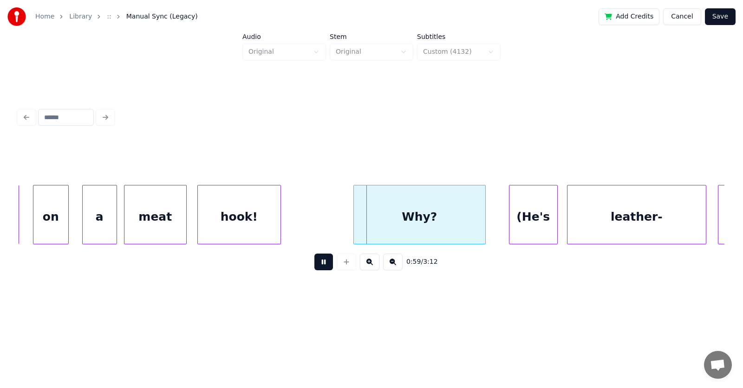
click at [317, 265] on button at bounding box center [323, 262] width 19 height 17
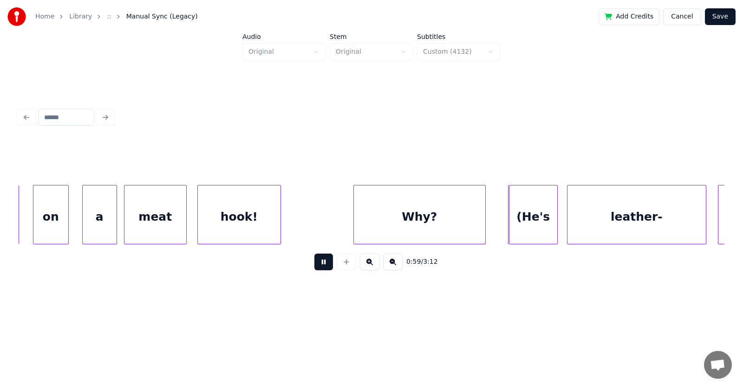
click at [317, 265] on button at bounding box center [323, 262] width 19 height 17
click at [534, 211] on div "(He's" at bounding box center [533, 217] width 48 height 63
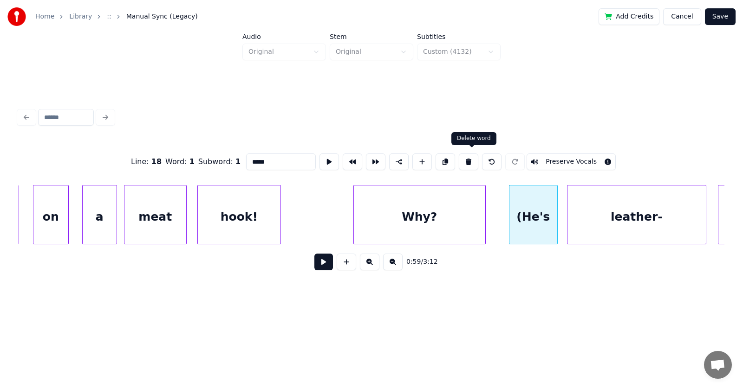
click at [472, 156] on button at bounding box center [468, 162] width 19 height 17
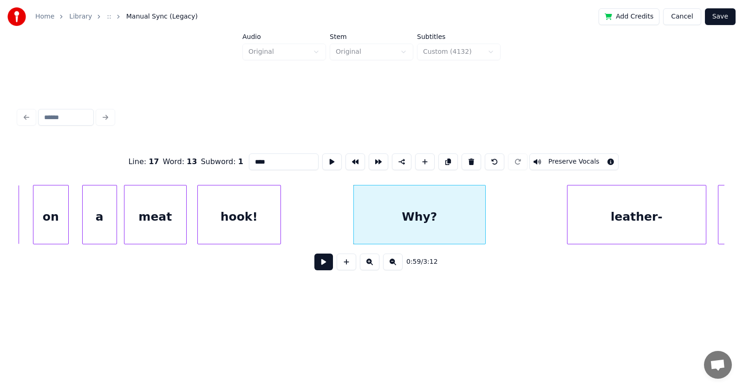
click at [472, 156] on button at bounding box center [470, 162] width 19 height 17
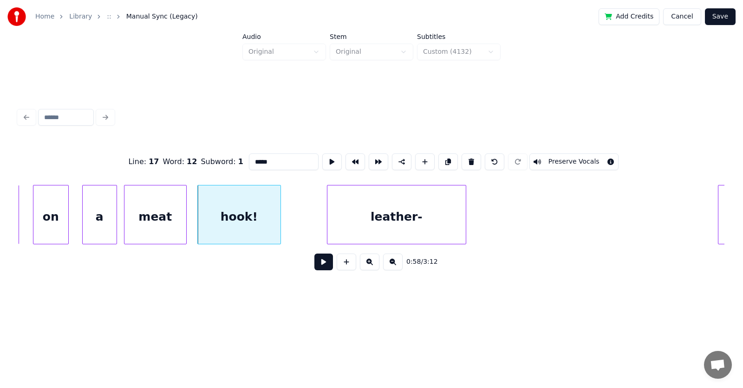
click at [376, 240] on div "leather-" at bounding box center [396, 217] width 138 height 63
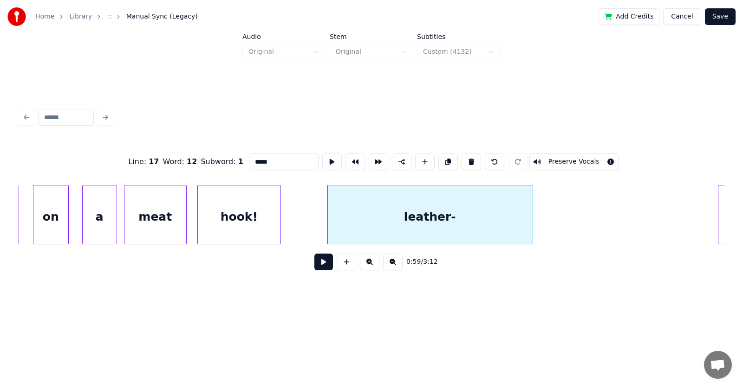
click at [532, 215] on div at bounding box center [531, 215] width 3 height 58
click at [474, 214] on div "leather-" at bounding box center [434, 217] width 214 height 63
click at [319, 159] on button at bounding box center [328, 162] width 19 height 17
drag, startPoint x: 278, startPoint y: 155, endPoint x: 222, endPoint y: 161, distance: 56.1
click at [222, 161] on div "Line : 18 Word : 1 Subword : 1 ******** Preserve Vocals" at bounding box center [372, 162] width 706 height 46
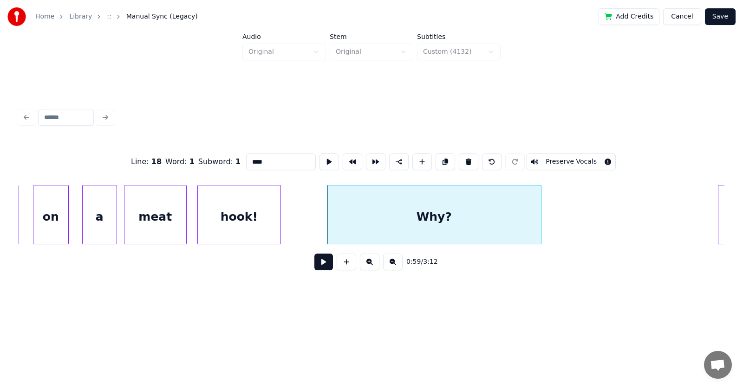
click at [453, 219] on div "Why?" at bounding box center [434, 217] width 214 height 63
click at [254, 158] on input "****" at bounding box center [281, 162] width 70 height 17
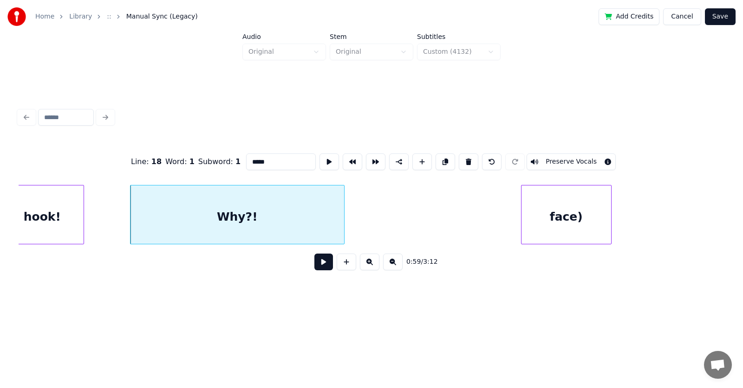
scroll to position [0, 20494]
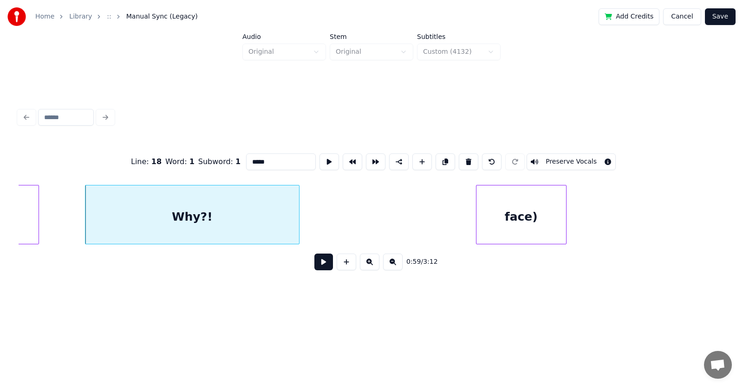
click at [511, 223] on div "face)" at bounding box center [521, 217] width 90 height 63
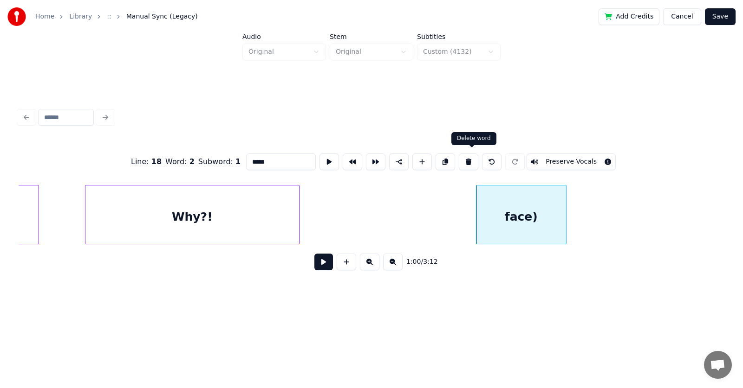
click at [469, 160] on button at bounding box center [468, 162] width 19 height 17
type input "*****"
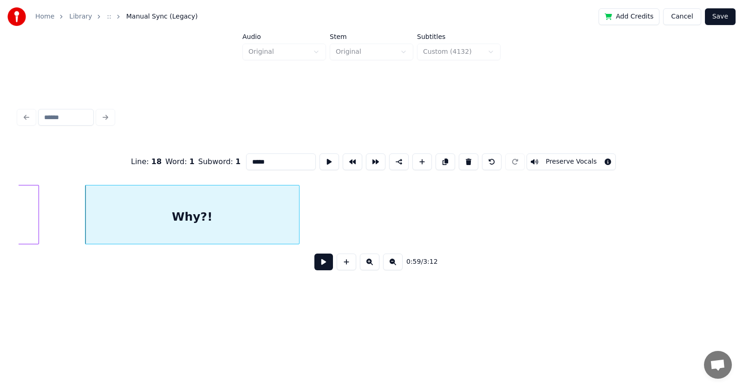
click at [314, 266] on button at bounding box center [323, 262] width 19 height 17
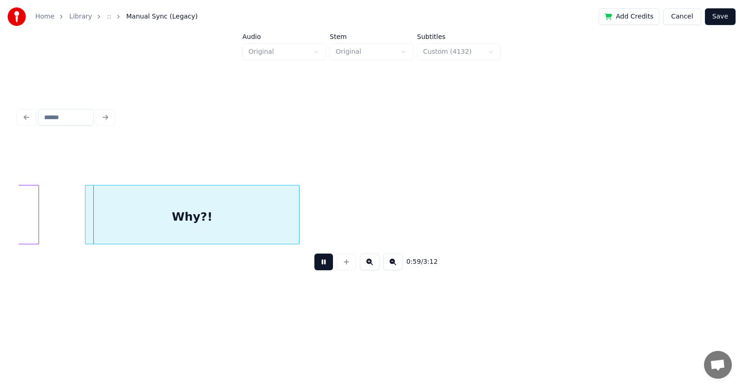
click at [314, 266] on button at bounding box center [323, 262] width 19 height 17
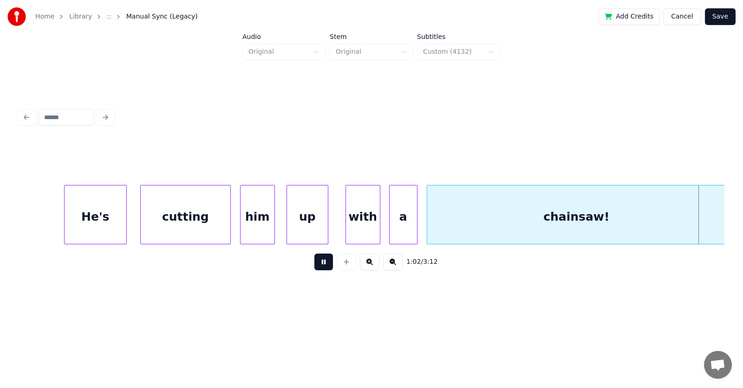
scroll to position [0, 21915]
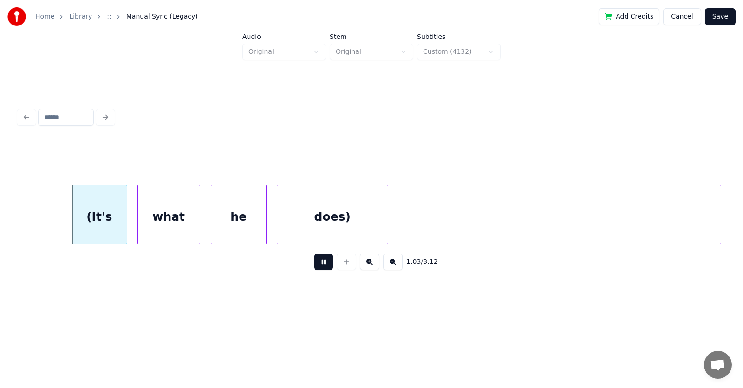
click at [314, 266] on button at bounding box center [323, 262] width 19 height 17
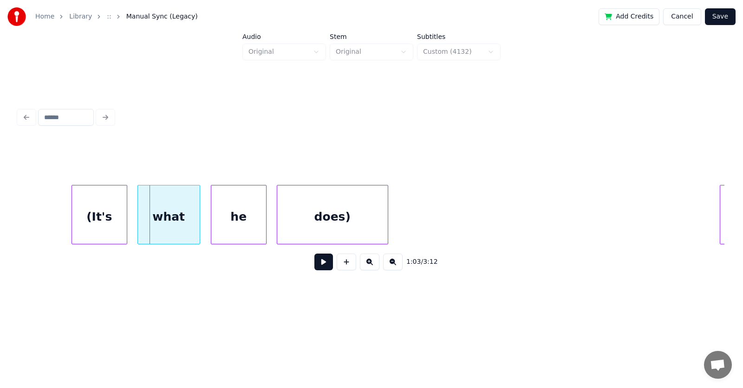
click at [109, 213] on div "(It's" at bounding box center [99, 217] width 55 height 63
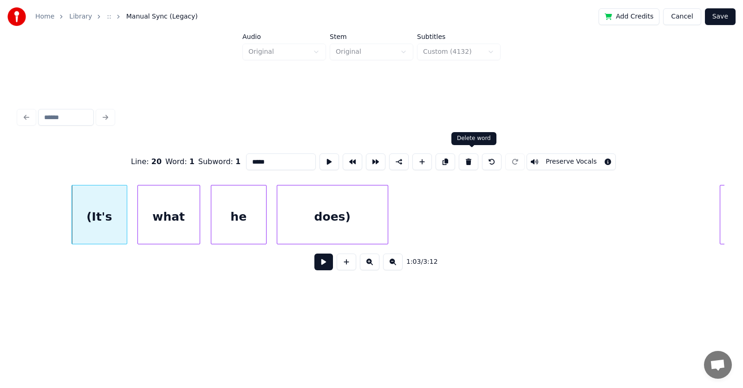
click at [466, 157] on button at bounding box center [468, 162] width 19 height 17
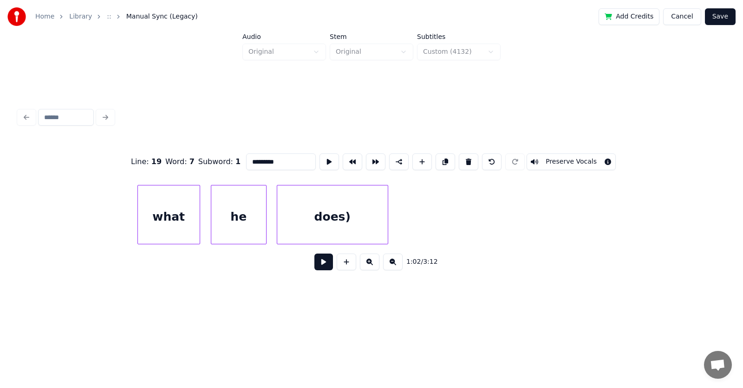
scroll to position [0, 21613]
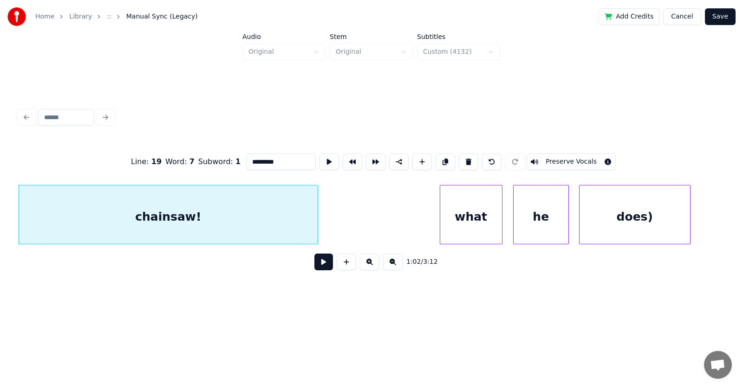
click at [478, 216] on div "what" at bounding box center [471, 217] width 62 height 63
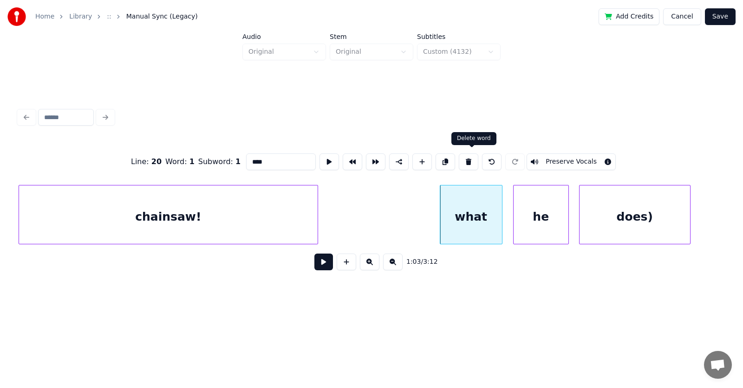
click at [475, 156] on button at bounding box center [468, 162] width 19 height 17
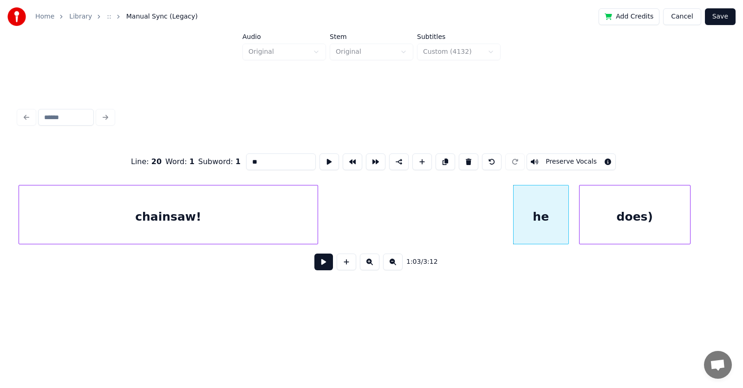
click at [475, 156] on button at bounding box center [468, 162] width 19 height 17
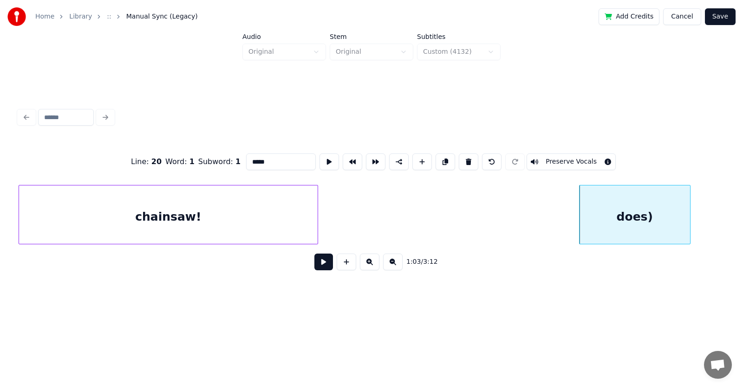
click at [475, 156] on button at bounding box center [468, 162] width 19 height 17
type input "*********"
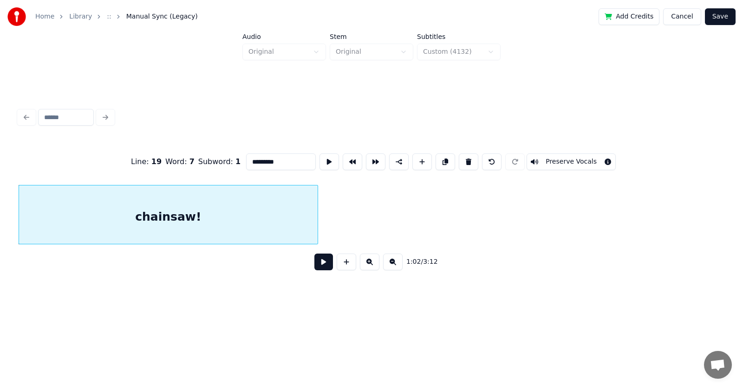
click at [317, 267] on button at bounding box center [323, 262] width 19 height 17
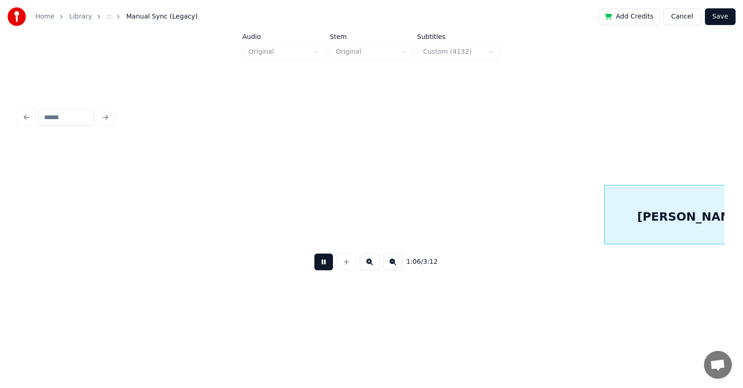
scroll to position [0, 23035]
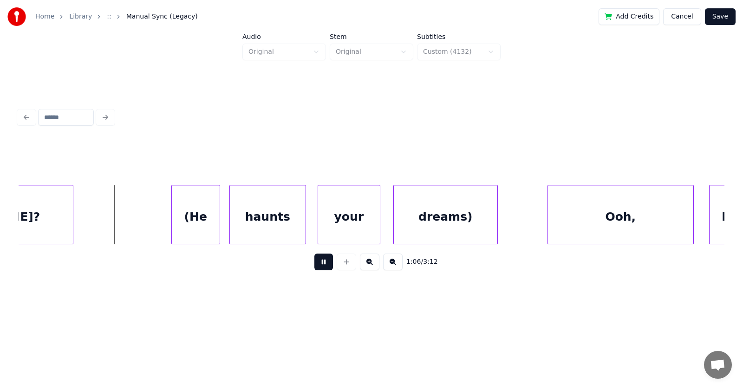
click at [317, 267] on button at bounding box center [323, 262] width 19 height 17
click at [204, 218] on div "(He" at bounding box center [196, 217] width 48 height 63
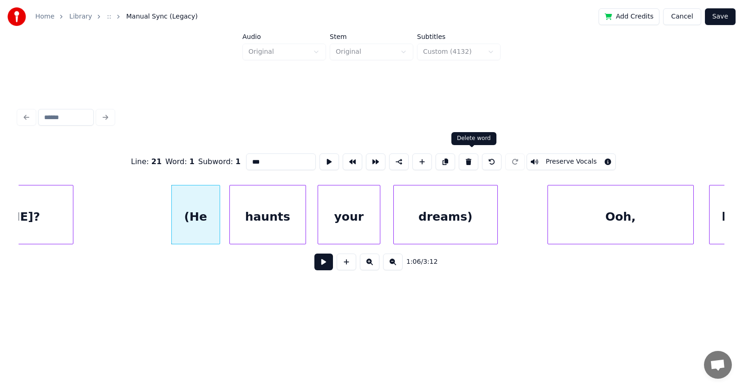
click at [476, 158] on button at bounding box center [468, 162] width 19 height 17
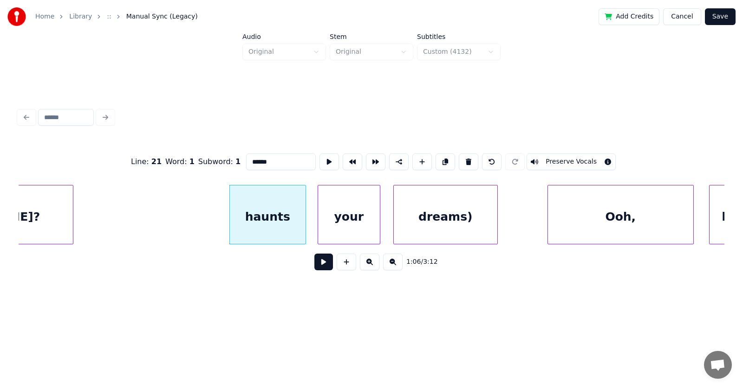
click at [476, 158] on button at bounding box center [468, 162] width 19 height 17
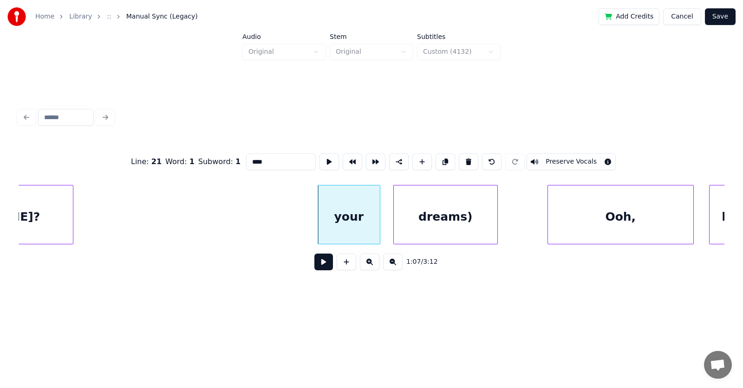
click at [476, 158] on button at bounding box center [468, 162] width 19 height 17
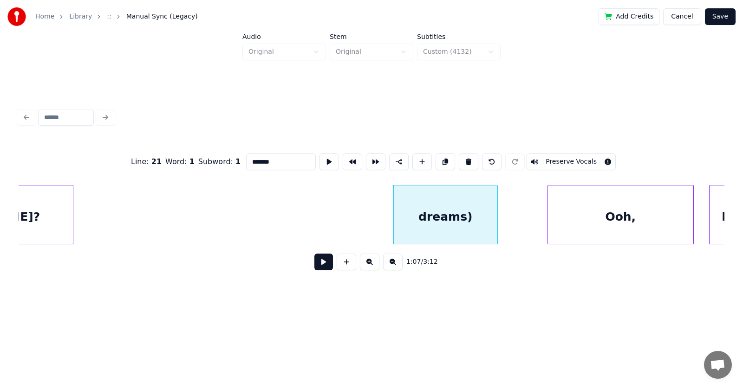
click at [476, 158] on button at bounding box center [468, 162] width 19 height 17
type input "****"
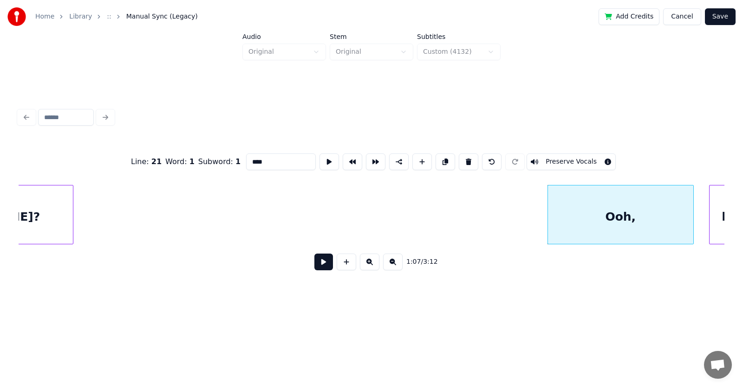
click at [325, 268] on button at bounding box center [323, 262] width 19 height 17
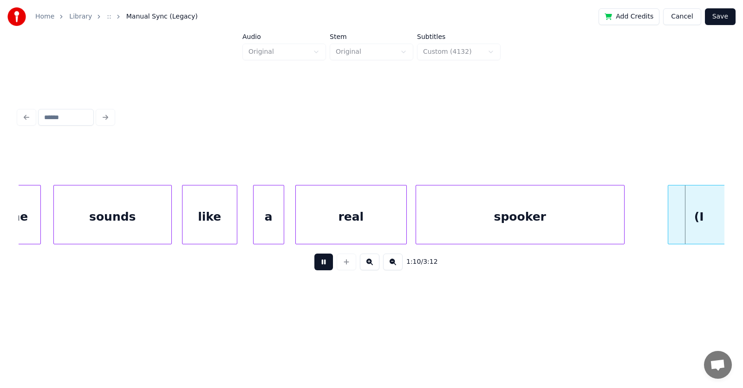
scroll to position [0, 24456]
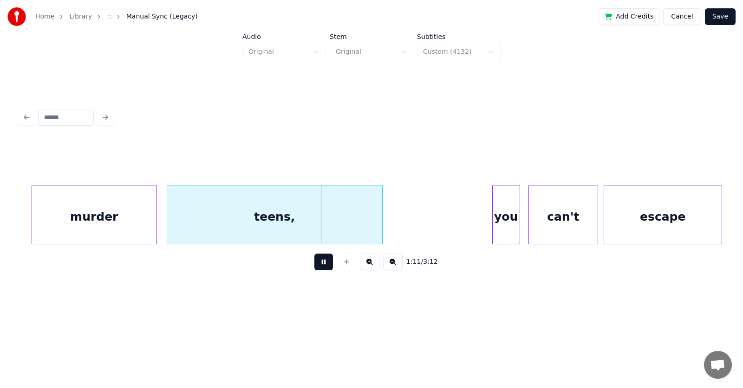
click at [325, 268] on button at bounding box center [323, 262] width 19 height 17
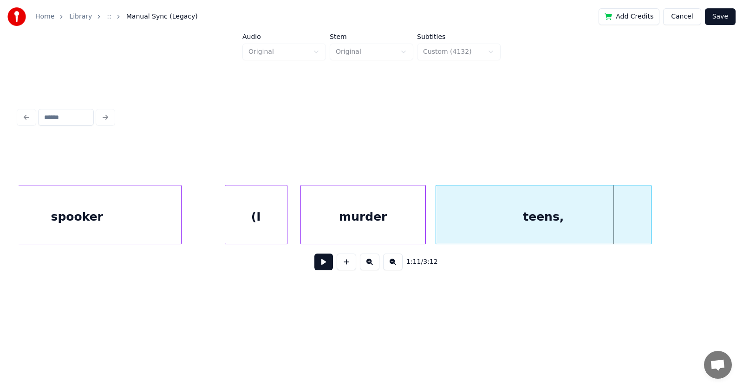
scroll to position [0, 24098]
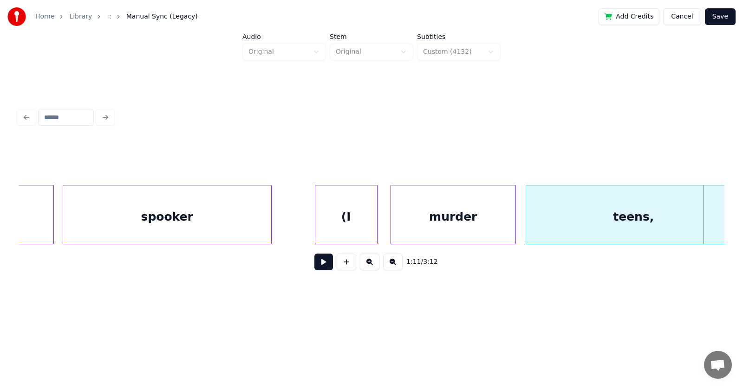
click at [343, 218] on div "(I" at bounding box center [346, 217] width 62 height 63
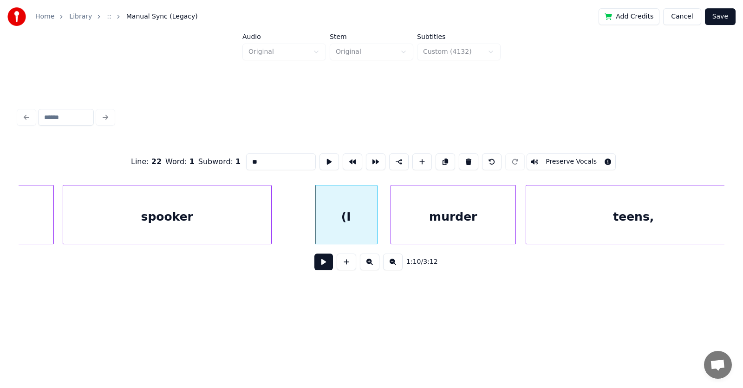
click at [354, 209] on div "(I" at bounding box center [346, 217] width 62 height 63
click at [474, 154] on button at bounding box center [468, 162] width 19 height 17
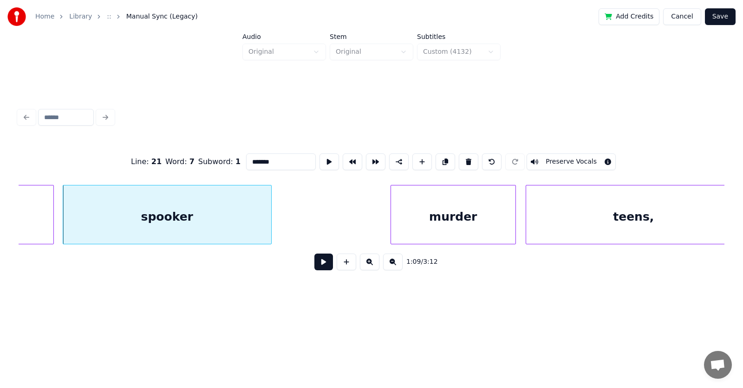
click at [467, 214] on div "murder" at bounding box center [453, 217] width 124 height 63
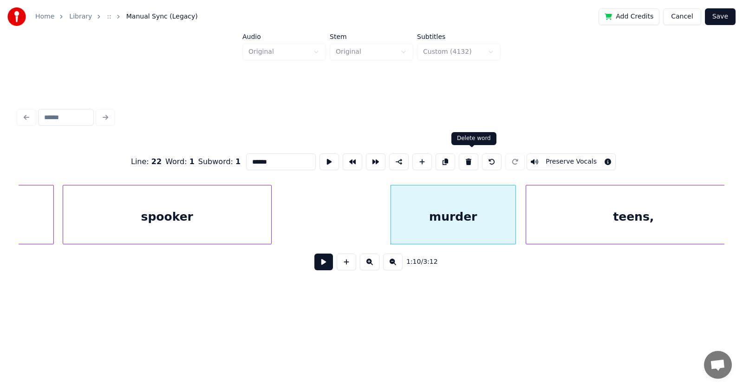
click at [473, 161] on button at bounding box center [468, 162] width 19 height 17
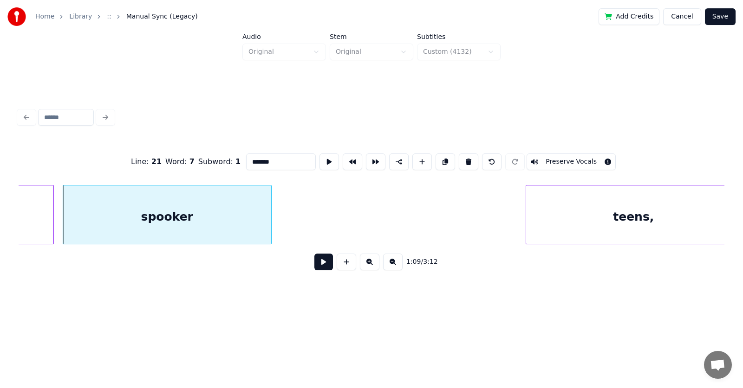
click at [534, 218] on div "teens," at bounding box center [633, 217] width 215 height 63
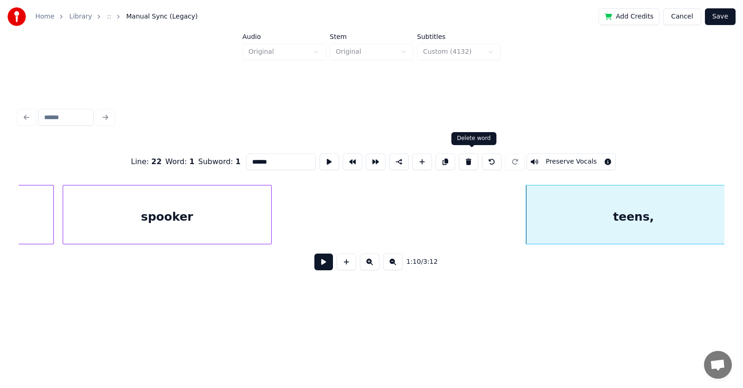
click at [470, 154] on button at bounding box center [468, 162] width 19 height 17
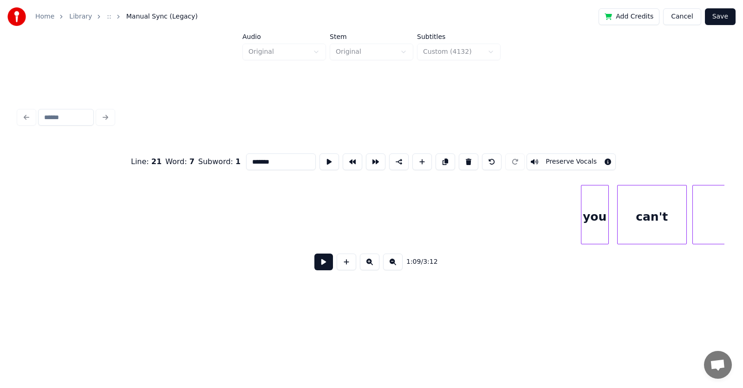
scroll to position [0, 24728]
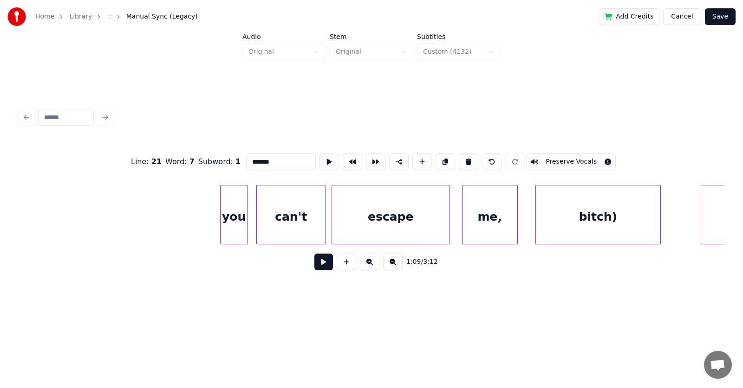
click at [237, 217] on div "you" at bounding box center [233, 217] width 27 height 63
click at [468, 157] on button at bounding box center [468, 162] width 19 height 17
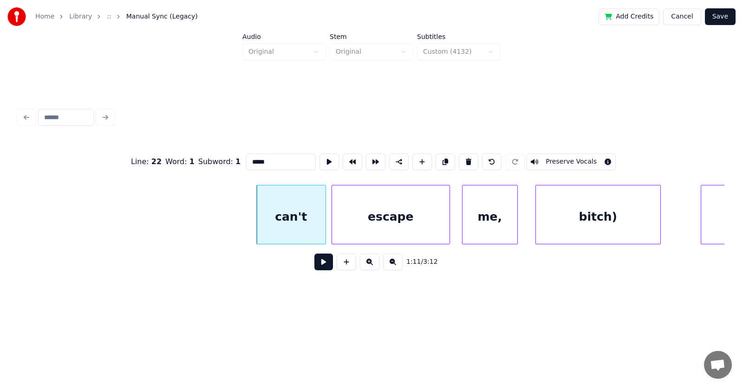
click at [468, 157] on button at bounding box center [468, 162] width 19 height 17
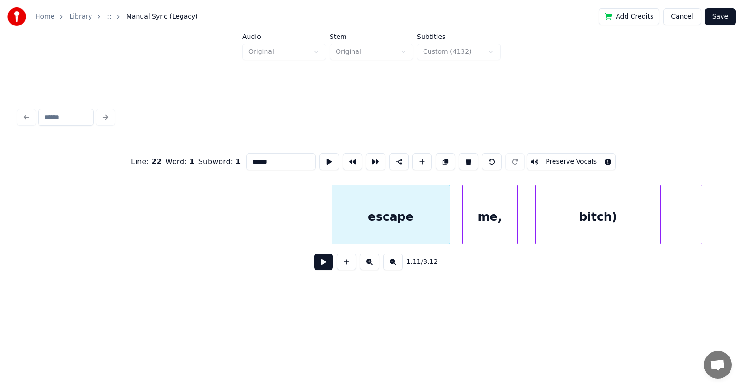
click at [468, 157] on button at bounding box center [468, 162] width 19 height 17
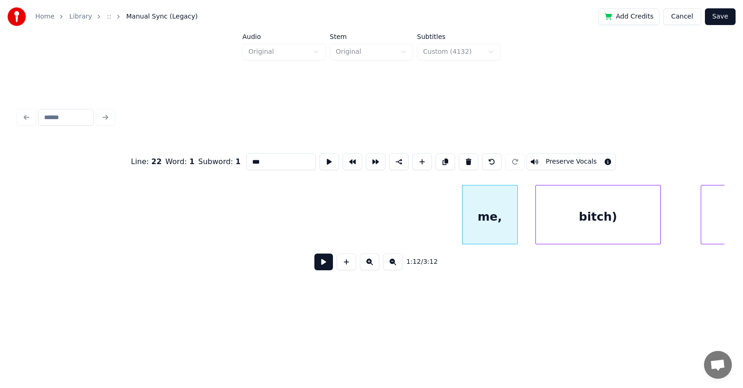
click at [468, 157] on button at bounding box center [468, 162] width 19 height 17
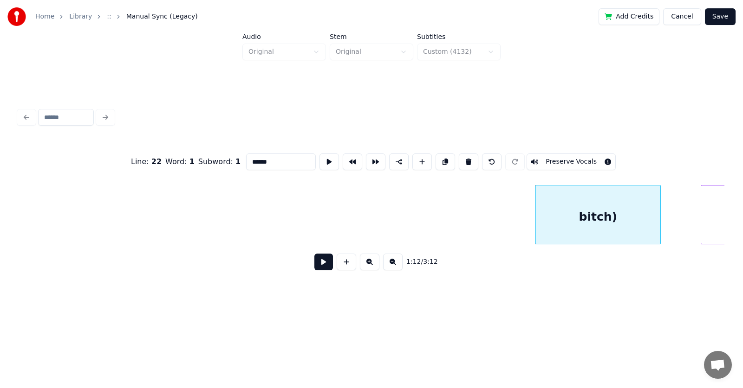
click at [468, 157] on button at bounding box center [468, 162] width 19 height 17
type input "*********"
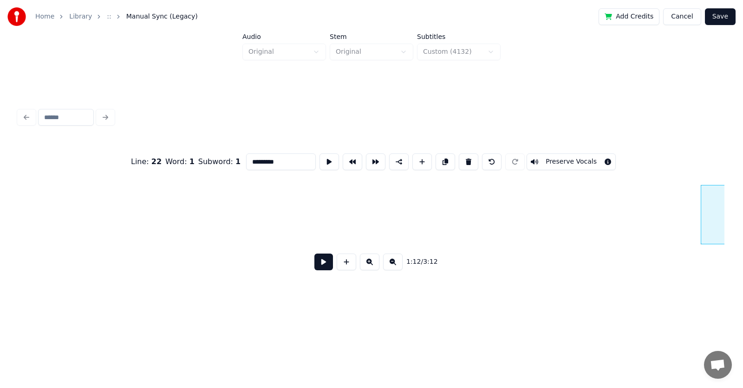
click at [314, 269] on button at bounding box center [323, 262] width 19 height 17
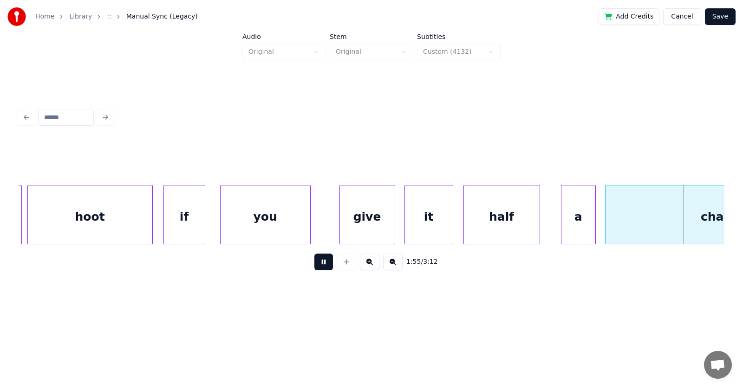
scroll to position [0, 40335]
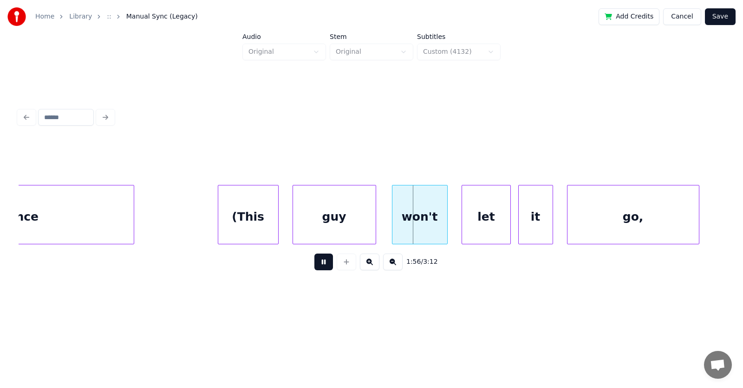
click at [314, 269] on button at bounding box center [323, 262] width 19 height 17
click at [233, 220] on div "(This" at bounding box center [248, 217] width 60 height 63
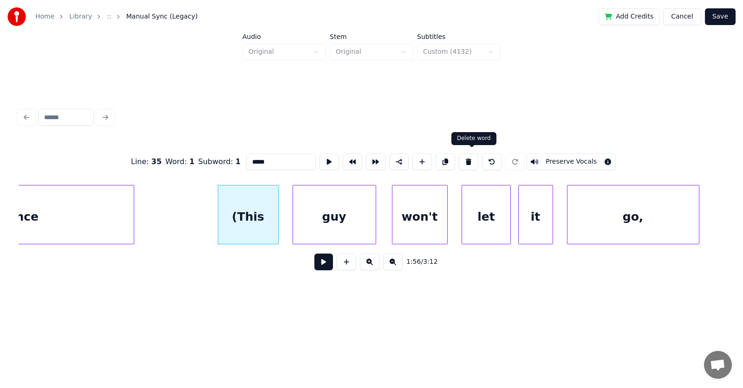
click at [470, 155] on button at bounding box center [468, 162] width 19 height 17
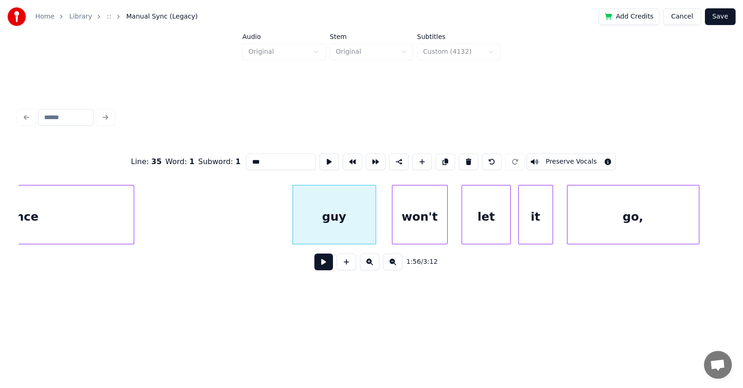
click at [470, 155] on button at bounding box center [468, 162] width 19 height 17
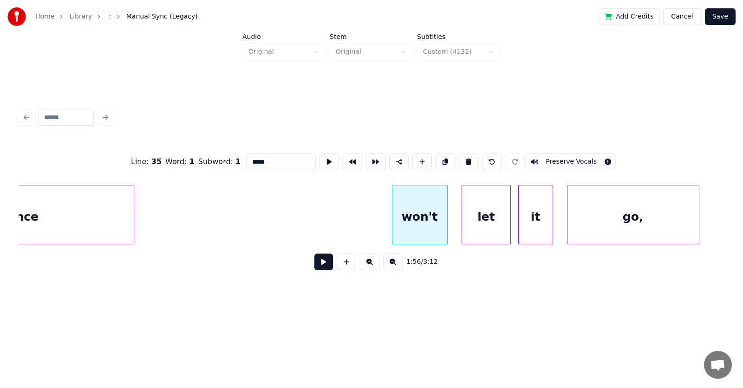
click at [470, 155] on button at bounding box center [468, 162] width 19 height 17
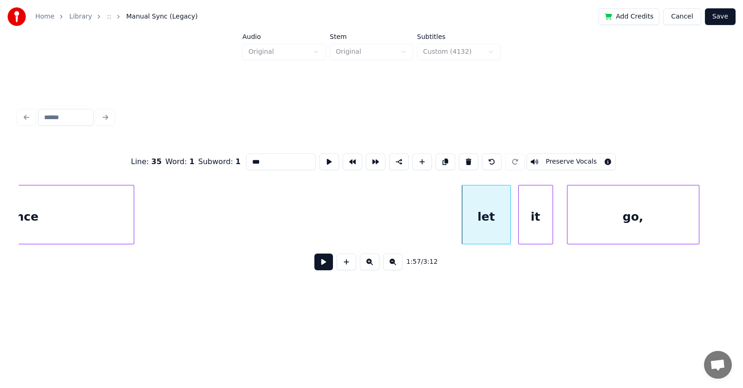
click at [470, 155] on button at bounding box center [468, 162] width 19 height 17
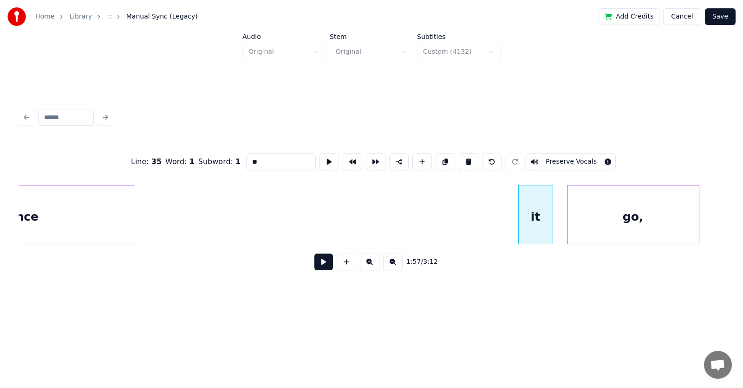
click at [470, 155] on button at bounding box center [468, 162] width 19 height 17
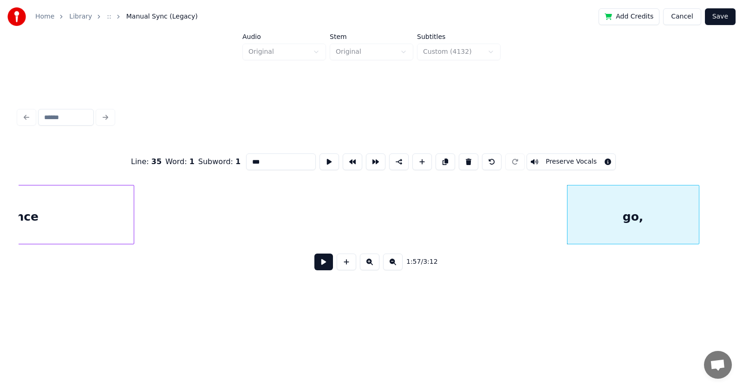
click at [470, 155] on button at bounding box center [468, 162] width 19 height 17
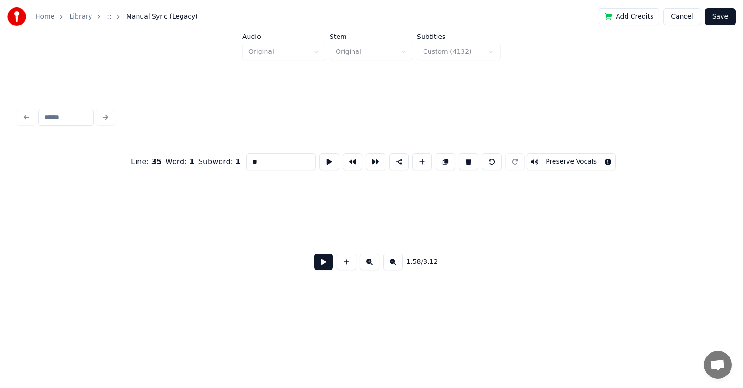
scroll to position [0, 41148]
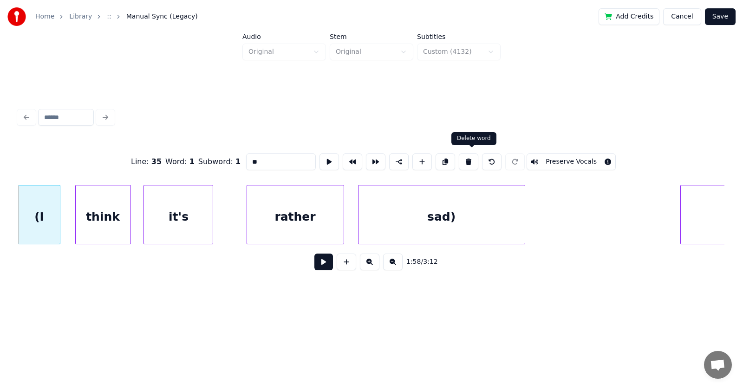
click at [469, 154] on button at bounding box center [468, 162] width 19 height 17
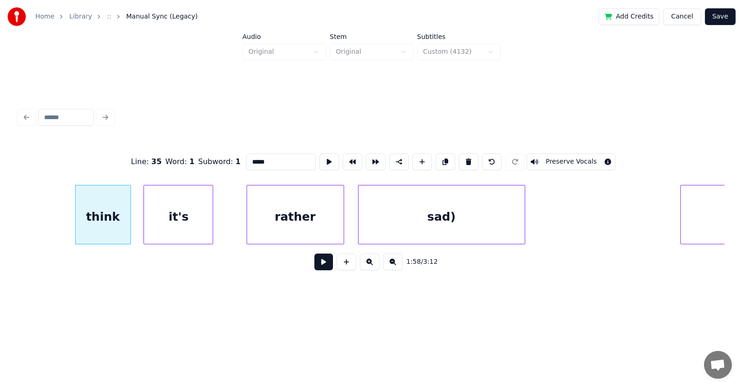
click at [469, 154] on button at bounding box center [468, 162] width 19 height 17
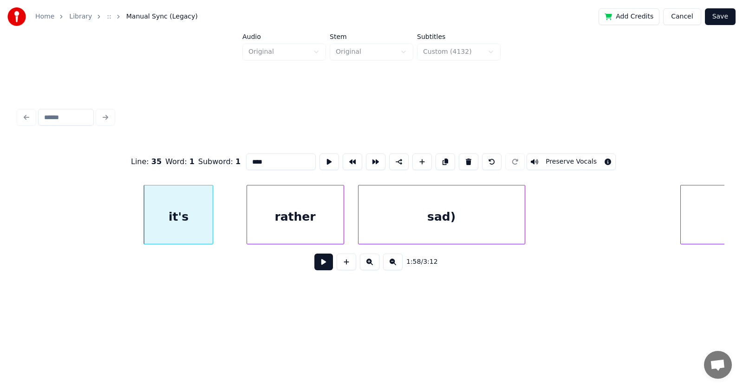
click at [469, 154] on button at bounding box center [468, 162] width 19 height 17
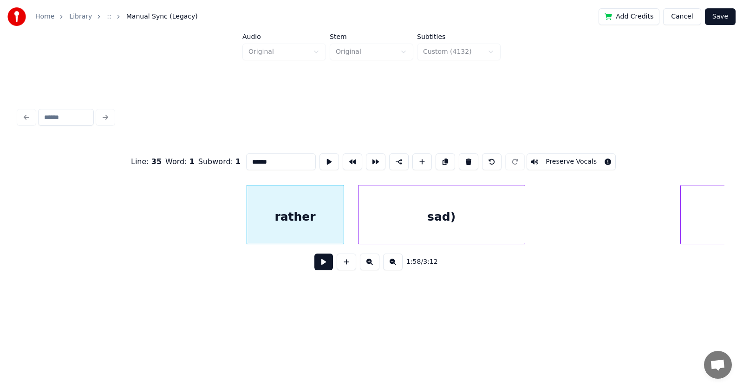
click at [469, 154] on button at bounding box center [468, 162] width 19 height 17
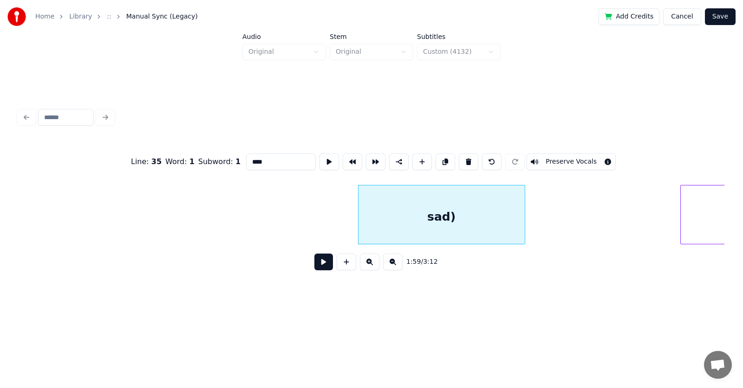
click at [469, 154] on button at bounding box center [468, 162] width 19 height 17
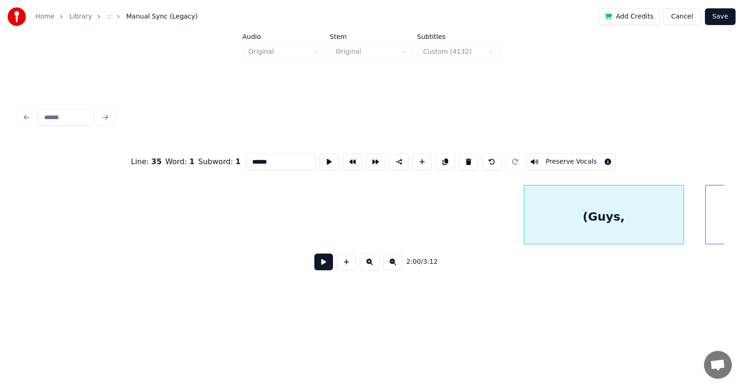
scroll to position [0, 41529]
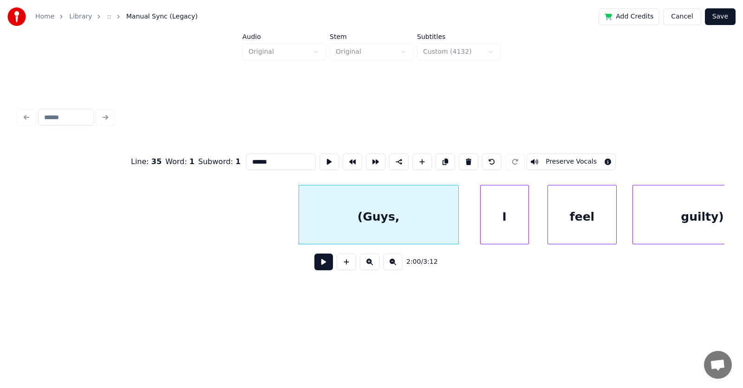
click at [414, 220] on div "(Guys," at bounding box center [378, 217] width 159 height 63
click at [471, 157] on button at bounding box center [468, 162] width 19 height 17
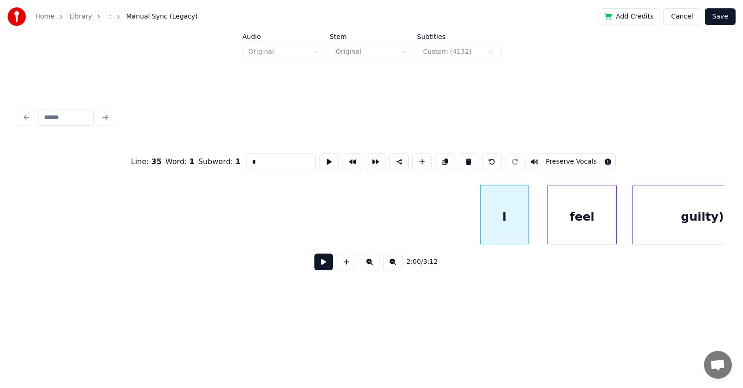
click at [471, 157] on button at bounding box center [468, 162] width 19 height 17
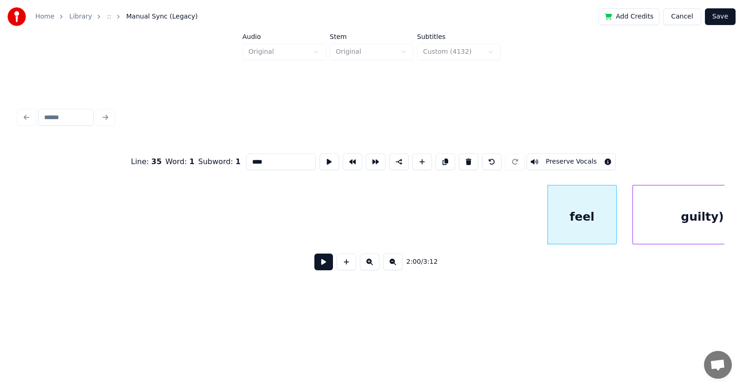
click at [471, 157] on button at bounding box center [468, 162] width 19 height 17
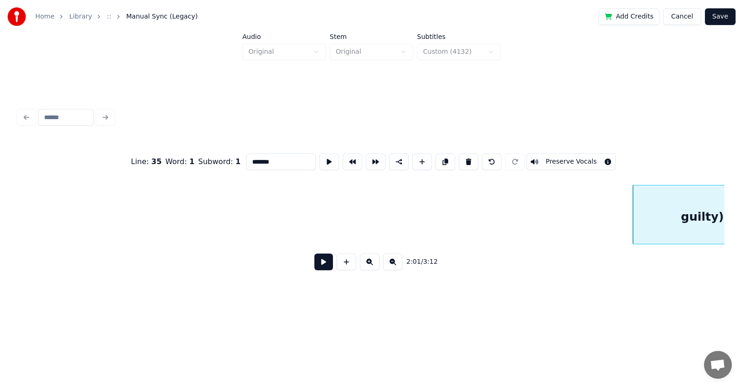
click at [471, 157] on button at bounding box center [468, 162] width 19 height 17
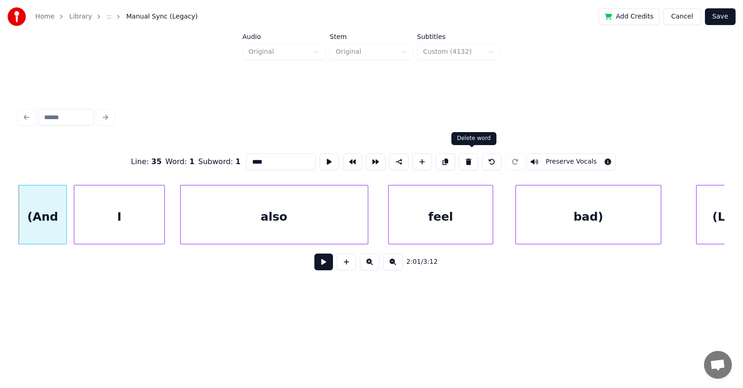
click at [472, 160] on button at bounding box center [468, 162] width 19 height 17
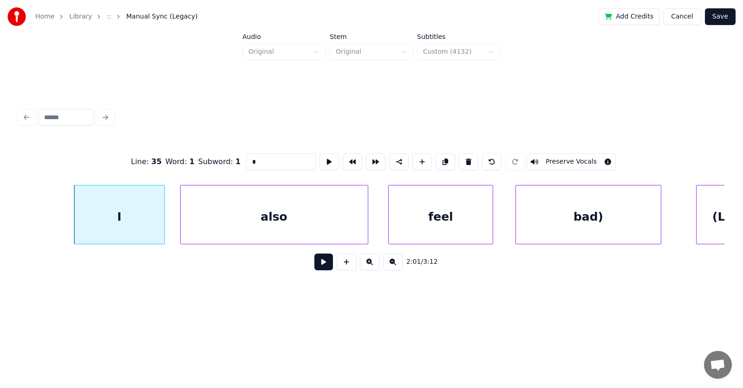
click at [472, 160] on button at bounding box center [468, 162] width 19 height 17
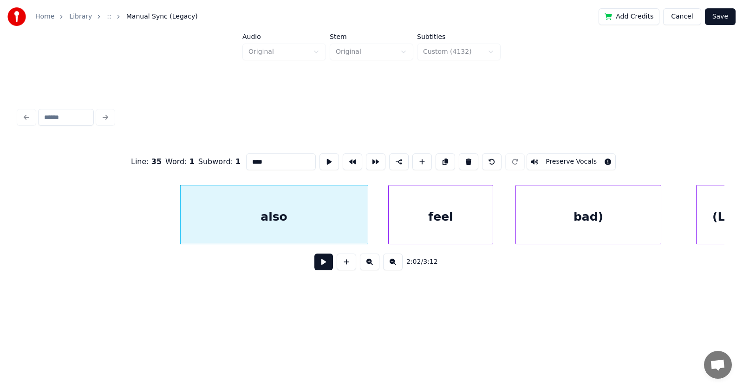
click at [472, 160] on button at bounding box center [468, 162] width 19 height 17
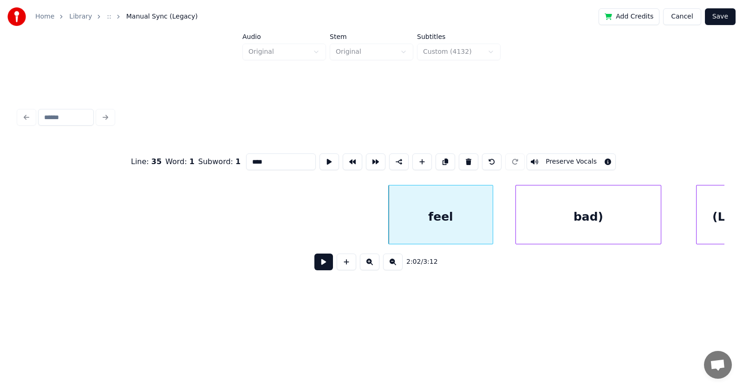
click at [472, 160] on button at bounding box center [468, 162] width 19 height 17
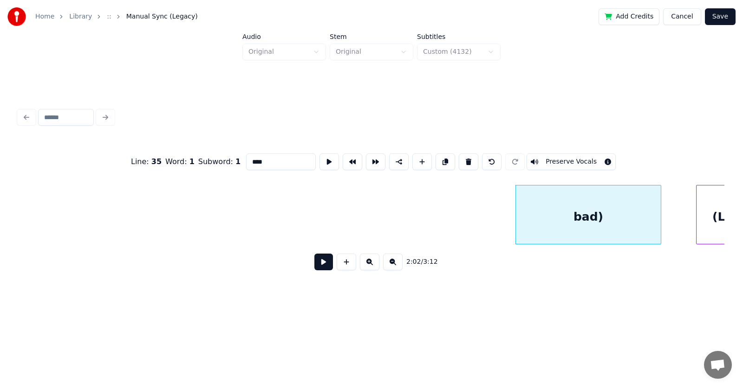
click at [472, 160] on button at bounding box center [468, 162] width 19 height 17
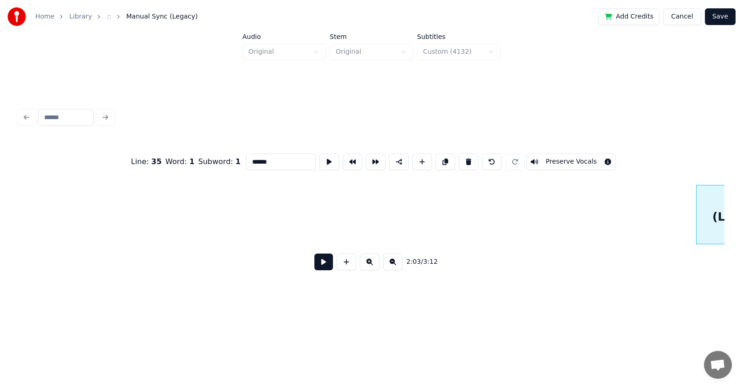
click at [472, 160] on button at bounding box center [468, 162] width 19 height 17
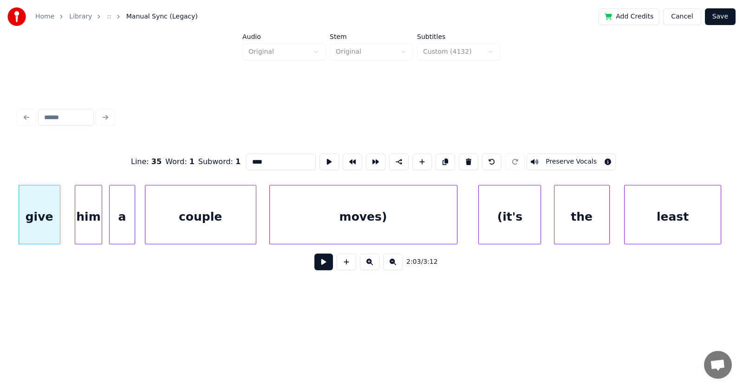
click at [472, 160] on button at bounding box center [468, 162] width 19 height 17
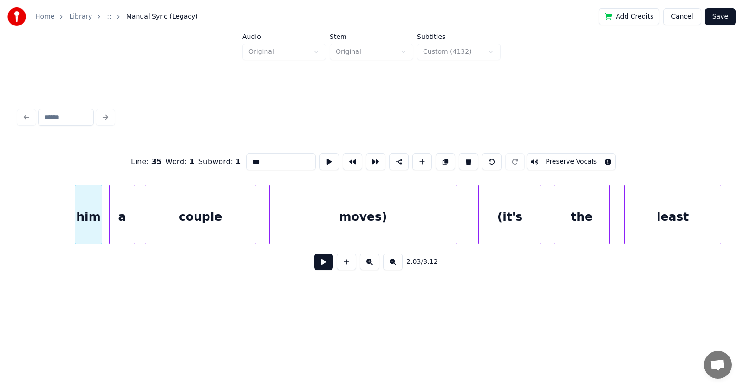
click at [472, 160] on button at bounding box center [468, 162] width 19 height 17
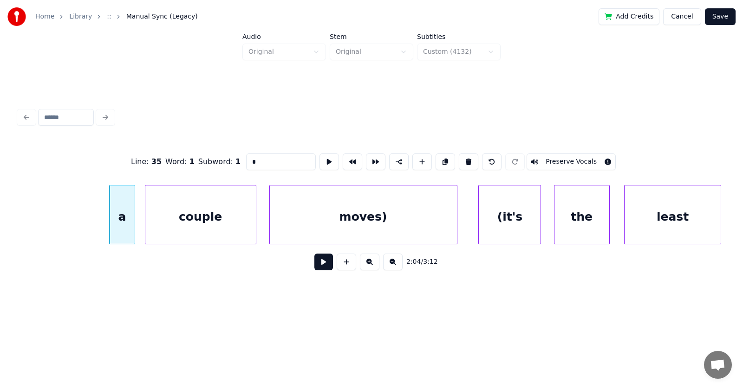
click at [472, 160] on button at bounding box center [468, 162] width 19 height 17
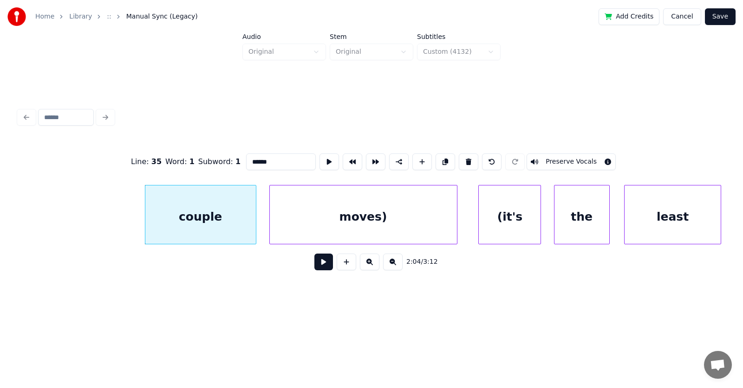
click at [472, 160] on button at bounding box center [468, 162] width 19 height 17
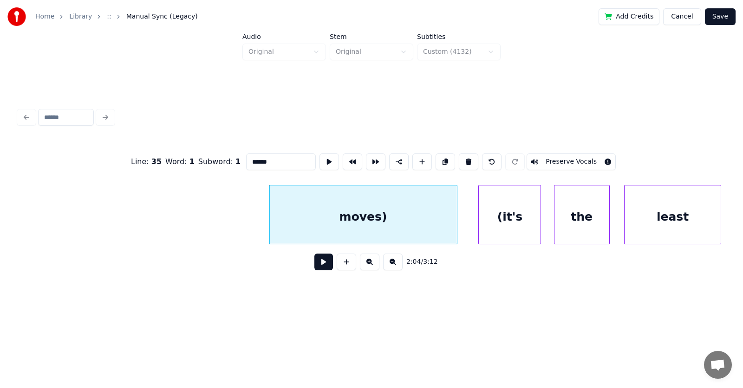
click at [472, 160] on button at bounding box center [468, 162] width 19 height 17
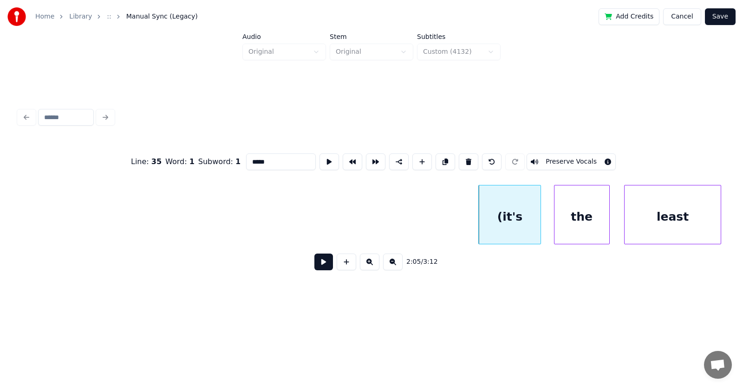
click at [472, 160] on button at bounding box center [468, 162] width 19 height 17
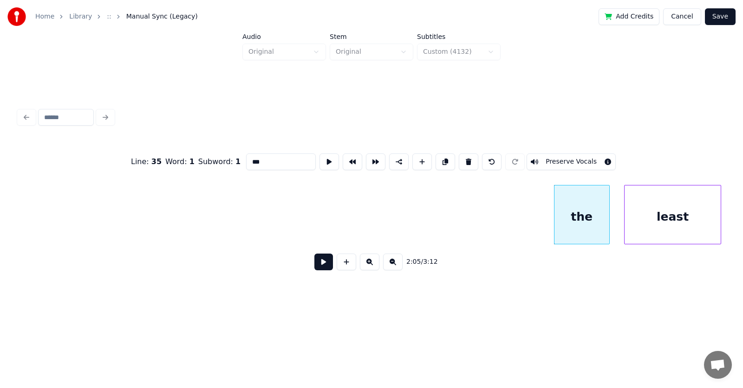
click at [472, 160] on button at bounding box center [468, 162] width 19 height 17
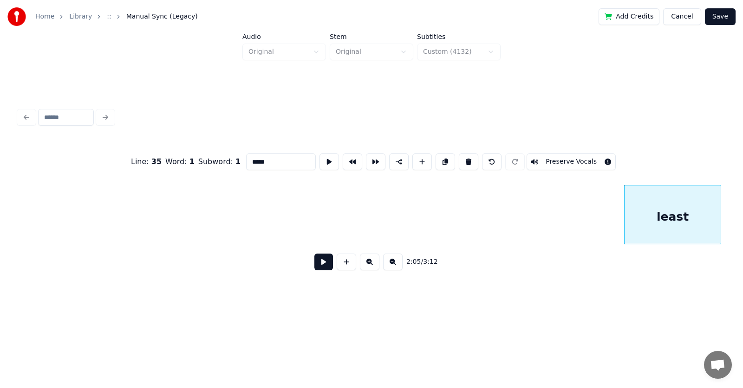
click at [472, 160] on button at bounding box center [468, 162] width 19 height 17
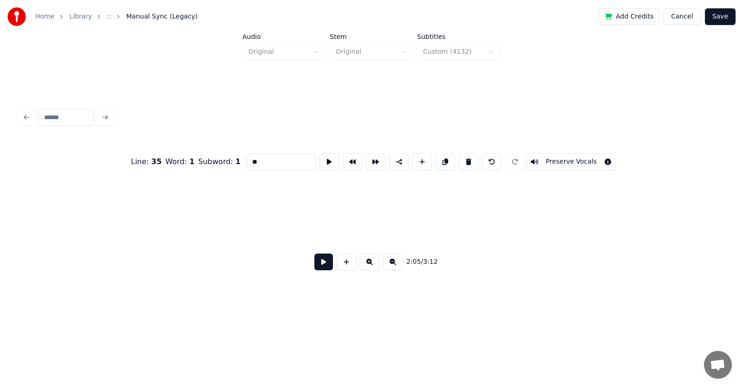
scroll to position [0, 43803]
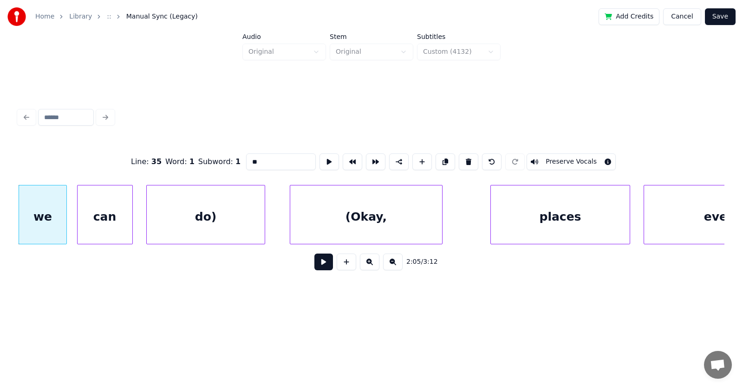
click at [472, 160] on button at bounding box center [468, 162] width 19 height 17
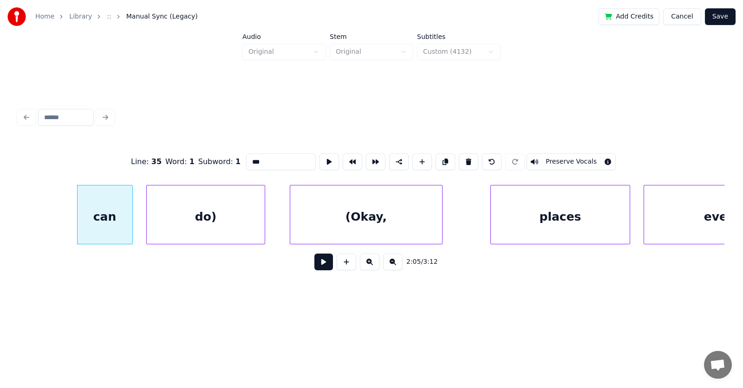
click at [472, 160] on button at bounding box center [468, 162] width 19 height 17
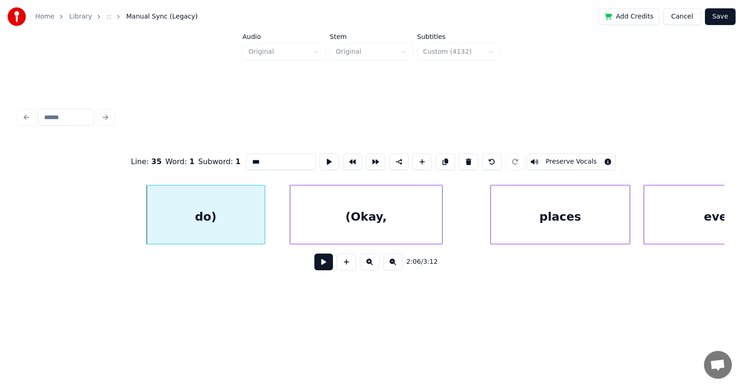
click at [472, 160] on button at bounding box center [468, 162] width 19 height 17
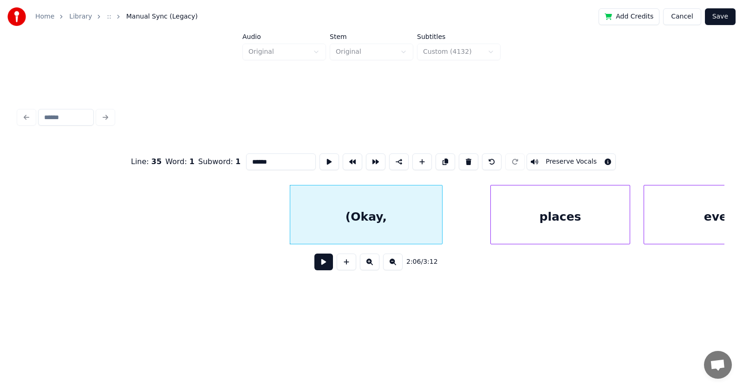
click at [472, 160] on button at bounding box center [468, 162] width 19 height 17
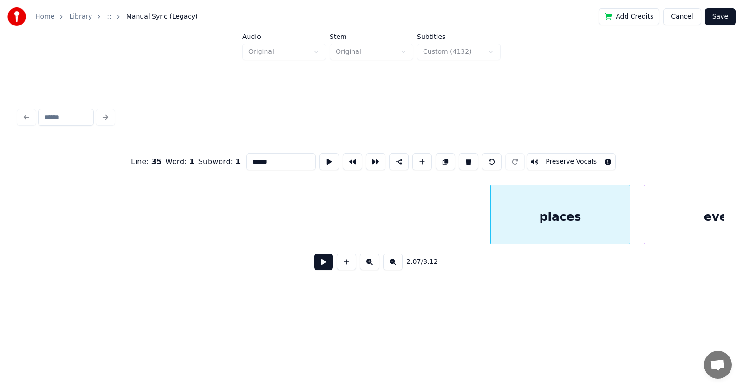
click at [472, 160] on button at bounding box center [468, 162] width 19 height 17
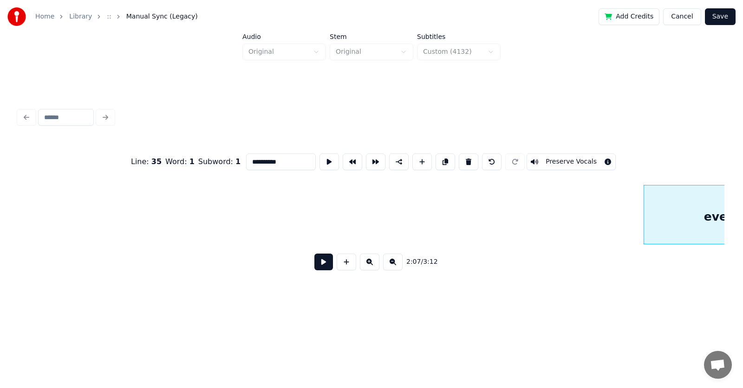
click at [472, 160] on button at bounding box center [468, 162] width 19 height 17
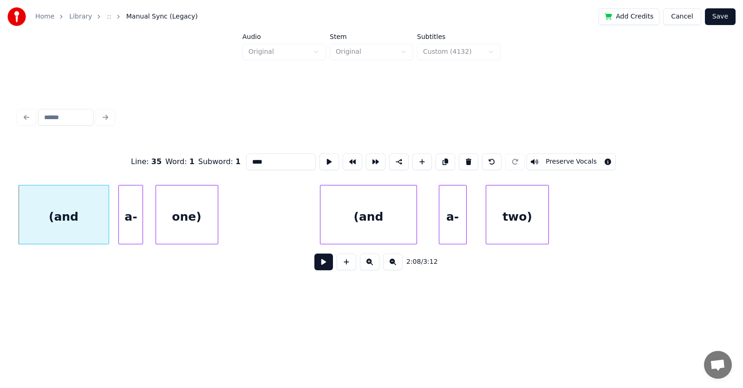
click at [472, 160] on button at bounding box center [468, 162] width 19 height 17
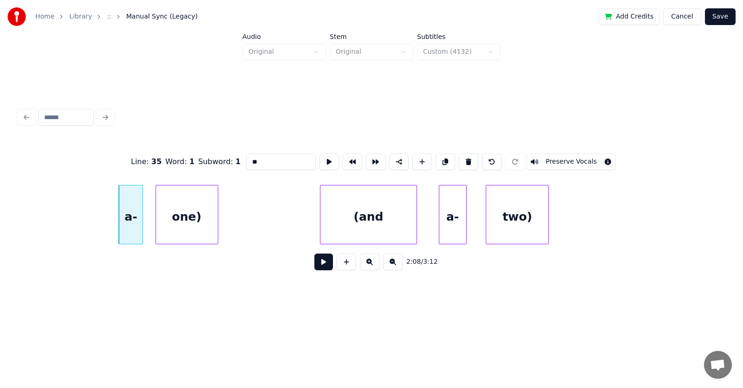
click at [472, 160] on button at bounding box center [468, 162] width 19 height 17
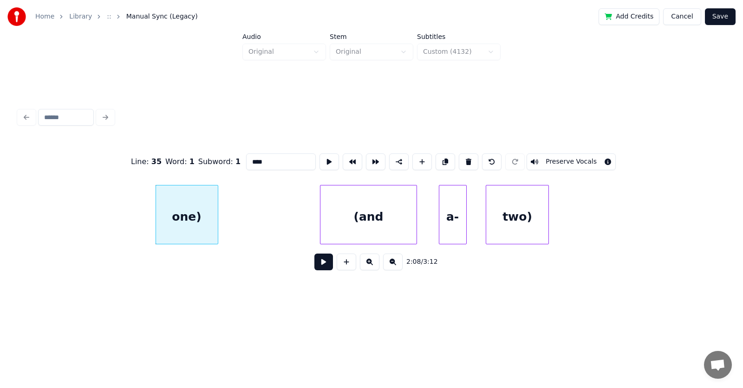
click at [472, 160] on button at bounding box center [468, 162] width 19 height 17
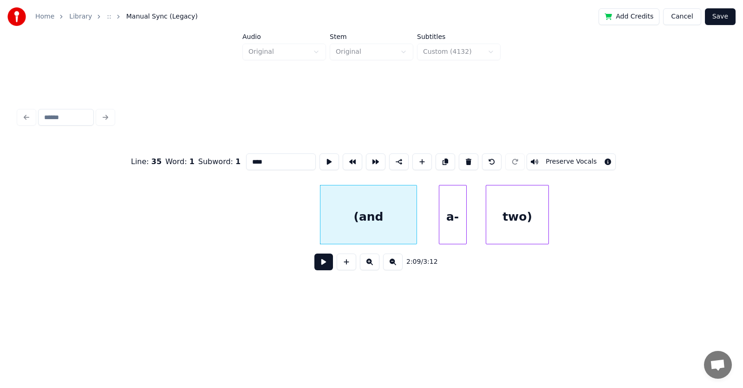
click at [472, 160] on button at bounding box center [468, 162] width 19 height 17
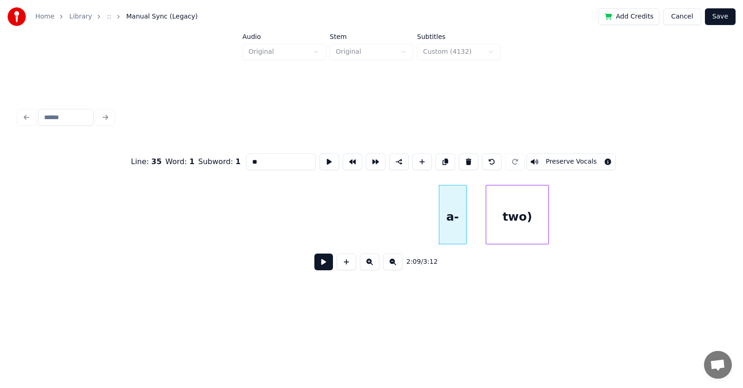
click at [472, 160] on button at bounding box center [468, 162] width 19 height 17
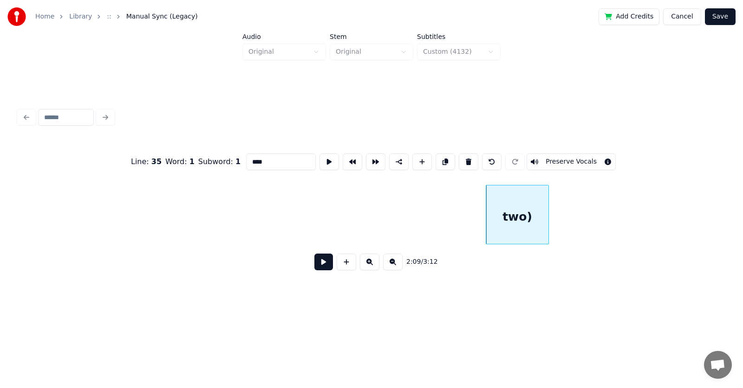
click at [472, 160] on button at bounding box center [468, 162] width 19 height 17
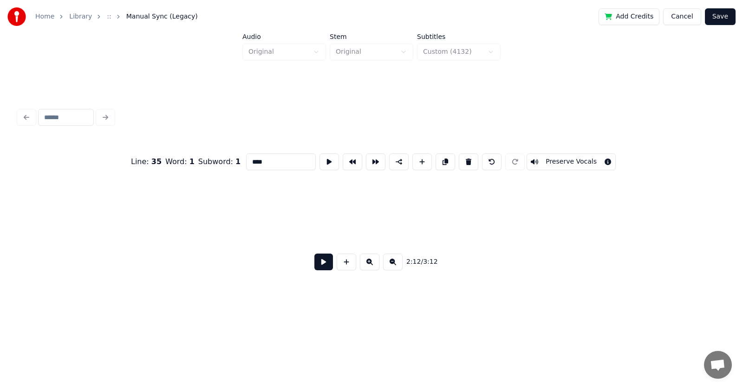
type input "***"
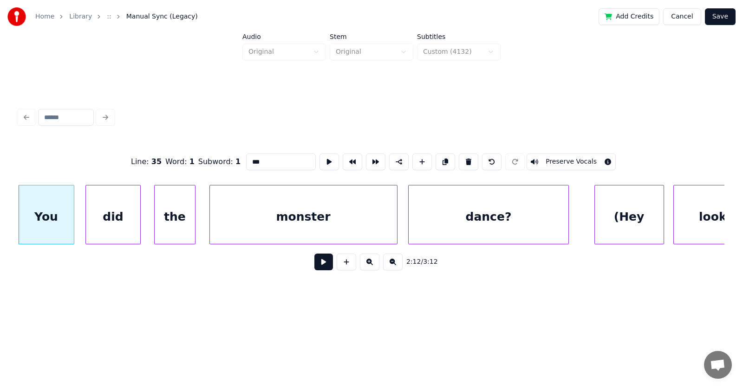
click at [319, 265] on button at bounding box center [323, 262] width 19 height 17
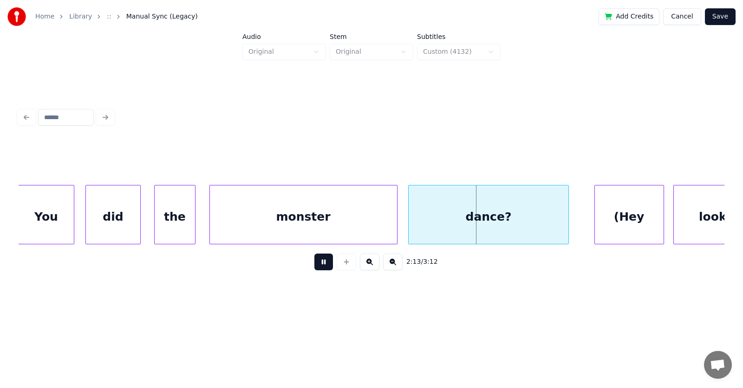
click at [319, 265] on button at bounding box center [323, 262] width 19 height 17
click at [610, 220] on div "(Hey" at bounding box center [629, 217] width 69 height 63
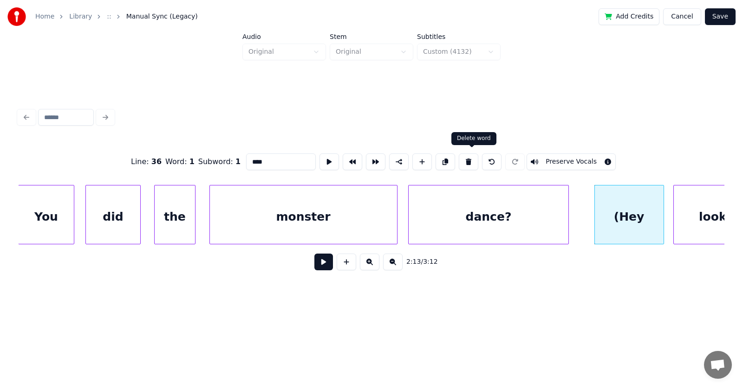
click at [468, 159] on button at bounding box center [468, 162] width 19 height 17
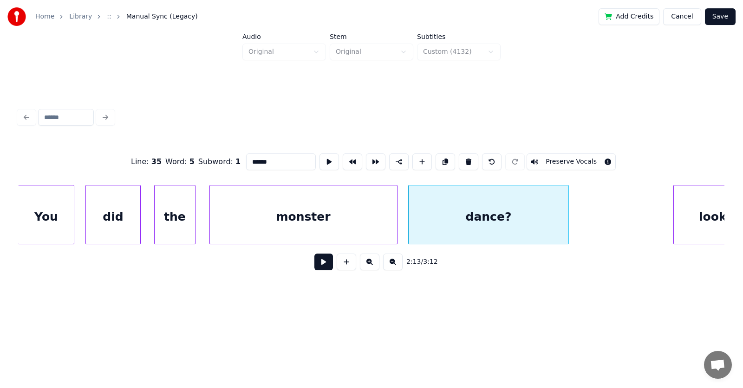
click at [689, 227] on div "look," at bounding box center [714, 217] width 83 height 63
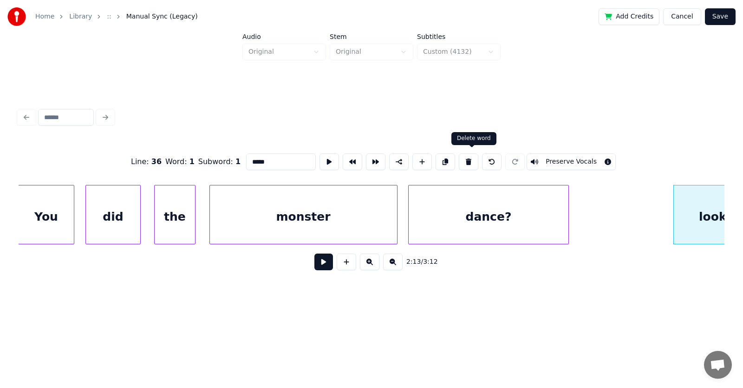
click at [475, 159] on button at bounding box center [468, 162] width 19 height 17
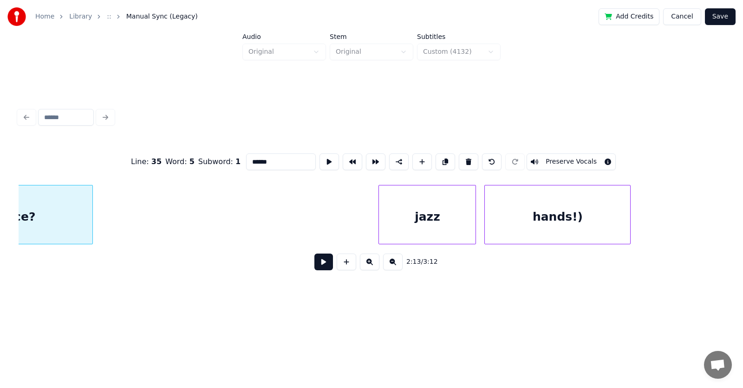
scroll to position [0, 46529]
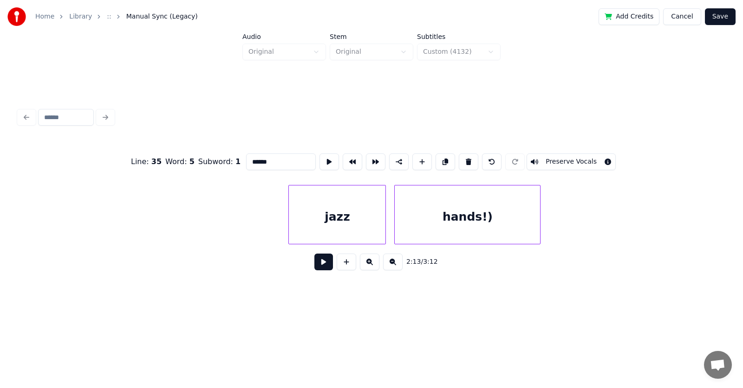
click at [363, 218] on div "jazz" at bounding box center [337, 217] width 97 height 63
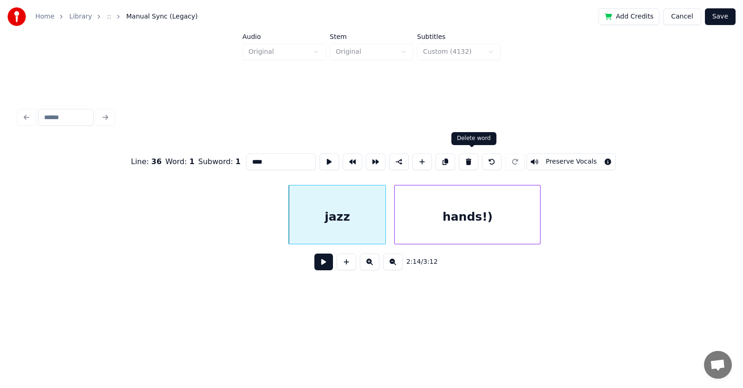
click at [472, 159] on button at bounding box center [468, 162] width 19 height 17
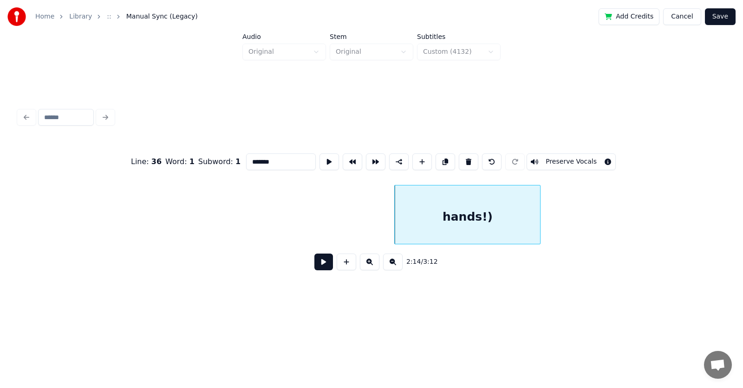
click at [443, 217] on div "hands!)" at bounding box center [467, 217] width 145 height 63
click at [474, 155] on button at bounding box center [468, 162] width 19 height 17
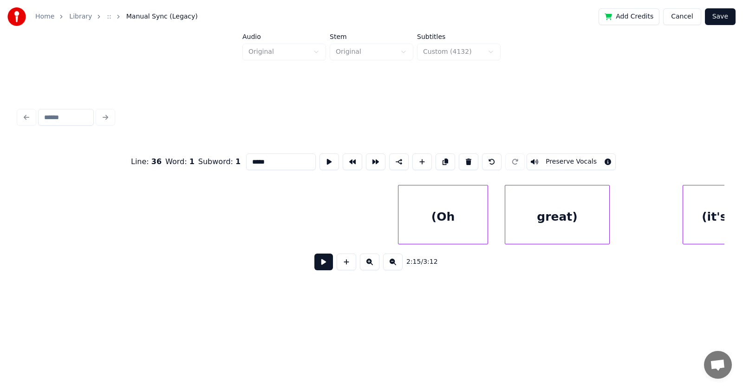
scroll to position [0, 47835]
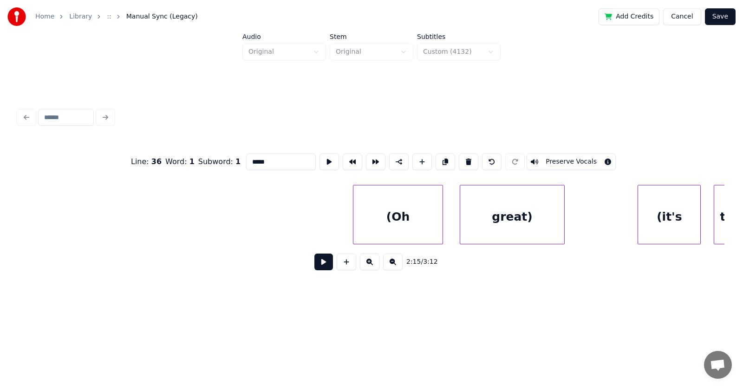
click at [421, 210] on div "(Oh" at bounding box center [398, 217] width 90 height 63
type input "***"
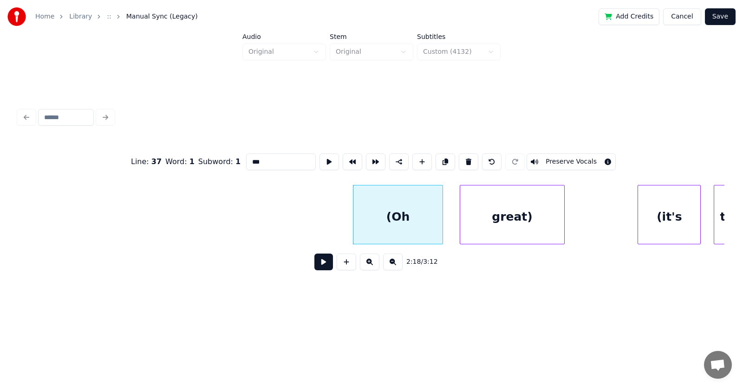
click at [317, 268] on button at bounding box center [323, 262] width 19 height 17
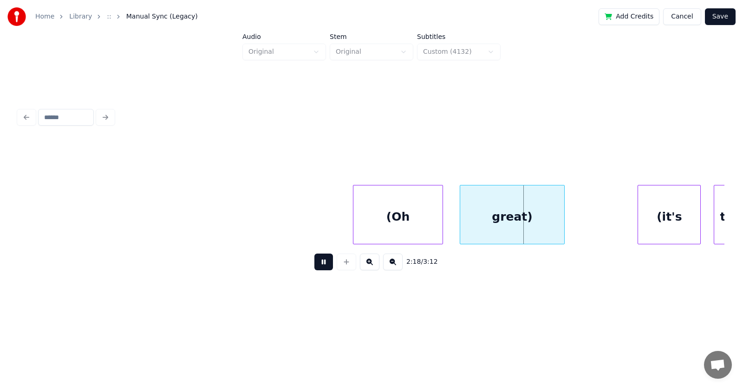
click at [317, 268] on button at bounding box center [323, 262] width 19 height 17
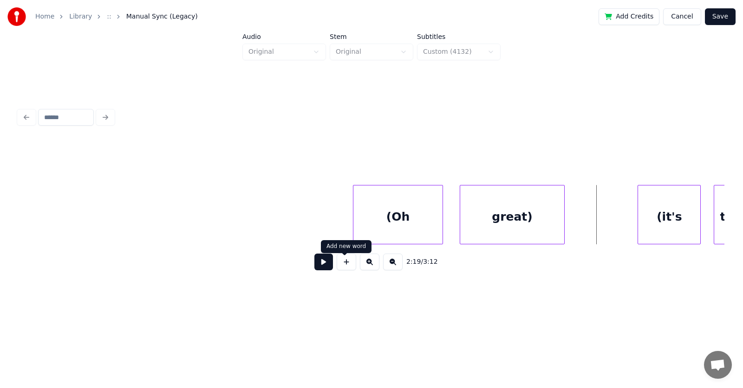
click at [414, 195] on div "(Oh" at bounding box center [398, 217] width 90 height 63
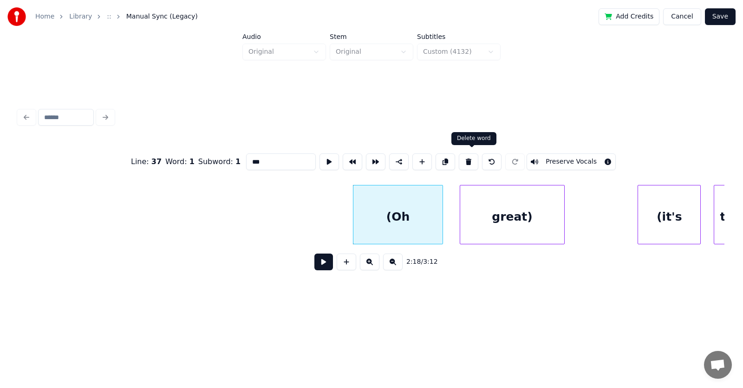
click at [468, 157] on button at bounding box center [468, 162] width 19 height 17
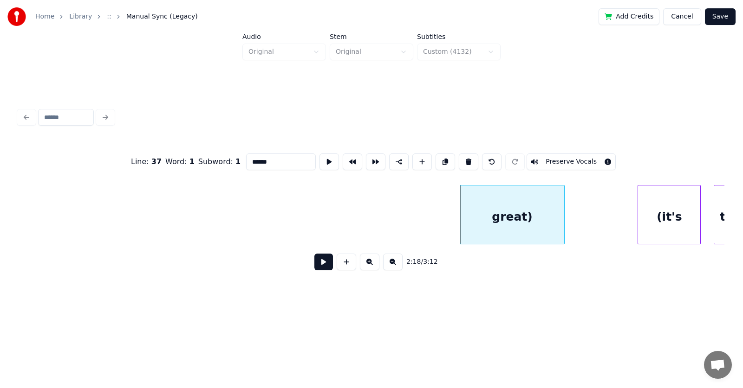
click at [496, 203] on div "great)" at bounding box center [512, 217] width 104 height 63
click at [470, 156] on button at bounding box center [468, 162] width 19 height 17
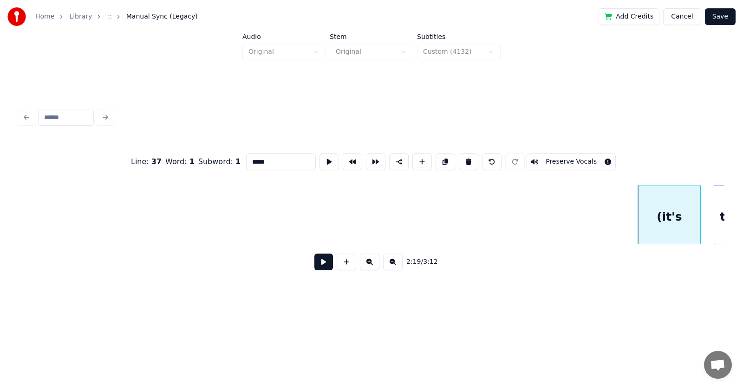
click at [663, 222] on div "(it's" at bounding box center [669, 217] width 62 height 63
click at [469, 155] on button at bounding box center [468, 162] width 19 height 17
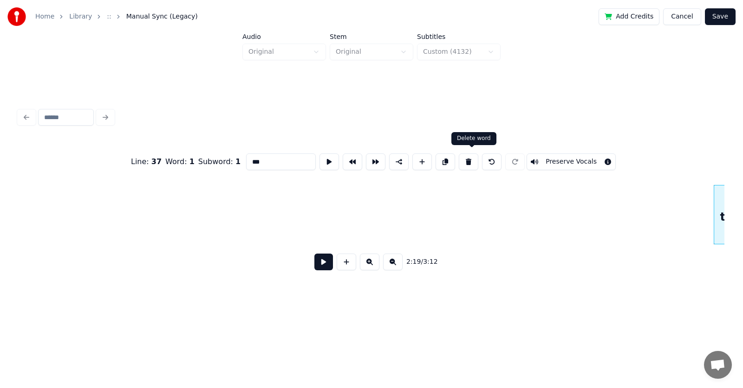
click at [474, 157] on button at bounding box center [468, 162] width 19 height 17
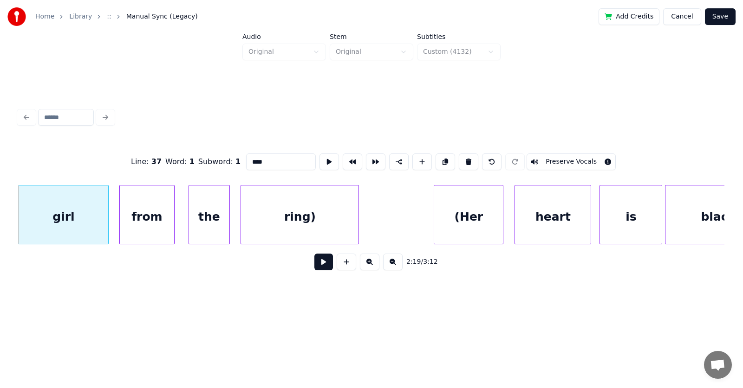
click at [474, 157] on button at bounding box center [468, 162] width 19 height 17
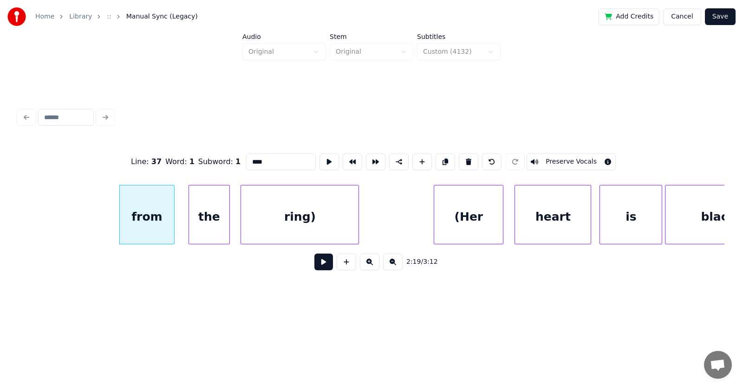
click at [474, 157] on button at bounding box center [468, 162] width 19 height 17
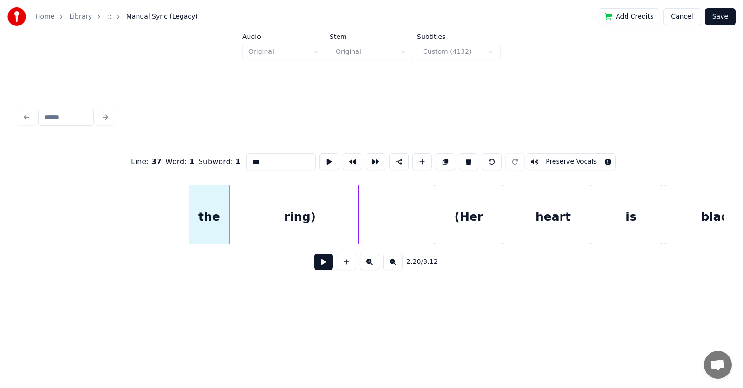
click at [474, 157] on button at bounding box center [468, 162] width 19 height 17
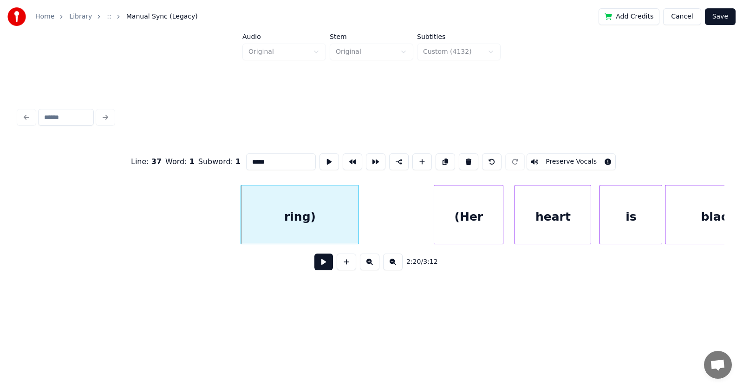
click at [474, 157] on button at bounding box center [468, 162] width 19 height 17
type input "****"
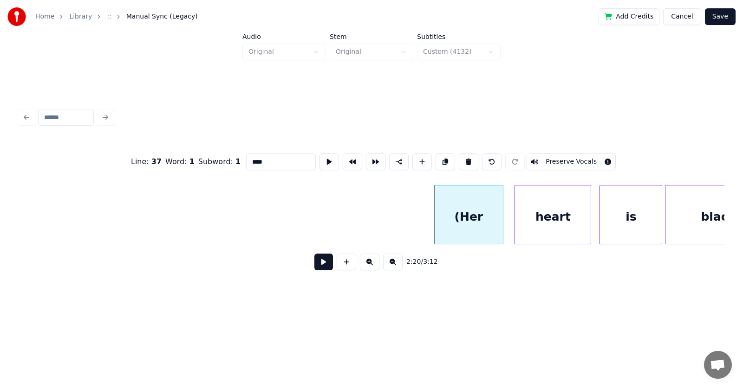
click at [321, 262] on button at bounding box center [323, 262] width 19 height 17
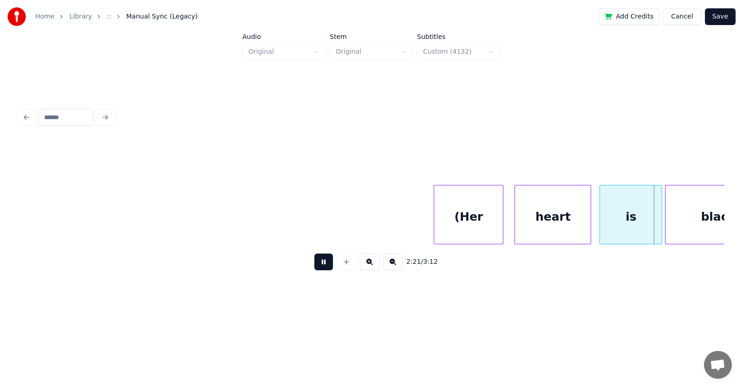
click at [321, 262] on button at bounding box center [323, 262] width 19 height 17
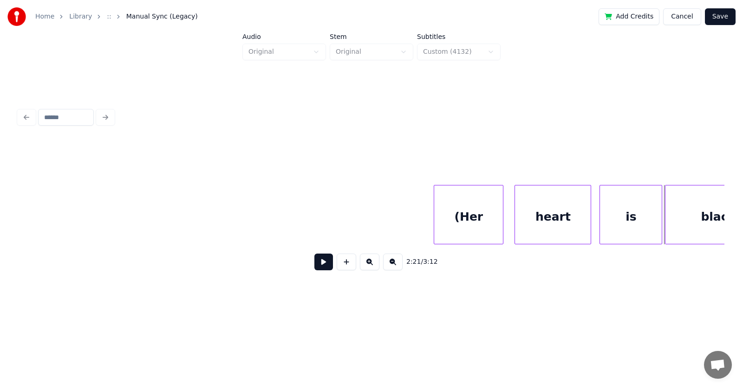
click at [466, 205] on div "(Her" at bounding box center [468, 217] width 69 height 63
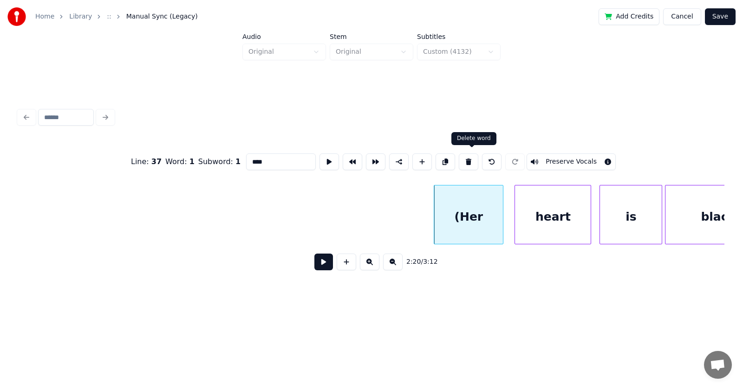
click at [473, 157] on button at bounding box center [468, 162] width 19 height 17
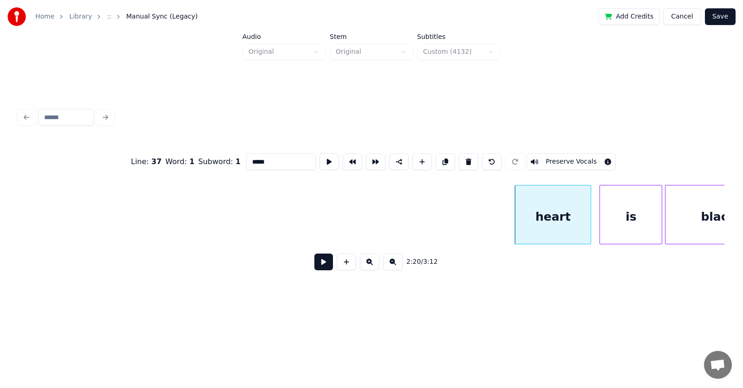
click at [473, 157] on button at bounding box center [468, 162] width 19 height 17
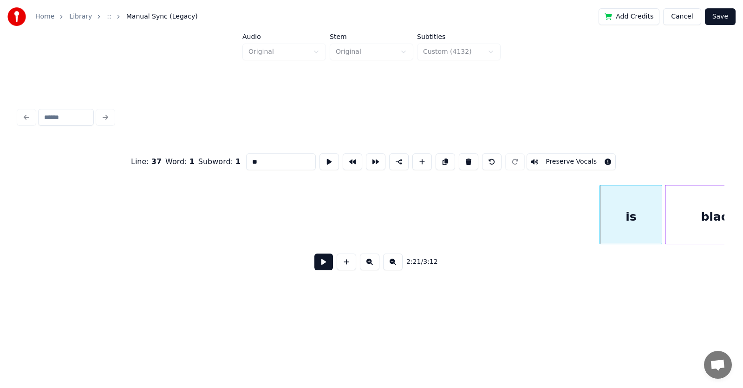
click at [473, 157] on button at bounding box center [468, 162] width 19 height 17
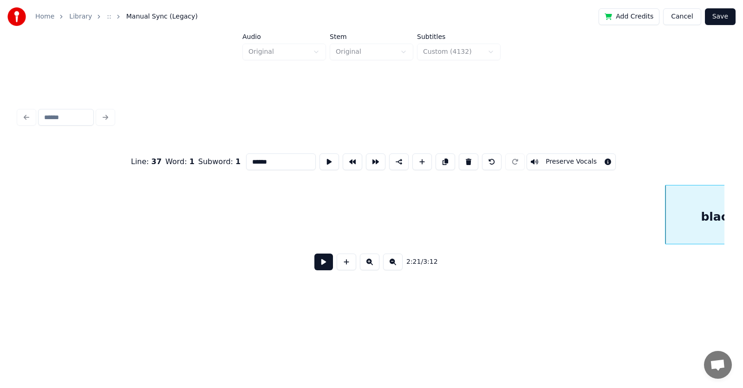
click at [473, 157] on button at bounding box center [468, 162] width 19 height 17
type input "****"
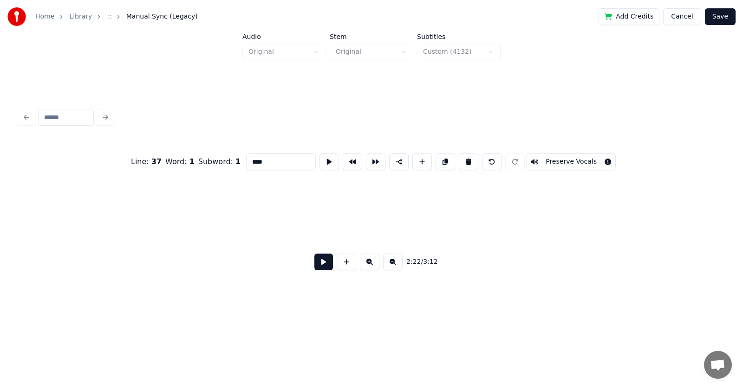
scroll to position [0, 49437]
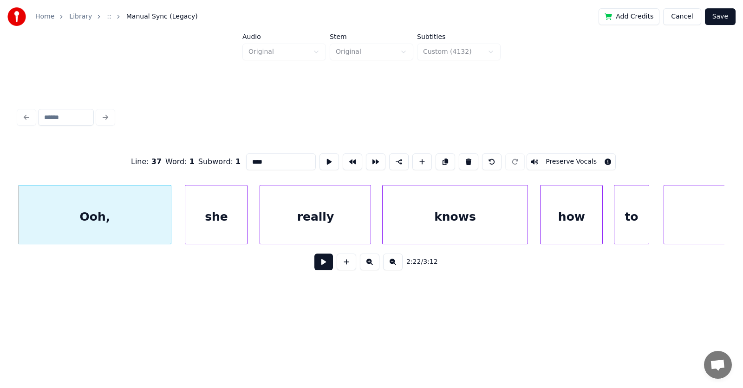
click at [321, 264] on button at bounding box center [323, 262] width 19 height 17
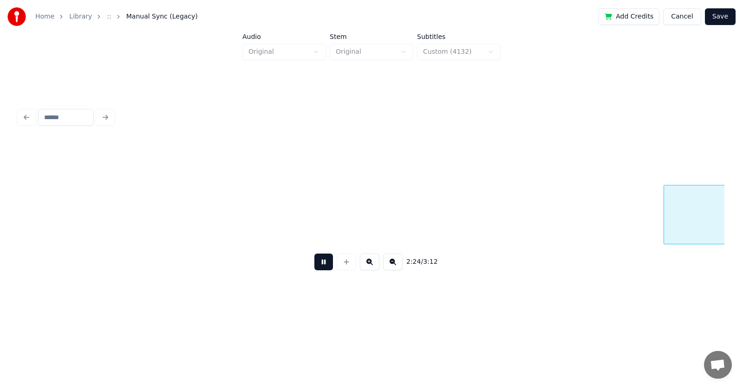
scroll to position [0, 50148]
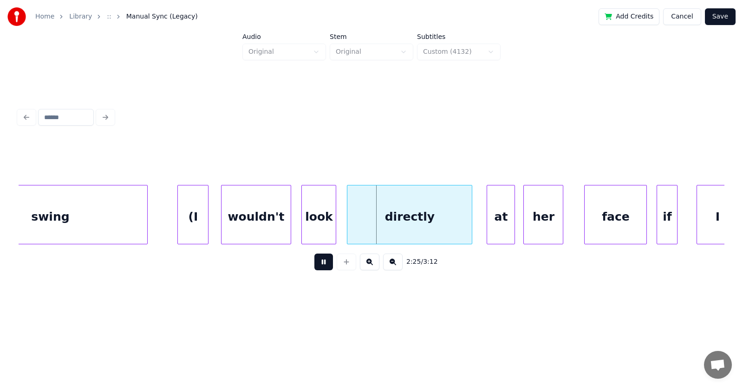
click at [321, 264] on button at bounding box center [323, 262] width 19 height 17
click at [199, 220] on div "(I" at bounding box center [193, 217] width 30 height 63
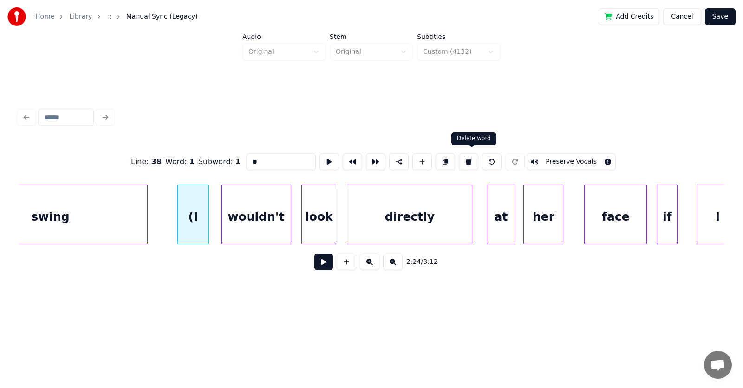
click at [471, 159] on button at bounding box center [468, 162] width 19 height 17
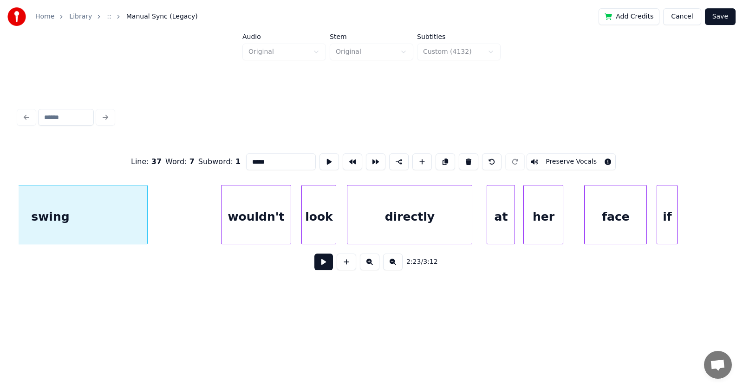
scroll to position [0, 50082]
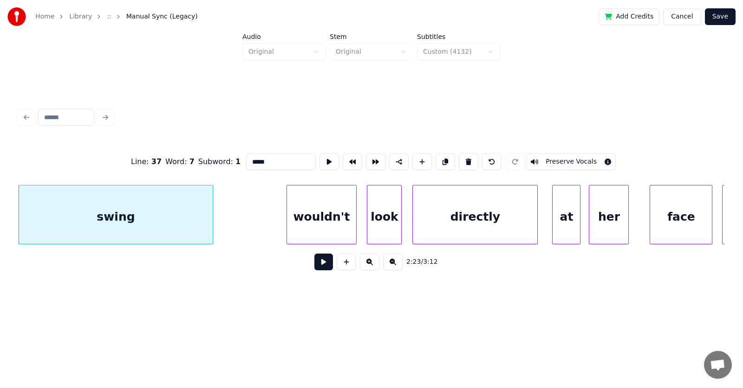
click at [320, 224] on div "wouldn't" at bounding box center [321, 217] width 69 height 63
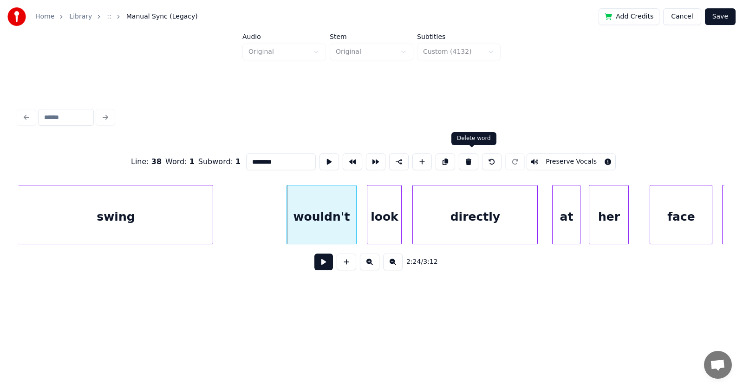
click at [469, 155] on button at bounding box center [468, 162] width 19 height 17
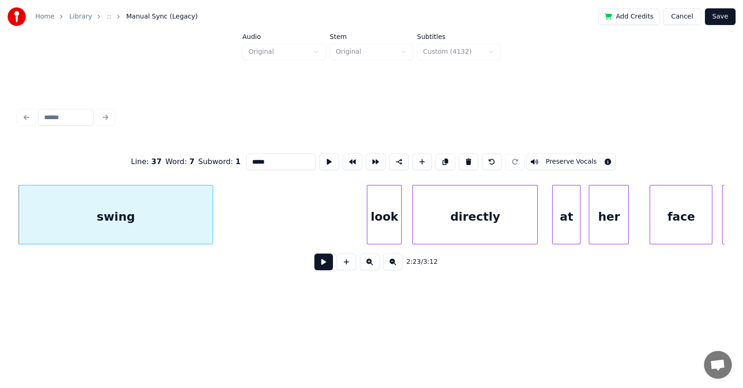
click at [392, 220] on div "look" at bounding box center [384, 217] width 34 height 63
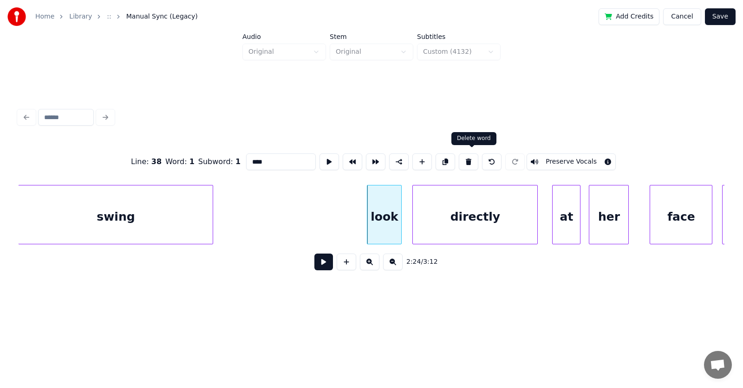
click at [472, 160] on button at bounding box center [468, 162] width 19 height 17
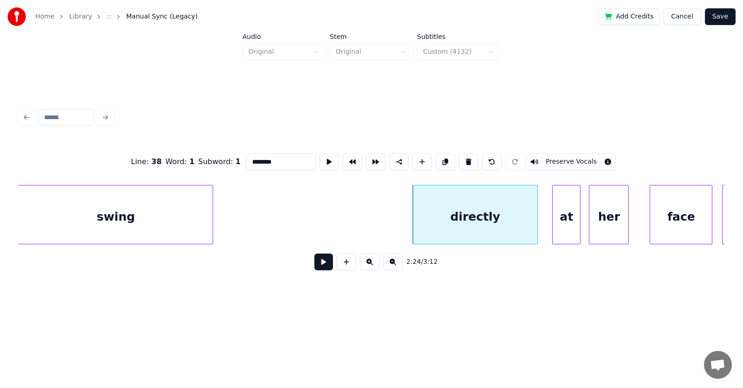
click at [463, 218] on div "directly" at bounding box center [475, 217] width 124 height 63
click at [474, 156] on button at bounding box center [468, 162] width 19 height 17
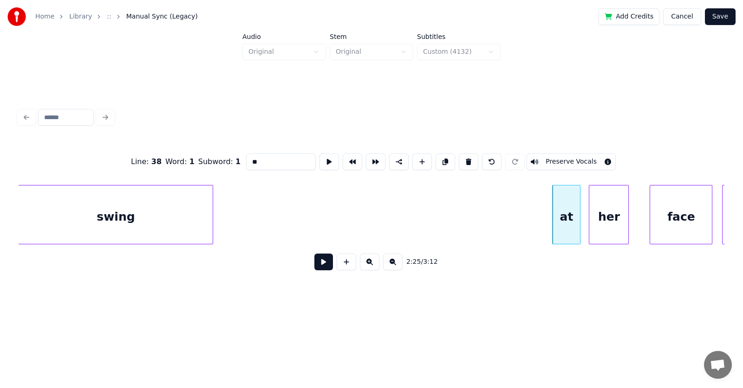
click at [559, 220] on div "at" at bounding box center [565, 217] width 27 height 63
click at [472, 155] on button at bounding box center [468, 162] width 19 height 17
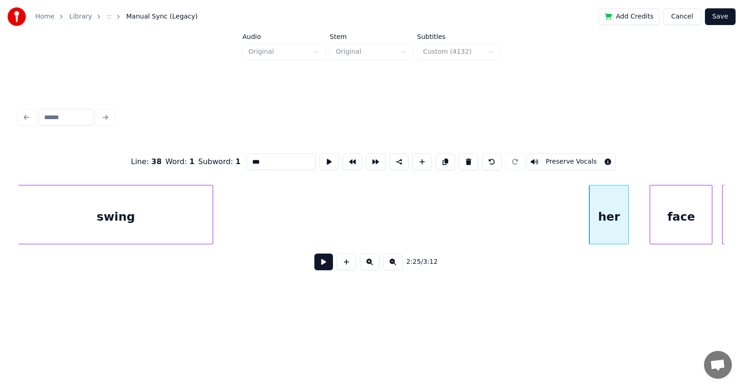
click at [607, 223] on div "her" at bounding box center [608, 217] width 39 height 63
click at [474, 157] on button at bounding box center [468, 162] width 19 height 17
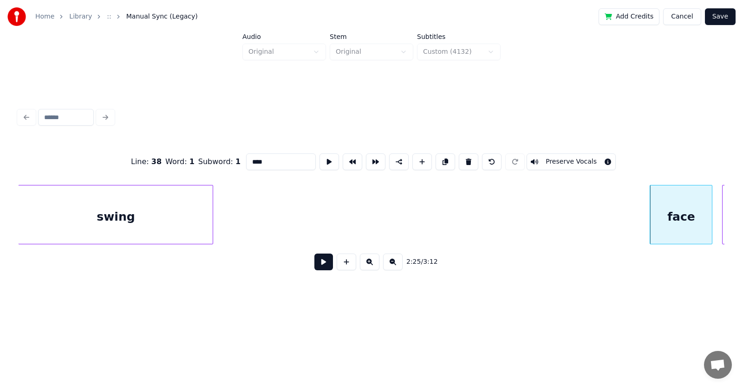
click at [670, 226] on div "face" at bounding box center [681, 217] width 62 height 63
click at [474, 159] on button at bounding box center [468, 162] width 19 height 17
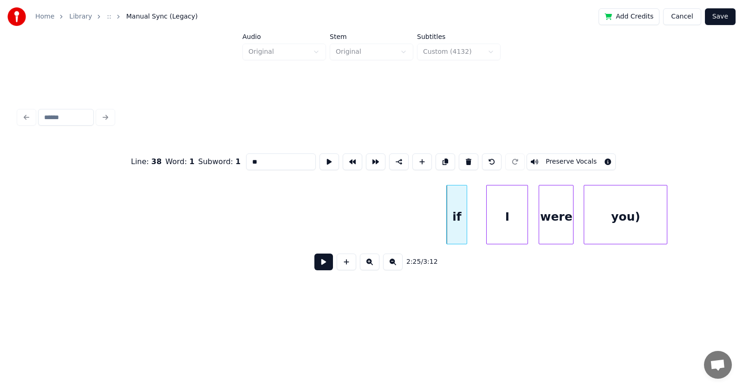
scroll to position [0, 50493]
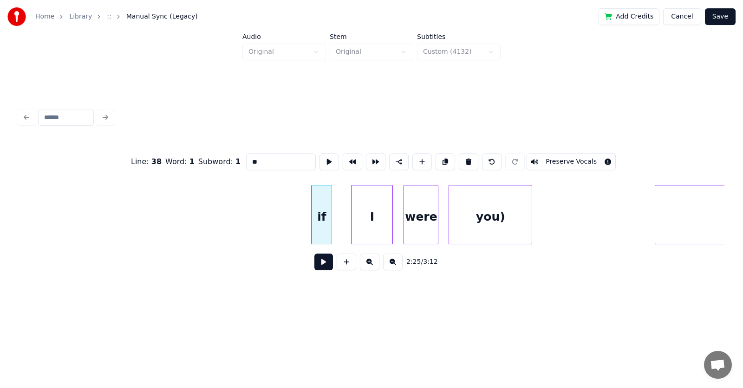
click at [326, 216] on div "if" at bounding box center [321, 217] width 20 height 63
click at [466, 160] on button at bounding box center [468, 162] width 19 height 17
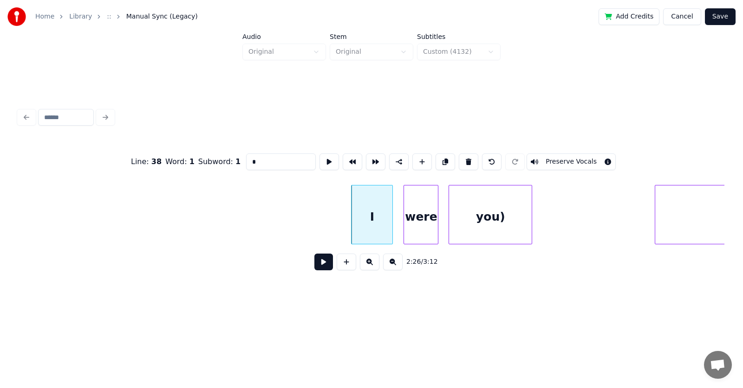
click at [378, 221] on div "I" at bounding box center [371, 217] width 41 height 63
click at [471, 159] on button at bounding box center [468, 162] width 19 height 17
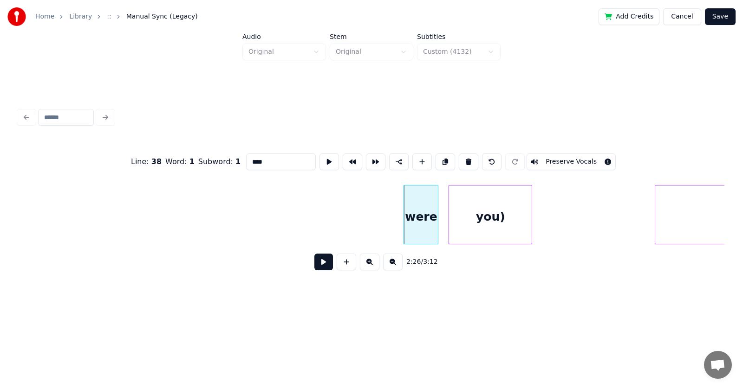
click at [421, 210] on div "were" at bounding box center [421, 217] width 34 height 63
click at [469, 157] on button at bounding box center [468, 162] width 19 height 17
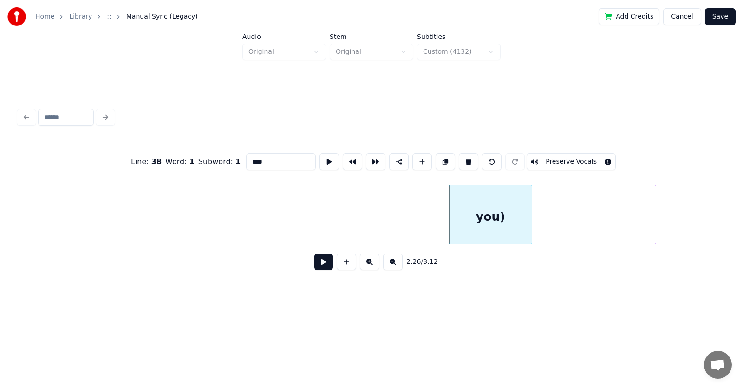
click at [472, 198] on div "you)" at bounding box center [490, 217] width 83 height 63
click at [473, 155] on button at bounding box center [468, 162] width 19 height 17
type input "*****"
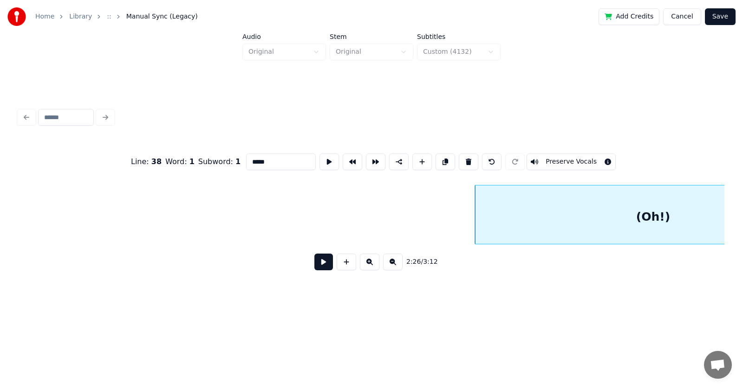
scroll to position [0, 50853]
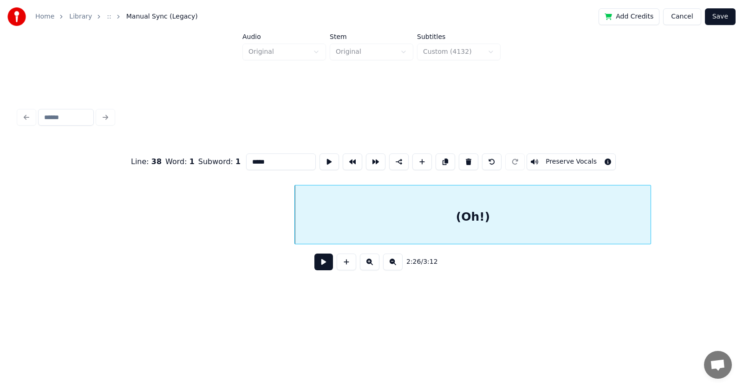
click at [317, 265] on button at bounding box center [323, 262] width 19 height 17
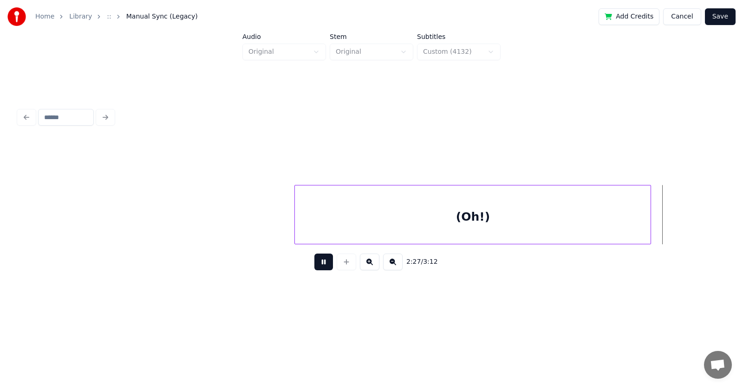
click at [317, 265] on button at bounding box center [323, 262] width 19 height 17
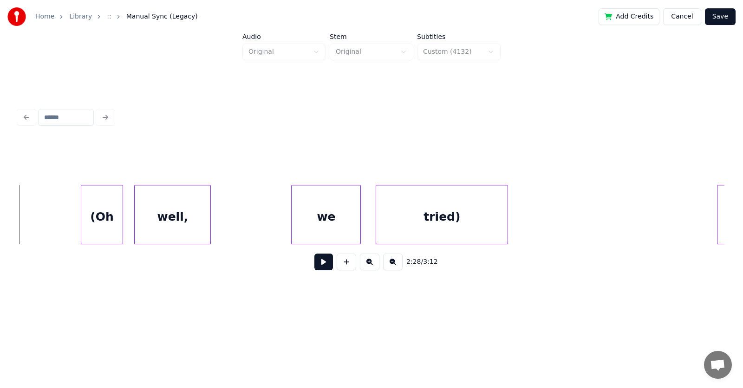
scroll to position [0, 51304]
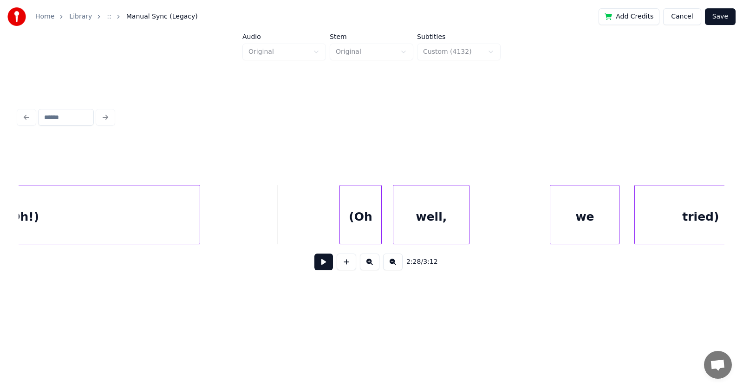
click at [159, 207] on div "(Oh!)" at bounding box center [22, 217] width 356 height 63
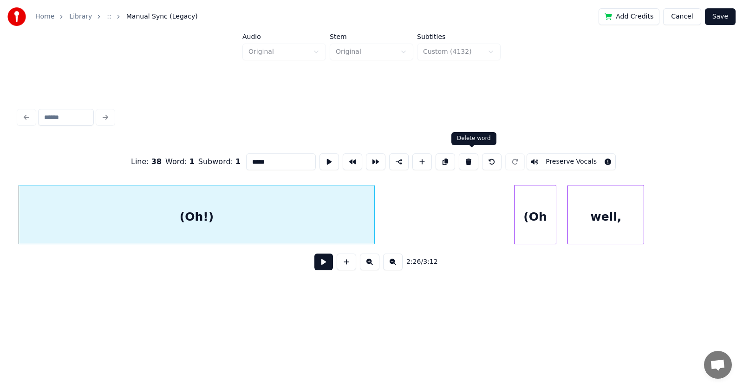
click at [475, 157] on button at bounding box center [468, 162] width 19 height 17
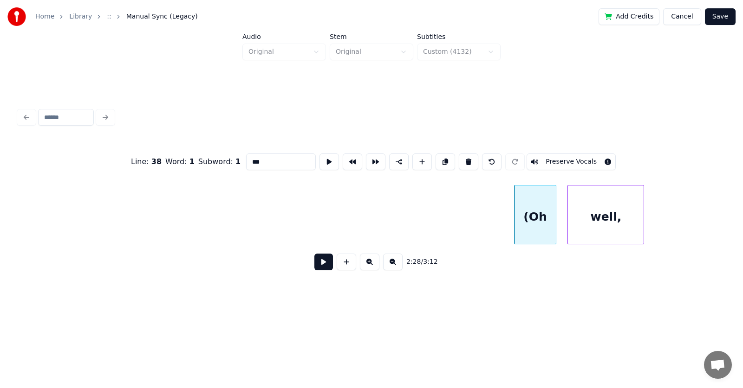
click at [524, 220] on div "(Oh" at bounding box center [534, 217] width 41 height 63
click at [471, 155] on button at bounding box center [468, 162] width 19 height 17
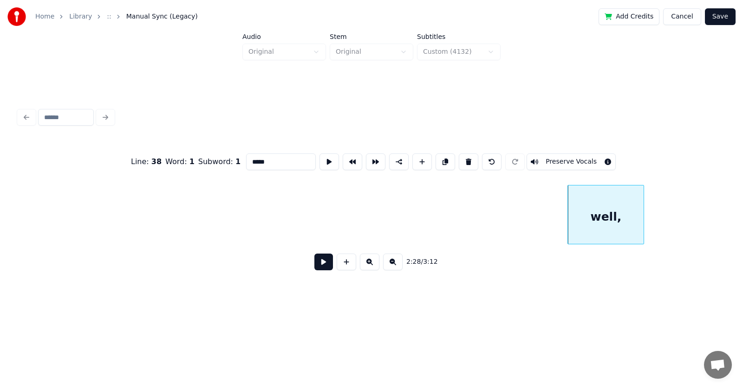
click at [471, 155] on button at bounding box center [468, 162] width 19 height 17
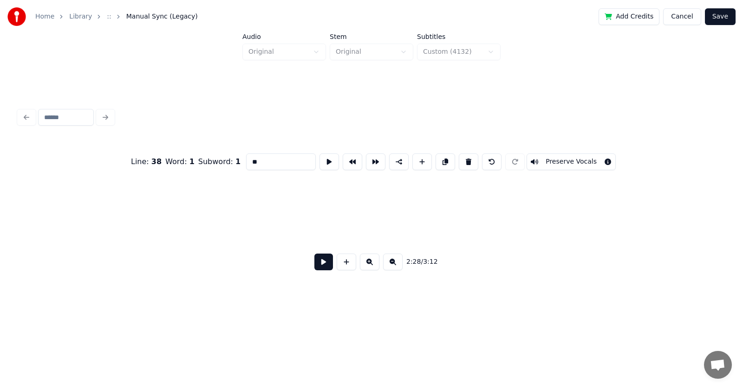
scroll to position [0, 51835]
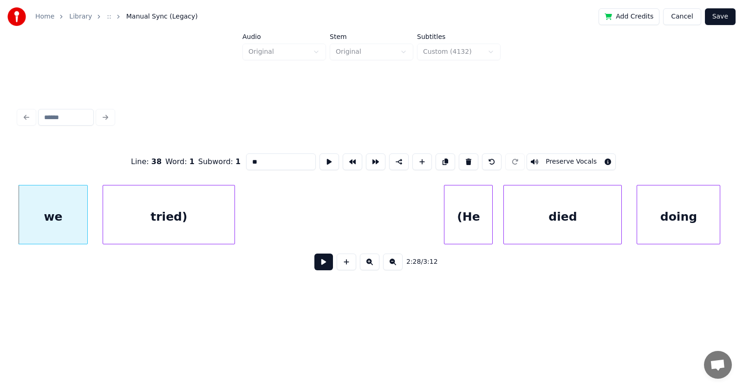
click at [471, 155] on button at bounding box center [468, 162] width 19 height 17
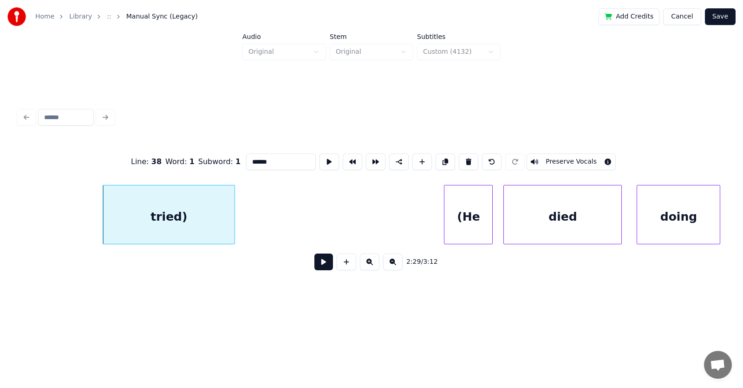
click at [471, 155] on button at bounding box center [468, 162] width 19 height 17
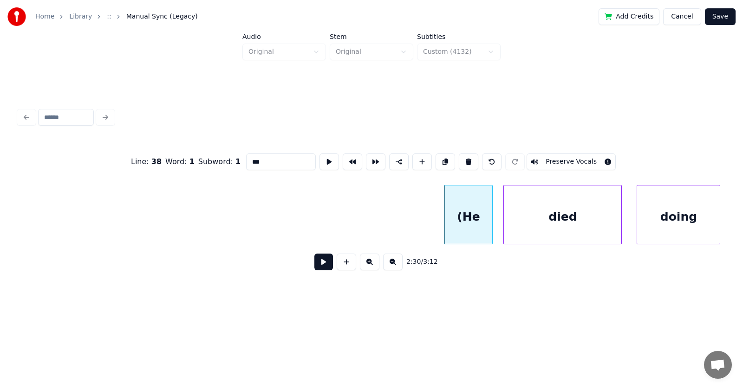
click at [471, 155] on button at bounding box center [468, 162] width 19 height 17
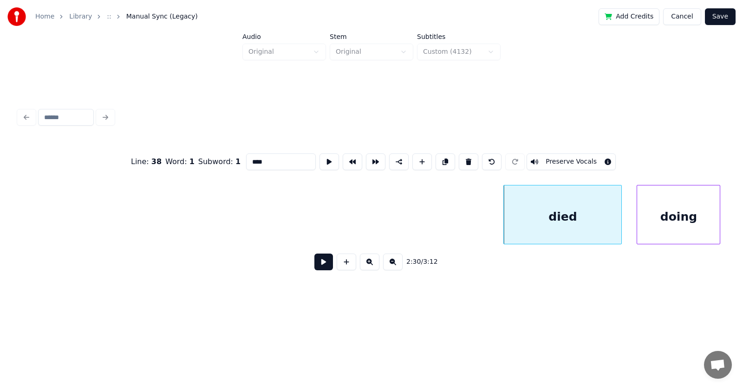
click at [471, 155] on button at bounding box center [468, 162] width 19 height 17
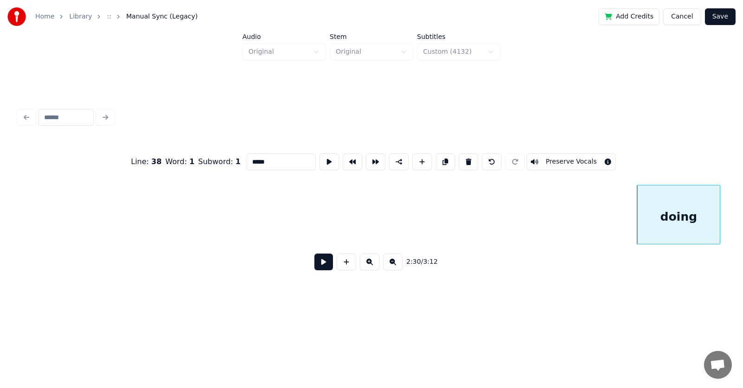
click at [471, 155] on button at bounding box center [468, 162] width 19 height 17
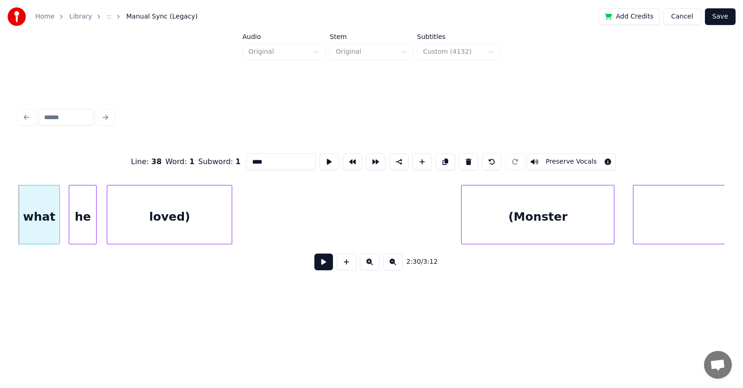
click at [471, 155] on button at bounding box center [468, 162] width 19 height 17
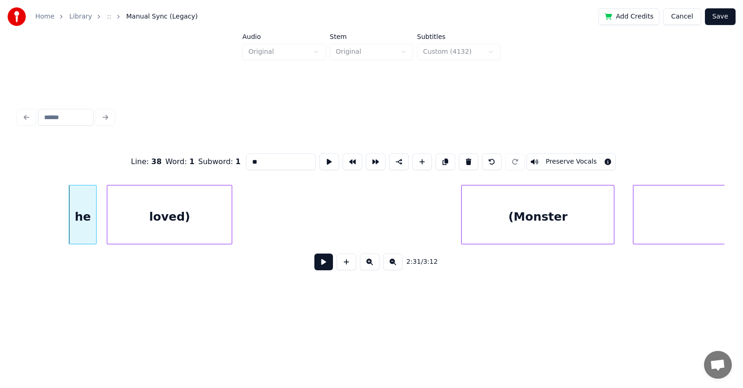
click at [471, 155] on button at bounding box center [468, 162] width 19 height 17
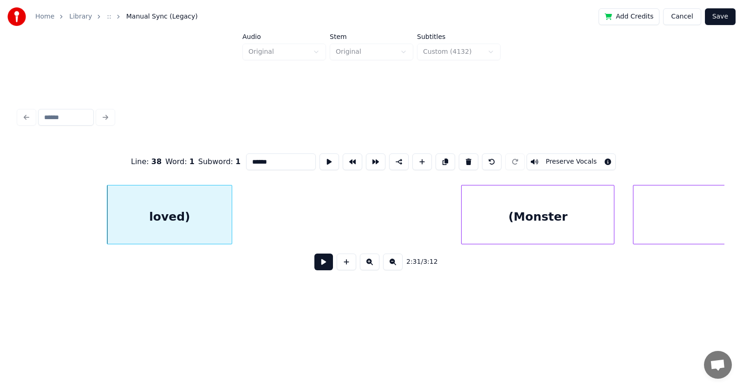
click at [471, 155] on button at bounding box center [468, 162] width 19 height 17
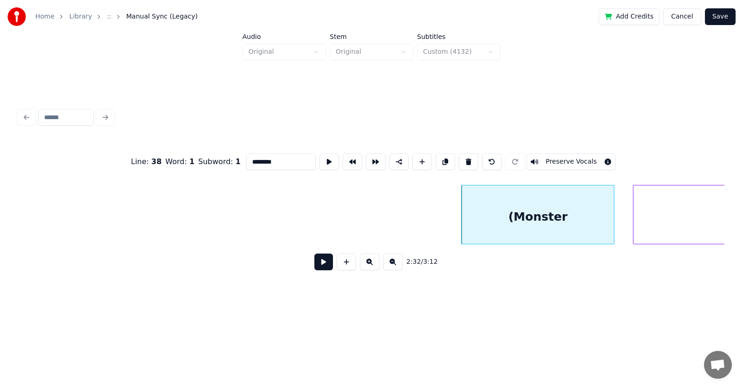
click at [471, 155] on button at bounding box center [468, 162] width 19 height 17
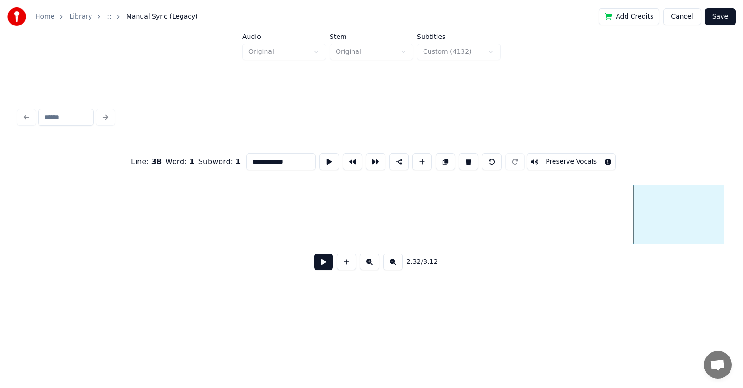
click at [471, 155] on button at bounding box center [468, 162] width 19 height 17
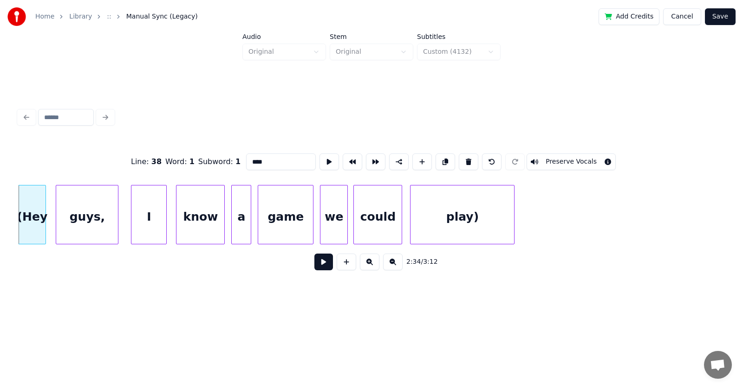
click at [471, 155] on button at bounding box center [468, 162] width 19 height 17
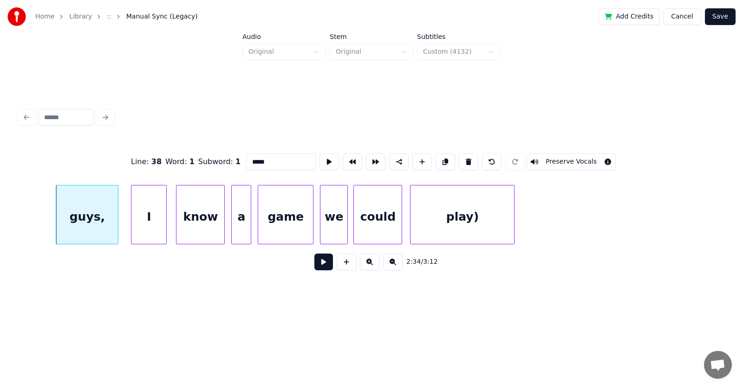
click at [471, 155] on button at bounding box center [468, 162] width 19 height 17
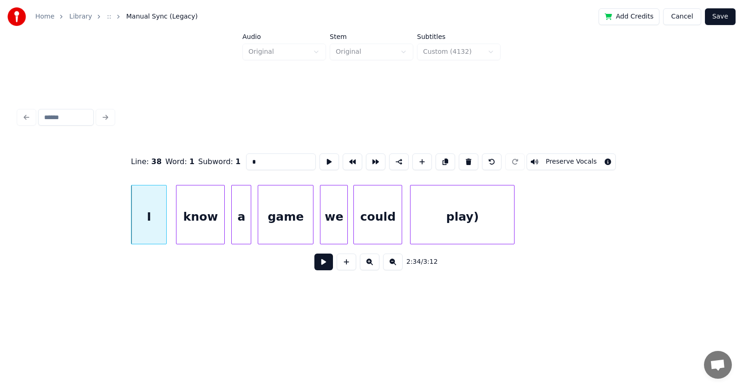
click at [471, 155] on button at bounding box center [468, 162] width 19 height 17
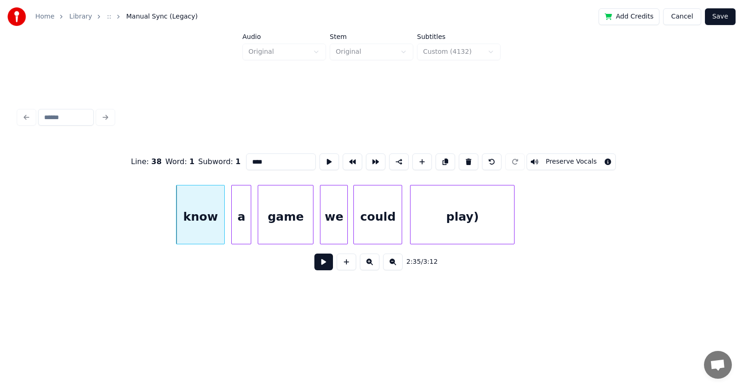
click at [471, 155] on button at bounding box center [468, 162] width 19 height 17
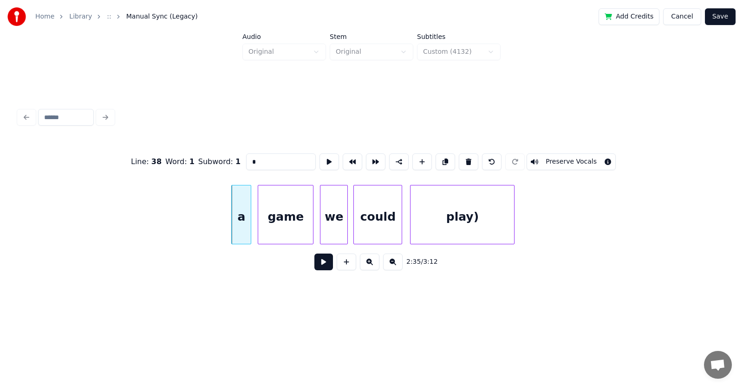
click at [471, 155] on button at bounding box center [468, 162] width 19 height 17
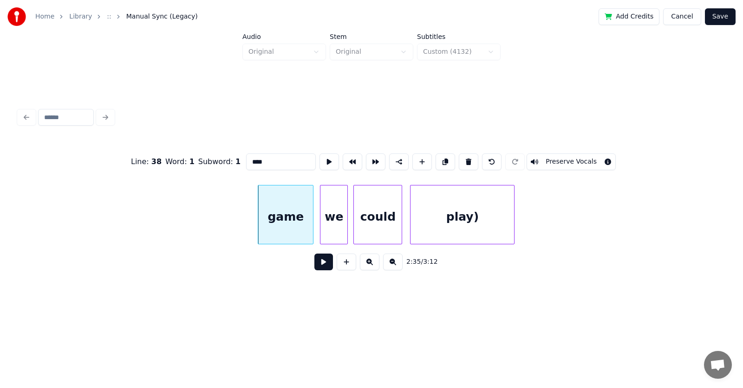
click at [471, 155] on button at bounding box center [468, 162] width 19 height 17
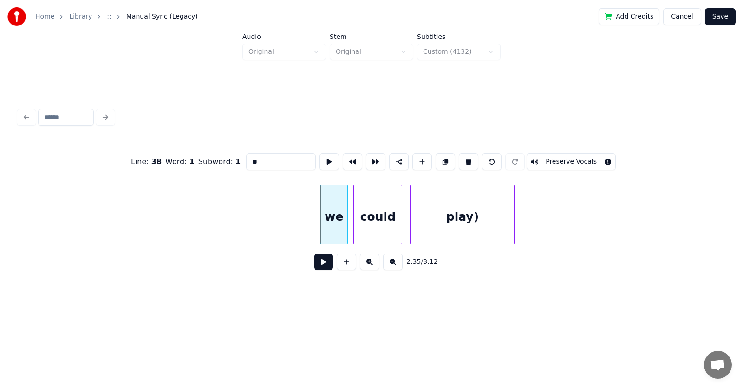
click at [471, 155] on button at bounding box center [468, 162] width 19 height 17
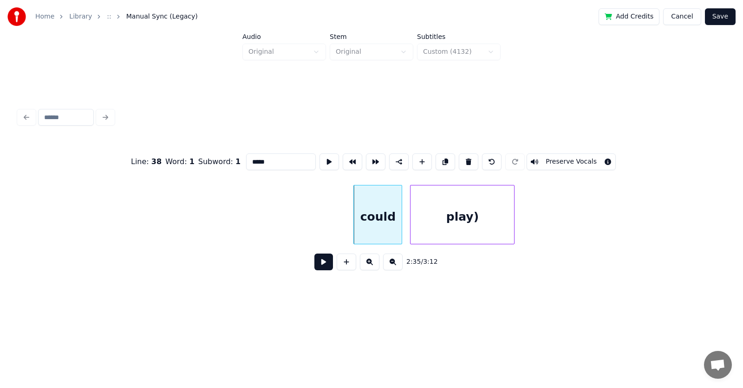
click at [471, 155] on button at bounding box center [468, 162] width 19 height 17
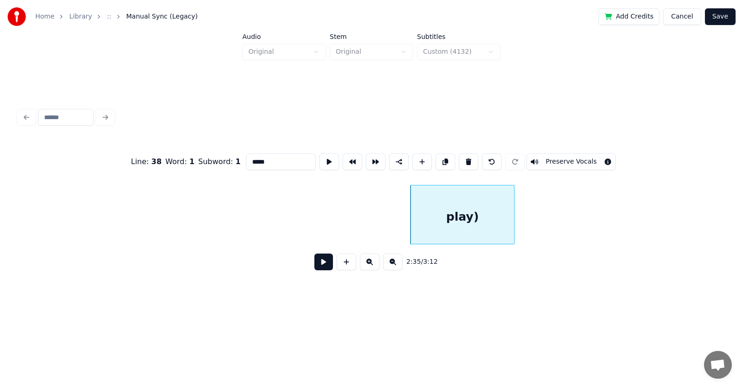
click at [471, 155] on button at bounding box center [468, 162] width 19 height 17
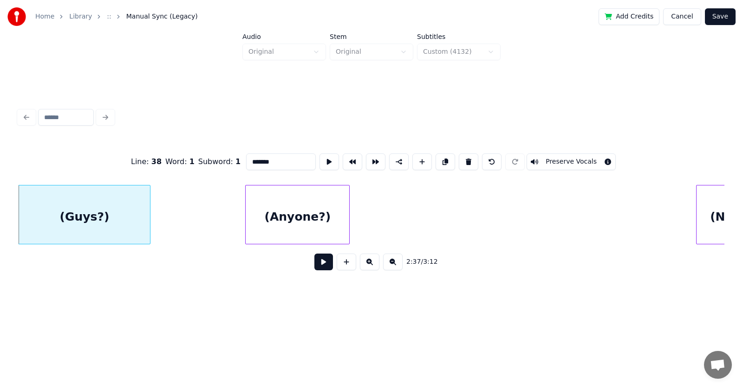
click at [471, 155] on button at bounding box center [468, 162] width 19 height 17
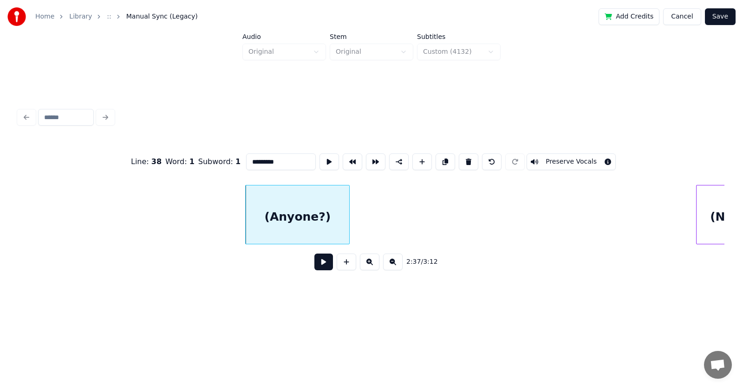
click at [471, 155] on button at bounding box center [468, 162] width 19 height 17
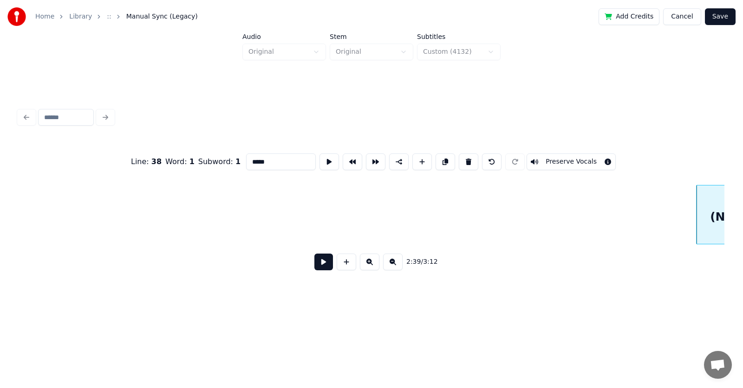
click at [471, 155] on button at bounding box center [468, 162] width 19 height 17
type input "*****"
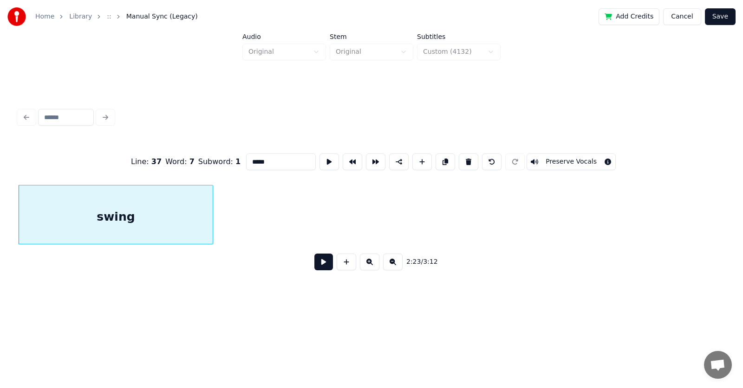
scroll to position [0, 49817]
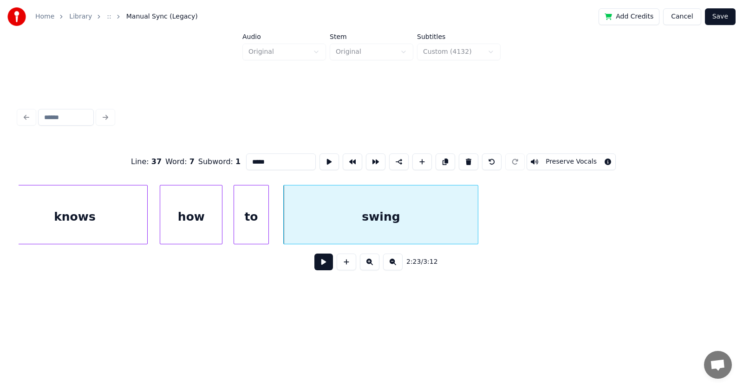
click at [317, 271] on button at bounding box center [323, 262] width 19 height 17
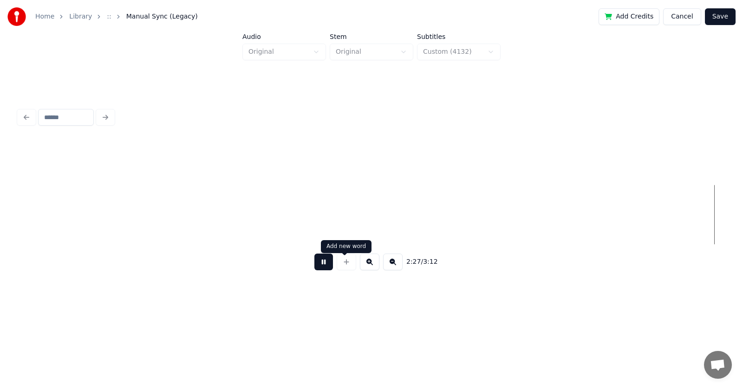
scroll to position [0, 51235]
click at [323, 267] on button at bounding box center [323, 262] width 19 height 17
click at [720, 19] on button "Save" at bounding box center [720, 16] width 31 height 17
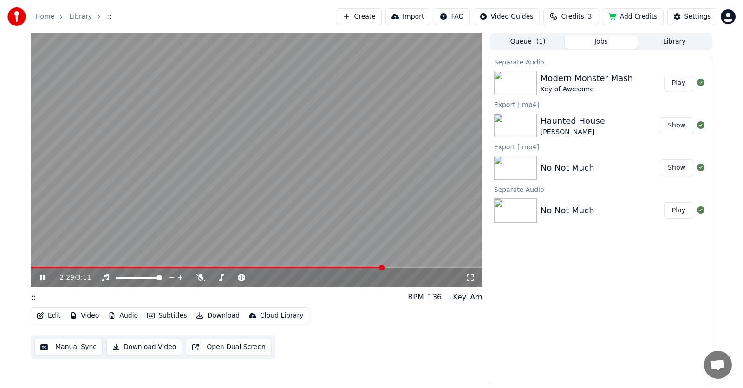
click at [40, 277] on icon at bounding box center [42, 278] width 5 height 6
click at [40, 277] on icon at bounding box center [42, 278] width 6 height 6
click at [40, 277] on icon at bounding box center [42, 278] width 5 height 6
click at [220, 318] on button "Download" at bounding box center [217, 316] width 51 height 13
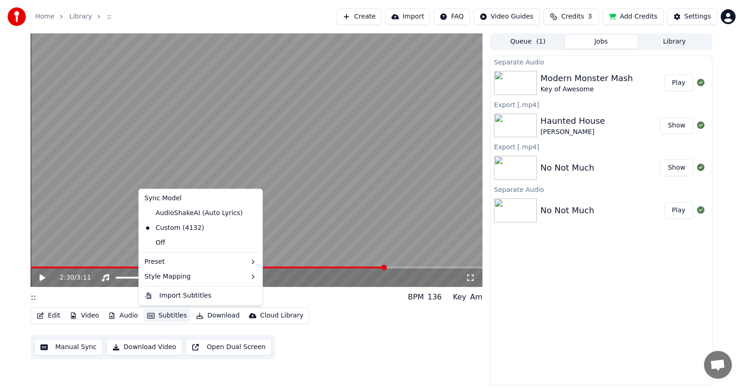
click at [162, 312] on button "Subtitles" at bounding box center [166, 316] width 47 height 13
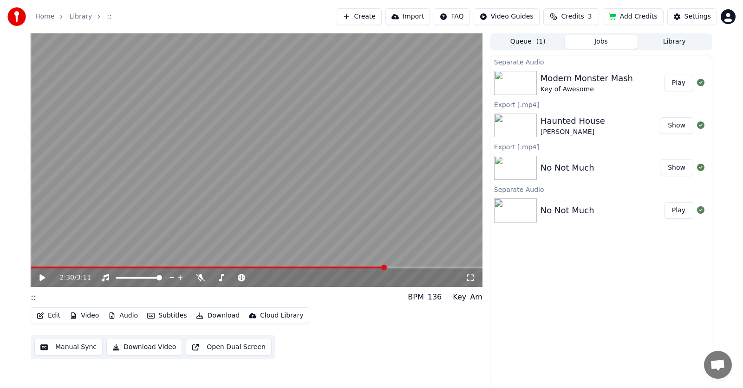
click at [162, 314] on button "Subtitles" at bounding box center [166, 316] width 47 height 13
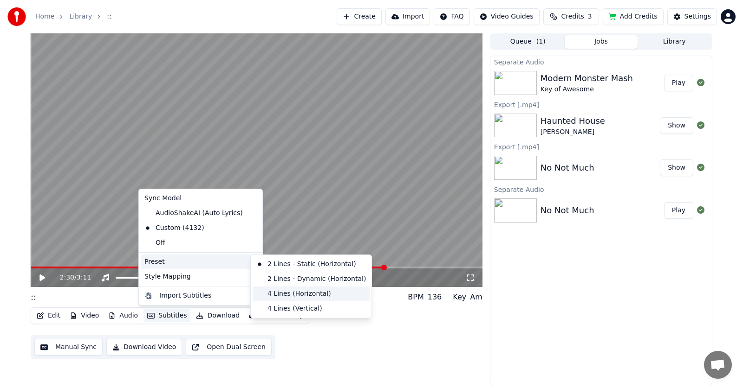
click at [283, 293] on div "4 Lines (Horizontal)" at bounding box center [311, 294] width 117 height 15
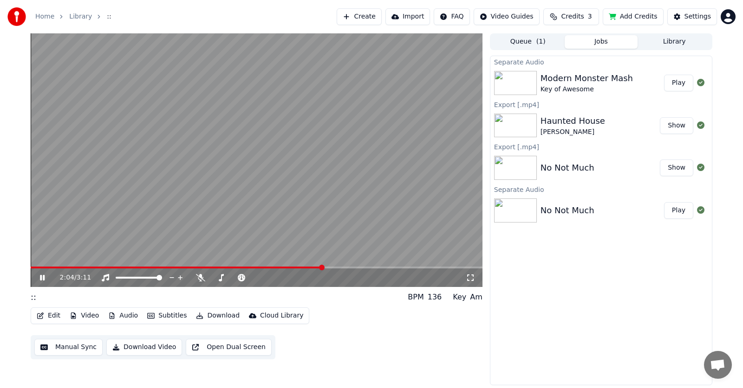
click at [319, 268] on span at bounding box center [322, 268] width 6 height 6
click at [311, 265] on span at bounding box center [314, 268] width 6 height 6
click at [38, 278] on icon at bounding box center [49, 277] width 22 height 7
click at [42, 276] on icon at bounding box center [49, 277] width 22 height 7
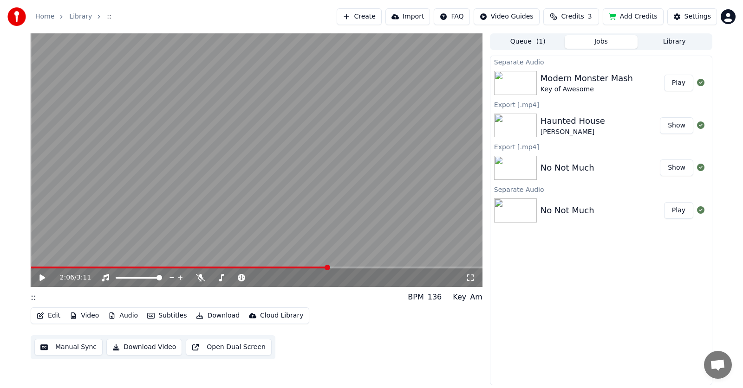
click at [212, 317] on button "Download" at bounding box center [217, 316] width 51 height 13
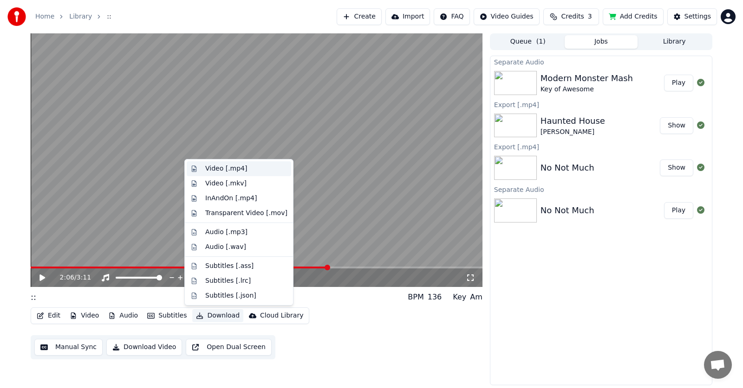
click at [212, 168] on div "Video [.mp4]" at bounding box center [226, 168] width 42 height 9
